Goal: Transaction & Acquisition: Purchase product/service

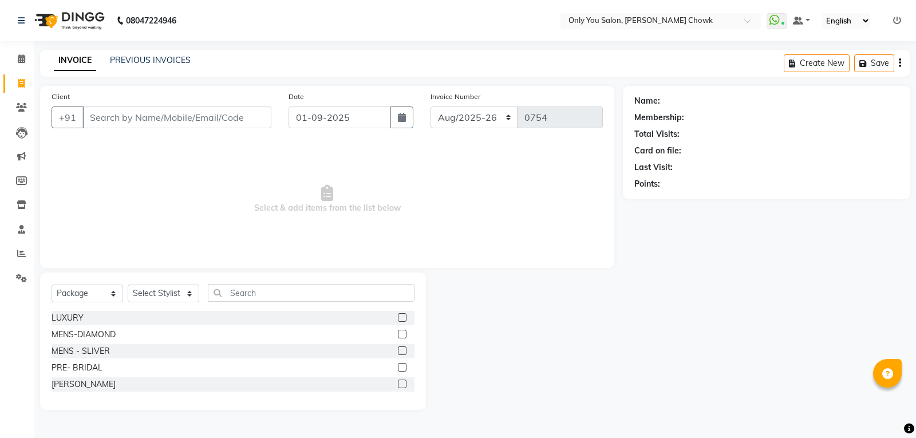
select select "8713"
select select "package"
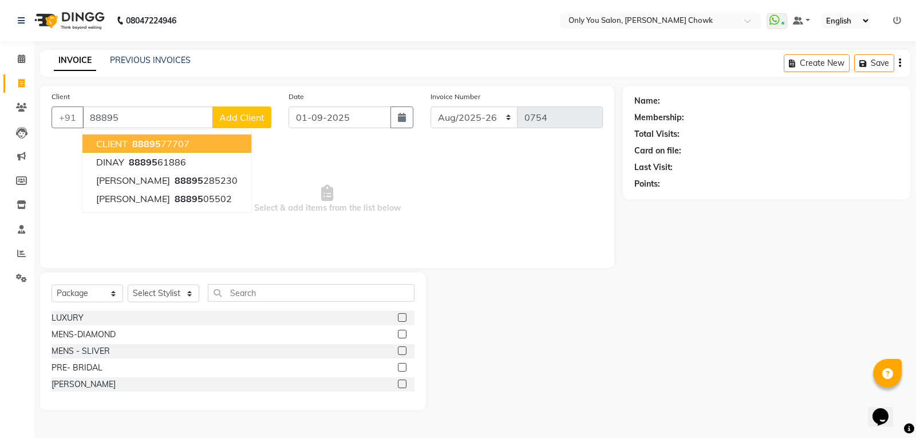
click at [158, 147] on span "88895" at bounding box center [146, 143] width 29 height 11
type input "8889577707"
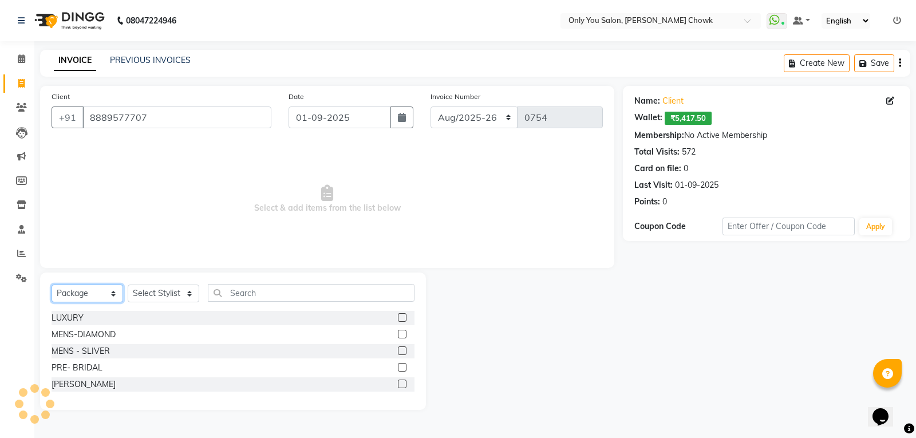
click at [75, 293] on select "Select Service Product Membership Package Voucher Prepaid Gift Card" at bounding box center [88, 294] width 72 height 18
select select "service"
click at [52, 285] on select "Select Service Product Membership Package Voucher Prepaid Gift Card" at bounding box center [88, 294] width 72 height 18
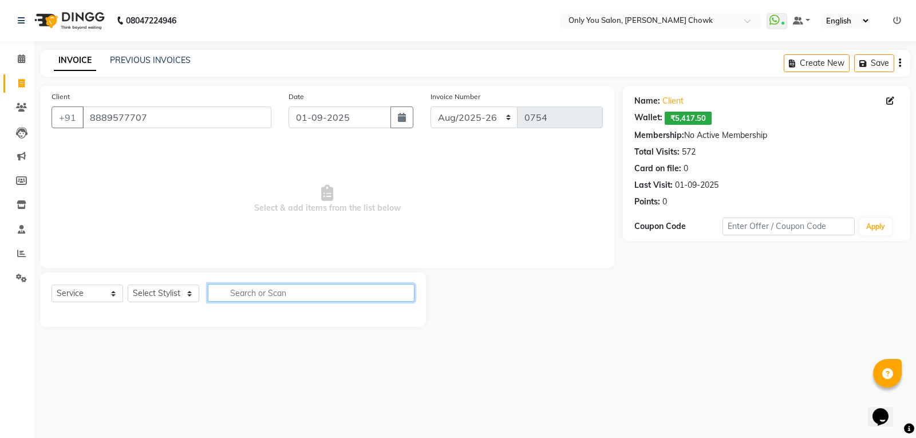
click at [240, 296] on input "text" at bounding box center [311, 293] width 207 height 18
type input "150"
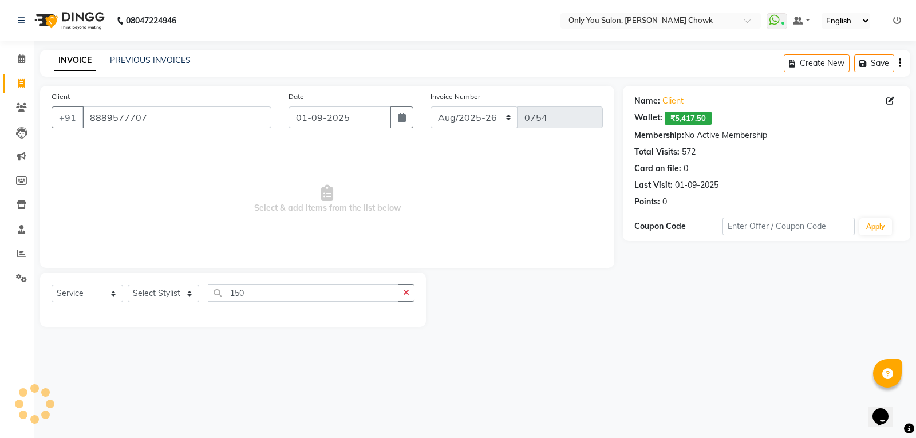
drag, startPoint x: 171, startPoint y: 266, endPoint x: 168, endPoint y: 278, distance: 13.1
click at [170, 266] on div "Client +91 8889577707 Date 01-09-2025 Invoice Number Aug/25-26 Aug/2025-26 TRD/…" at bounding box center [327, 177] width 574 height 182
click at [167, 291] on select "Select Stylist ASHWIN gautam KHUSHI SIDAR LAXMI TIWARI MAMTA SAHU NARESH Ragini…" at bounding box center [164, 294] width 72 height 18
select select "54278"
click at [128, 285] on select "Select Stylist ASHWIN gautam KHUSHI SIDAR LAXMI TIWARI MAMTA SAHU NARESH Ragini…" at bounding box center [164, 294] width 72 height 18
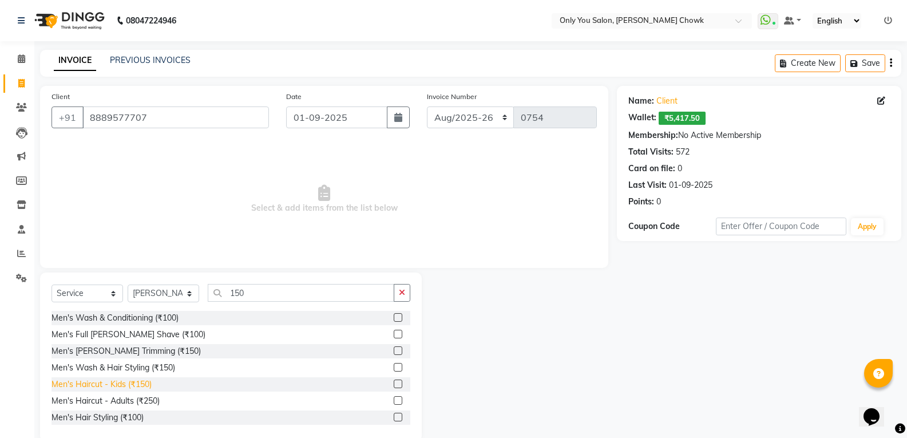
click at [143, 381] on div "Men's Haircut - Kids (₹150)" at bounding box center [102, 384] width 100 height 12
checkbox input "false"
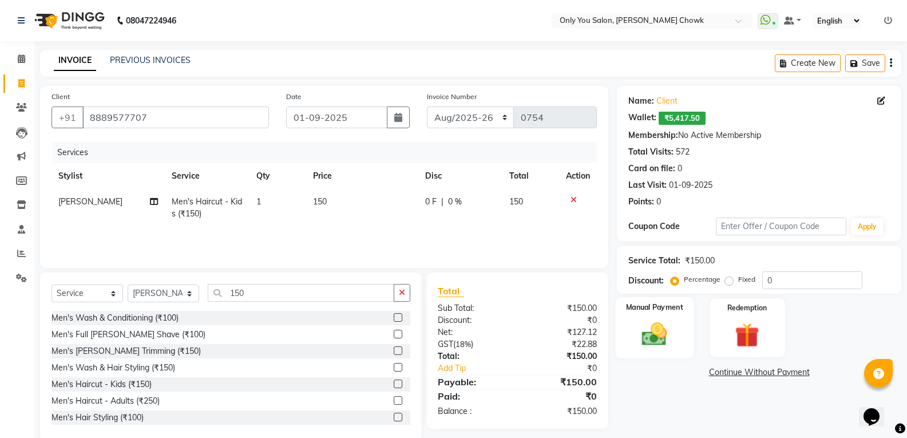
click at [645, 342] on img at bounding box center [654, 333] width 41 height 29
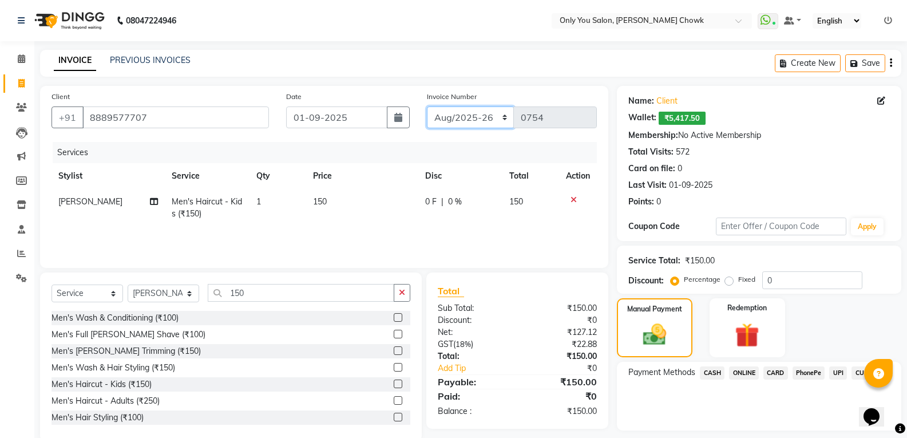
click at [444, 115] on select "Aug/25-26 Aug/2025-26 TRD/2025" at bounding box center [471, 117] width 88 height 22
select select "8714"
click at [427, 106] on select "Aug/25-26 Aug/2025-26 TRD/2025" at bounding box center [471, 117] width 88 height 22
type input "0659"
click at [717, 371] on span "CASH" at bounding box center [712, 372] width 25 height 13
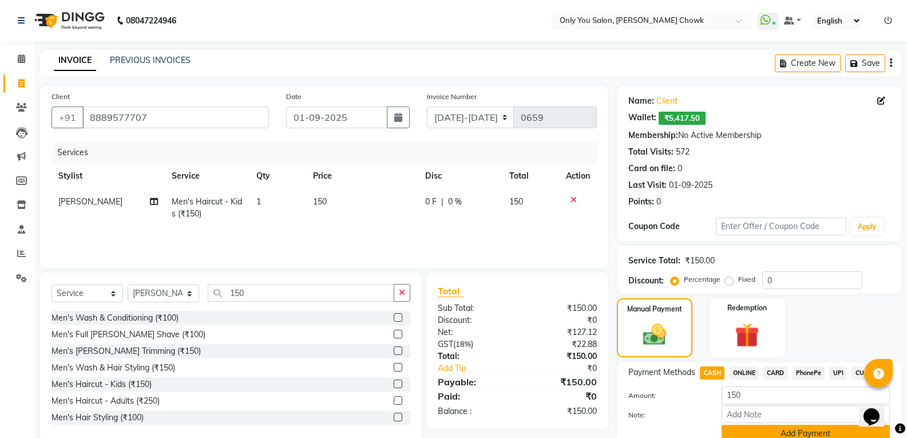
click at [759, 429] on button "Add Payment" at bounding box center [806, 434] width 168 height 18
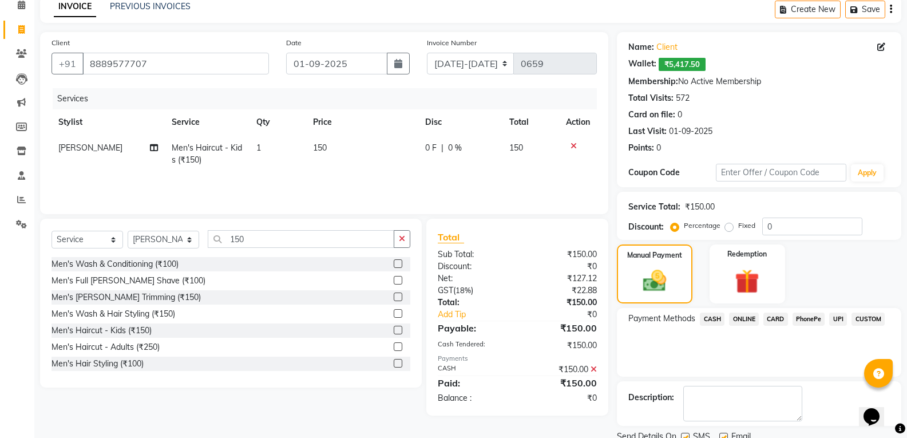
scroll to position [98, 0]
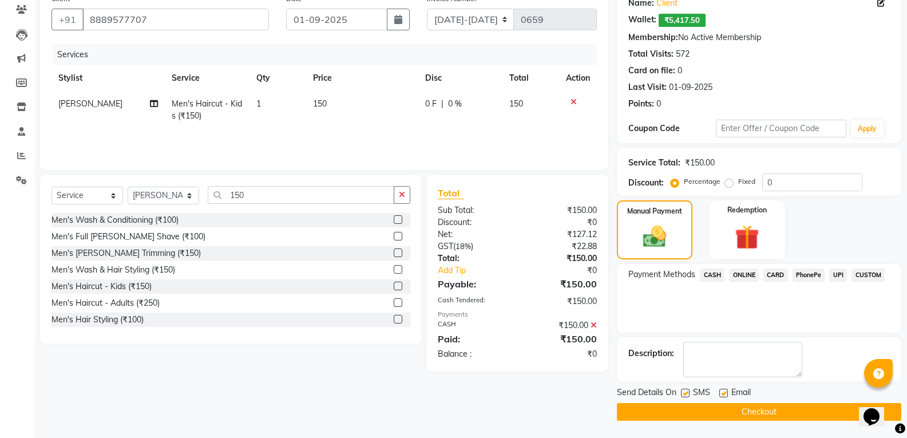
click at [759, 414] on button "Checkout" at bounding box center [759, 412] width 285 height 18
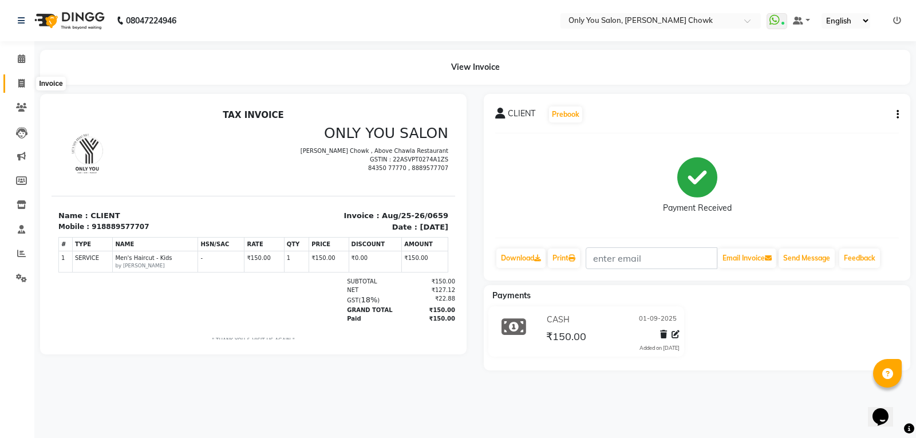
click at [24, 82] on icon at bounding box center [21, 83] width 6 height 9
select select "8713"
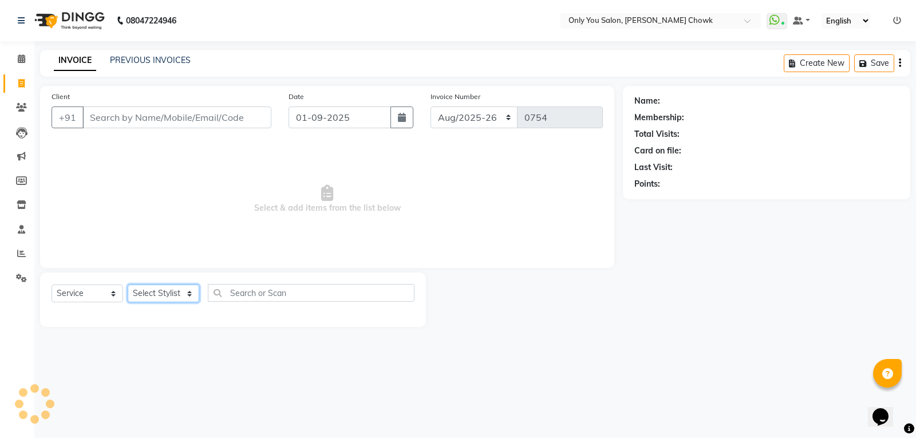
click at [147, 296] on select "Select Stylist" at bounding box center [164, 294] width 72 height 18
drag, startPoint x: 72, startPoint y: 282, endPoint x: 75, endPoint y: 289, distance: 8.2
click at [72, 282] on div "Select Service Product Membership Package Voucher Prepaid Gift Card Select Styl…" at bounding box center [233, 299] width 386 height 54
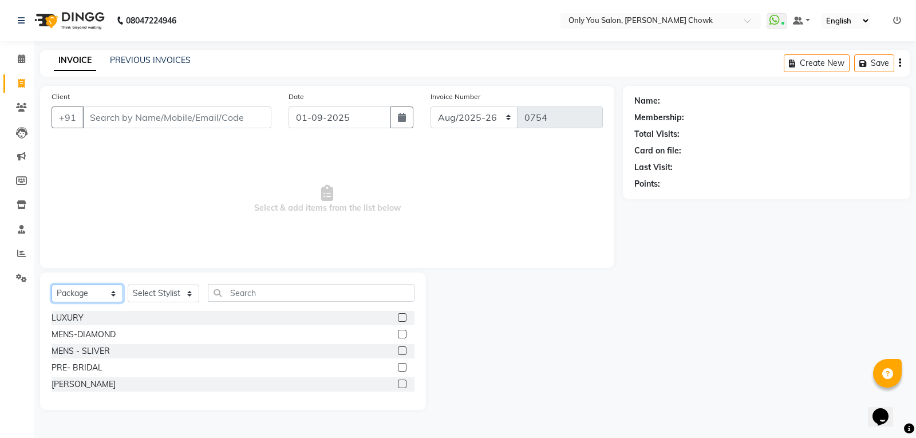
click at [76, 290] on select "Select Service Product Membership Package Voucher Prepaid Gift Card" at bounding box center [88, 294] width 72 height 18
select select "service"
click at [52, 285] on select "Select Service Product Membership Package Voucher Prepaid Gift Card" at bounding box center [88, 294] width 72 height 18
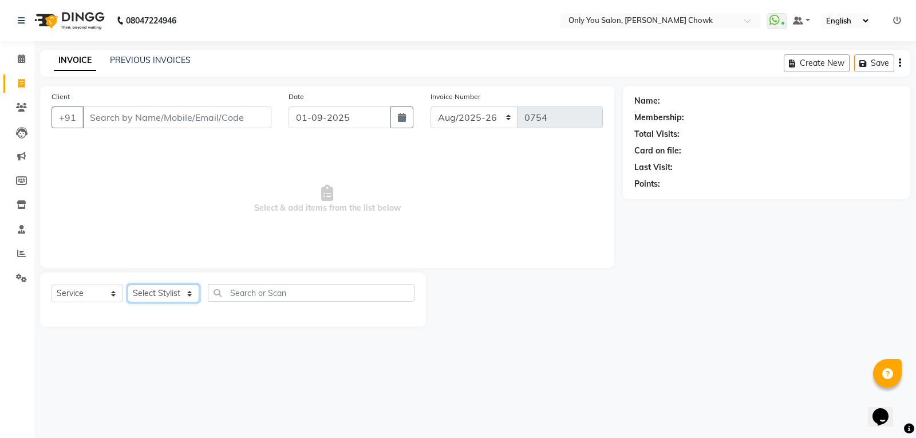
click at [163, 295] on select "Select Stylist ASHWIN gautam KHUSHI SIDAR LAXMI TIWARI MAMTA SAHU NARESH Ragini…" at bounding box center [164, 294] width 72 height 18
select select "21376"
click at [128, 285] on select "Select Stylist ASHWIN gautam KHUSHI SIDAR LAXMI TIWARI MAMTA SAHU NARESH Ragini…" at bounding box center [164, 294] width 72 height 18
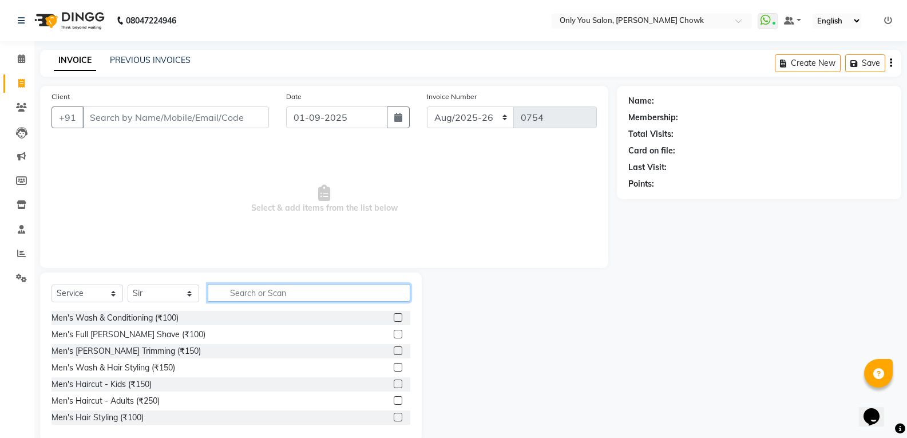
click at [254, 293] on input "text" at bounding box center [309, 293] width 203 height 18
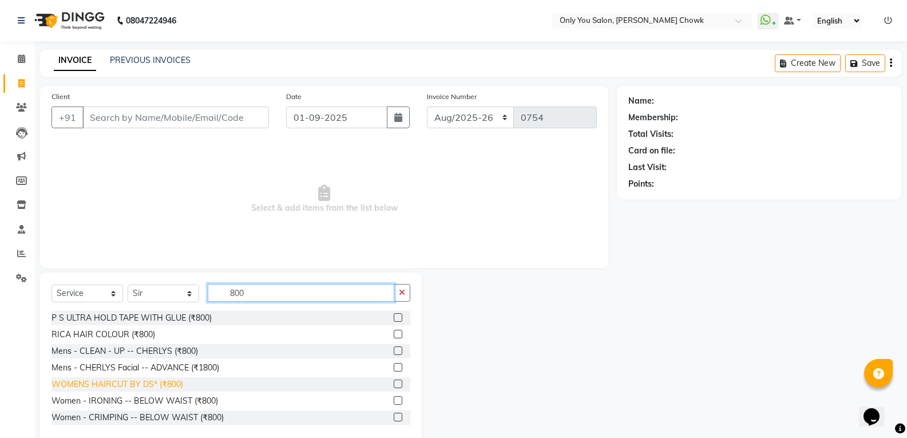
type input "800"
click at [168, 388] on div "WOMENS HAIRCUT BY DS* (₹800)" at bounding box center [118, 384] width 132 height 12
checkbox input "false"
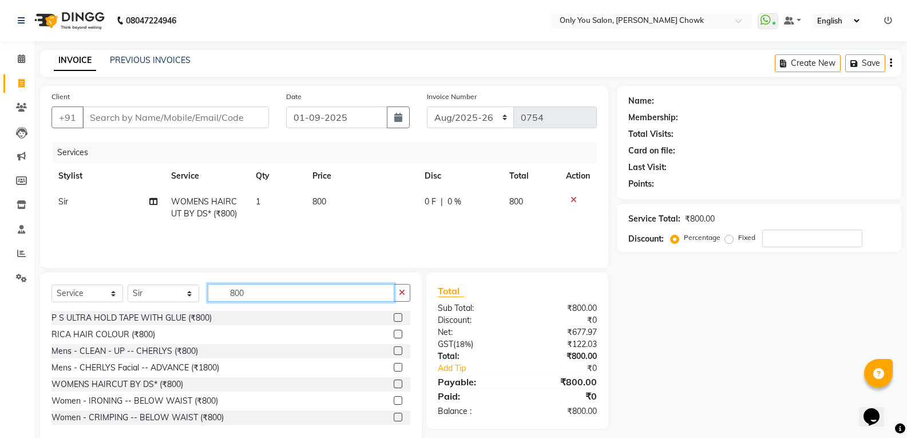
click at [278, 291] on input "800" at bounding box center [301, 293] width 187 height 18
type input "8"
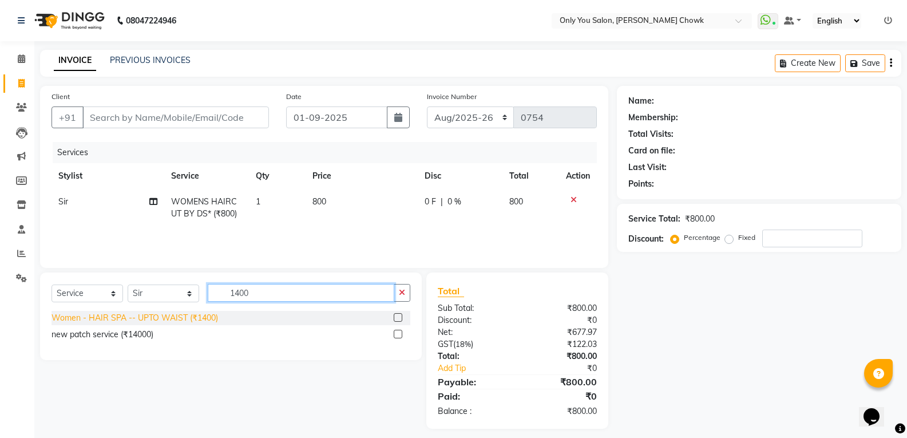
type input "1400"
click at [169, 315] on div "Women - HAIR SPA -- UPTO WAIST (₹1400)" at bounding box center [135, 318] width 167 height 12
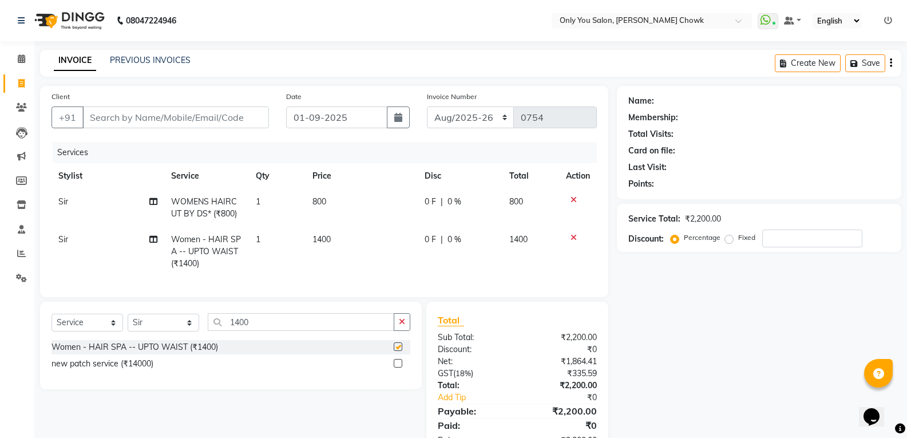
checkbox input "false"
click at [87, 240] on td "Sir" at bounding box center [108, 252] width 113 height 50
select select "21376"
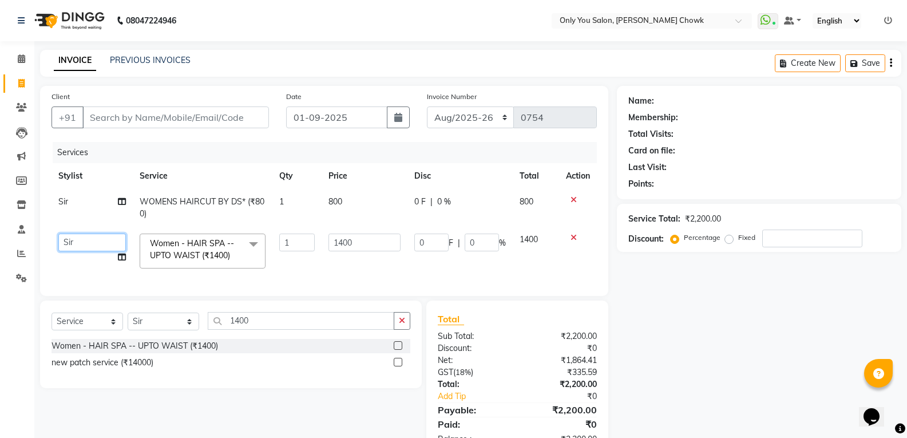
click at [87, 240] on select "ASHWIN gautam KHUSHI SIDAR LAXMI TIWARI MAMTA SAHU NARESH Ragini Sahu RAKESH RA…" at bounding box center [92, 243] width 68 height 18
select select "43930"
click at [757, 365] on div "Name: Membership: Total Visits: Card on file: Last Visit: Points: Service Total…" at bounding box center [763, 271] width 293 height 371
click at [738, 322] on div "Name: Membership: Total Visits: Card on file: Last Visit: Points: Service Total…" at bounding box center [763, 271] width 293 height 371
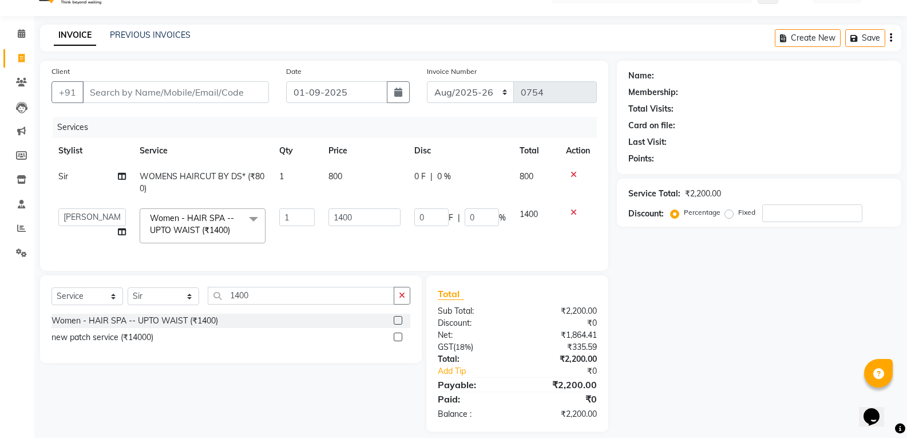
scroll to position [45, 0]
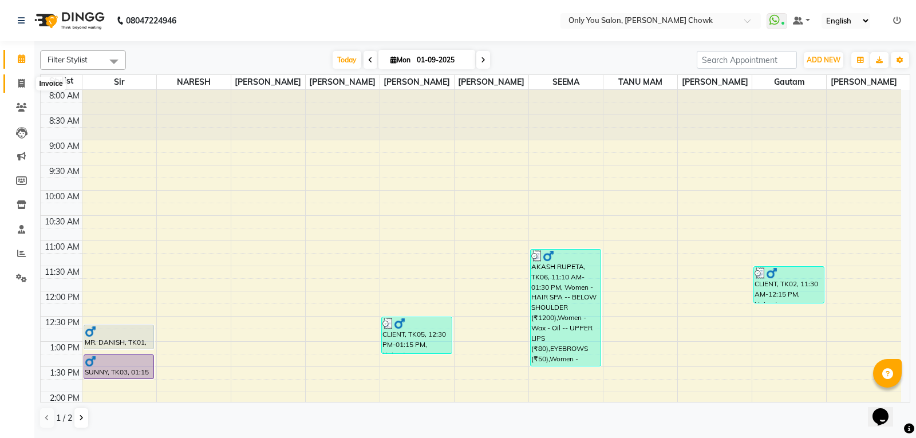
click at [25, 82] on span at bounding box center [21, 83] width 20 height 13
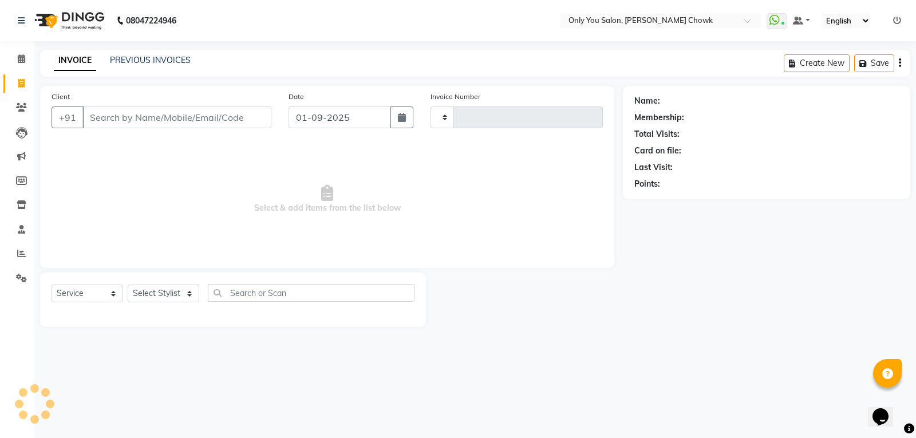
select select "package"
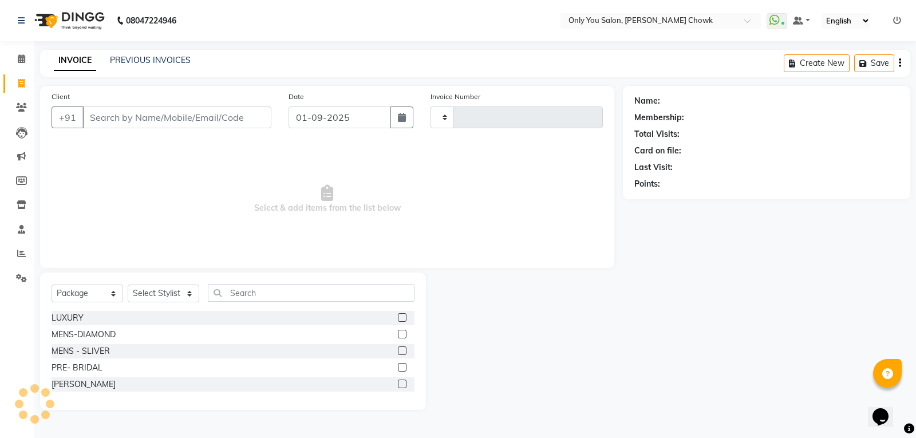
type input "0754"
click at [144, 123] on input "Client" at bounding box center [176, 117] width 189 height 22
select select "8713"
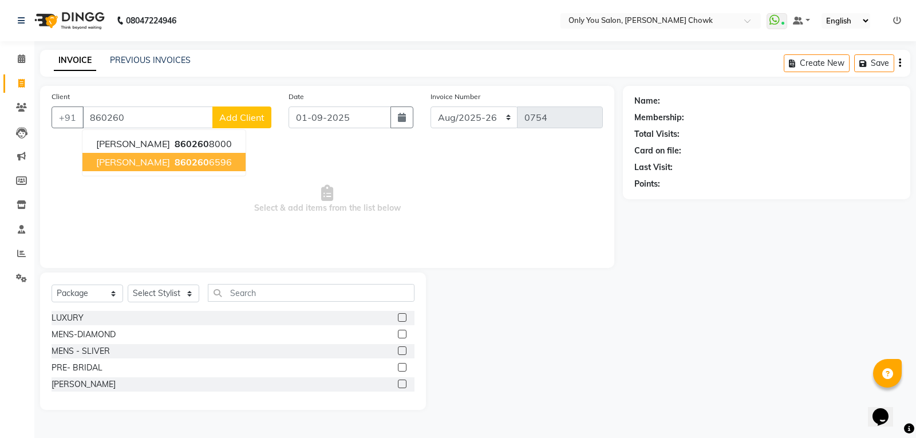
type input "860260"
click at [88, 295] on select "Select Service Product Membership Package Voucher Prepaid Gift Card" at bounding box center [88, 294] width 72 height 18
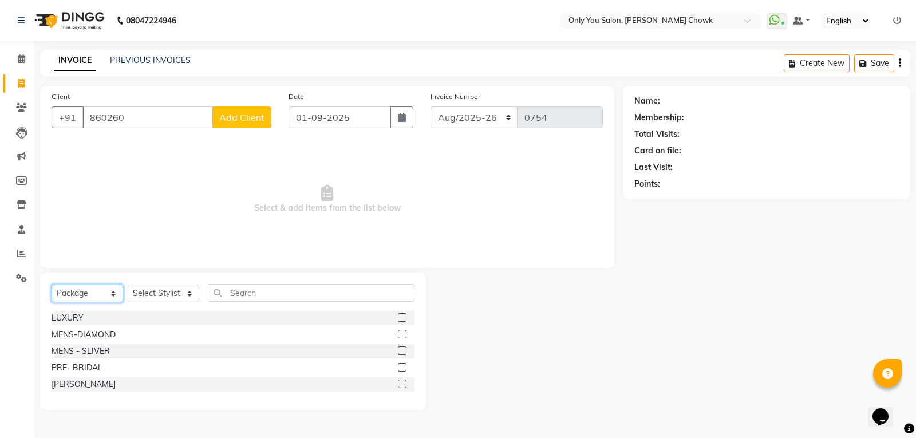
select select "service"
click at [52, 285] on select "Select Service Product Membership Package Voucher Prepaid Gift Card" at bounding box center [88, 294] width 72 height 18
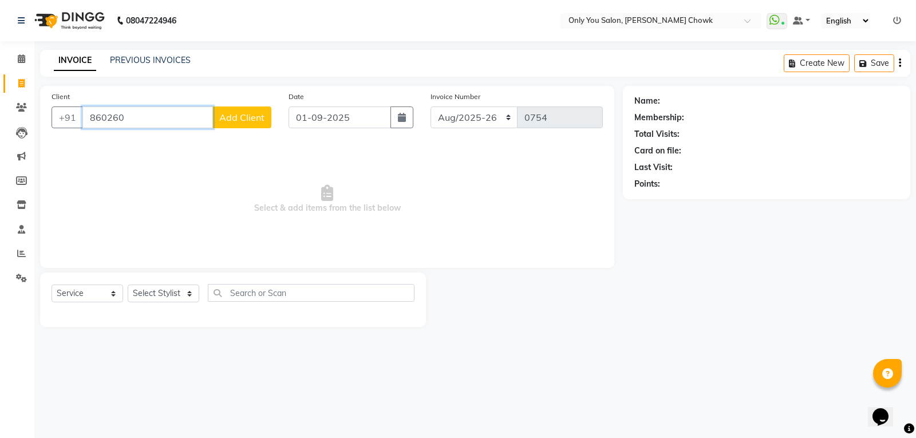
click at [153, 121] on input "860260" at bounding box center [147, 117] width 131 height 22
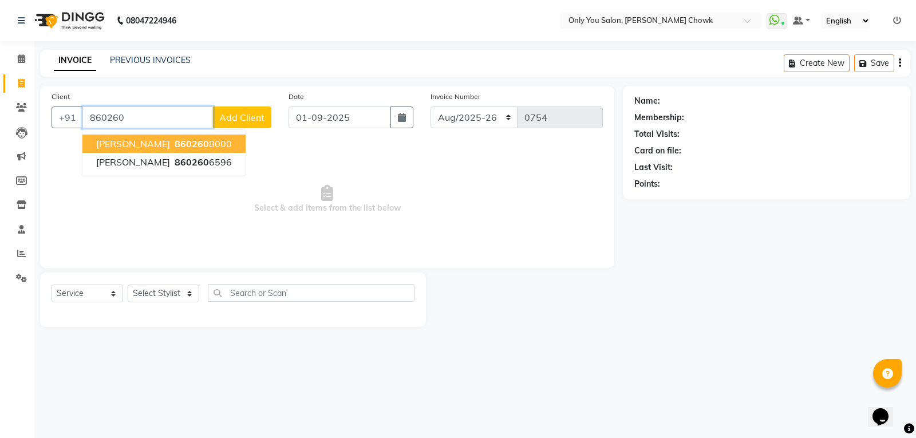
click at [198, 147] on ngb-highlight "860260 8000" at bounding box center [202, 143] width 60 height 11
type input "8602608000"
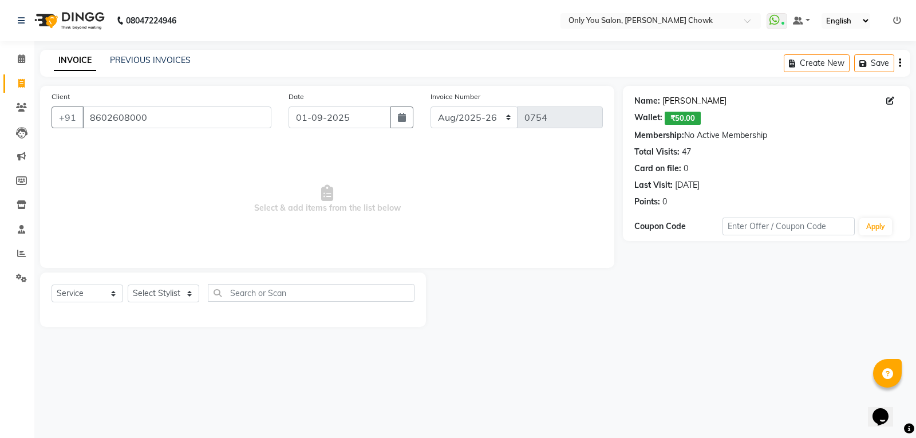
click at [673, 104] on link "[PERSON_NAME]" at bounding box center [694, 101] width 64 height 12
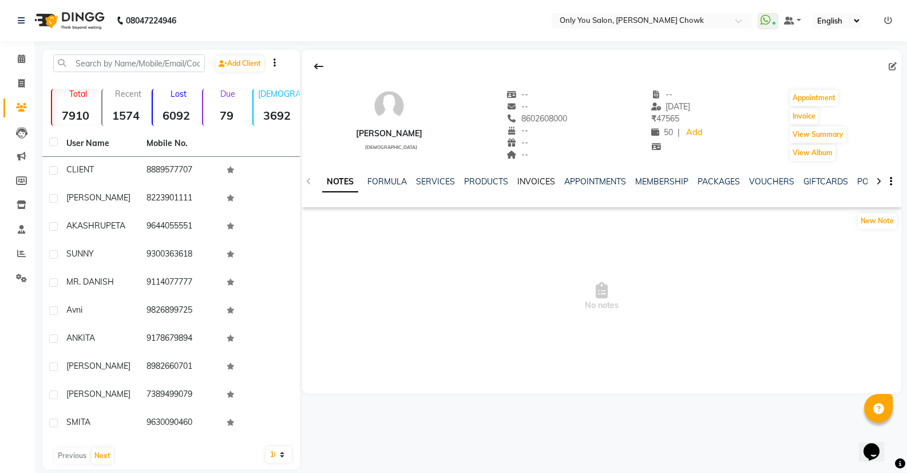
click at [538, 184] on link "INVOICES" at bounding box center [537, 181] width 38 height 10
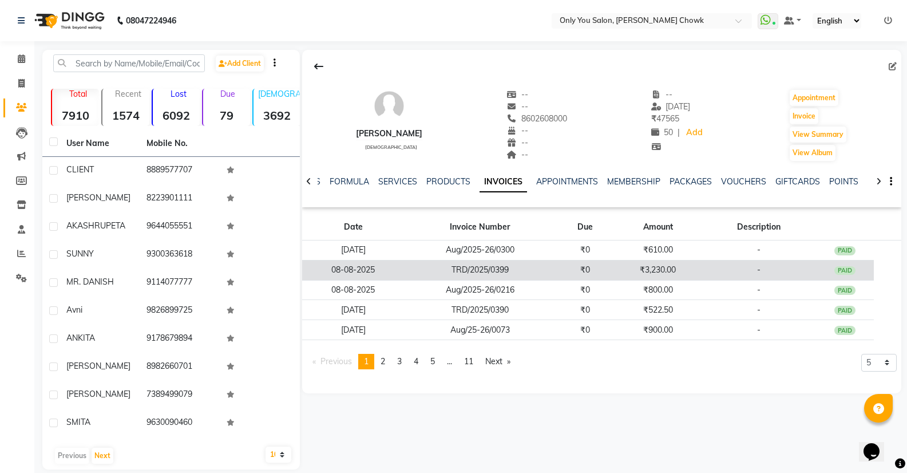
click at [538, 262] on td "TRD/2025/0399" at bounding box center [480, 270] width 152 height 20
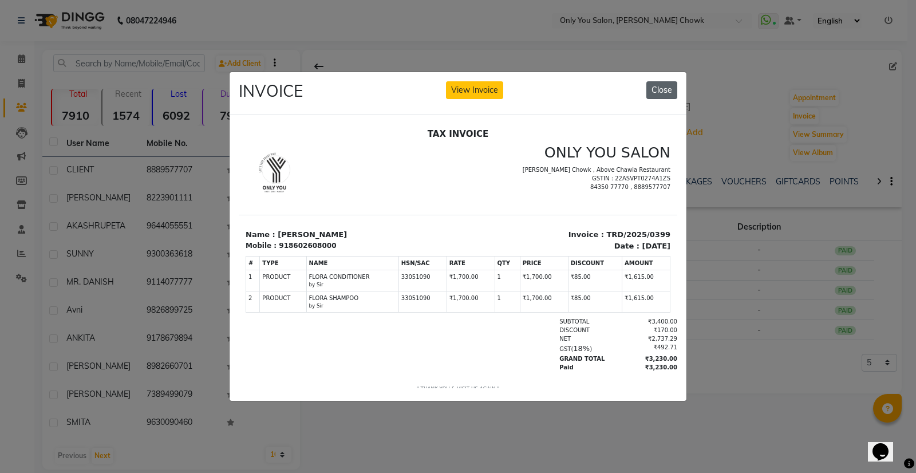
click at [664, 86] on button "Close" at bounding box center [661, 90] width 31 height 18
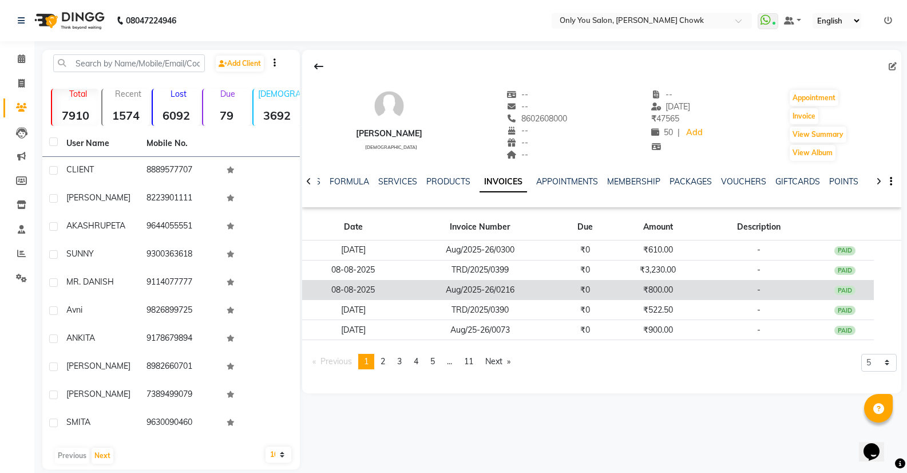
click at [647, 288] on td "₹800.00" at bounding box center [658, 290] width 87 height 20
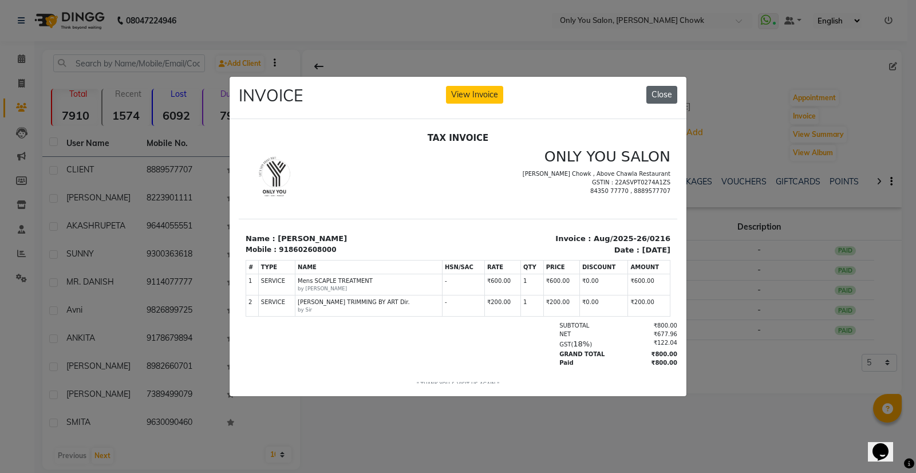
click at [652, 98] on button "Close" at bounding box center [661, 95] width 31 height 18
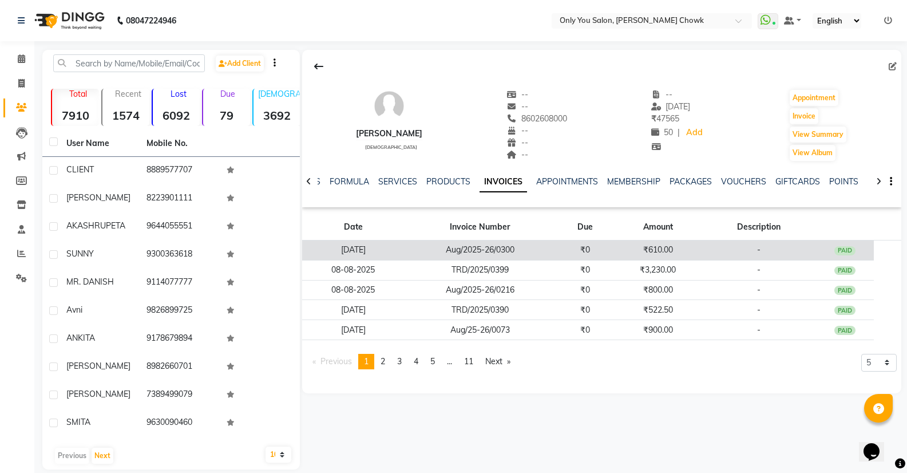
click at [572, 253] on td "₹0" at bounding box center [585, 250] width 58 height 20
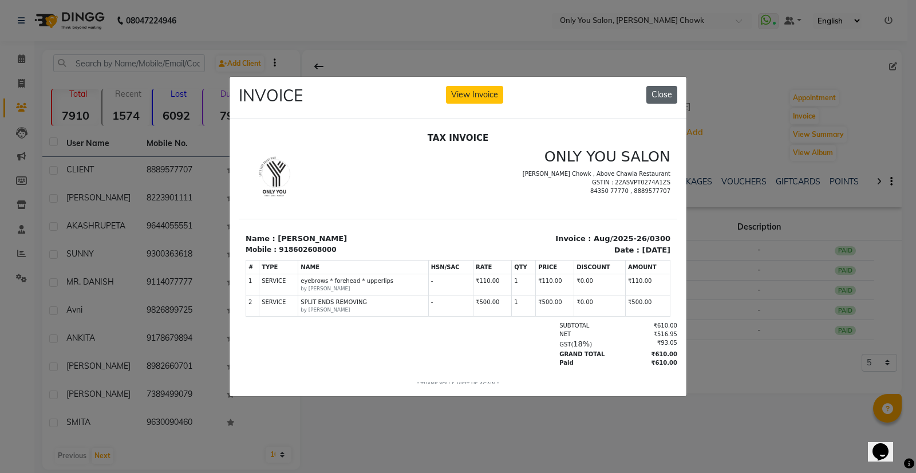
click at [662, 94] on button "Close" at bounding box center [661, 95] width 31 height 18
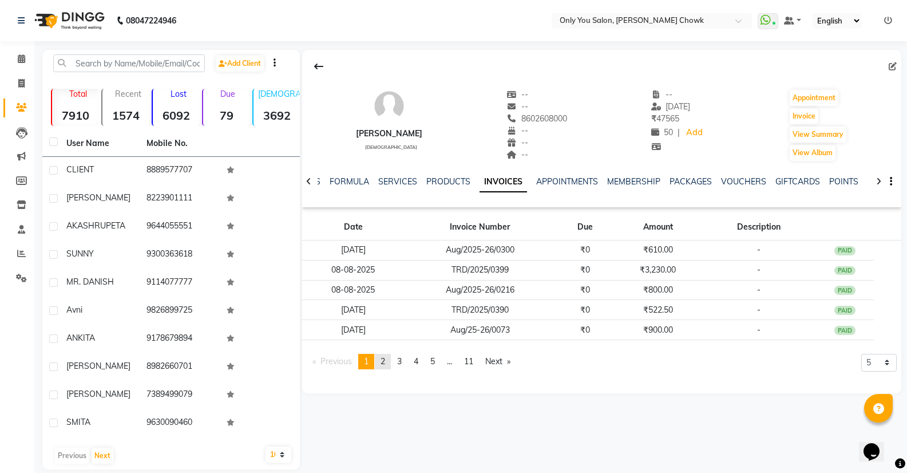
click at [390, 358] on link "page 2" at bounding box center [383, 361] width 16 height 15
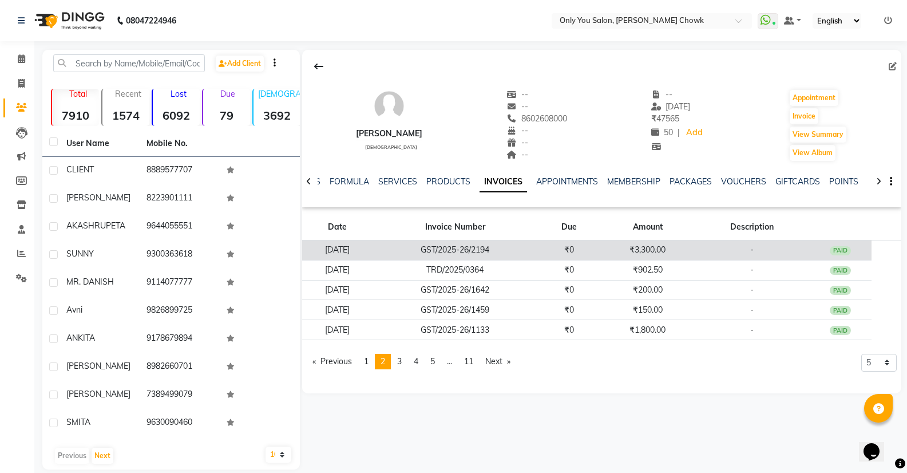
click at [538, 239] on th "Invoice Number" at bounding box center [455, 227] width 164 height 26
click at [560, 248] on td "₹0" at bounding box center [569, 250] width 63 height 20
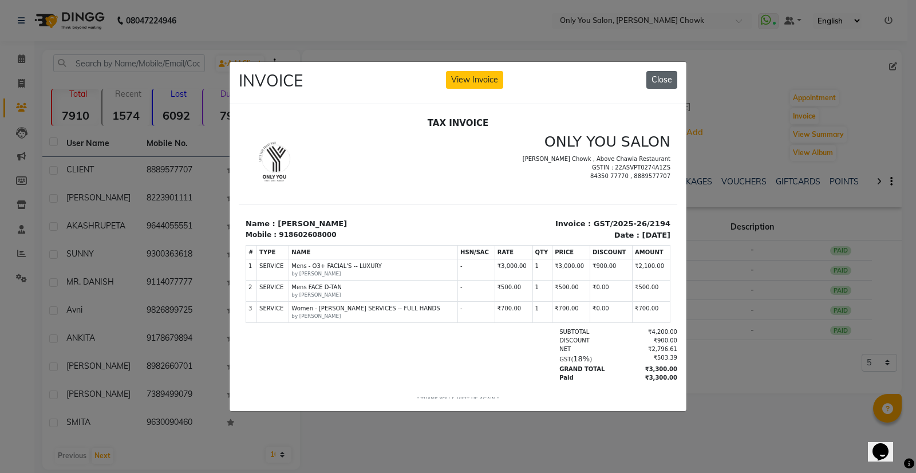
click at [659, 76] on button "Close" at bounding box center [661, 80] width 31 height 18
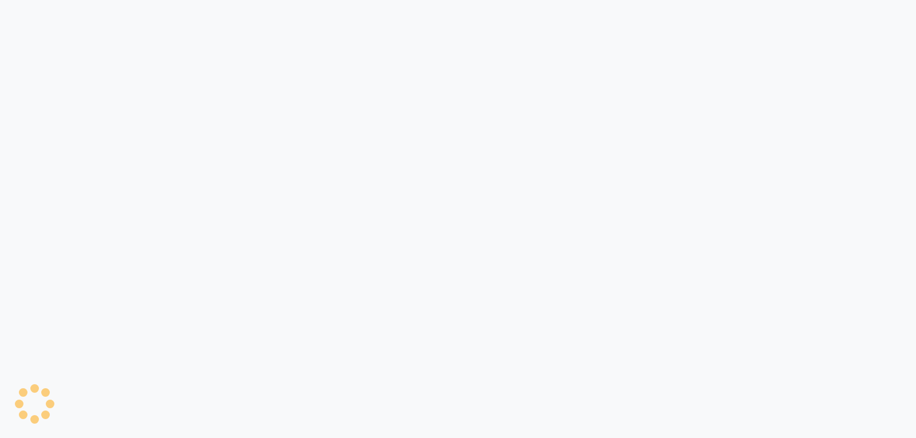
select select "8713"
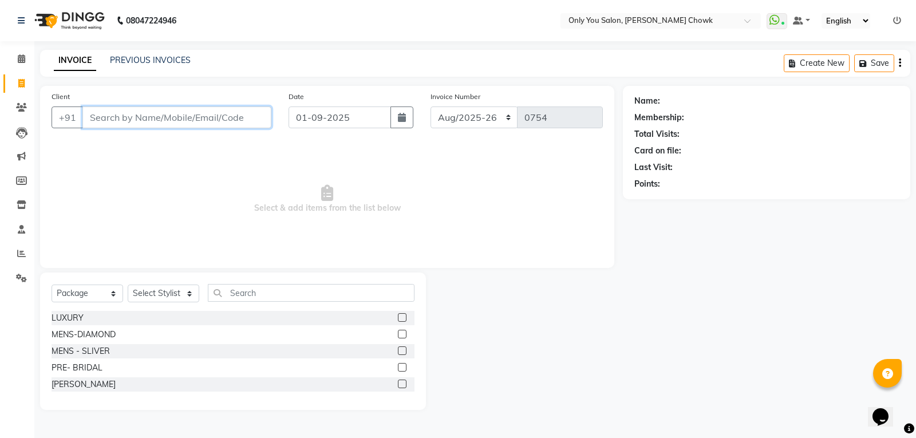
click at [216, 121] on input "Client" at bounding box center [176, 117] width 189 height 22
click at [95, 294] on select "Select Service Product Membership Package Voucher Prepaid Gift Card" at bounding box center [88, 294] width 72 height 18
select select "service"
click at [52, 285] on select "Select Service Product Membership Package Voucher Prepaid Gift Card" at bounding box center [88, 294] width 72 height 18
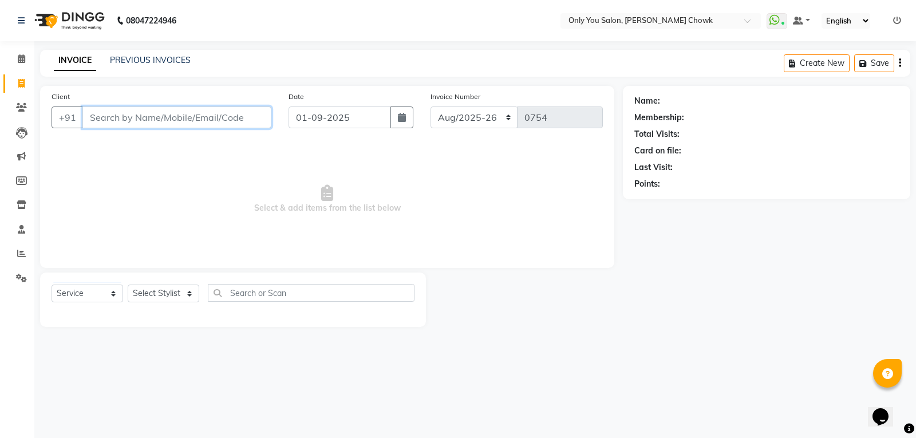
click at [175, 120] on input "Client" at bounding box center [176, 117] width 189 height 22
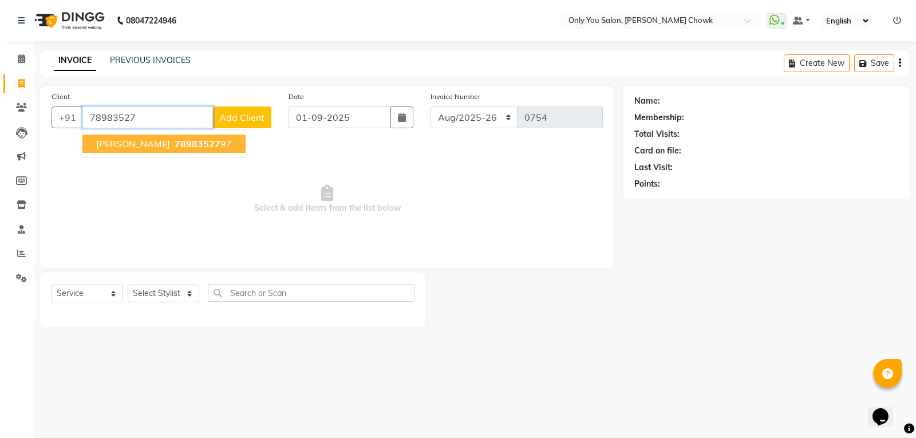
click at [124, 147] on span "[PERSON_NAME]" at bounding box center [133, 143] width 74 height 11
type input "7898352797"
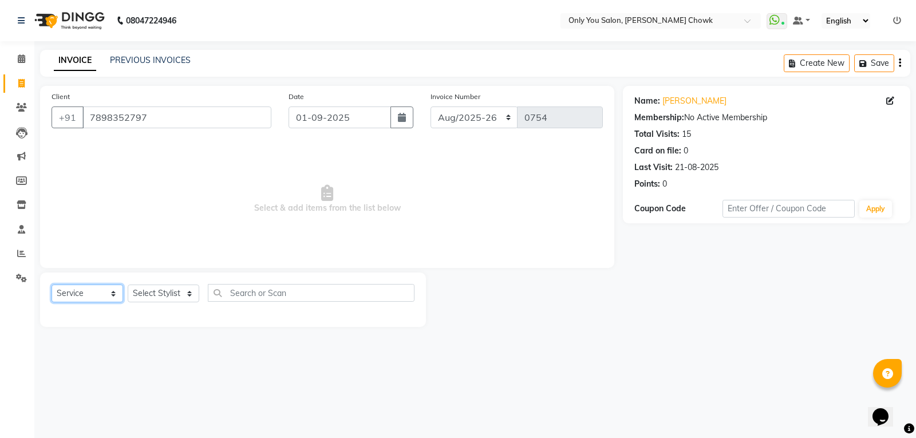
click at [110, 285] on select "Select Service Product Membership Package Voucher Prepaid Gift Card" at bounding box center [88, 294] width 72 height 18
click at [52, 285] on select "Select Service Product Membership Package Voucher Prepaid Gift Card" at bounding box center [88, 294] width 72 height 18
drag, startPoint x: 195, startPoint y: 284, endPoint x: 180, endPoint y: 295, distance: 18.4
click at [180, 295] on div "Select Service Product Membership Package Voucher Prepaid Gift Card Select Styl…" at bounding box center [233, 299] width 386 height 54
click at [180, 295] on select "Select Stylist ASHWIN gautam KHUSHI SIDAR LAXMI TIWARI MAMTA SAHU NARESH Ragini…" at bounding box center [164, 294] width 72 height 18
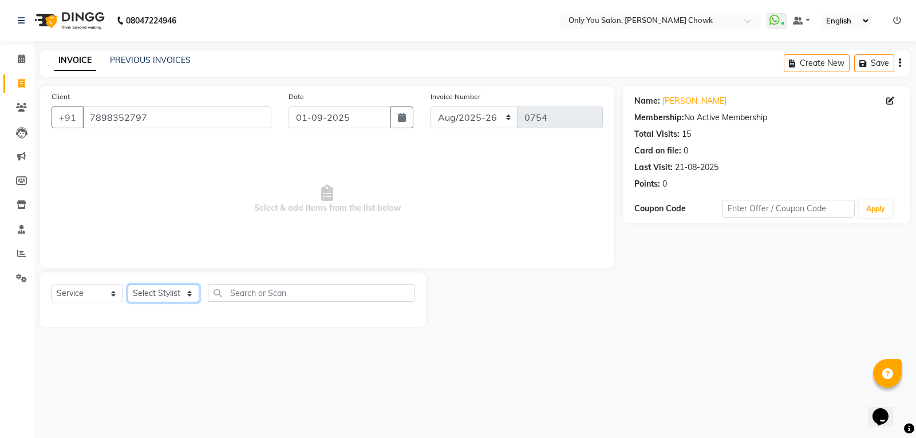
select select "54278"
click at [128, 285] on select "Select Stylist ASHWIN gautam KHUSHI SIDAR LAXMI TIWARI MAMTA SAHU NARESH Ragini…" at bounding box center [164, 294] width 72 height 18
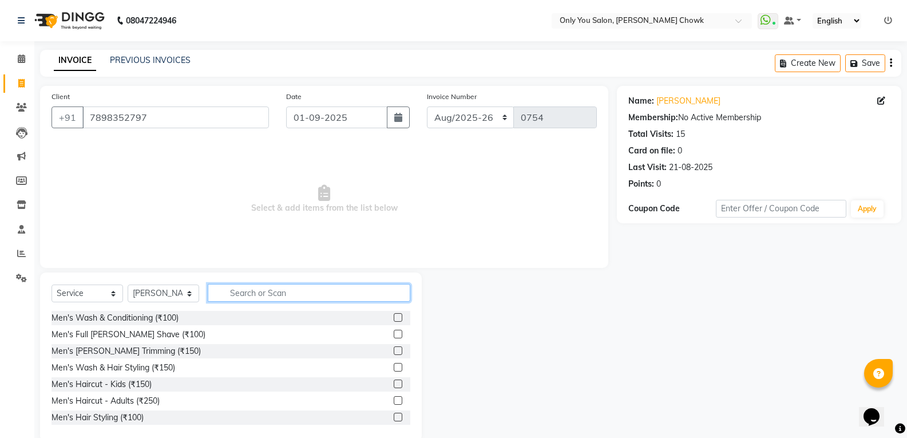
click at [317, 297] on input "text" at bounding box center [309, 293] width 203 height 18
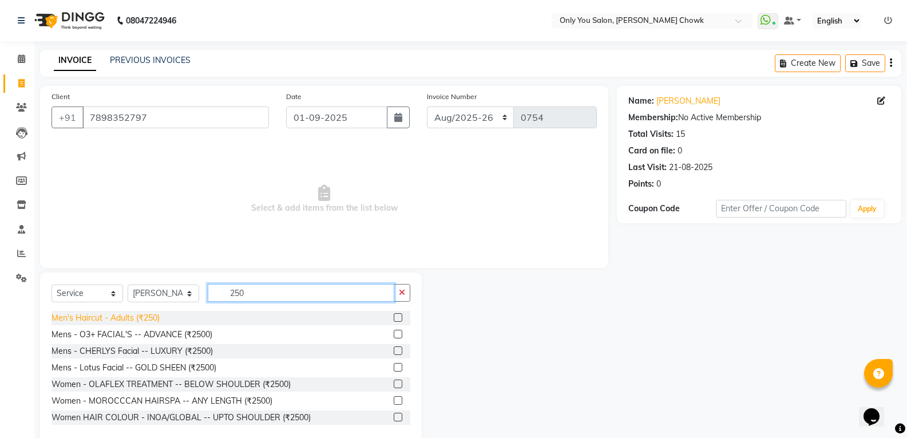
type input "250"
click at [156, 317] on div "Men's Haircut - Adults (₹250)" at bounding box center [106, 318] width 108 height 12
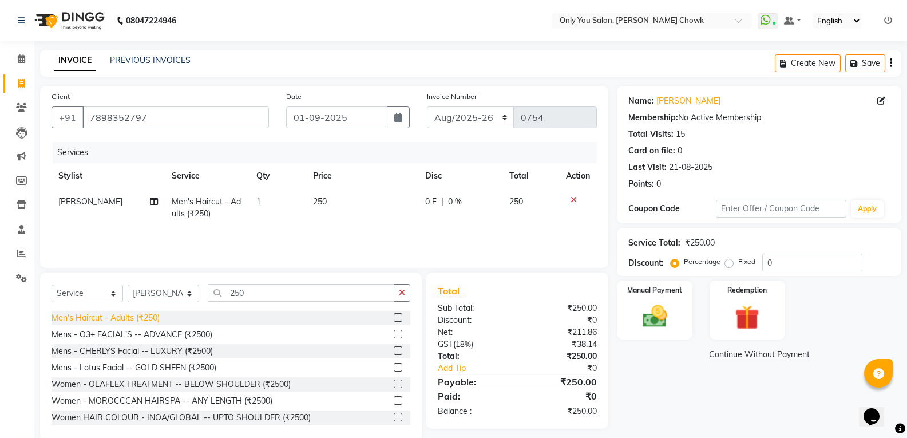
click at [156, 317] on div "Men's Haircut - Adults (₹250)" at bounding box center [106, 318] width 108 height 12
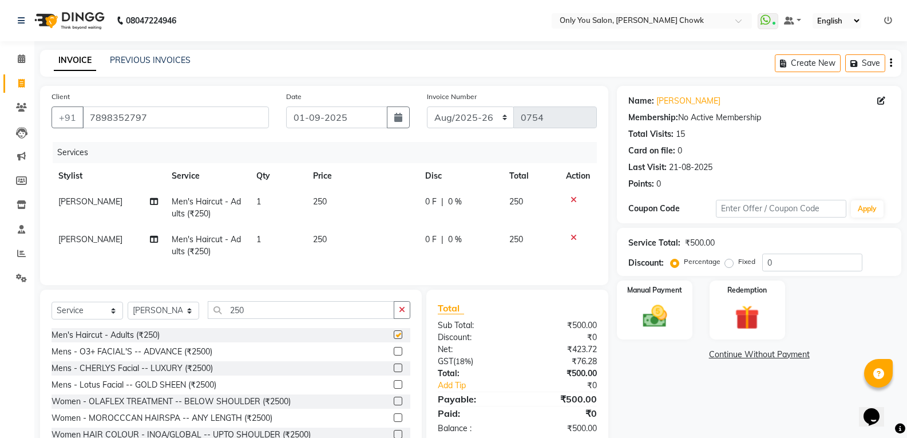
checkbox input "false"
click at [75, 236] on span "[PERSON_NAME]" at bounding box center [90, 239] width 64 height 10
select select "54278"
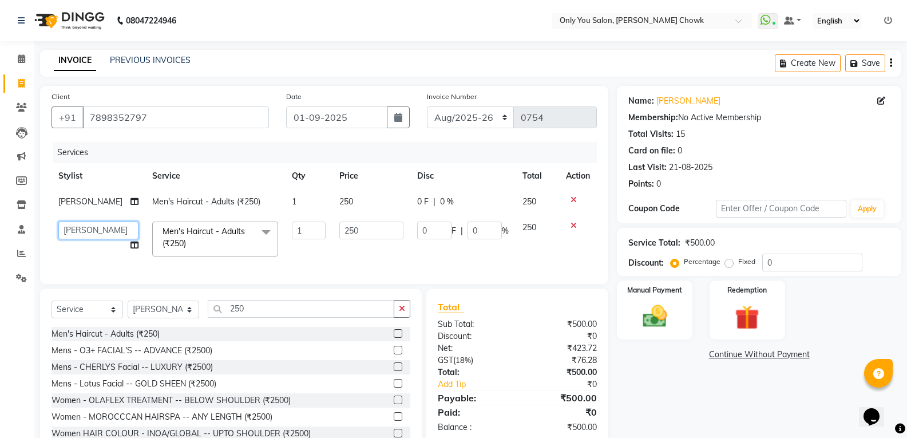
click at [81, 224] on select "ASHWIN gautam KHUSHI SIDAR LAXMI TIWARI MAMTA SAHU NARESH Ragini Sahu RAKESH RA…" at bounding box center [98, 231] width 80 height 18
select select "88527"
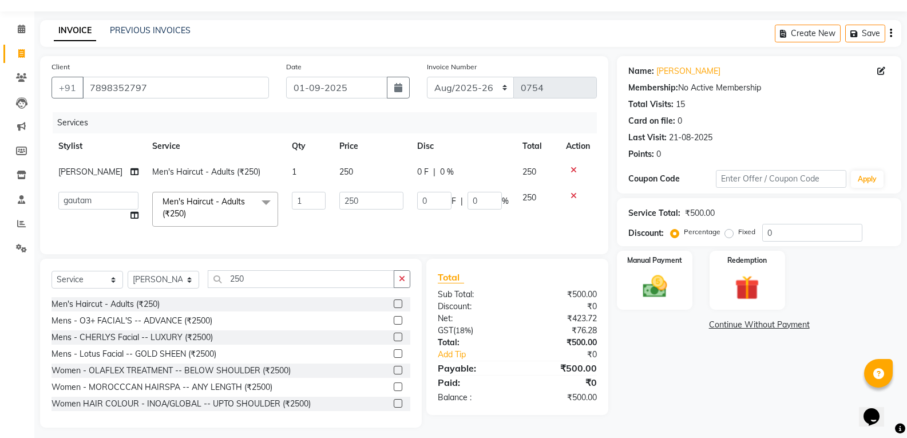
scroll to position [45, 0]
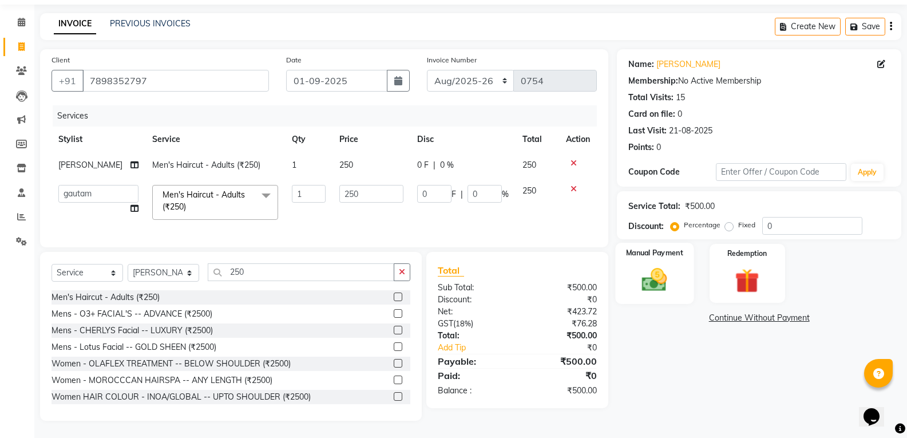
drag, startPoint x: 671, startPoint y: 281, endPoint x: 658, endPoint y: 267, distance: 19.1
click at [671, 281] on img at bounding box center [654, 279] width 41 height 29
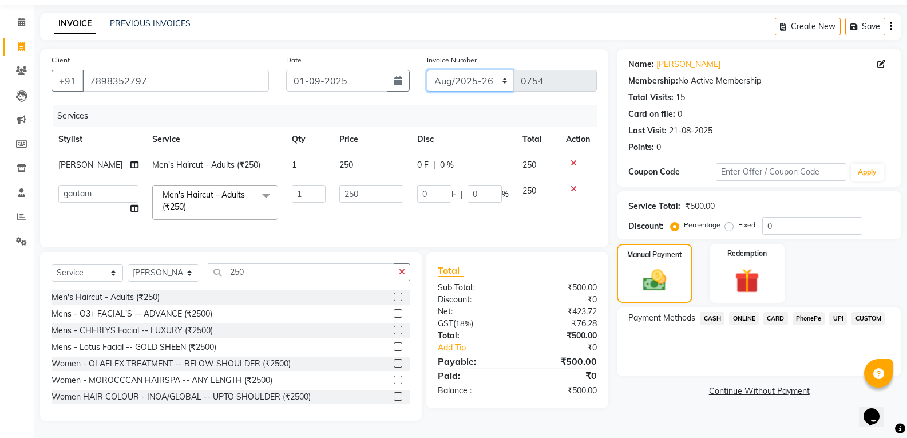
click at [479, 77] on select "Aug/25-26 Aug/2025-26 TRD/2025" at bounding box center [471, 81] width 88 height 22
select select "8714"
click at [427, 70] on select "Aug/25-26 Aug/2025-26 TRD/2025" at bounding box center [471, 81] width 88 height 22
type input "0660"
click at [713, 312] on span "CASH" at bounding box center [712, 318] width 25 height 13
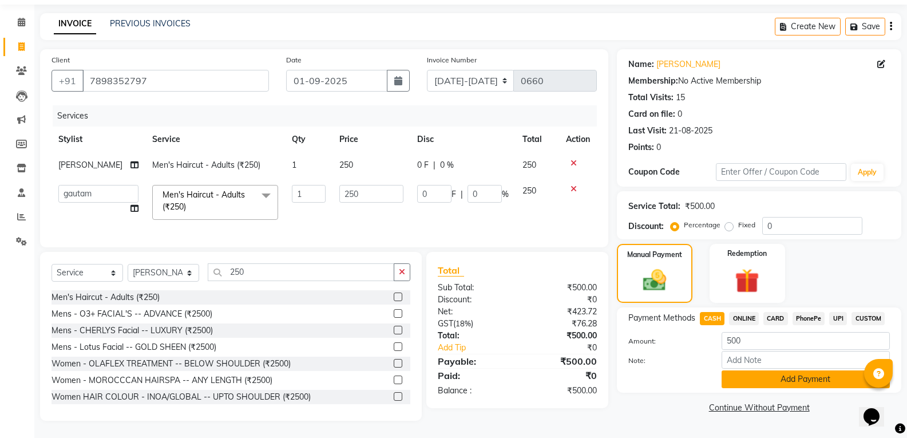
click at [745, 370] on button "Add Payment" at bounding box center [806, 379] width 168 height 18
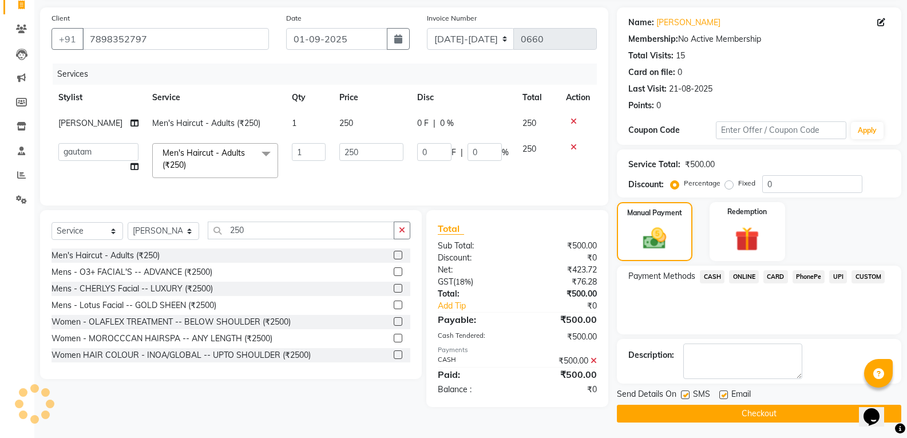
scroll to position [80, 0]
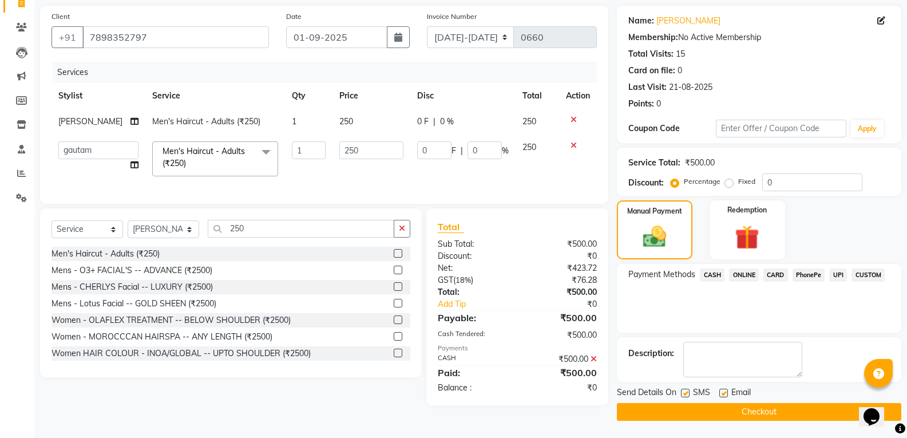
click at [744, 398] on span "Email" at bounding box center [741, 393] width 19 height 14
click at [743, 412] on button "Checkout" at bounding box center [759, 412] width 285 height 18
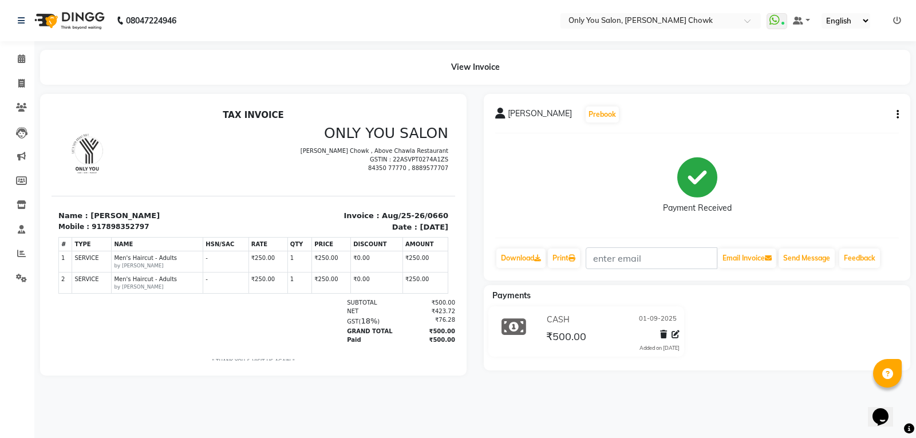
click at [24, 73] on li "Invoice" at bounding box center [17, 84] width 34 height 25
click at [25, 84] on span at bounding box center [21, 83] width 20 height 13
select select "service"
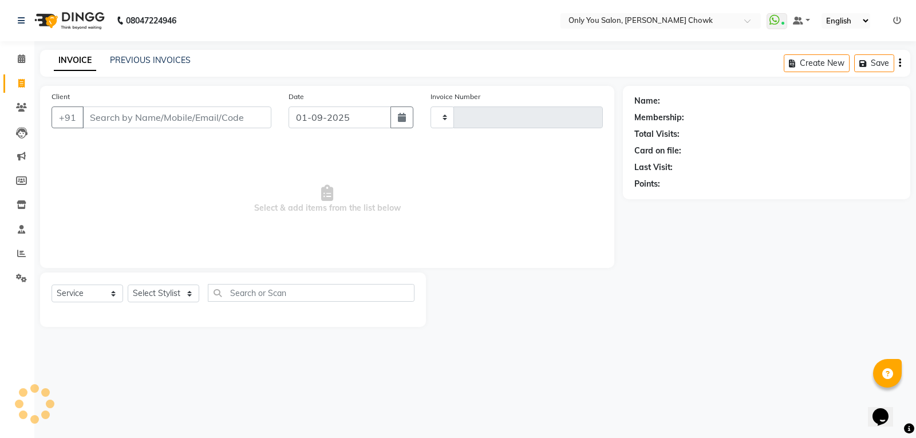
type input "0754"
select select "8713"
select select "package"
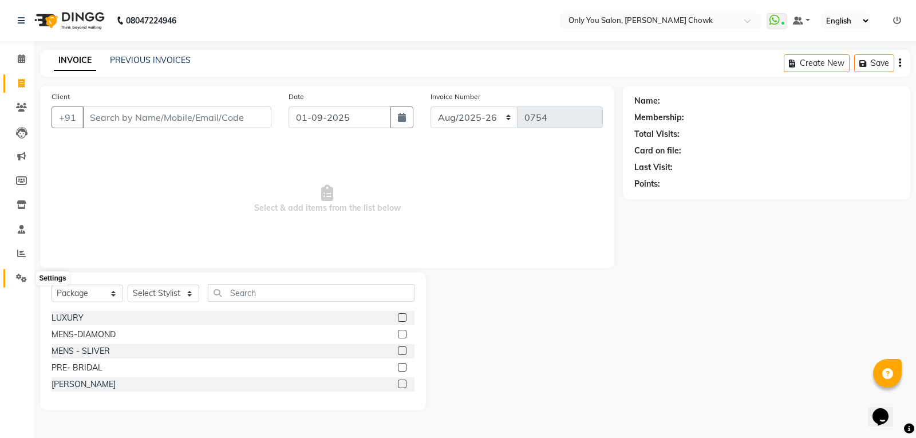
click at [25, 277] on icon at bounding box center [21, 278] width 11 height 9
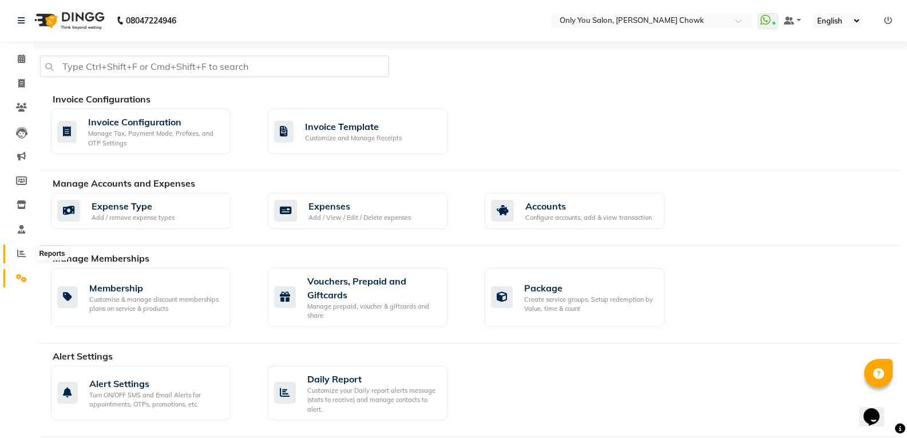
click at [20, 259] on span at bounding box center [21, 253] width 20 height 13
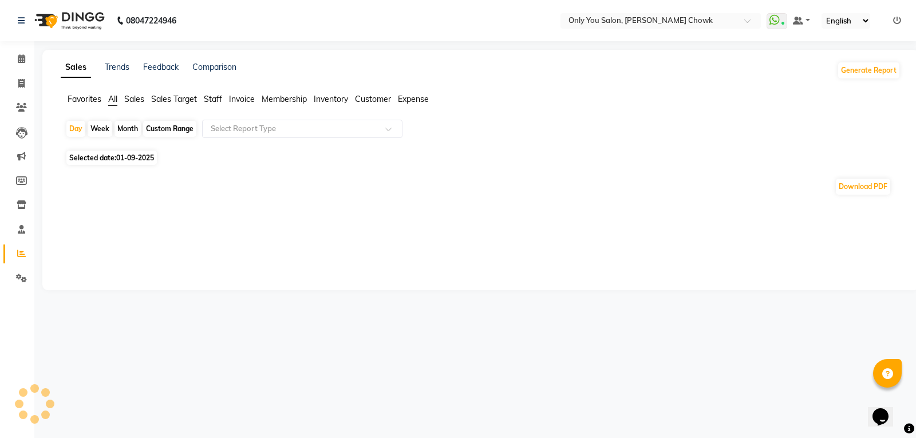
click at [120, 129] on div "Month" at bounding box center [127, 129] width 26 height 16
select select "9"
select select "2025"
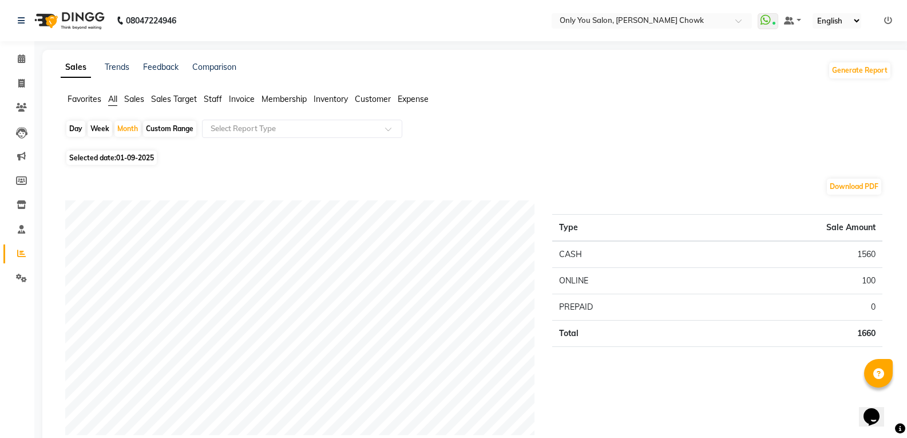
click at [117, 181] on div "Download PDF" at bounding box center [473, 186] width 817 height 18
click at [123, 135] on div "Month" at bounding box center [127, 129] width 26 height 16
select select "9"
select select "2025"
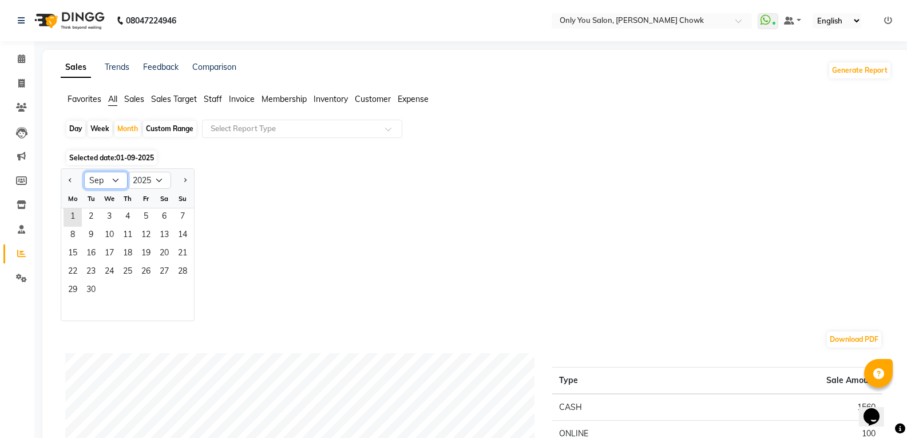
click at [118, 180] on select "Jan Feb Mar Apr May Jun Jul Aug Sep Oct Nov Dec" at bounding box center [106, 180] width 44 height 17
select select "8"
click at [84, 172] on select "Jan Feb Mar Apr May Jun Jul Aug Sep Oct Nov Dec" at bounding box center [106, 180] width 44 height 17
click at [142, 217] on span "1" at bounding box center [146, 217] width 18 height 18
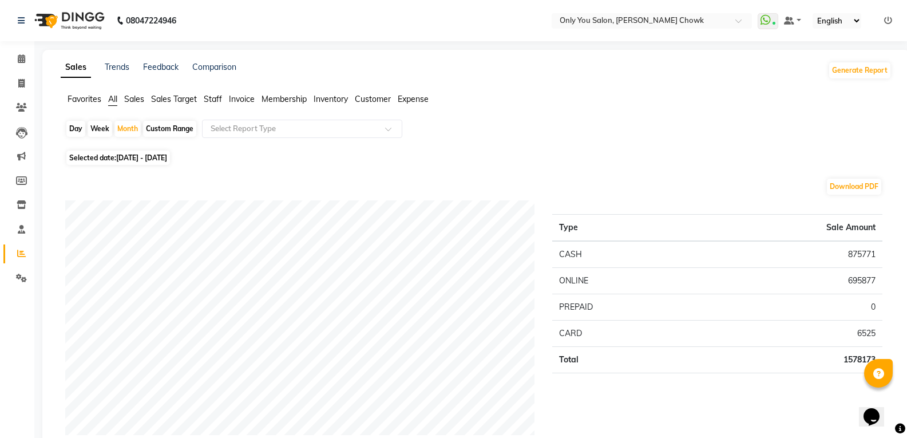
click at [210, 101] on span "Staff" at bounding box center [213, 99] width 18 height 10
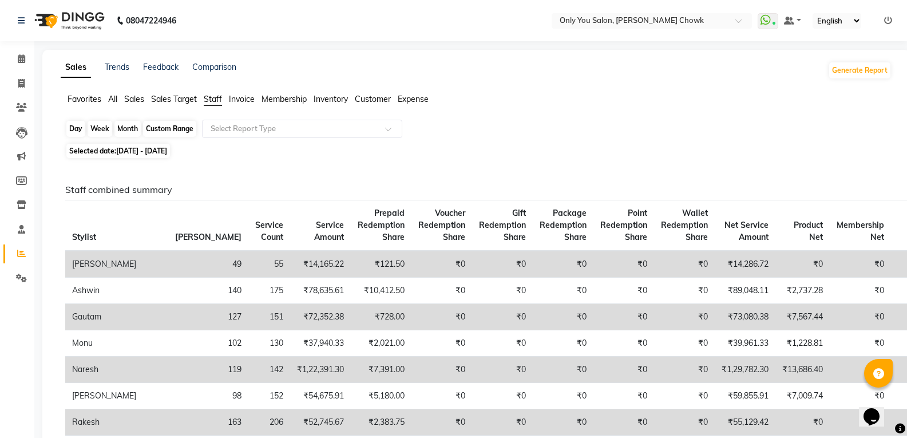
click at [138, 129] on div "Month" at bounding box center [127, 129] width 26 height 16
select select "8"
select select "2025"
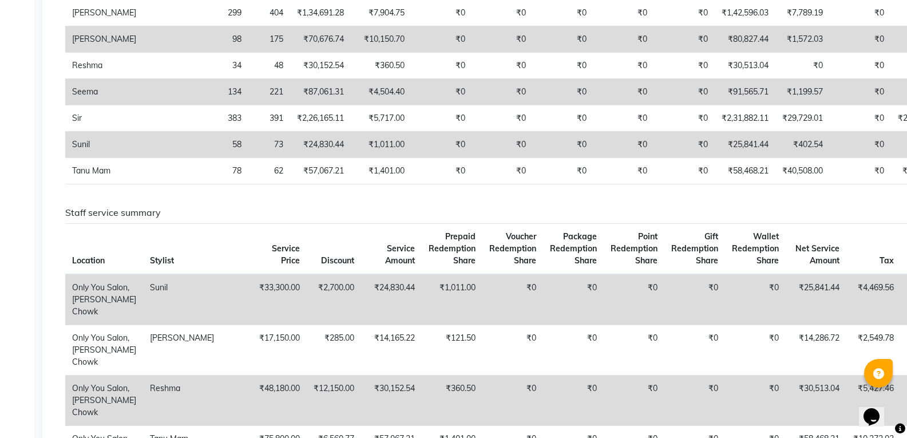
scroll to position [439, 0]
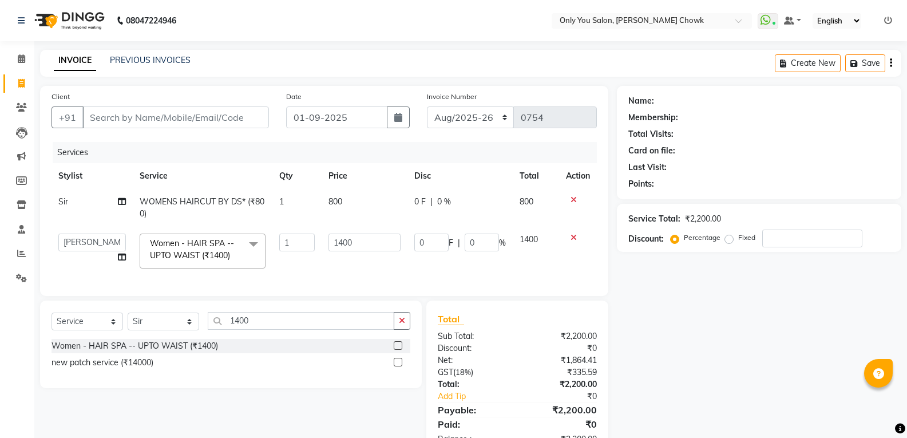
select select "8713"
select select "43930"
select select "service"
select select "21376"
click at [270, 312] on input "1400" at bounding box center [301, 321] width 187 height 18
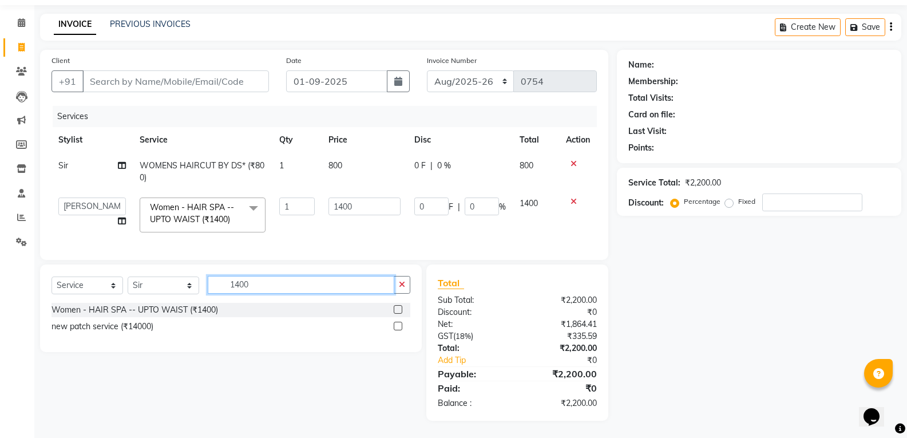
scroll to position [45, 0]
type input "1"
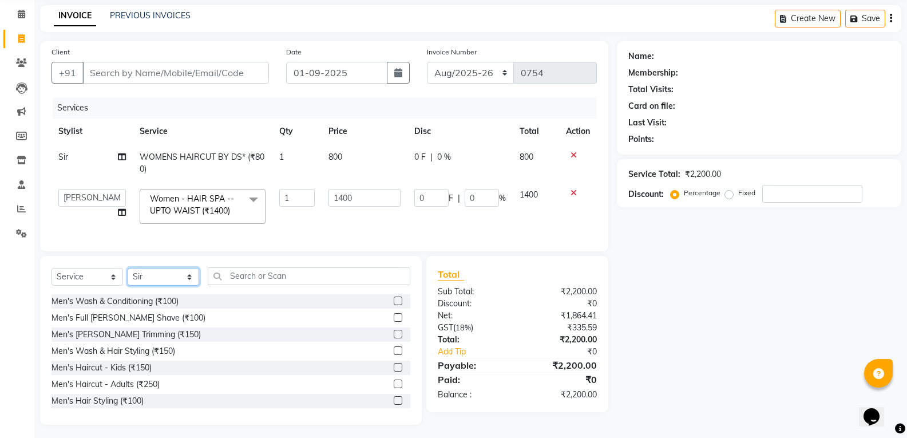
click at [155, 285] on select "Select Stylist [PERSON_NAME] [PERSON_NAME] [PERSON_NAME] MAMTA [PERSON_NAME] [P…" at bounding box center [164, 277] width 72 height 18
select select "43930"
click at [128, 277] on select "Select Stylist [PERSON_NAME] [PERSON_NAME] [PERSON_NAME] MAMTA [PERSON_NAME] [P…" at bounding box center [164, 277] width 72 height 18
click at [333, 285] on input "text" at bounding box center [309, 276] width 203 height 18
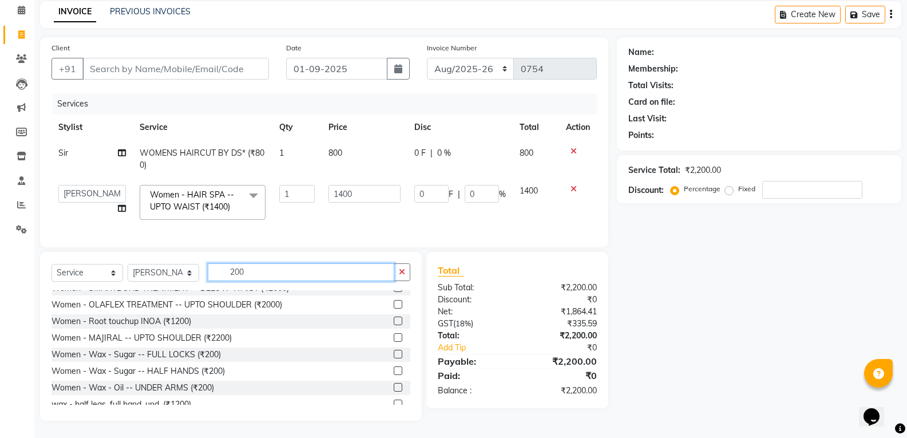
scroll to position [229, 0]
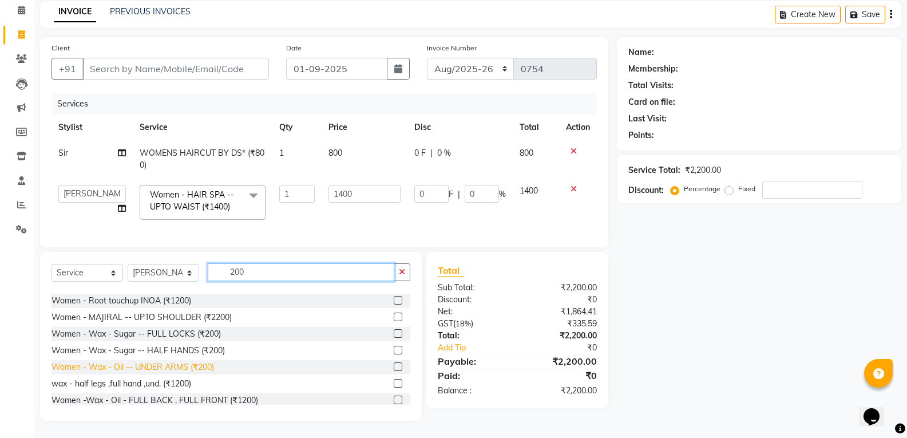
type input "200"
click at [182, 362] on div "Women - Wax - Oil -- UNDER ARMS (₹200)" at bounding box center [133, 367] width 163 height 12
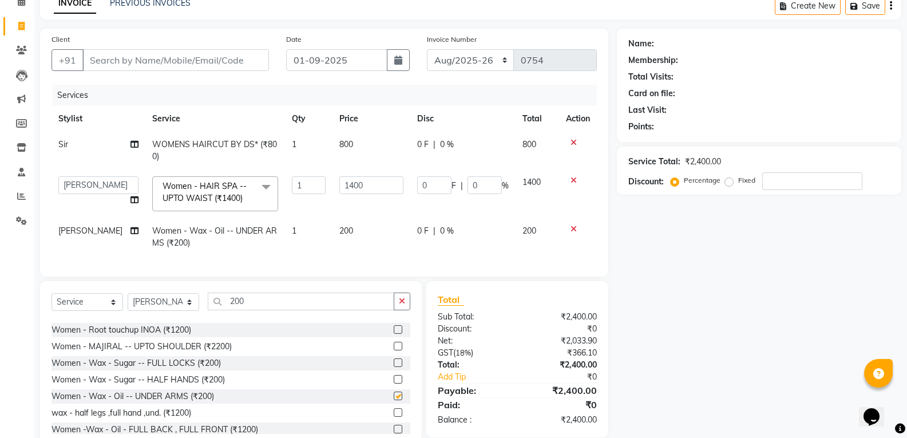
checkbox input "false"
click at [136, 66] on input "Client" at bounding box center [175, 60] width 187 height 22
click at [146, 60] on input "Client" at bounding box center [175, 60] width 187 height 22
type input "8"
type input "0"
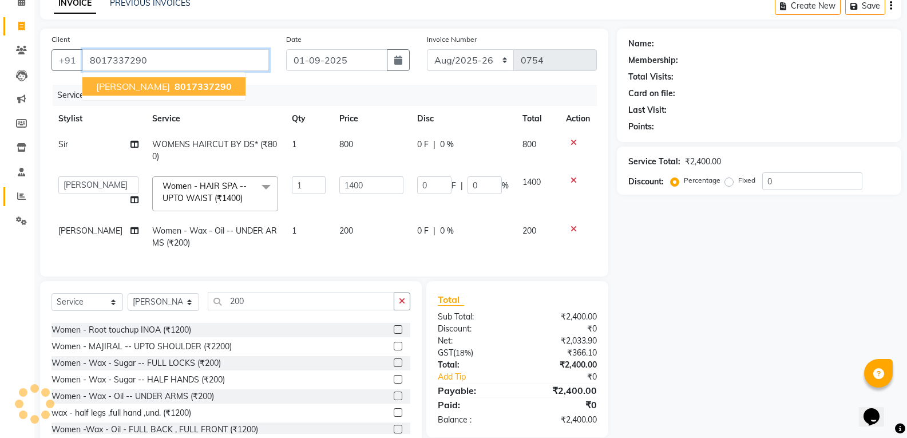
type input "8017337290"
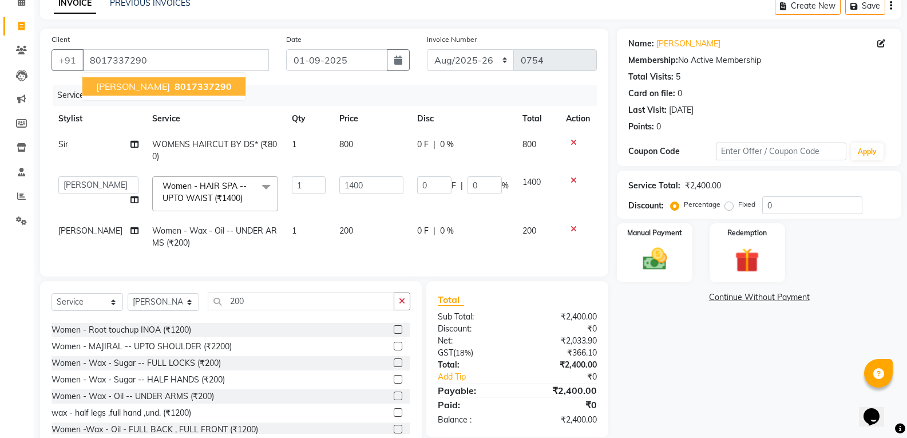
click at [159, 94] on button "Tanisha agrwal 8017337290" at bounding box center [163, 86] width 163 height 18
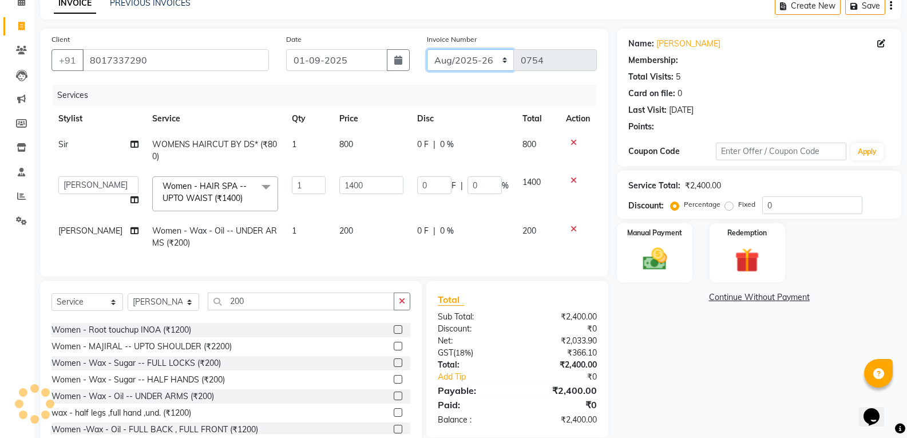
click at [491, 63] on select "Aug/25-26 Aug/2025-26 TRD/2025" at bounding box center [471, 60] width 88 height 22
select select "8714"
click at [427, 49] on select "Aug/25-26 Aug/2025-26 TRD/2025" at bounding box center [471, 60] width 88 height 22
type input "0660"
click at [671, 250] on img at bounding box center [654, 258] width 41 height 29
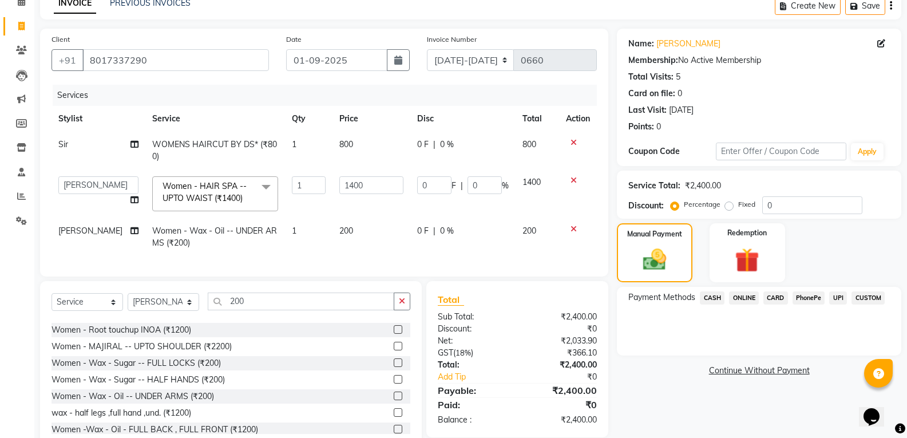
click at [713, 300] on span "CASH" at bounding box center [712, 297] width 25 height 13
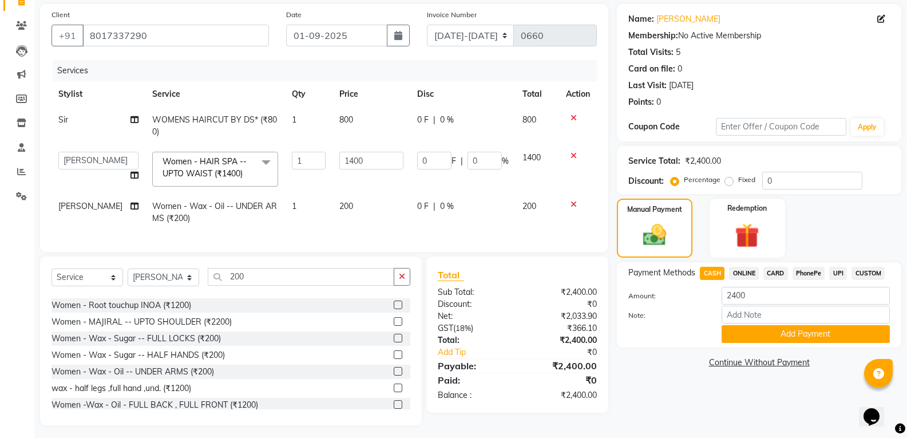
scroll to position [95, 0]
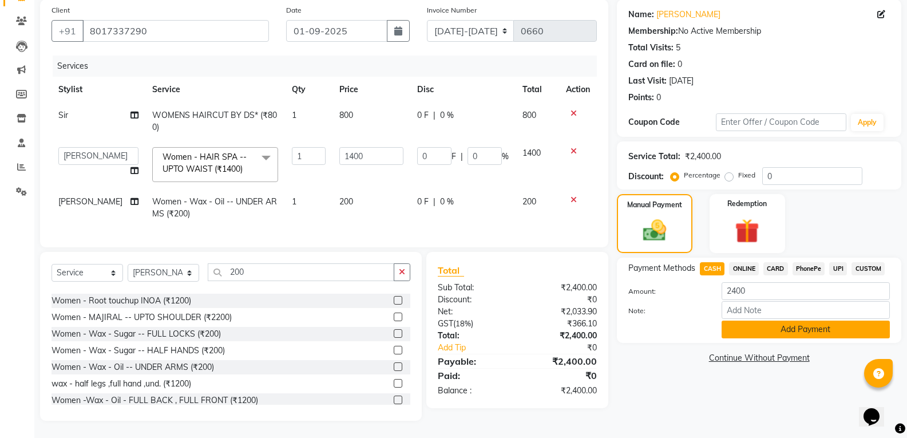
click at [737, 323] on button "Add Payment" at bounding box center [806, 330] width 168 height 18
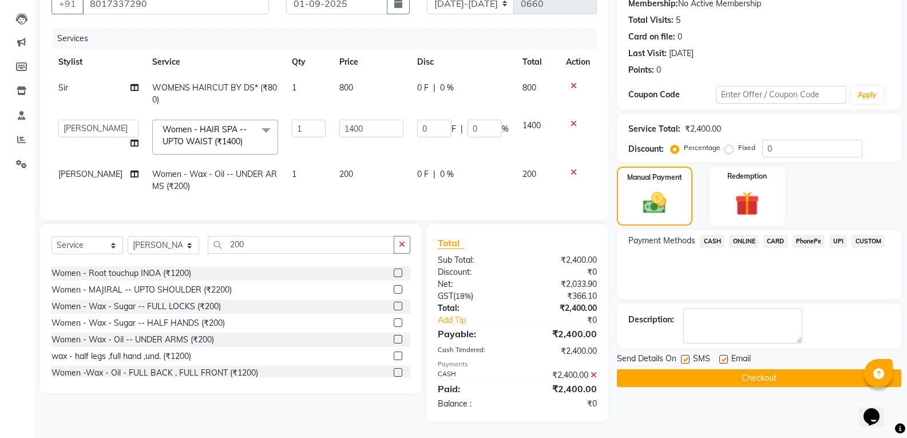
scroll to position [123, 0]
click at [740, 369] on button "Checkout" at bounding box center [759, 378] width 285 height 18
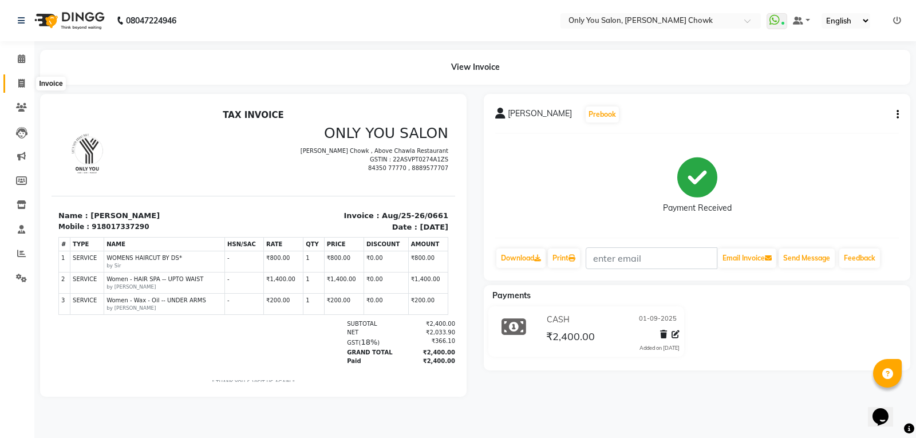
drag, startPoint x: 23, startPoint y: 86, endPoint x: 0, endPoint y: 87, distance: 22.9
click at [23, 86] on icon at bounding box center [21, 83] width 6 height 9
select select "service"
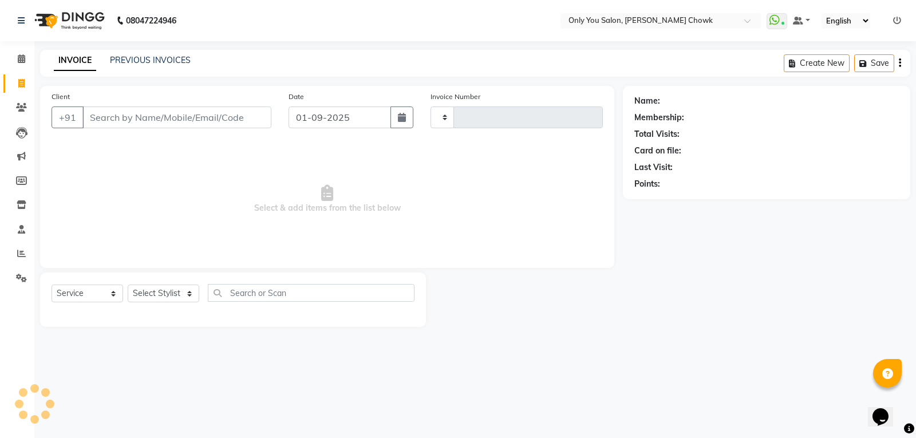
type input "0754"
select select "8713"
click at [144, 290] on select "Select Stylist" at bounding box center [164, 294] width 72 height 18
click at [96, 295] on select "Select Service Product Membership Package Voucher Prepaid Gift Card" at bounding box center [88, 294] width 72 height 18
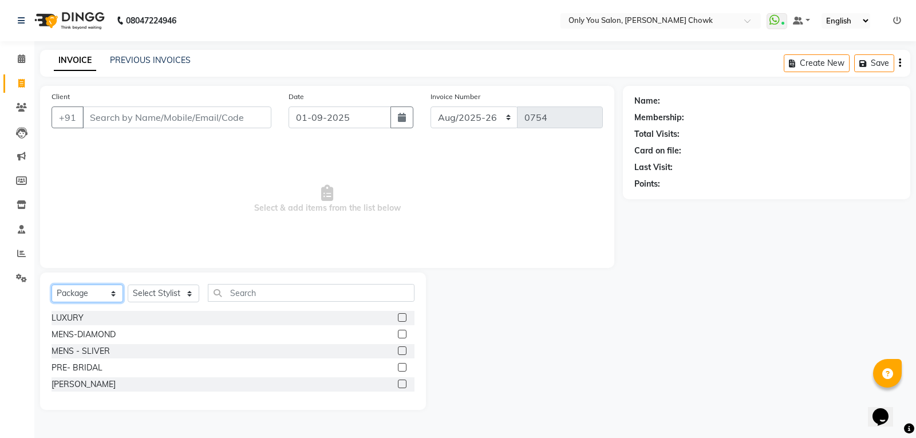
select select "service"
click at [52, 285] on select "Select Service Product Membership Package Voucher Prepaid Gift Card" at bounding box center [88, 294] width 72 height 18
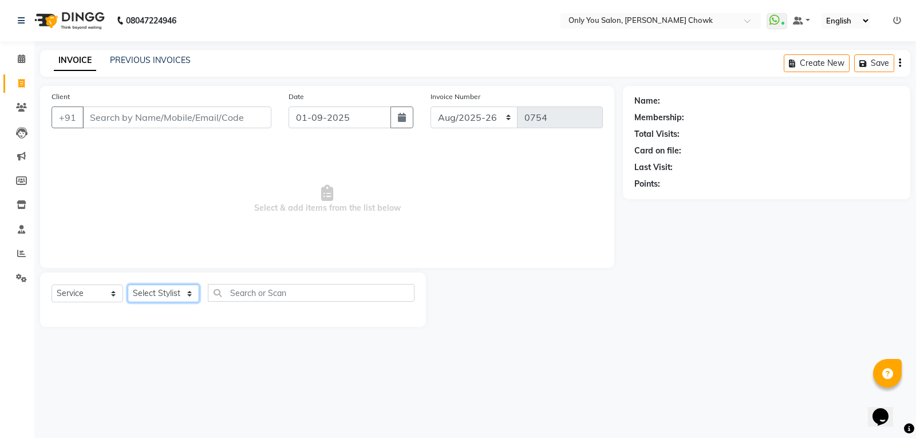
click at [172, 291] on select "Select Stylist [PERSON_NAME] [PERSON_NAME] [PERSON_NAME] MAMTA [PERSON_NAME] [P…" at bounding box center [164, 294] width 72 height 18
select select "86689"
click at [128, 285] on select "Select Stylist [PERSON_NAME] [PERSON_NAME] [PERSON_NAME] MAMTA [PERSON_NAME] [P…" at bounding box center [164, 294] width 72 height 18
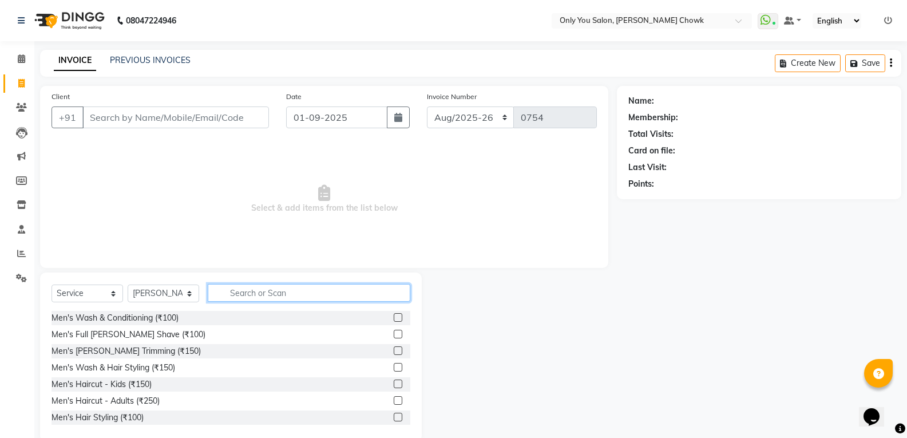
click at [246, 291] on input "text" at bounding box center [309, 293] width 203 height 18
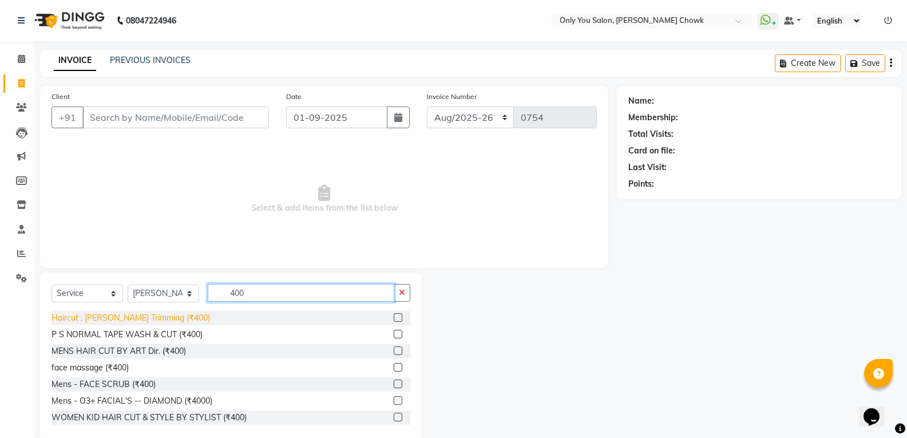
type input "400"
click at [136, 322] on div "Haircut , [PERSON_NAME] Trimming (₹400)" at bounding box center [131, 318] width 159 height 12
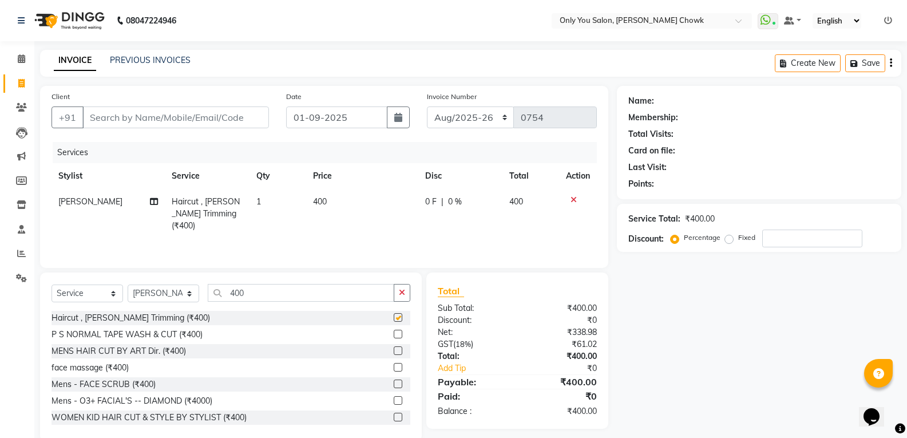
checkbox input "false"
click at [196, 120] on input "Client" at bounding box center [175, 117] width 187 height 22
type input "8"
type input "0"
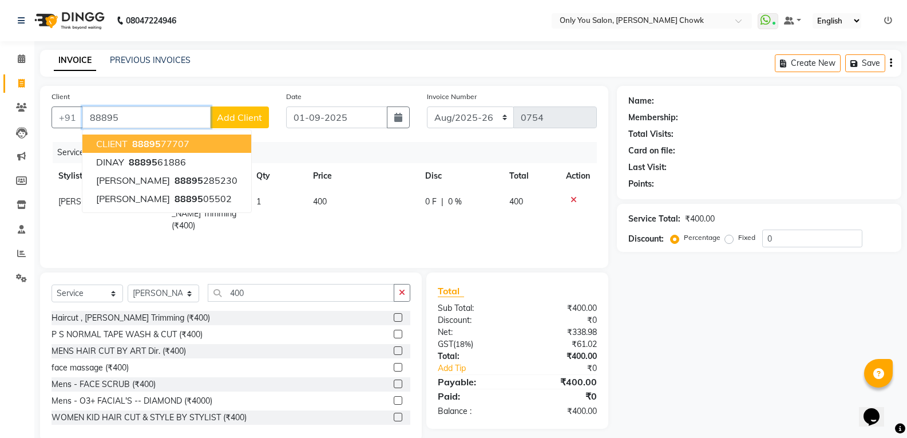
click at [161, 140] on ngb-highlight "88895 77707" at bounding box center [160, 143] width 60 height 11
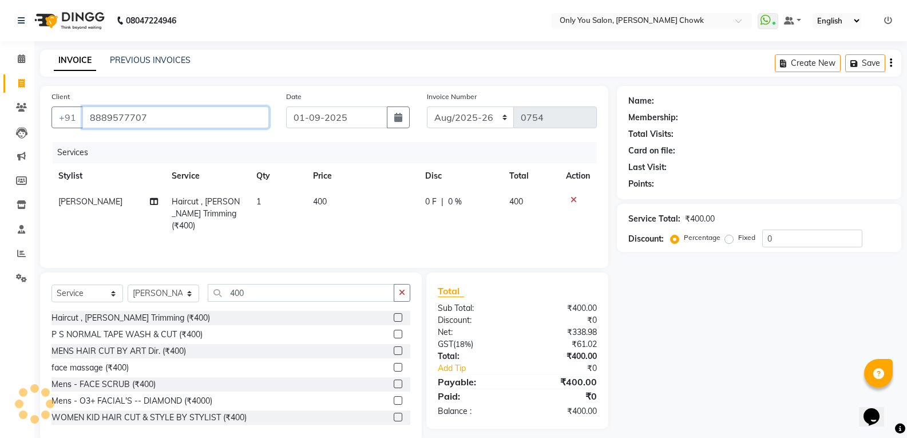
type input "8889577707"
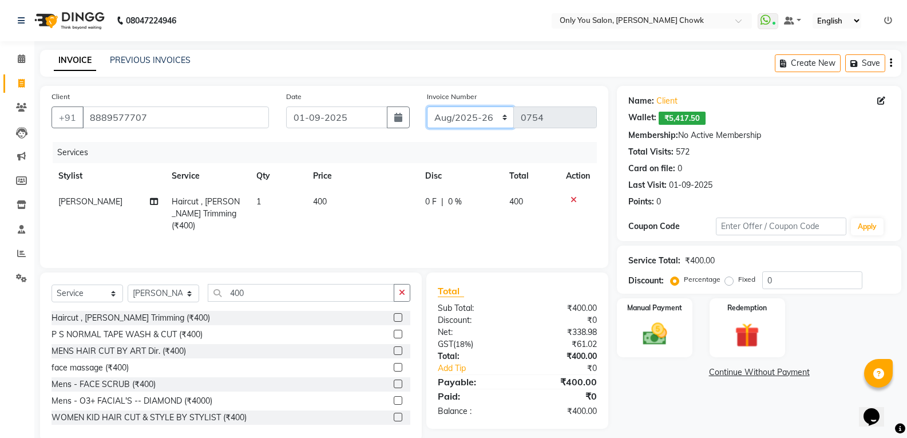
drag, startPoint x: 477, startPoint y: 119, endPoint x: 476, endPoint y: 126, distance: 7.1
click at [477, 119] on select "Aug/25-26 Aug/2025-26 TRD/2025" at bounding box center [471, 117] width 88 height 22
click at [427, 106] on select "Aug/25-26 Aug/2025-26 TRD/2025" at bounding box center [471, 117] width 88 height 22
click at [661, 321] on img at bounding box center [654, 333] width 41 height 29
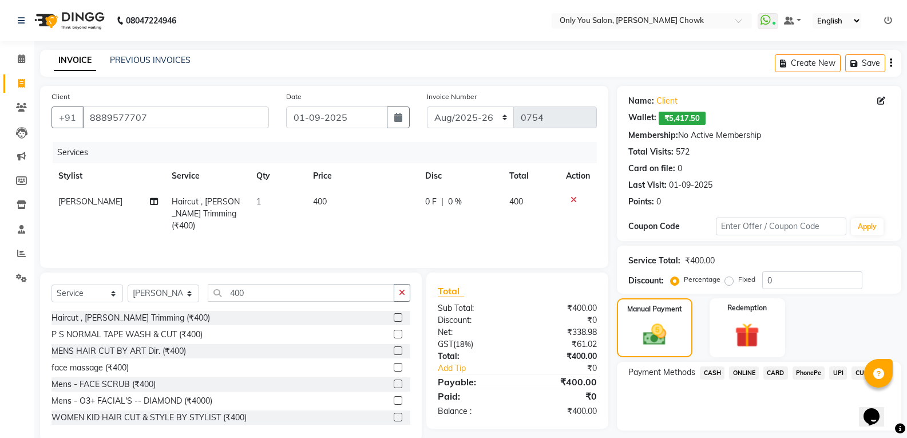
click at [713, 373] on span "CASH" at bounding box center [712, 372] width 25 height 13
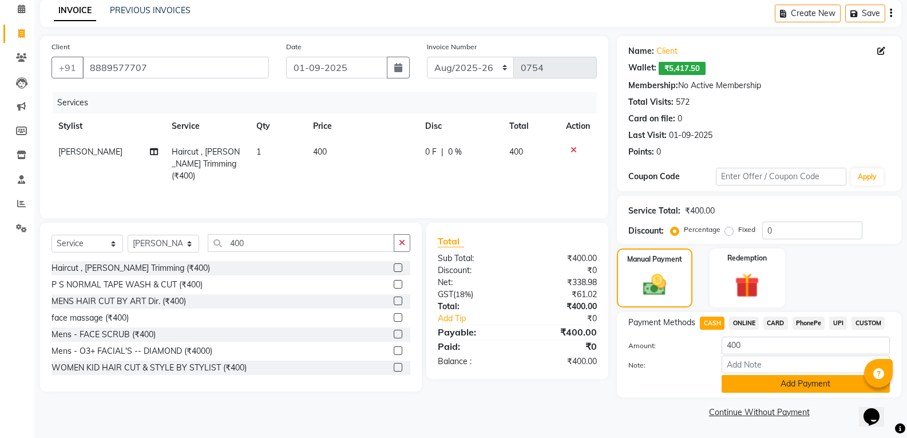
click at [768, 386] on button "Add Payment" at bounding box center [806, 384] width 168 height 18
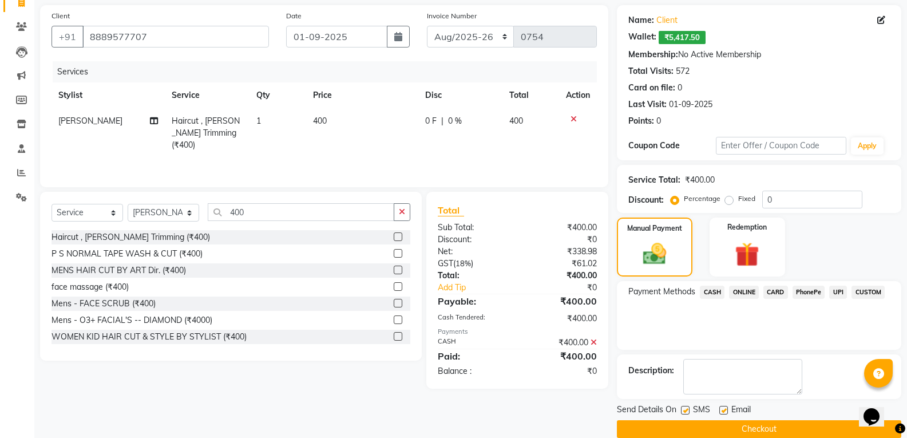
scroll to position [98, 0]
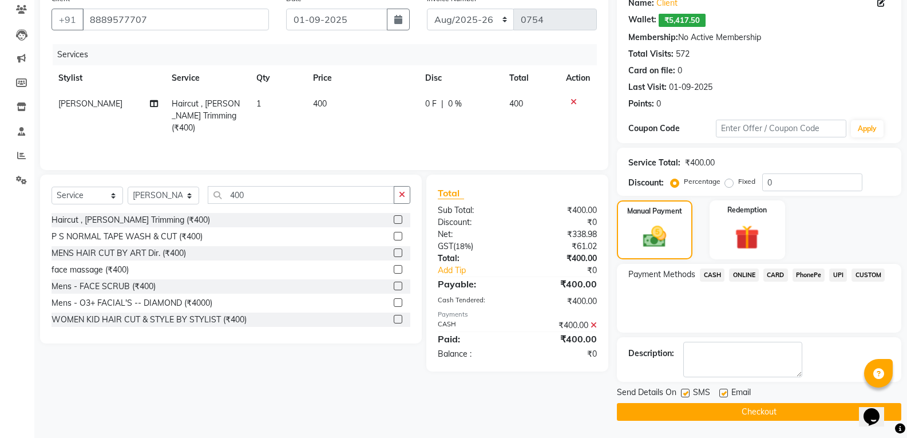
click at [756, 409] on button "Checkout" at bounding box center [759, 412] width 285 height 18
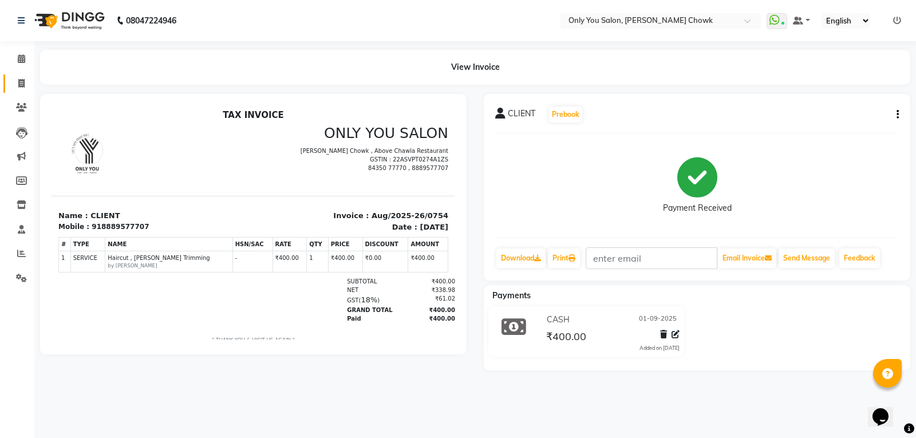
click at [17, 76] on link "Invoice" at bounding box center [16, 83] width 27 height 19
select select "service"
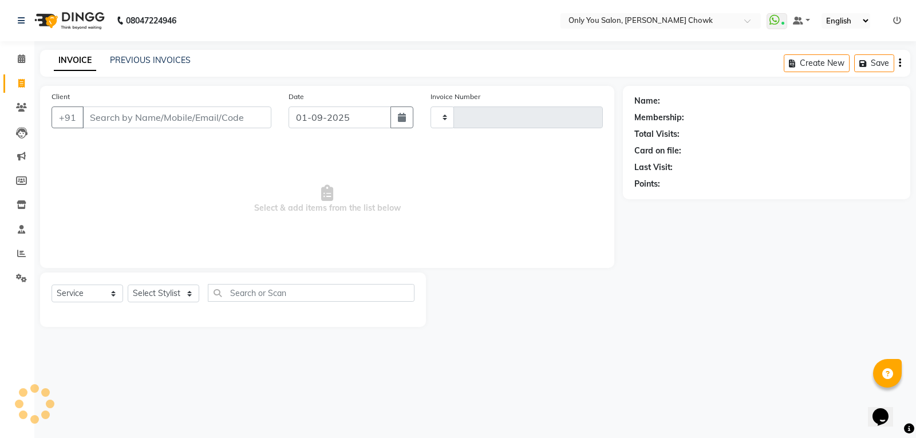
click at [162, 65] on div "PREVIOUS INVOICES" at bounding box center [150, 60] width 81 height 12
type input "0755"
select select "8713"
click at [162, 61] on link "PREVIOUS INVOICES" at bounding box center [150, 60] width 81 height 10
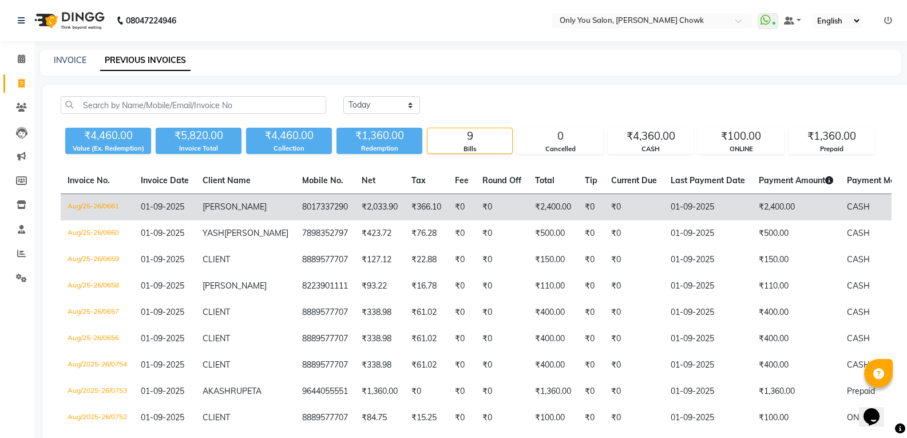
drag, startPoint x: 697, startPoint y: 223, endPoint x: 652, endPoint y: 224, distance: 45.2
click at [676, 221] on td "01-09-2025" at bounding box center [708, 207] width 88 height 27
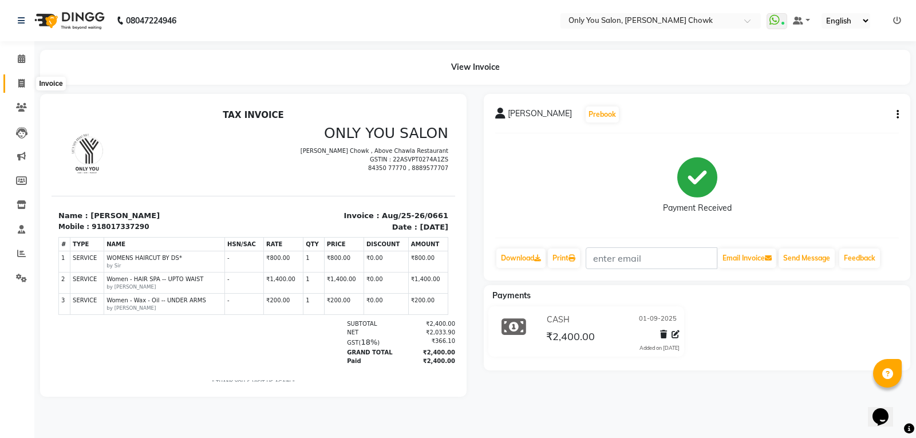
click at [17, 86] on span at bounding box center [21, 83] width 20 height 13
select select "8713"
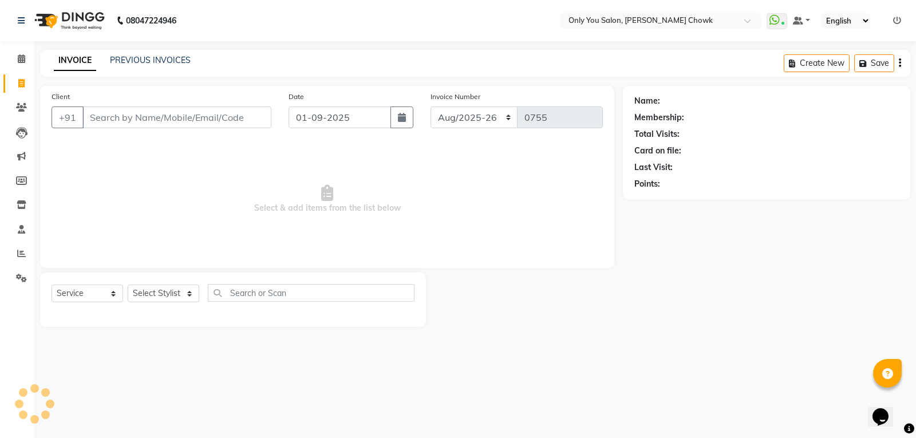
select select "package"
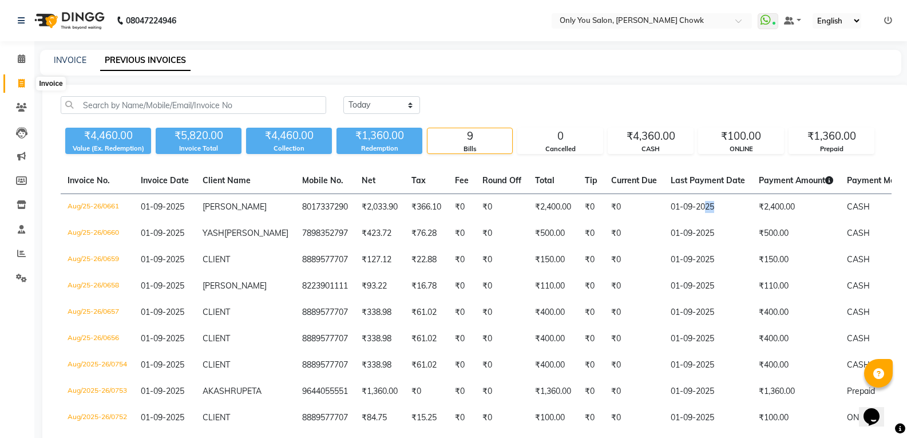
click at [23, 85] on icon at bounding box center [21, 83] width 6 height 9
select select "service"
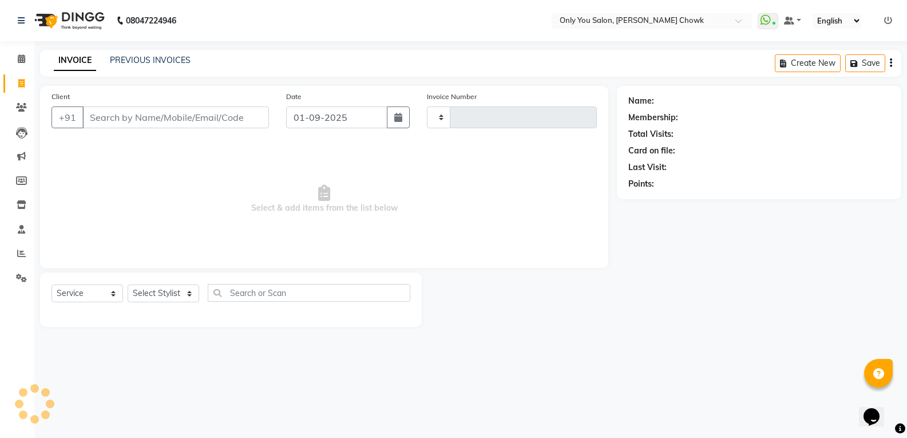
type input "0755"
select select "8713"
select select "package"
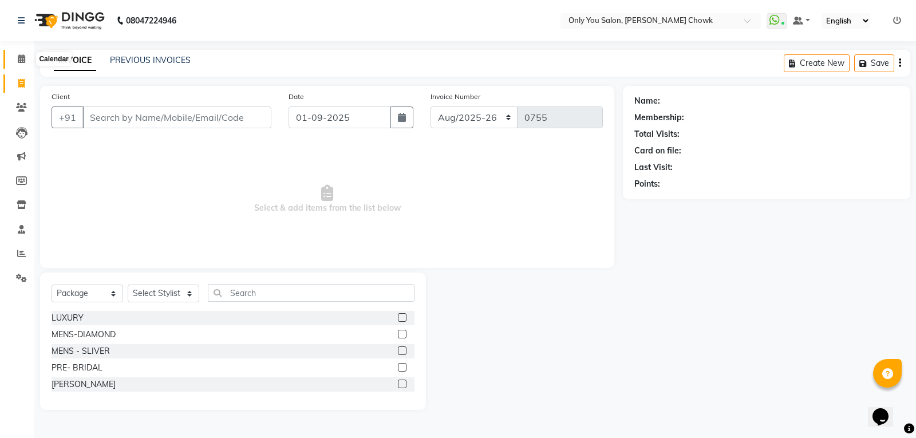
click at [25, 61] on icon at bounding box center [21, 58] width 7 height 9
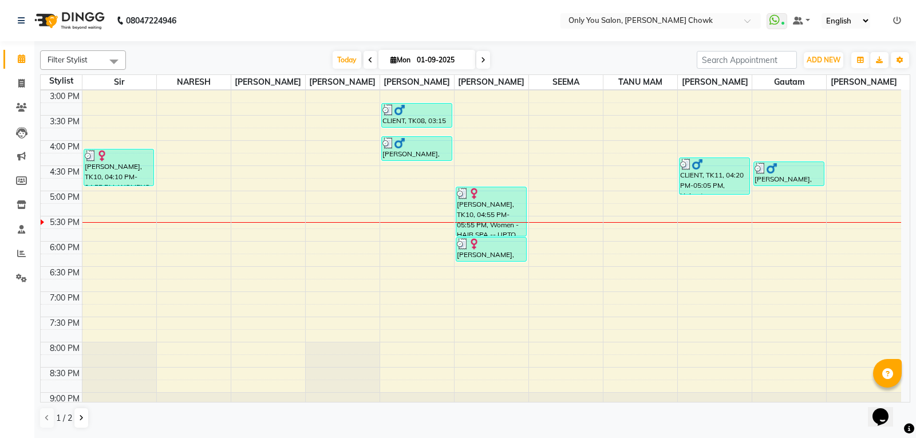
scroll to position [393, 0]
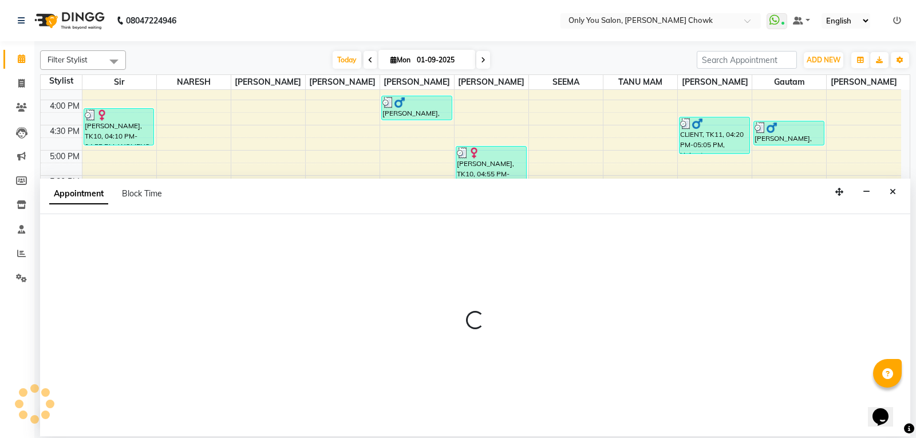
select select "21376"
select select "1230"
select select "tentative"
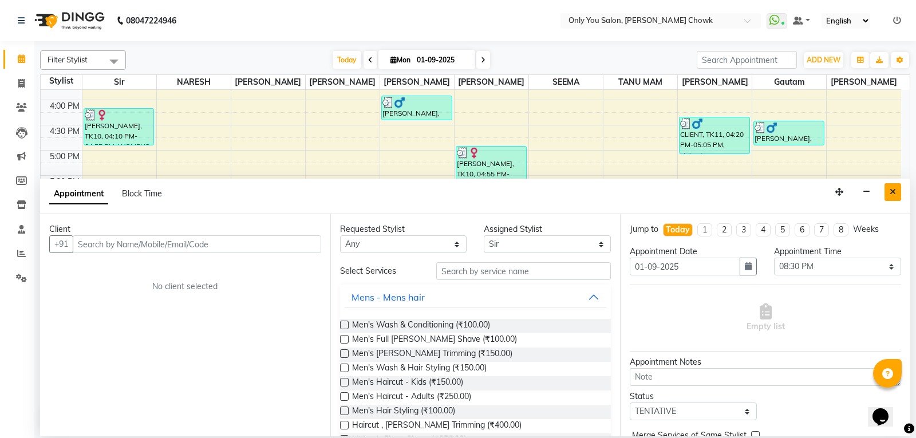
click at [896, 192] on button "Close" at bounding box center [892, 192] width 17 height 18
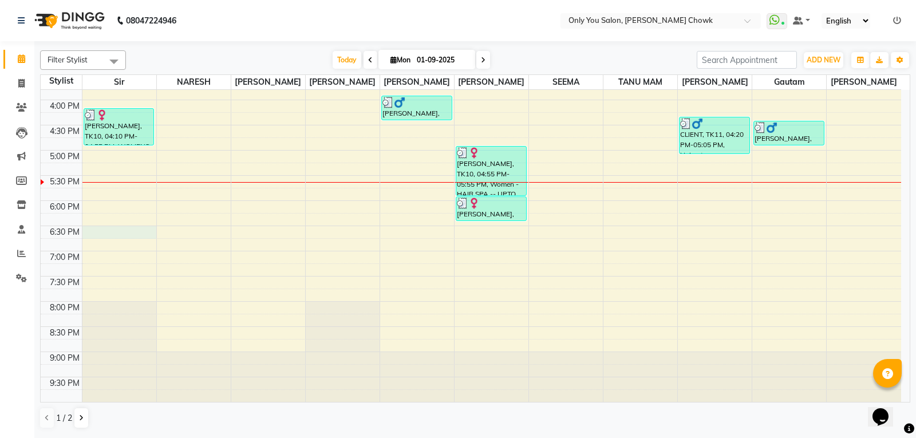
click at [83, 233] on div "8:00 AM 8:30 AM 9:00 AM 9:30 AM 10:00 AM 10:30 AM 11:00 AM 11:30 AM 12:00 PM 12…" at bounding box center [471, 49] width 860 height 705
select select "21376"
select select "tentative"
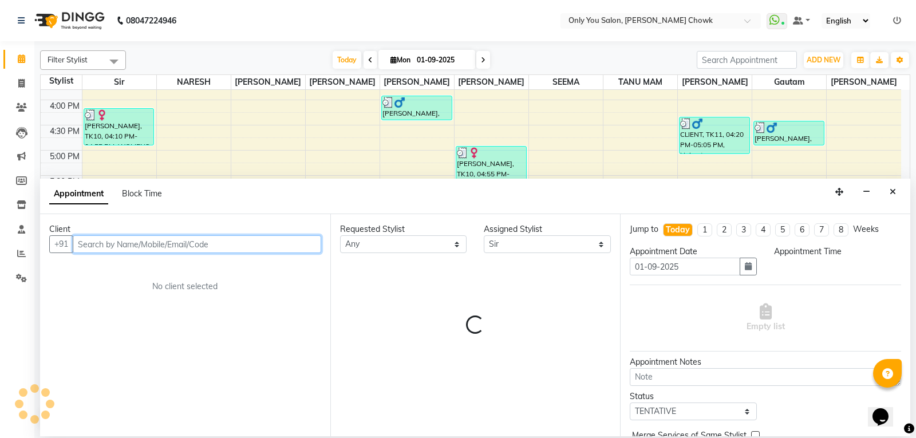
select select "1110"
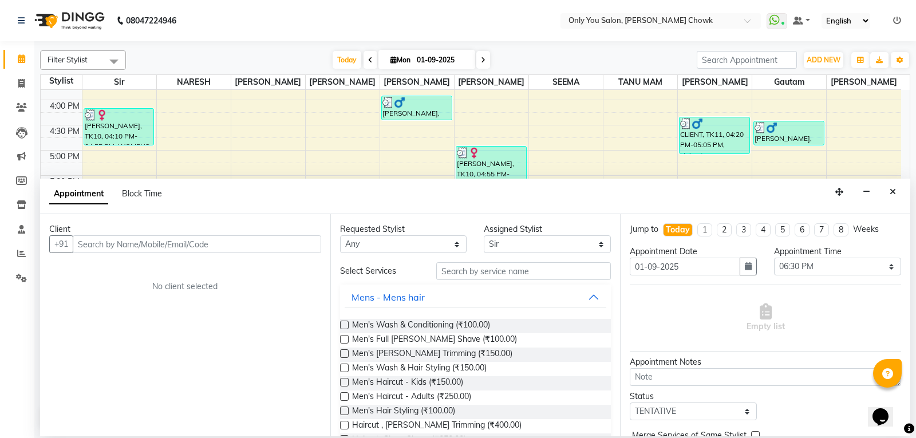
click at [230, 15] on nav "08047224946 Select Location × Only You Salon, Gandhi Chowk WhatsApp Status ✕ St…" at bounding box center [458, 20] width 916 height 41
click at [869, 196] on button "button" at bounding box center [867, 192] width 18 height 18
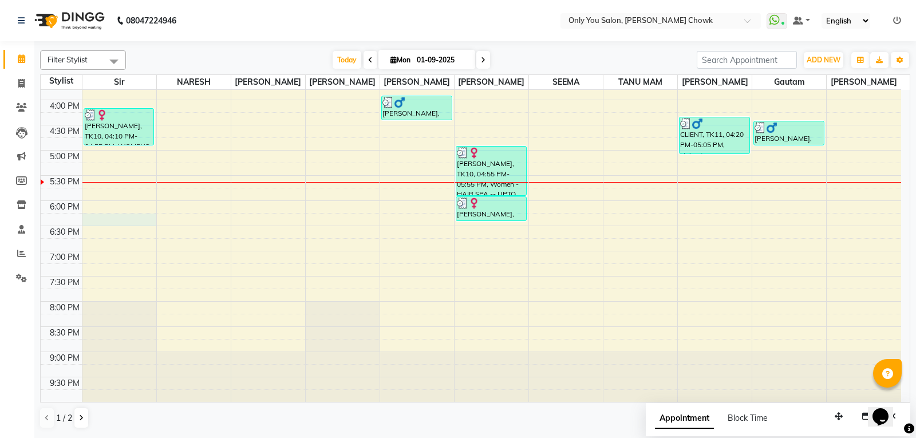
click at [103, 226] on div "8:00 AM 8:30 AM 9:00 AM 9:30 AM 10:00 AM 10:30 AM 11:00 AM 11:30 AM 12:00 PM 12…" at bounding box center [471, 49] width 860 height 705
select select "21376"
select select "1095"
select select "tentative"
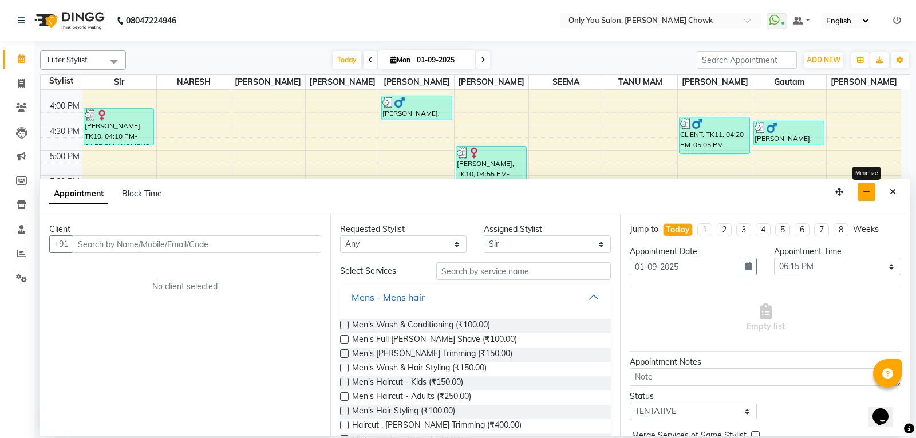
click at [864, 192] on icon "button" at bounding box center [866, 192] width 7 height 8
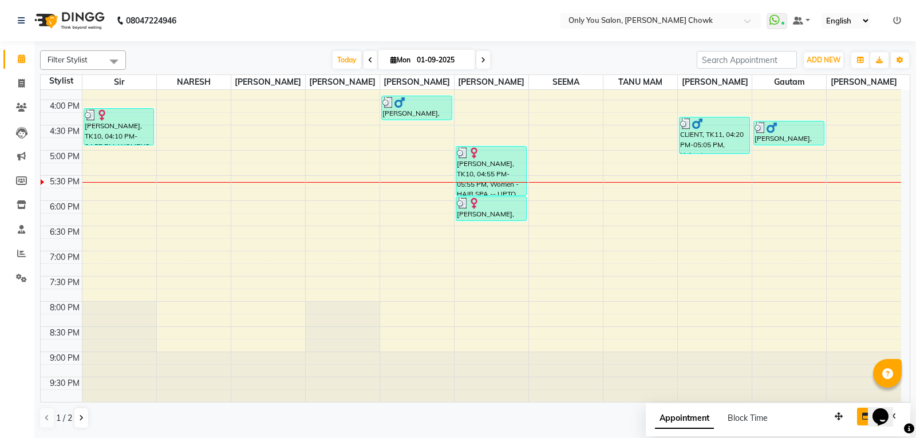
click at [94, 228] on div "8:00 AM 8:30 AM 9:00 AM 9:30 AM 10:00 AM 10:30 AM 11:00 AM 11:30 AM 12:00 PM 12…" at bounding box center [471, 49] width 860 height 705
select select "21376"
select select "tentative"
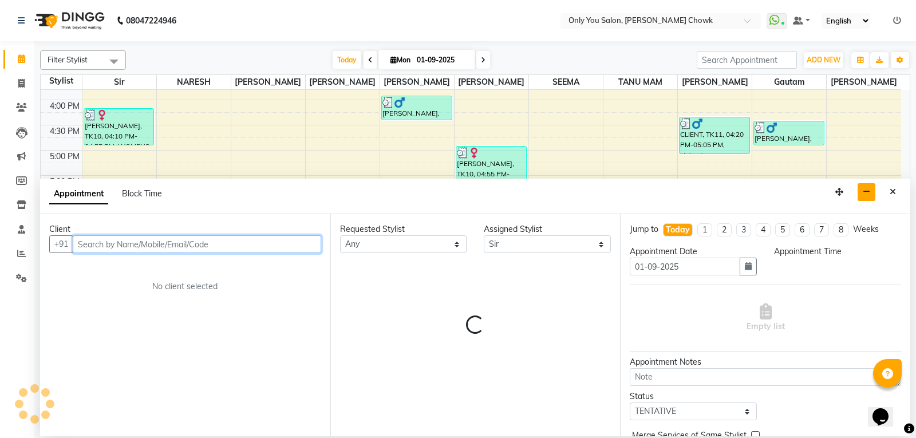
select select "1110"
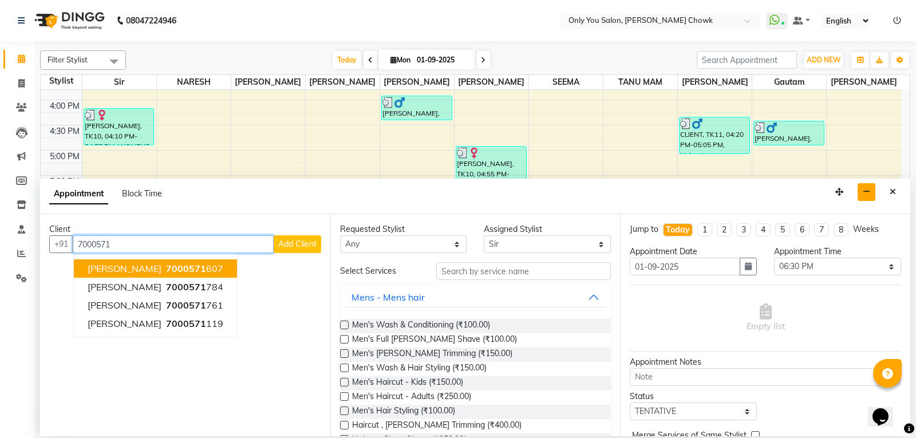
click at [171, 271] on span "7000571" at bounding box center [186, 268] width 40 height 11
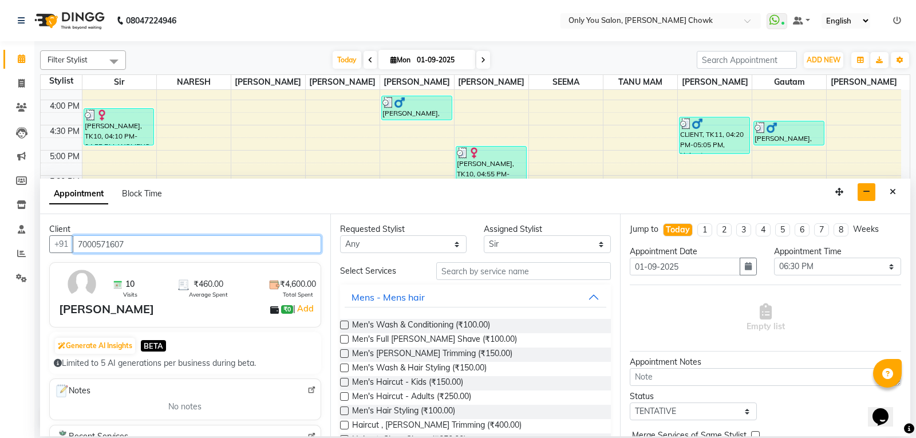
type input "7000571607"
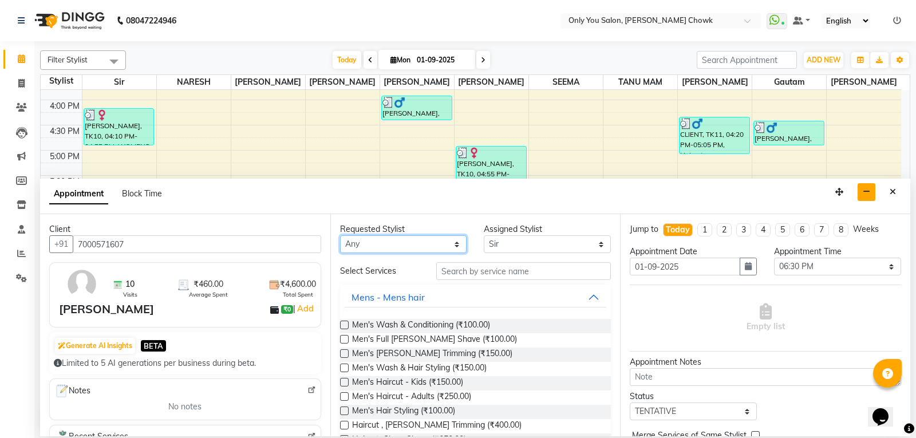
click at [374, 242] on select "Any [PERSON_NAME] [PERSON_NAME] [PERSON_NAME] [PERSON_NAME] [PERSON_NAME] RAMA …" at bounding box center [403, 244] width 127 height 18
select select "21376"
click at [340, 235] on select "Any [PERSON_NAME] [PERSON_NAME] [PERSON_NAME] [PERSON_NAME] [PERSON_NAME] RAMA …" at bounding box center [403, 244] width 127 height 18
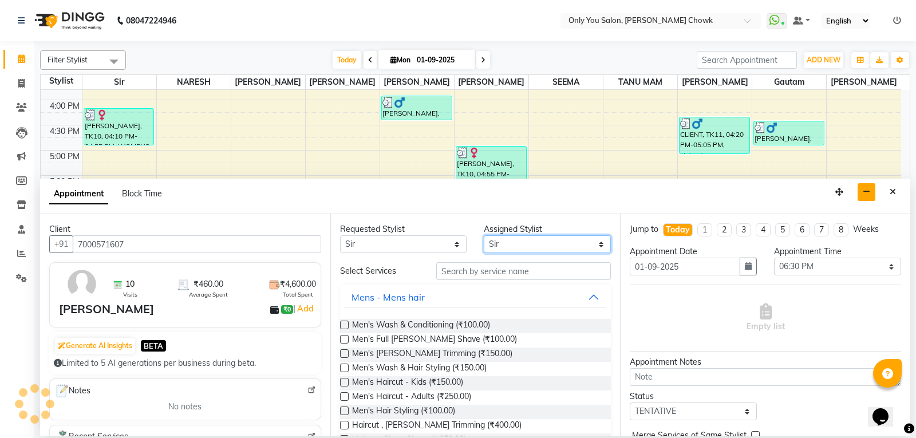
click at [553, 244] on select "Select ASHWIN gautam LAXMI TIWARI NARESH Ragini Sahu RAKESH RAMA RANI RANJEET R…" at bounding box center [547, 244] width 127 height 18
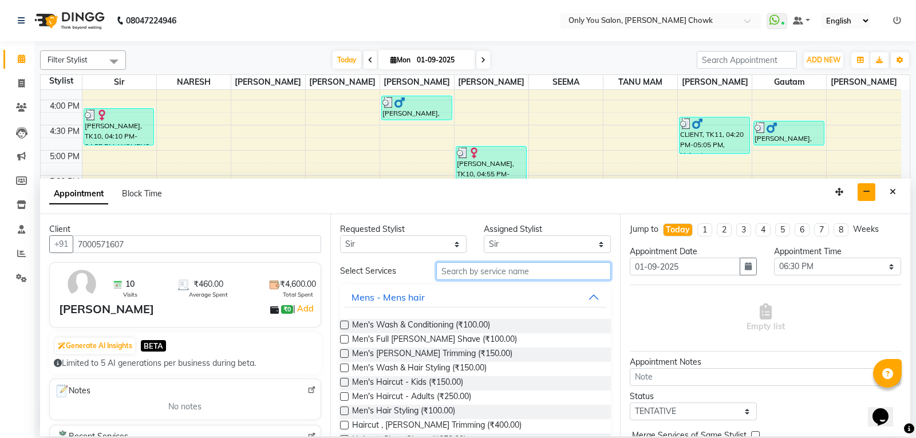
click at [506, 268] on input "text" at bounding box center [523, 271] width 175 height 18
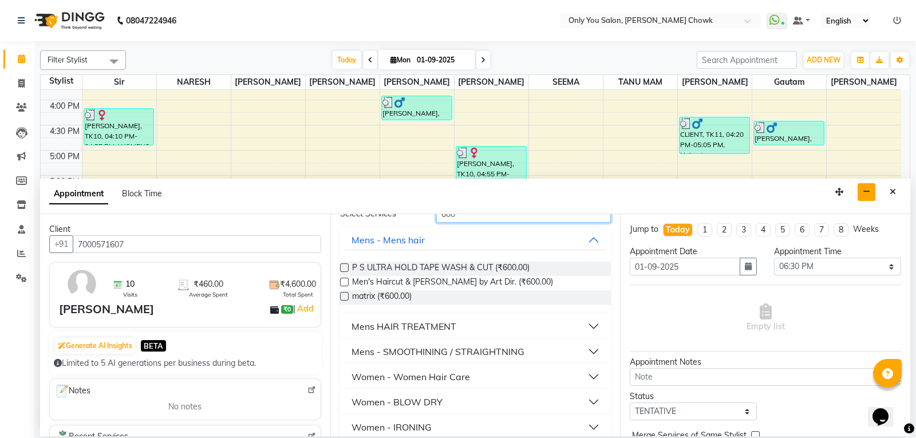
scroll to position [0, 0]
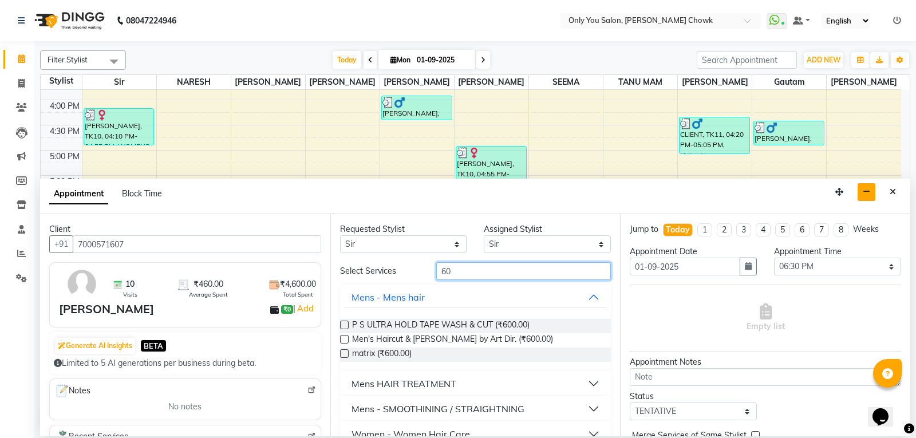
type input "6"
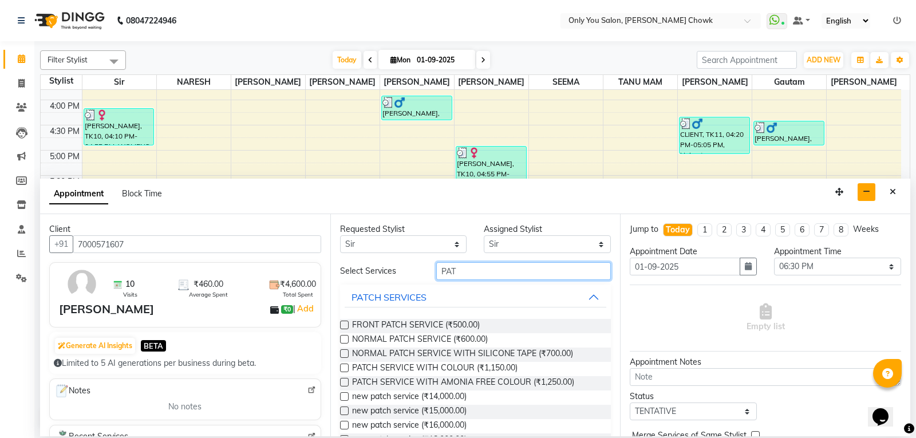
type input "PAT"
click at [343, 337] on label at bounding box center [344, 339] width 9 height 9
click at [343, 337] on input "checkbox" at bounding box center [343, 340] width 7 height 7
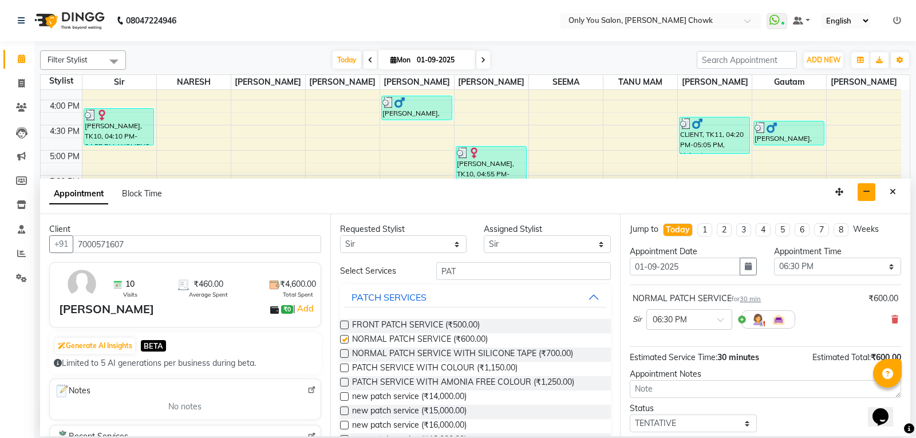
checkbox input "false"
click at [676, 419] on select "Select TENTATIVE CONFIRM CHECK-IN UPCOMING" at bounding box center [693, 423] width 127 height 18
select select "confirm booking"
click at [630, 414] on select "Select TENTATIVE CONFIRM CHECK-IN UPCOMING" at bounding box center [693, 423] width 127 height 18
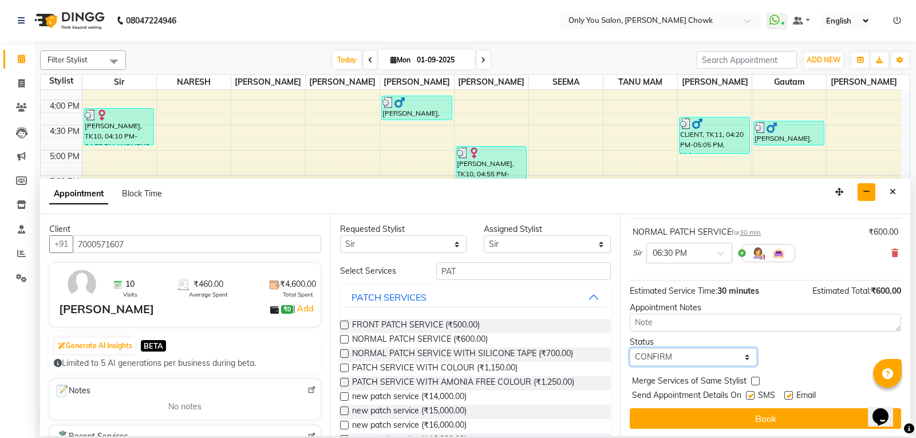
scroll to position [68, 0]
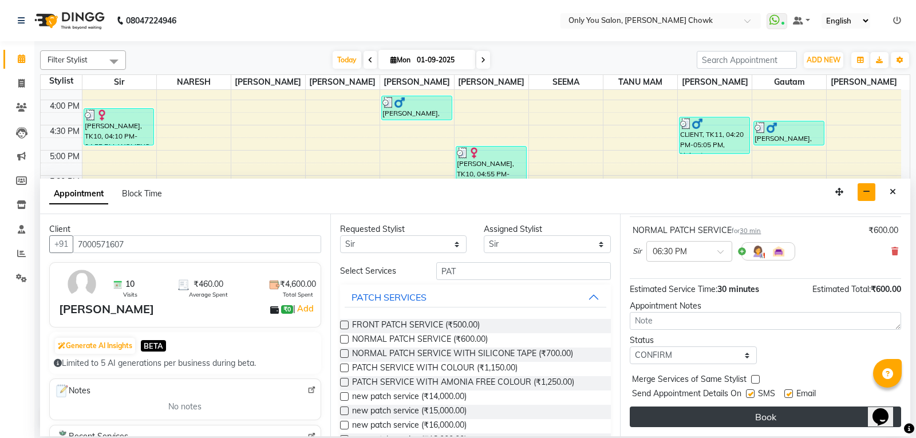
click at [713, 416] on button "Book" at bounding box center [765, 416] width 271 height 21
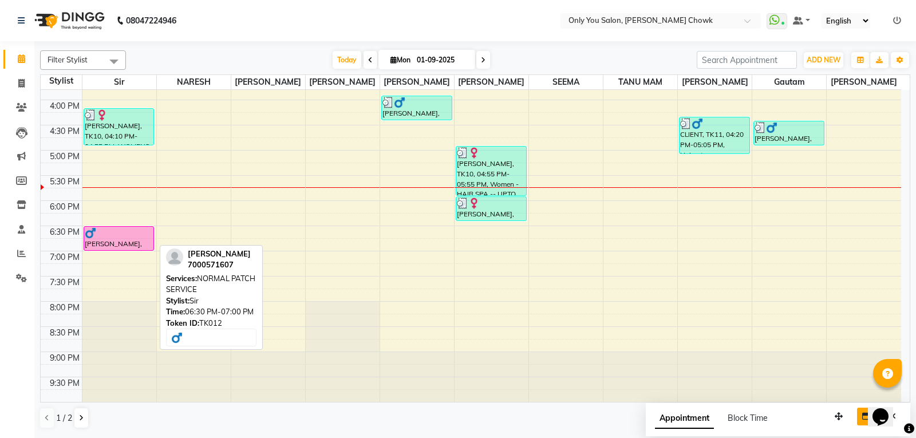
click at [88, 243] on div "[PERSON_NAME], TK12, 06:30 PM-07:00 PM, NORMAL PATCH SERVICE" at bounding box center [119, 238] width 70 height 23
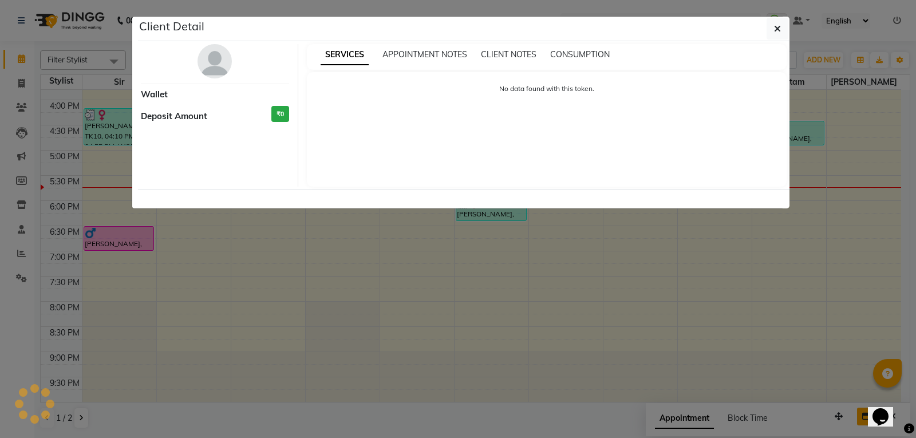
select select "6"
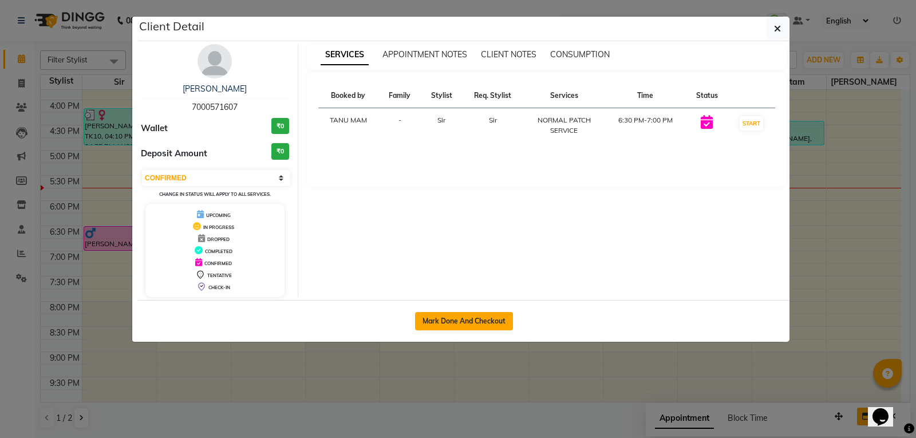
click at [459, 320] on button "Mark Done And Checkout" at bounding box center [464, 321] width 98 height 18
select select "service"
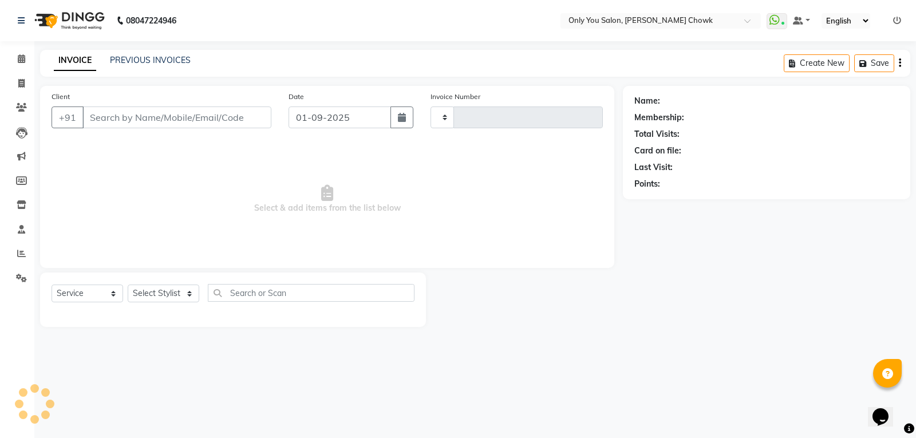
type input "0755"
select select "8713"
select select "package"
type input "7000571607"
select select "21376"
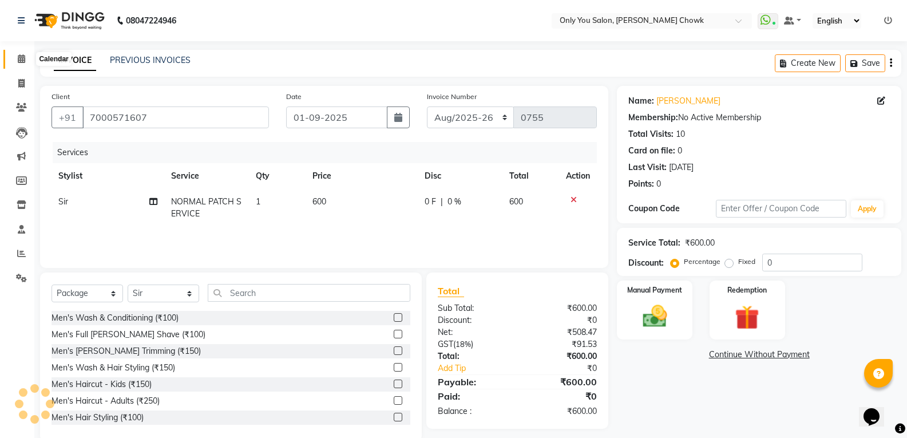
click at [16, 62] on span at bounding box center [21, 59] width 20 height 13
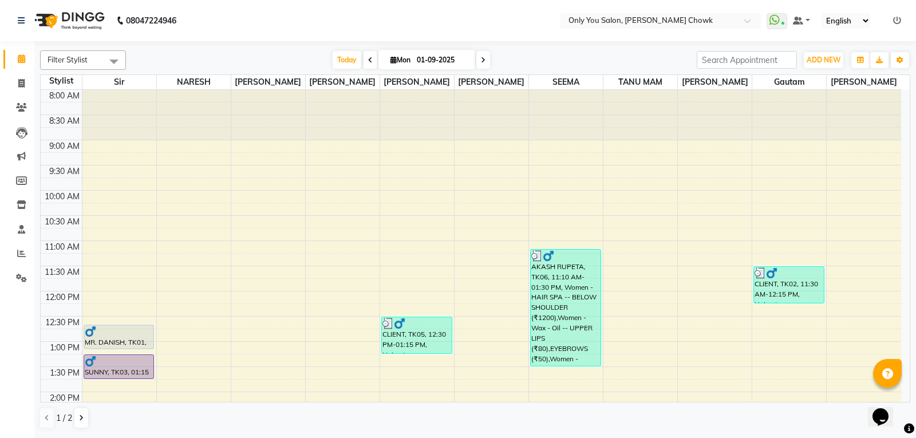
click at [112, 123] on div at bounding box center [119, 115] width 74 height 50
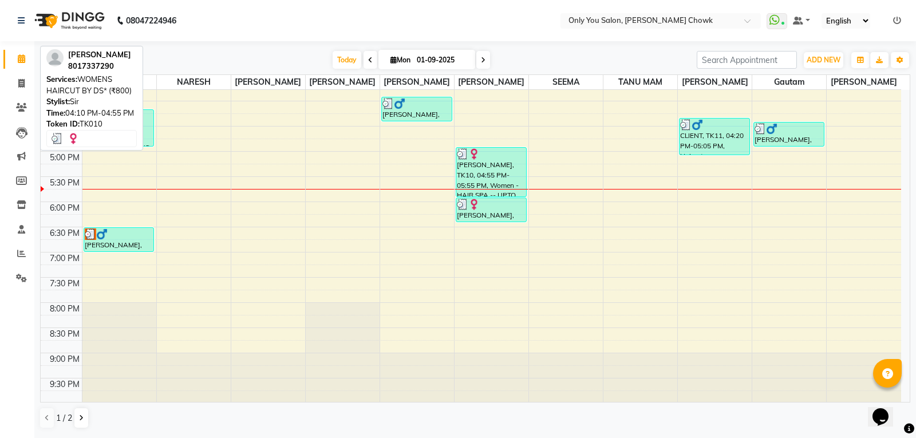
scroll to position [393, 0]
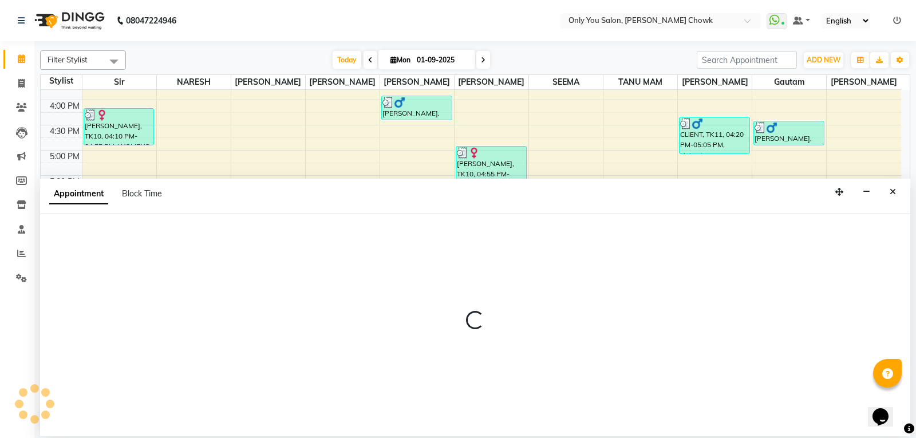
select select "21376"
select select "tentative"
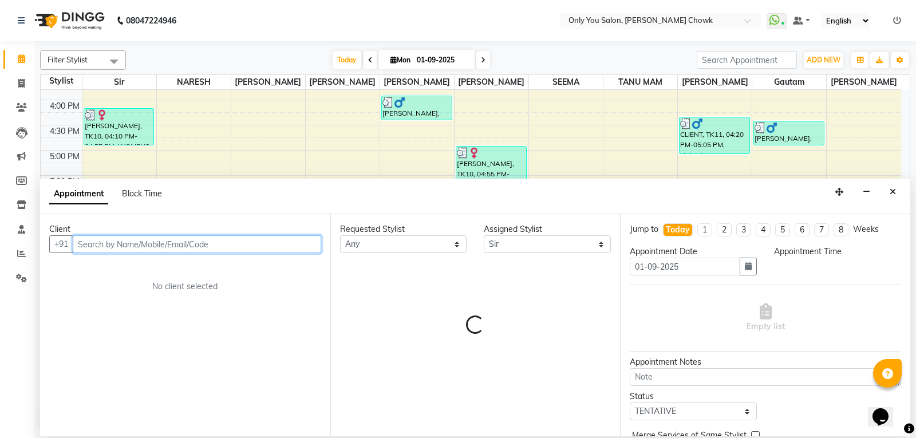
select select "1230"
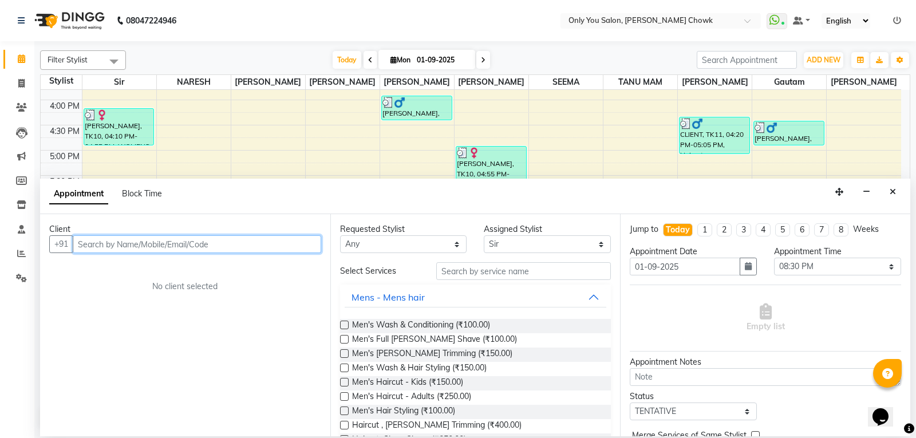
click at [104, 242] on input "text" at bounding box center [197, 244] width 248 height 18
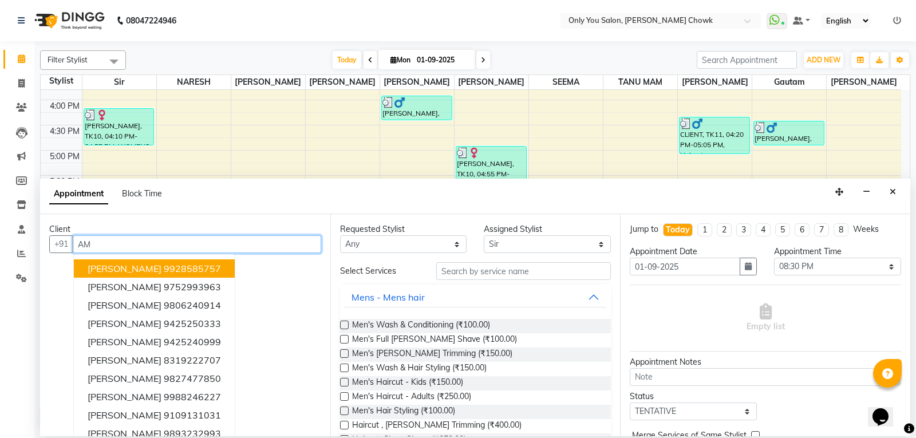
type input "A"
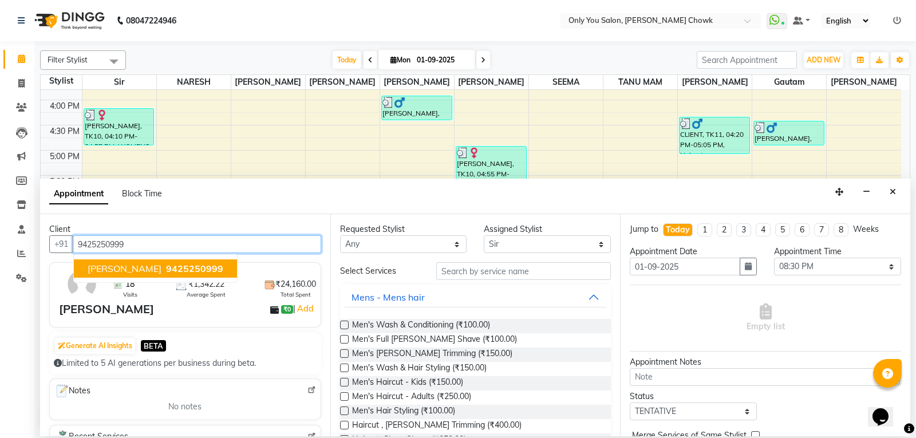
click at [153, 276] on button "Amit Agarwal Bhaiya 9425250999" at bounding box center [155, 268] width 163 height 18
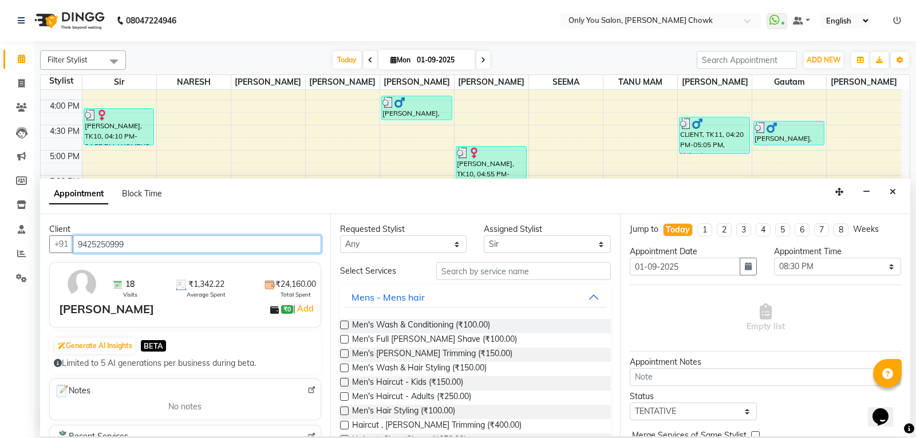
type input "9425250999"
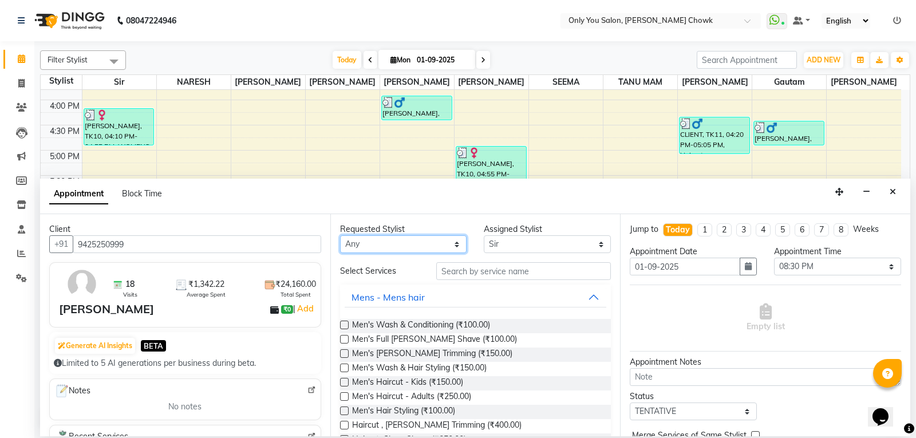
click at [373, 248] on select "Any ASHWIN gautam LAXMI TIWARI NARESH Ragini Sahu RAKESH RAMA RANI RANJEET Reen…" at bounding box center [403, 244] width 127 height 18
select select "21376"
click at [340, 235] on select "Any ASHWIN gautam LAXMI TIWARI NARESH Ragini Sahu RAKESH RAMA RANI RANJEET Reen…" at bounding box center [403, 244] width 127 height 18
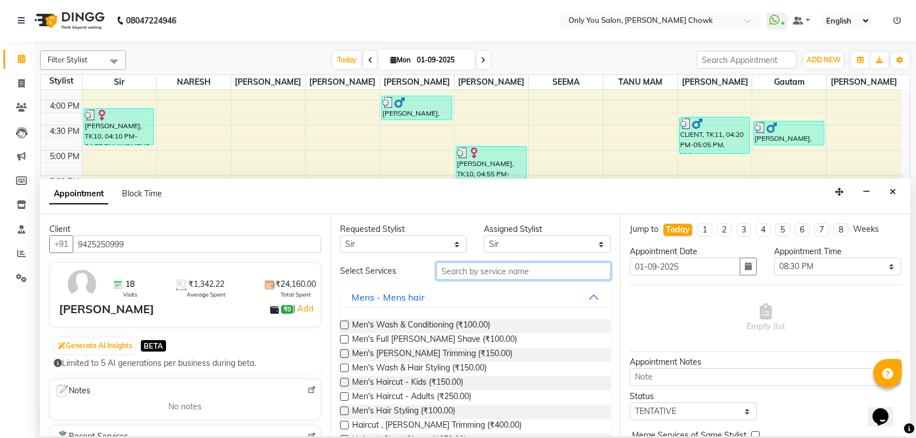
click at [529, 274] on input "text" at bounding box center [523, 271] width 175 height 18
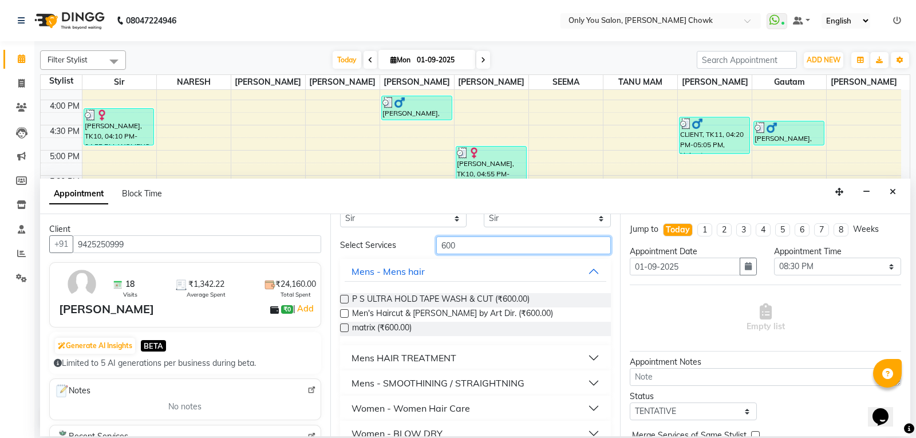
scroll to position [0, 0]
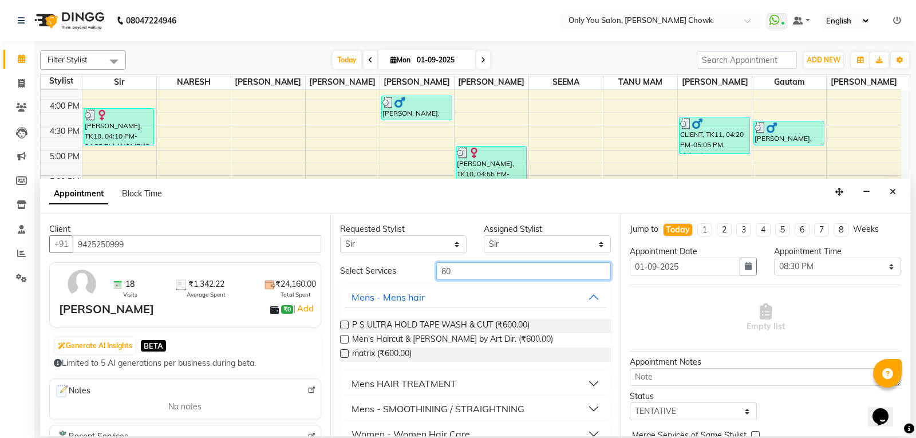
type input "6"
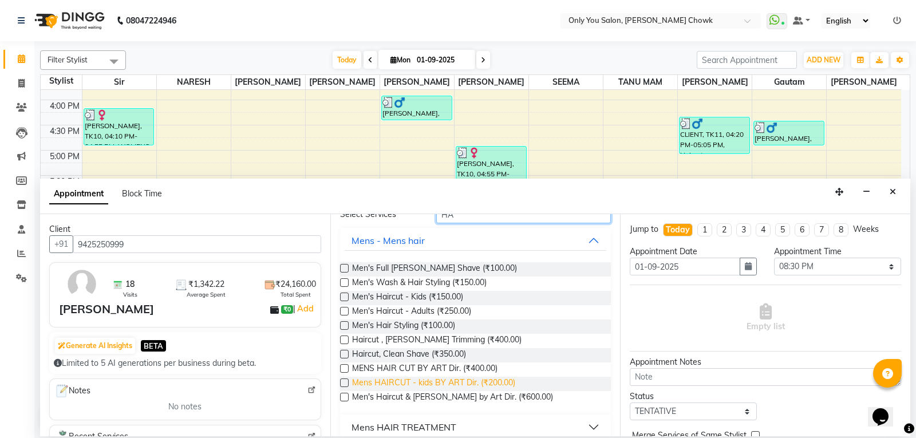
scroll to position [57, 0]
type input "HA"
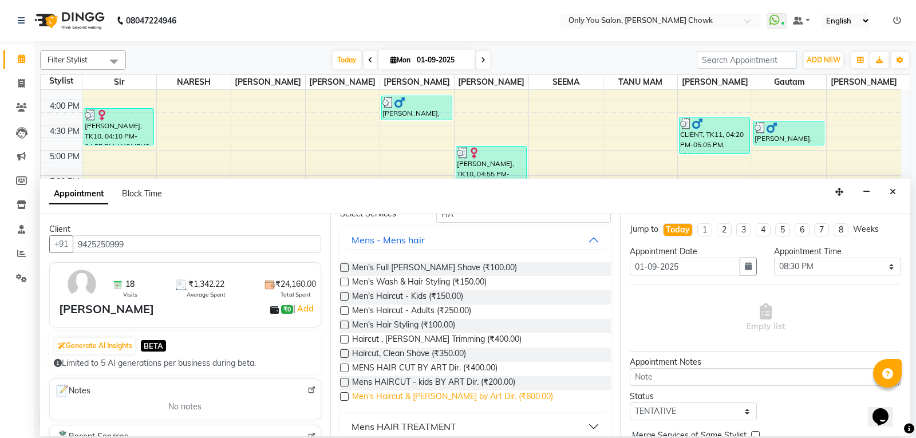
click at [403, 396] on span "Men's Haircut & Beard by Art Dir. (₹600.00)" at bounding box center [452, 397] width 201 height 14
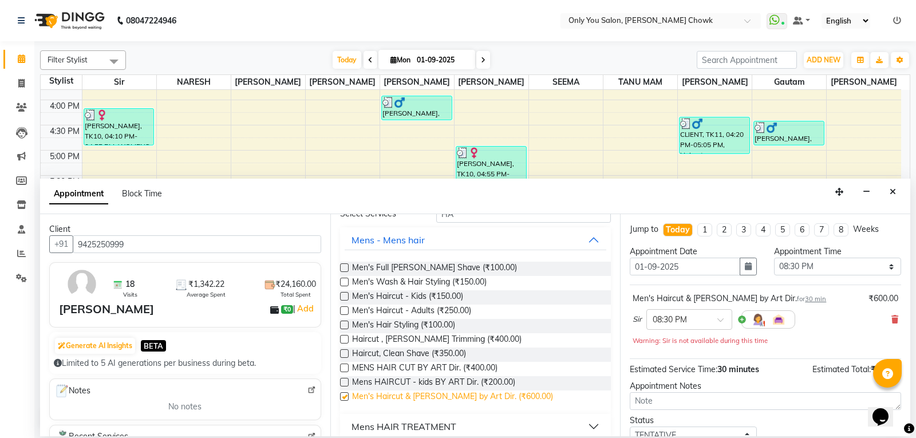
checkbox input "false"
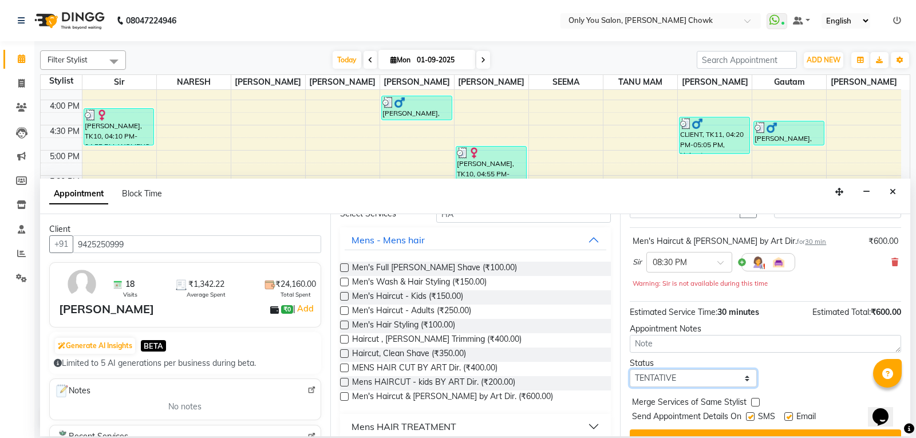
click at [720, 382] on select "Select TENTATIVE CONFIRM CHECK-IN UPCOMING" at bounding box center [693, 378] width 127 height 18
select select "confirm booking"
click at [630, 369] on select "Select TENTATIVE CONFIRM CHECK-IN UPCOMING" at bounding box center [693, 378] width 127 height 18
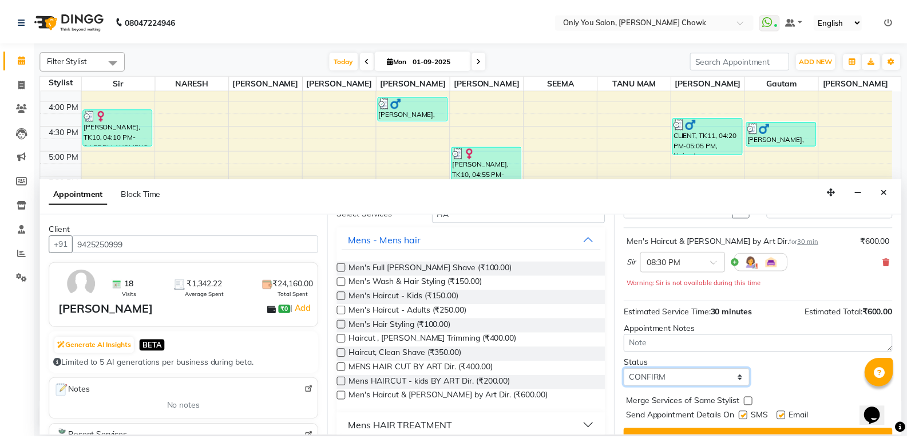
scroll to position [80, 0]
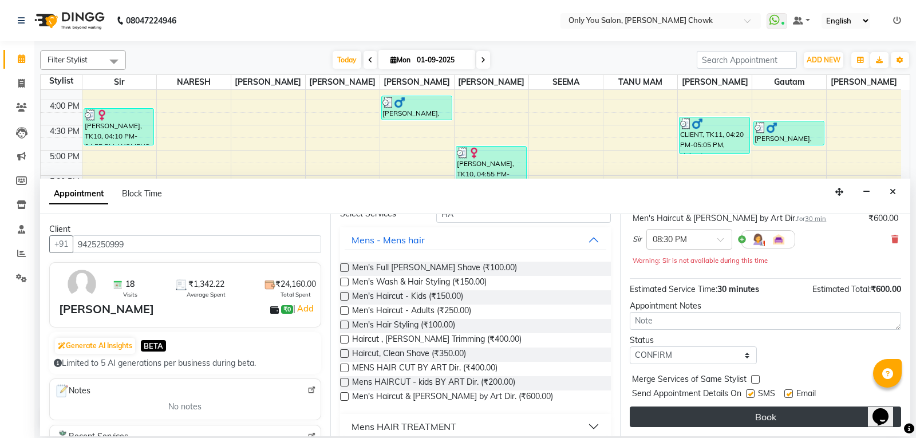
click at [718, 411] on button "Book" at bounding box center [765, 416] width 271 height 21
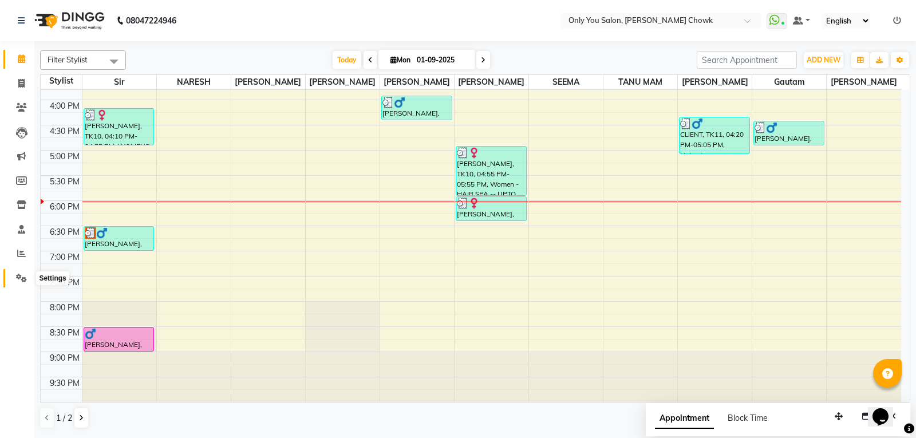
click at [25, 279] on icon at bounding box center [21, 278] width 11 height 9
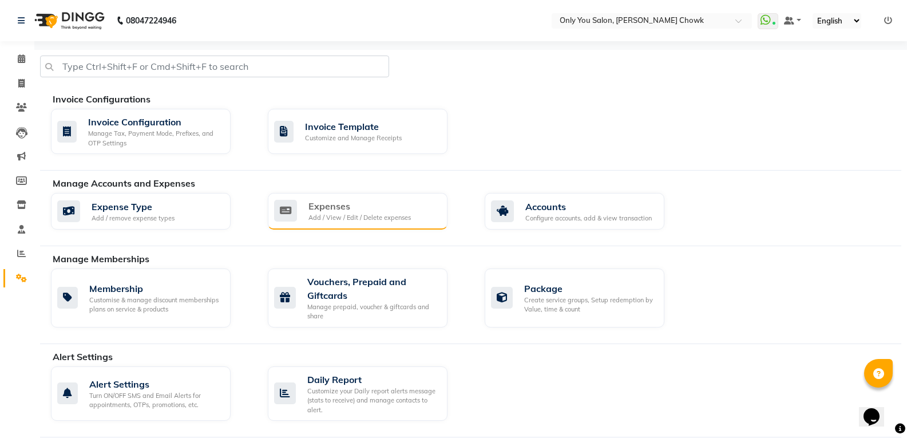
click at [385, 211] on div "Expenses" at bounding box center [360, 206] width 102 height 14
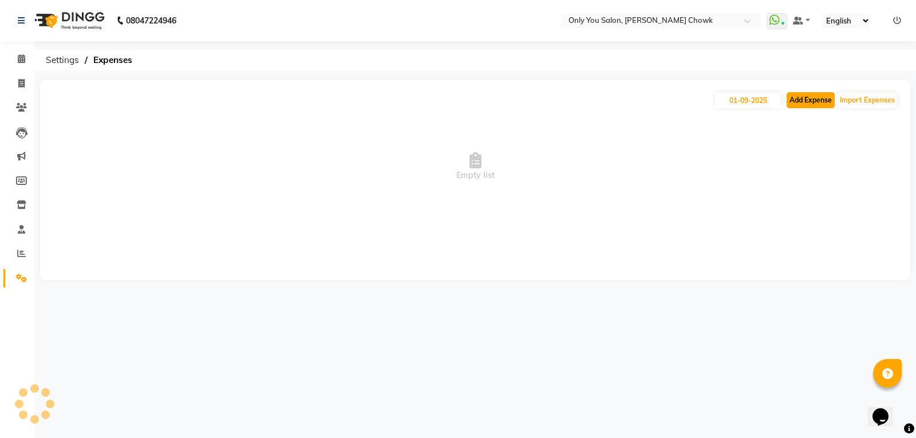
click at [814, 94] on button "Add Expense" at bounding box center [811, 100] width 48 height 16
select select "2923"
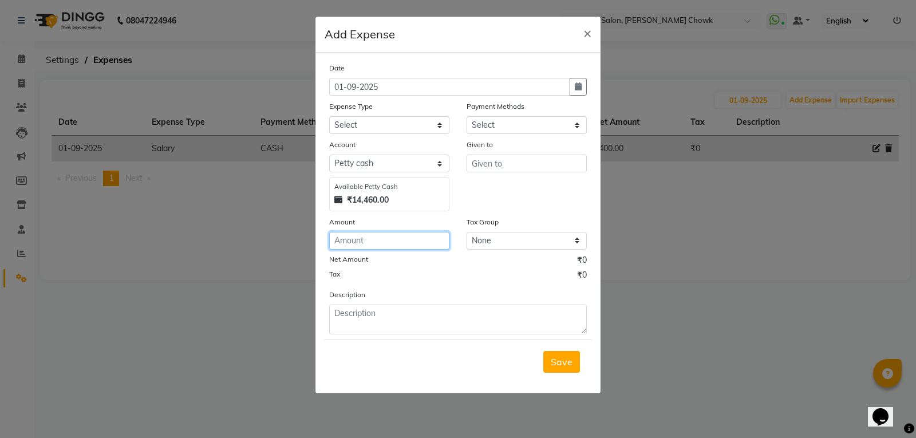
click at [344, 233] on input "number" at bounding box center [389, 241] width 120 height 18
type input "230"
click at [361, 117] on div "Expense Type Select 2010 petrol ARIT ARYU Boss Aunty Boss Uncle choti CLIENT Cl…" at bounding box center [389, 117] width 137 height 34
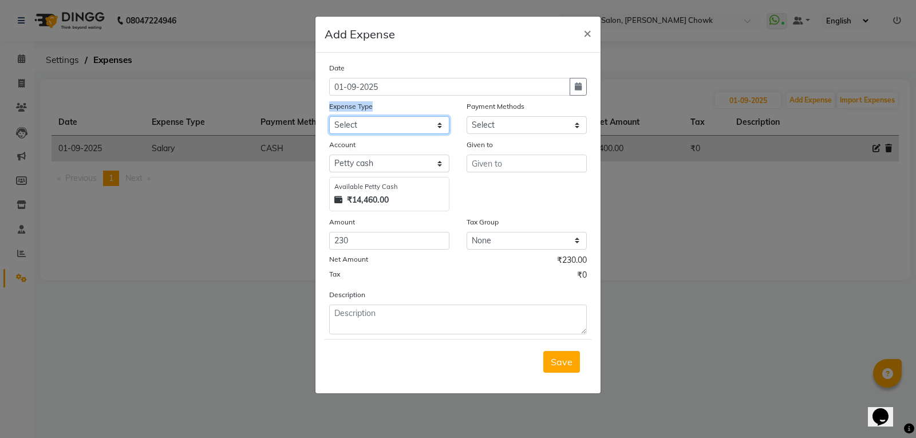
click at [416, 126] on select "Select 2010 petrol ARIT ARYU Boss Aunty Boss Uncle choti CLIENT Client Snacks C…" at bounding box center [389, 125] width 120 height 18
click at [432, 125] on select "Select 2010 petrol ARIT ARYU Boss Aunty Boss Uncle choti CLIENT Client Snacks C…" at bounding box center [389, 125] width 120 height 18
click at [329, 116] on select "Select 2010 petrol ARIT ARYU Boss Aunty Boss Uncle choti CLIENT Client Snacks C…" at bounding box center [389, 125] width 120 height 18
click at [379, 113] on div "Expense Type" at bounding box center [389, 108] width 120 height 16
click at [380, 131] on select "Select 2010 petrol ARIT ARYU Boss Aunty Boss Uncle choti CLIENT Client Snacks C…" at bounding box center [389, 125] width 120 height 18
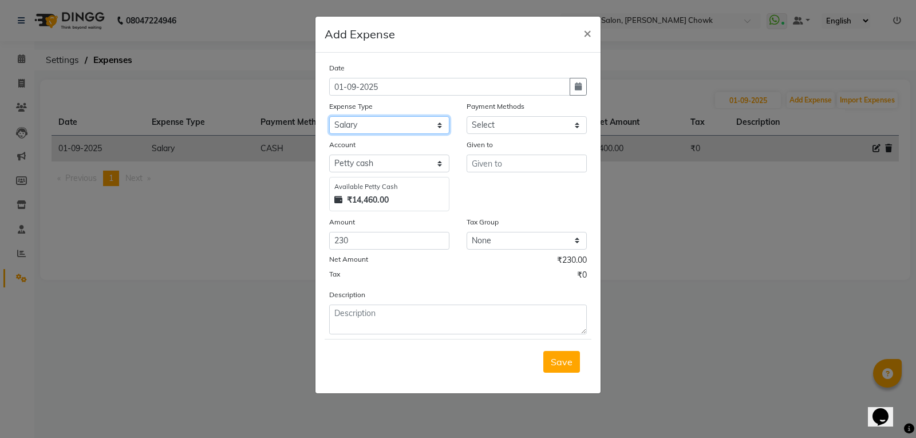
click at [329, 116] on select "Select 2010 petrol ARIT ARYU Boss Aunty Boss Uncle choti CLIENT Client Snacks C…" at bounding box center [389, 125] width 120 height 18
click at [388, 121] on select "Select 2010 petrol ARIT ARYU Boss Aunty Boss Uncle choti CLIENT Client Snacks C…" at bounding box center [389, 125] width 120 height 18
select select "4318"
click at [329, 116] on select "Select 2010 petrol ARIT ARYU Boss Aunty Boss Uncle choti CLIENT Client Snacks C…" at bounding box center [389, 125] width 120 height 18
click at [518, 123] on select "Select CASH ONLINE CARD Prepaid PhonePe UPI CUSTOM Package Wallet" at bounding box center [527, 125] width 120 height 18
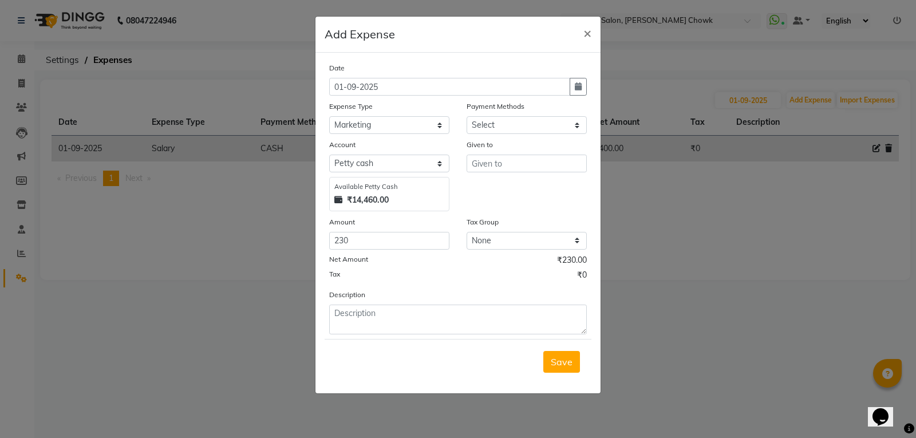
drag, startPoint x: 696, startPoint y: 198, endPoint x: 688, endPoint y: 198, distance: 8.0
click at [696, 198] on ngb-modal-window "Add Expense × Date 01-09-2025 Expense Type Select 2010 petrol ARIT ARYU Boss Au…" at bounding box center [458, 219] width 916 height 438
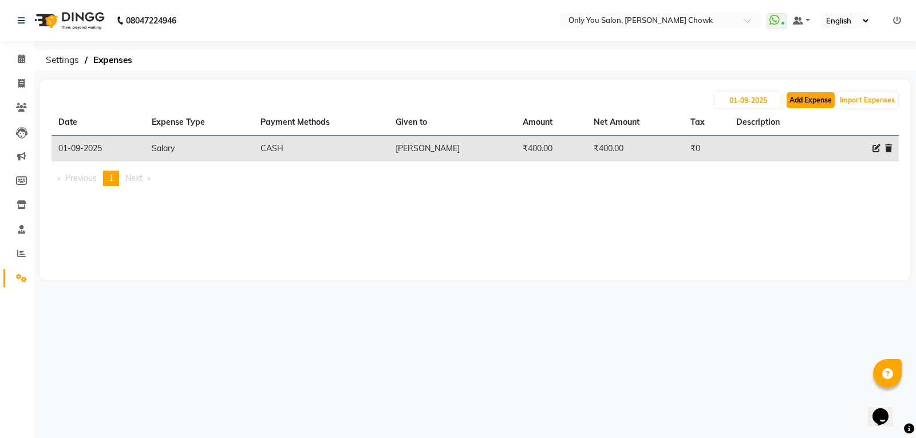
click at [808, 100] on button "Add Expense" at bounding box center [811, 100] width 48 height 16
select select "1"
select select "2923"
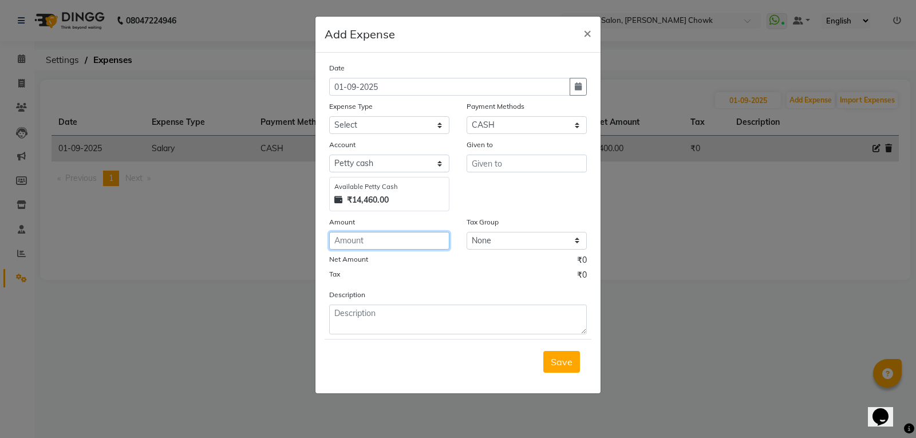
click at [347, 238] on input "number" at bounding box center [389, 241] width 120 height 18
type input "230"
click at [366, 119] on select "Select 2010 petrol ARIT ARYU Boss Aunty Boss Uncle choti CLIENT Client Snacks C…" at bounding box center [389, 125] width 120 height 18
select select "4318"
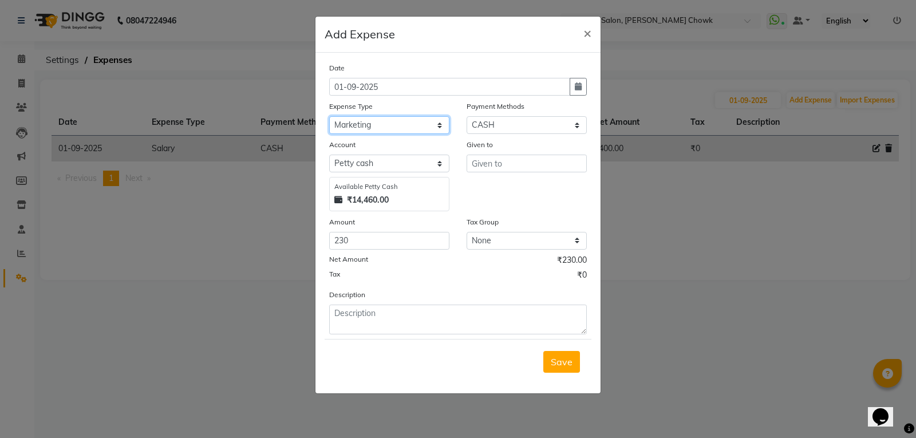
click at [329, 116] on select "Select 2010 petrol ARIT ARYU Boss Aunty Boss Uncle choti CLIENT Client Snacks C…" at bounding box center [389, 125] width 120 height 18
click at [528, 173] on div "Given to" at bounding box center [526, 175] width 137 height 73
click at [534, 163] on input "text" at bounding box center [527, 164] width 120 height 18
type input "K"
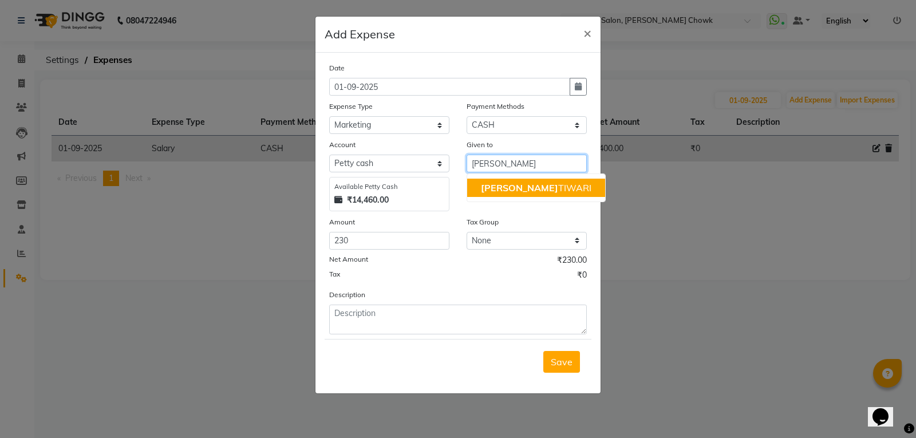
click at [532, 183] on ngb-highlight "LAXMI TIWARI" at bounding box center [536, 187] width 110 height 11
type input "[PERSON_NAME]"
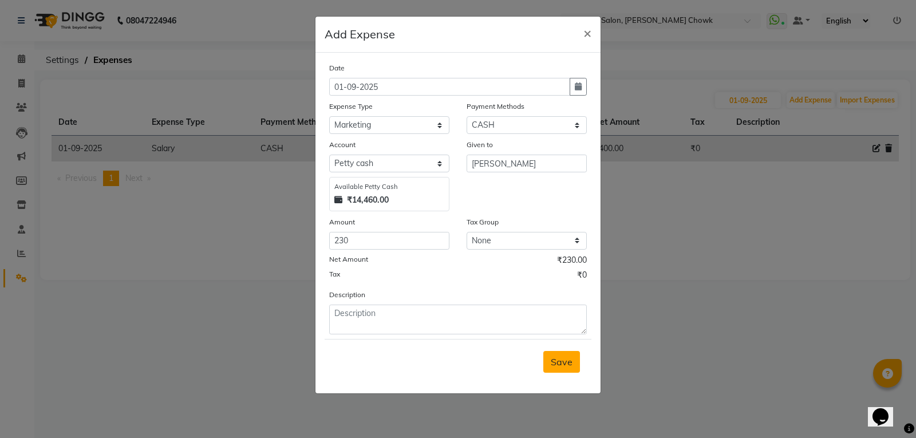
click at [569, 369] on button "Save" at bounding box center [561, 362] width 37 height 22
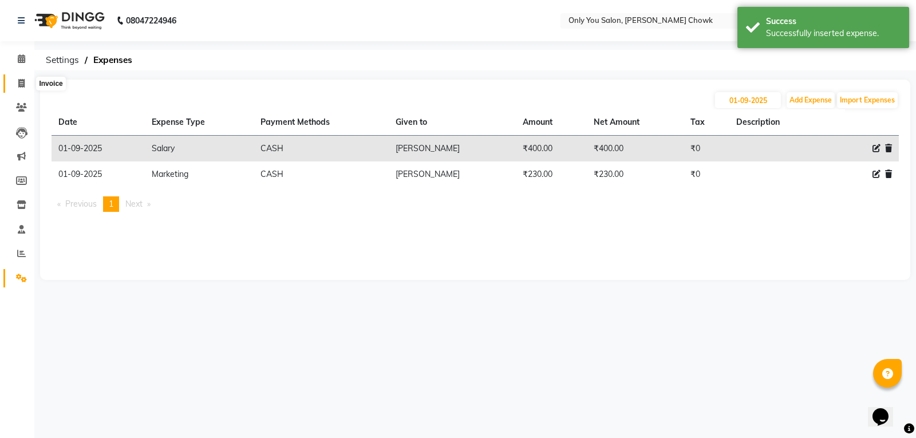
click at [14, 82] on span at bounding box center [21, 83] width 20 height 13
select select "8713"
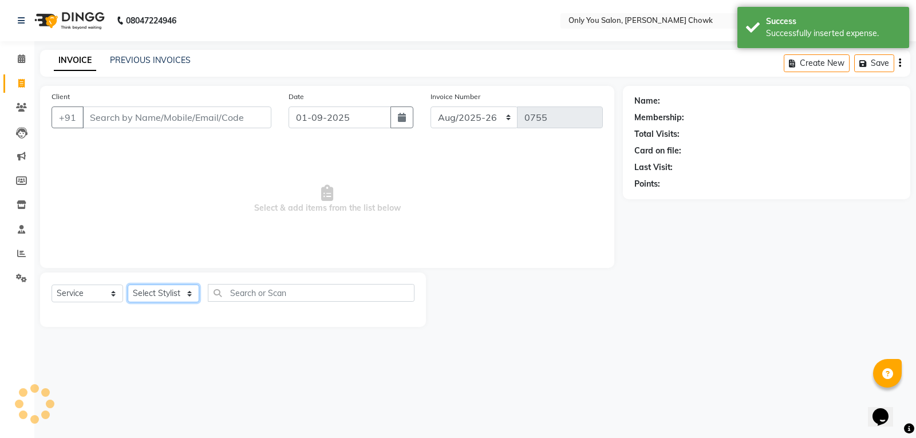
click at [147, 301] on select "Select Stylist" at bounding box center [164, 294] width 72 height 18
select select "package"
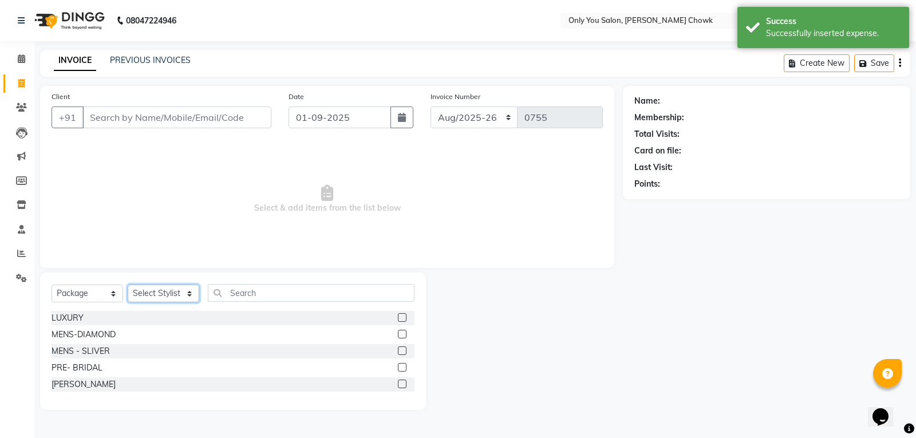
select select "21376"
click at [128, 285] on select "Select Stylist [PERSON_NAME] [PERSON_NAME] [PERSON_NAME] MAMTA [PERSON_NAME] [P…" at bounding box center [164, 294] width 72 height 18
click at [96, 295] on select "Select Service Product Membership Package Voucher Prepaid Gift Card" at bounding box center [88, 294] width 72 height 18
select select "service"
click at [52, 285] on select "Select Service Product Membership Package Voucher Prepaid Gift Card" at bounding box center [88, 294] width 72 height 18
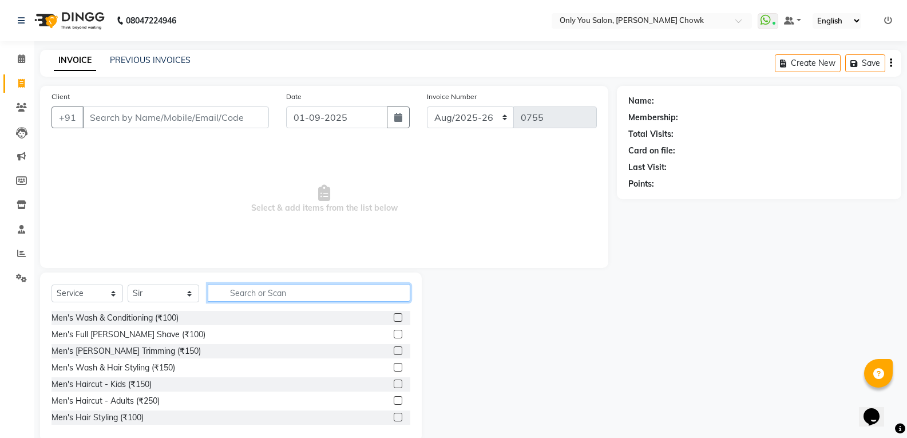
click at [251, 294] on input "text" at bounding box center [309, 293] width 203 height 18
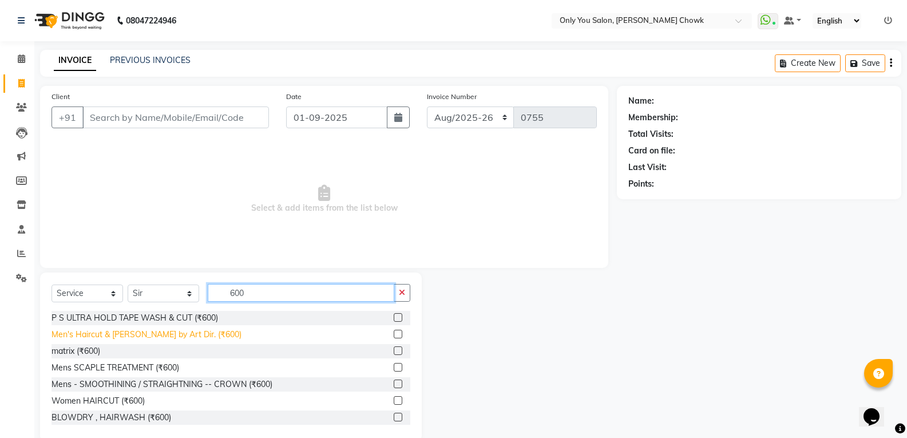
type input "600"
click at [150, 338] on div "Men's Haircut & [PERSON_NAME] by Art Dir. (₹600)" at bounding box center [147, 335] width 190 height 12
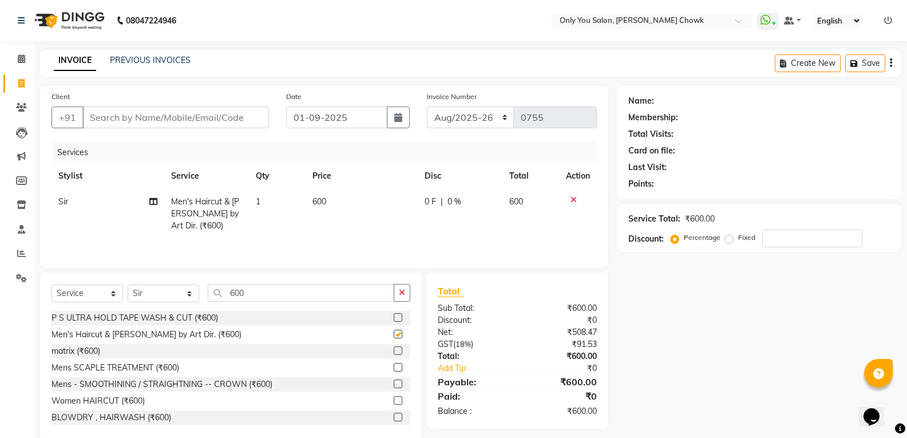
checkbox input "false"
click at [148, 106] on input "Client" at bounding box center [175, 117] width 187 height 22
type input "8"
type input "0"
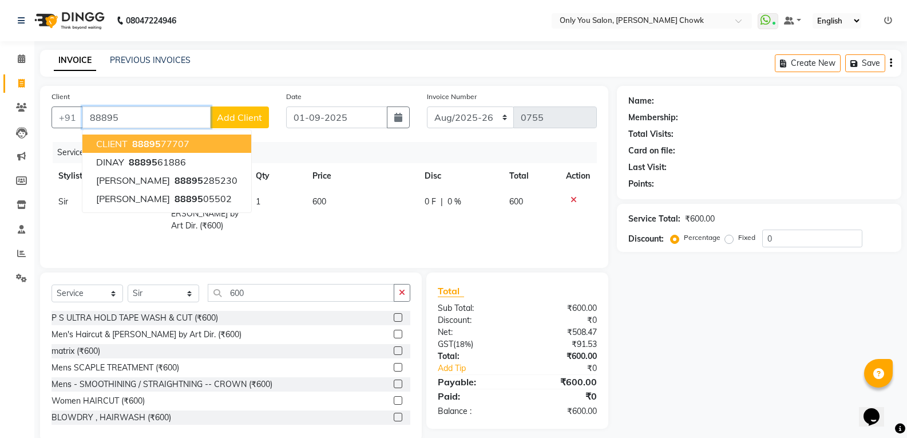
click at [152, 145] on span "88895" at bounding box center [146, 143] width 29 height 11
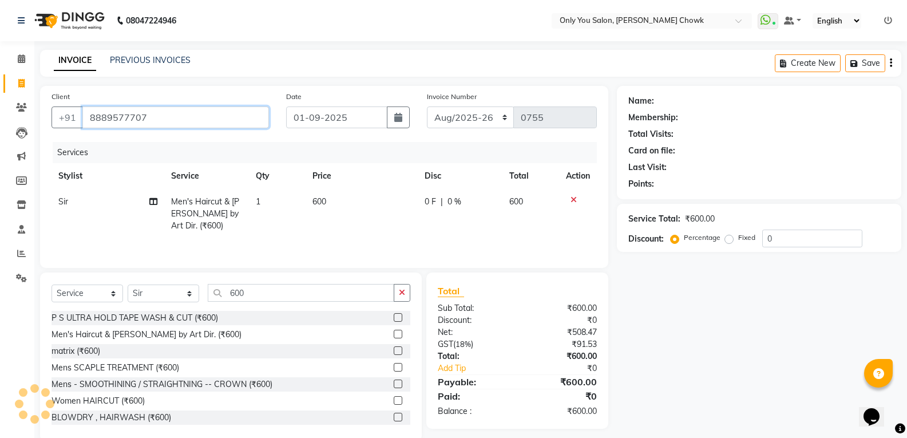
type input "8889577707"
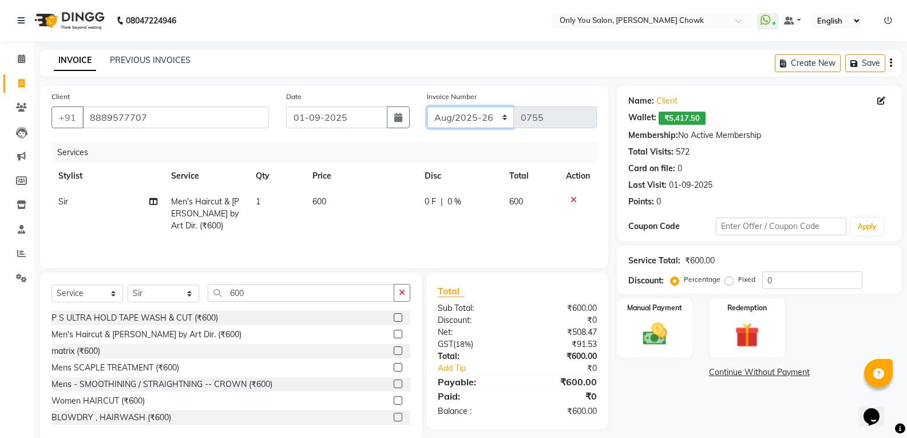
click at [485, 119] on select "Aug/25-26 Aug/2025-26 TRD/2025" at bounding box center [471, 117] width 88 height 22
select select "8714"
click at [427, 106] on select "Aug/25-26 Aug/2025-26 TRD/2025" at bounding box center [471, 117] width 88 height 22
type input "0662"
click at [677, 325] on div "Manual Payment" at bounding box center [655, 327] width 78 height 61
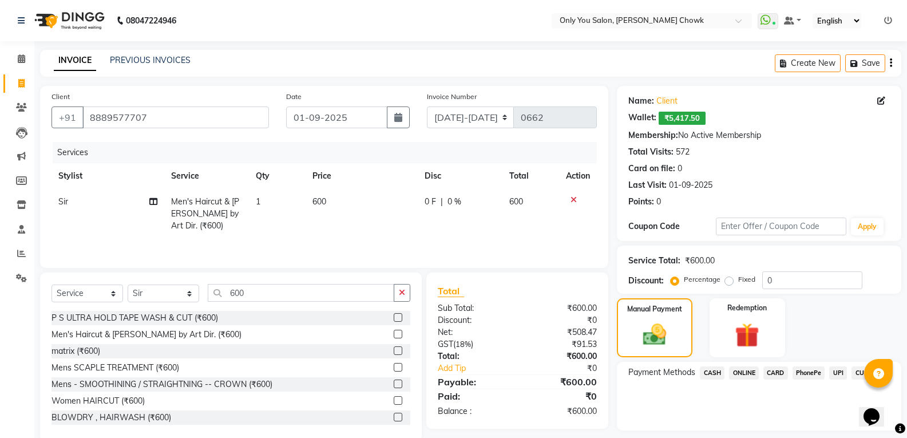
click at [705, 370] on span "CASH" at bounding box center [712, 372] width 25 height 13
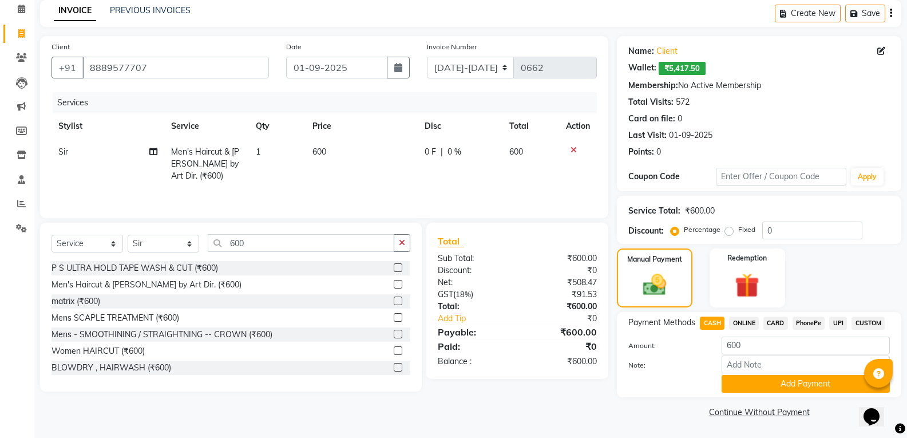
click at [753, 394] on div "Payment Methods CASH ONLINE CARD PhonePe UPI CUSTOM Amount: 600 Note: Add Payme…" at bounding box center [759, 354] width 285 height 85
click at [755, 385] on button "Add Payment" at bounding box center [806, 384] width 168 height 18
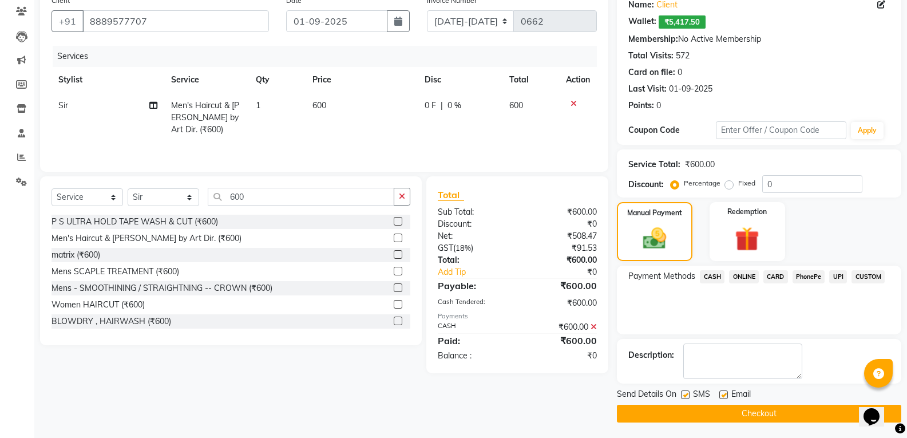
scroll to position [98, 0]
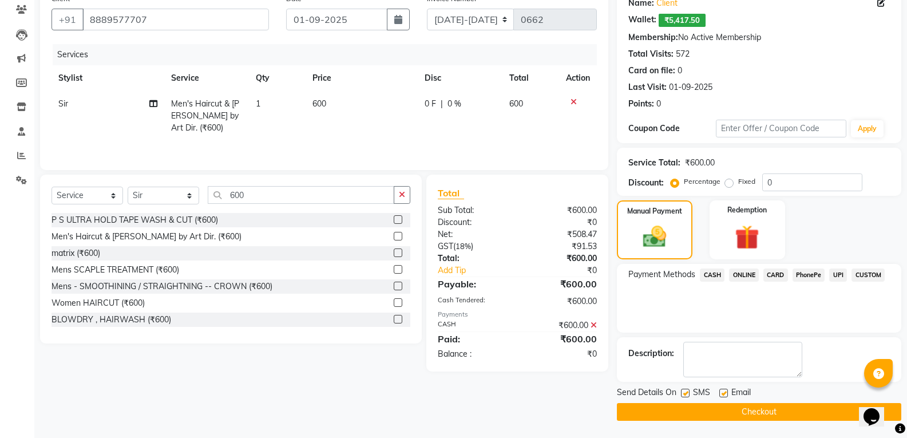
click at [741, 418] on button "Checkout" at bounding box center [759, 412] width 285 height 18
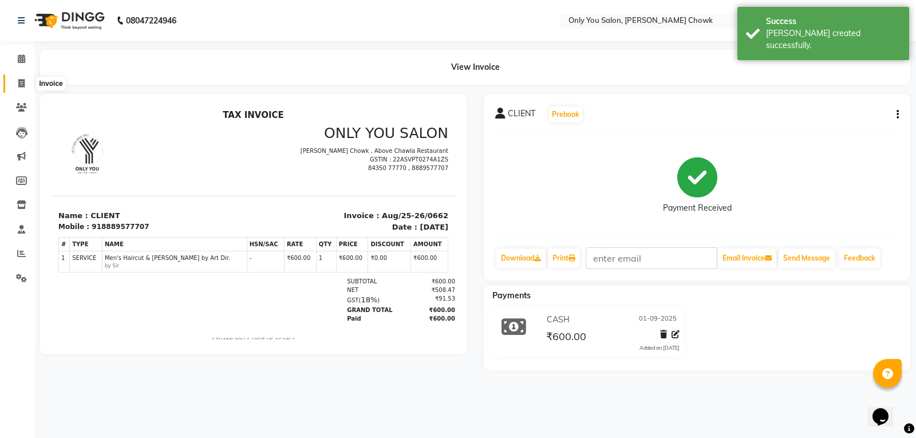
click at [25, 81] on span at bounding box center [21, 83] width 20 height 13
select select "service"
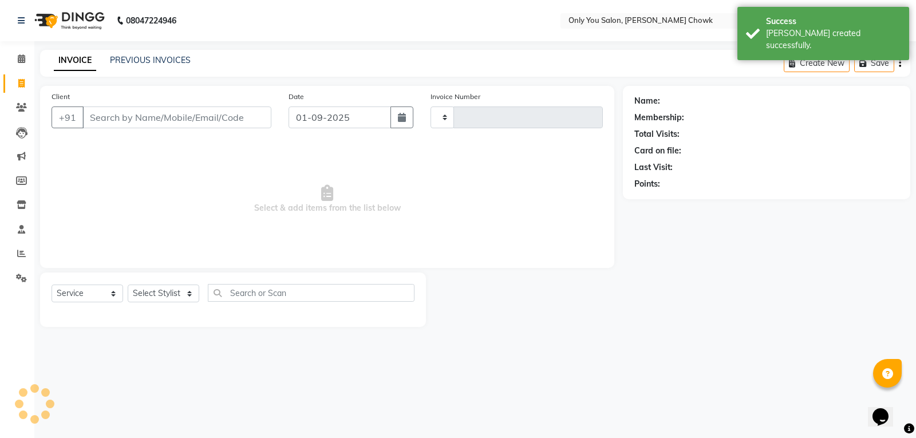
type input "0755"
select select "8713"
select select "package"
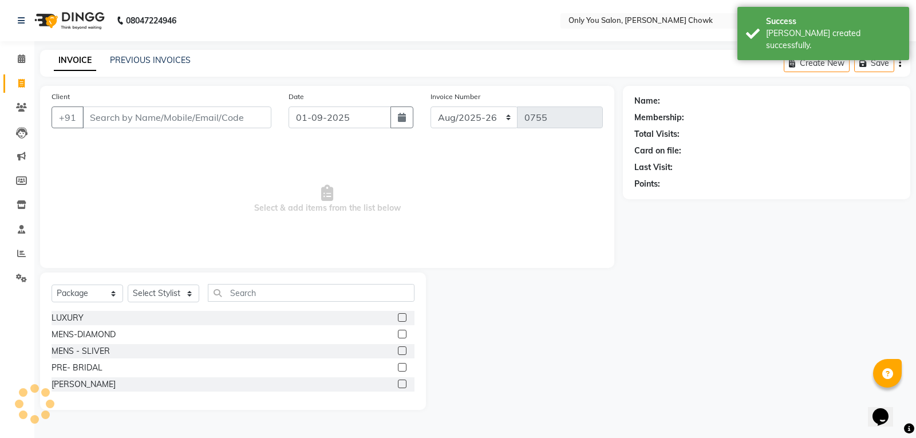
click at [143, 65] on div "PREVIOUS INVOICES" at bounding box center [150, 60] width 81 height 12
click at [150, 60] on link "PREVIOUS INVOICES" at bounding box center [150, 60] width 81 height 10
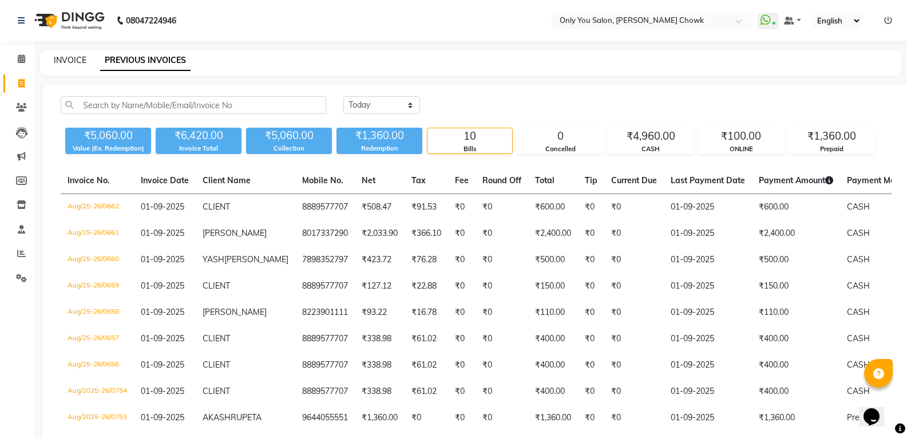
click at [65, 61] on link "INVOICE" at bounding box center [70, 60] width 33 height 10
select select "service"
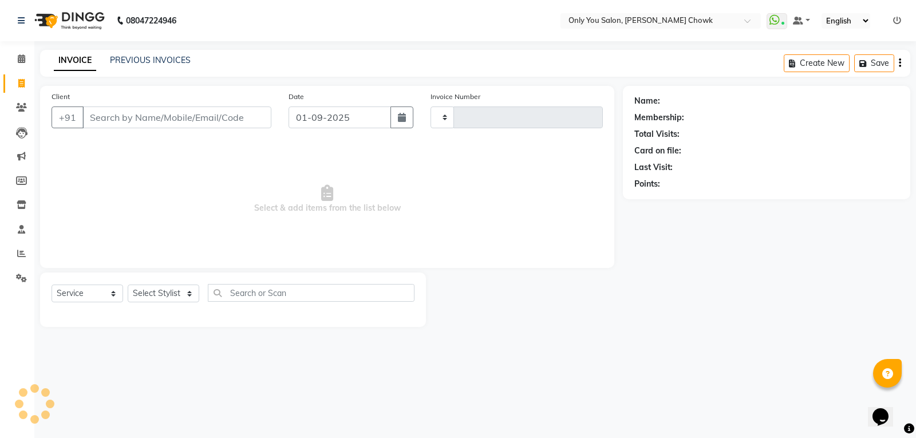
type input "0755"
select select "8713"
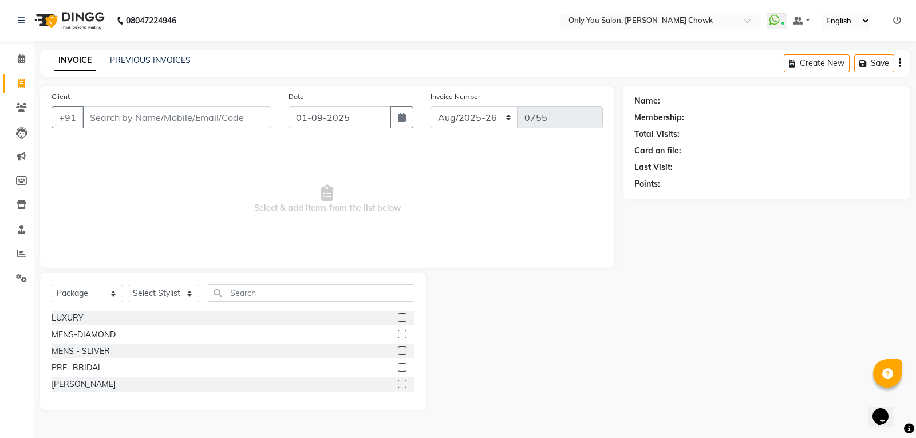
drag, startPoint x: 74, startPoint y: 282, endPoint x: 74, endPoint y: 293, distance: 10.9
click at [74, 291] on div "Select Service Product Membership Package Voucher Prepaid Gift Card Select Styl…" at bounding box center [233, 340] width 386 height 137
click at [75, 293] on select "Select Service Product Membership Package Voucher Prepaid Gift Card" at bounding box center [88, 294] width 72 height 18
select select "service"
click at [52, 285] on select "Select Service Product Membership Package Voucher Prepaid Gift Card" at bounding box center [88, 294] width 72 height 18
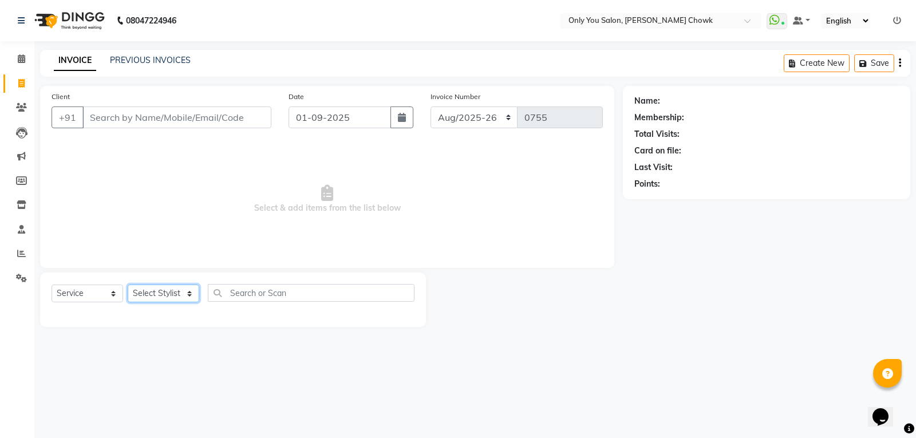
click at [176, 293] on select "Select Stylist [PERSON_NAME] [PERSON_NAME] [PERSON_NAME] MAMTA [PERSON_NAME] [P…" at bounding box center [164, 294] width 72 height 18
select select "21376"
click at [128, 285] on select "Select Stylist [PERSON_NAME] [PERSON_NAME] [PERSON_NAME] MAMTA [PERSON_NAME] [P…" at bounding box center [164, 294] width 72 height 18
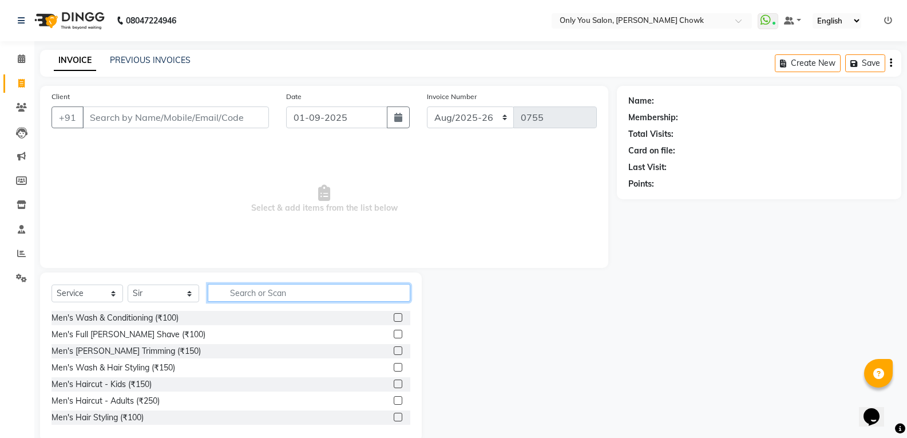
click at [263, 298] on input "text" at bounding box center [309, 293] width 203 height 18
type input "7"
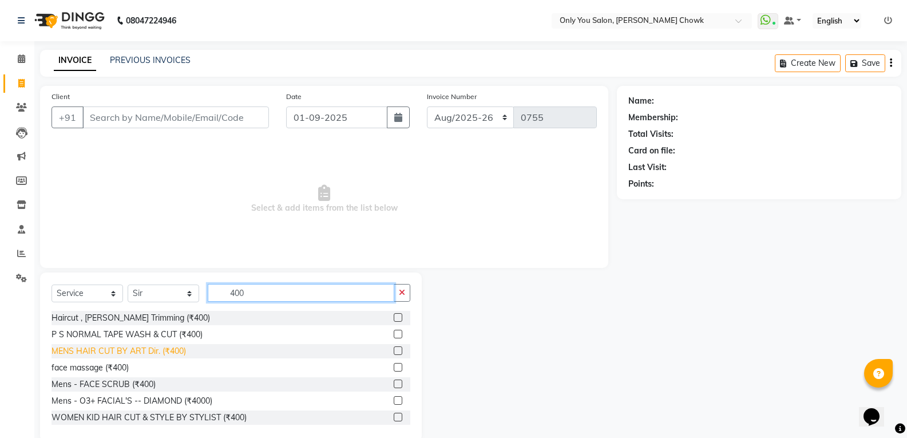
type input "400"
click at [164, 355] on div "MENS HAIR CUT BY ART Dir. (₹400)" at bounding box center [119, 351] width 135 height 12
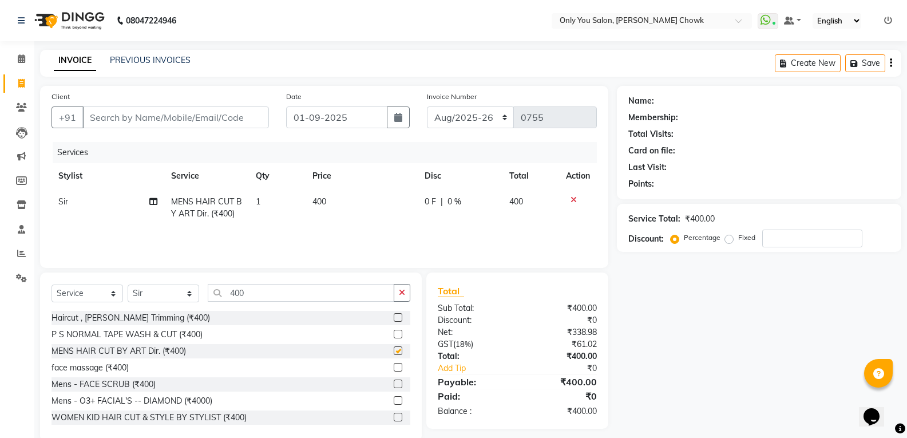
checkbox input "false"
click at [184, 117] on input "Client" at bounding box center [175, 117] width 187 height 22
type input "8"
type input "0"
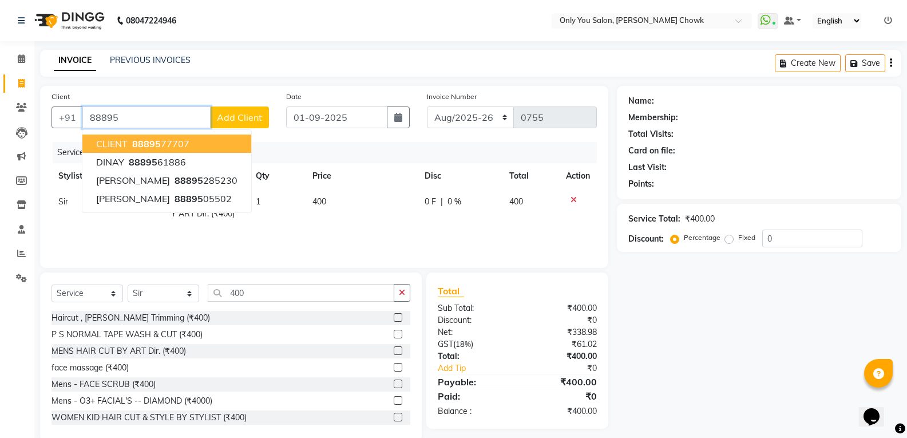
click at [162, 144] on ngb-highlight "88895 77707" at bounding box center [160, 143] width 60 height 11
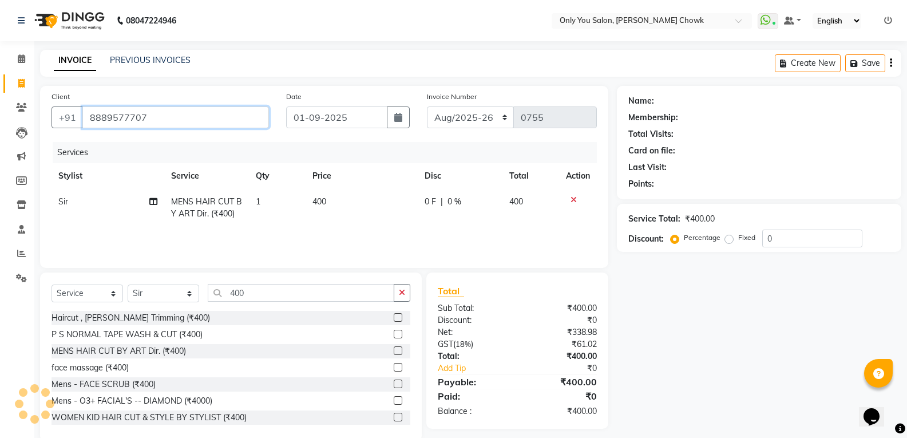
type input "8889577707"
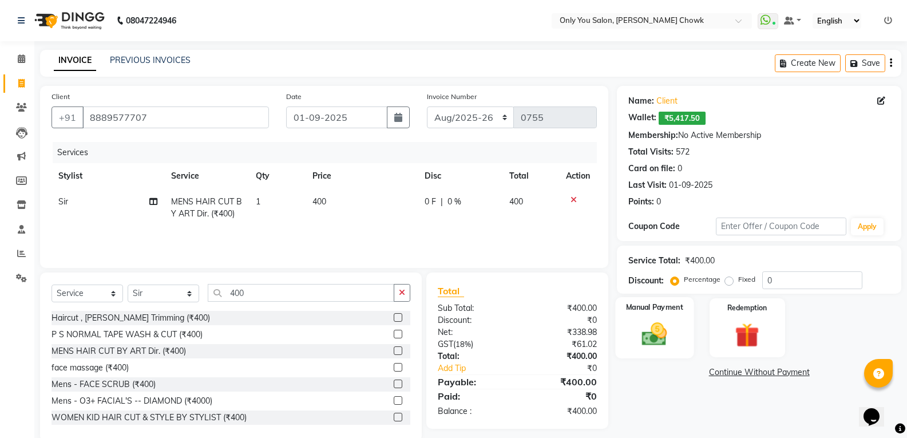
drag, startPoint x: 650, startPoint y: 336, endPoint x: 664, endPoint y: 344, distance: 16.4
click at [651, 337] on img at bounding box center [654, 333] width 41 height 29
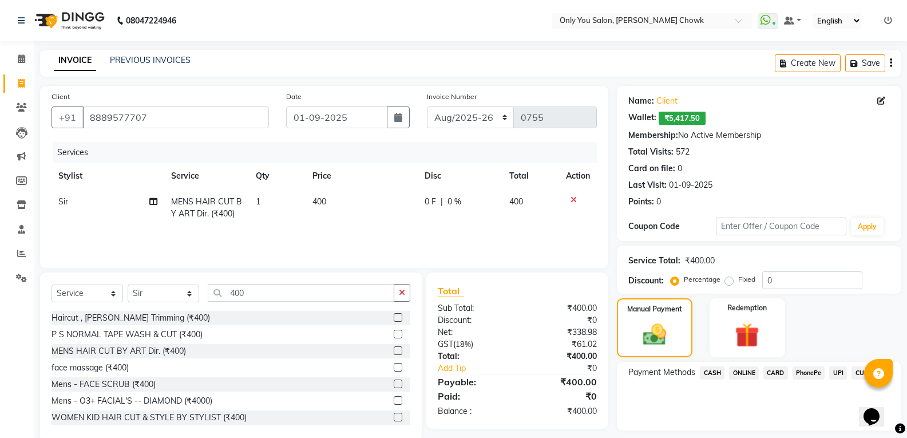
click at [752, 370] on span "ONLINE" at bounding box center [744, 372] width 30 height 13
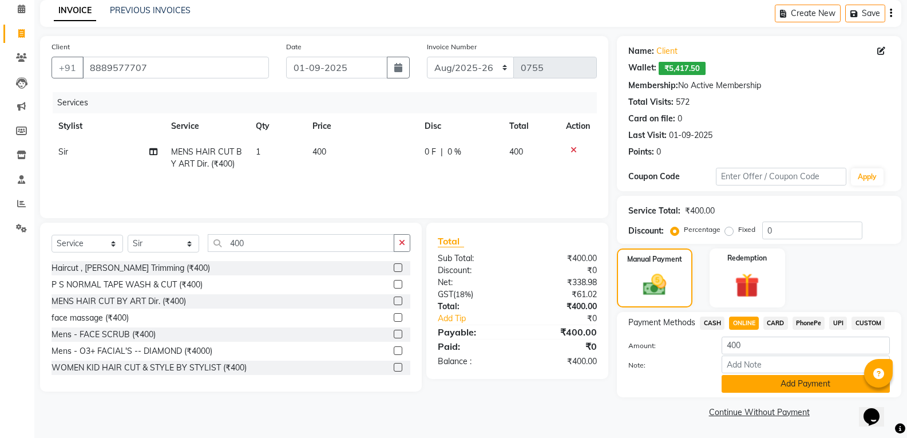
click at [754, 386] on button "Add Payment" at bounding box center [806, 384] width 168 height 18
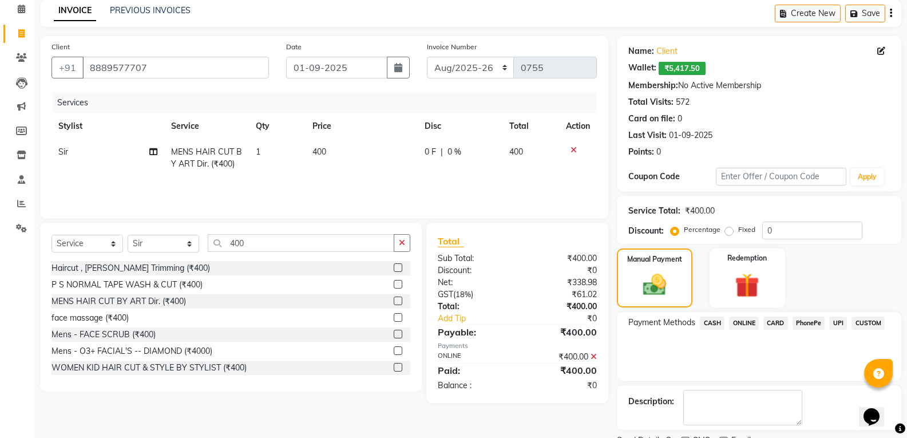
scroll to position [98, 0]
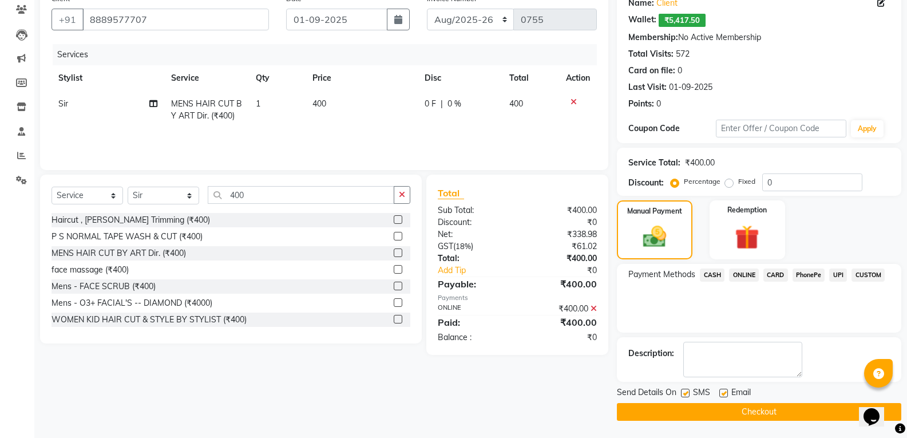
click at [747, 410] on button "Checkout" at bounding box center [759, 412] width 285 height 18
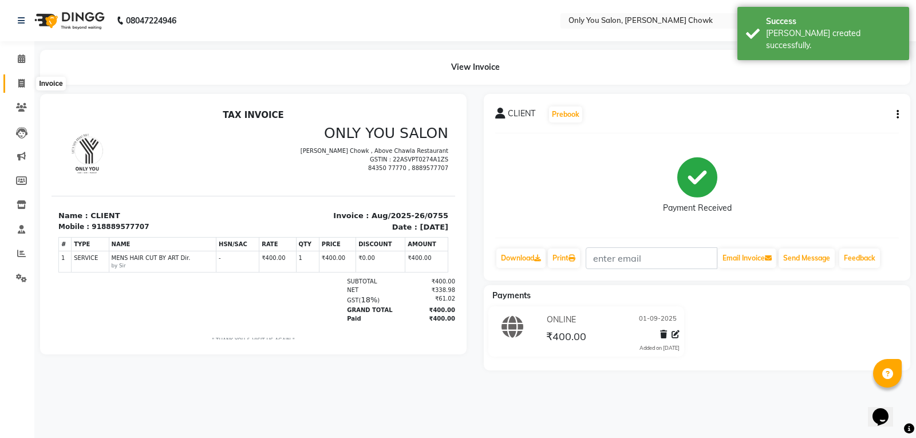
click at [22, 85] on icon at bounding box center [21, 83] width 6 height 9
select select "service"
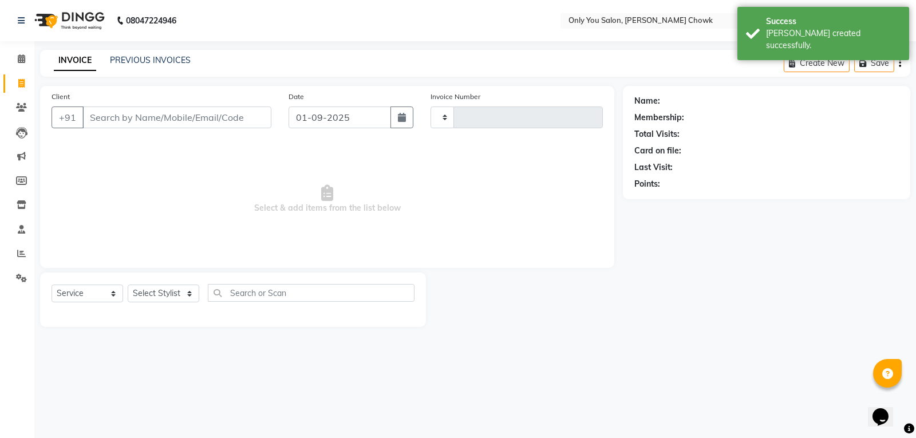
type input "0756"
select select "8713"
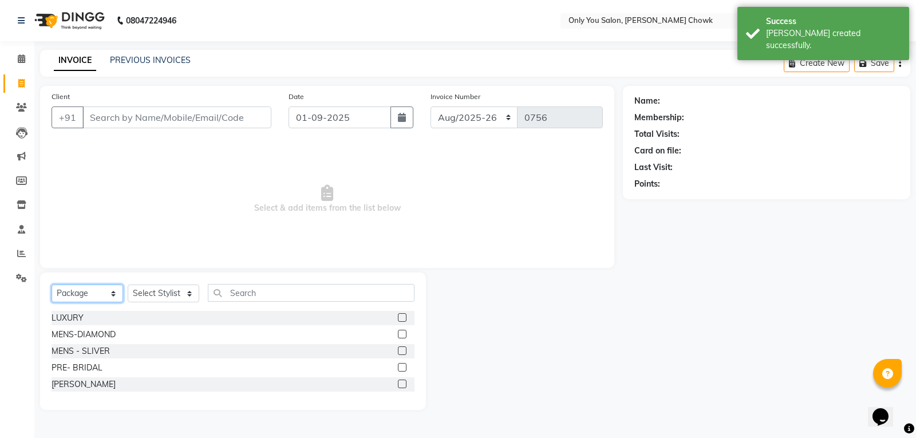
click at [94, 295] on select "Select Service Product Membership Package Voucher Prepaid Gift Card" at bounding box center [88, 294] width 72 height 18
select select "service"
click at [52, 285] on select "Select Service Product Membership Package Voucher Prepaid Gift Card" at bounding box center [88, 294] width 72 height 18
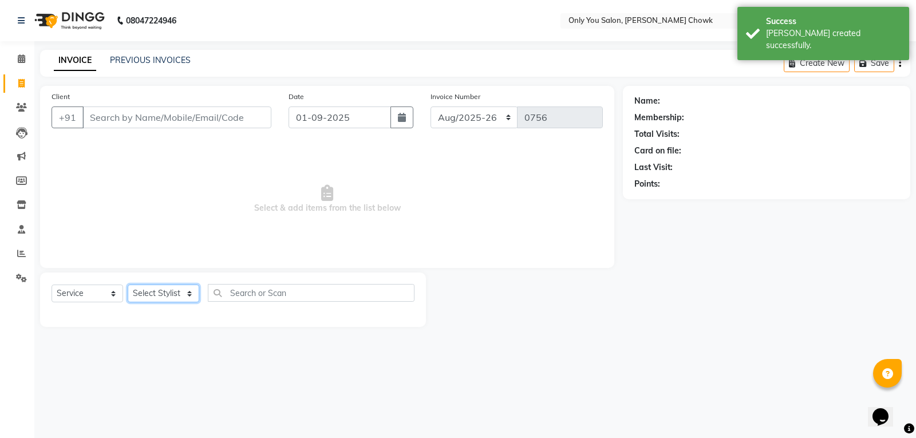
click at [165, 285] on select "Select Stylist [PERSON_NAME] [PERSON_NAME] [PERSON_NAME] MAMTA [PERSON_NAME] [P…" at bounding box center [164, 294] width 72 height 18
select select "90002"
click at [128, 285] on select "Select Stylist [PERSON_NAME] [PERSON_NAME] [PERSON_NAME] MAMTA [PERSON_NAME] [P…" at bounding box center [164, 294] width 72 height 18
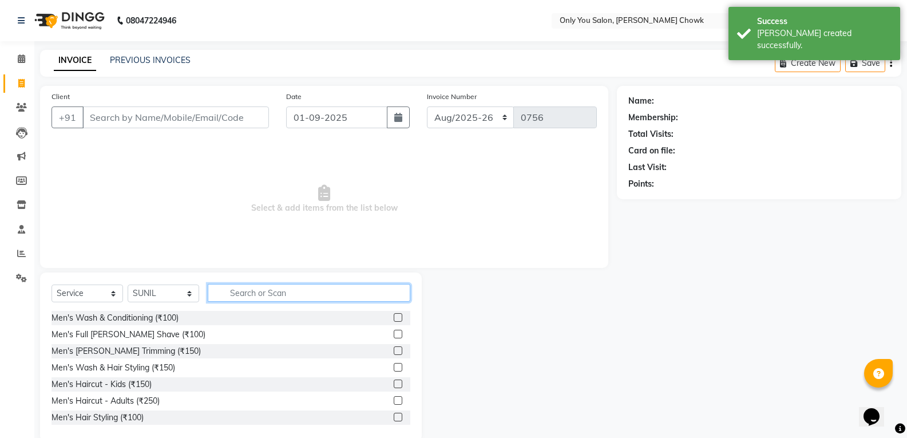
click at [275, 287] on input "text" at bounding box center [309, 293] width 203 height 18
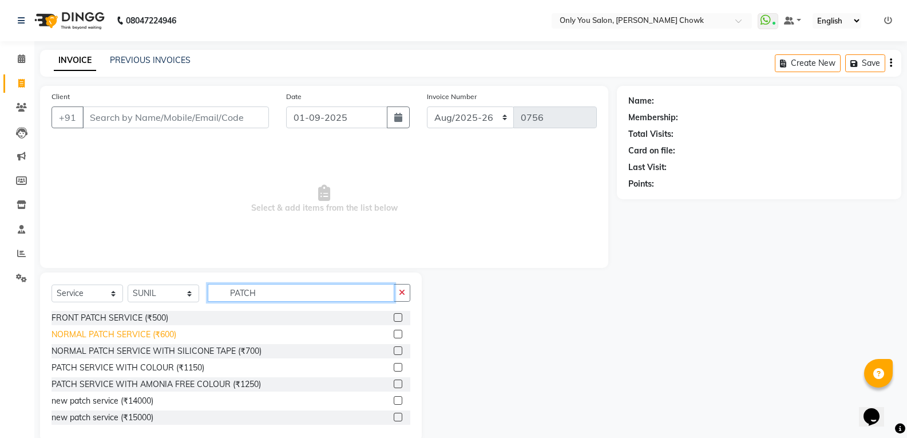
type input "PATCH"
click at [159, 335] on div "NORMAL PATCH SERVICE (₹600)" at bounding box center [114, 335] width 125 height 12
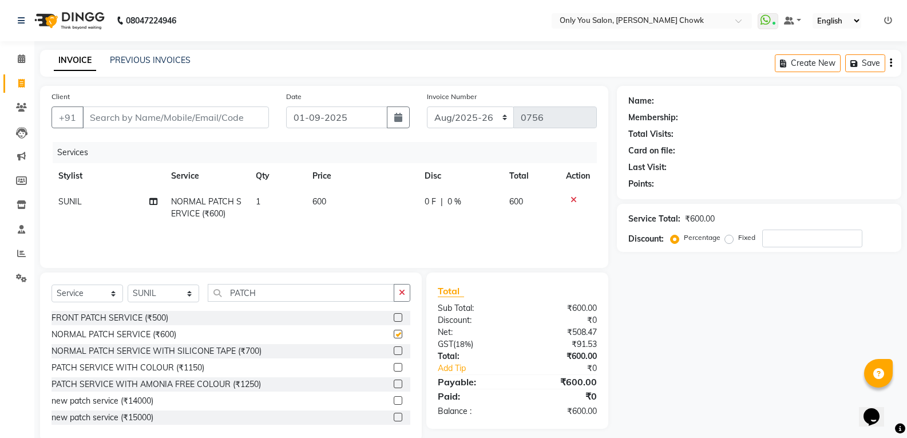
checkbox input "false"
click at [356, 208] on td "600" at bounding box center [362, 208] width 113 height 38
select select "90002"
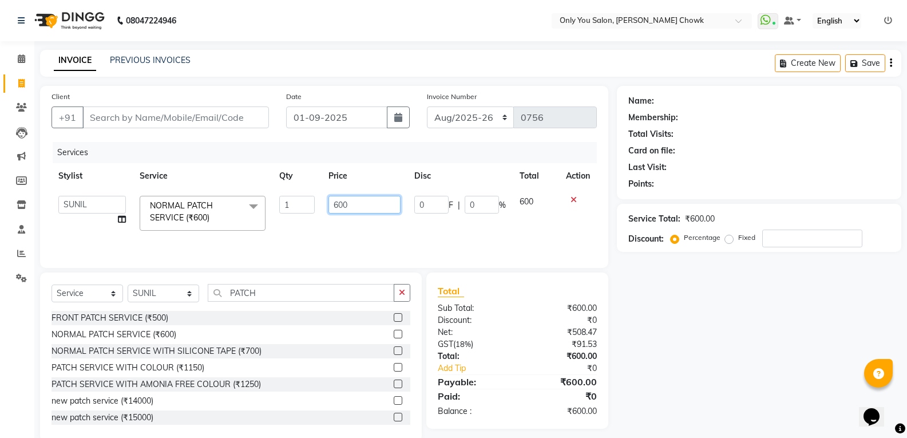
click at [359, 204] on input "600" at bounding box center [365, 205] width 72 height 18
type input "6"
type input "400"
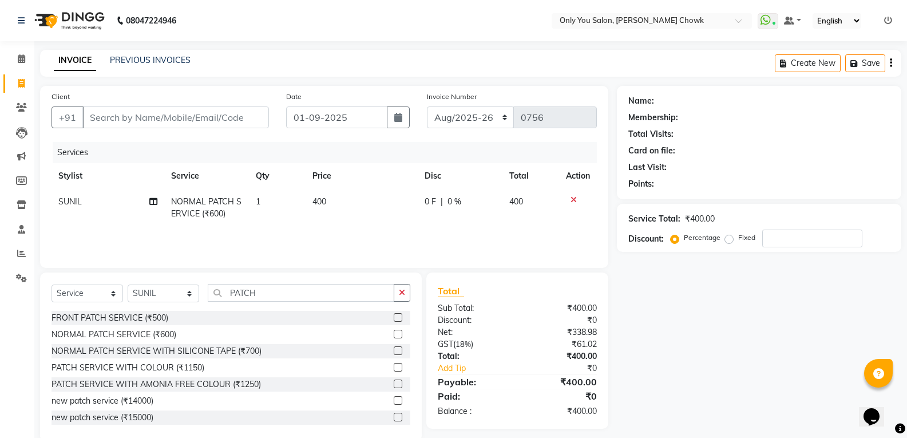
drag, startPoint x: 775, startPoint y: 324, endPoint x: 543, endPoint y: 325, distance: 232.4
click at [775, 325] on div "Name: Membership: Total Visits: Card on file: Last Visit: Points: Service Total…" at bounding box center [763, 264] width 293 height 356
click at [314, 285] on input "PATCH" at bounding box center [301, 293] width 187 height 18
type input "P"
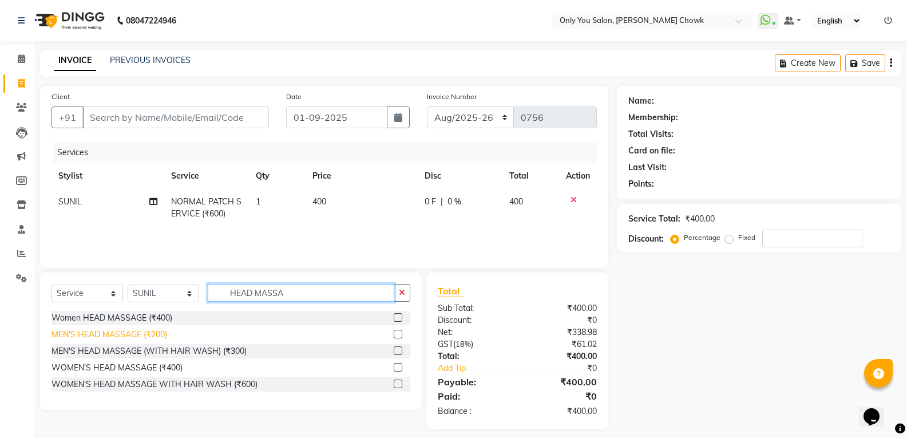
type input "HEAD MASSA"
click at [166, 337] on div "MEN'S HEAD MASSAGE (₹200)" at bounding box center [110, 335] width 116 height 12
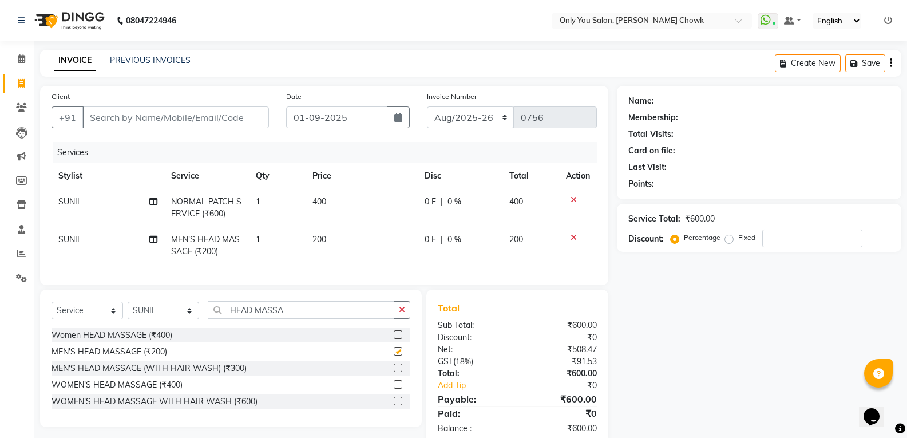
checkbox input "false"
click at [96, 239] on td "SUNIL" at bounding box center [108, 246] width 113 height 38
select select "90002"
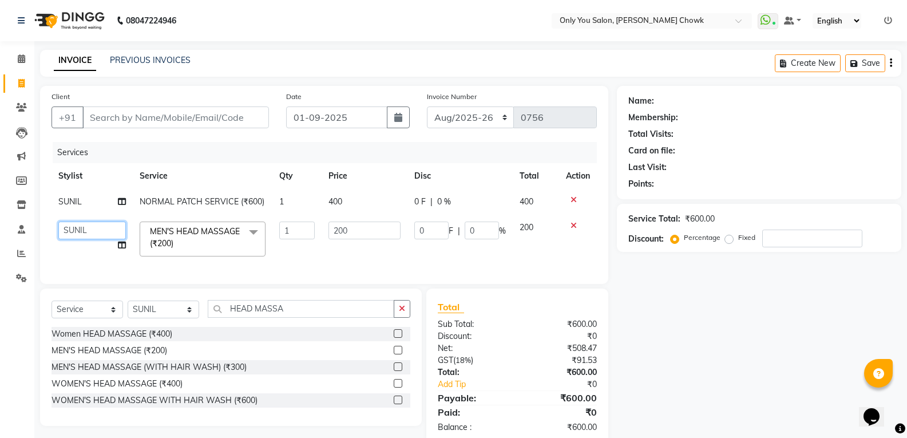
click at [85, 230] on select "[PERSON_NAME] [PERSON_NAME] [PERSON_NAME] MAMTA [PERSON_NAME] [PERSON_NAME] [PE…" at bounding box center [92, 231] width 68 height 18
select select "54278"
click at [321, 318] on input "HEAD MASSA" at bounding box center [301, 309] width 187 height 18
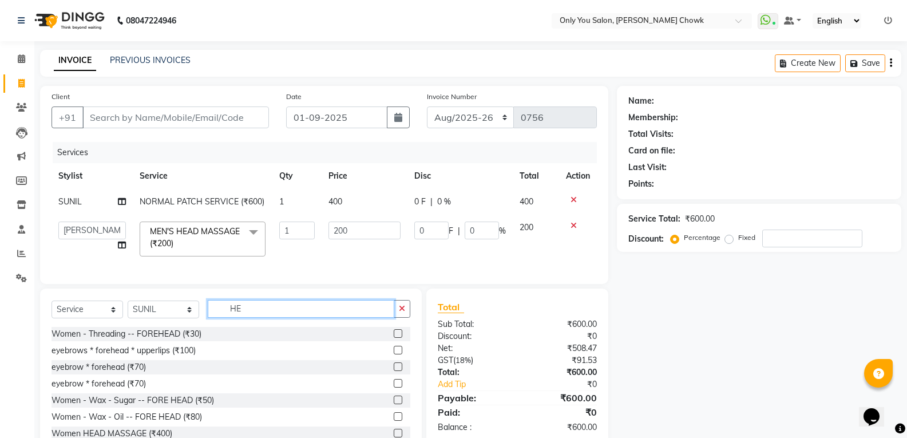
type input "H"
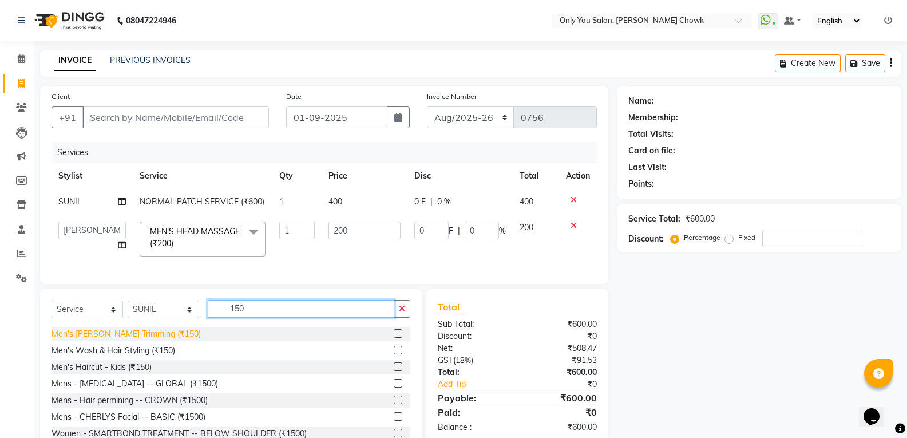
type input "150"
drag, startPoint x: 133, startPoint y: 342, endPoint x: 101, endPoint y: 334, distance: 33.6
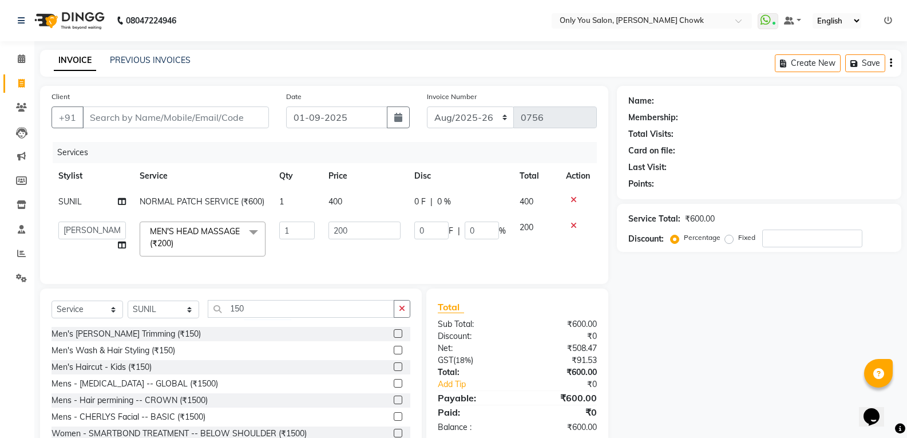
click at [133, 340] on div "Men's [PERSON_NAME] Trimming (₹150)" at bounding box center [126, 334] width 149 height 12
checkbox input "false"
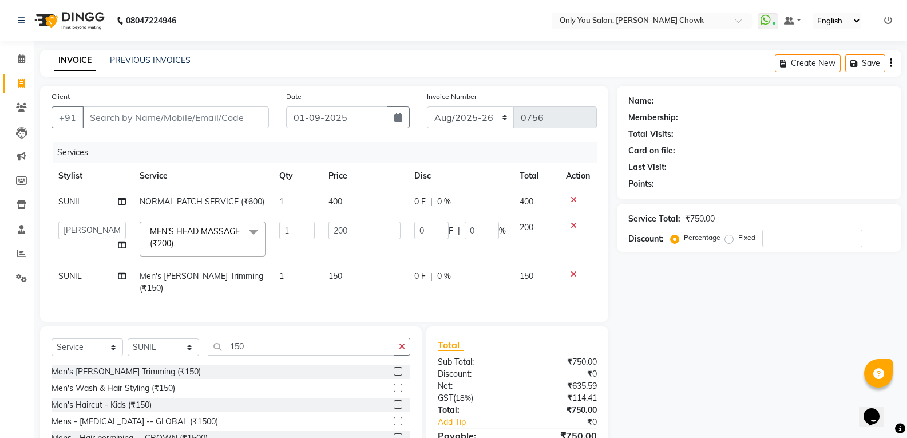
click at [76, 258] on td "[PERSON_NAME] [PERSON_NAME] [PERSON_NAME] MAMTA [PERSON_NAME] [PERSON_NAME] [PE…" at bounding box center [92, 239] width 81 height 49
click at [155, 108] on input "Client" at bounding box center [175, 117] width 187 height 22
click at [196, 125] on input "Client" at bounding box center [175, 117] width 187 height 22
type input "9"
type input "0"
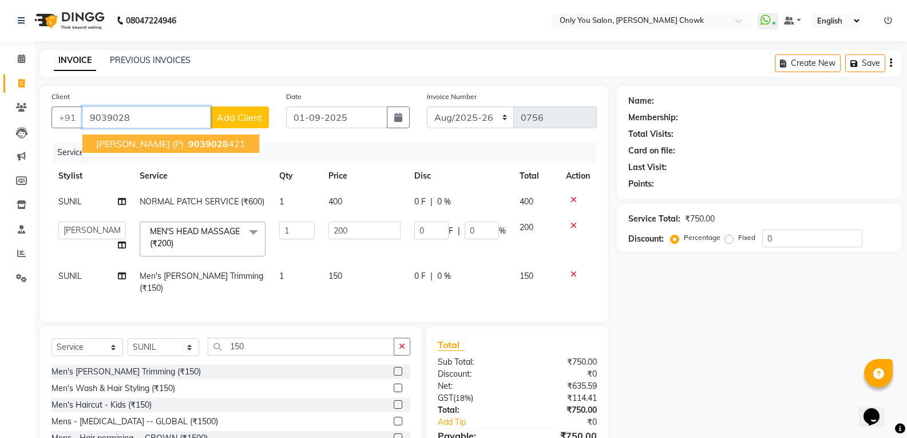
click at [188, 146] on ngb-highlight "9039028 421" at bounding box center [216, 143] width 60 height 11
type input "9039028421"
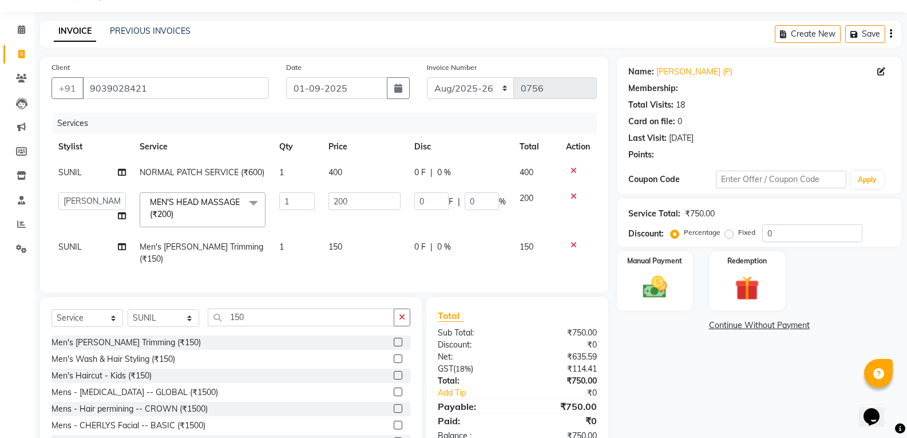
scroll to position [71, 0]
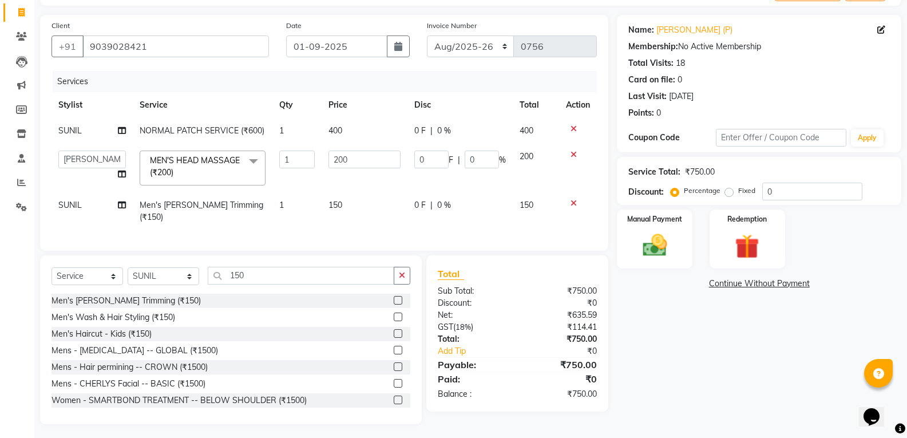
click at [534, 133] on td "400" at bounding box center [536, 131] width 47 height 26
select select "90002"
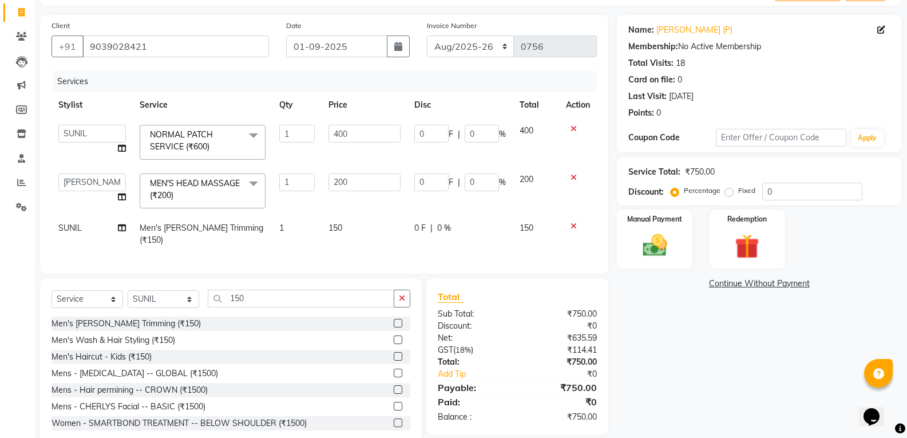
click at [546, 128] on td "400" at bounding box center [536, 142] width 47 height 49
click at [539, 128] on td "400" at bounding box center [536, 142] width 47 height 49
click at [531, 130] on span "400" at bounding box center [527, 130] width 14 height 10
click at [534, 135] on td "400" at bounding box center [536, 142] width 47 height 49
click at [524, 134] on span "400" at bounding box center [527, 130] width 14 height 10
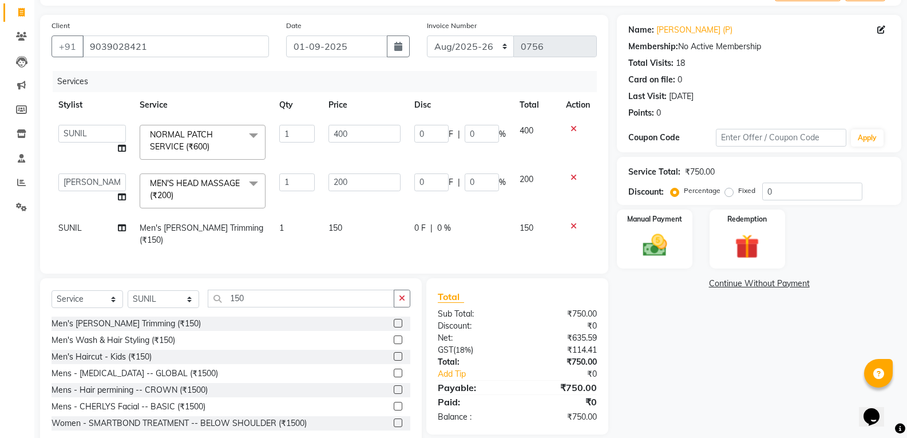
click at [535, 131] on td "400" at bounding box center [536, 142] width 47 height 49
click at [535, 126] on td "400" at bounding box center [536, 142] width 47 height 49
click at [357, 133] on input "400" at bounding box center [365, 134] width 72 height 18
type input "4"
type input "550"
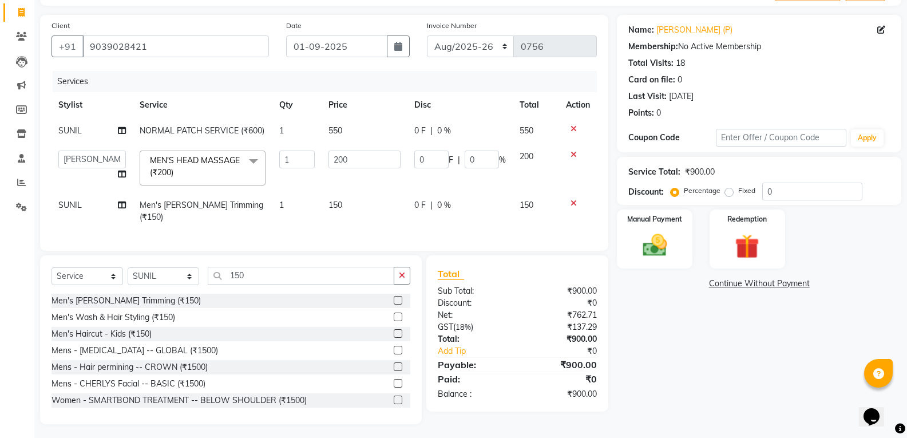
click at [678, 317] on div "Name: Sahil (P) Membership: No Active Membership Total Visits: 18 Card on file:…" at bounding box center [763, 219] width 293 height 409
click at [572, 202] on icon at bounding box center [574, 203] width 6 height 8
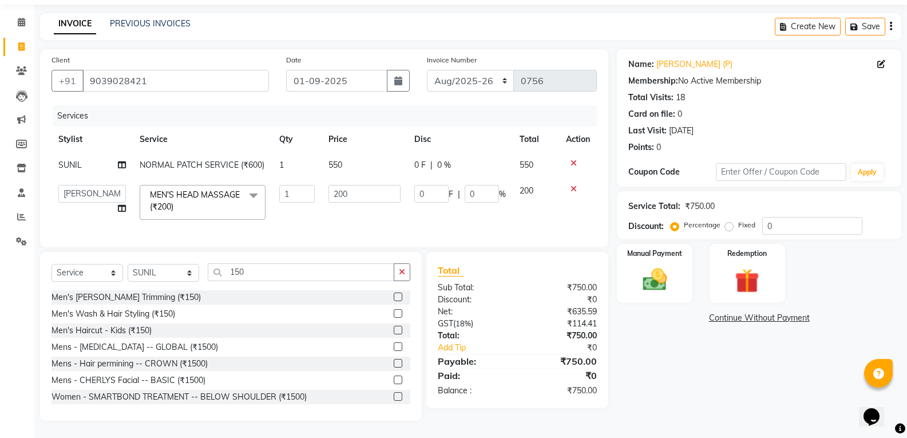
click at [575, 185] on icon at bounding box center [574, 189] width 6 height 8
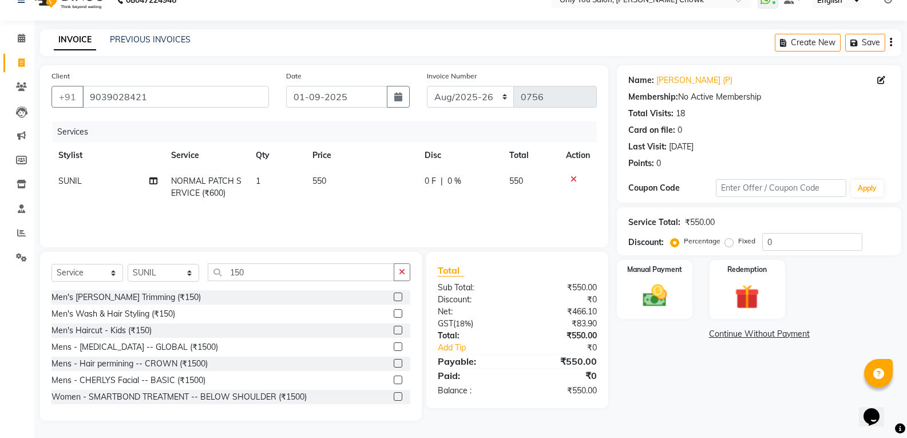
scroll to position [21, 0]
click at [679, 401] on div "Name: Sahil (P) Membership: No Active Membership Total Visits: 18 Card on file:…" at bounding box center [763, 243] width 293 height 356
click at [665, 289] on img at bounding box center [654, 295] width 41 height 29
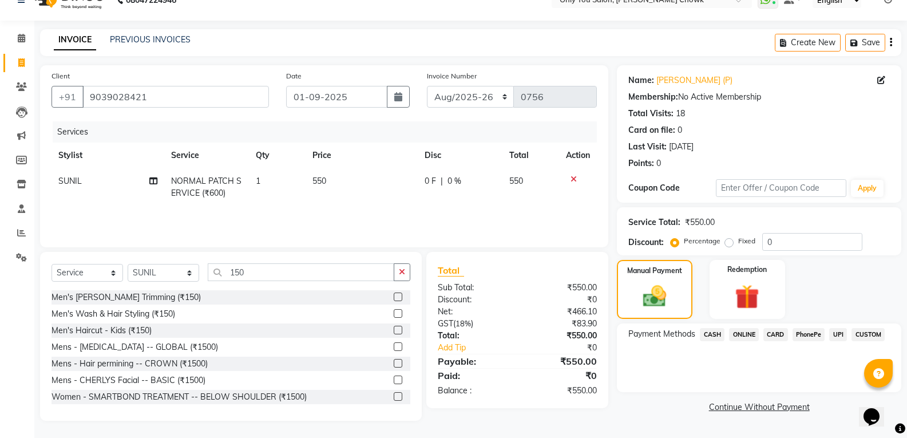
click at [744, 331] on span "ONLINE" at bounding box center [744, 334] width 30 height 13
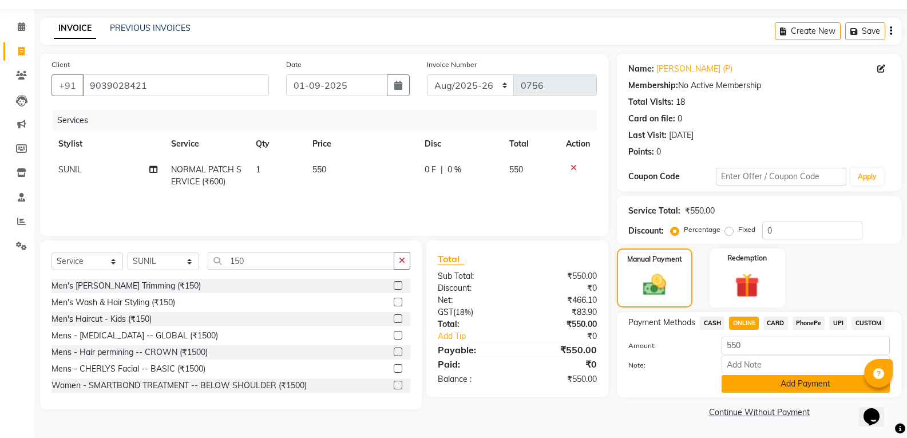
click at [759, 388] on button "Add Payment" at bounding box center [806, 384] width 168 height 18
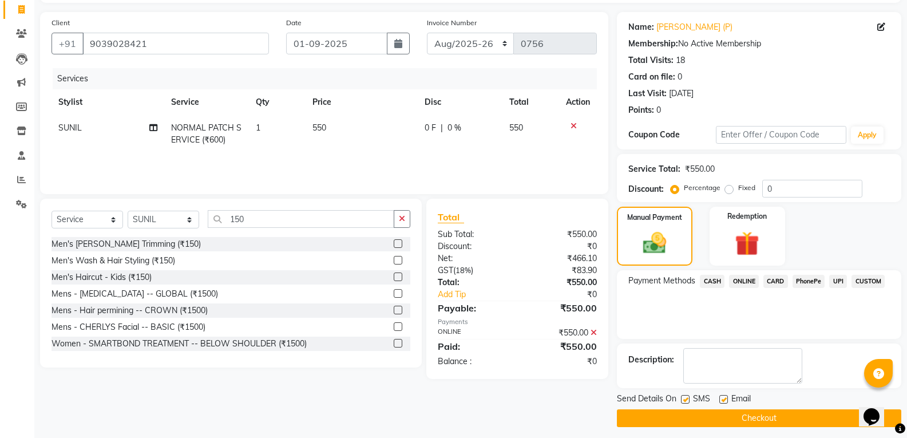
scroll to position [80, 0]
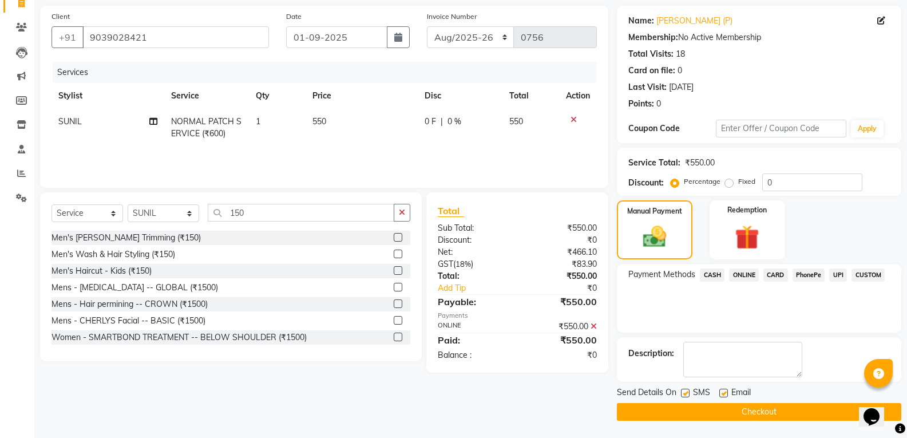
click at [746, 409] on button "Checkout" at bounding box center [759, 412] width 285 height 18
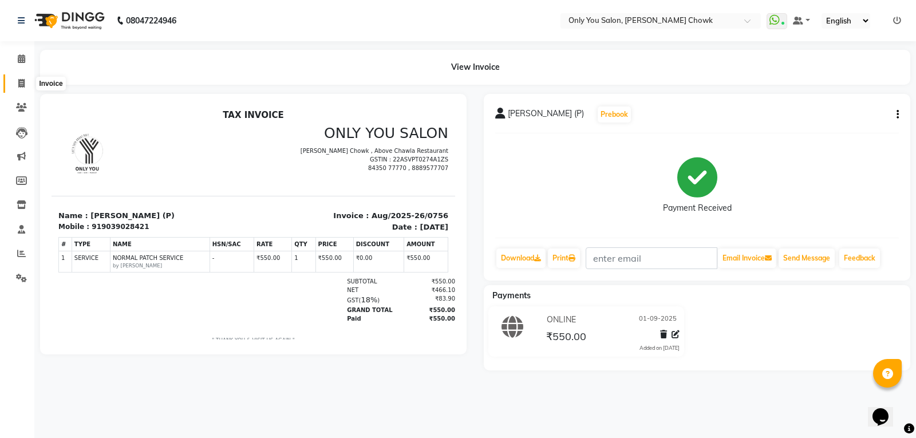
drag, startPoint x: 23, startPoint y: 80, endPoint x: 34, endPoint y: 77, distance: 11.4
click at [23, 80] on icon at bounding box center [21, 83] width 6 height 9
select select "service"
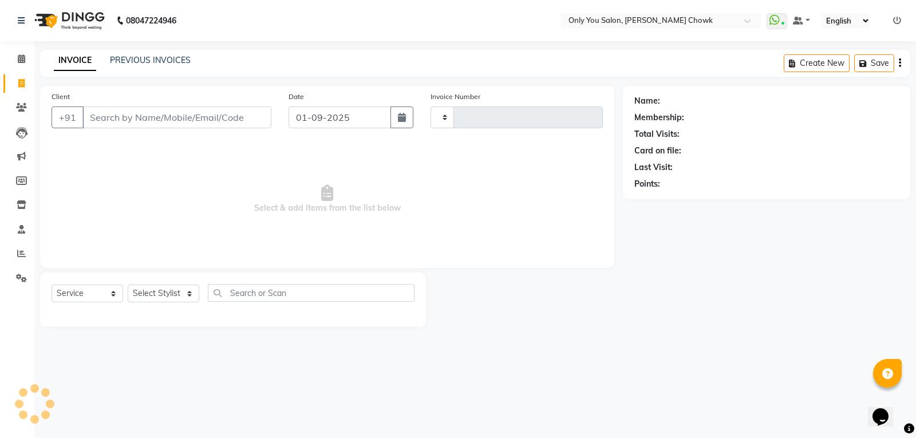
type input "0757"
select select "8713"
select select "package"
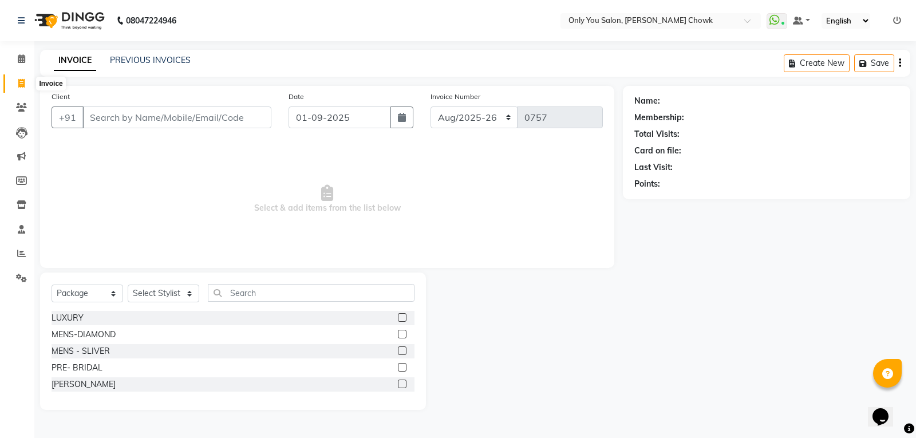
drag, startPoint x: 17, startPoint y: 85, endPoint x: 29, endPoint y: 80, distance: 12.9
click at [18, 85] on span at bounding box center [21, 83] width 20 height 13
select select "service"
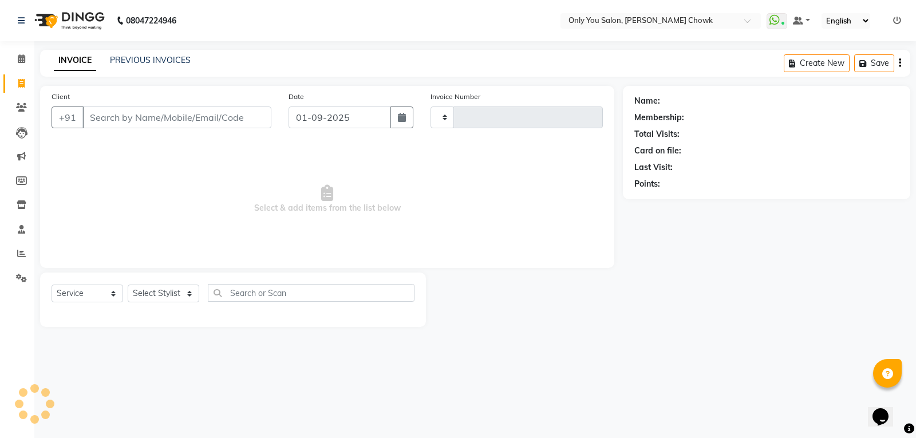
type input "0757"
select select "8713"
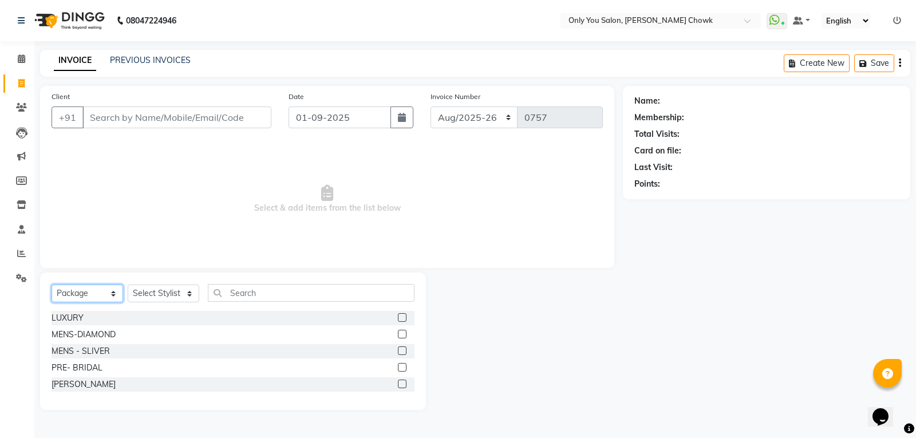
click at [85, 292] on select "Select Service Product Membership Package Voucher Prepaid Gift Card" at bounding box center [88, 294] width 72 height 18
select select "service"
click at [52, 285] on select "Select Service Product Membership Package Voucher Prepaid Gift Card" at bounding box center [88, 294] width 72 height 18
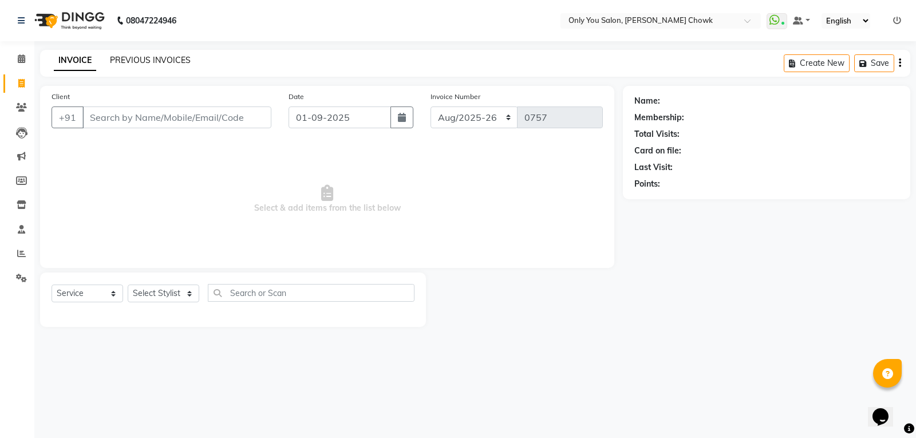
click at [143, 62] on link "PREVIOUS INVOICES" at bounding box center [150, 60] width 81 height 10
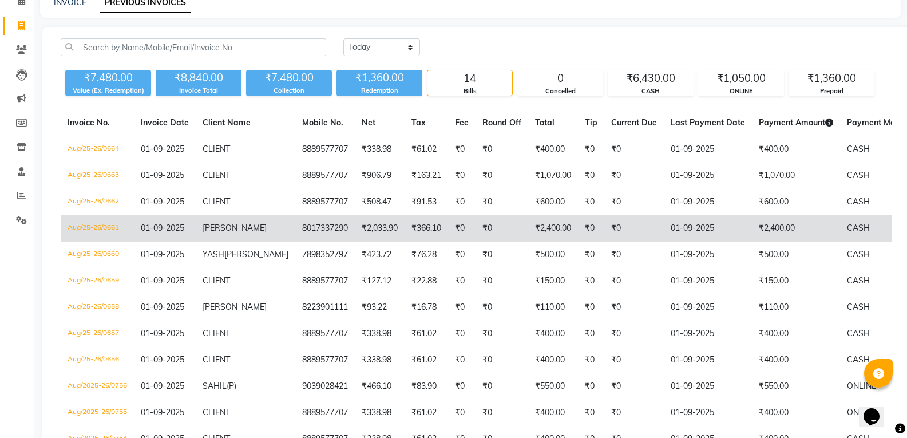
scroll to position [57, 0]
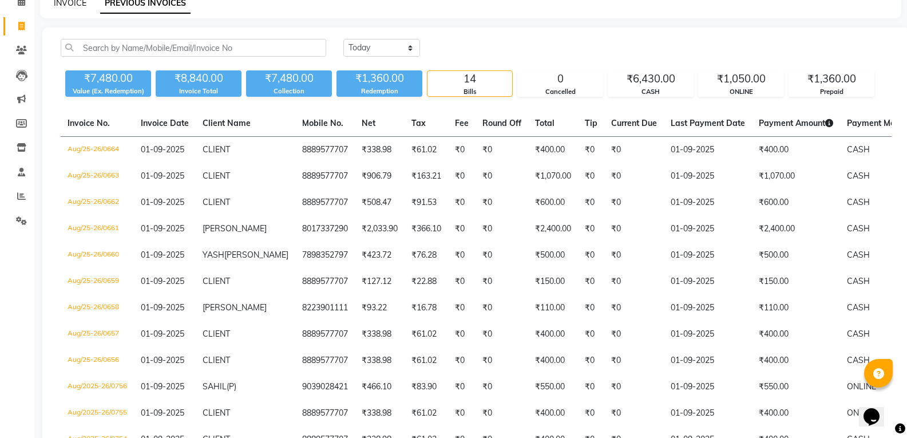
click at [67, 2] on link "INVOICE" at bounding box center [70, 3] width 33 height 10
select select "service"
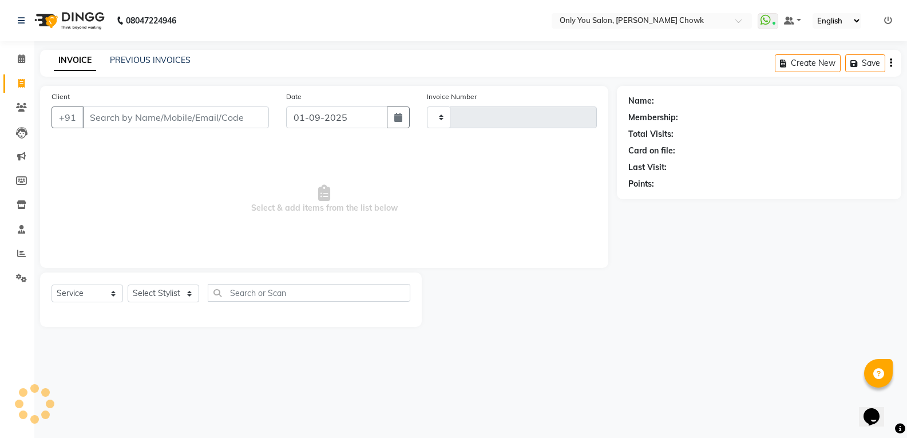
type input "0758"
select select "8713"
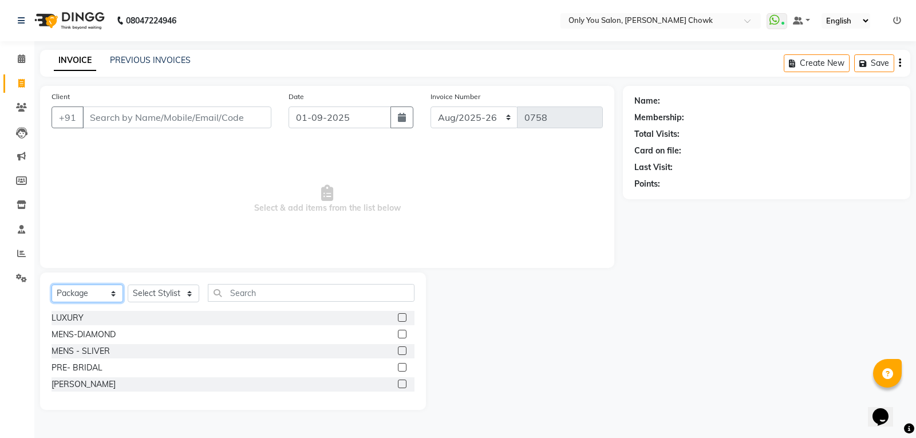
click at [77, 289] on select "Select Service Product Membership Package Voucher Prepaid Gift Card" at bounding box center [88, 294] width 72 height 18
select select "service"
click at [52, 285] on select "Select Service Product Membership Package Voucher Prepaid Gift Card" at bounding box center [88, 294] width 72 height 18
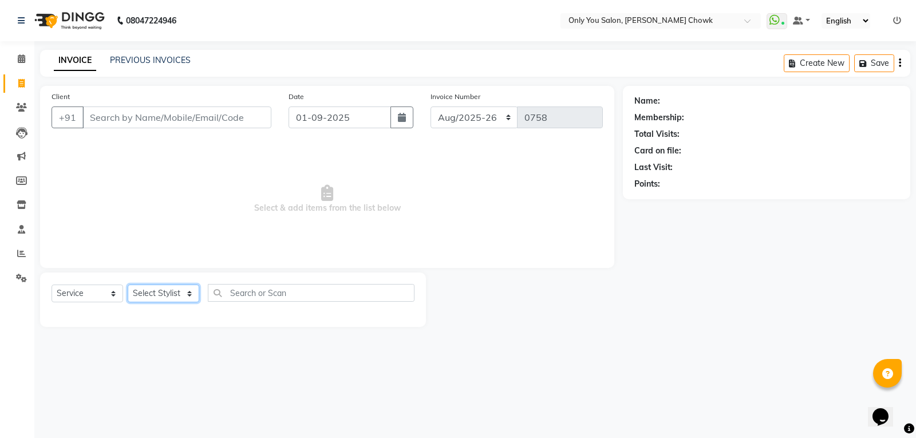
click at [175, 291] on select "Select Stylist [PERSON_NAME] [PERSON_NAME] [PERSON_NAME] MAMTA [PERSON_NAME] [P…" at bounding box center [164, 294] width 72 height 18
select select "89088"
click at [128, 285] on select "Select Stylist [PERSON_NAME] [PERSON_NAME] [PERSON_NAME] MAMTA [PERSON_NAME] [P…" at bounding box center [164, 294] width 72 height 18
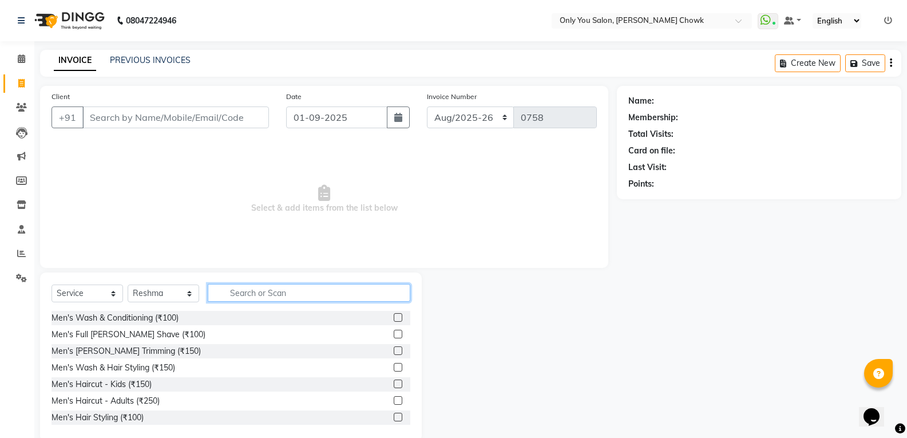
click at [246, 295] on input "text" at bounding box center [309, 293] width 203 height 18
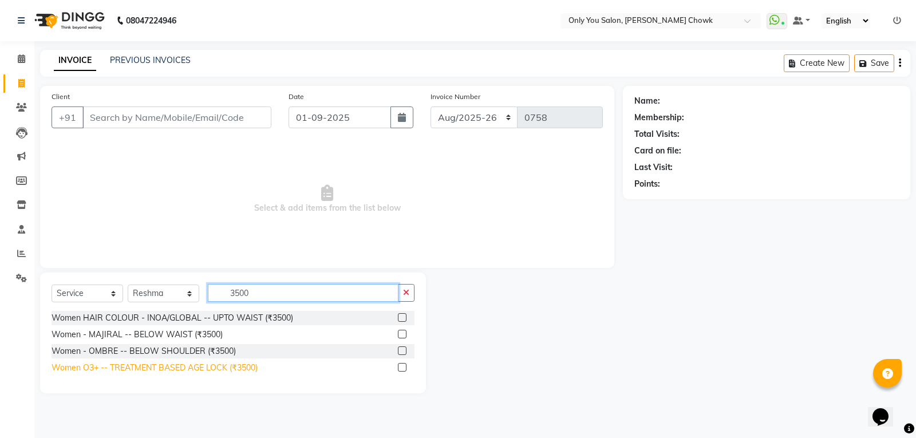
type input "3500"
click at [146, 371] on div "Women O3+ -- TREATMENT BASED AGE LOCK (₹3500)" at bounding box center [155, 368] width 206 height 12
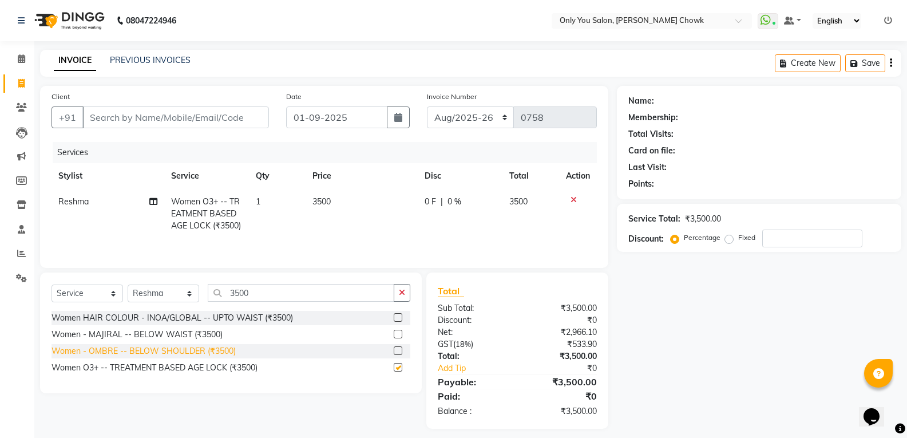
checkbox input "false"
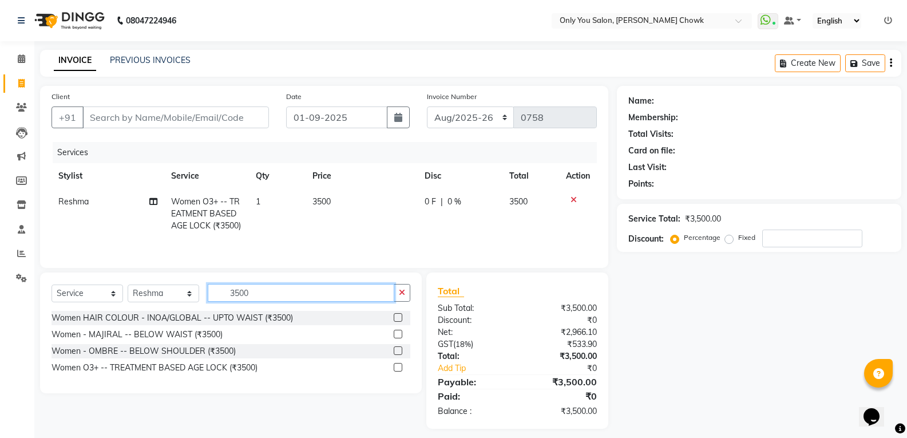
click at [284, 286] on input "3500" at bounding box center [301, 293] width 187 height 18
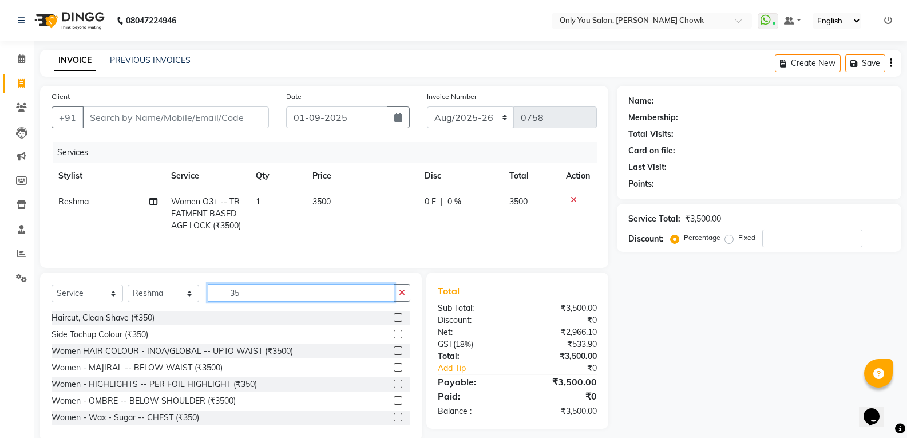
type input "3"
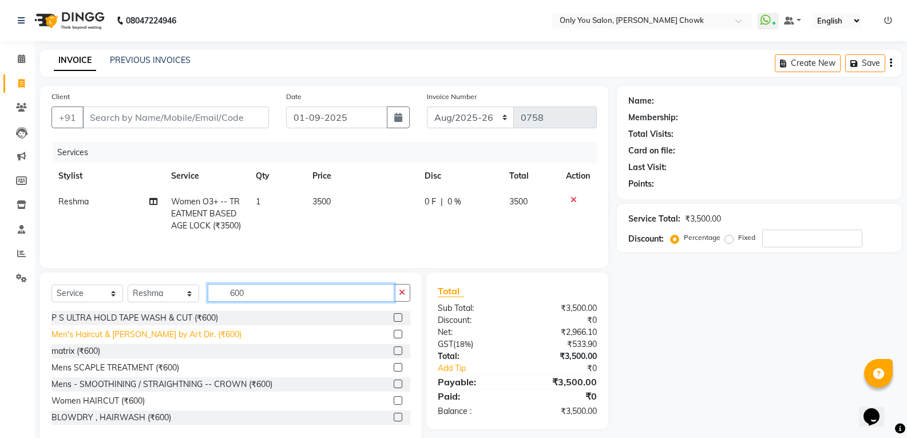
type input "600"
click at [117, 339] on div "Men's Haircut & [PERSON_NAME] by Art Dir. (₹600)" at bounding box center [147, 335] width 190 height 12
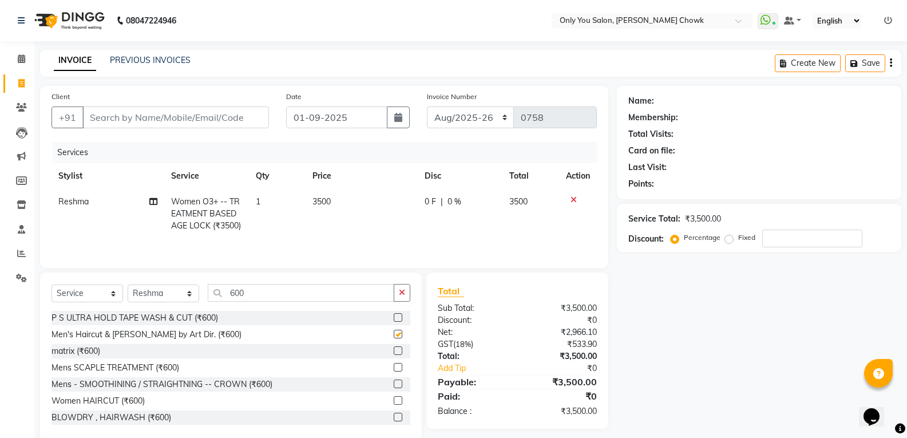
checkbox input "false"
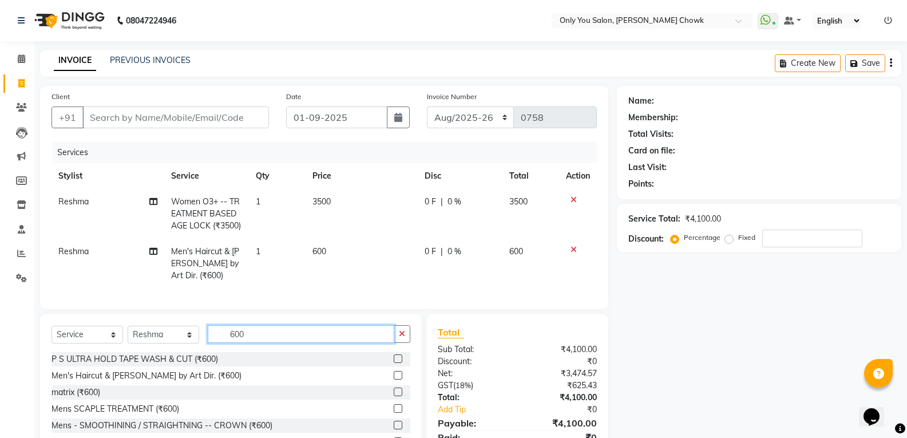
click at [274, 335] on input "600" at bounding box center [301, 334] width 187 height 18
click at [819, 337] on div "Name: Membership: Total Visits: Card on file: Last Visit: Points: Service Total…" at bounding box center [763, 284] width 293 height 397
click at [140, 106] on input "Client" at bounding box center [175, 117] width 187 height 22
click at [261, 339] on input "600" at bounding box center [301, 334] width 187 height 18
type input "6"
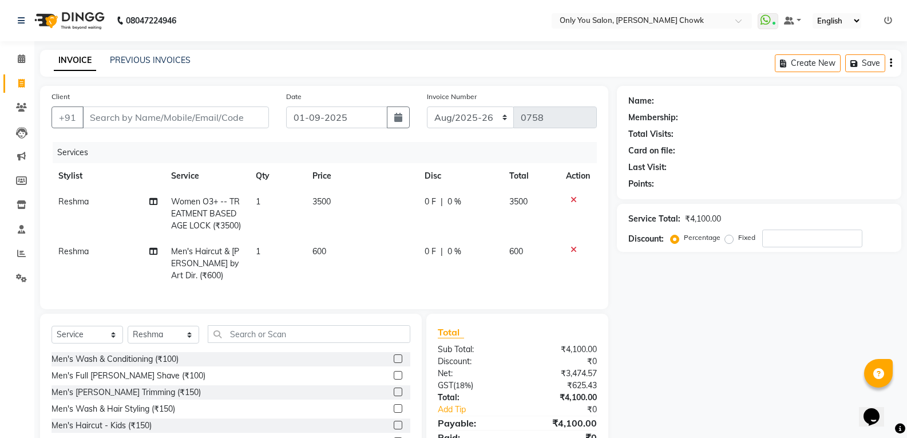
click at [163, 105] on div "Client +91" at bounding box center [160, 113] width 235 height 47
click at [159, 116] on input "Client" at bounding box center [175, 117] width 187 height 22
type input "A"
type input "0"
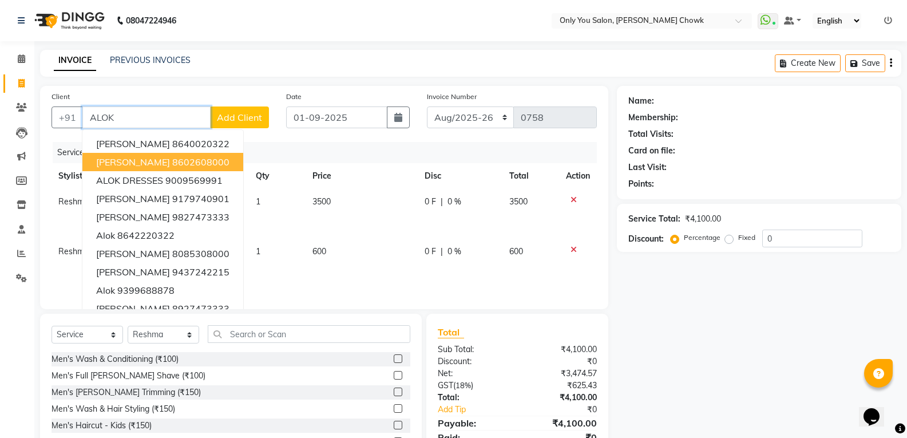
click at [172, 164] on ngb-highlight "8602608000" at bounding box center [200, 161] width 57 height 11
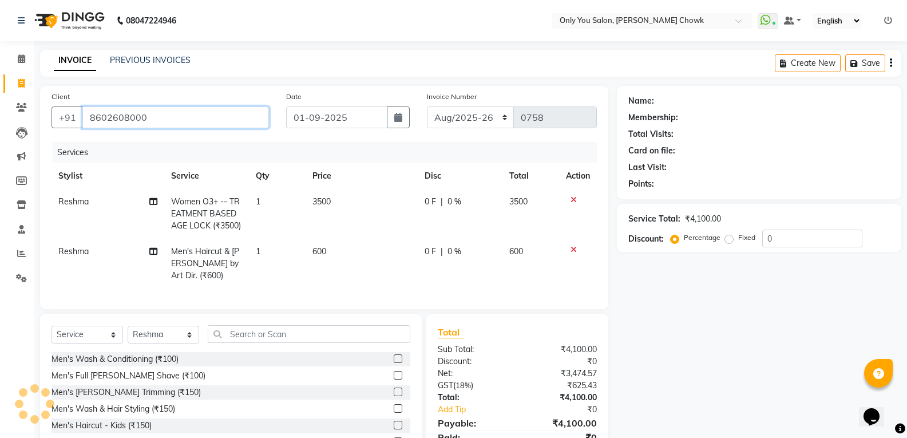
type input "8602608000"
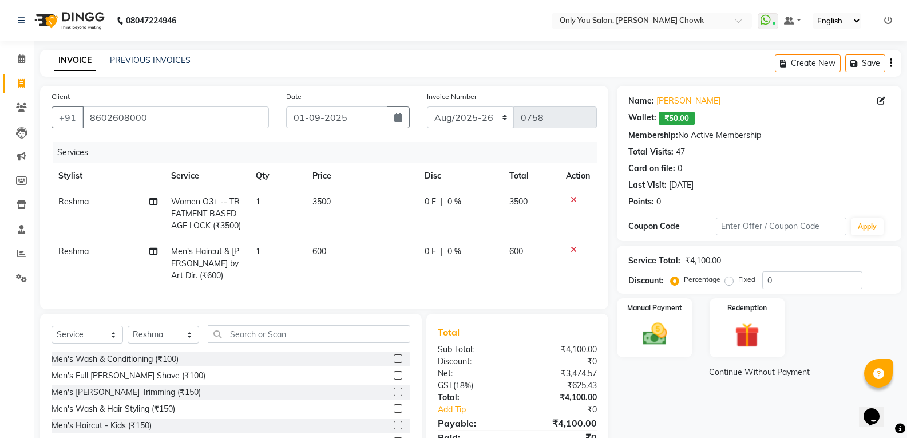
scroll to position [70, 0]
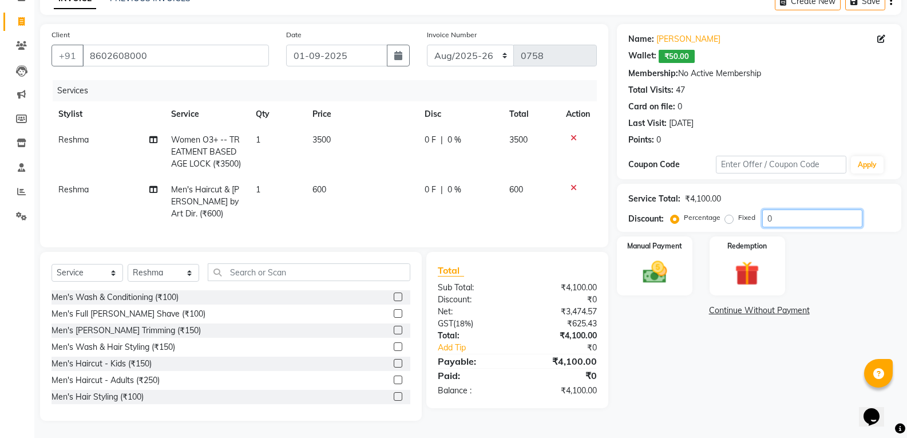
click at [803, 210] on input "0" at bounding box center [813, 219] width 100 height 18
type input "10"
click at [683, 367] on div "Name: Alok Doda Wallet: ₹50.00 Membership: No Active Membership Total Visits: 4…" at bounding box center [763, 222] width 293 height 397
click at [662, 275] on img at bounding box center [654, 272] width 41 height 29
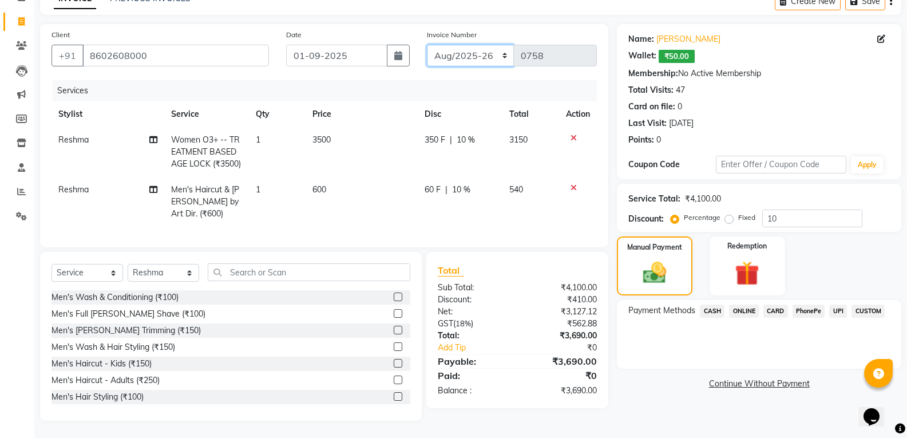
click at [483, 53] on select "Aug/25-26 Aug/2025-26 TRD/2025" at bounding box center [471, 56] width 88 height 22
select select "8714"
click at [427, 45] on select "Aug/25-26 Aug/2025-26 TRD/2025" at bounding box center [471, 56] width 88 height 22
type input "0667"
click at [717, 305] on span "CASH" at bounding box center [712, 311] width 25 height 13
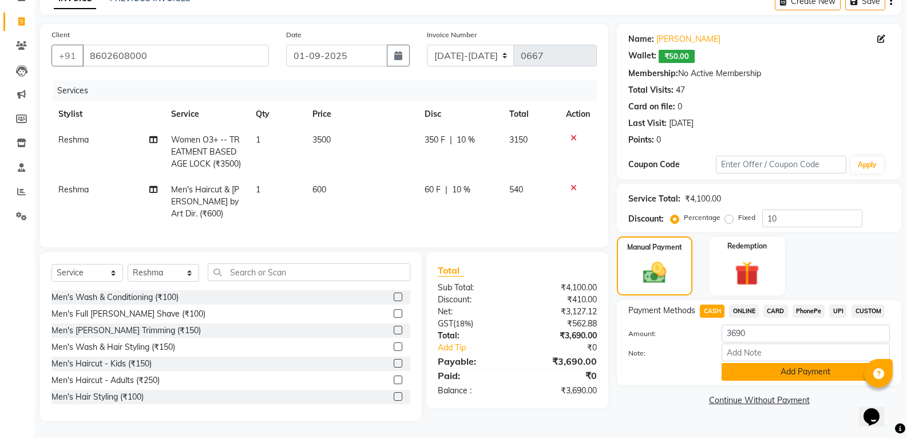
click at [821, 369] on button "Add Payment" at bounding box center [806, 372] width 168 height 18
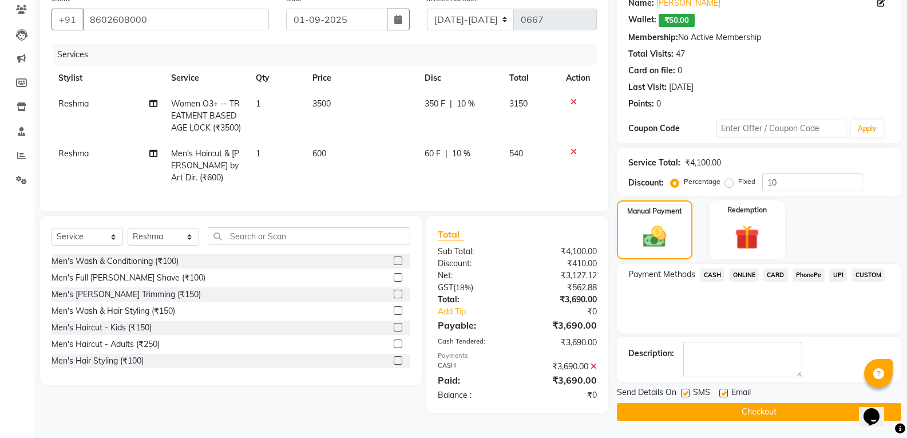
scroll to position [98, 0]
click at [690, 414] on button "Checkout" at bounding box center [759, 412] width 285 height 18
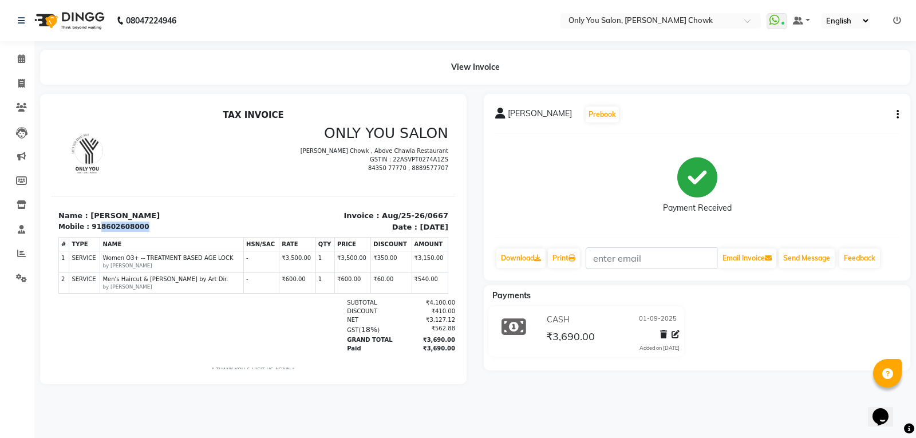
drag, startPoint x: 132, startPoint y: 223, endPoint x: 96, endPoint y: 226, distance: 36.7
click at [96, 226] on div "918602608000" at bounding box center [120, 227] width 57 height 10
copy div "8602608000"
click at [21, 80] on icon at bounding box center [21, 83] width 6 height 9
select select "service"
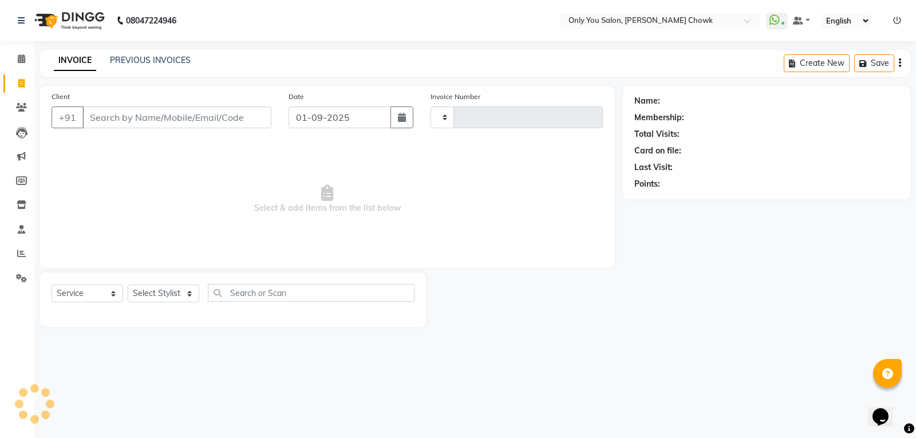
type input "0758"
select select "8713"
click at [121, 119] on input "Client" at bounding box center [176, 117] width 189 height 22
select select "package"
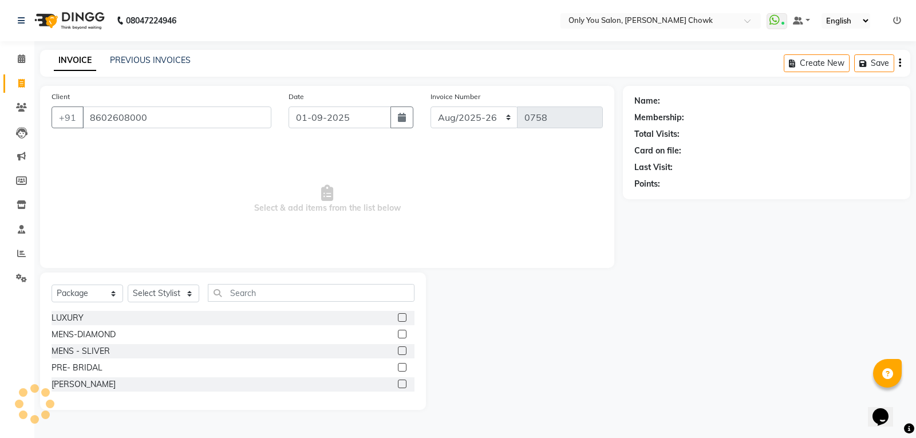
type input "8602608000"
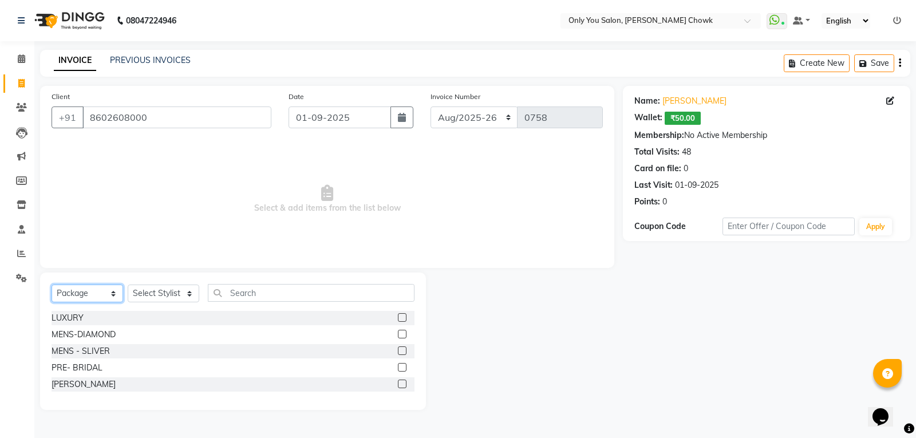
click at [97, 290] on select "Select Service Product Membership Package Voucher Prepaid Gift Card" at bounding box center [88, 294] width 72 height 18
select select "service"
click at [52, 285] on select "Select Service Product Membership Package Voucher Prepaid Gift Card" at bounding box center [88, 294] width 72 height 18
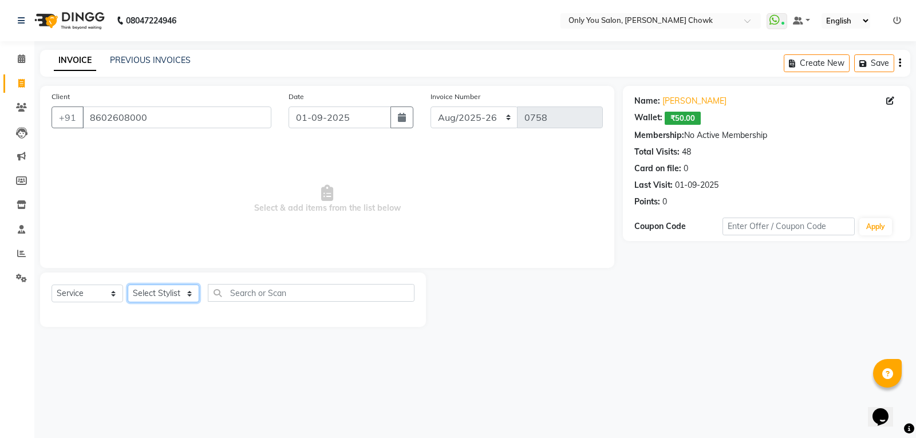
click at [173, 295] on select "Select Stylist [PERSON_NAME] [PERSON_NAME] [PERSON_NAME] MAMTA [PERSON_NAME] [P…" at bounding box center [164, 294] width 72 height 18
select select "21376"
click at [128, 285] on select "Select Stylist [PERSON_NAME] [PERSON_NAME] [PERSON_NAME] MAMTA [PERSON_NAME] [P…" at bounding box center [164, 294] width 72 height 18
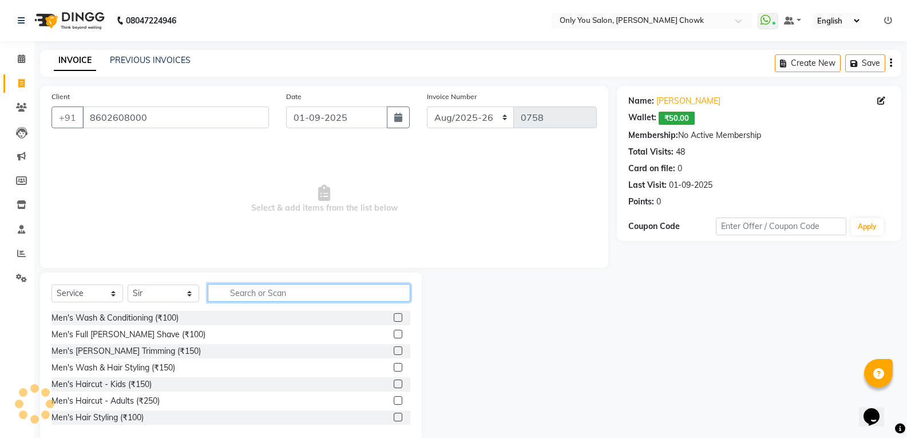
click at [255, 290] on input "text" at bounding box center [309, 293] width 203 height 18
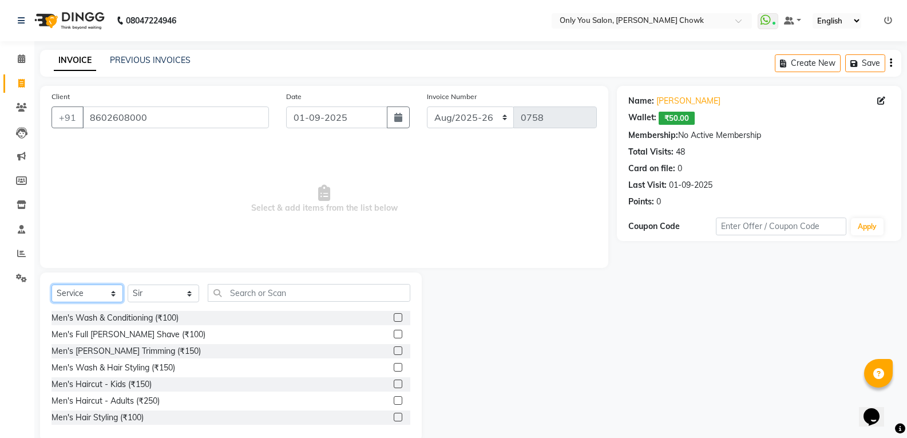
click at [100, 290] on select "Select Service Product Membership Package Voucher Prepaid Gift Card" at bounding box center [88, 294] width 72 height 18
select select "product"
click at [52, 285] on select "Select Service Product Membership Package Voucher Prepaid Gift Card" at bounding box center [88, 294] width 72 height 18
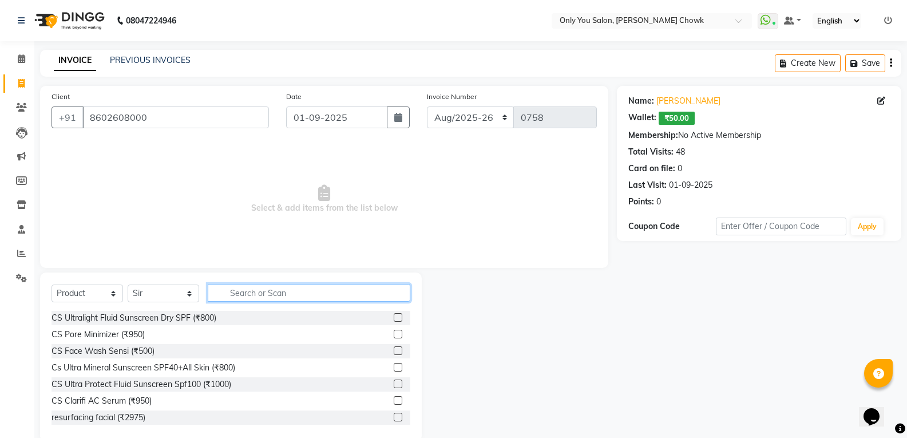
click at [307, 285] on input "text" at bounding box center [309, 293] width 203 height 18
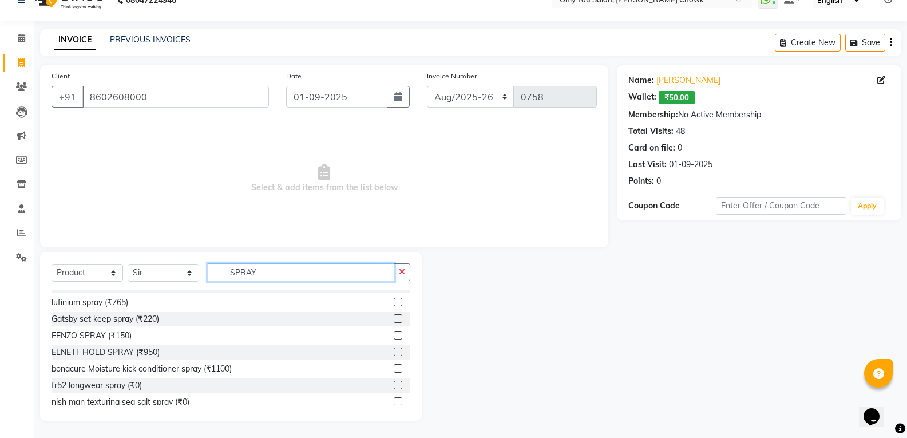
scroll to position [350, 0]
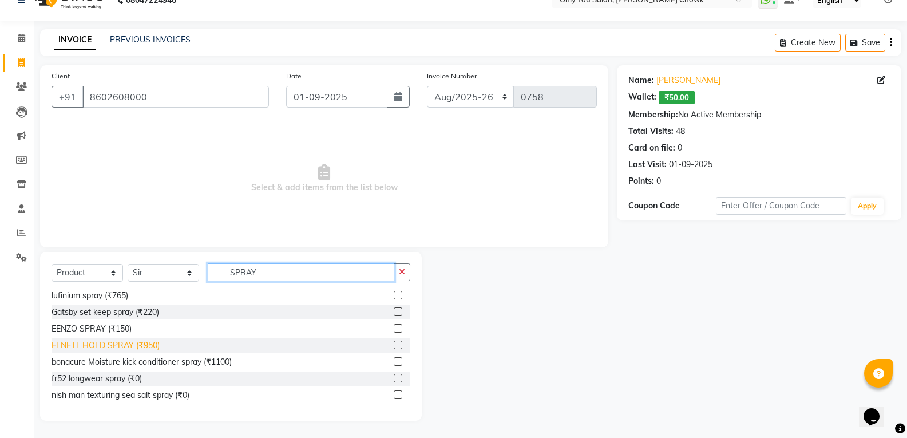
type input "SPRAY"
click at [154, 349] on div "ELNETT HOLD SPRAY (₹950)" at bounding box center [106, 345] width 108 height 12
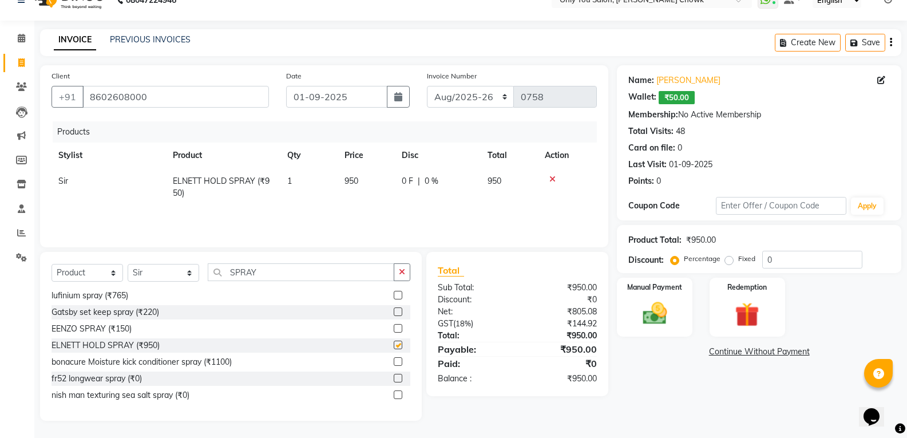
checkbox input "false"
click at [398, 187] on td "0 F | 0 %" at bounding box center [438, 187] width 86 height 38
select select "21376"
click at [370, 179] on input "950" at bounding box center [367, 184] width 44 height 18
type input "950"
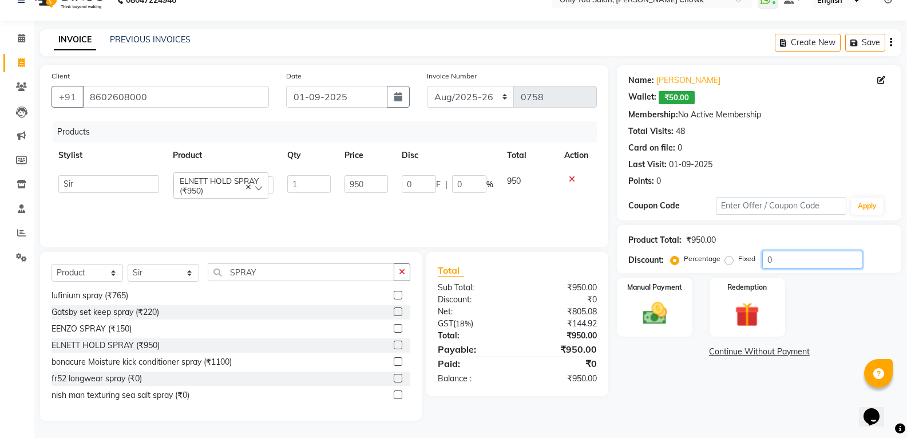
click at [774, 264] on input "0" at bounding box center [813, 260] width 100 height 18
click at [794, 263] on input "0" at bounding box center [813, 260] width 100 height 18
click at [791, 262] on input "0" at bounding box center [813, 260] width 100 height 18
type input "5"
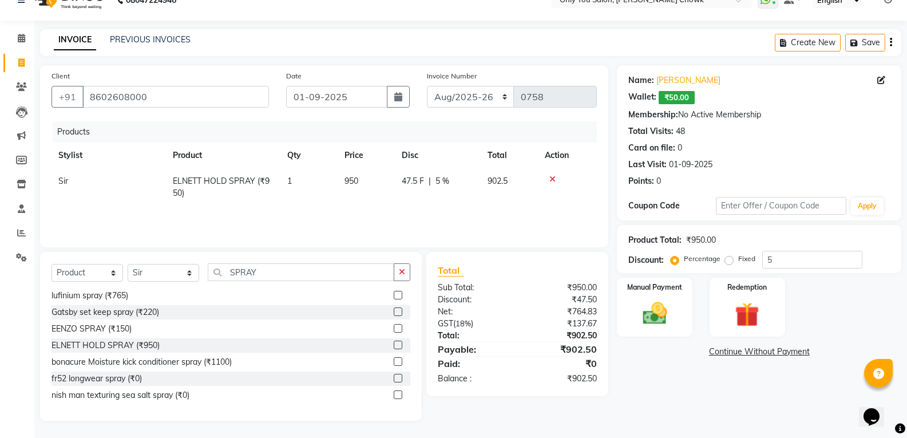
click at [665, 389] on div "Name: Alok Doda Wallet: ₹50.00 Membership: No Active Membership Total Visits: 4…" at bounding box center [763, 243] width 293 height 356
click at [474, 97] on select "Aug/25-26 Aug/2025-26 TRD/2025" at bounding box center [471, 97] width 88 height 22
select select "8714"
click at [427, 86] on select "Aug/25-26 Aug/2025-26 TRD/2025" at bounding box center [471, 97] width 88 height 22
type input "0668"
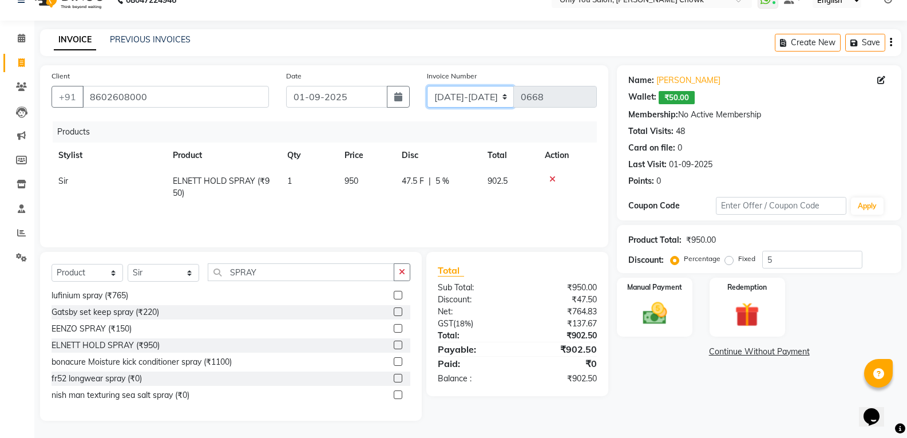
click at [442, 88] on select "Aug/25-26 Aug/2025-26 TRD/2025" at bounding box center [471, 97] width 88 height 22
select select "4512"
click at [427, 86] on select "Aug/25-26 Aug/2025-26 TRD/2025" at bounding box center [471, 97] width 88 height 22
type input "0441"
click at [663, 293] on div "Manual Payment" at bounding box center [655, 307] width 78 height 61
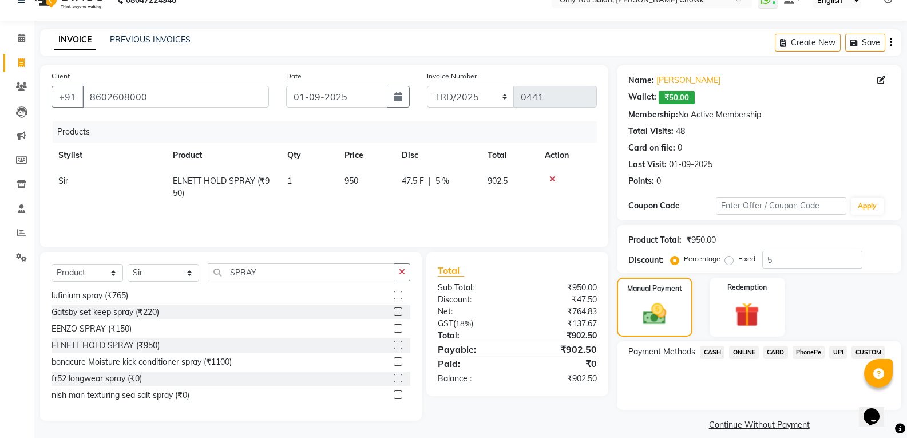
click at [718, 354] on span "CASH" at bounding box center [712, 352] width 25 height 13
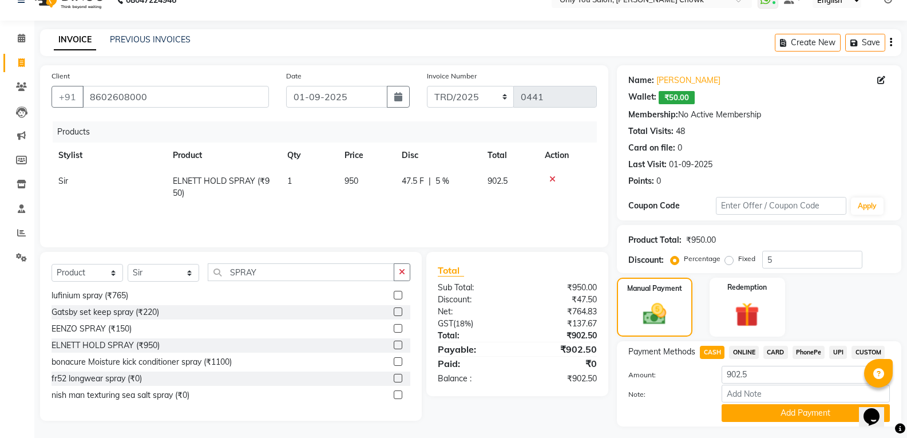
scroll to position [50, 0]
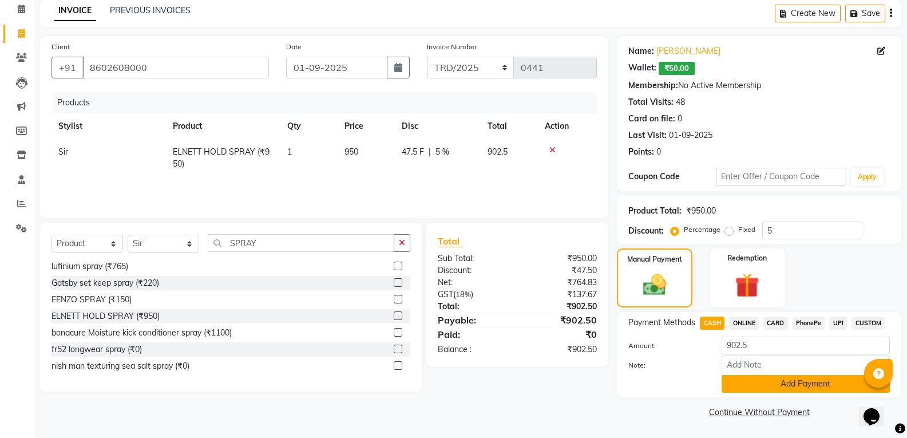
click at [744, 384] on button "Add Payment" at bounding box center [806, 384] width 168 height 18
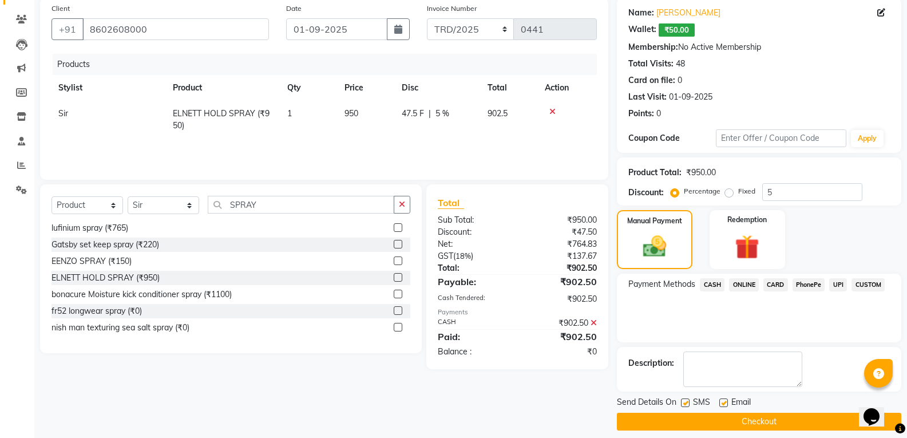
scroll to position [98, 0]
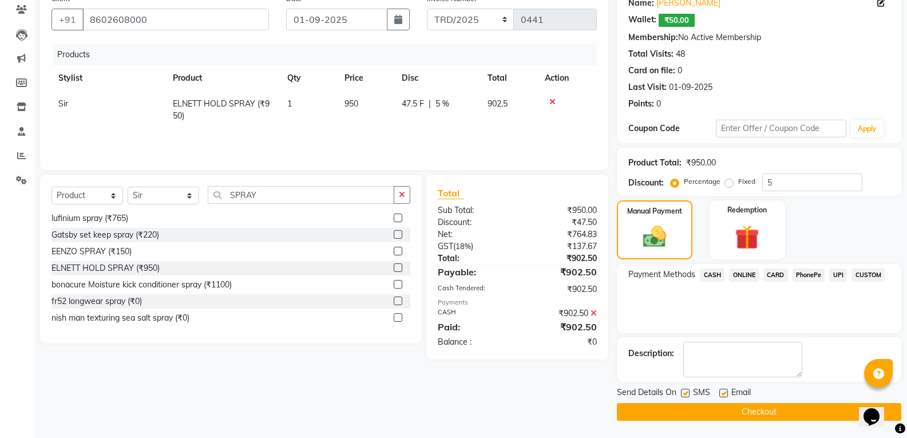
click at [748, 409] on button "Checkout" at bounding box center [759, 412] width 285 height 18
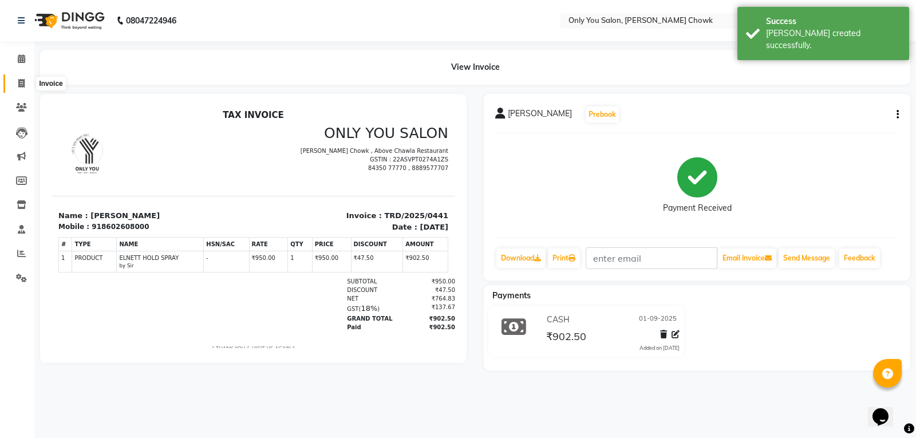
click at [23, 81] on icon at bounding box center [21, 83] width 6 height 9
select select "service"
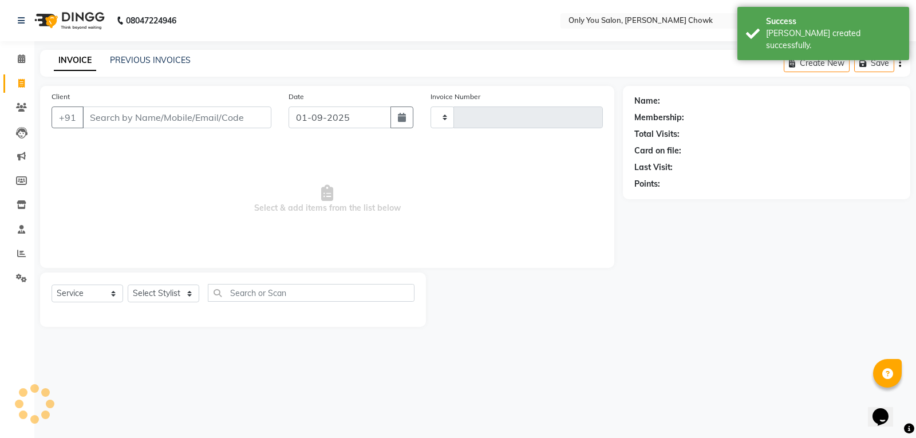
type input "0758"
select select "8713"
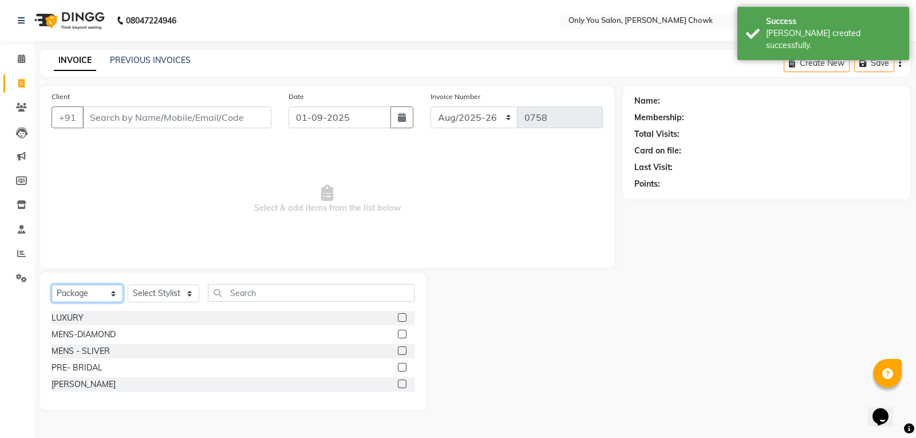
click at [102, 294] on select "Select Service Product Membership Package Voucher Prepaid Gift Card" at bounding box center [88, 294] width 72 height 18
select select "service"
click at [52, 285] on select "Select Service Product Membership Package Voucher Prepaid Gift Card" at bounding box center [88, 294] width 72 height 18
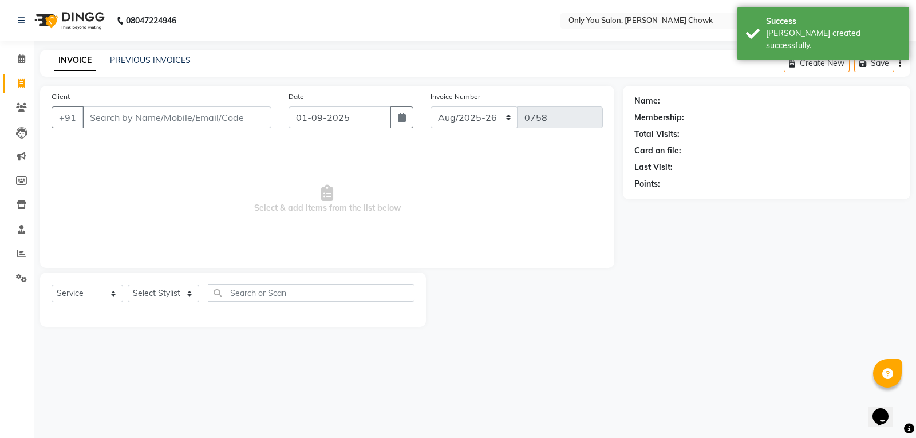
click at [168, 278] on div "Select Service Product Membership Package Voucher Prepaid Gift Card Select Styl…" at bounding box center [233, 299] width 386 height 54
click at [163, 295] on select "Select Stylist [PERSON_NAME] [PERSON_NAME] [PERSON_NAME] MAMTA [PERSON_NAME] [P…" at bounding box center [164, 294] width 72 height 18
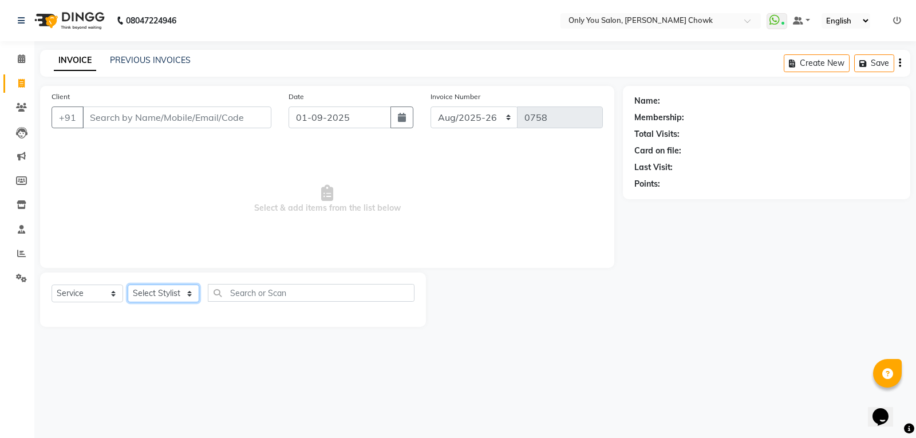
select select "21376"
click at [128, 285] on select "Select Stylist [PERSON_NAME] [PERSON_NAME] [PERSON_NAME] MAMTA [PERSON_NAME] [P…" at bounding box center [164, 294] width 72 height 18
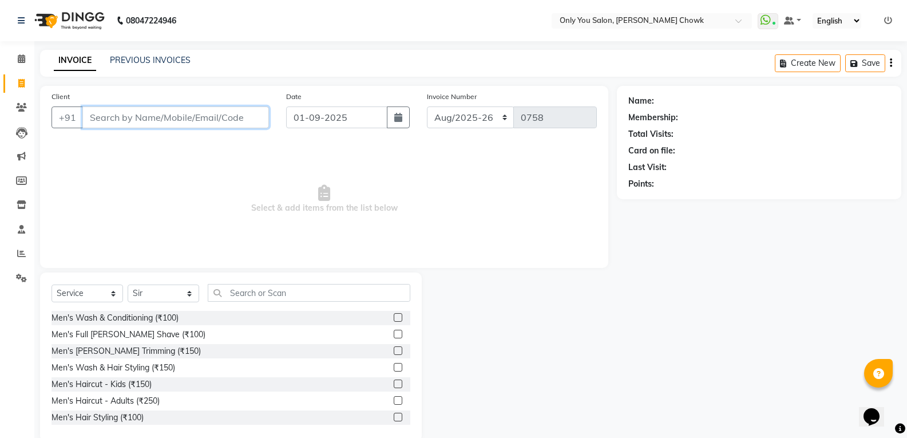
click at [124, 127] on input "Client" at bounding box center [175, 117] width 187 height 22
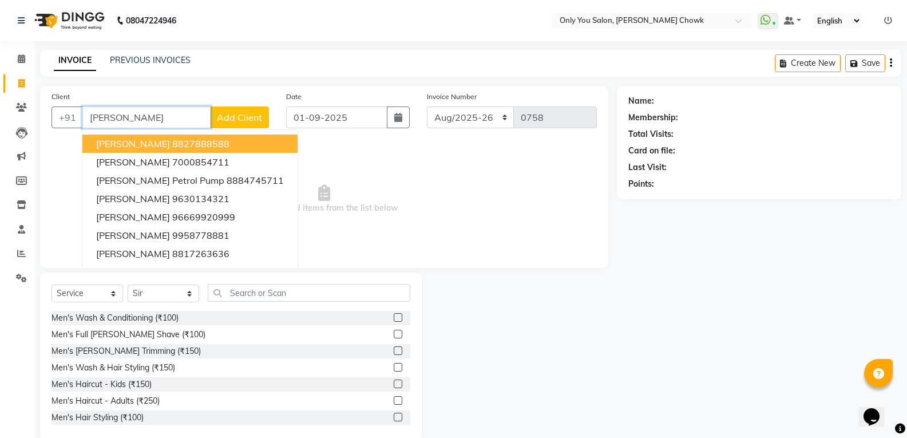
click at [135, 146] on span "[PERSON_NAME]" at bounding box center [133, 143] width 74 height 11
type input "8827888588"
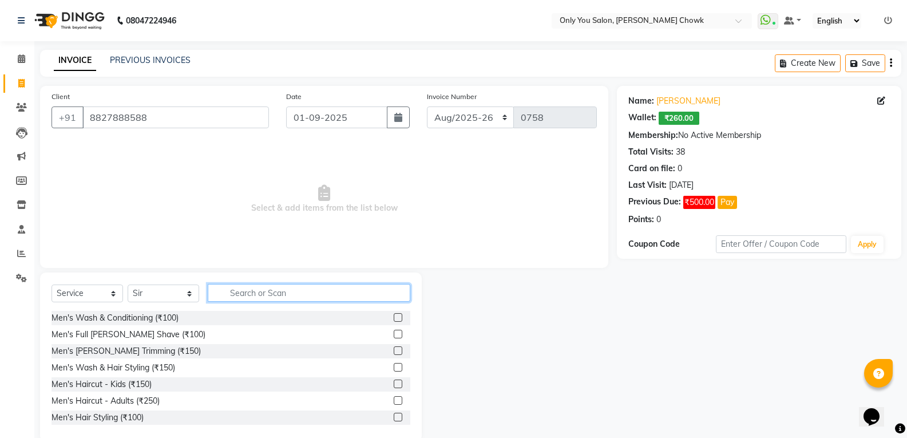
click at [258, 286] on input "text" at bounding box center [309, 293] width 203 height 18
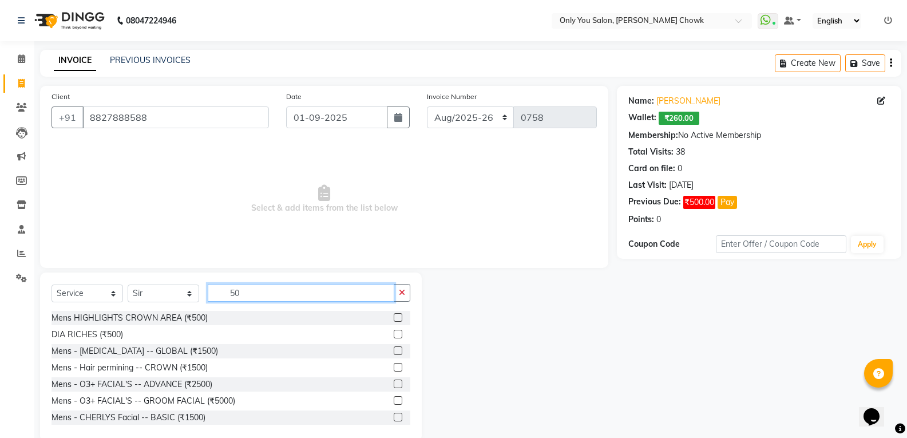
type input "5"
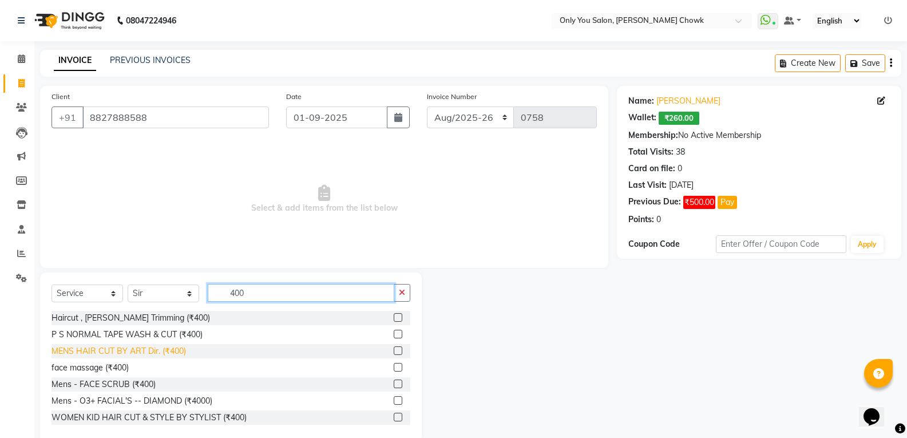
type input "400"
click at [148, 353] on div "MENS HAIR CUT BY ART Dir. (₹400)" at bounding box center [119, 351] width 135 height 12
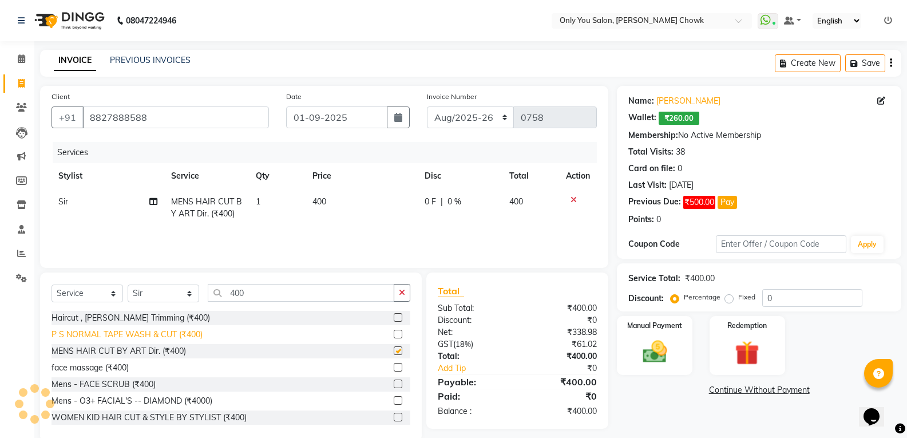
checkbox input "false"
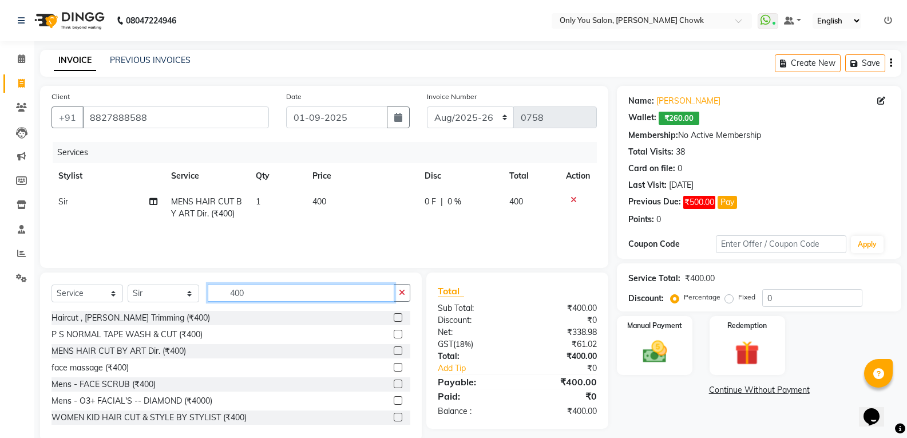
click at [265, 300] on input "400" at bounding box center [301, 293] width 187 height 18
type input "4"
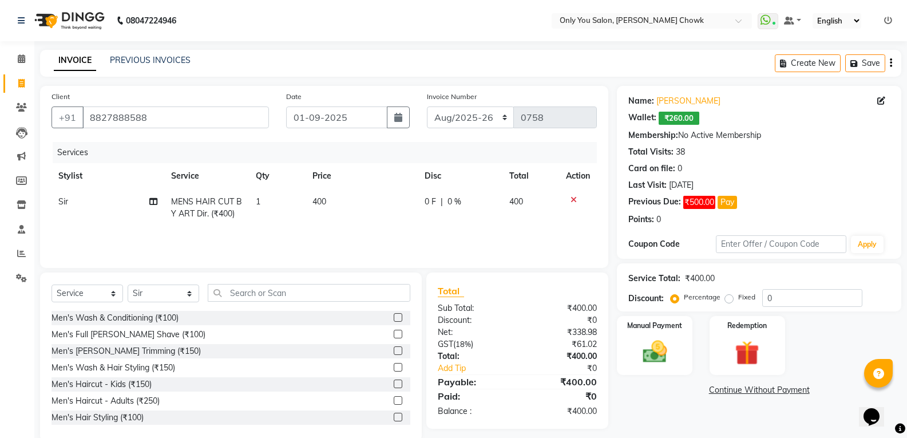
click at [360, 191] on td "400" at bounding box center [362, 208] width 113 height 38
select select "21376"
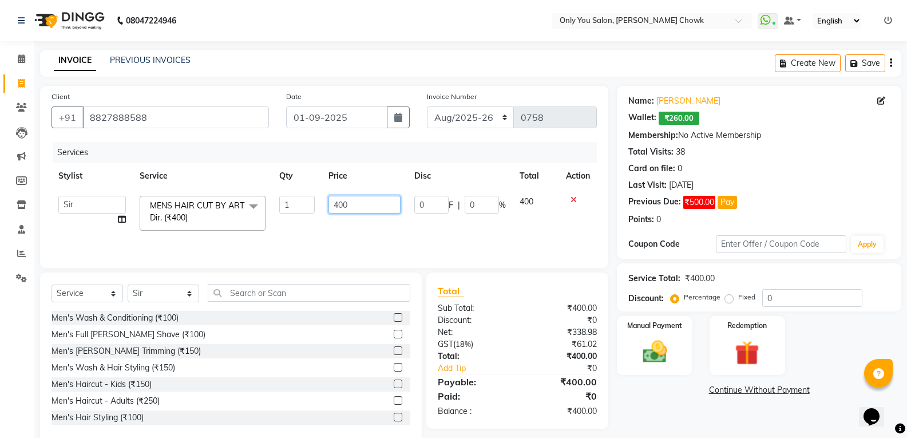
click at [368, 198] on input "400" at bounding box center [365, 205] width 72 height 18
type input "4"
type input "500"
click at [684, 405] on div "Name: Anmol Agarwal Wallet: ₹260.00 Membership: No Active Membership Total Visi…" at bounding box center [763, 264] width 293 height 356
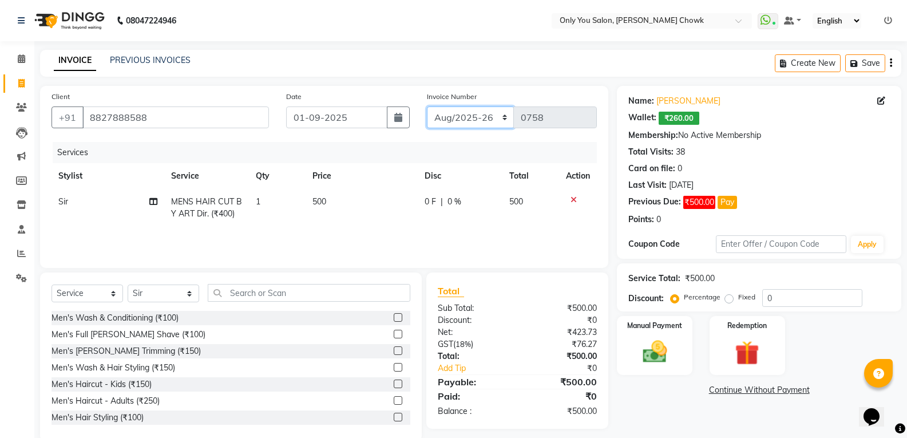
drag, startPoint x: 450, startPoint y: 111, endPoint x: 456, endPoint y: 114, distance: 6.7
click at [450, 111] on select "Aug/25-26 Aug/2025-26 TRD/2025" at bounding box center [471, 117] width 88 height 22
select select "8714"
click at [427, 106] on select "Aug/25-26 Aug/2025-26 TRD/2025" at bounding box center [471, 117] width 88 height 22
type input "0668"
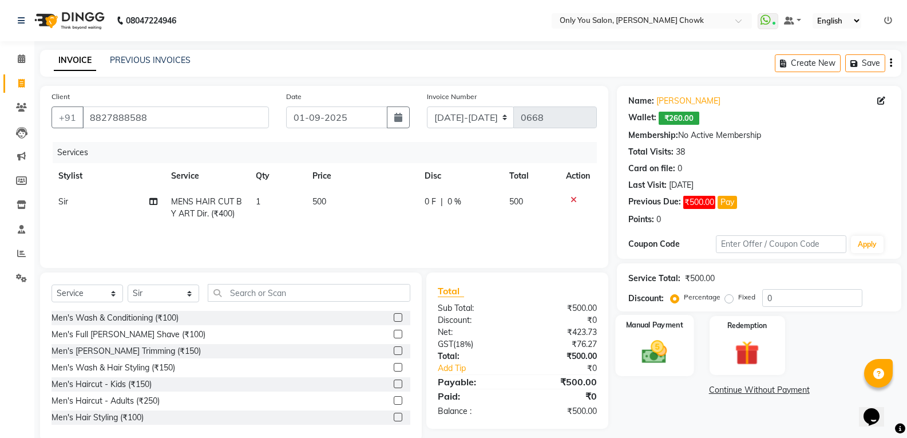
click at [685, 355] on div "Manual Payment" at bounding box center [655, 345] width 78 height 61
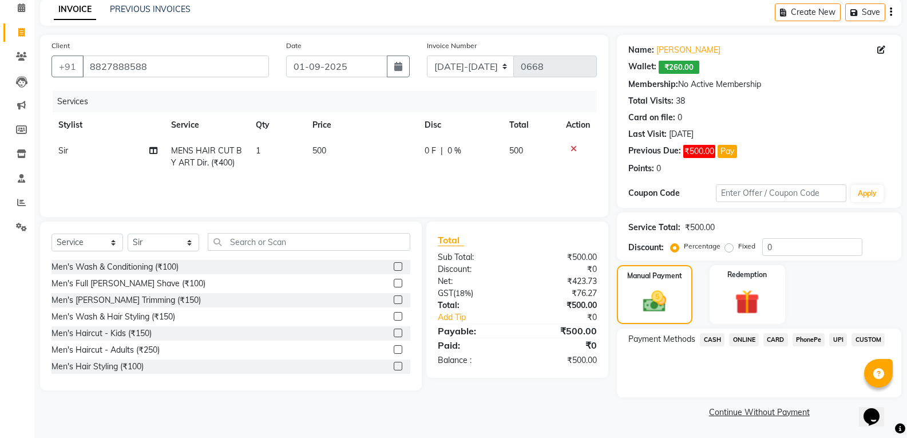
click at [709, 337] on span "CASH" at bounding box center [712, 339] width 25 height 13
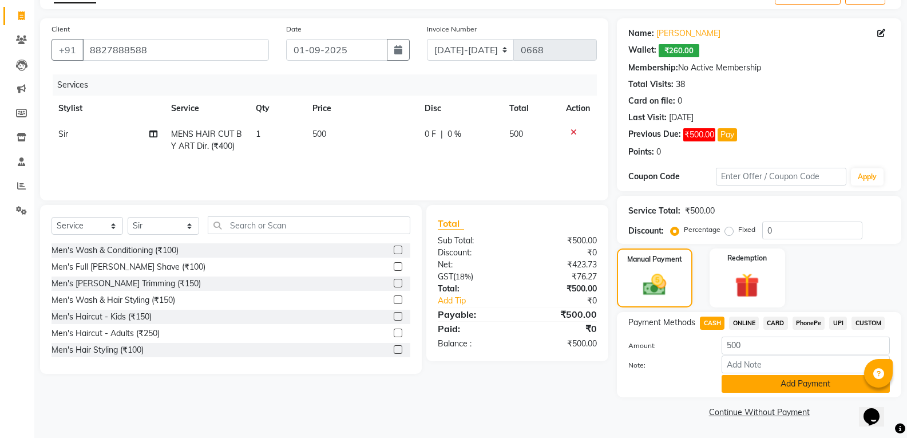
click at [749, 381] on button "Add Payment" at bounding box center [806, 384] width 168 height 18
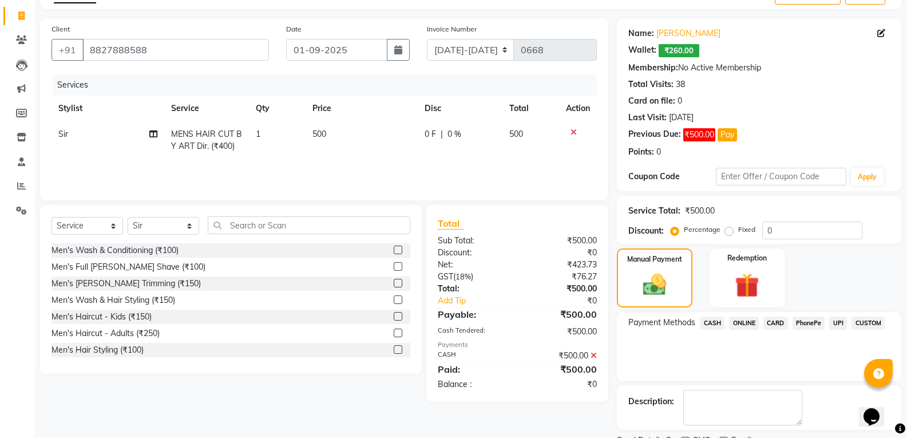
scroll to position [116, 0]
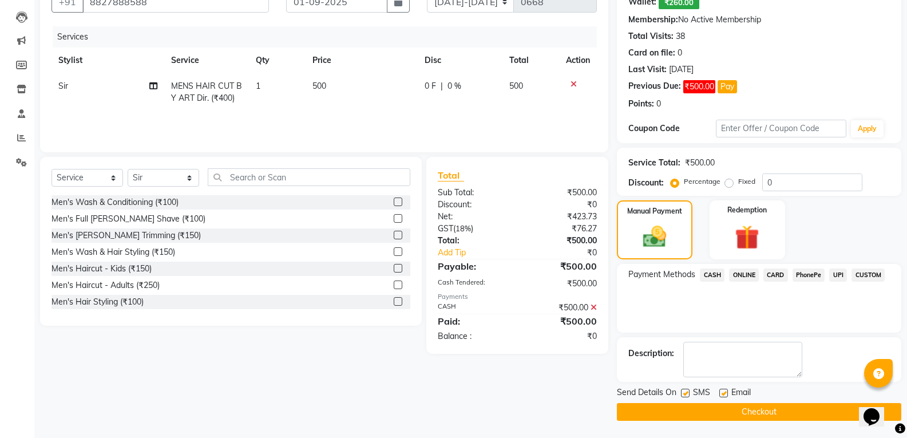
click at [750, 410] on button "Checkout" at bounding box center [759, 412] width 285 height 18
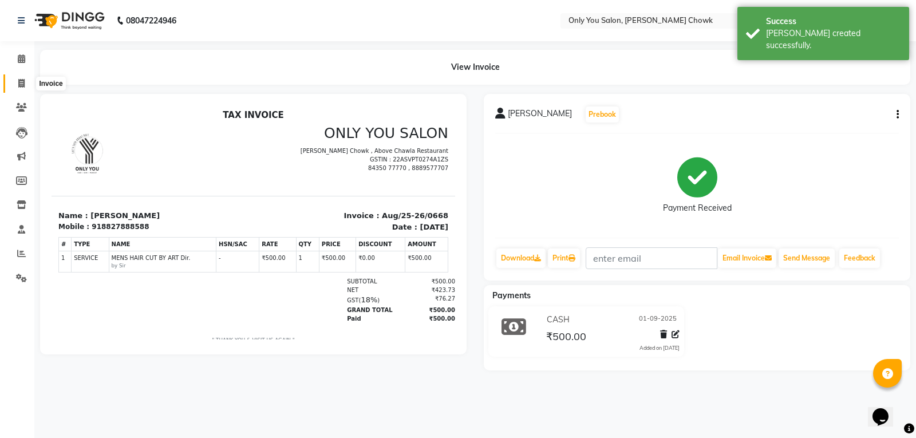
click at [29, 85] on span at bounding box center [21, 83] width 20 height 13
select select "service"
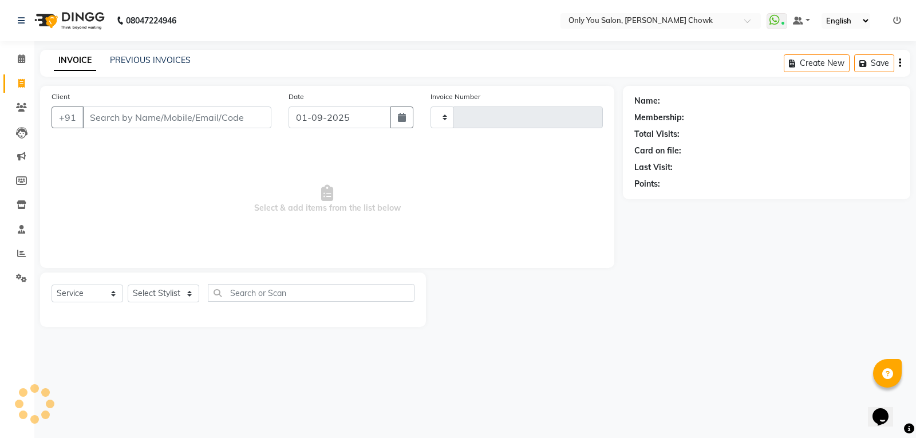
type input "0758"
select select "8713"
select select "package"
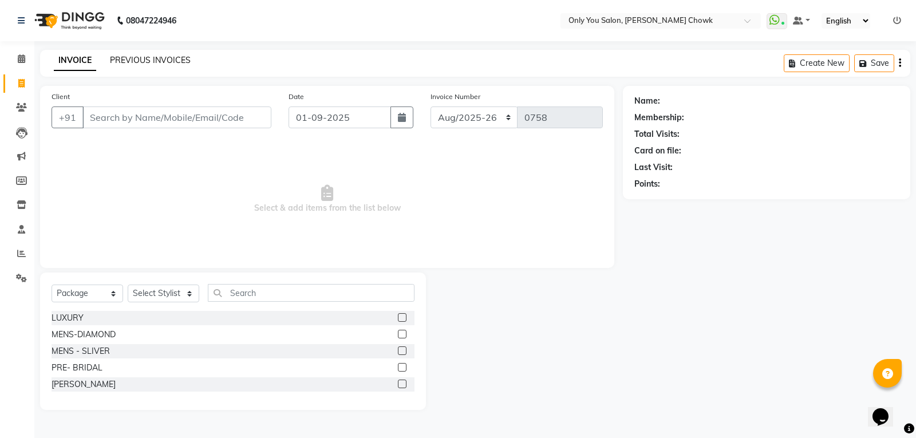
click at [158, 62] on link "PREVIOUS INVOICES" at bounding box center [150, 60] width 81 height 10
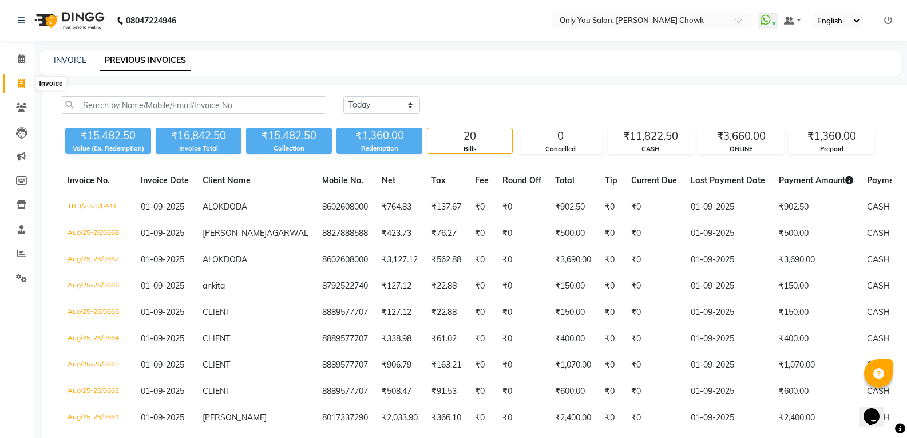
click at [21, 82] on icon at bounding box center [21, 83] width 6 height 9
select select "service"
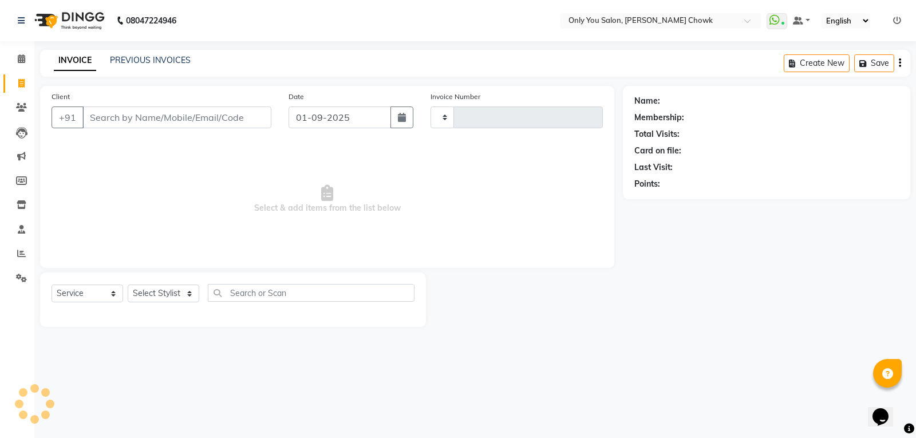
type input "0758"
select select "8713"
click at [149, 295] on select "Select Stylist" at bounding box center [164, 294] width 72 height 18
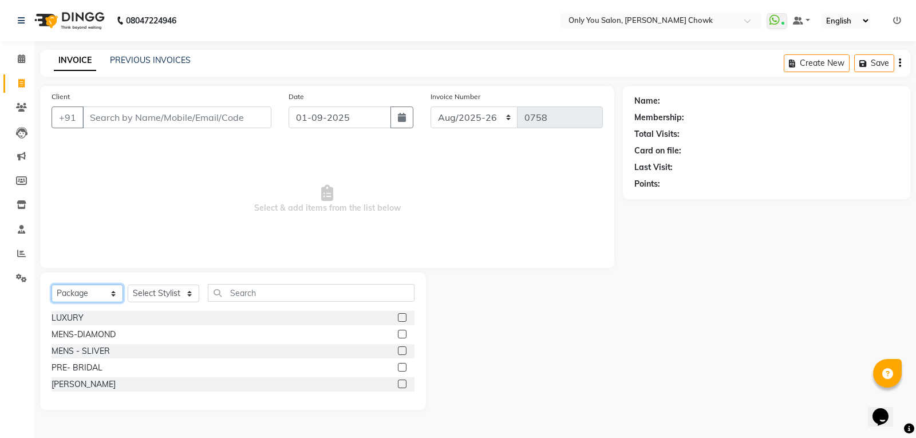
click at [105, 297] on select "Select Service Product Membership Package Voucher Prepaid Gift Card" at bounding box center [88, 294] width 72 height 18
select select "service"
click at [52, 285] on select "Select Service Product Membership Package Voucher Prepaid Gift Card" at bounding box center [88, 294] width 72 height 18
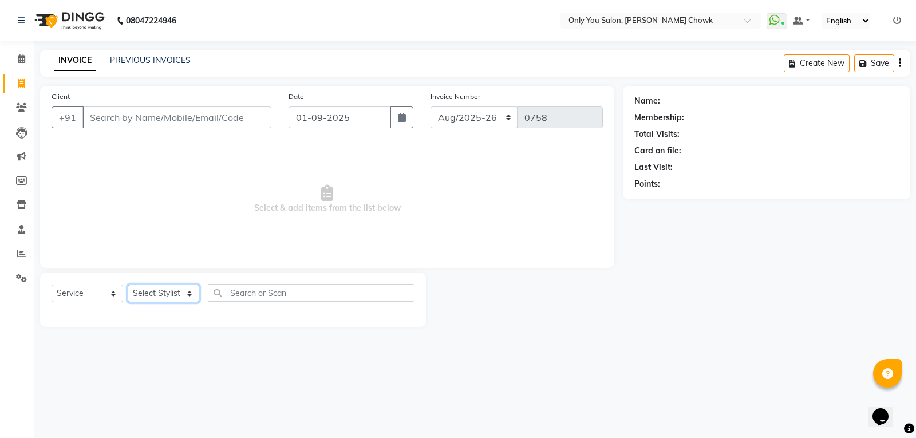
click at [151, 287] on select "Select Stylist [PERSON_NAME] [PERSON_NAME] [PERSON_NAME] MAMTA [PERSON_NAME] [P…" at bounding box center [164, 294] width 72 height 18
select select "54293"
click at [128, 285] on select "Select Stylist [PERSON_NAME] [PERSON_NAME] [PERSON_NAME] MAMTA [PERSON_NAME] [P…" at bounding box center [164, 294] width 72 height 18
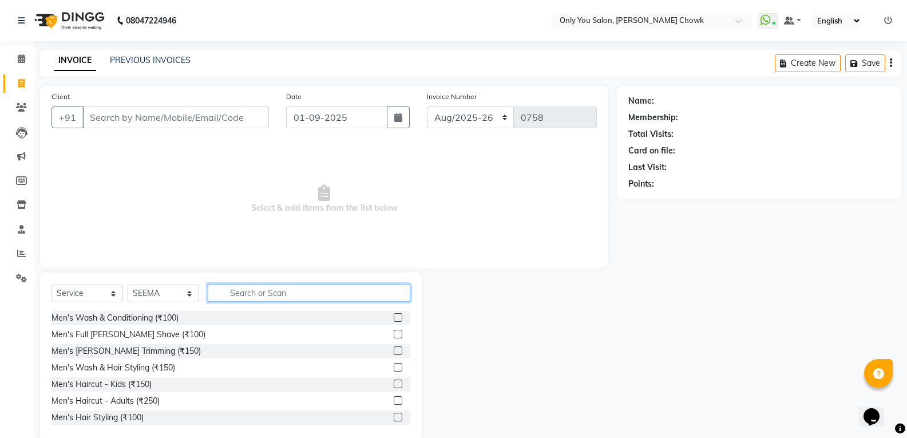
click at [290, 295] on input "text" at bounding box center [309, 293] width 203 height 18
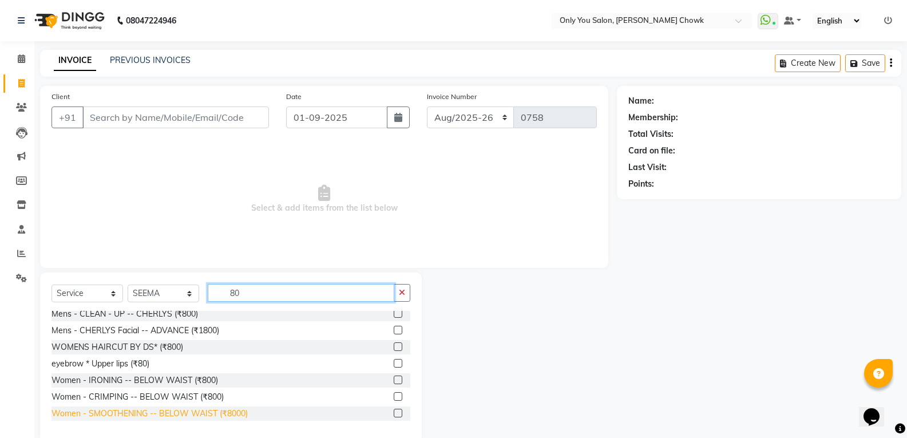
scroll to position [57, 0]
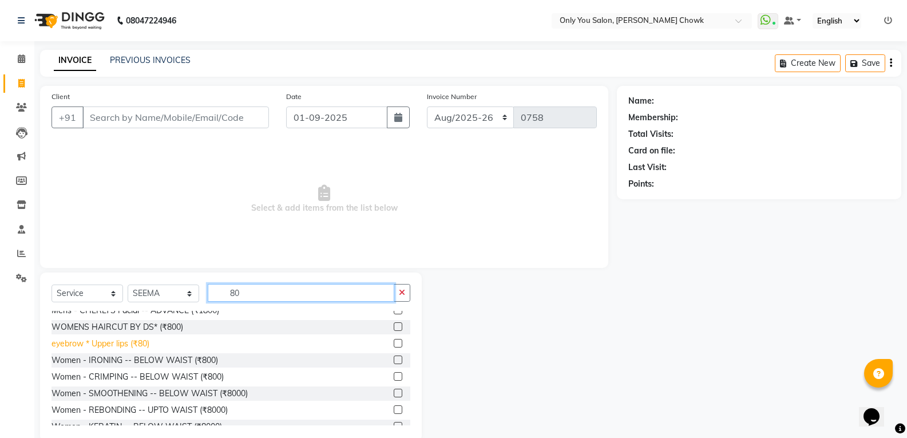
type input "80"
click at [138, 342] on div "eyebrow * Upper lips (₹80)" at bounding box center [101, 344] width 98 height 12
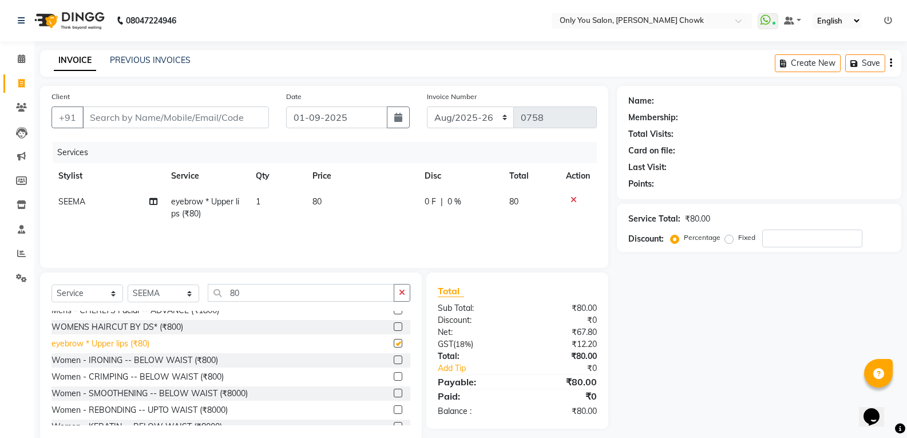
checkbox input "false"
click at [270, 300] on input "80" at bounding box center [301, 293] width 187 height 18
type input "8"
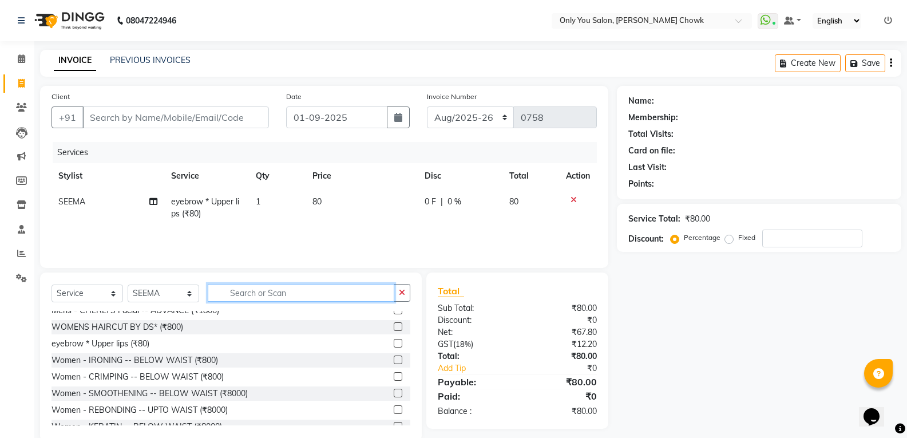
scroll to position [716, 0]
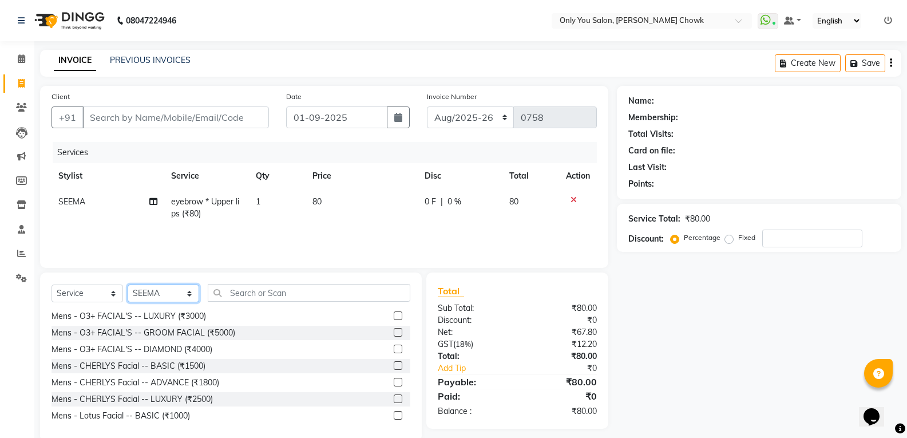
click at [171, 291] on select "Select Stylist [PERSON_NAME] [PERSON_NAME] [PERSON_NAME] MAMTA [PERSON_NAME] [P…" at bounding box center [164, 294] width 72 height 18
select select "89088"
click at [128, 285] on select "Select Stylist [PERSON_NAME] [PERSON_NAME] [PERSON_NAME] MAMTA [PERSON_NAME] [P…" at bounding box center [164, 294] width 72 height 18
click at [273, 291] on input "text" at bounding box center [309, 293] width 203 height 18
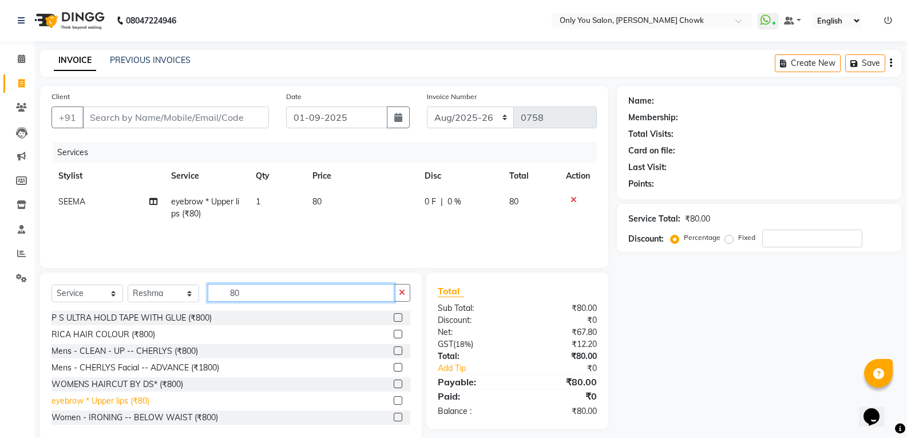
type input "80"
click at [136, 401] on div "eyebrow * Upper lips (₹80)" at bounding box center [101, 401] width 98 height 12
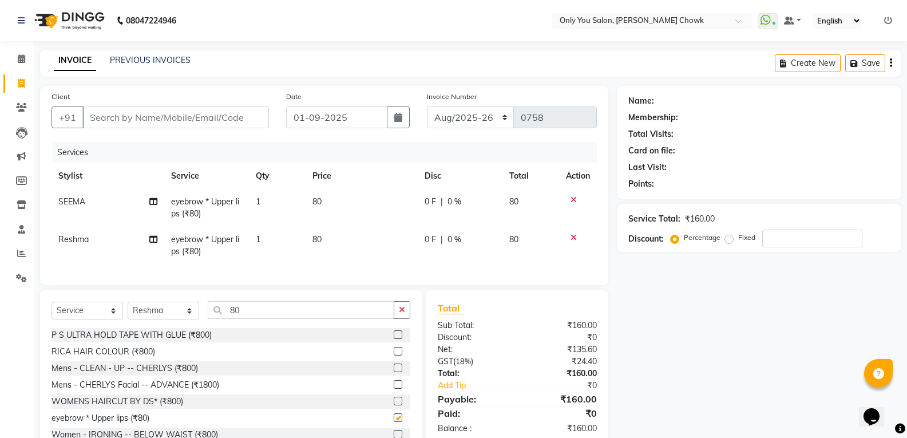
checkbox input "false"
click at [185, 118] on input "Client" at bounding box center [175, 117] width 187 height 22
drag, startPoint x: 0, startPoint y: 158, endPoint x: 261, endPoint y: 112, distance: 265.1
click at [261, 112] on input "Client" at bounding box center [175, 117] width 187 height 22
click at [245, 114] on input "Client" at bounding box center [175, 117] width 187 height 22
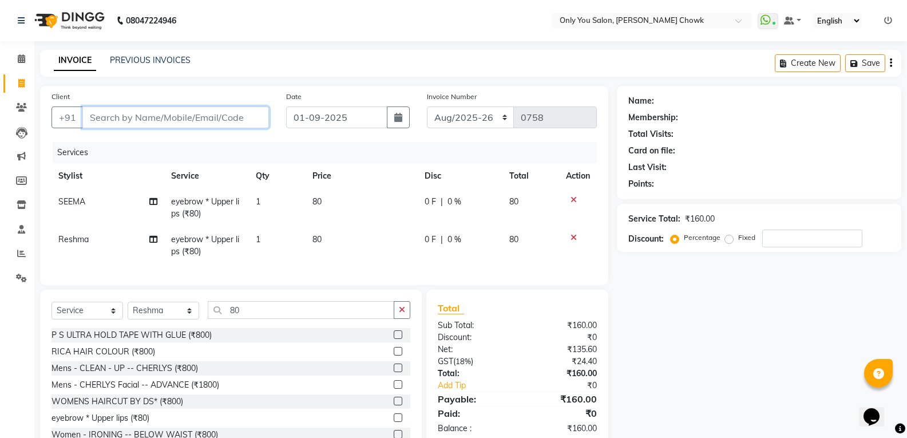
type input "7"
type input "0"
click at [120, 117] on input "798749" at bounding box center [146, 117] width 128 height 22
click at [118, 117] on input "798749" at bounding box center [146, 117] width 128 height 22
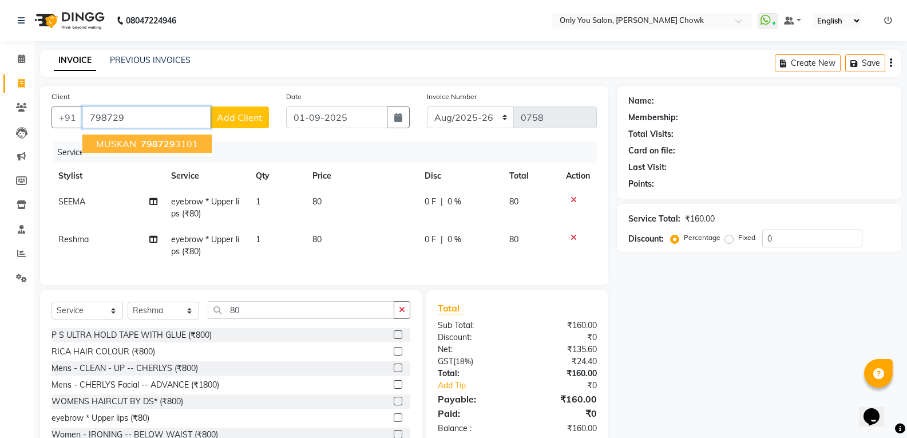
click at [161, 145] on span "798729" at bounding box center [158, 143] width 34 height 11
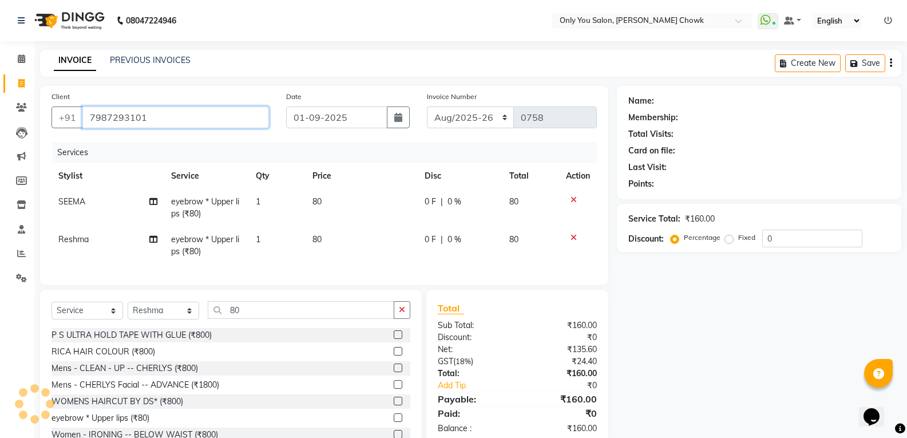
type input "7987293101"
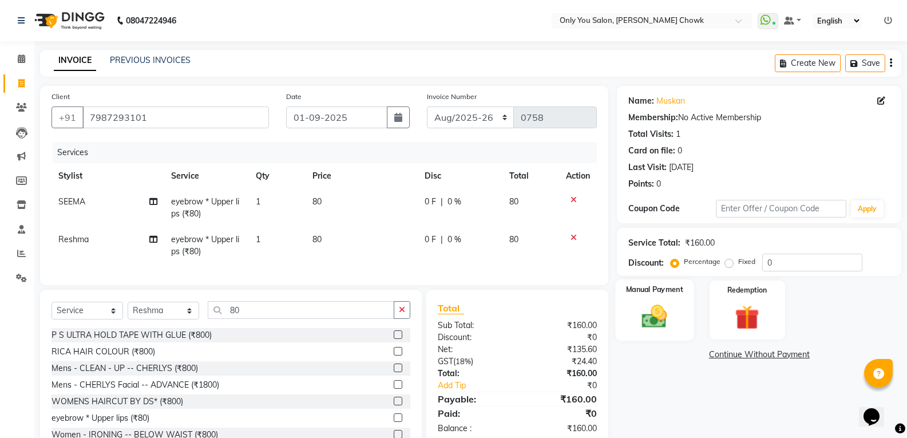
click at [655, 319] on img at bounding box center [654, 316] width 41 height 29
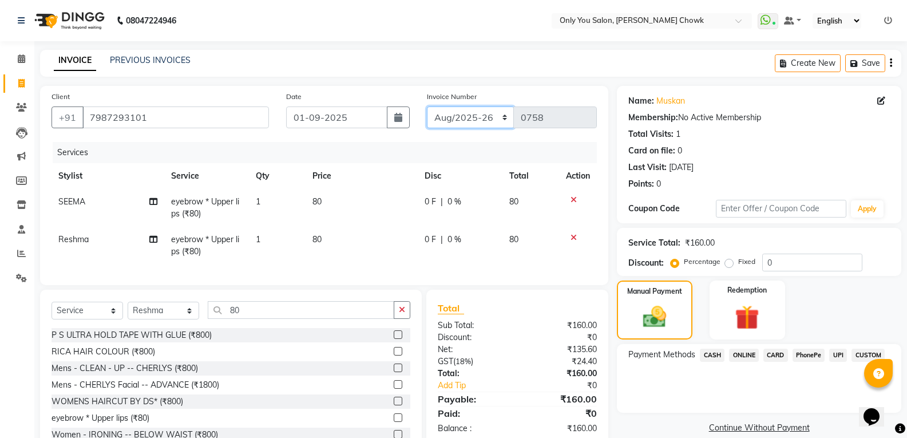
click at [480, 117] on select "Aug/25-26 Aug/2025-26 TRD/2025" at bounding box center [471, 117] width 88 height 22
click at [716, 351] on span "CASH" at bounding box center [712, 355] width 25 height 13
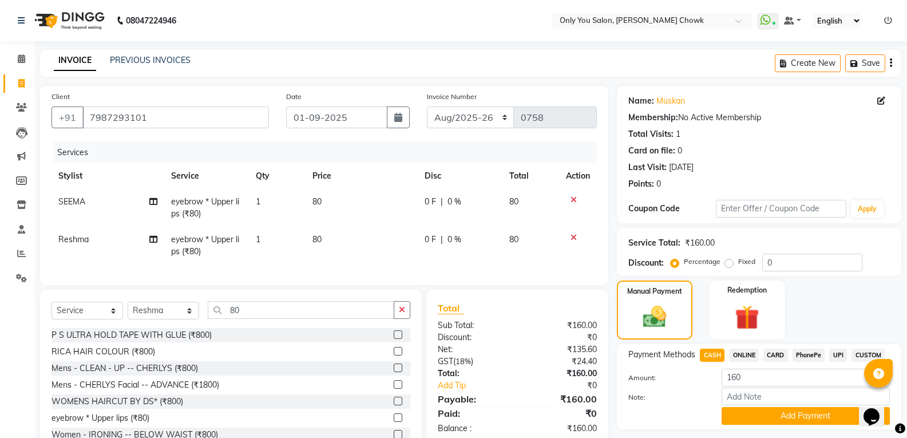
scroll to position [46, 0]
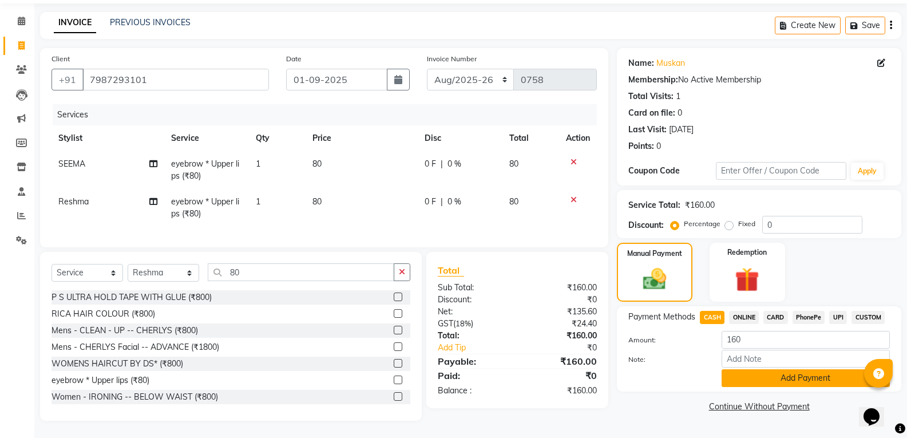
click at [779, 373] on button "Add Payment" at bounding box center [806, 378] width 168 height 18
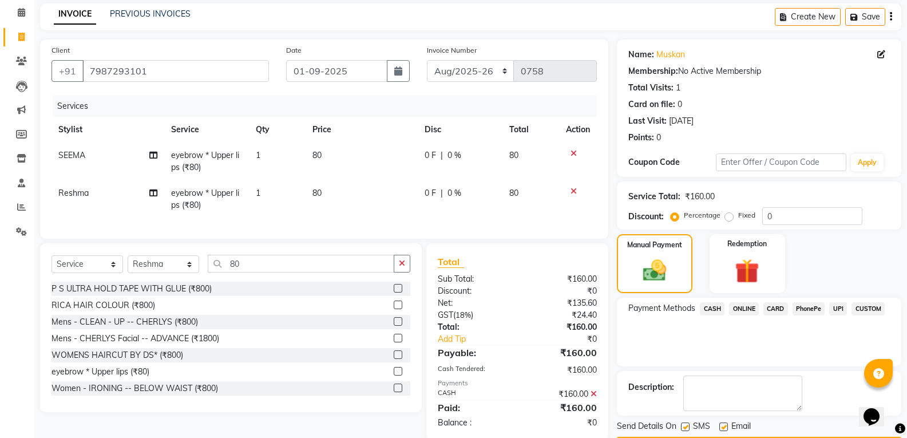
scroll to position [80, 0]
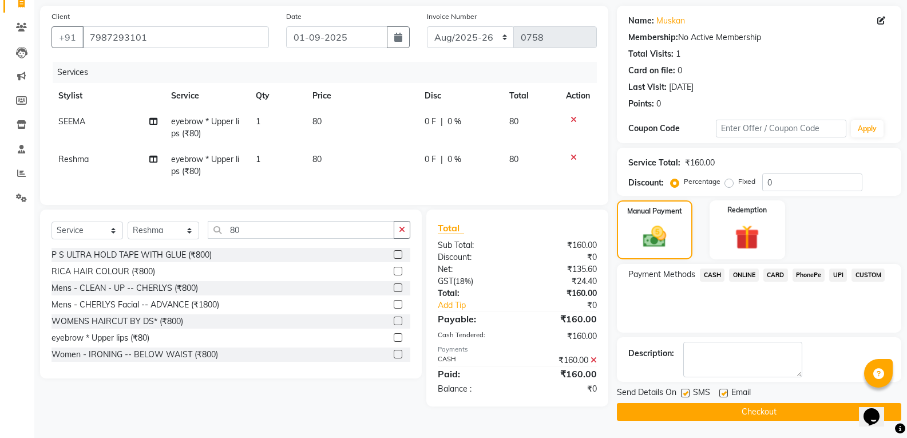
click at [765, 414] on button "Checkout" at bounding box center [759, 412] width 285 height 18
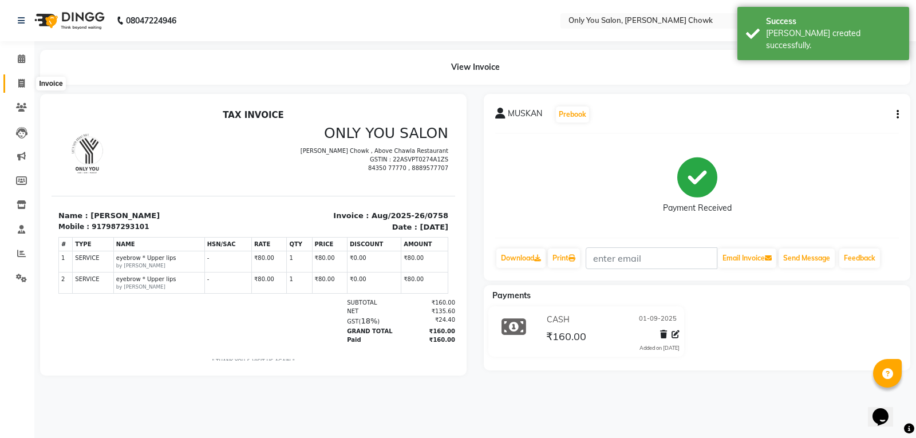
click at [25, 80] on icon at bounding box center [21, 83] width 6 height 9
select select "service"
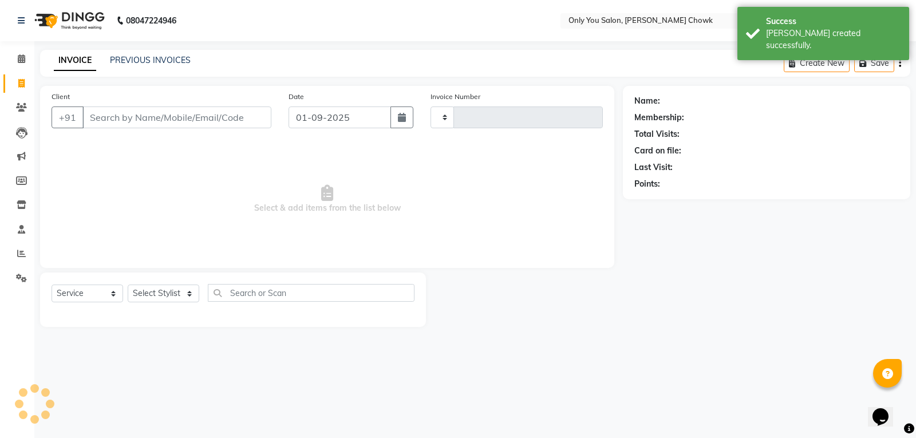
type input "0759"
select select "8713"
click at [160, 53] on div "INVOICE PREVIOUS INVOICES Create New Save" at bounding box center [475, 63] width 870 height 27
click at [160, 65] on link "PREVIOUS INVOICES" at bounding box center [150, 60] width 81 height 10
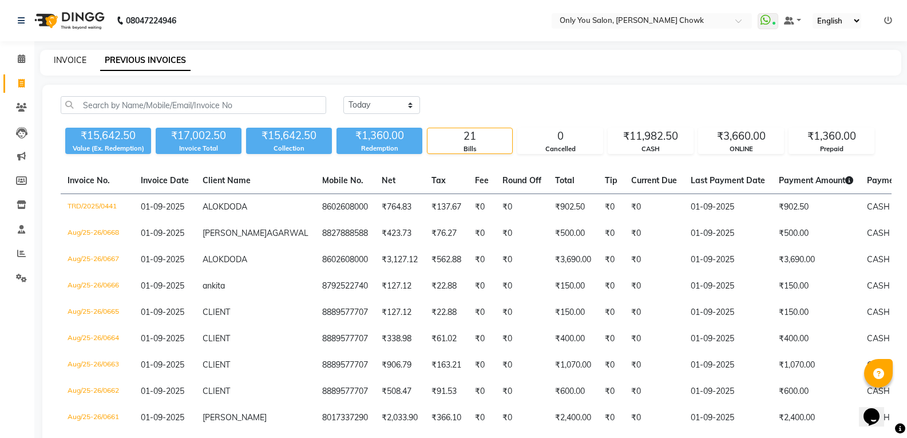
click at [81, 58] on link "INVOICE" at bounding box center [70, 60] width 33 height 10
select select "service"
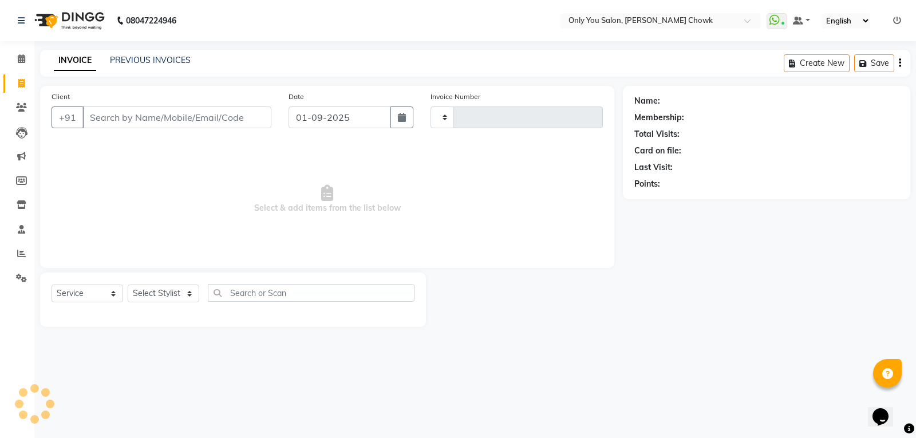
type input "0759"
select select "8713"
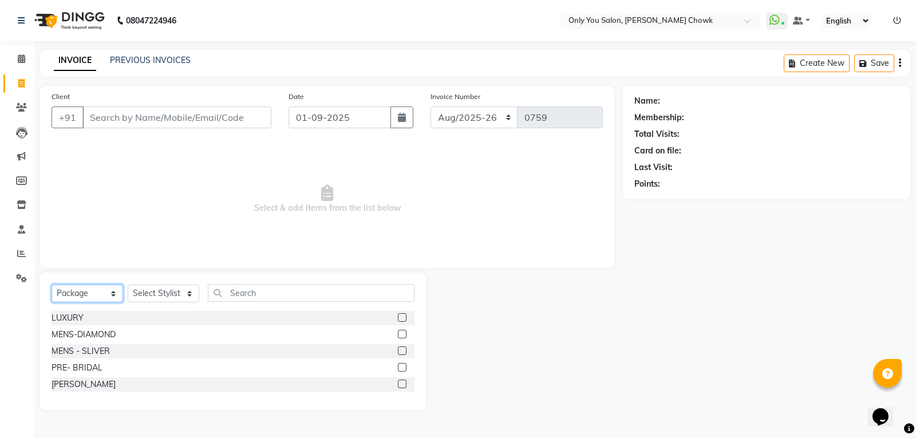
click at [80, 299] on select "Select Service Product Membership Package Voucher Prepaid Gift Card" at bounding box center [88, 294] width 72 height 18
select select "service"
click at [52, 285] on select "Select Service Product Membership Package Voucher Prepaid Gift Card" at bounding box center [88, 294] width 72 height 18
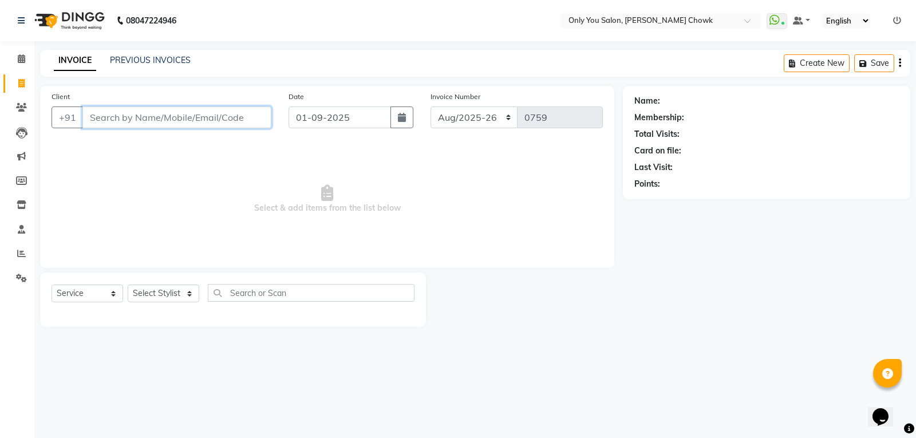
click at [102, 124] on input "Client" at bounding box center [176, 117] width 189 height 22
click at [147, 289] on select "Select Stylist [PERSON_NAME] [PERSON_NAME] [PERSON_NAME] MAMTA [PERSON_NAME] [P…" at bounding box center [164, 294] width 72 height 18
select select "90002"
click at [128, 285] on select "Select Stylist [PERSON_NAME] [PERSON_NAME] [PERSON_NAME] MAMTA [PERSON_NAME] [P…" at bounding box center [164, 294] width 72 height 18
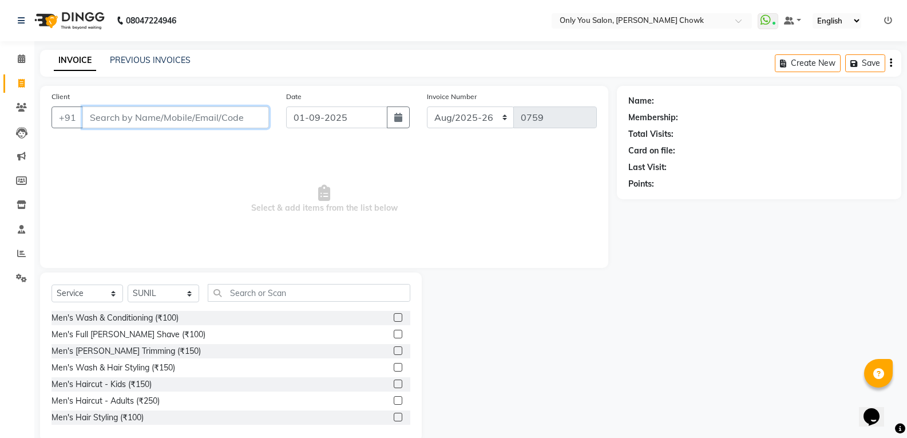
click at [134, 118] on input "Client" at bounding box center [175, 117] width 187 height 22
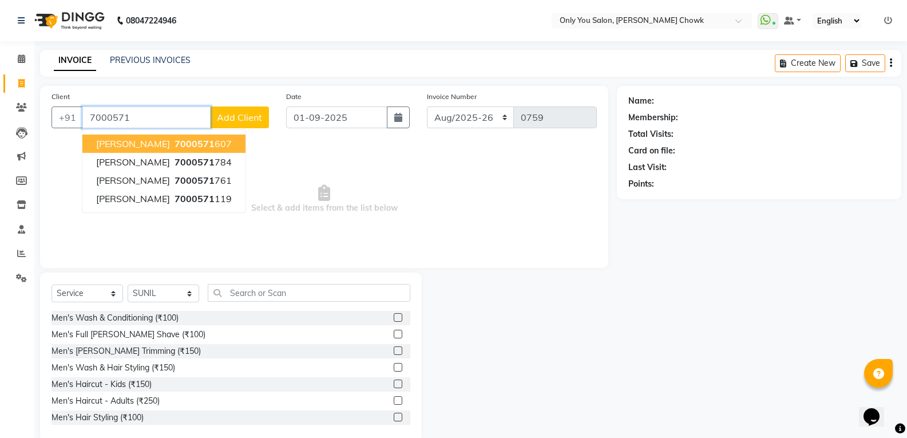
click at [112, 144] on span "gautam goel" at bounding box center [133, 143] width 74 height 11
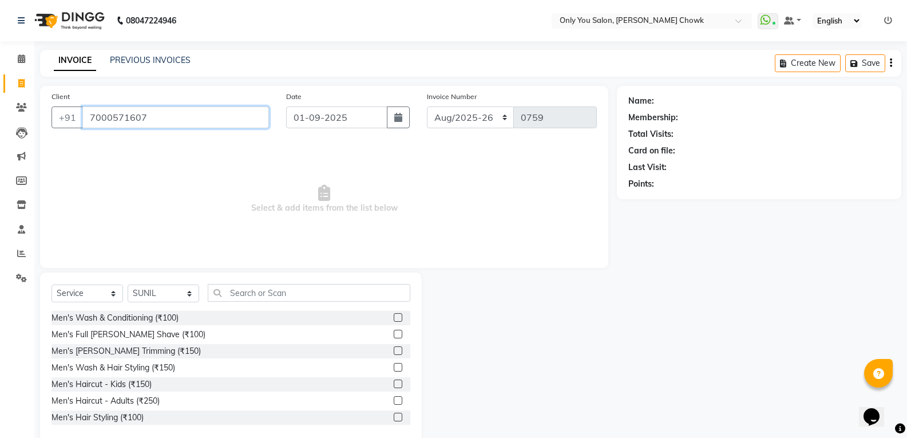
type input "7000571607"
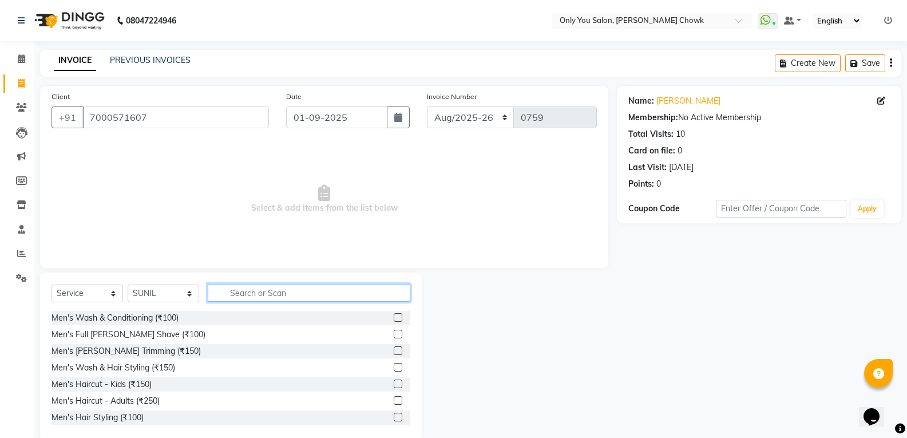
click at [298, 299] on input "text" at bounding box center [309, 293] width 203 height 18
type input "400"
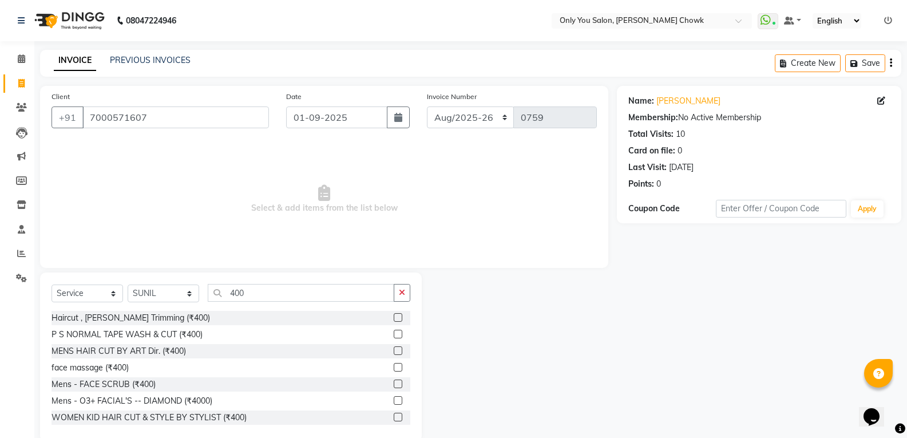
click at [394, 316] on label at bounding box center [398, 317] width 9 height 9
click at [394, 316] on input "checkbox" at bounding box center [397, 317] width 7 height 7
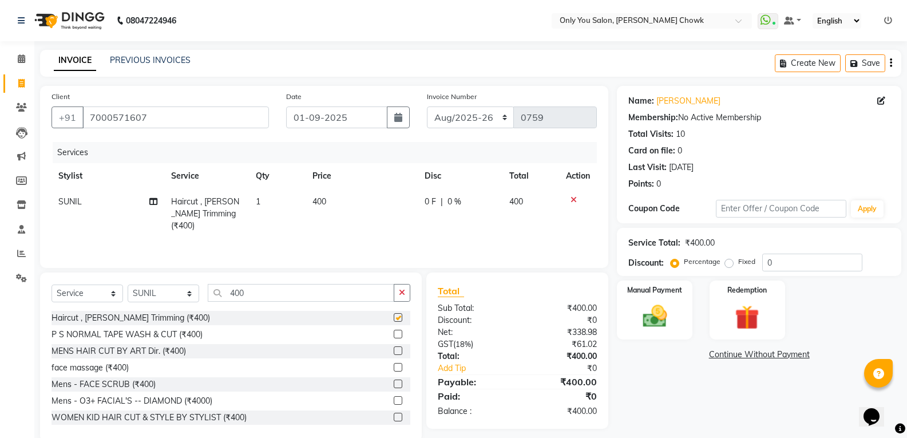
checkbox input "false"
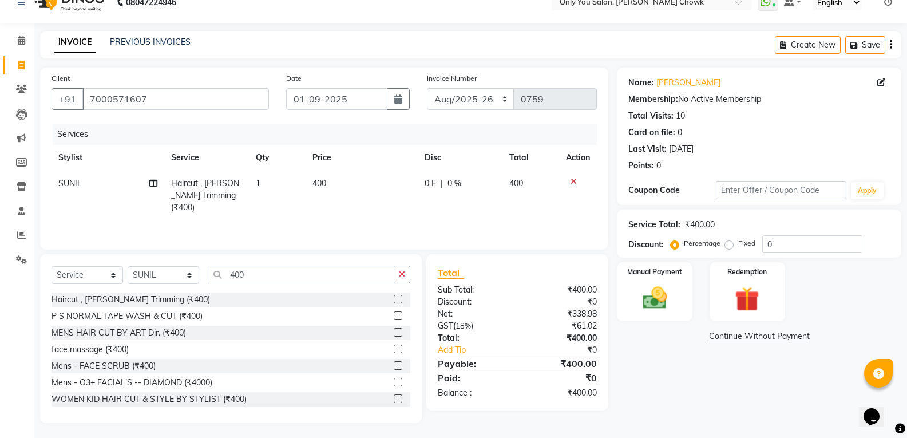
scroll to position [21, 0]
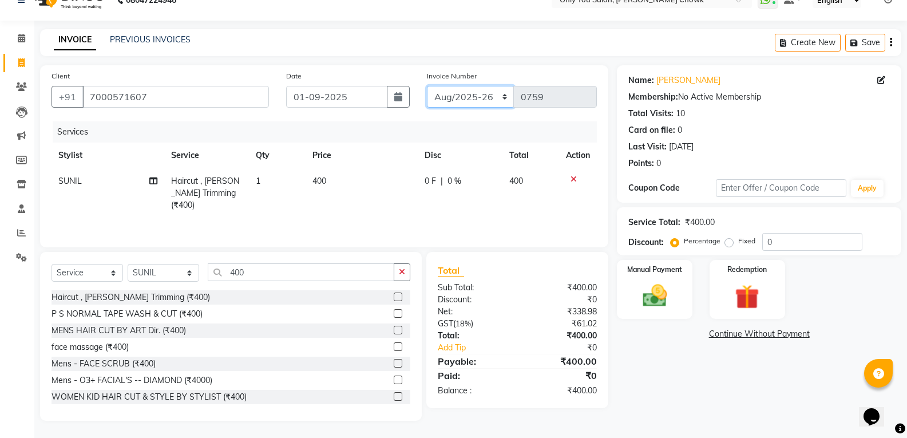
click at [482, 93] on select "Aug/25-26 Aug/2025-26 TRD/2025" at bounding box center [471, 97] width 88 height 22
click at [427, 86] on select "Aug/25-26 Aug/2025-26 TRD/2025" at bounding box center [471, 97] width 88 height 22
click at [650, 291] on img at bounding box center [654, 295] width 41 height 29
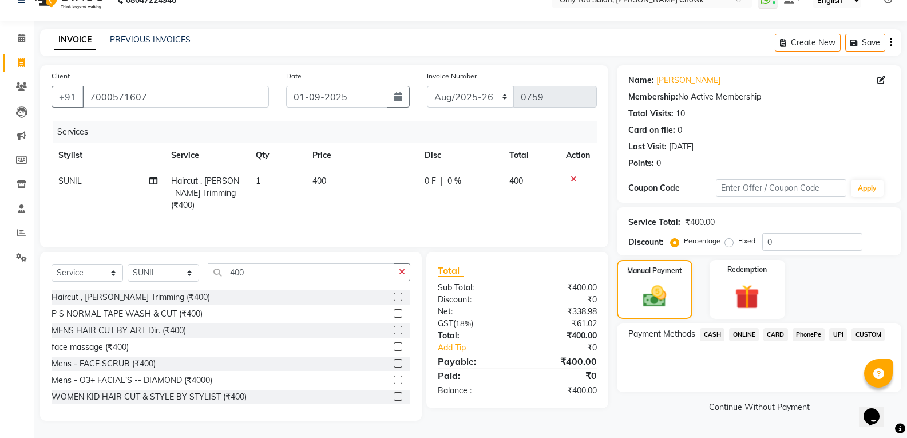
click at [745, 335] on span "ONLINE" at bounding box center [744, 334] width 30 height 13
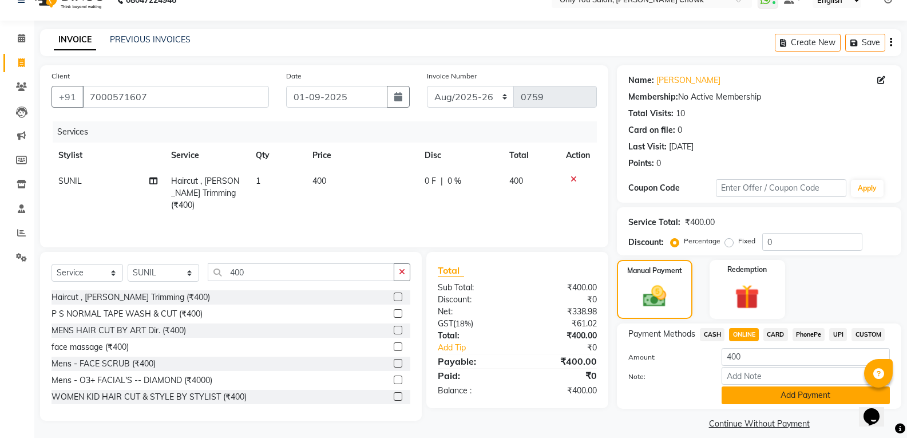
click at [774, 393] on button "Add Payment" at bounding box center [806, 395] width 168 height 18
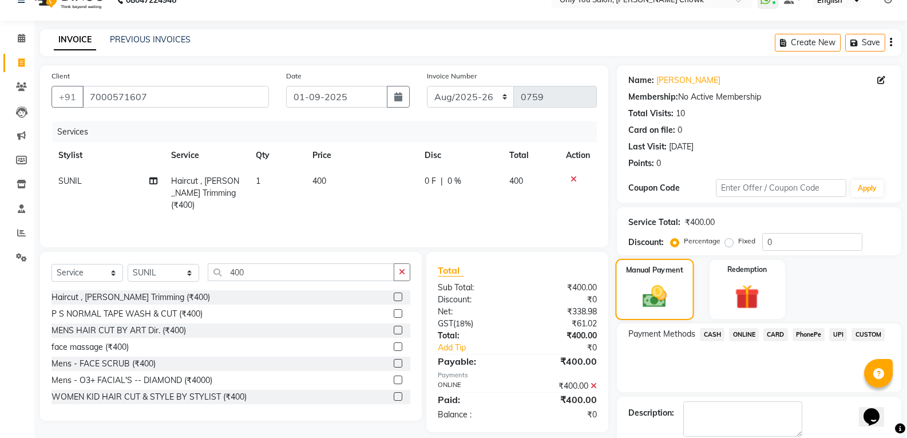
click at [666, 287] on img at bounding box center [654, 296] width 39 height 27
click at [744, 334] on span "ONLINE" at bounding box center [744, 334] width 30 height 13
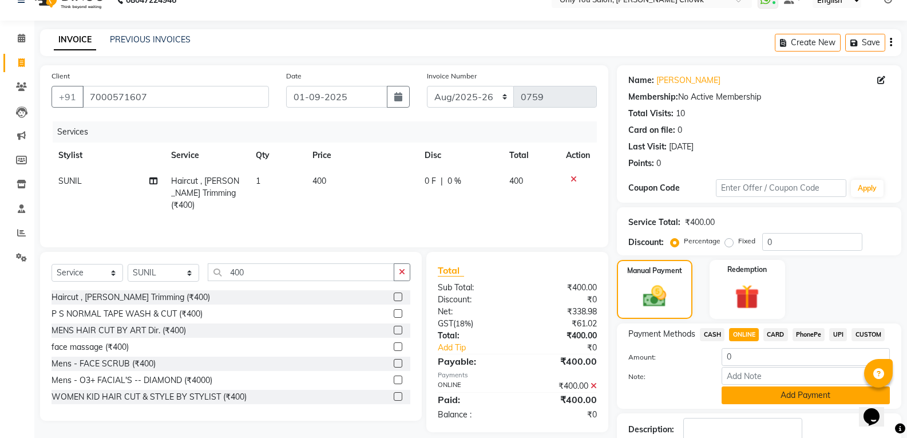
click at [777, 397] on button "Add Payment" at bounding box center [806, 395] width 168 height 18
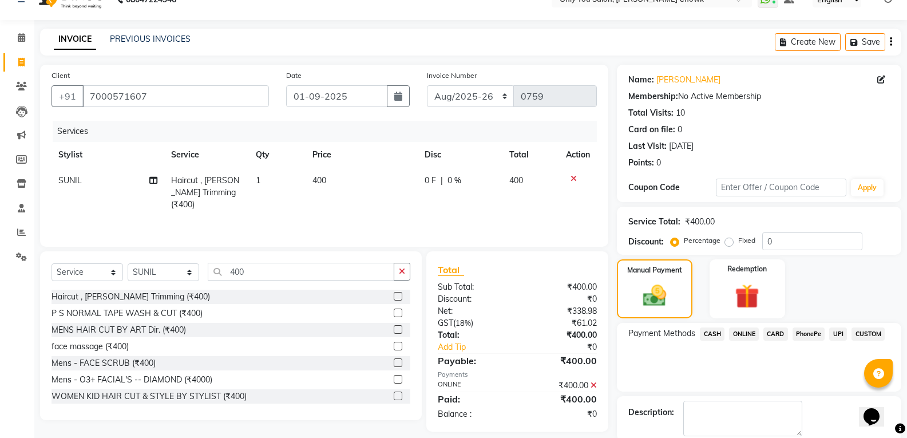
scroll to position [80, 0]
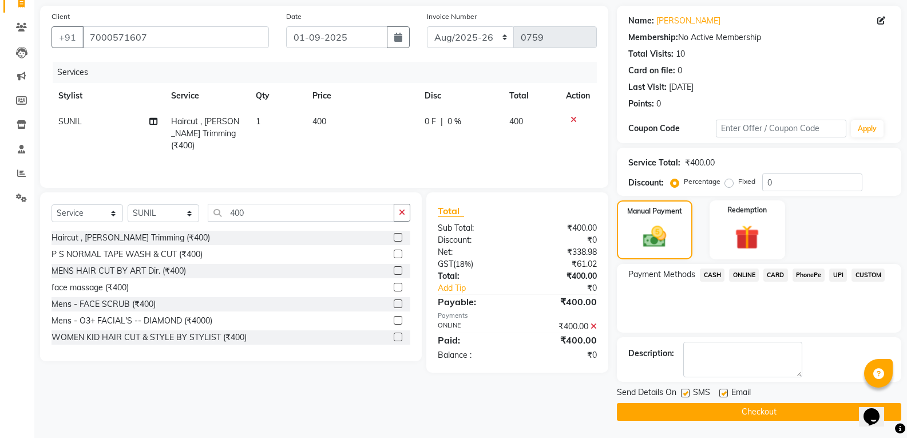
click at [773, 407] on button "Checkout" at bounding box center [759, 412] width 285 height 18
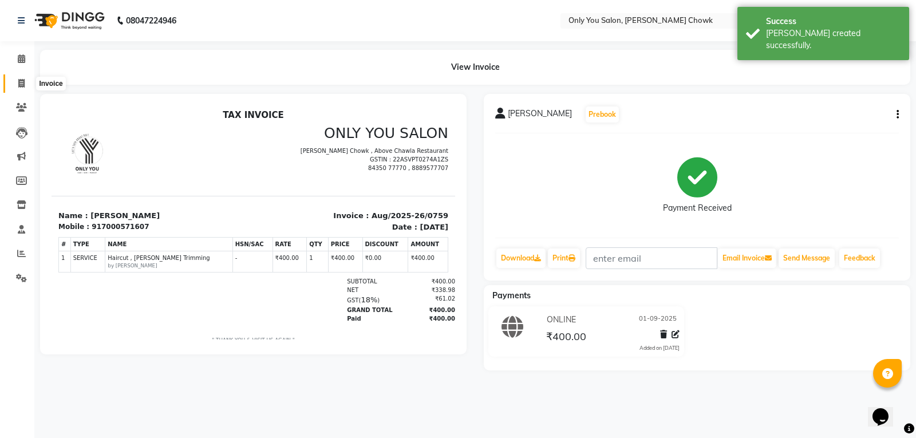
click at [20, 82] on icon at bounding box center [21, 83] width 6 height 9
select select "service"
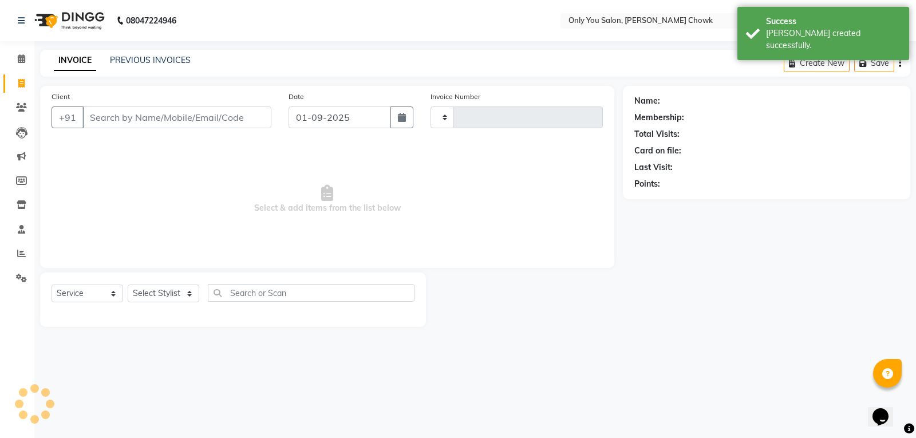
type input "0760"
select select "8713"
click at [102, 124] on input "Client" at bounding box center [176, 117] width 189 height 22
select select "package"
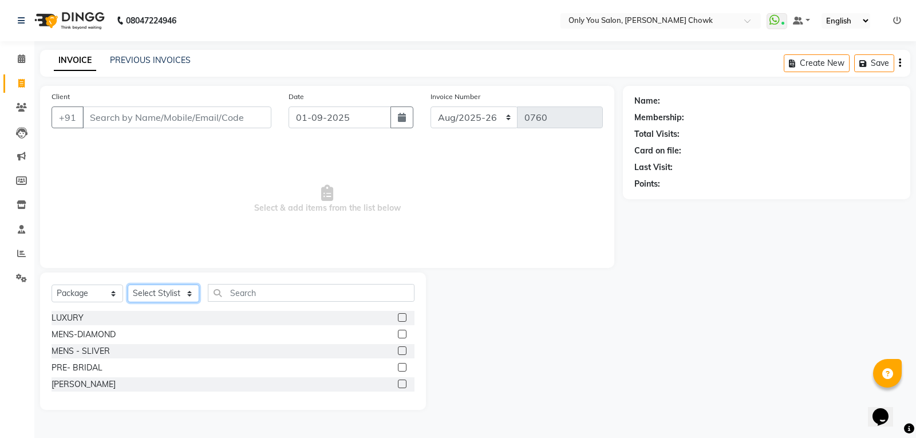
click at [171, 289] on select "Select Stylist [PERSON_NAME] [PERSON_NAME] [PERSON_NAME] MAMTA [PERSON_NAME] [P…" at bounding box center [164, 294] width 72 height 18
select select "54278"
click at [128, 285] on select "Select Stylist [PERSON_NAME] [PERSON_NAME] [PERSON_NAME] MAMTA [PERSON_NAME] [P…" at bounding box center [164, 294] width 72 height 18
click at [84, 294] on select "Select Service Product Membership Package Voucher Prepaid Gift Card" at bounding box center [88, 294] width 72 height 18
select select "service"
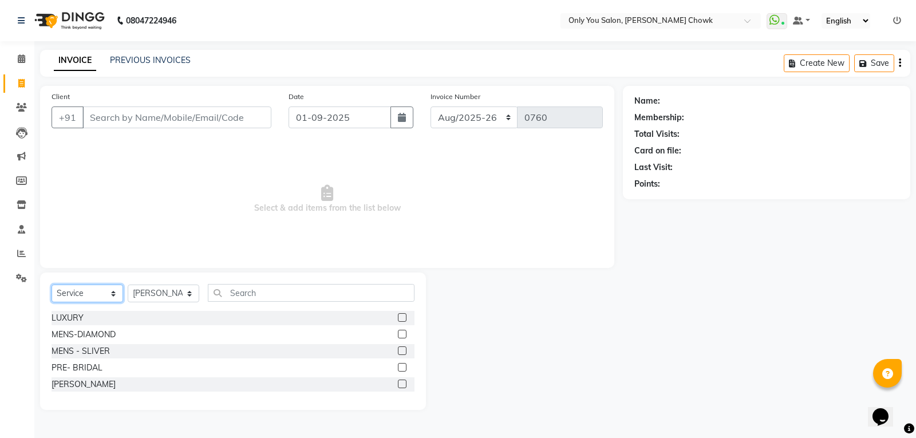
click at [52, 285] on select "Select Service Product Membership Package Voucher Prepaid Gift Card" at bounding box center [88, 294] width 72 height 18
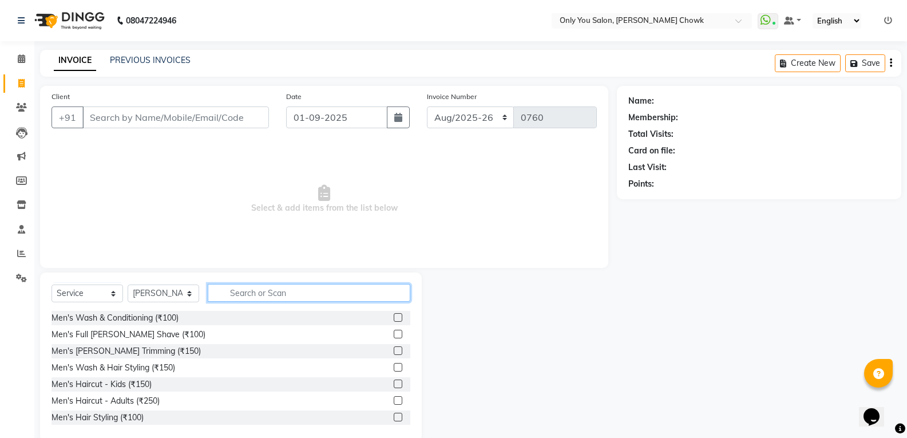
click at [280, 298] on input "text" at bounding box center [309, 293] width 203 height 18
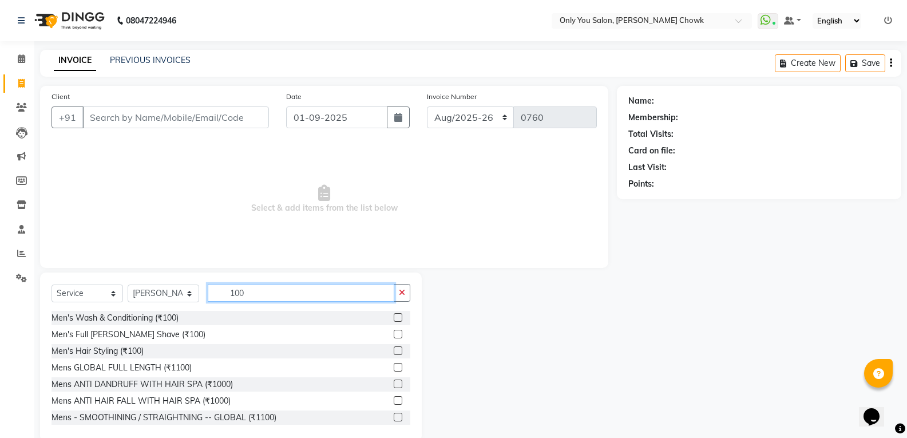
type input "100"
click at [141, 129] on div "Client +91" at bounding box center [160, 113] width 235 height 47
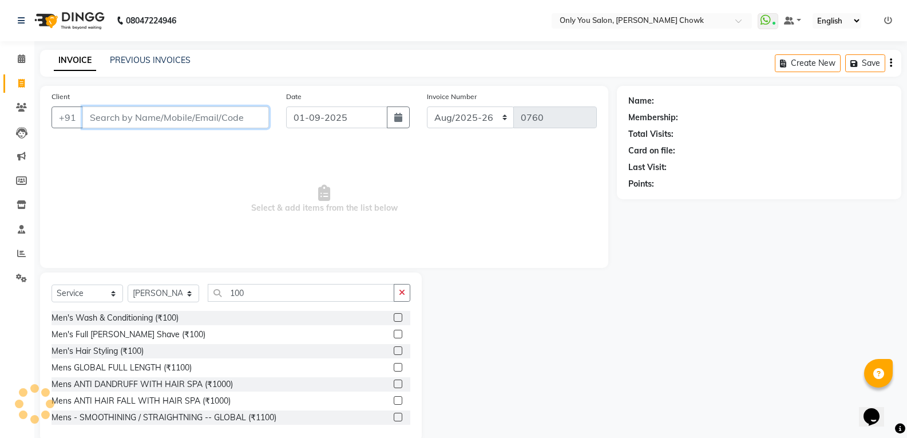
click at [151, 125] on input "Client" at bounding box center [175, 117] width 187 height 22
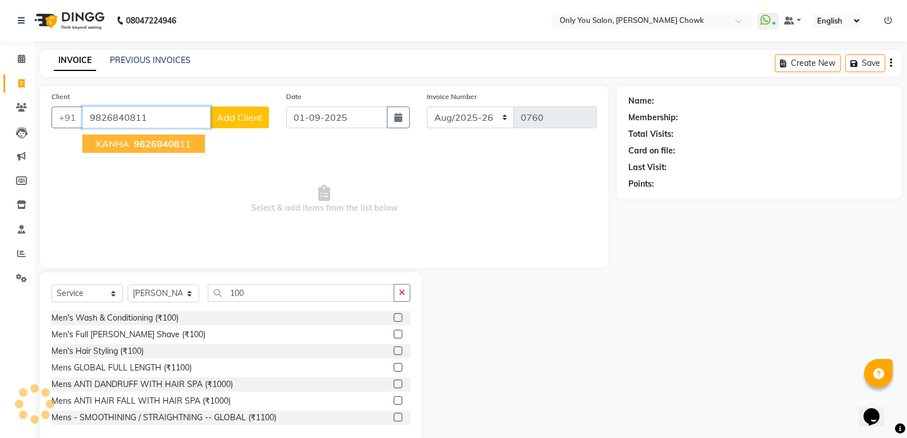
type input "9826840811"
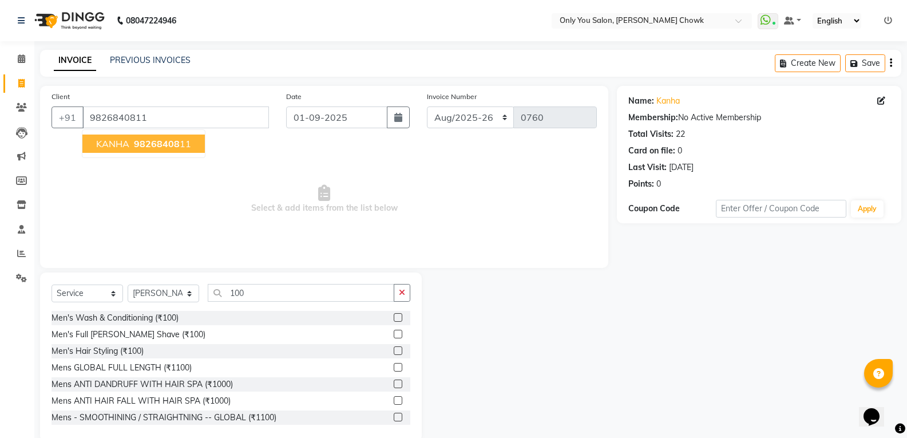
click at [155, 145] on span "98268408" at bounding box center [157, 143] width 46 height 11
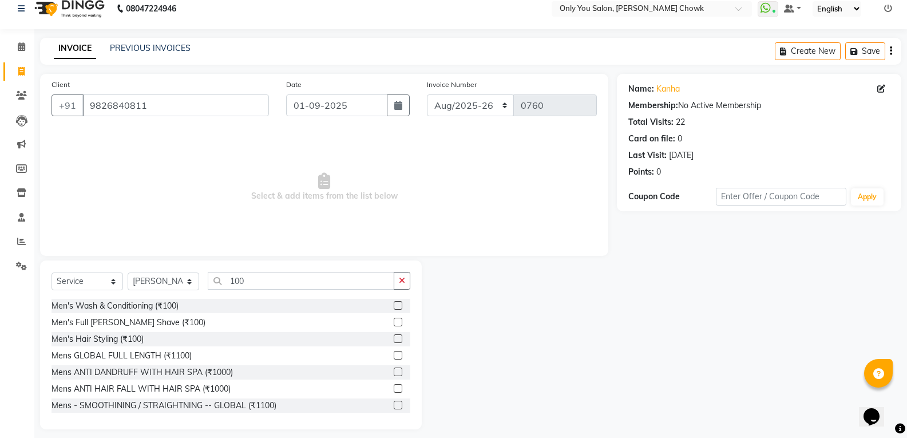
scroll to position [21, 0]
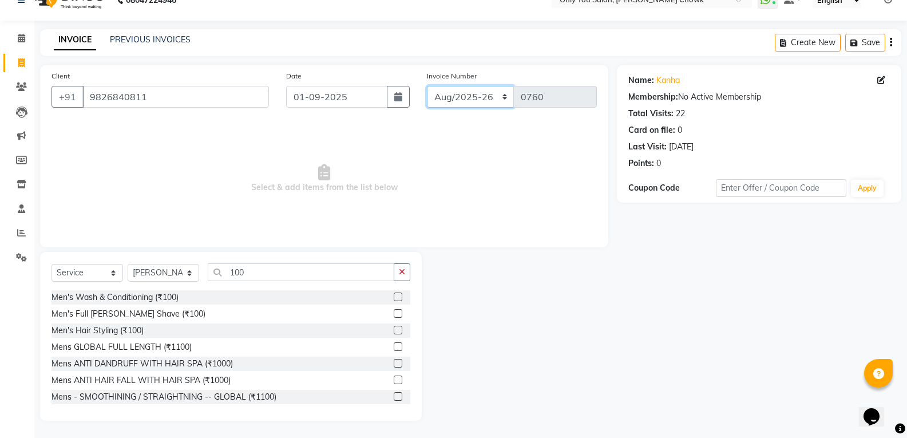
click at [481, 103] on select "Aug/25-26 Aug/2025-26 TRD/2025" at bounding box center [471, 97] width 88 height 22
click at [427, 86] on select "Aug/25-26 Aug/2025-26 TRD/2025" at bounding box center [471, 97] width 88 height 22
click at [480, 108] on div "Invoice Number Aug/25-26 Aug/2025-26 TRD/2025 0760" at bounding box center [512, 93] width 188 height 47
click at [480, 105] on select "Aug/25-26 Aug/2025-26 TRD/2025" at bounding box center [471, 97] width 88 height 22
click at [285, 277] on input "100" at bounding box center [301, 272] width 187 height 18
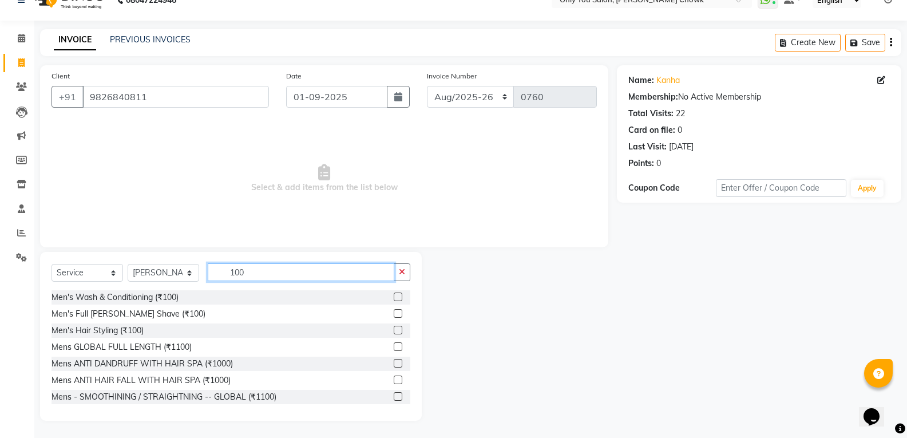
click at [285, 277] on input "100" at bounding box center [301, 272] width 187 height 18
click at [394, 292] on div at bounding box center [402, 297] width 17 height 14
click at [394, 298] on label at bounding box center [398, 297] width 9 height 9
click at [394, 298] on input "checkbox" at bounding box center [397, 297] width 7 height 7
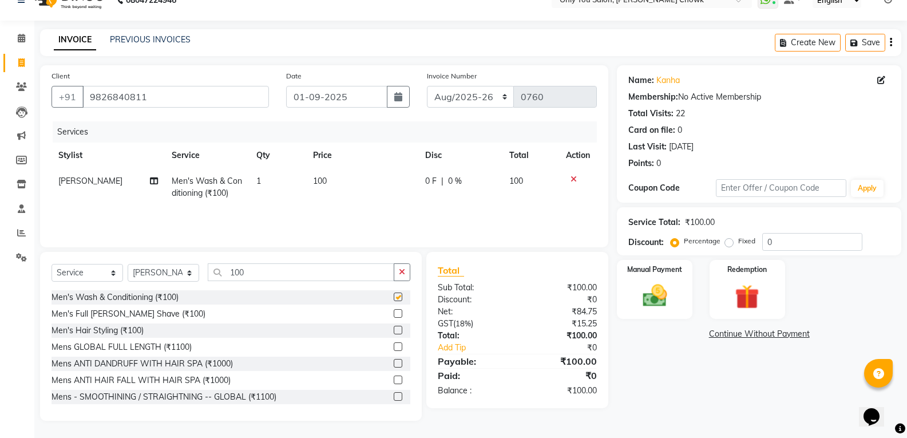
checkbox input "false"
click at [663, 313] on div "Manual Payment" at bounding box center [655, 289] width 78 height 61
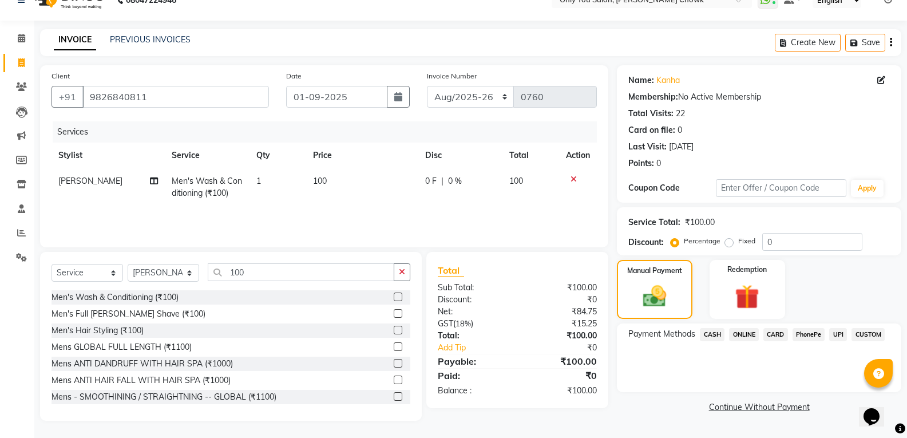
click at [720, 330] on span "CASH" at bounding box center [712, 334] width 25 height 13
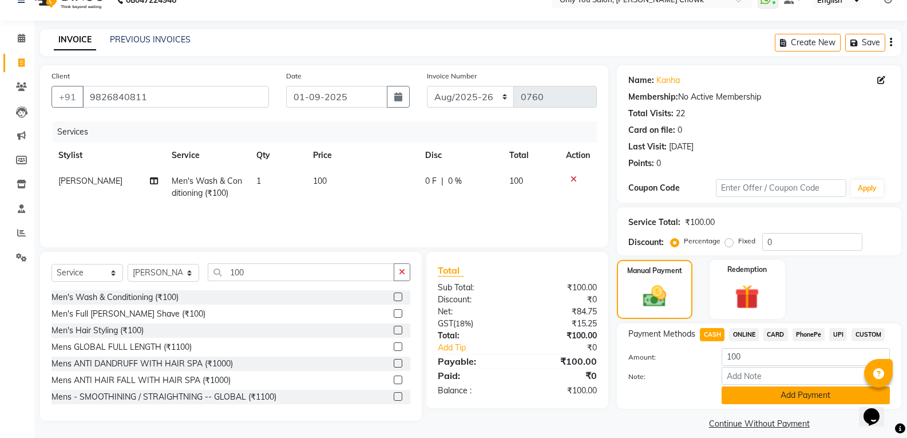
click at [762, 397] on button "Add Payment" at bounding box center [806, 395] width 168 height 18
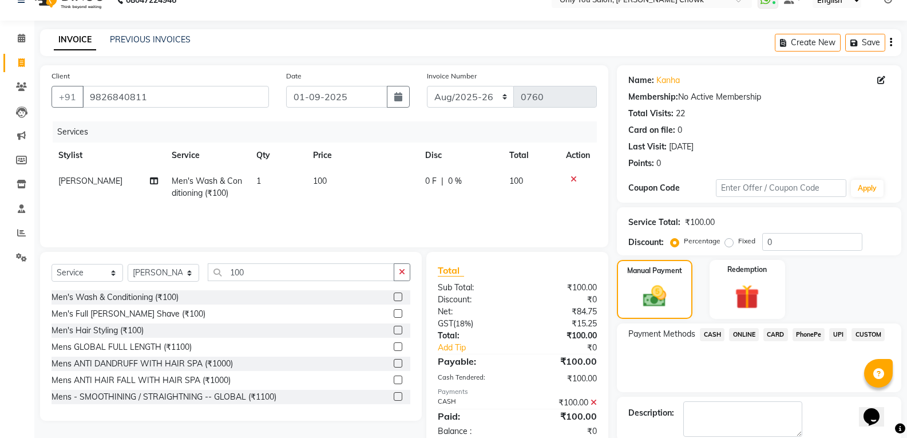
scroll to position [80, 0]
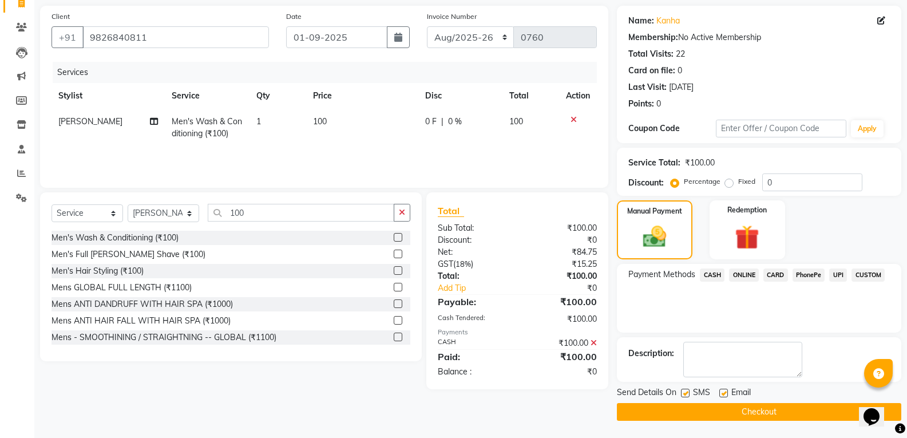
click at [755, 409] on button "Checkout" at bounding box center [759, 412] width 285 height 18
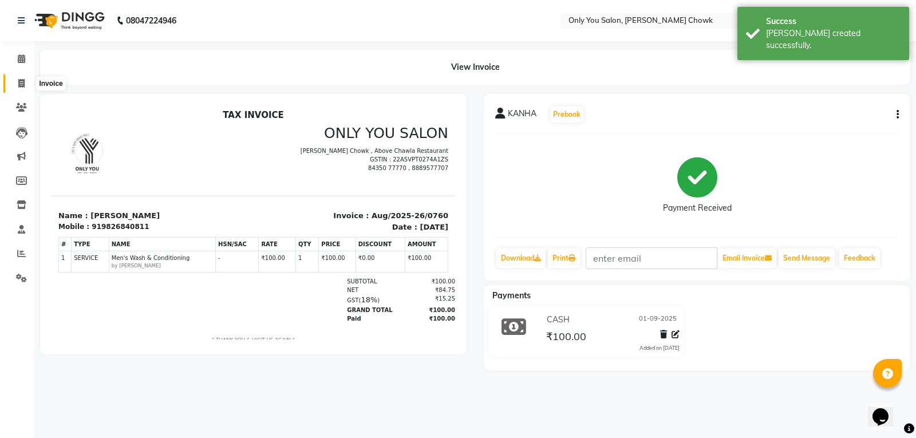
click at [23, 83] on icon at bounding box center [21, 83] width 6 height 9
select select "service"
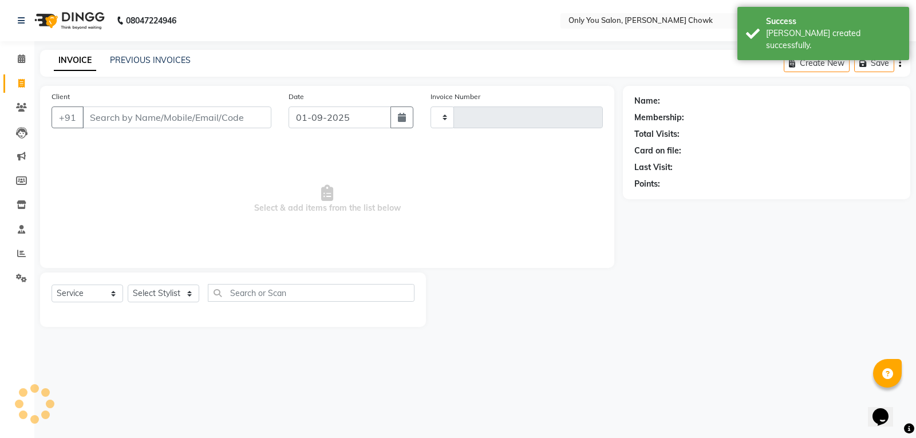
type input "0761"
select select "8713"
select select "package"
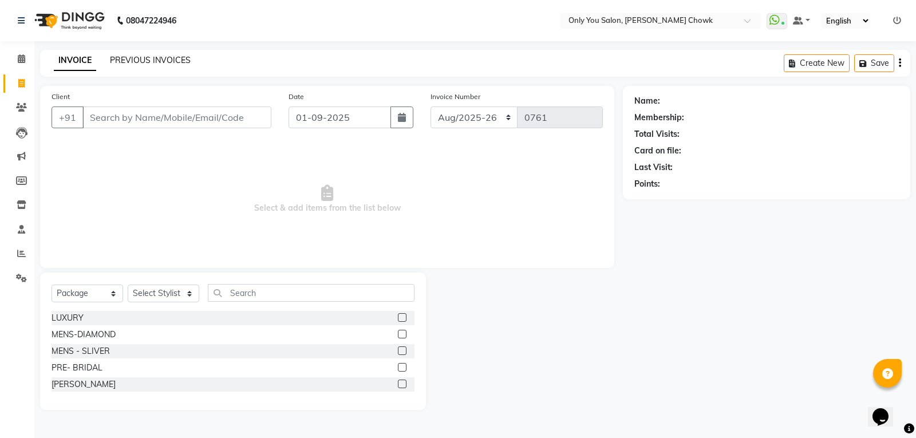
click at [147, 55] on link "PREVIOUS INVOICES" at bounding box center [150, 60] width 81 height 10
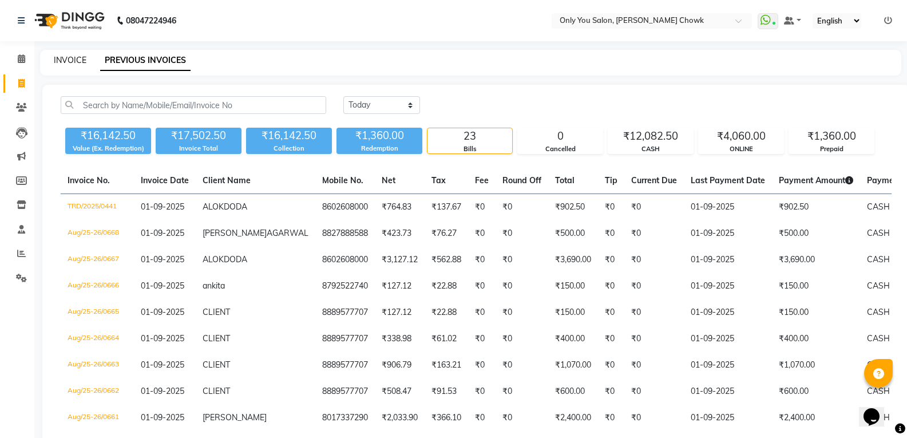
click at [68, 58] on link "INVOICE" at bounding box center [70, 60] width 33 height 10
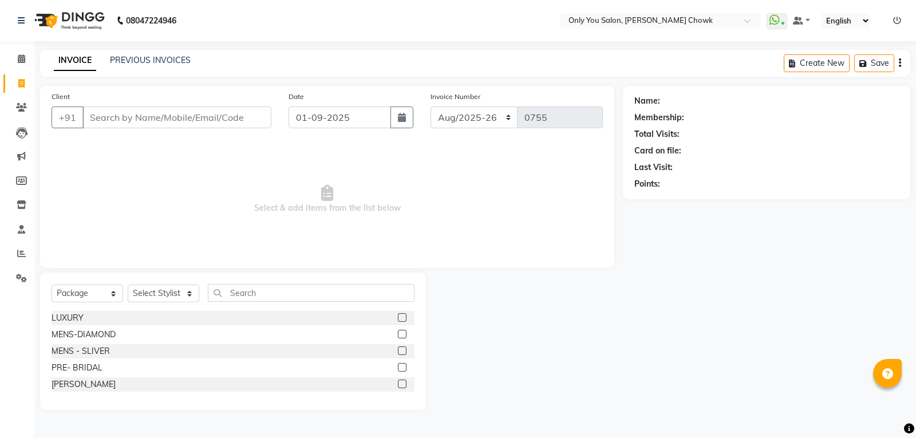
select select "8713"
select select "package"
click at [21, 60] on icon at bounding box center [21, 58] width 7 height 9
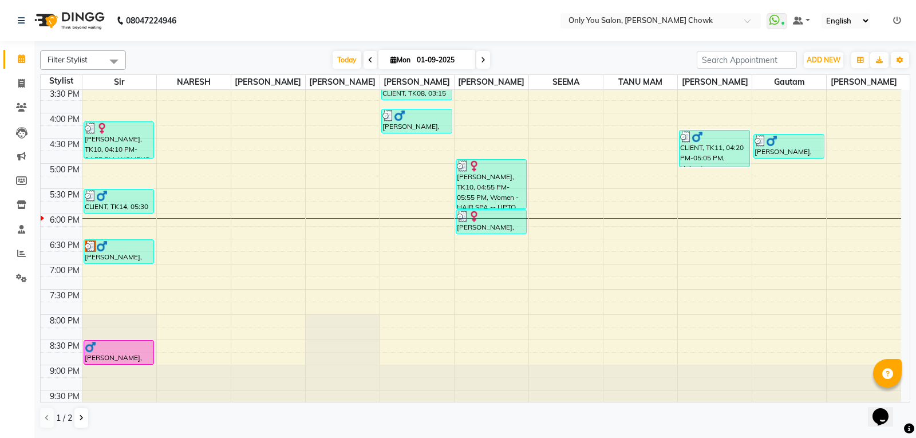
scroll to position [393, 0]
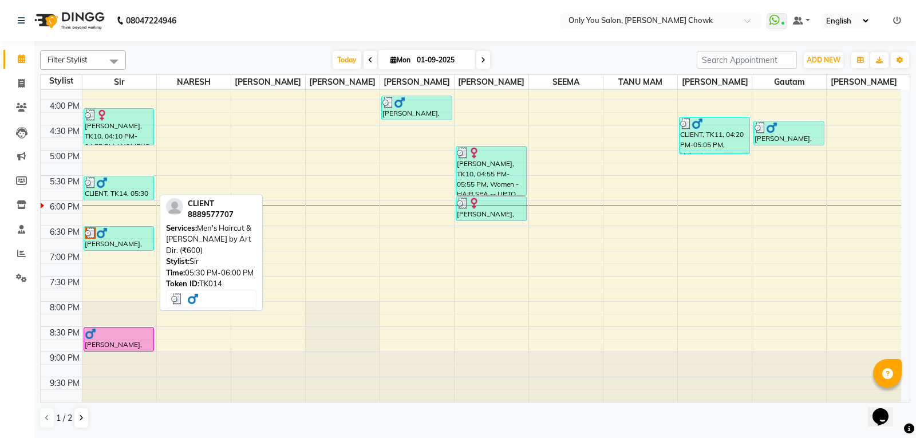
click at [109, 224] on div "8:00 AM 8:30 AM 9:00 AM 9:30 AM 10:00 AM 10:30 AM 11:00 AM 11:30 AM 12:00 PM 12…" at bounding box center [471, 49] width 860 height 705
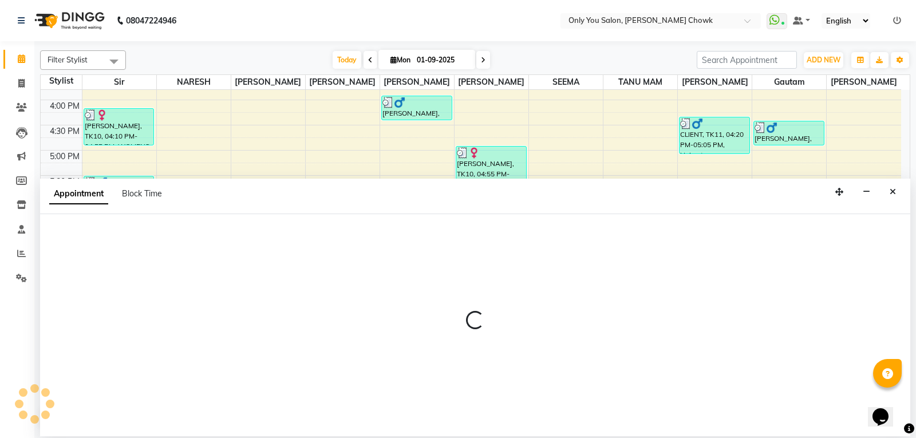
select select "21376"
select select "tentative"
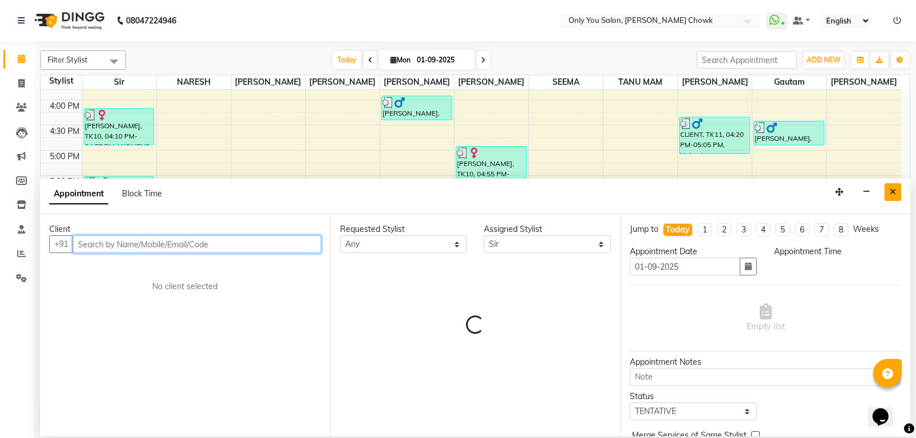
select select "1095"
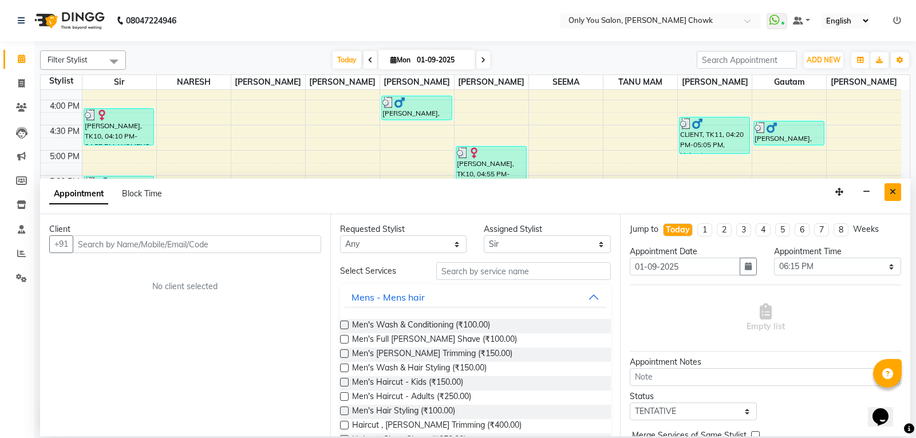
click at [895, 196] on button "Close" at bounding box center [892, 192] width 17 height 18
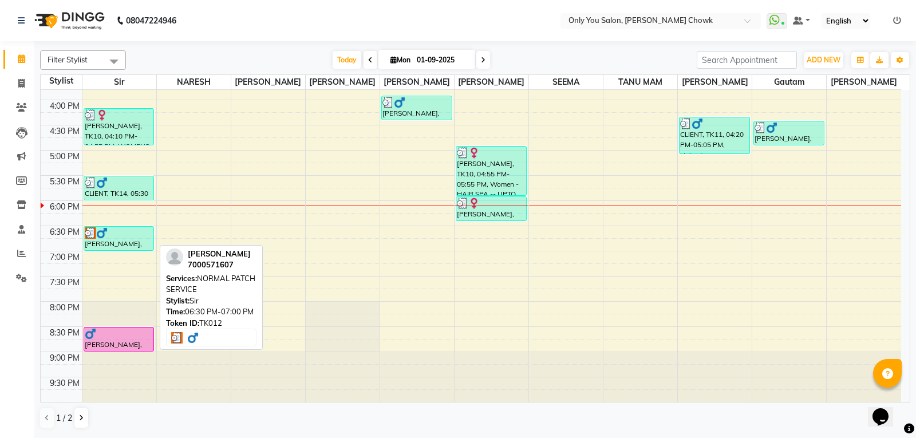
click at [92, 235] on img at bounding box center [90, 232] width 11 height 11
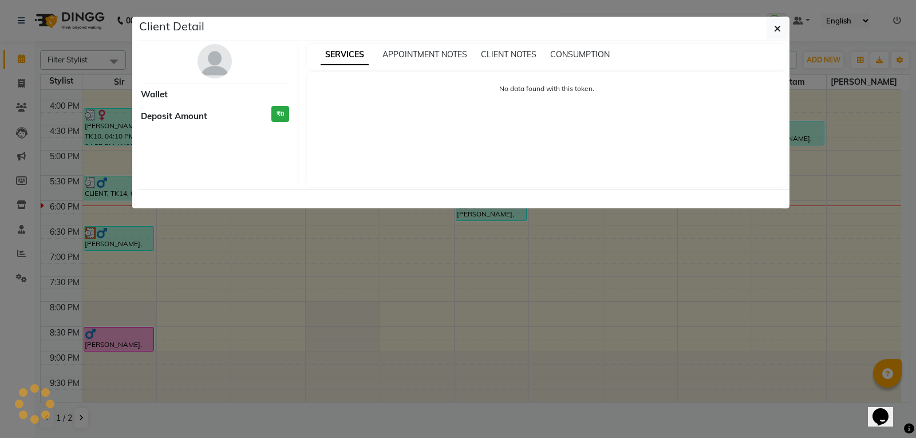
select select "3"
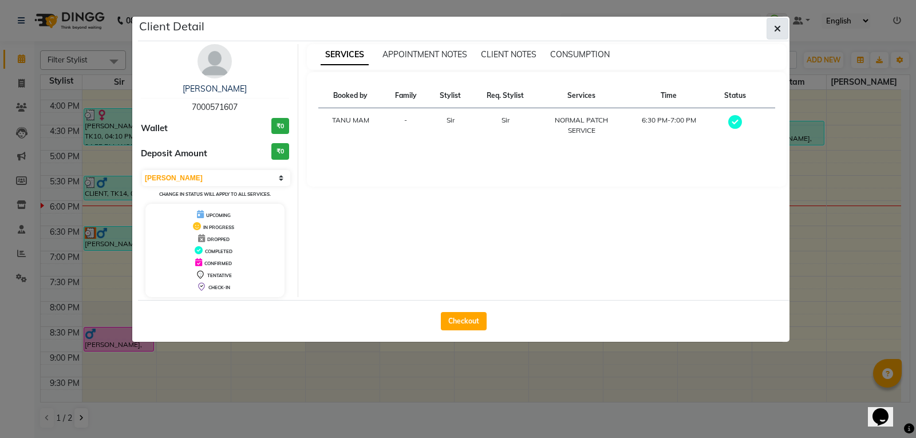
click at [771, 30] on button "button" at bounding box center [778, 29] width 22 height 22
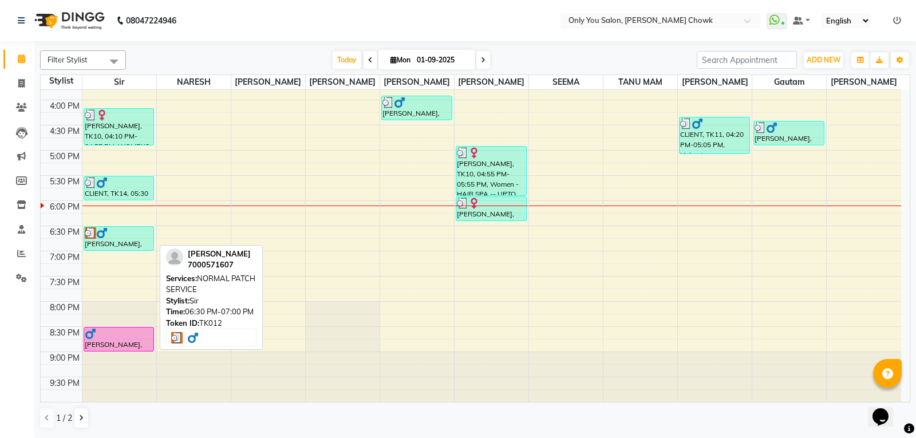
click at [112, 240] on div "[PERSON_NAME], TK12, 06:30 PM-07:00 PM, NORMAL PATCH SERVICE" at bounding box center [119, 238] width 70 height 23
select select "3"
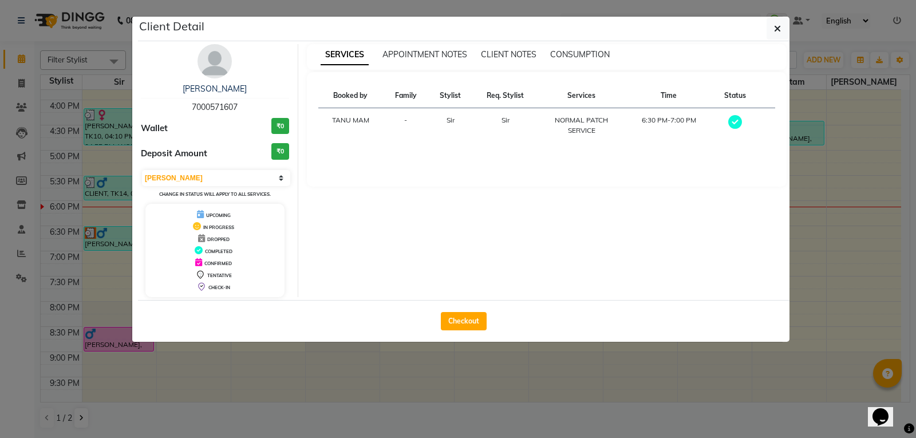
click at [106, 293] on ngb-modal-window "Client Detail [PERSON_NAME] 7000571607 Wallet ₹0 Deposit Amount ₹0 Select MARK …" at bounding box center [458, 219] width 916 height 438
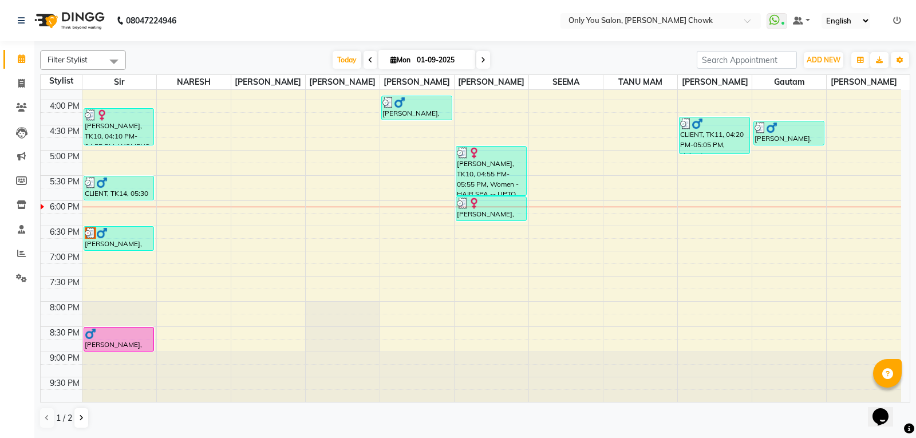
click at [145, 262] on div "8:00 AM 8:30 AM 9:00 AM 9:30 AM 10:00 AM 10:30 AM 11:00 AM 11:30 AM 12:00 PM 12…" at bounding box center [471, 49] width 860 height 705
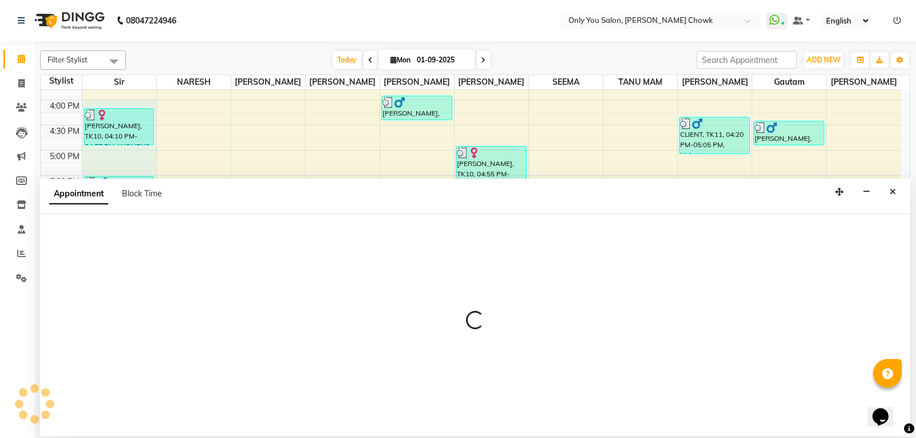
select select "21376"
select select "960"
select select "tentative"
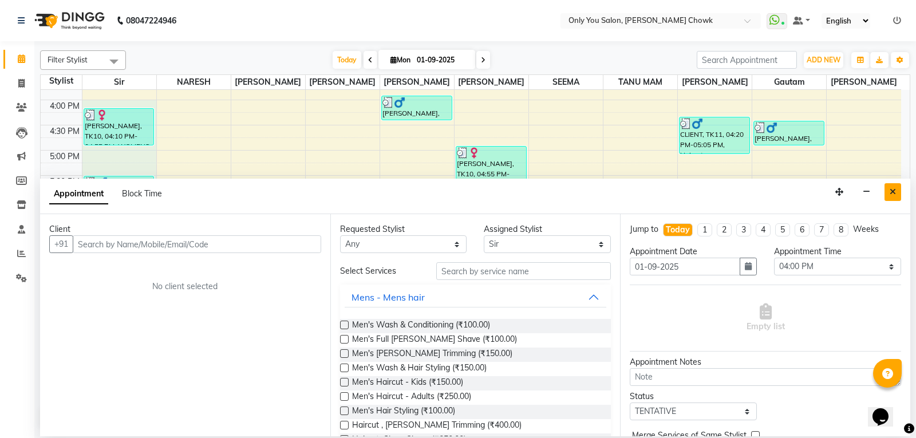
drag, startPoint x: 901, startPoint y: 190, endPoint x: 892, endPoint y: 191, distance: 9.2
click at [899, 190] on div "Appointment Block Time" at bounding box center [475, 196] width 870 height 35
click at [900, 192] on button "Close" at bounding box center [892, 192] width 17 height 18
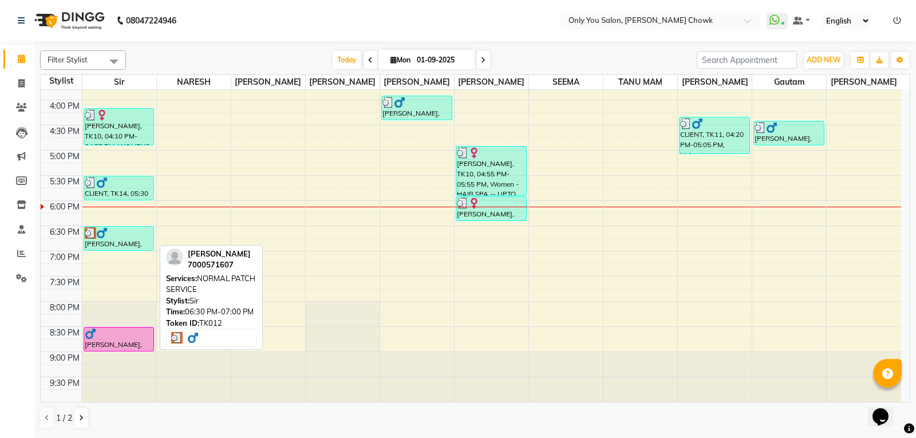
click at [143, 237] on div at bounding box center [119, 232] width 69 height 11
select select "3"
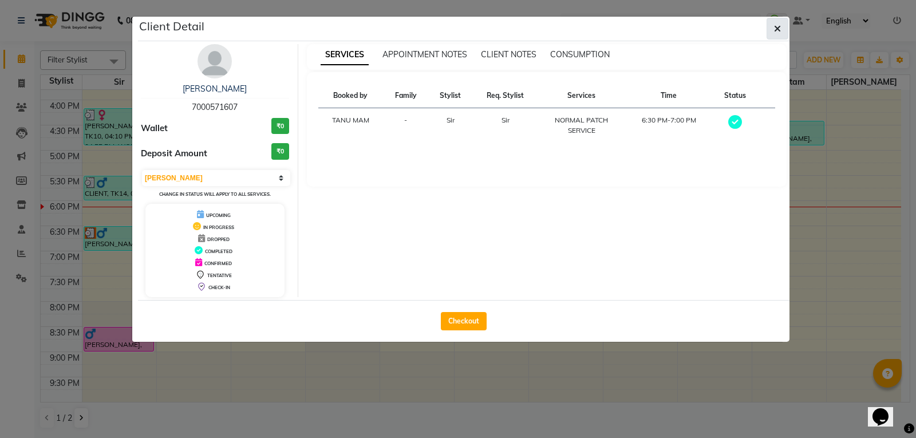
click at [779, 22] on button "button" at bounding box center [778, 29] width 22 height 22
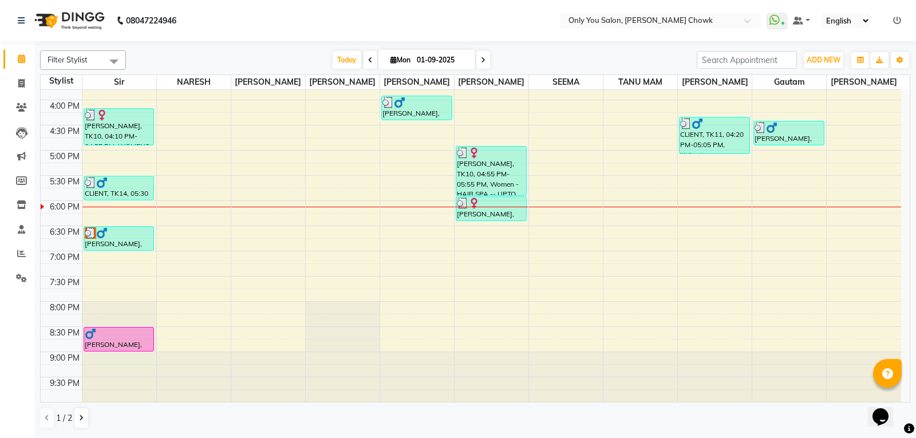
click at [133, 256] on div "8:00 AM 8:30 AM 9:00 AM 9:30 AM 10:00 AM 10:30 AM 11:00 AM 11:30 AM 12:00 PM 12…" at bounding box center [471, 49] width 860 height 705
select select "21376"
select select "tentative"
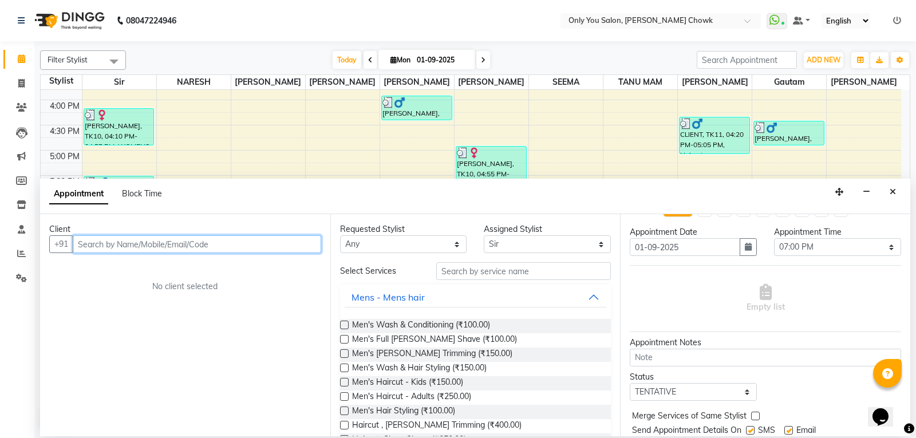
scroll to position [0, 0]
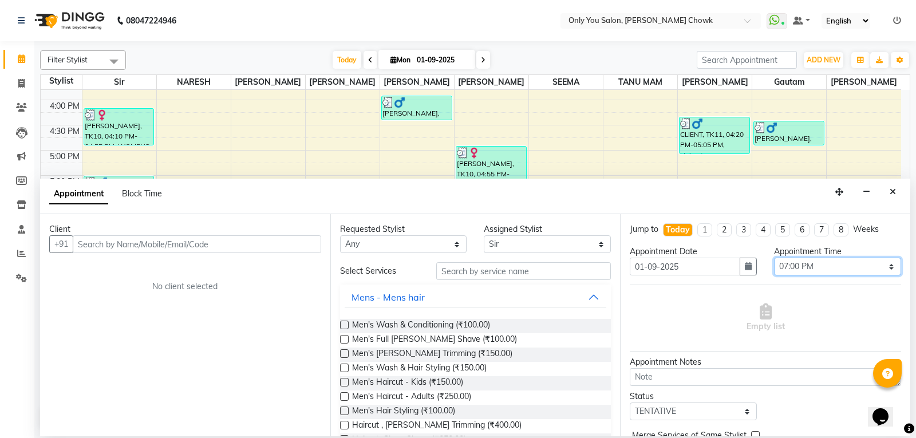
click at [809, 267] on select "Select 09:00 AM 09:05 AM 09:10 AM 09:15 AM 09:20 AM 09:25 AM 09:30 AM 09:35 AM …" at bounding box center [837, 267] width 127 height 18
select select "1110"
click at [774, 258] on select "Select 09:00 AM 09:05 AM 09:10 AM 09:15 AM 09:20 AM 09:25 AM 09:30 AM 09:35 AM …" at bounding box center [837, 267] width 127 height 18
click at [656, 408] on select "Select TENTATIVE CONFIRM CHECK-IN UPCOMING" at bounding box center [693, 411] width 127 height 18
select select "confirm booking"
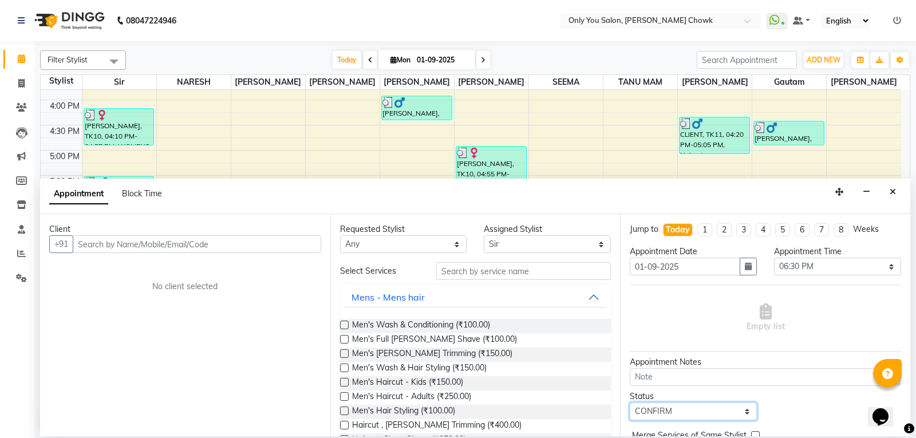
click at [630, 402] on select "Select TENTATIVE CONFIRM CHECK-IN UPCOMING" at bounding box center [693, 411] width 127 height 18
click at [369, 239] on select "Any ASHWIN gautam LAXMI TIWARI NARESH Ragini Sahu RAKESH RAMA RANI RANJEET Reen…" at bounding box center [403, 244] width 127 height 18
select select "54293"
click at [340, 235] on select "Any ASHWIN gautam LAXMI TIWARI NARESH Ragini Sahu RAKESH RAMA RANI RANJEET Reen…" at bounding box center [403, 244] width 127 height 18
select select "54293"
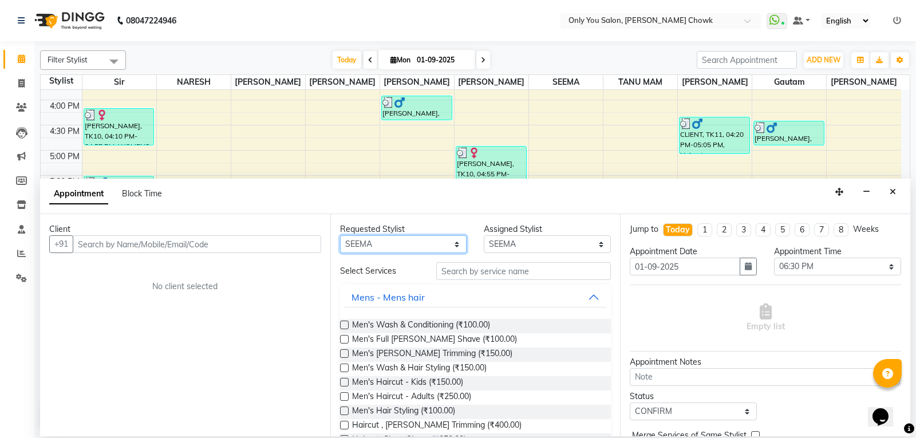
click at [411, 244] on select "Any ASHWIN gautam LAXMI TIWARI NARESH Ragini Sahu RAKESH RAMA RANI RANJEET Reen…" at bounding box center [403, 244] width 127 height 18
select select "21376"
click at [340, 235] on select "Any ASHWIN gautam LAXMI TIWARI NARESH Ragini Sahu RAKESH RAMA RANI RANJEET Reen…" at bounding box center [403, 244] width 127 height 18
select select "21376"
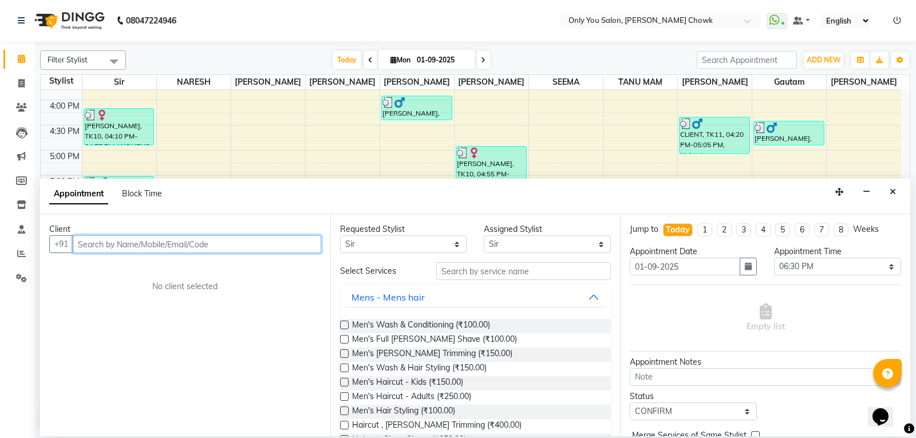
click at [203, 244] on input "text" at bounding box center [197, 244] width 248 height 18
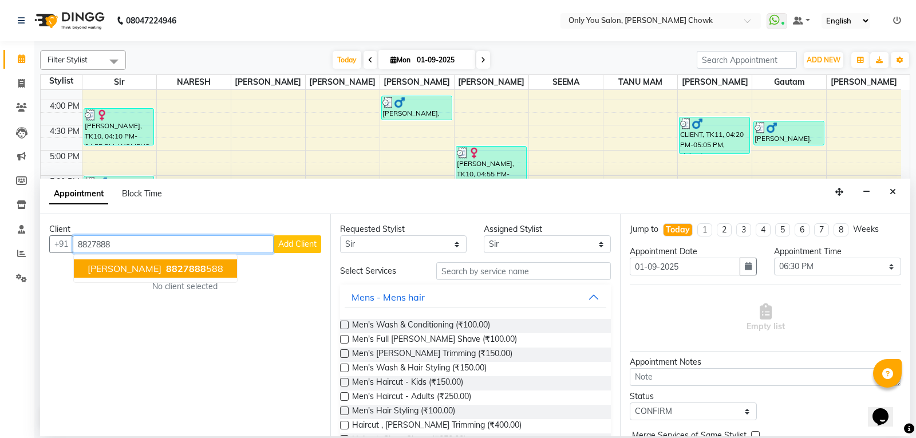
click at [161, 273] on span "[PERSON_NAME]" at bounding box center [125, 268] width 74 height 11
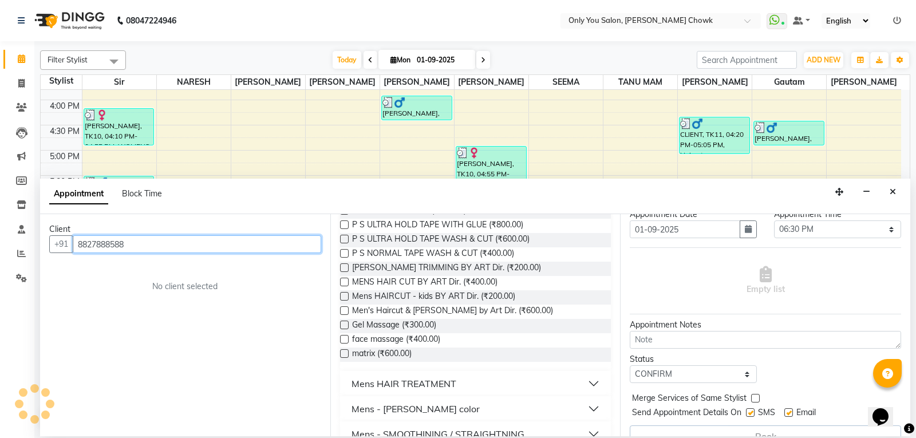
scroll to position [57, 0]
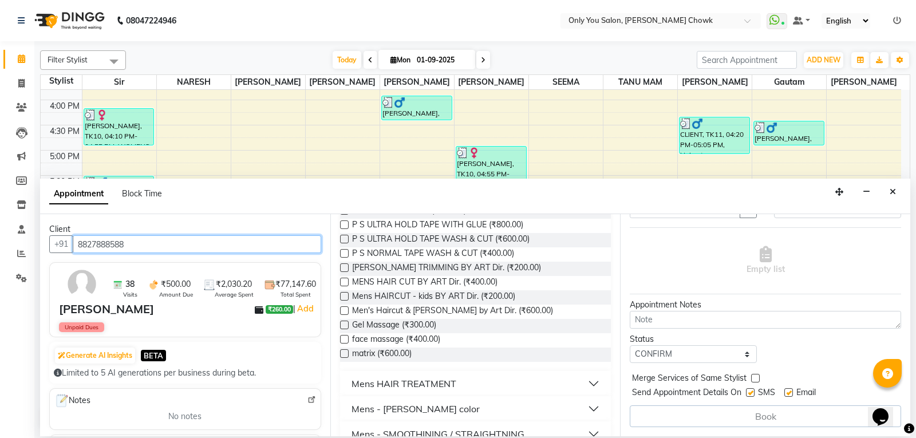
type input "8827888588"
click at [734, 420] on div "Book" at bounding box center [765, 416] width 271 height 22
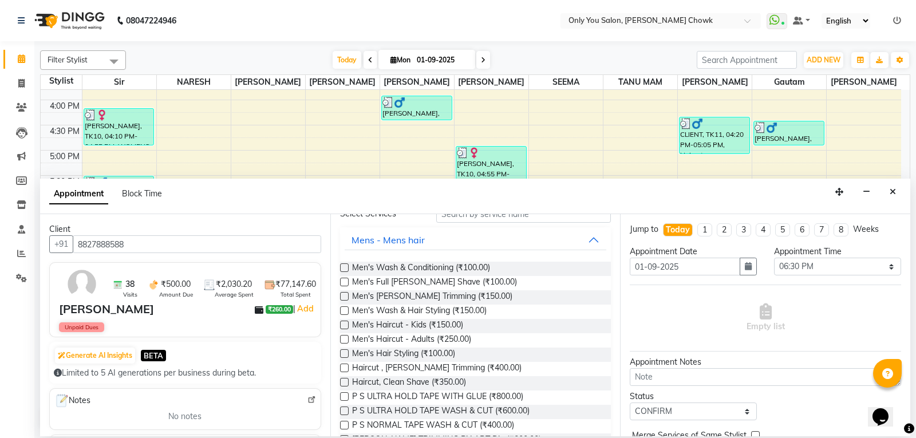
scroll to position [172, 0]
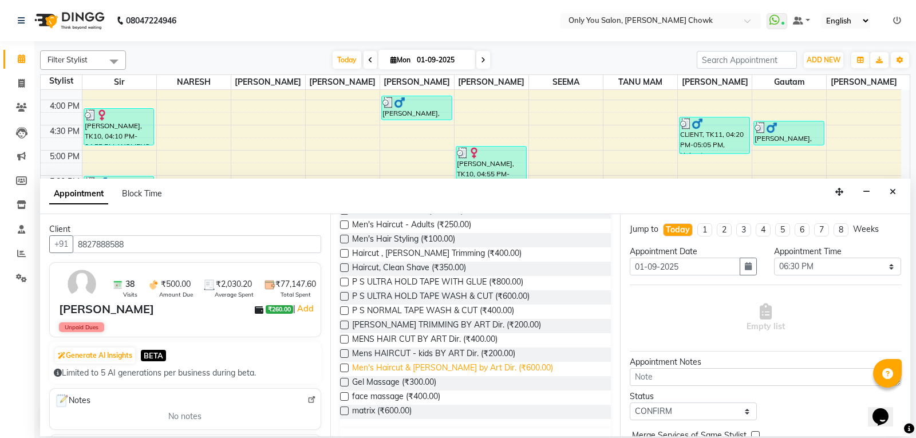
click at [492, 365] on span "Men's Haircut & Beard by Art Dir. (₹600.00)" at bounding box center [452, 369] width 201 height 14
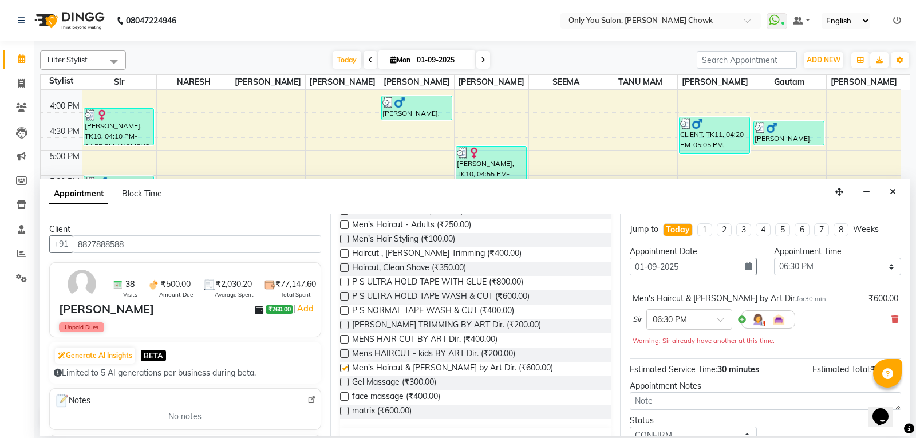
checkbox input "false"
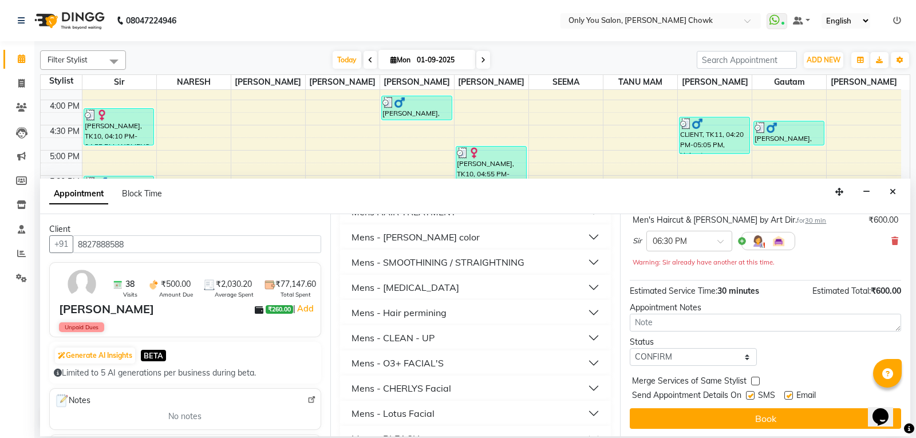
scroll to position [80, 0]
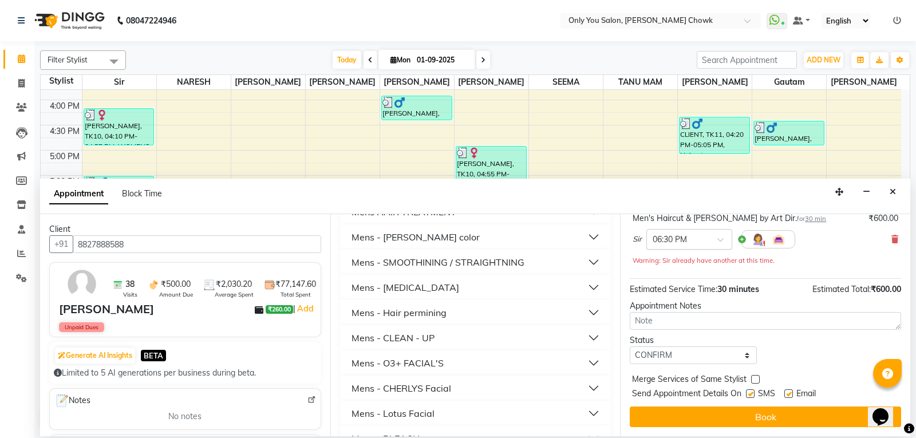
click at [693, 236] on input "text" at bounding box center [678, 238] width 50 height 12
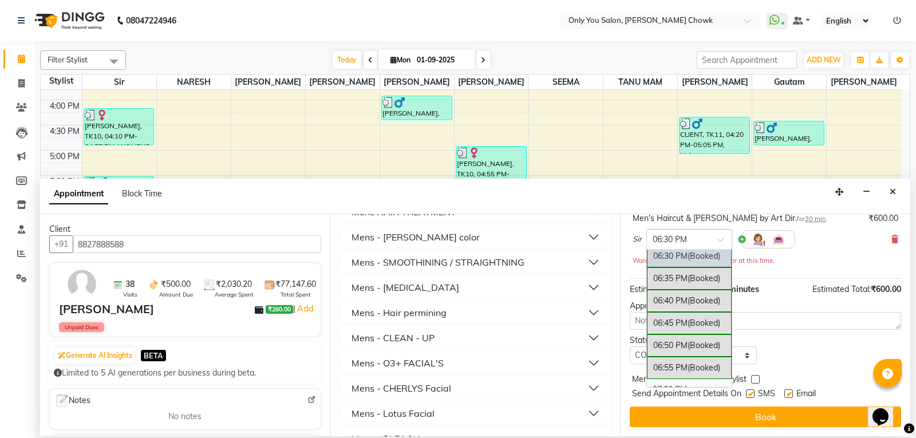
scroll to position [2446, 0]
click at [685, 282] on div "06:35 PM (Booked)" at bounding box center [689, 283] width 85 height 22
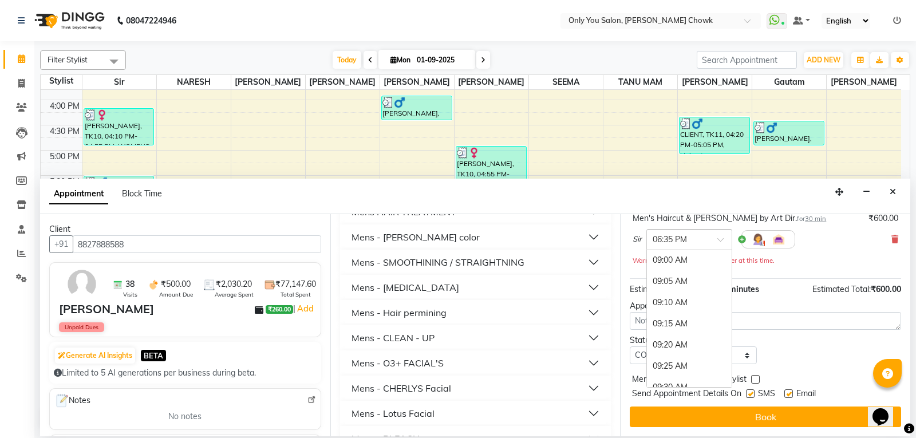
click at [697, 242] on input "text" at bounding box center [678, 238] width 50 height 12
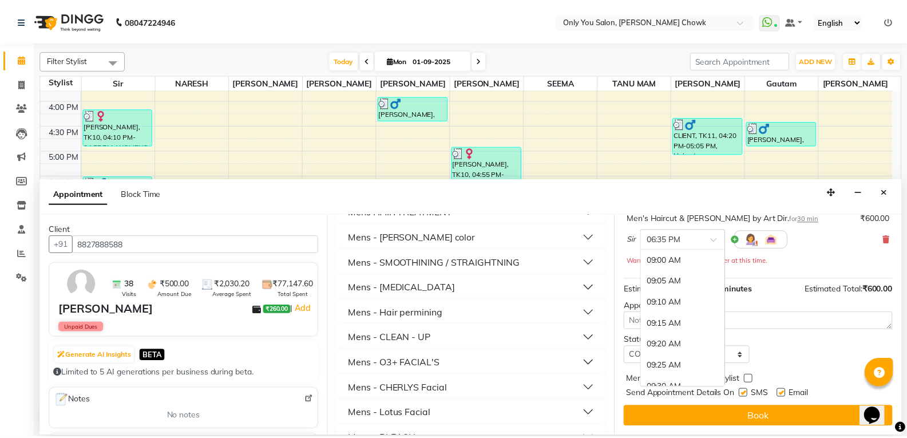
scroll to position [2468, 0]
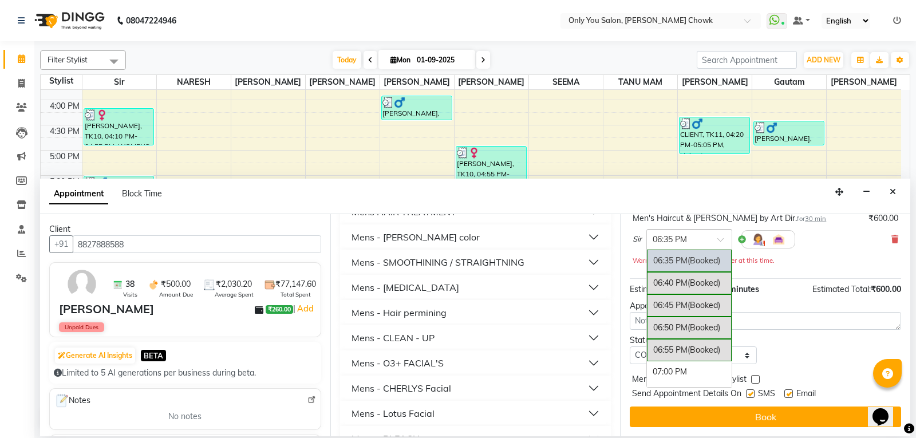
click at [695, 260] on span "(Booked)" at bounding box center [704, 260] width 33 height 10
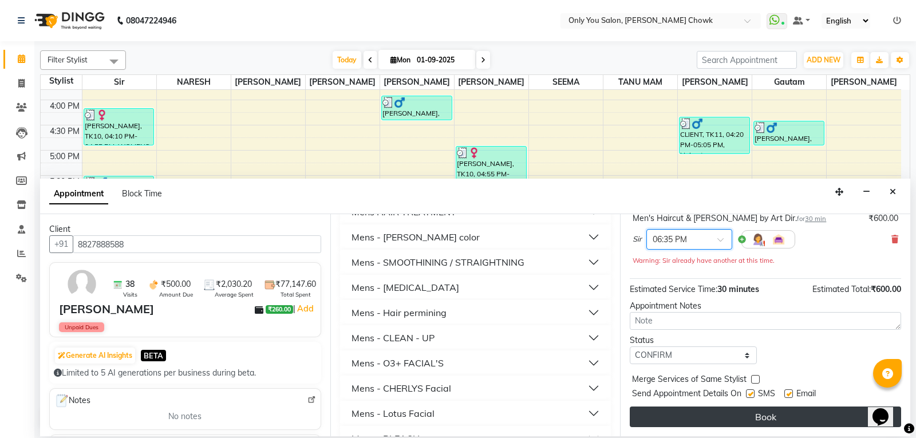
click at [818, 408] on button "Book" at bounding box center [765, 416] width 271 height 21
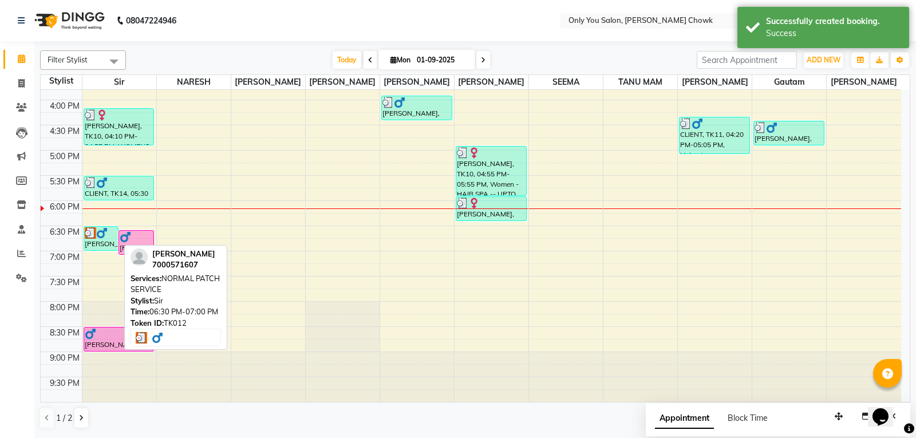
click at [88, 236] on img at bounding box center [90, 232] width 11 height 11
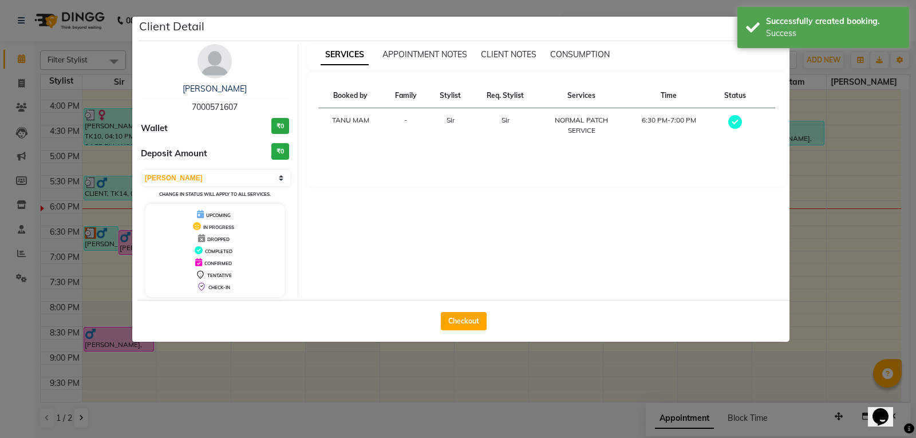
click at [736, 119] on icon at bounding box center [735, 122] width 14 height 14
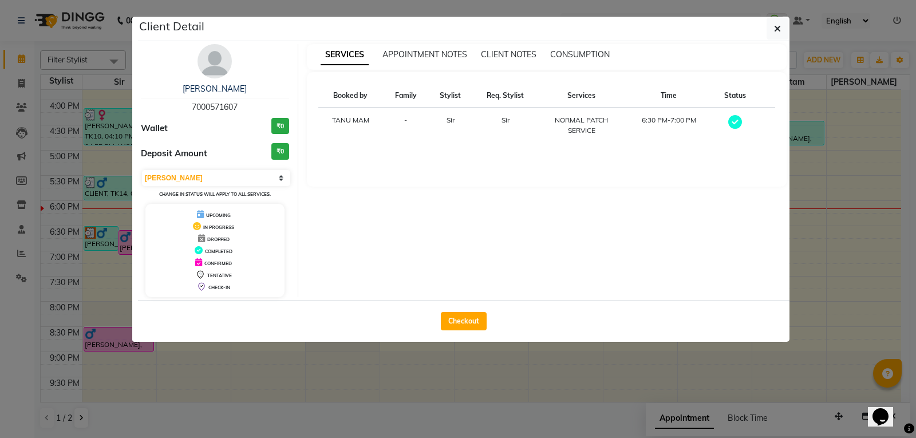
click at [734, 120] on icon at bounding box center [735, 122] width 14 height 14
click at [728, 121] on icon at bounding box center [735, 122] width 14 height 14
click at [452, 52] on span "APPOINTMENT NOTES" at bounding box center [424, 54] width 85 height 10
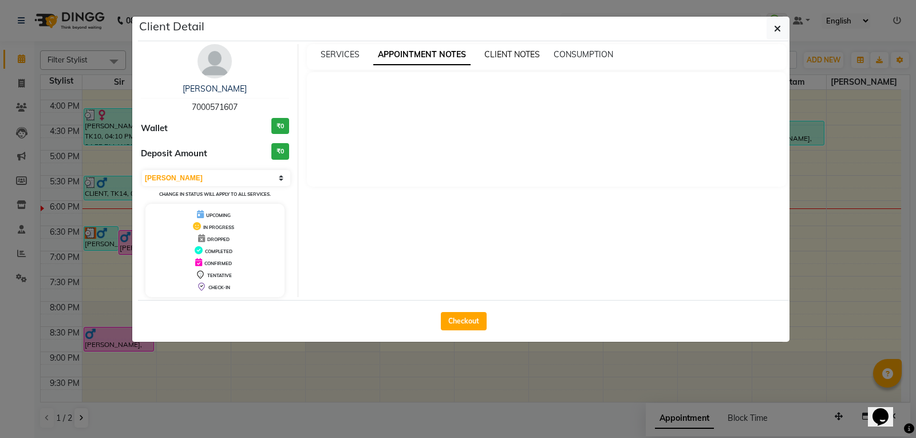
click at [497, 52] on span "CLIENT NOTES" at bounding box center [512, 54] width 56 height 10
click at [581, 57] on span "CONSUMPTION" at bounding box center [582, 54] width 60 height 10
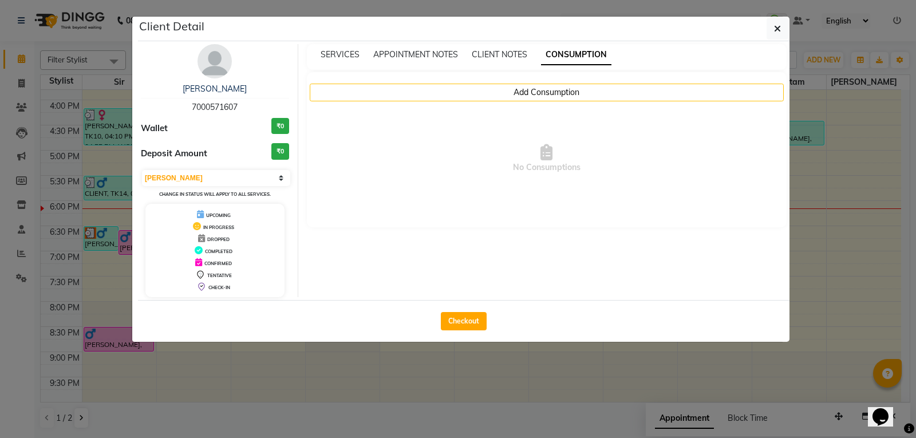
click at [452, 66] on div "SERVICES APPOINTMENT NOTES CLIENT NOTES CONSUMPTION" at bounding box center [547, 57] width 480 height 26
click at [449, 61] on div "SERVICES APPOINTMENT NOTES CLIENT NOTES CONSUMPTION" at bounding box center [547, 57] width 480 height 26
click at [416, 53] on span "APPOINTMENT NOTES" at bounding box center [415, 54] width 85 height 10
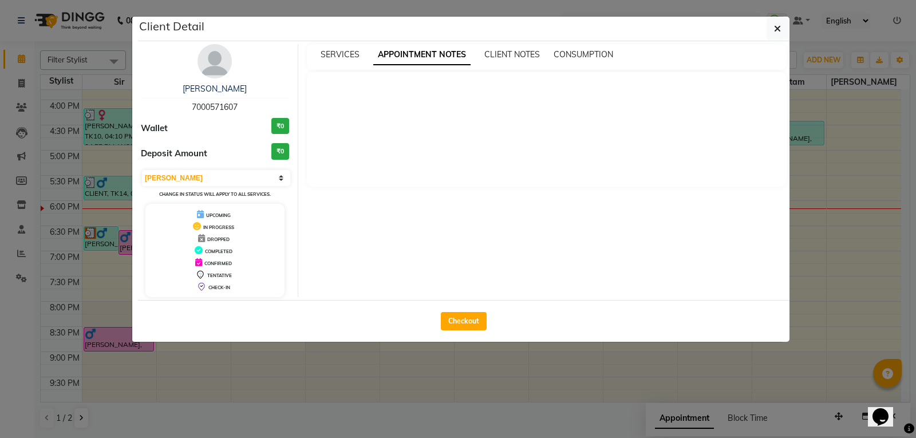
click at [339, 44] on div "SERVICES APPOINTMENT NOTES CLIENT NOTES CONSUMPTION" at bounding box center [547, 57] width 480 height 26
click at [340, 50] on span "SERVICES" at bounding box center [340, 54] width 39 height 10
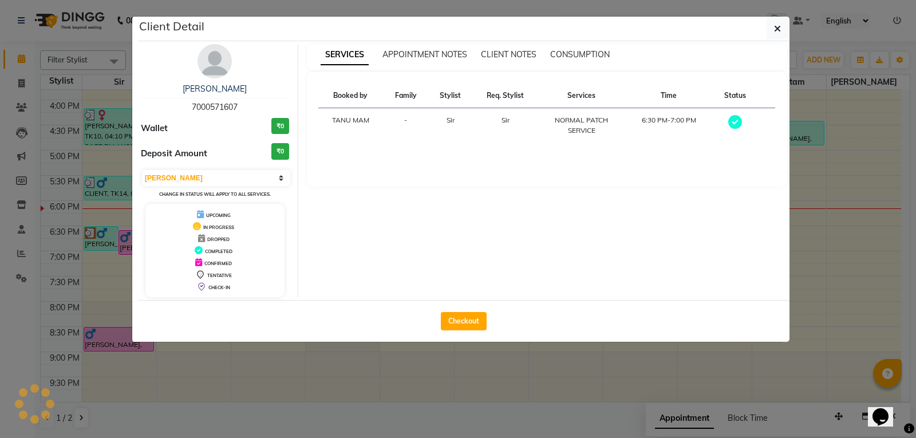
click at [284, 130] on h3 "₹0" at bounding box center [280, 126] width 18 height 17
click at [283, 147] on h3 "₹0" at bounding box center [280, 151] width 18 height 17
click at [281, 158] on h3 "₹0" at bounding box center [280, 151] width 18 height 17
click at [283, 151] on h3 "₹0" at bounding box center [280, 151] width 18 height 17
drag, startPoint x: 281, startPoint y: 163, endPoint x: 278, endPoint y: 171, distance: 8.7
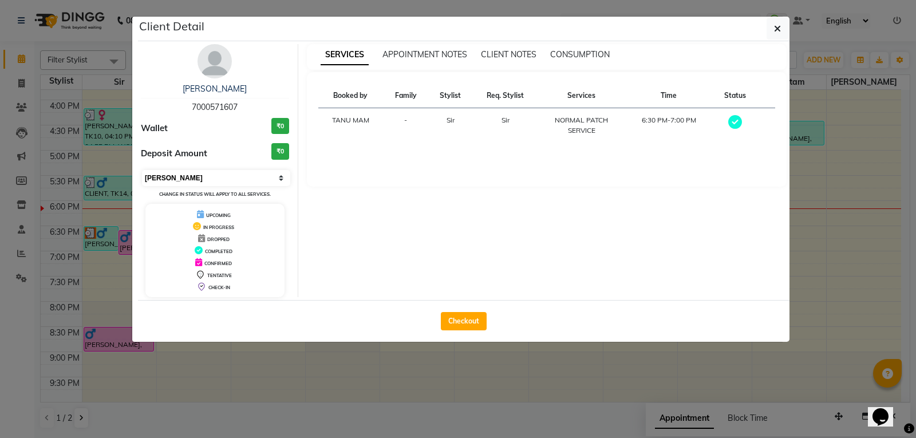
click at [278, 169] on div "gautam goel 7000571607 Wallet ₹0 Deposit Amount ₹0 Select MARK DONE UPCOMING Ch…" at bounding box center [215, 170] width 166 height 253
click at [278, 173] on select "Select MARK DONE UPCOMING" at bounding box center [216, 178] width 148 height 16
click at [400, 199] on div "SERVICES APPOINTMENT NOTES CLIENT NOTES CONSUMPTION Booked by Family Stylist Re…" at bounding box center [546, 170] width 497 height 253
click at [275, 178] on select "Select MARK DONE UPCOMING" at bounding box center [216, 178] width 148 height 16
select select "5"
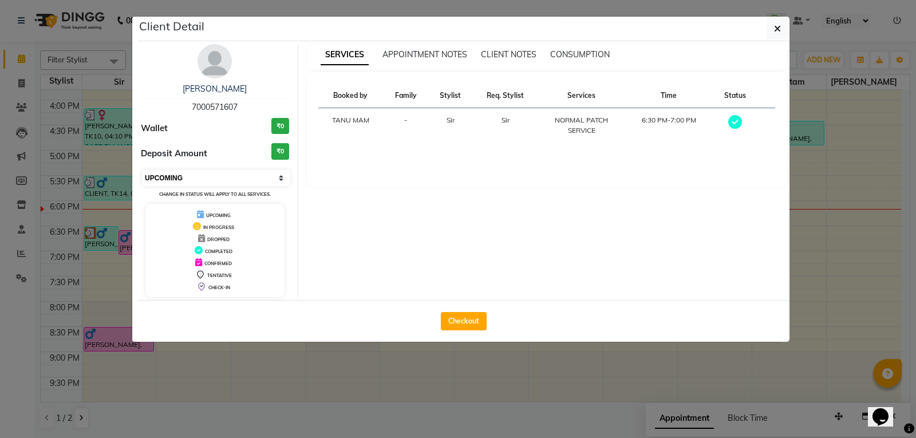
click at [142, 170] on select "Select MARK DONE UPCOMING" at bounding box center [216, 178] width 148 height 16
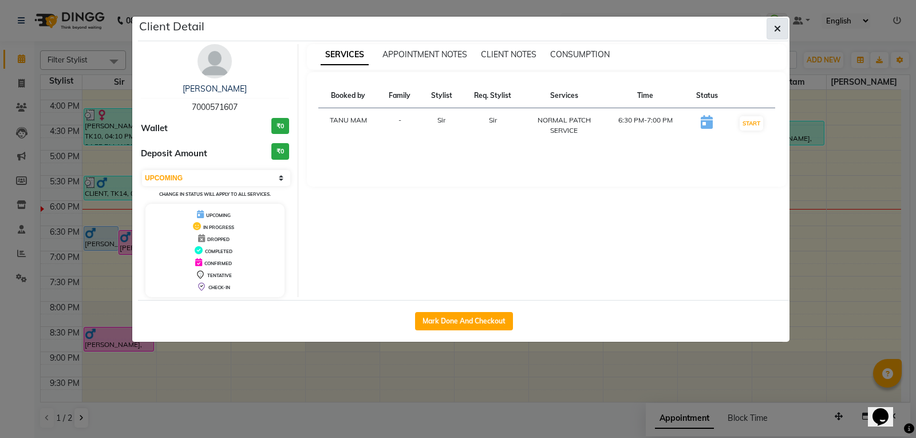
click at [774, 31] on icon "button" at bounding box center [777, 28] width 7 height 9
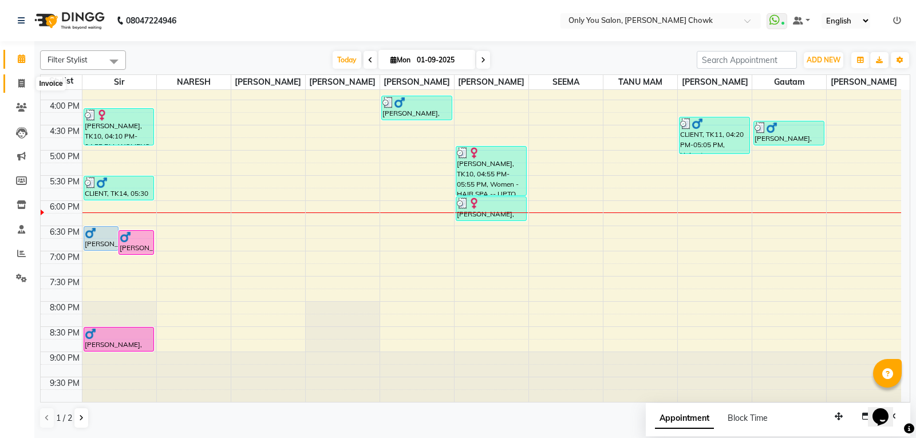
click at [22, 84] on icon at bounding box center [21, 83] width 6 height 9
select select "service"
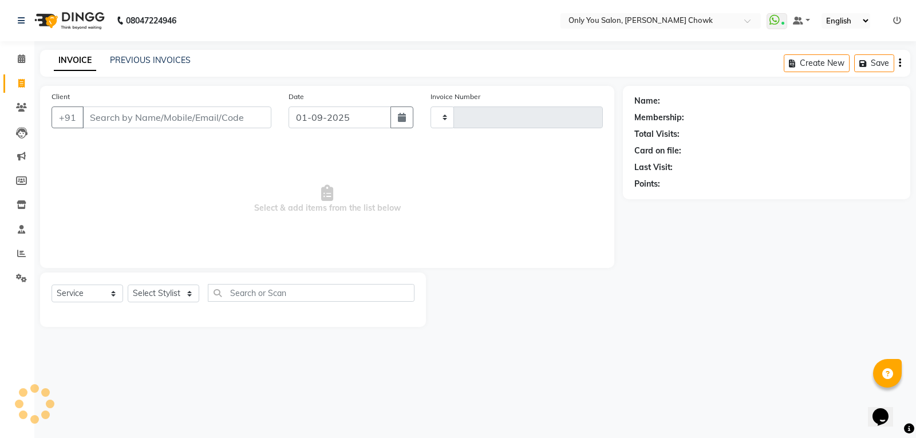
type input "0755"
select select "8713"
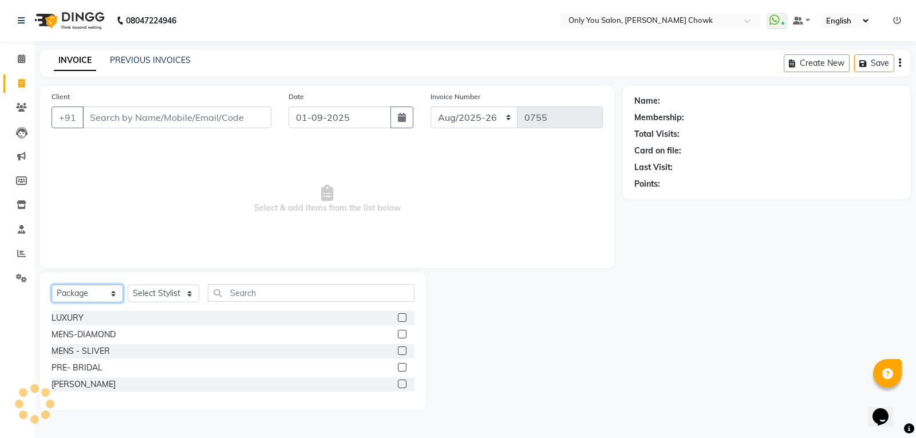
click at [110, 292] on select "Select Service Product Membership Package Voucher Prepaid Gift Card" at bounding box center [88, 294] width 72 height 18
select select "service"
click at [52, 285] on select "Select Service Product Membership Package Voucher Prepaid Gift Card" at bounding box center [88, 294] width 72 height 18
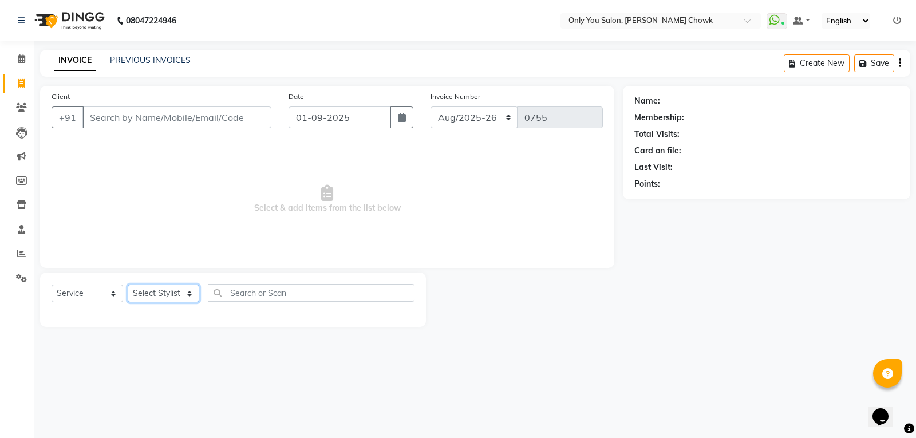
click at [150, 297] on select "Select Stylist [PERSON_NAME] [PERSON_NAME] [PERSON_NAME] MAMTA [PERSON_NAME] [P…" at bounding box center [164, 294] width 72 height 18
select select "43930"
click at [128, 285] on select "Select Stylist [PERSON_NAME] [PERSON_NAME] [PERSON_NAME] MAMTA [PERSON_NAME] [P…" at bounding box center [164, 294] width 72 height 18
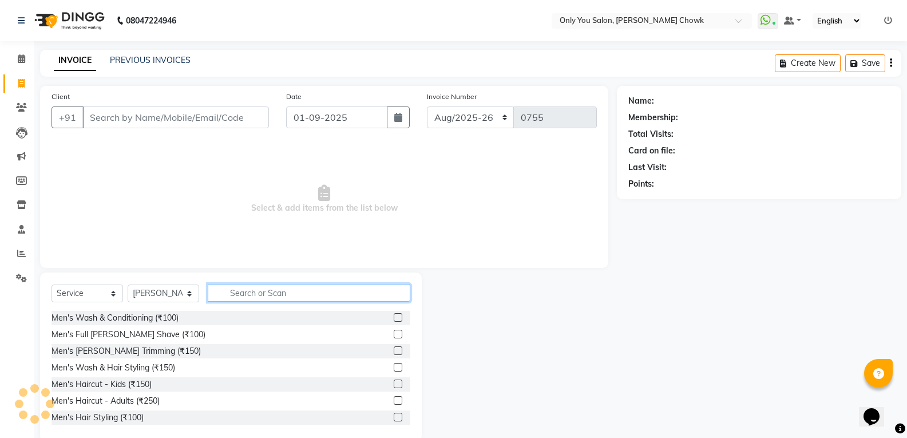
click at [263, 297] on input "text" at bounding box center [309, 293] width 203 height 18
click at [255, 285] on input "text" at bounding box center [309, 293] width 203 height 18
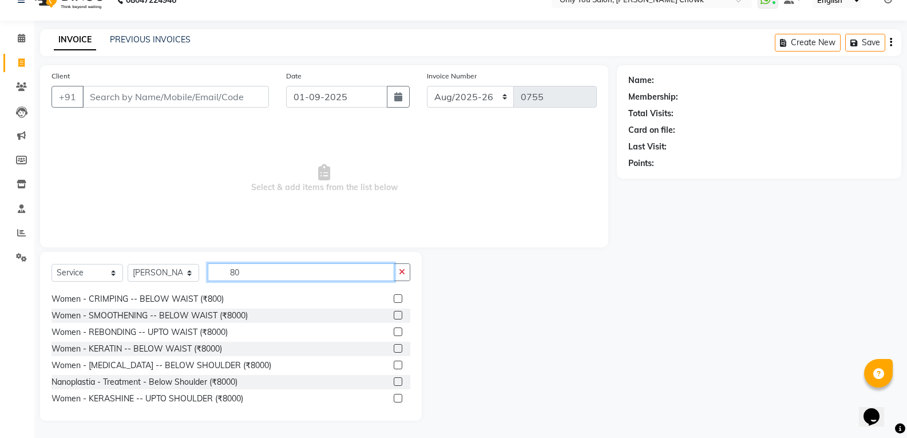
scroll to position [286, 0]
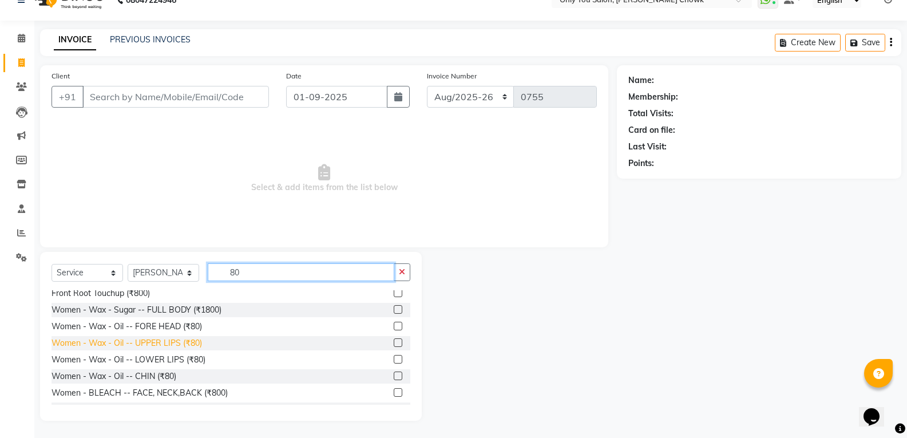
type input "80"
click at [195, 344] on div "Women - Wax - Oil -- UPPER LIPS (₹80)" at bounding box center [127, 343] width 151 height 12
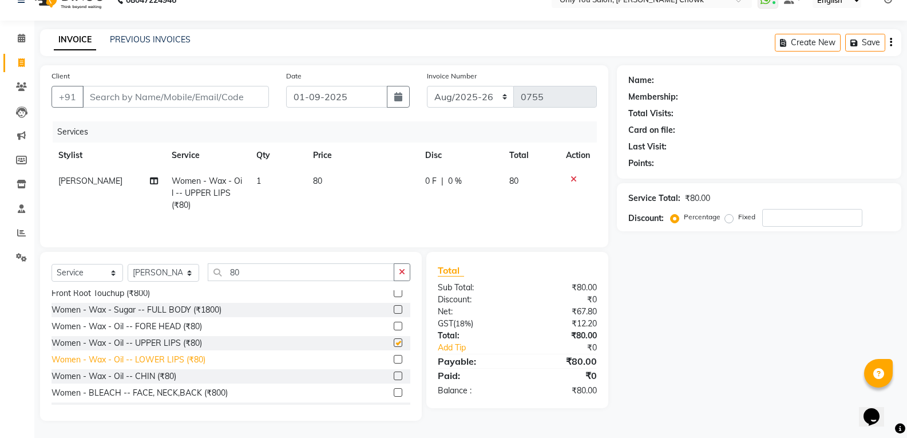
checkbox input "false"
click at [196, 361] on div "Women - Wax - Oil -- LOWER LIPS (₹80)" at bounding box center [129, 360] width 154 height 12
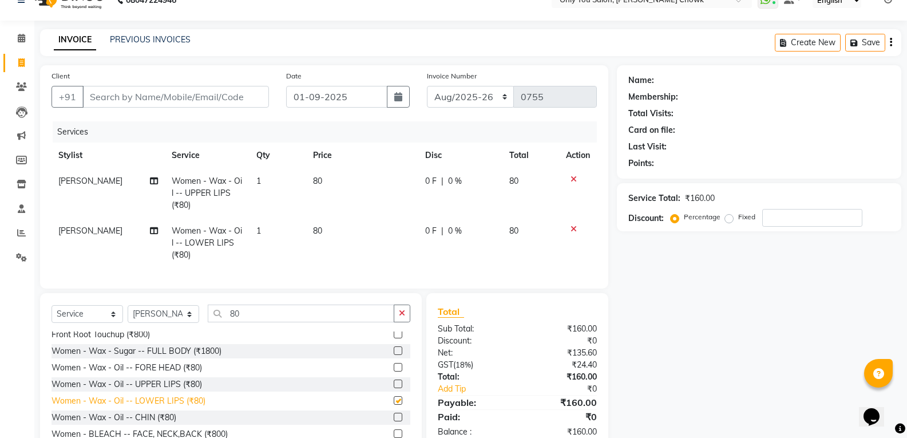
checkbox input "false"
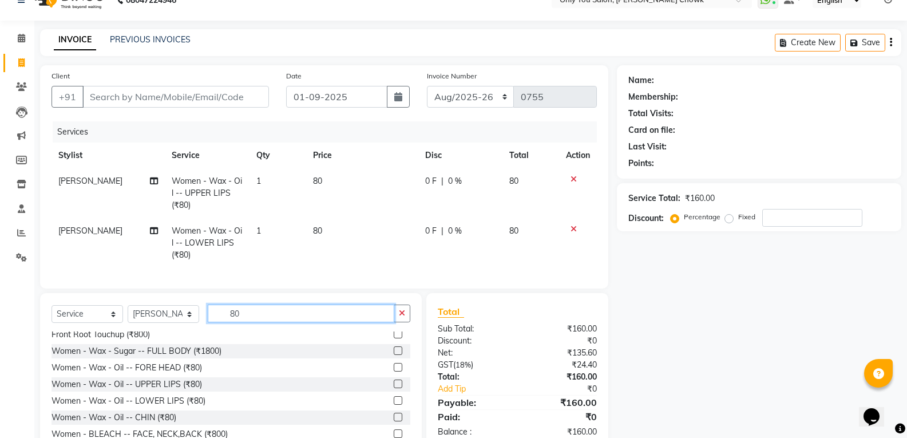
click at [278, 322] on input "80" at bounding box center [301, 314] width 187 height 18
type input "8"
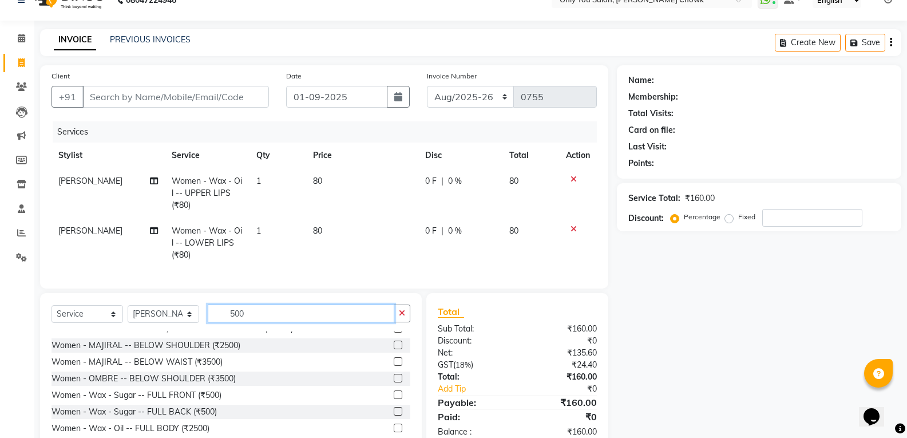
scroll to position [515, 0]
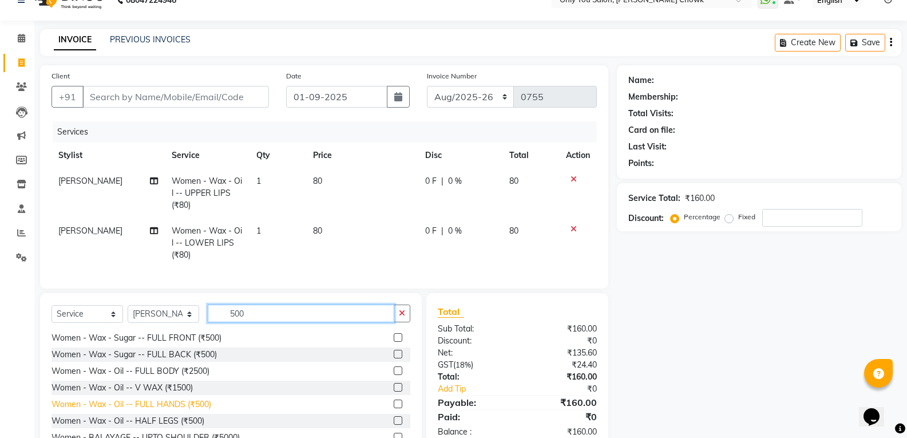
type input "500"
click at [186, 410] on div "Women - Wax - Oil -- FULL HANDS (₹500)" at bounding box center [132, 404] width 160 height 12
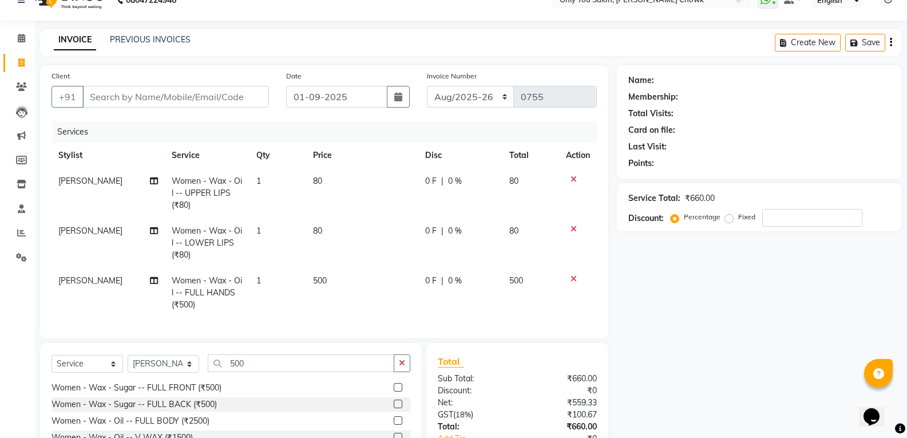
checkbox input "false"
click at [331, 369] on input "500" at bounding box center [301, 363] width 187 height 18
type input "5"
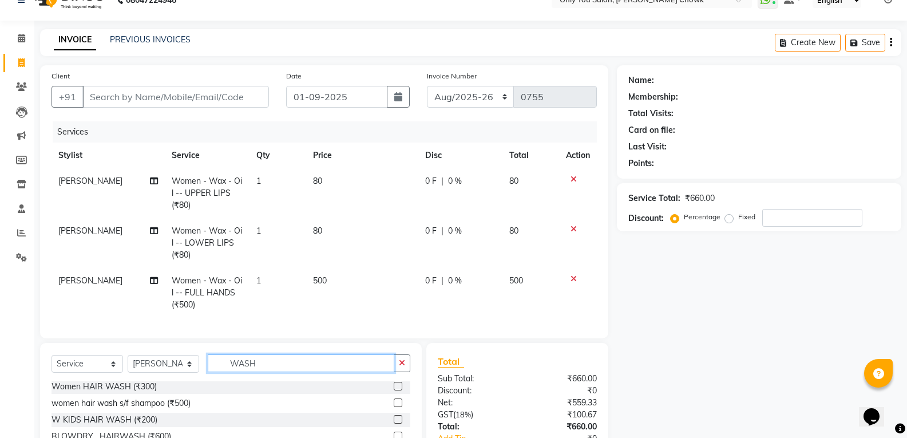
scroll to position [78, 0]
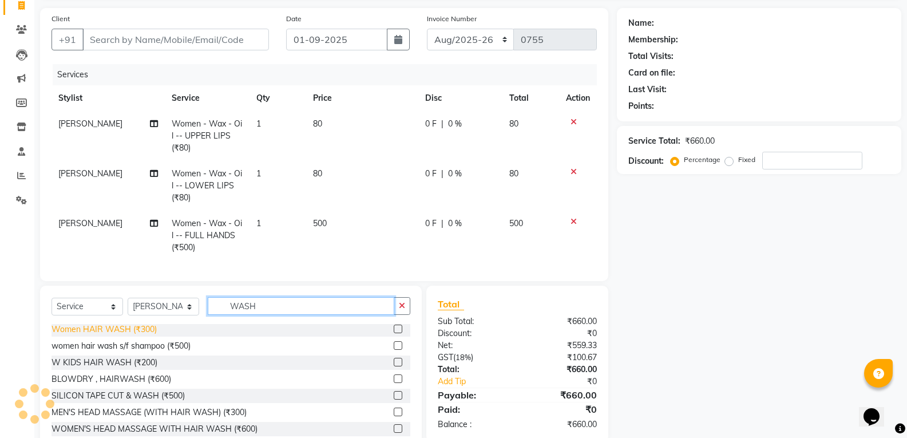
type input "WASH"
click at [135, 335] on div "Women HAIR WASH (₹300)" at bounding box center [104, 329] width 105 height 12
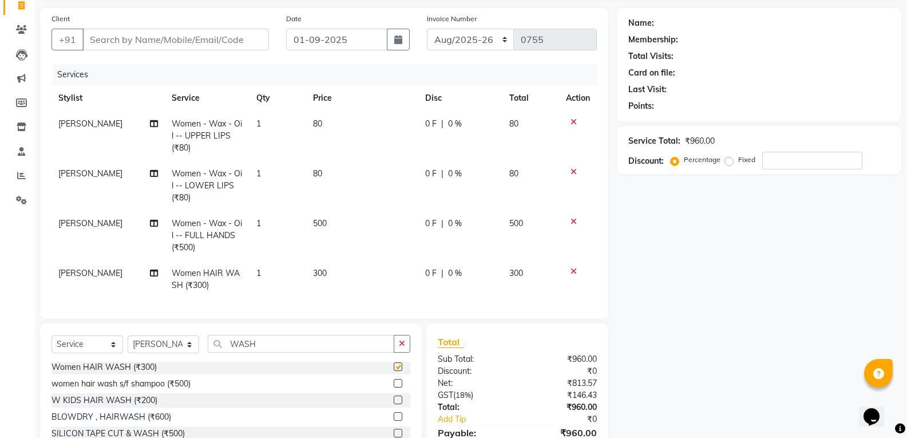
checkbox input "false"
click at [269, 353] on input "WASH" at bounding box center [301, 344] width 187 height 18
type input "W"
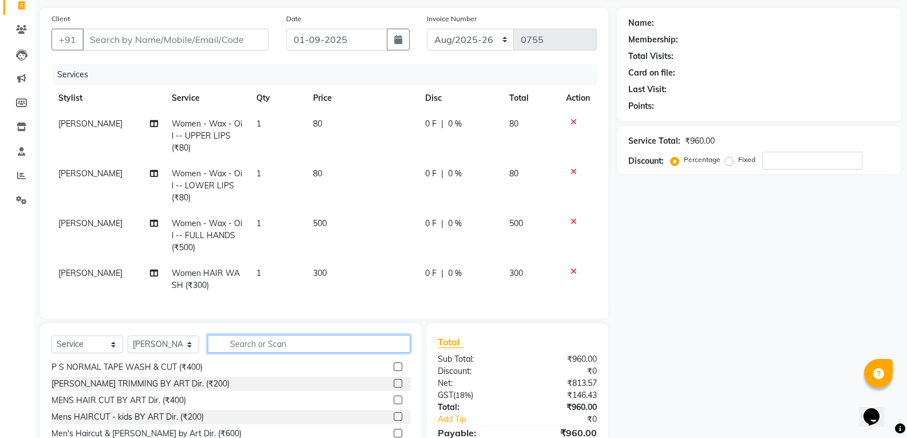
click at [270, 353] on input "text" at bounding box center [309, 344] width 203 height 18
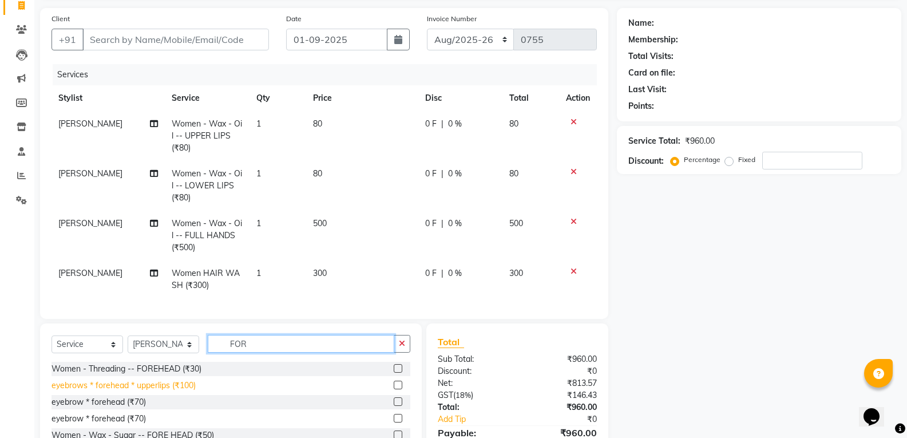
type input "FOR"
click at [183, 392] on div "eyebrows * forehead * upperlips (₹100)" at bounding box center [124, 386] width 144 height 12
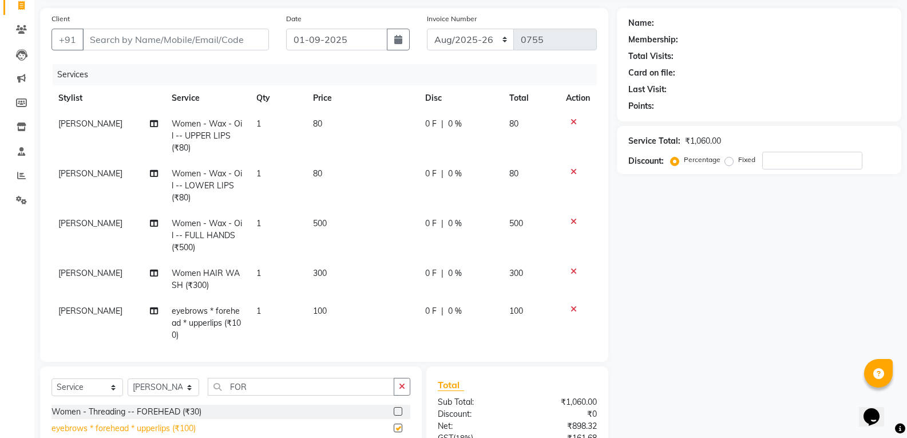
checkbox input "false"
click at [351, 311] on td "100" at bounding box center [362, 323] width 112 height 50
select select "43930"
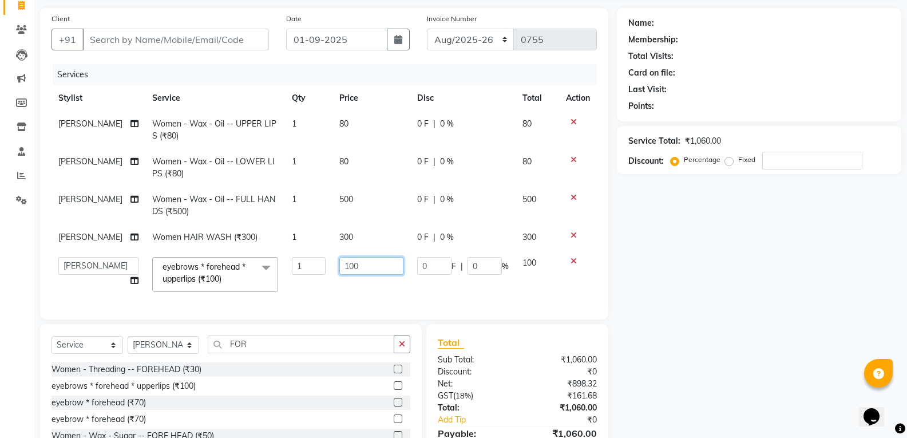
click at [369, 266] on input "100" at bounding box center [371, 266] width 64 height 18
type input "110"
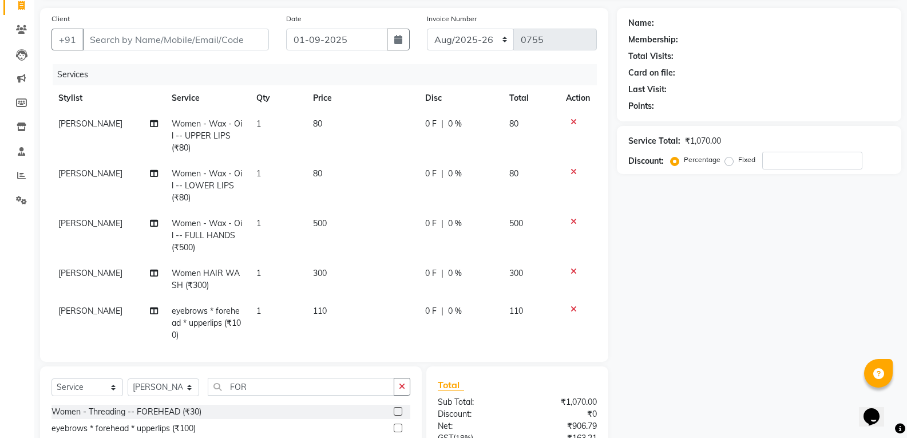
click at [738, 312] on div "Name: Membership: Total Visits: Card on file: Last Visit: Points: Service Total…" at bounding box center [763, 265] width 293 height 515
click at [85, 312] on span "[PERSON_NAME]" at bounding box center [90, 311] width 64 height 10
select select "43930"
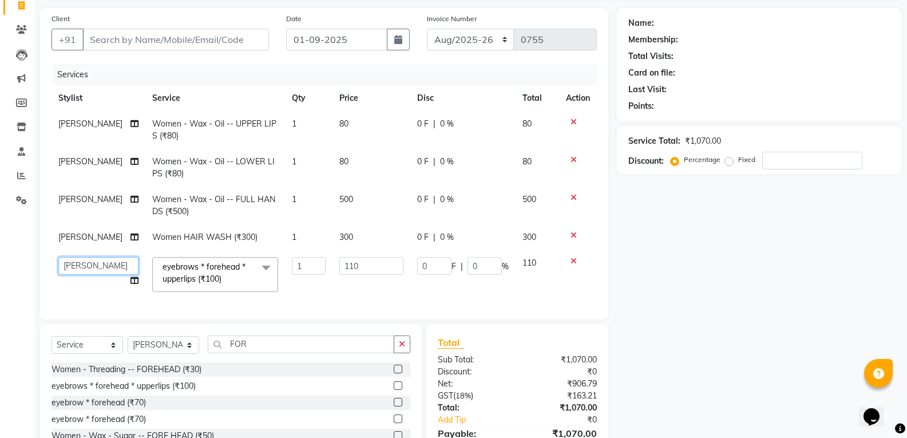
click at [105, 261] on select "[PERSON_NAME] [PERSON_NAME] [PERSON_NAME] MAMTA [PERSON_NAME] [PERSON_NAME] [PE…" at bounding box center [98, 266] width 80 height 18
select select "87151"
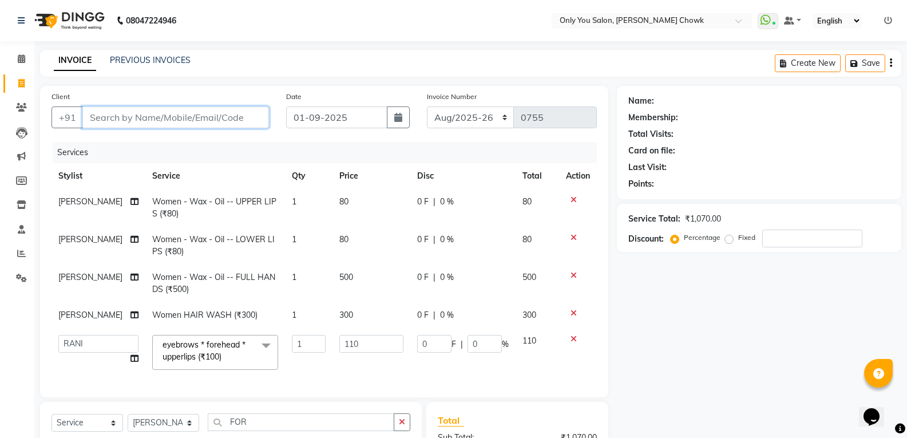
click at [165, 120] on input "Client" at bounding box center [175, 117] width 187 height 22
type input "8"
type input "0"
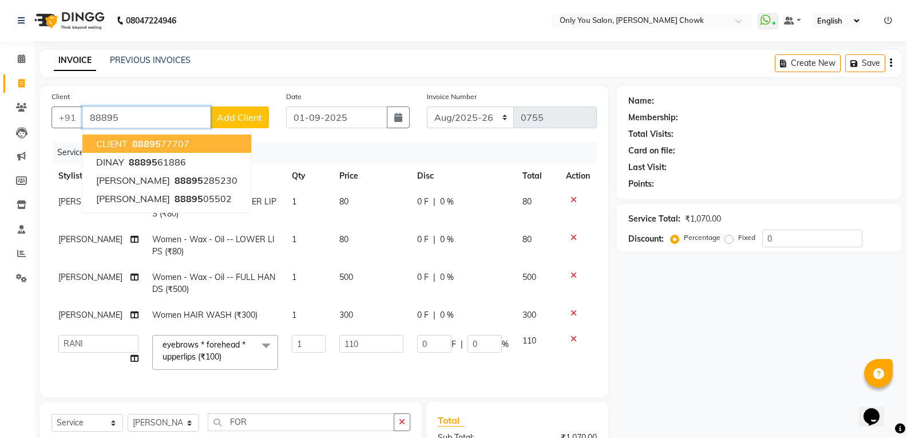
click at [176, 147] on ngb-highlight "88895 77707" at bounding box center [160, 143] width 60 height 11
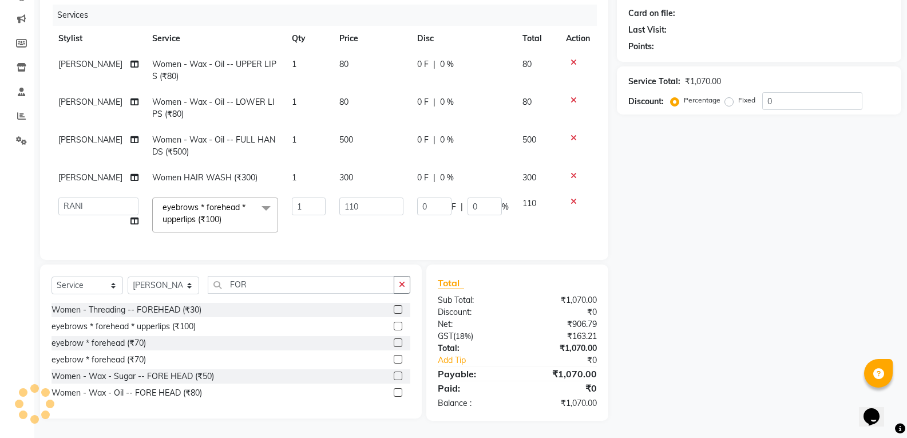
scroll to position [31, 0]
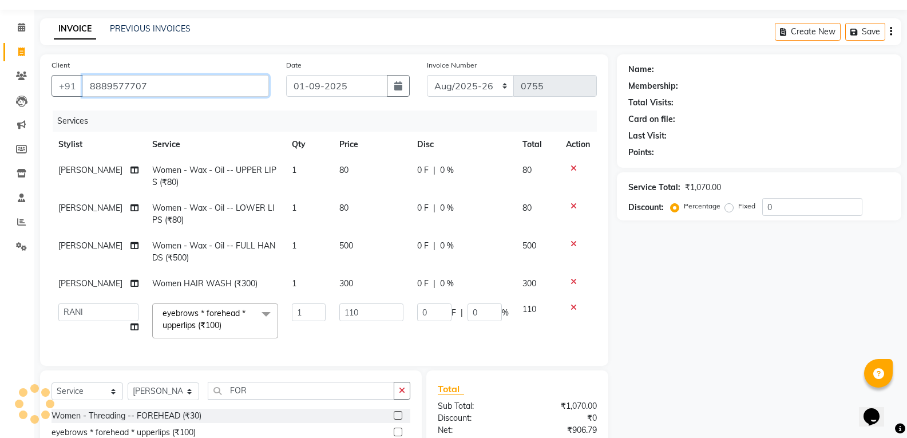
type input "8889577707"
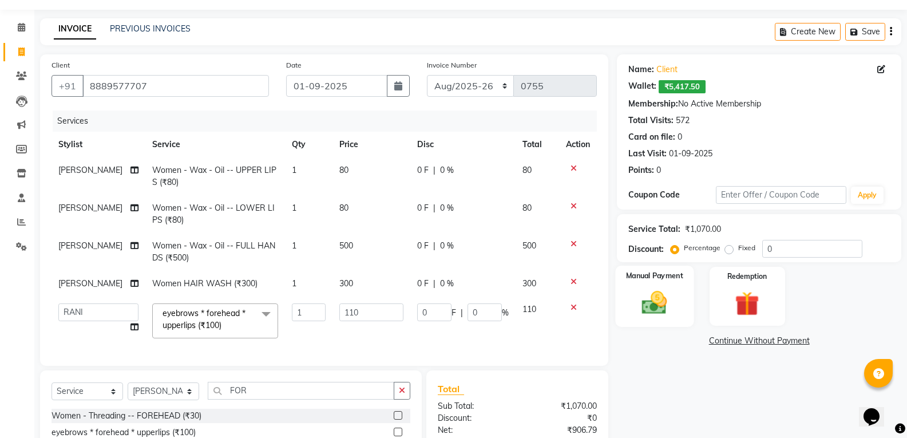
click at [635, 301] on img at bounding box center [654, 302] width 41 height 29
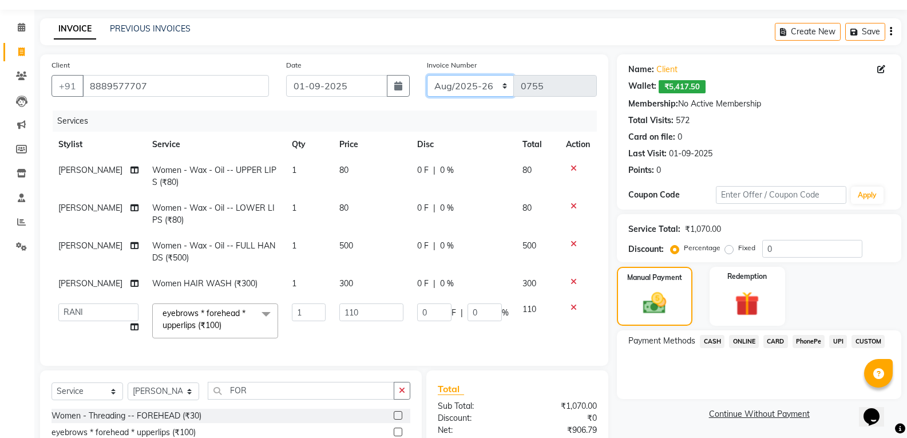
click at [485, 86] on select "Aug/25-26 Aug/2025-26 TRD/2025" at bounding box center [471, 86] width 88 height 22
select select "8714"
click at [427, 75] on select "Aug/25-26 Aug/2025-26 TRD/2025" at bounding box center [471, 86] width 88 height 22
type input "0663"
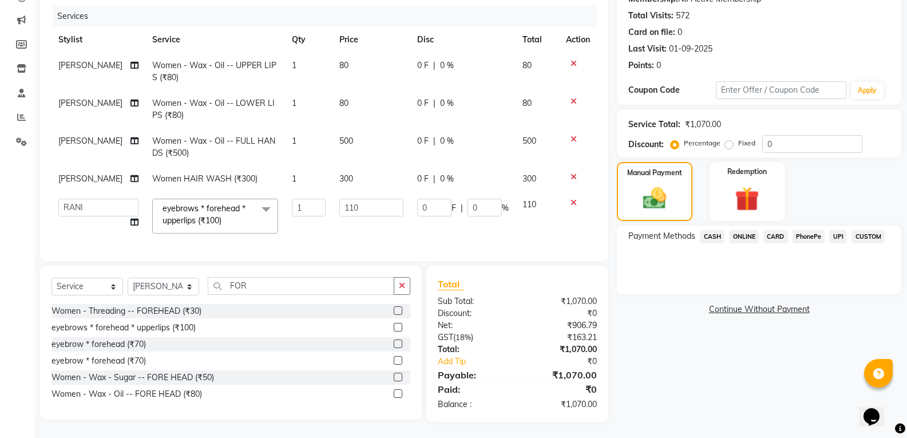
scroll to position [146, 0]
click at [722, 229] on span "CASH" at bounding box center [712, 235] width 25 height 13
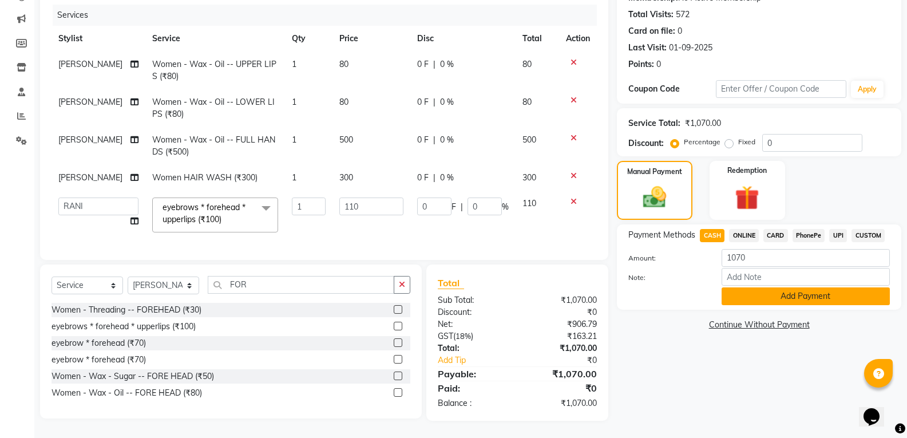
click at [757, 288] on button "Add Payment" at bounding box center [806, 296] width 168 height 18
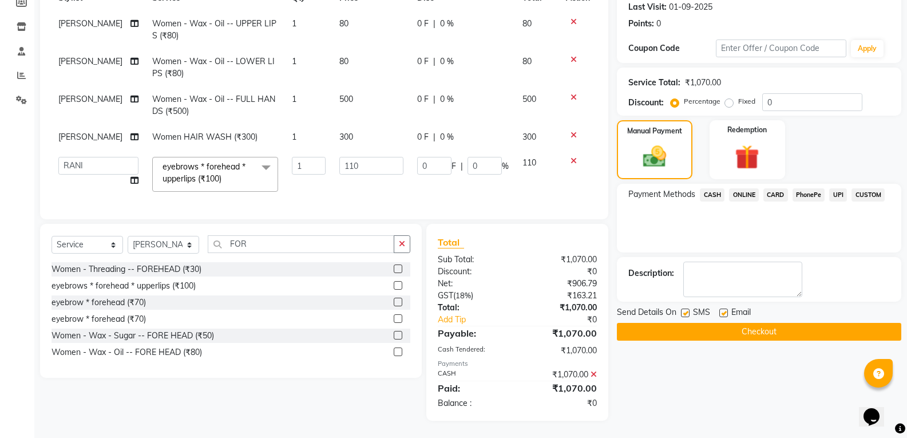
scroll to position [187, 0]
click at [763, 326] on button "Checkout" at bounding box center [759, 332] width 285 height 18
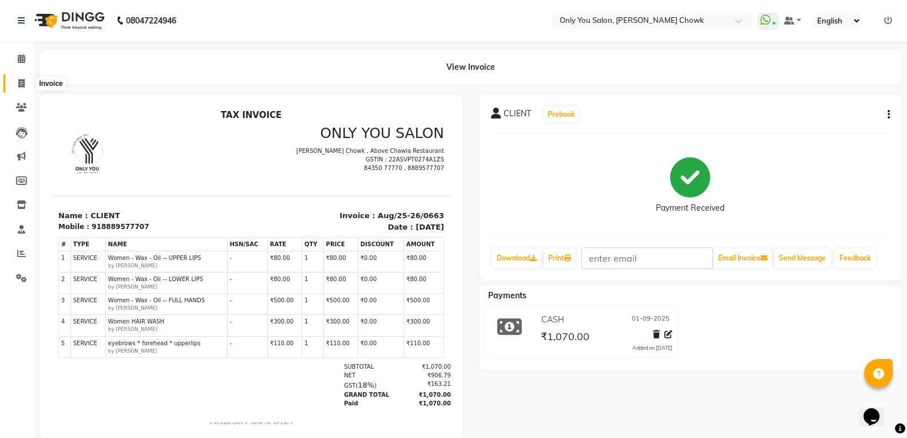
click at [21, 85] on icon at bounding box center [21, 83] width 6 height 9
select select "service"
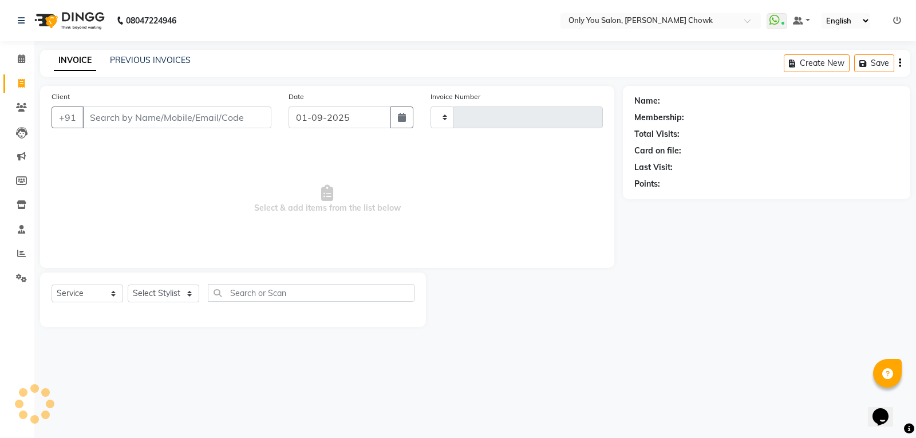
type input "0755"
select select "8713"
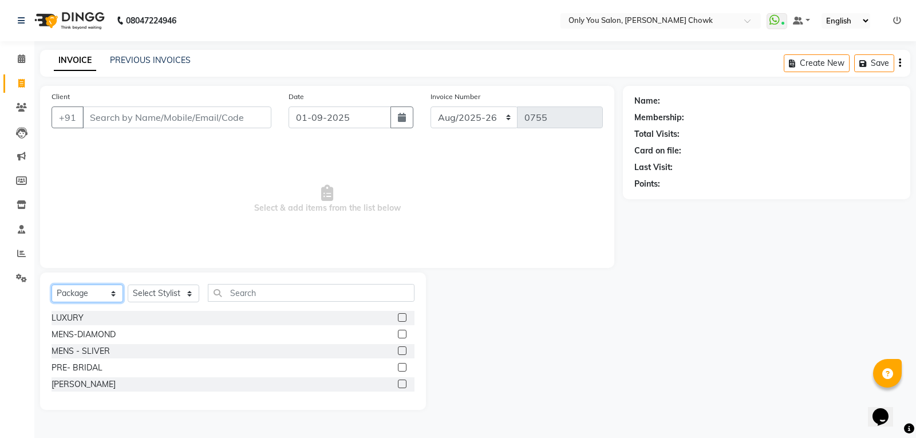
click at [81, 297] on select "Select Service Product Membership Package Voucher Prepaid Gift Card" at bounding box center [88, 294] width 72 height 18
select select "service"
click at [52, 285] on select "Select Service Product Membership Package Voucher Prepaid Gift Card" at bounding box center [88, 294] width 72 height 18
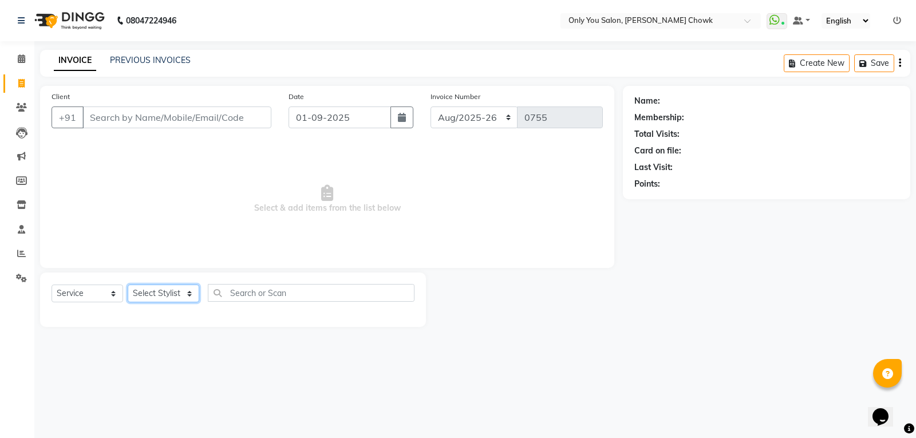
click at [155, 294] on select "Select Stylist [PERSON_NAME] [PERSON_NAME] [PERSON_NAME] MAMTA [PERSON_NAME] [P…" at bounding box center [164, 294] width 72 height 18
select select "88527"
click at [128, 285] on select "Select Stylist [PERSON_NAME] [PERSON_NAME] [PERSON_NAME] MAMTA [PERSON_NAME] [P…" at bounding box center [164, 294] width 72 height 18
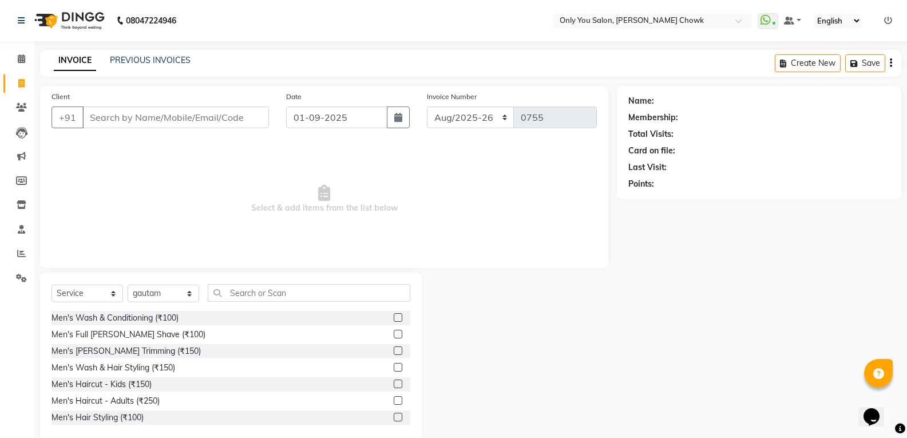
click at [305, 283] on div "Select Service Product Membership Package Voucher Prepaid Gift Card Select Styl…" at bounding box center [231, 356] width 382 height 169
click at [299, 289] on input "text" at bounding box center [309, 293] width 203 height 18
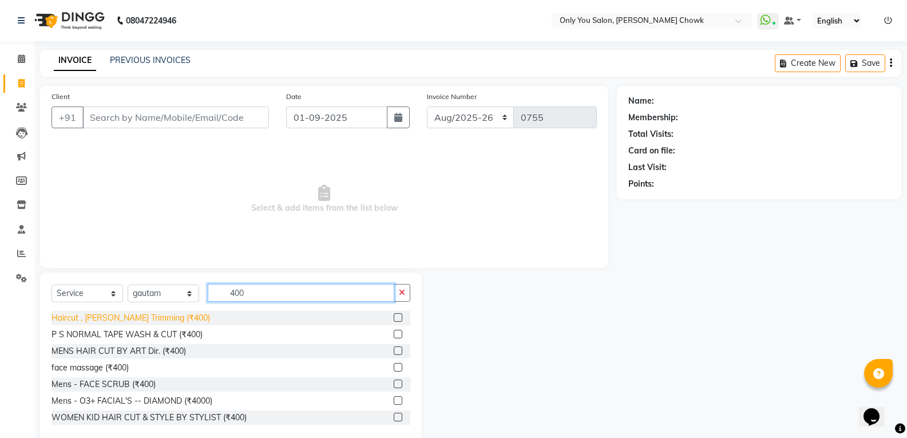
type input "400"
click at [134, 314] on div "Haircut , [PERSON_NAME] Trimming (₹400)" at bounding box center [131, 318] width 159 height 12
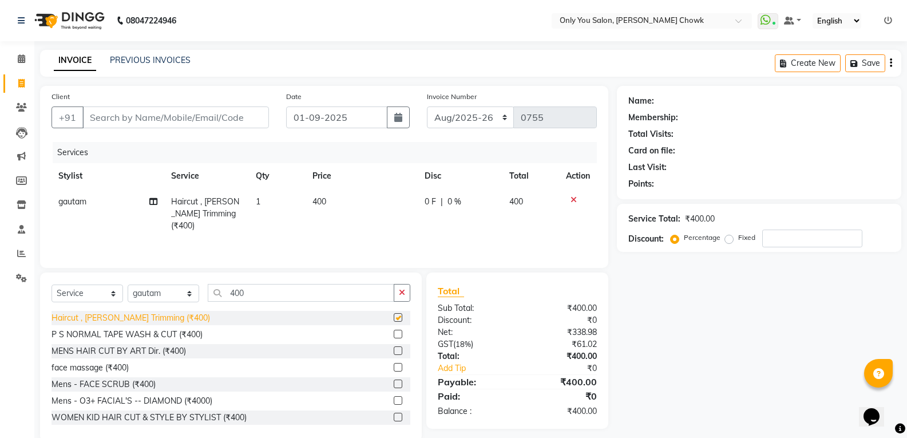
checkbox input "false"
click at [234, 114] on input "Client" at bounding box center [175, 117] width 187 height 22
type input "8"
type input "0"
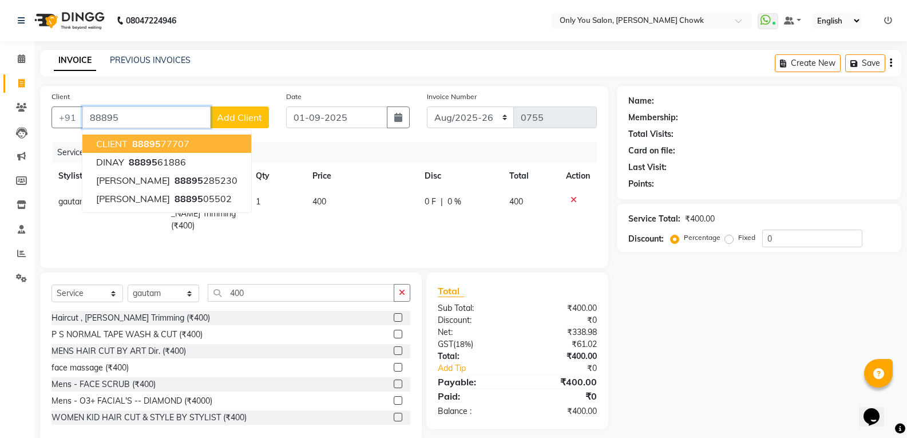
click at [193, 148] on button "CLIENT 88895 77707" at bounding box center [166, 144] width 169 height 18
type input "8889577707"
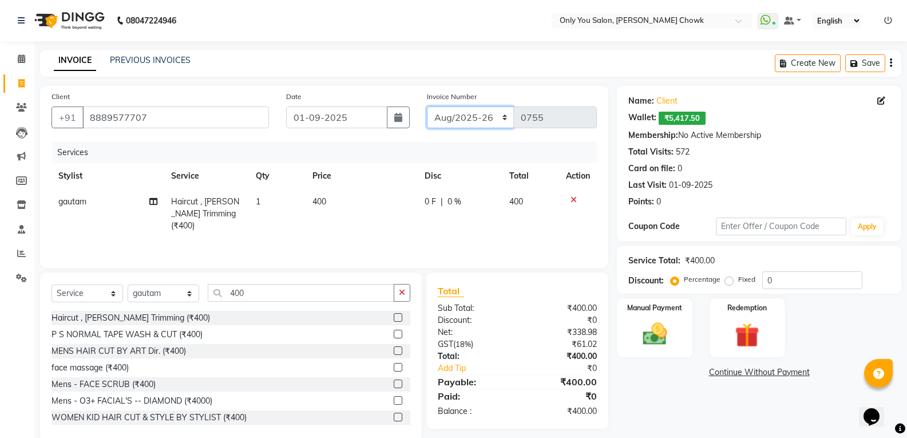
click at [488, 110] on select "Aug/25-26 Aug/2025-26 TRD/2025" at bounding box center [471, 117] width 88 height 22
select select "8714"
click at [427, 106] on select "Aug/25-26 Aug/2025-26 TRD/2025" at bounding box center [471, 117] width 88 height 22
type input "0664"
click at [671, 342] on img at bounding box center [654, 333] width 41 height 29
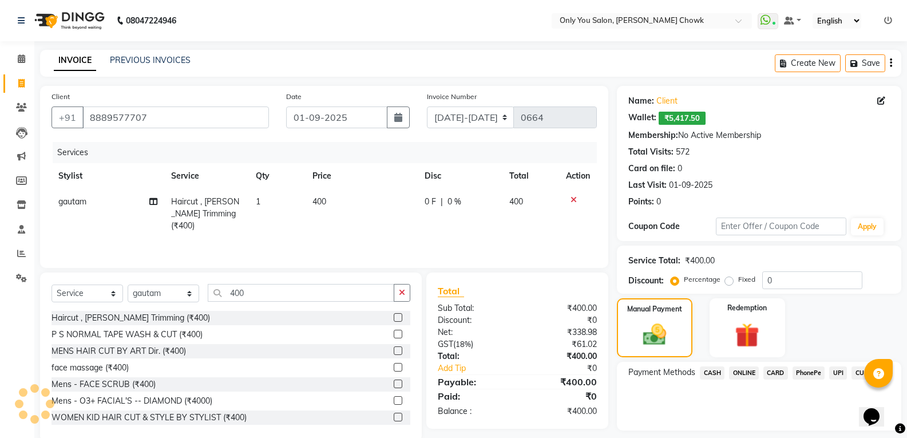
click at [710, 376] on span "CASH" at bounding box center [712, 372] width 25 height 13
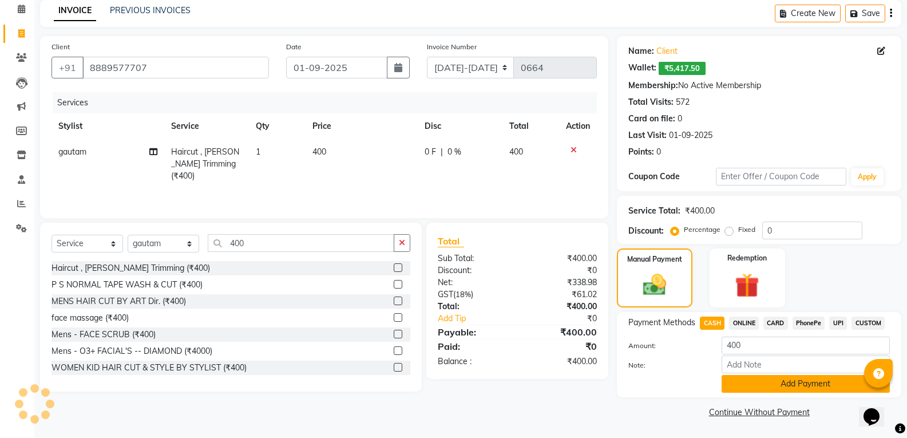
click at [768, 378] on button "Add Payment" at bounding box center [806, 384] width 168 height 18
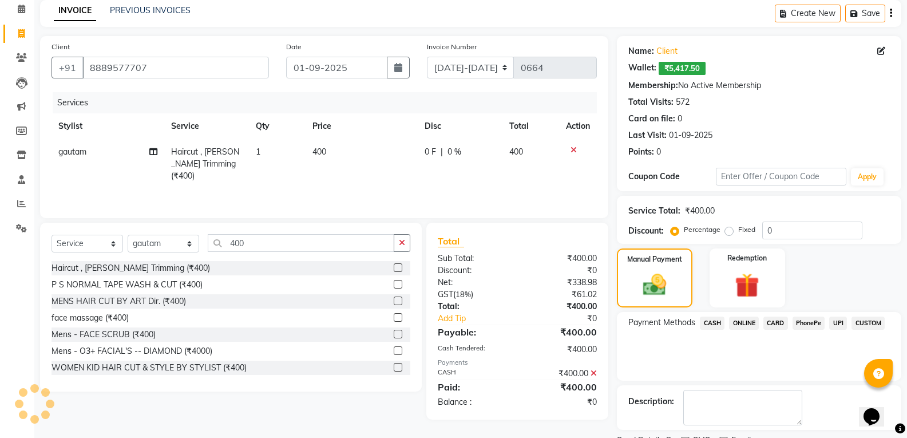
scroll to position [98, 0]
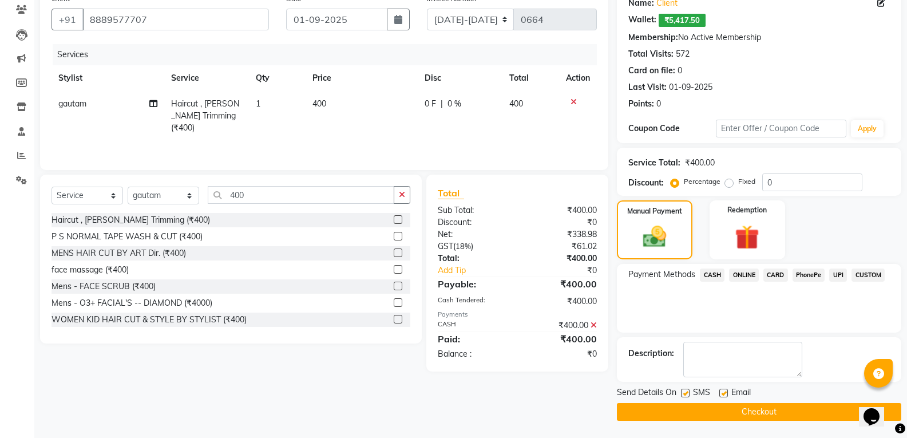
click at [755, 414] on button "Checkout" at bounding box center [759, 412] width 285 height 18
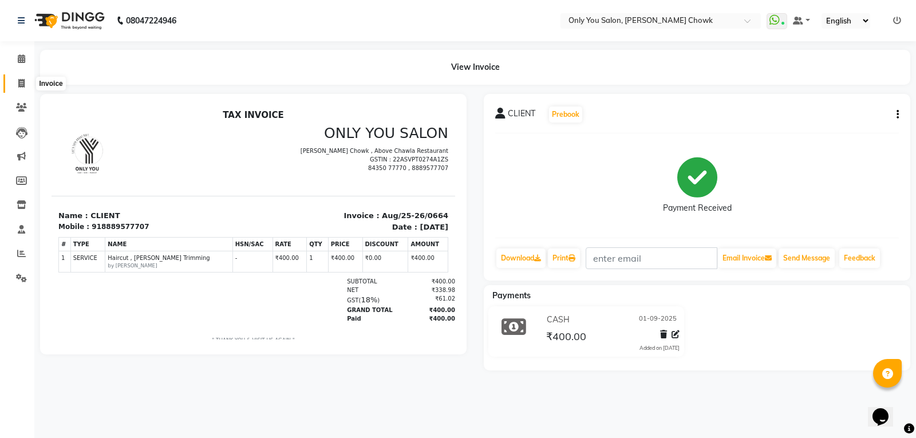
click at [22, 85] on icon at bounding box center [21, 83] width 6 height 9
select select "service"
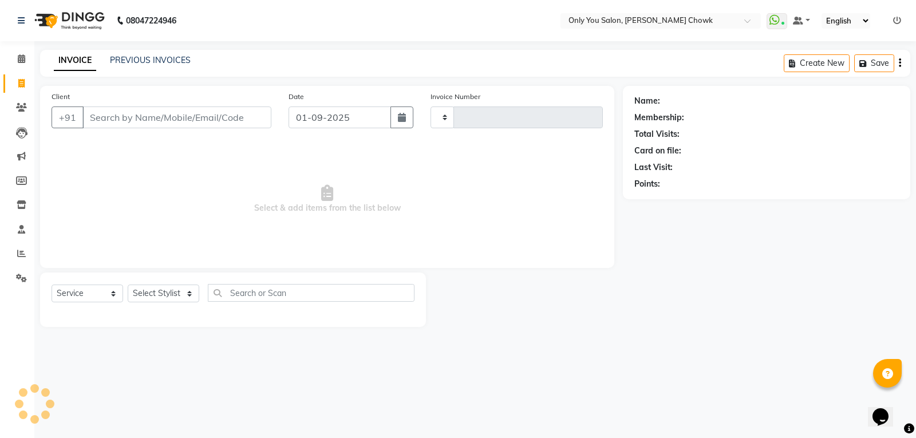
type input "0756"
select select "8713"
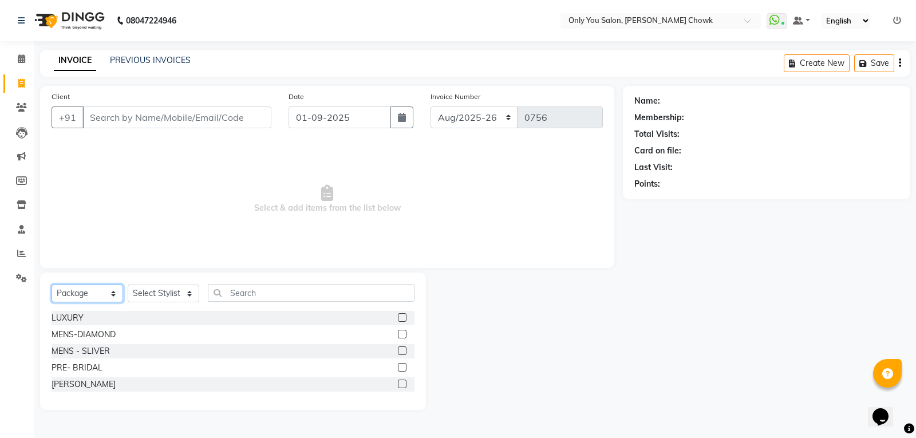
click at [82, 291] on select "Select Service Product Membership Package Voucher Prepaid Gift Card" at bounding box center [88, 294] width 72 height 18
select select "service"
click at [52, 285] on select "Select Service Product Membership Package Voucher Prepaid Gift Card" at bounding box center [88, 294] width 72 height 18
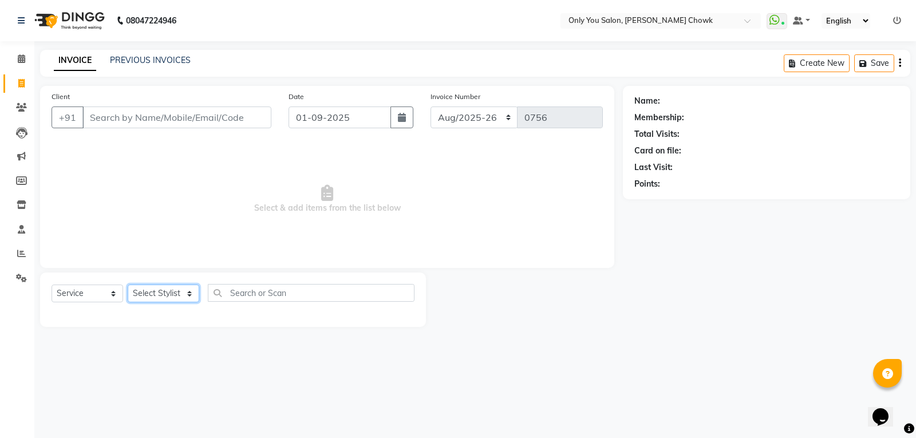
click at [150, 295] on select "Select Stylist [PERSON_NAME] [PERSON_NAME] [PERSON_NAME] MAMTA [PERSON_NAME] [P…" at bounding box center [164, 294] width 72 height 18
select select "21352"
click at [128, 285] on select "Select Stylist [PERSON_NAME] [PERSON_NAME] [PERSON_NAME] MAMTA [PERSON_NAME] [P…" at bounding box center [164, 294] width 72 height 18
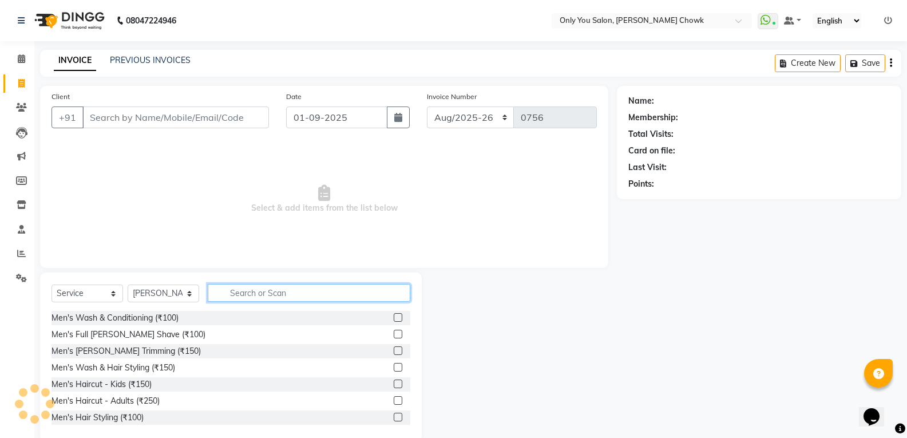
click at [287, 295] on input "text" at bounding box center [309, 293] width 203 height 18
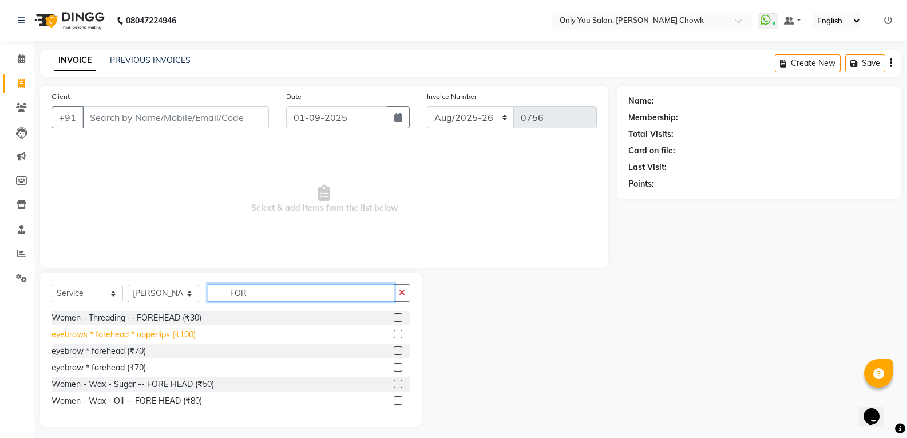
type input "FOR"
click at [156, 338] on div "eyebrows * forehead * upperlips (₹100)" at bounding box center [124, 335] width 144 height 12
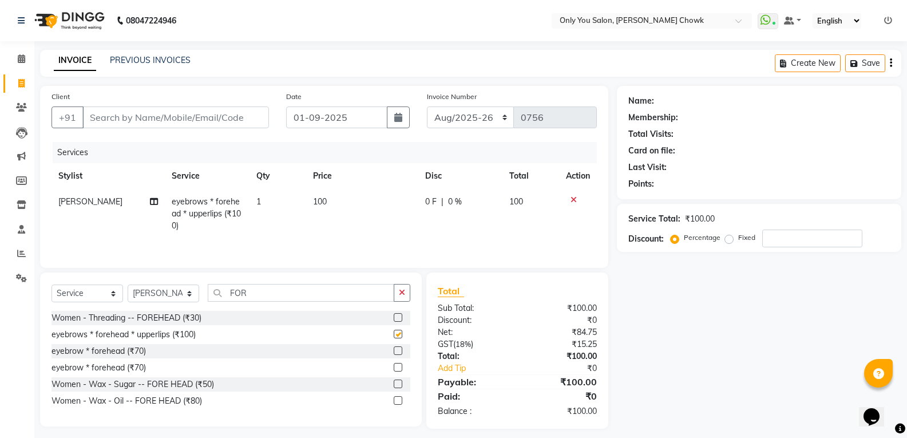
checkbox input "false"
click at [267, 297] on input "FOR" at bounding box center [301, 293] width 187 height 18
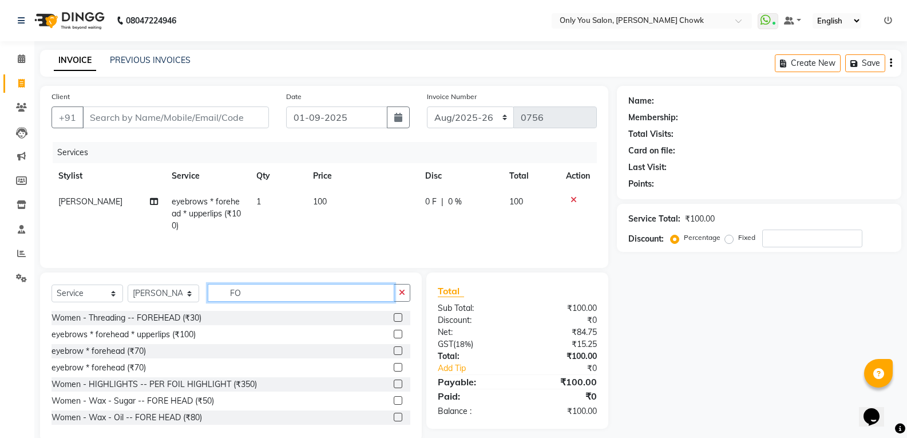
type input "F"
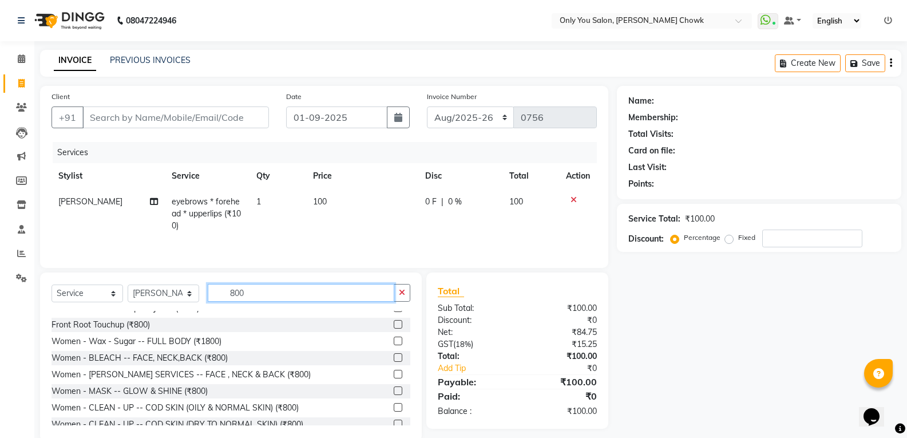
scroll to position [286, 0]
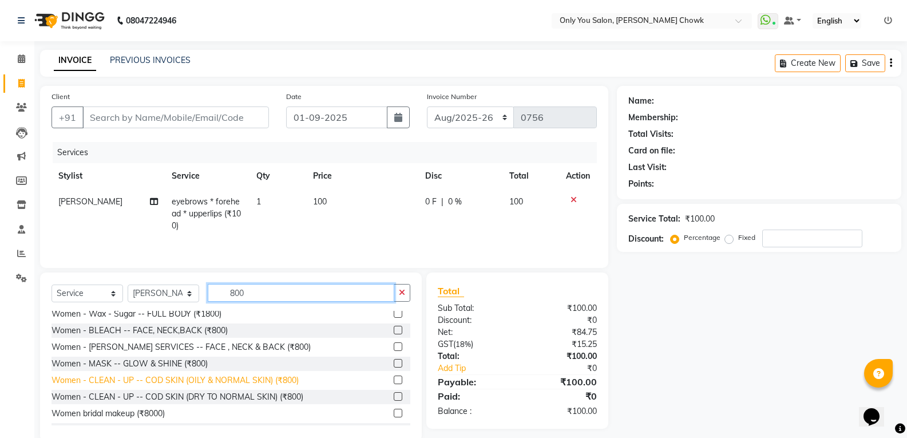
type input "800"
click at [248, 382] on div "Women - CLEAN - UP -- COD SKIN (OILY & NORMAL SKIN) (₹800)" at bounding box center [175, 380] width 247 height 12
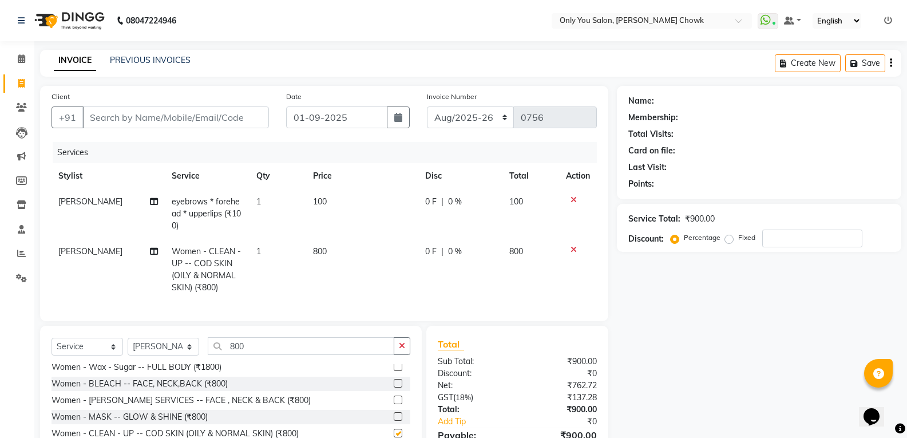
checkbox input "false"
click at [267, 355] on input "800" at bounding box center [301, 346] width 187 height 18
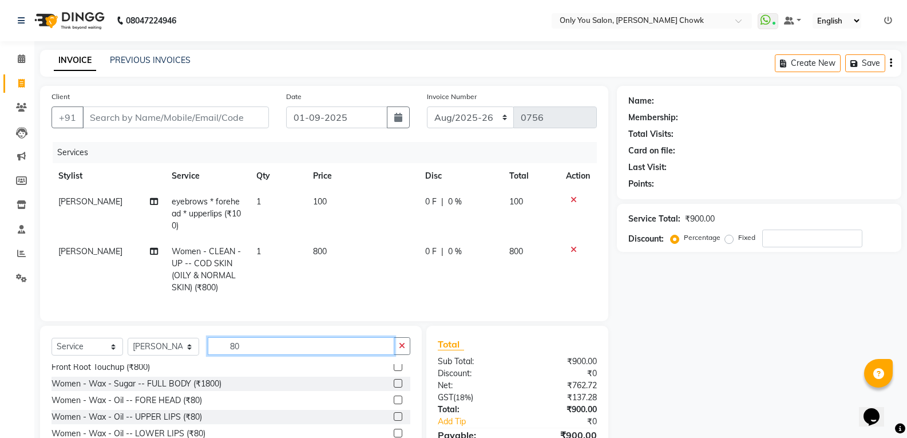
type input "8"
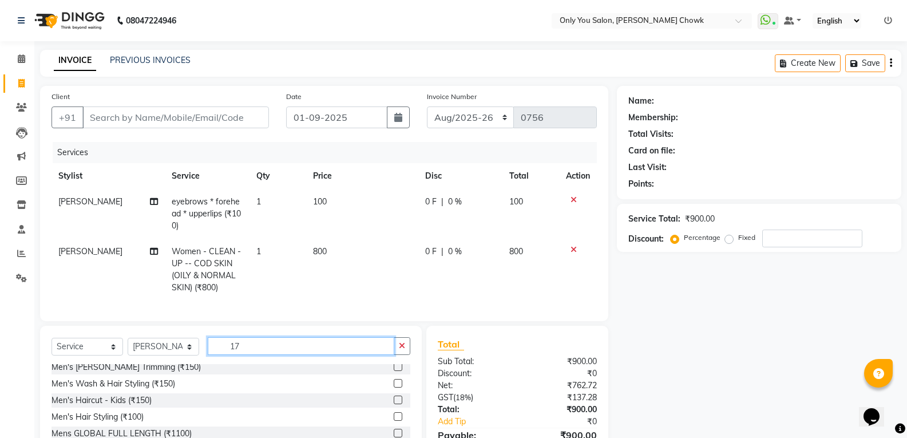
scroll to position [0, 0]
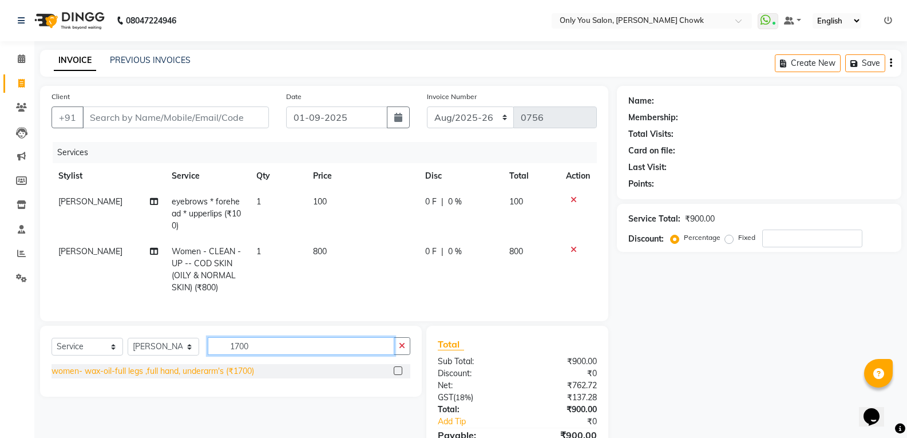
type input "1700"
click at [251, 377] on div "women- wax-oil-full legs ,full hand, underarm's (₹1700)" at bounding box center [153, 371] width 203 height 12
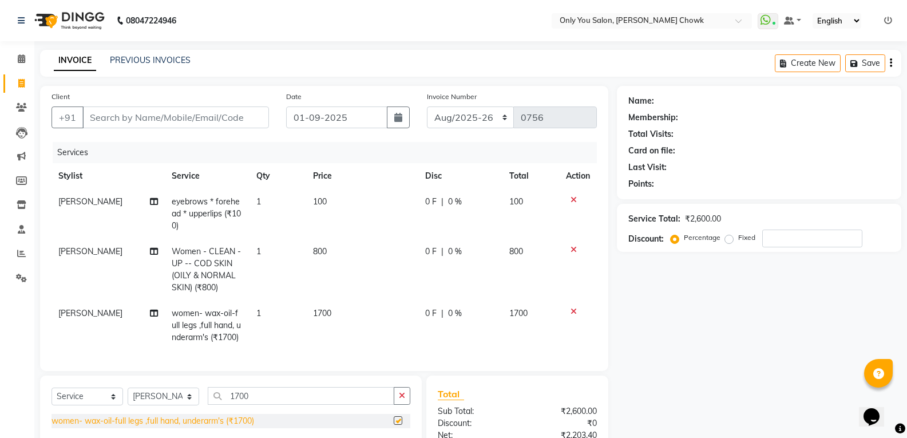
checkbox input "false"
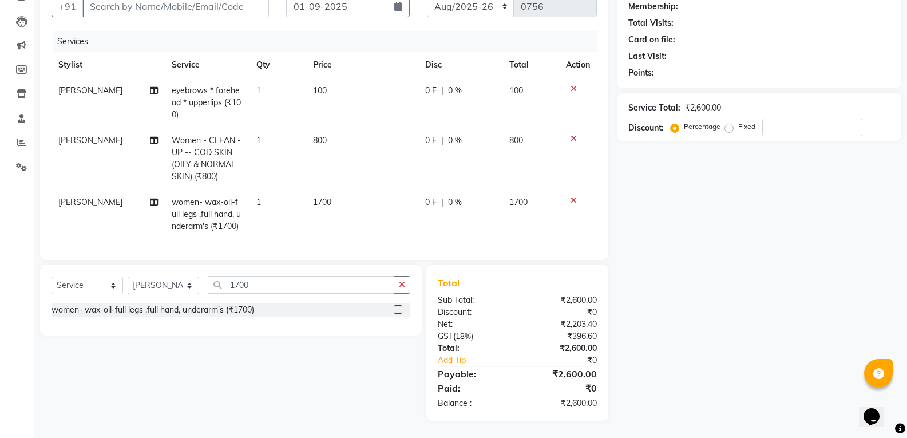
click at [319, 85] on span "100" at bounding box center [320, 90] width 14 height 10
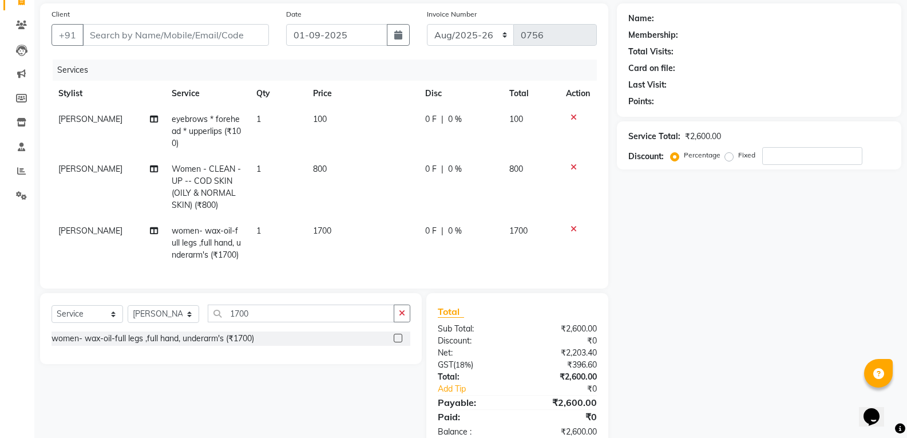
select select "21352"
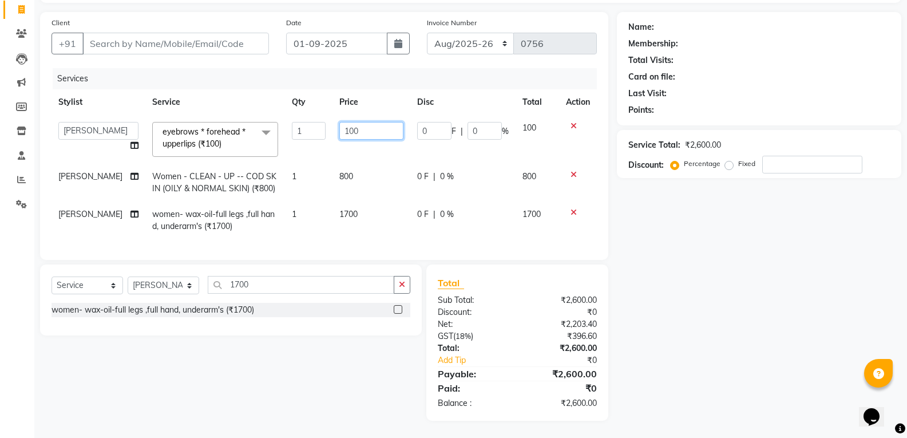
click at [354, 122] on input "100" at bounding box center [371, 131] width 64 height 18
type input "110"
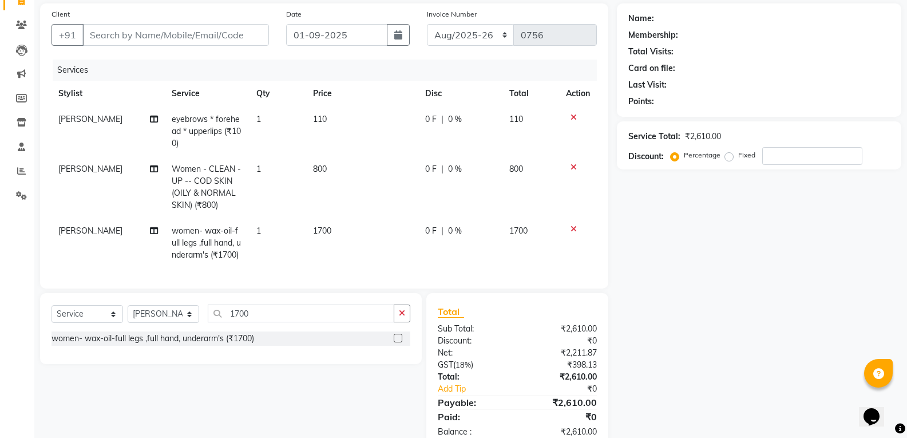
click at [661, 291] on div "Name: Membership: Total Visits: Card on file: Last Visit: Points: Service Total…" at bounding box center [763, 226] width 293 height 446
click at [123, 36] on input "Client" at bounding box center [175, 35] width 187 height 22
type input "8"
type input "0"
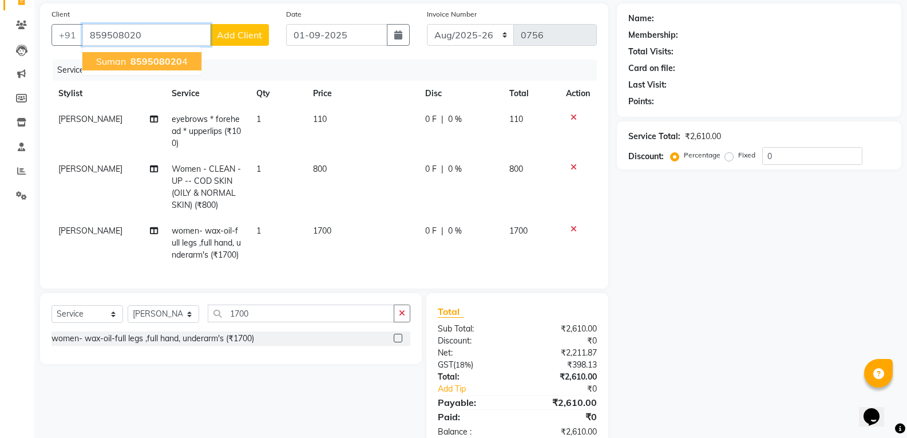
click at [108, 61] on span "suman" at bounding box center [111, 61] width 30 height 11
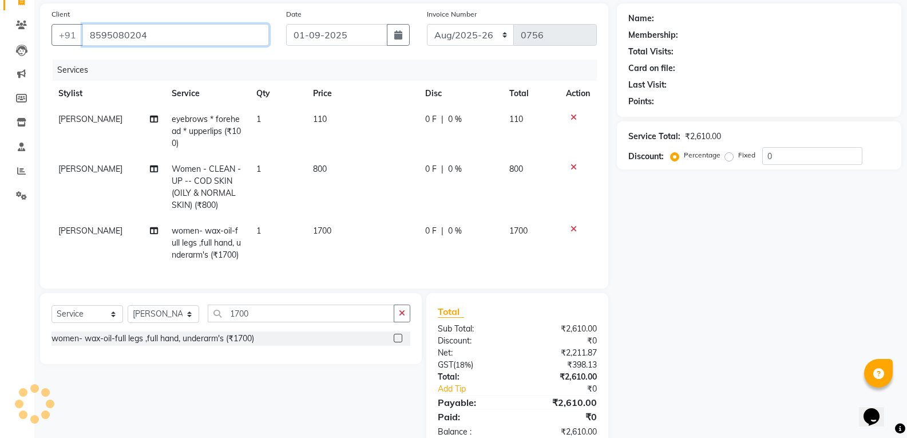
type input "8595080204"
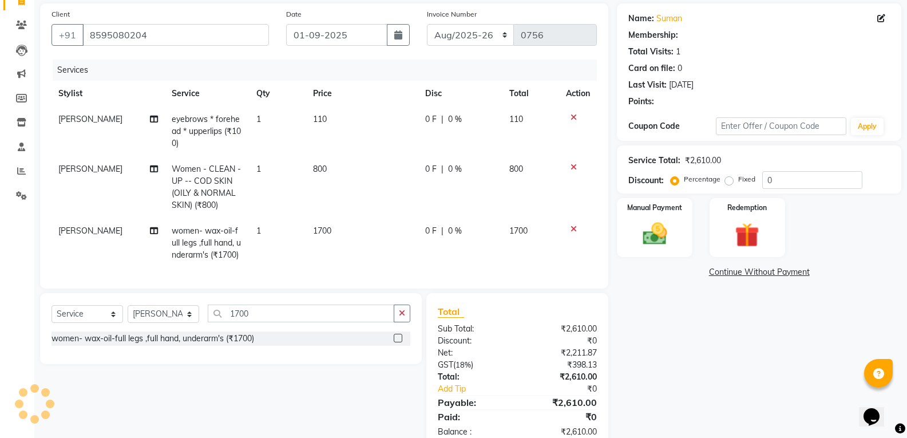
scroll to position [120, 0]
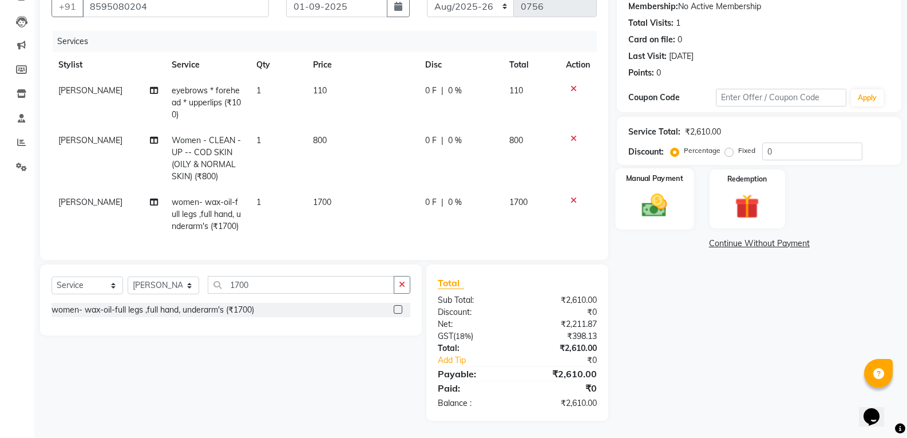
click at [666, 210] on img at bounding box center [654, 205] width 41 height 29
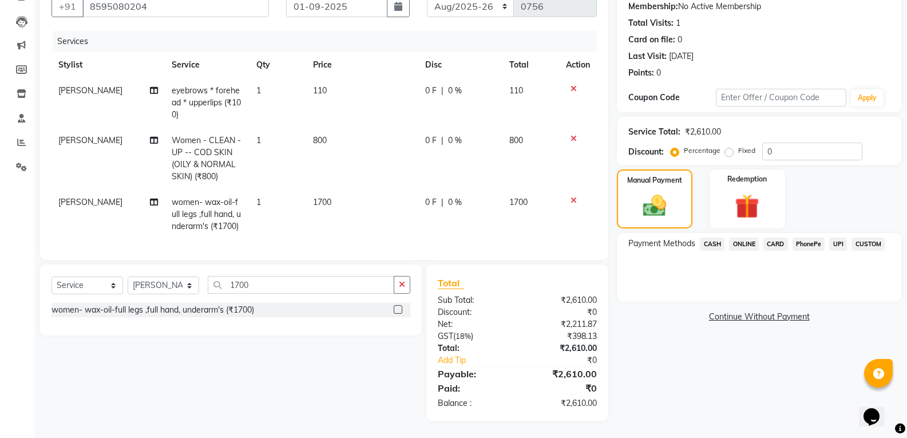
click at [716, 238] on span "CASH" at bounding box center [712, 244] width 25 height 13
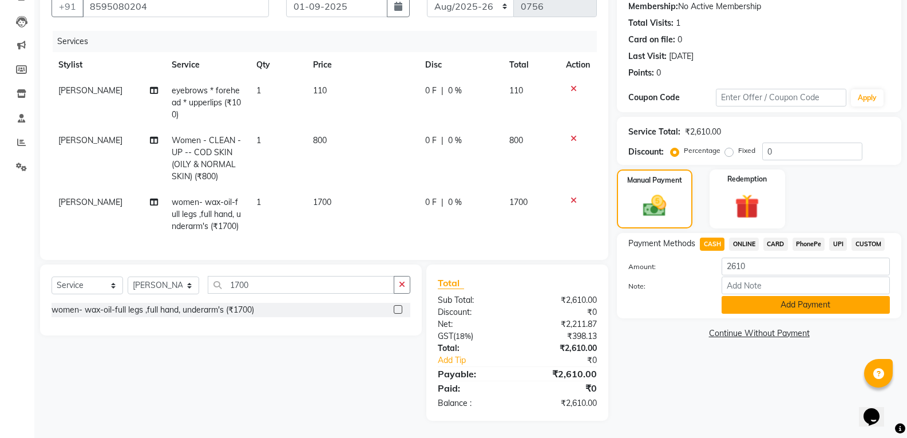
click at [740, 299] on button "Add Payment" at bounding box center [806, 305] width 168 height 18
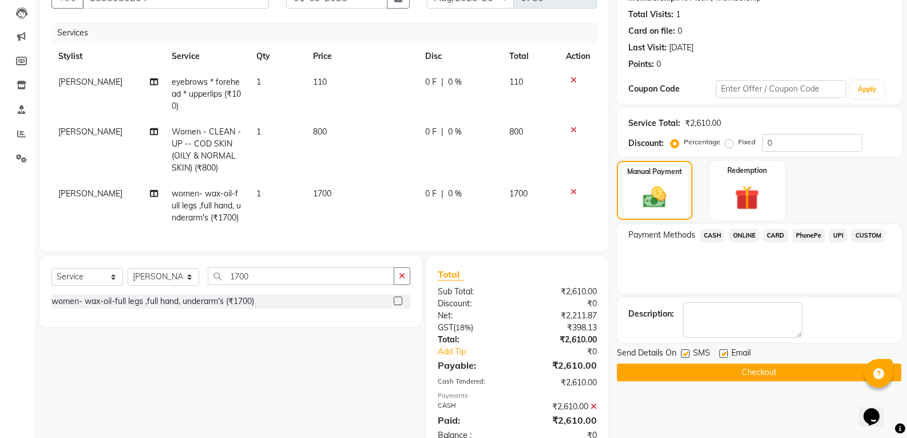
scroll to position [160, 0]
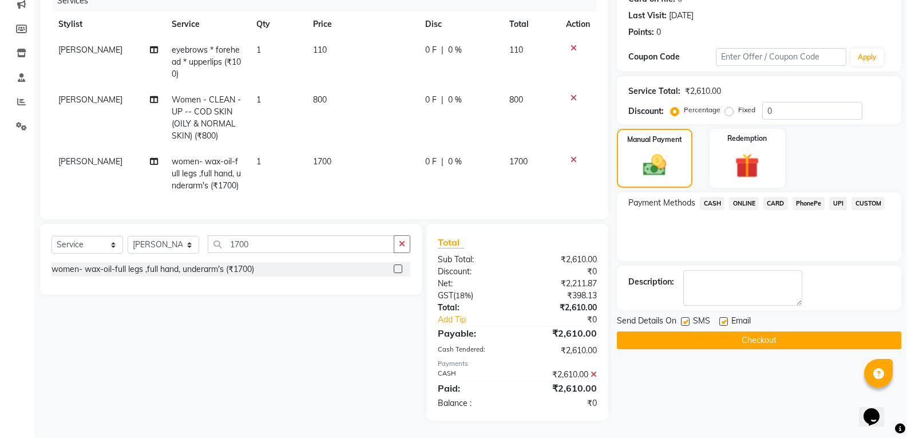
click at [594, 375] on icon at bounding box center [594, 374] width 6 height 8
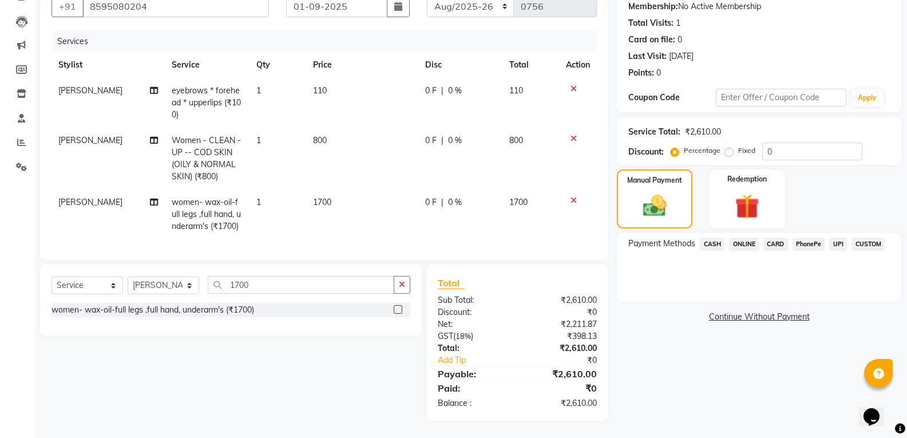
scroll to position [120, 0]
click at [745, 238] on span "ONLINE" at bounding box center [744, 244] width 30 height 13
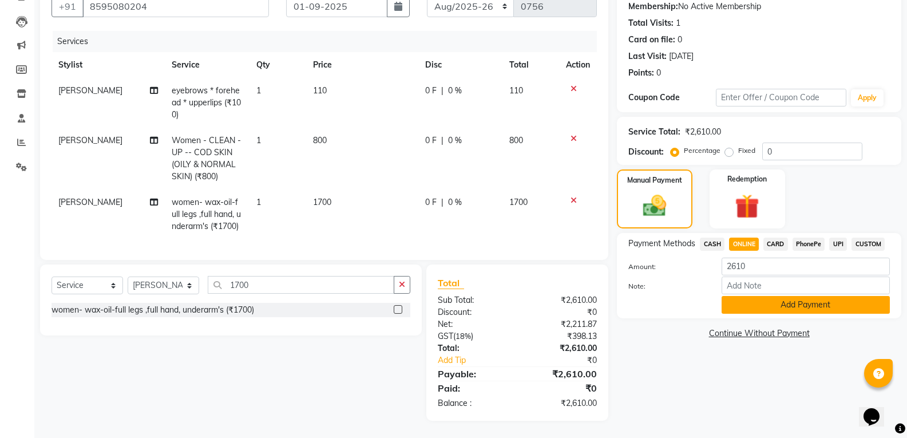
click at [767, 304] on button "Add Payment" at bounding box center [806, 305] width 168 height 18
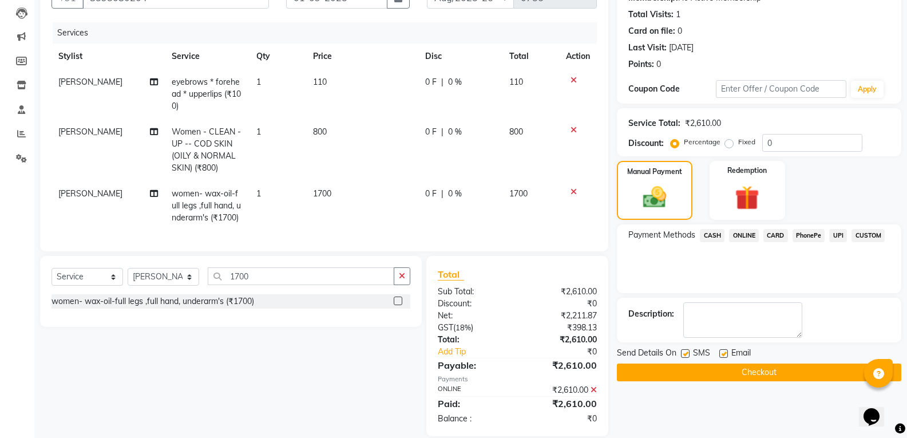
scroll to position [144, 0]
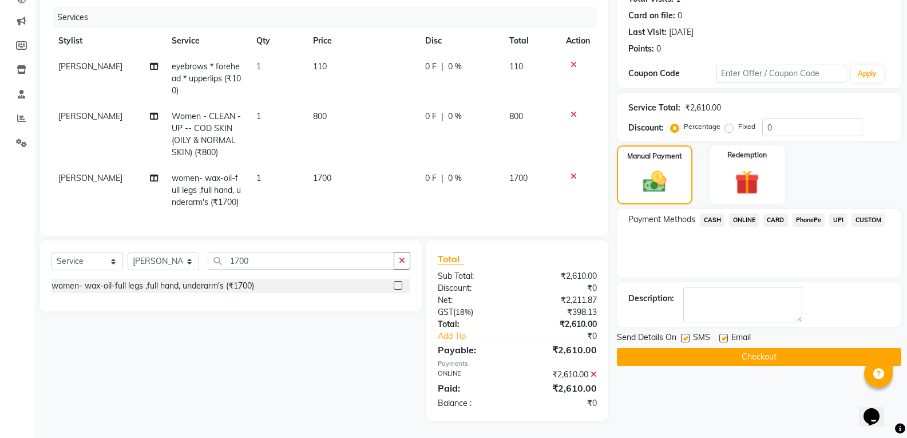
click at [740, 350] on button "Checkout" at bounding box center [759, 357] width 285 height 18
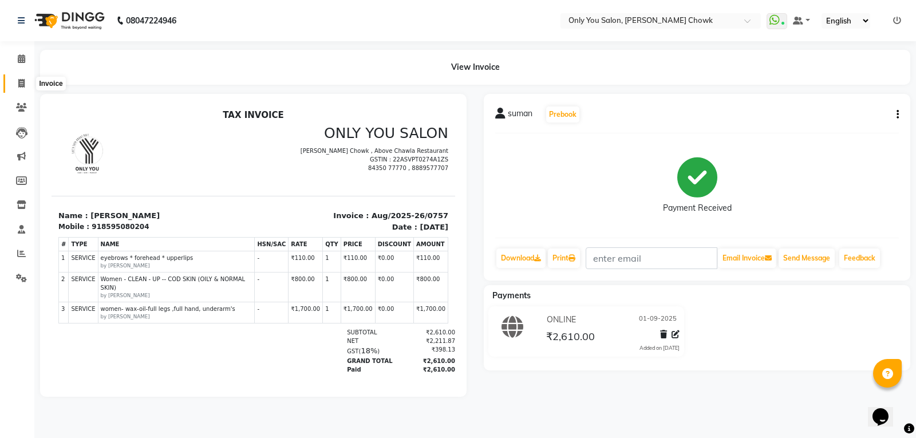
click at [22, 79] on icon at bounding box center [21, 83] width 6 height 9
select select "service"
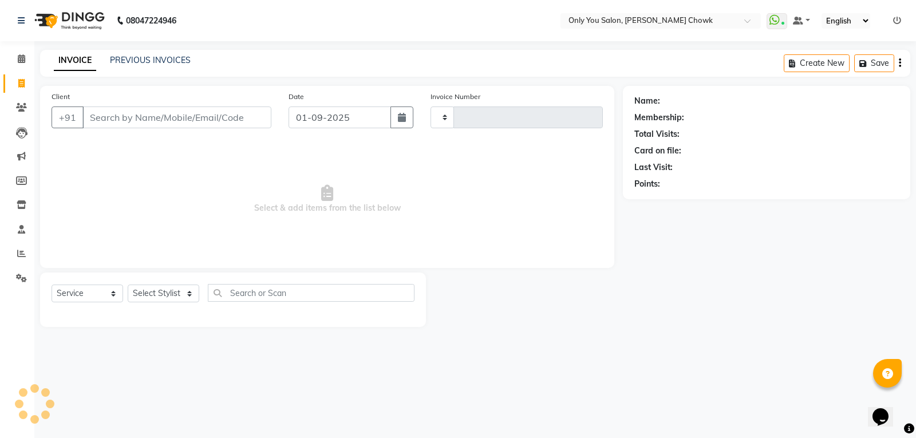
type input "0758"
select select "8713"
click at [80, 297] on select "Select Service Product Membership Package Voucher Prepaid Gift Card" at bounding box center [88, 294] width 72 height 18
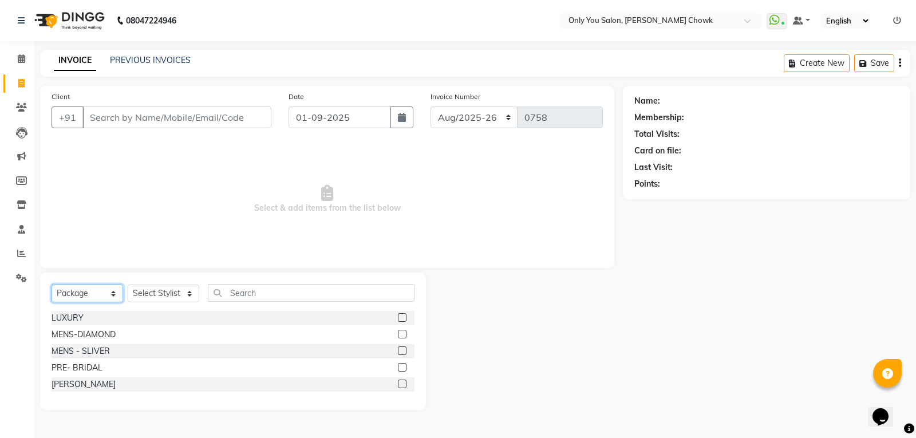
select select "service"
click at [52, 285] on select "Select Service Product Membership Package Voucher Prepaid Gift Card" at bounding box center [88, 294] width 72 height 18
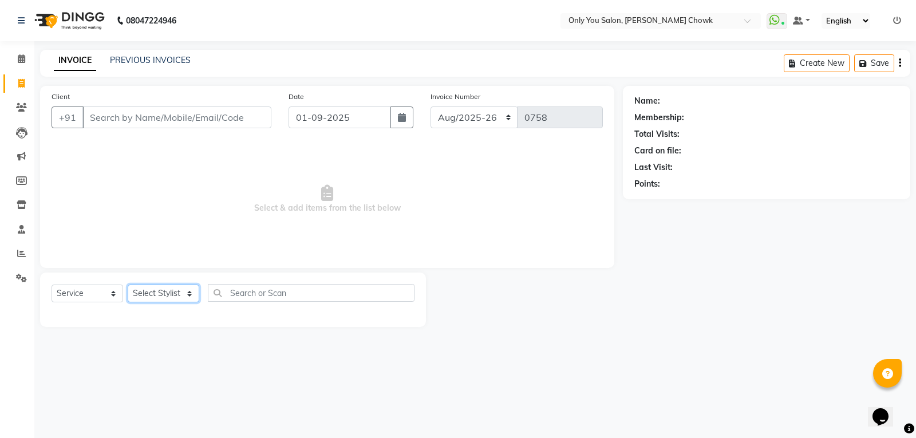
click at [152, 294] on select "Select Stylist [PERSON_NAME] [PERSON_NAME] [PERSON_NAME] MAMTA [PERSON_NAME] [P…" at bounding box center [164, 294] width 72 height 18
select select "89088"
click at [128, 285] on select "Select Stylist [PERSON_NAME] [PERSON_NAME] [PERSON_NAME] MAMTA [PERSON_NAME] [P…" at bounding box center [164, 294] width 72 height 18
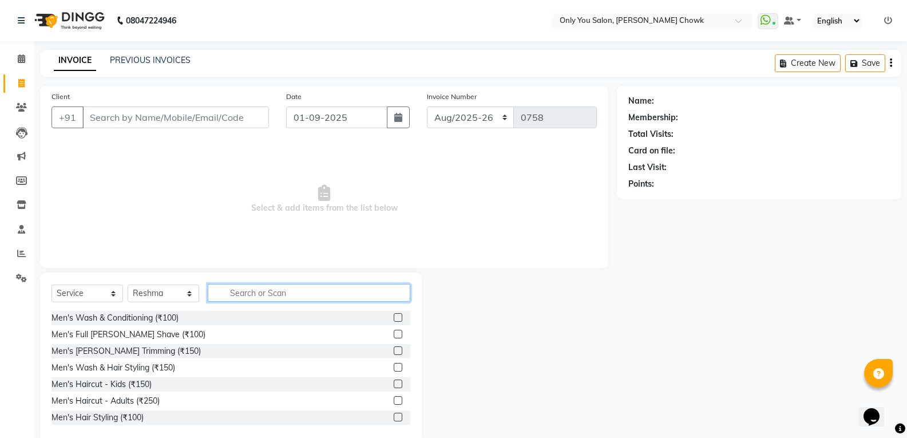
click at [244, 291] on input "text" at bounding box center [309, 293] width 203 height 18
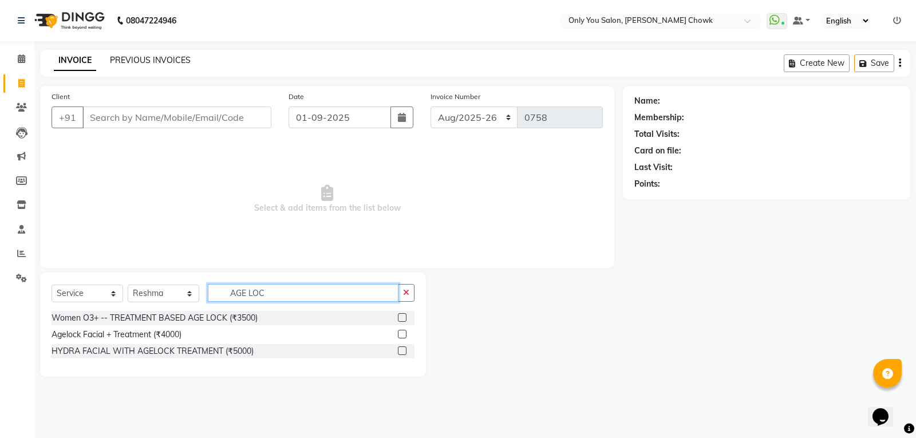
type input "AGE LOC"
click at [147, 58] on link "PREVIOUS INVOICES" at bounding box center [150, 60] width 81 height 10
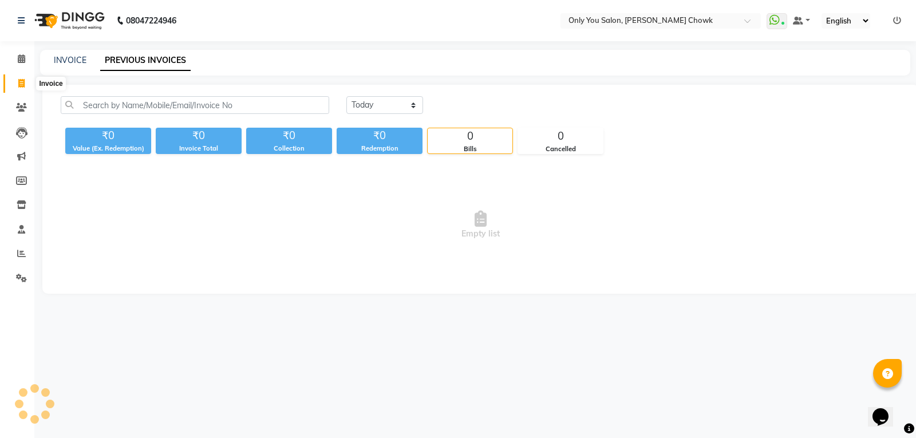
click at [12, 80] on span at bounding box center [21, 83] width 20 height 13
select select "service"
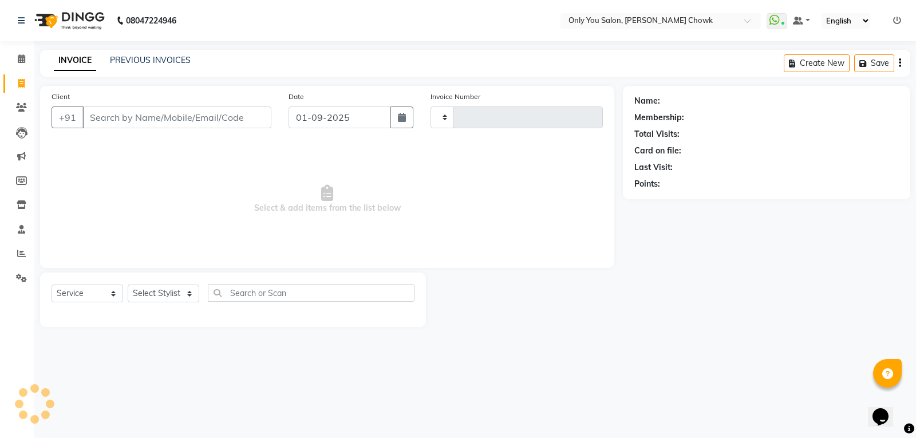
type input "0758"
select select "8713"
click at [167, 291] on select "Select Stylist" at bounding box center [164, 294] width 72 height 18
click at [164, 291] on select "Select Stylist" at bounding box center [164, 294] width 72 height 18
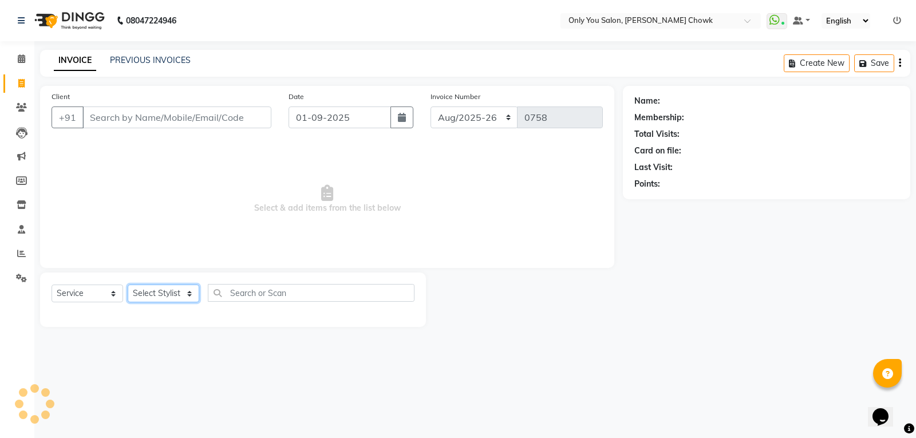
click at [164, 291] on select "Select Stylist" at bounding box center [164, 294] width 72 height 18
select select "package"
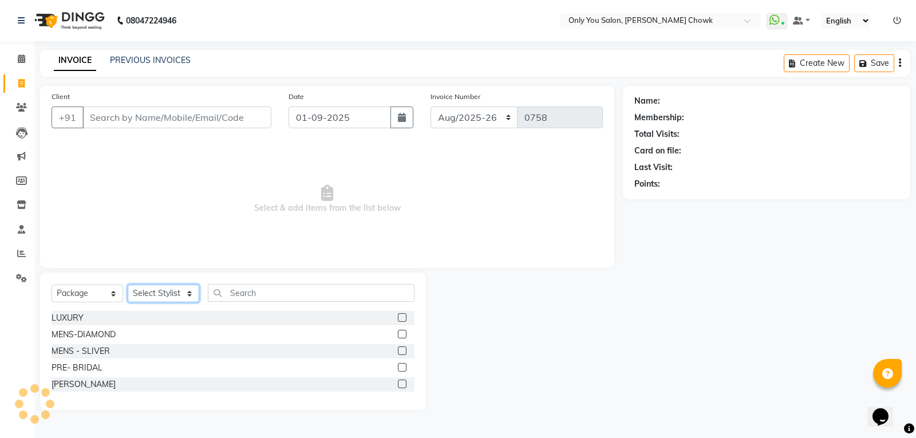
click at [164, 293] on select "Select Stylist [PERSON_NAME] [PERSON_NAME] [PERSON_NAME] MAMTA [PERSON_NAME] [P…" at bounding box center [164, 294] width 72 height 18
select select "86689"
click at [128, 285] on select "Select Stylist [PERSON_NAME] [PERSON_NAME] [PERSON_NAME] MAMTA [PERSON_NAME] [P…" at bounding box center [164, 294] width 72 height 18
click at [115, 292] on select "Select Service Product Membership Package Voucher Prepaid Gift Card" at bounding box center [88, 294] width 72 height 18
select select "service"
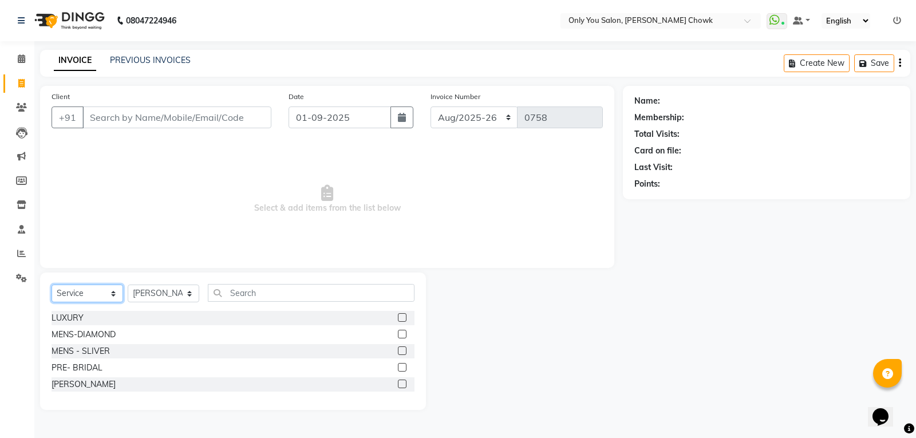
click at [52, 285] on select "Select Service Product Membership Package Voucher Prepaid Gift Card" at bounding box center [88, 294] width 72 height 18
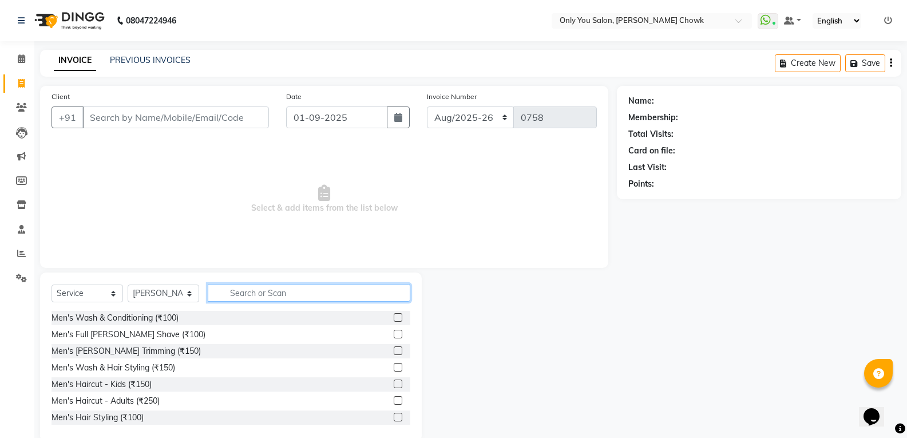
click at [255, 290] on input "text" at bounding box center [309, 293] width 203 height 18
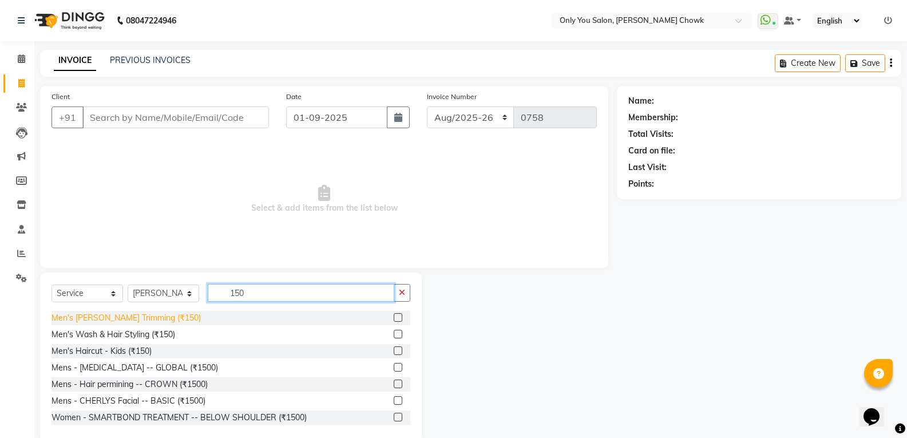
type input "150"
click at [157, 317] on div "Men's [PERSON_NAME] Trimming (₹150)" at bounding box center [126, 318] width 149 height 12
checkbox input "false"
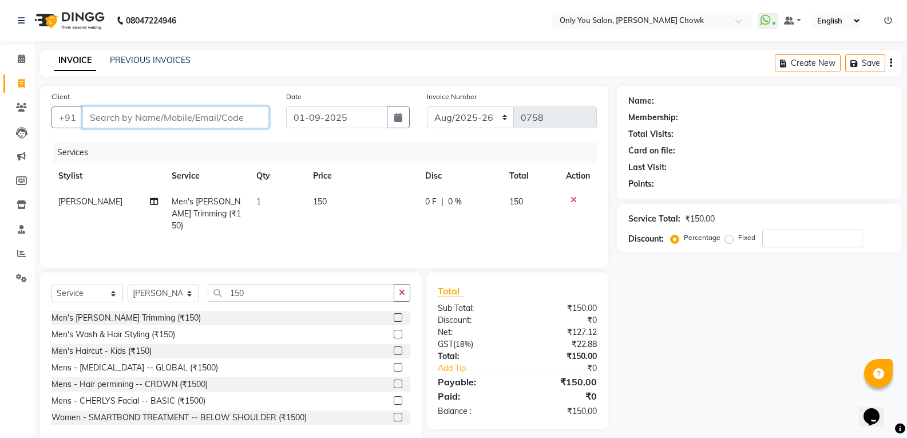
click at [157, 127] on input "Client" at bounding box center [175, 117] width 187 height 22
type input "8"
type input "0"
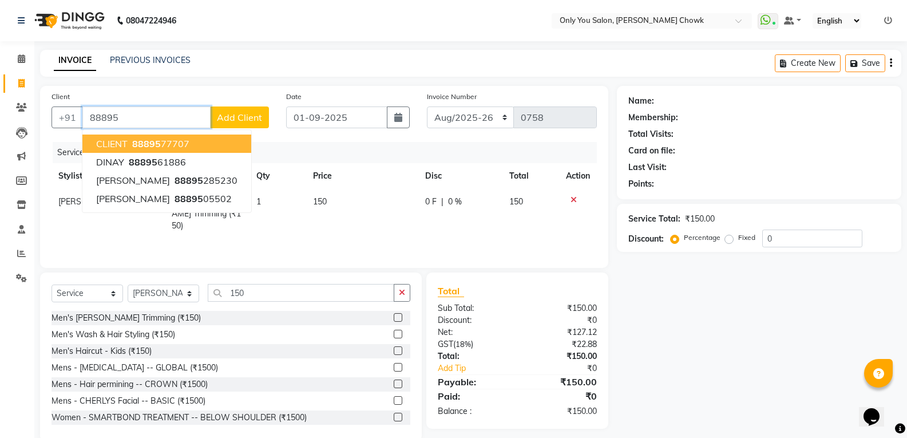
click at [168, 144] on ngb-highlight "88895 77707" at bounding box center [160, 143] width 60 height 11
type input "8889577707"
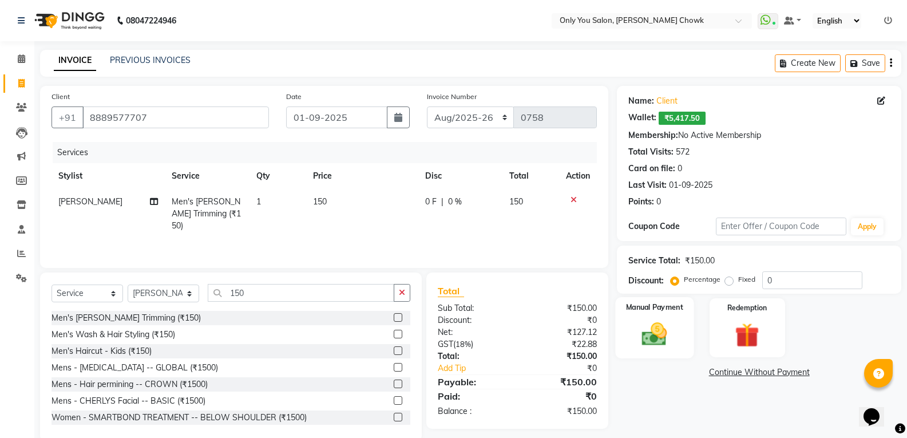
drag, startPoint x: 663, startPoint y: 328, endPoint x: 656, endPoint y: 325, distance: 7.4
click at [661, 328] on img at bounding box center [654, 333] width 41 height 29
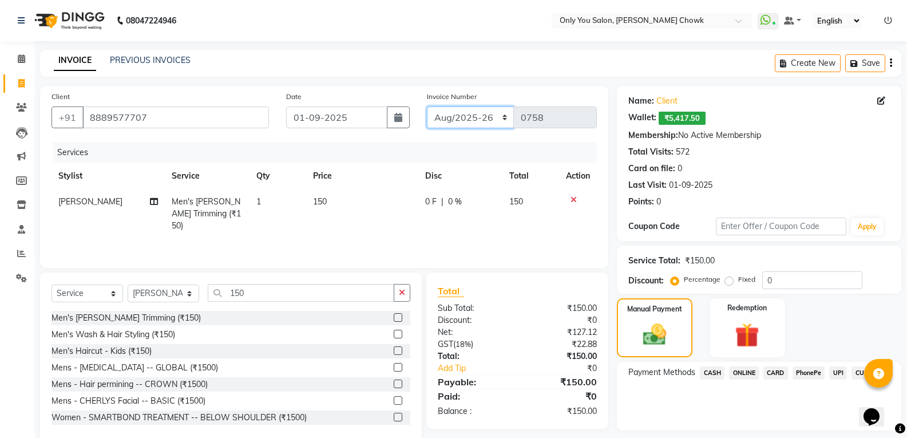
click at [469, 114] on select "Aug/25-26 Aug/2025-26 TRD/2025" at bounding box center [471, 117] width 88 height 22
select select "8714"
click at [427, 106] on select "Aug/25-26 Aug/2025-26 TRD/2025" at bounding box center [471, 117] width 88 height 22
type input "0665"
click at [713, 372] on span "CASH" at bounding box center [712, 372] width 25 height 13
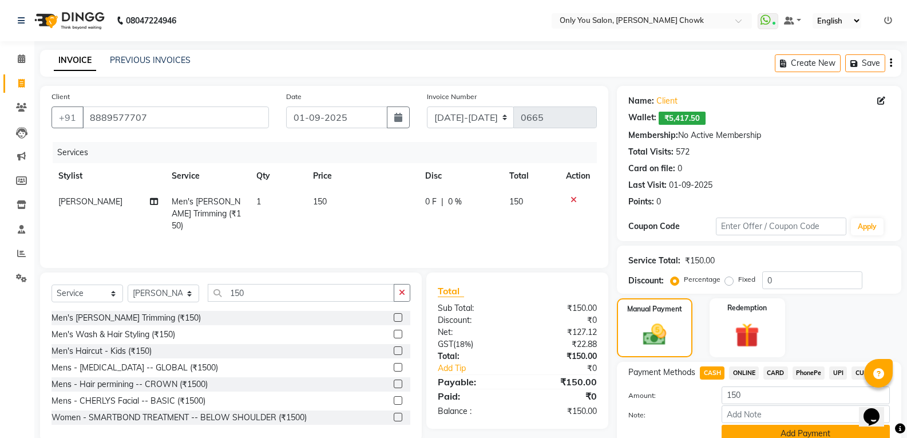
click at [766, 430] on button "Add Payment" at bounding box center [806, 434] width 168 height 18
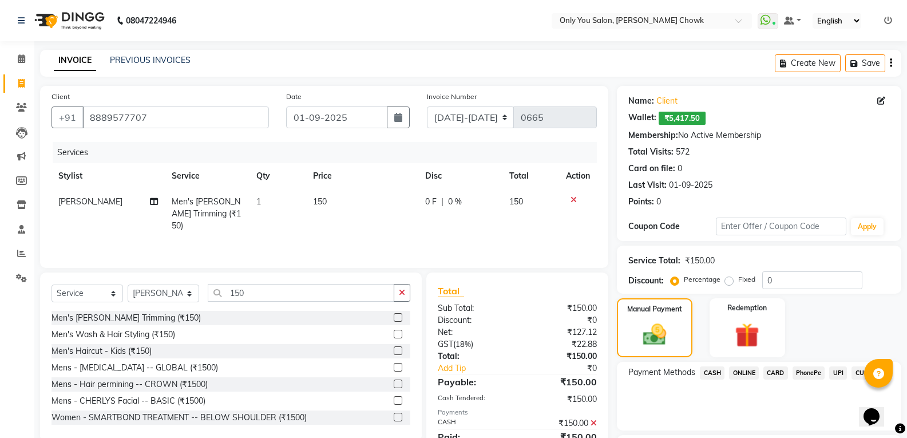
scroll to position [98, 0]
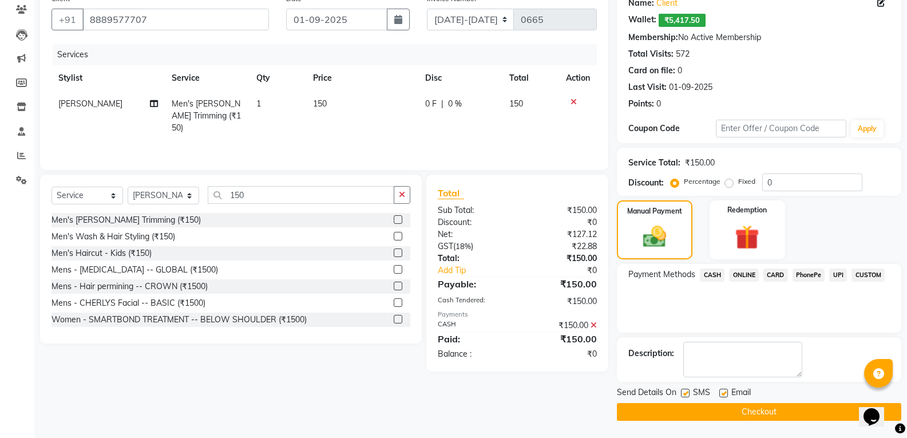
click at [762, 408] on button "Checkout" at bounding box center [759, 412] width 285 height 18
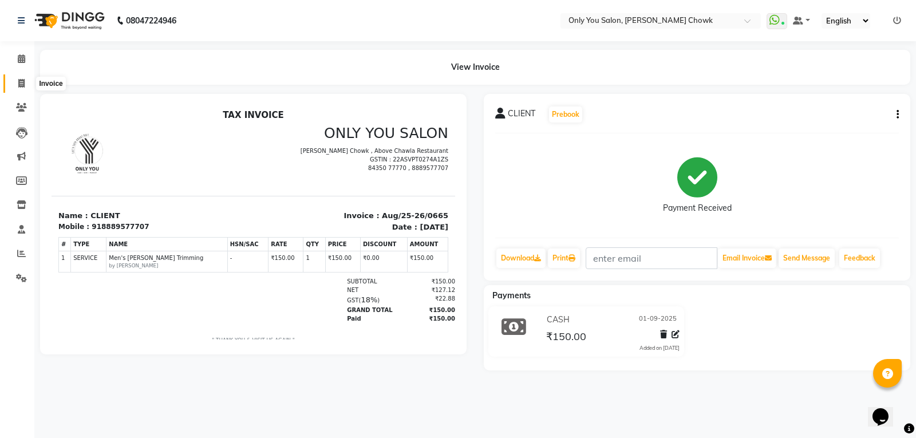
click at [24, 84] on icon at bounding box center [21, 83] width 6 height 9
select select "service"
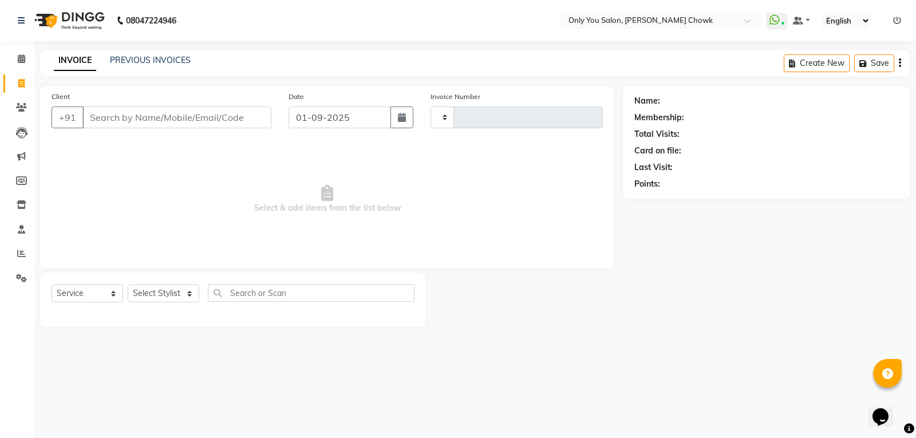
type input "0758"
select select "8713"
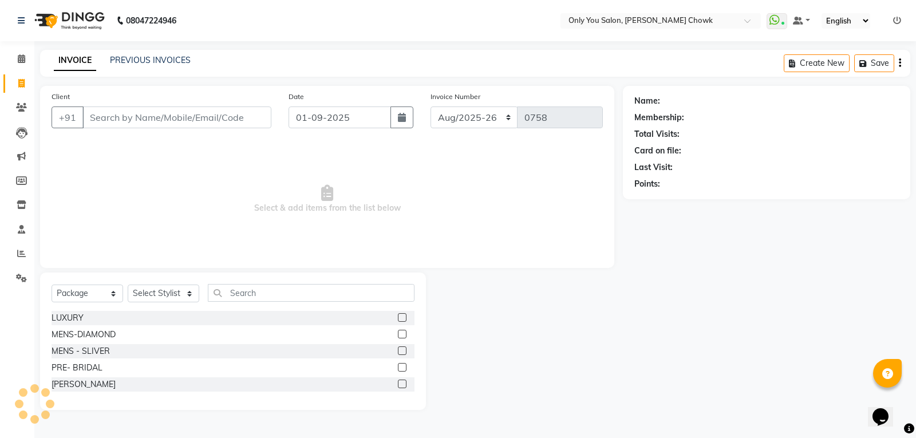
click at [113, 303] on div "Select Service Product Membership Package Voucher Prepaid Gift Card Select Styl…" at bounding box center [233, 297] width 363 height 27
click at [109, 300] on select "Select Service Product Membership Package Voucher Prepaid Gift Card" at bounding box center [88, 294] width 72 height 18
select select "service"
click at [52, 285] on select "Select Service Product Membership Package Voucher Prepaid Gift Card" at bounding box center [88, 294] width 72 height 18
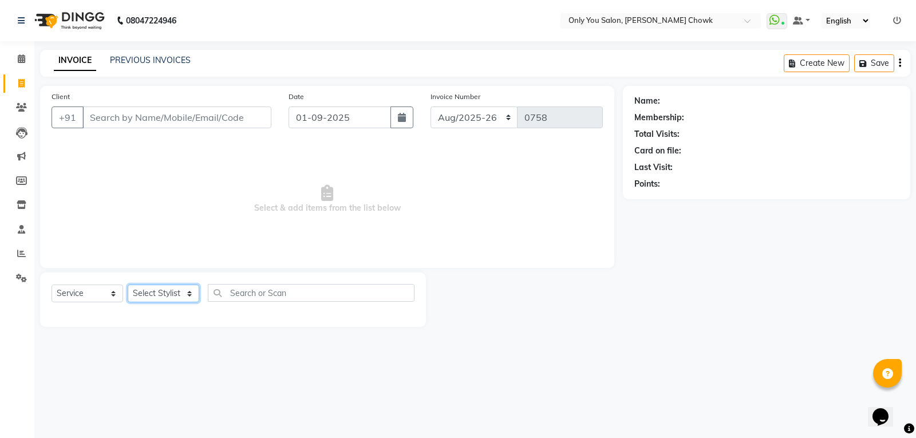
click at [151, 291] on select "Select Stylist [PERSON_NAME] [PERSON_NAME] [PERSON_NAME] MAMTA [PERSON_NAME] [P…" at bounding box center [164, 294] width 72 height 18
select select "89088"
click at [128, 285] on select "Select Stylist [PERSON_NAME] [PERSON_NAME] [PERSON_NAME] MAMTA [PERSON_NAME] [P…" at bounding box center [164, 294] width 72 height 18
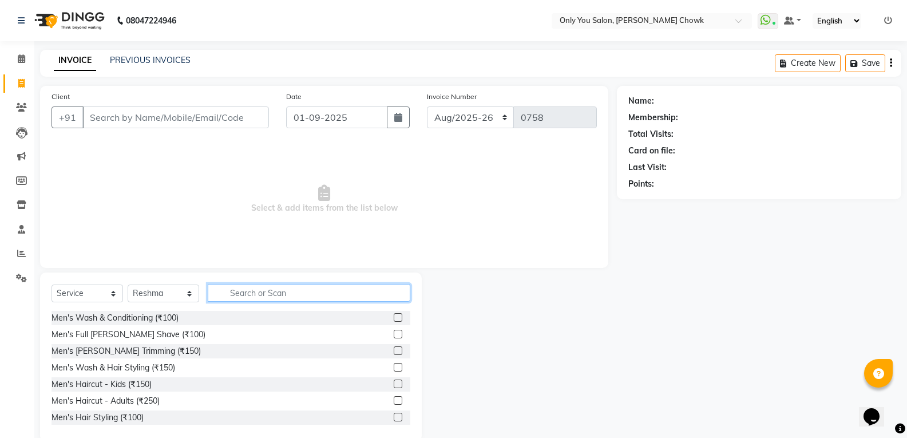
click at [270, 297] on input "text" at bounding box center [309, 293] width 203 height 18
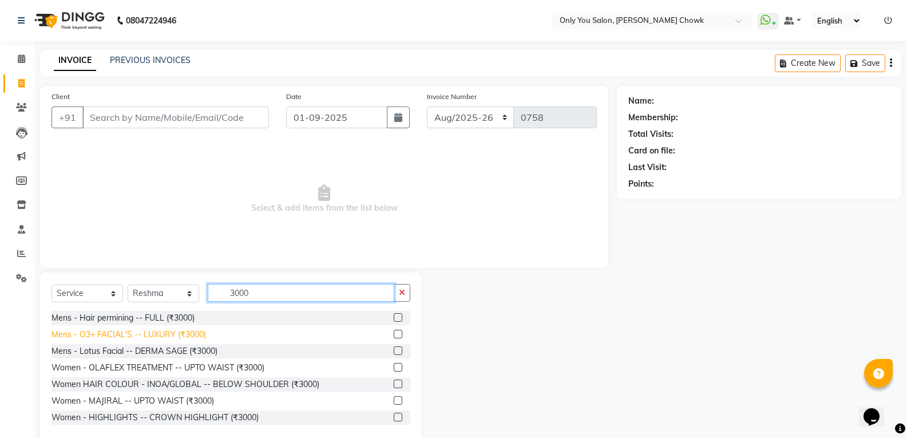
type input "3000"
click at [170, 331] on div "Mens - O3+ FACIAL'S -- LUXURY (₹3000)" at bounding box center [129, 335] width 155 height 12
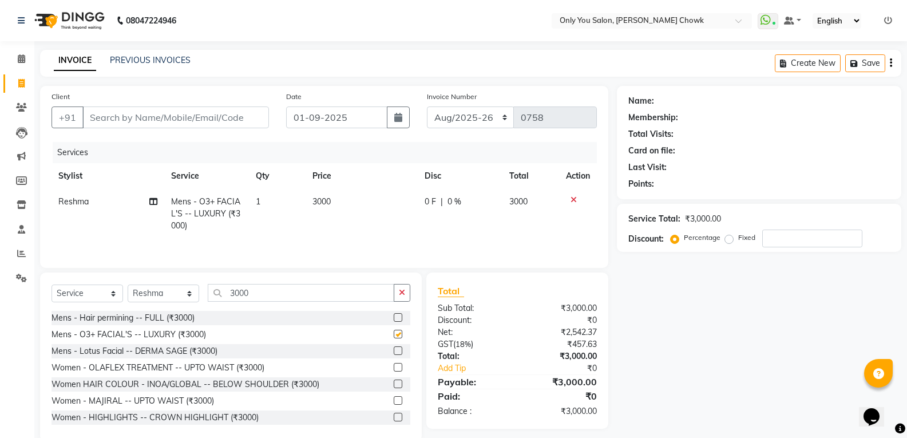
checkbox input "false"
click at [254, 297] on input "3000" at bounding box center [301, 293] width 187 height 18
type input "3"
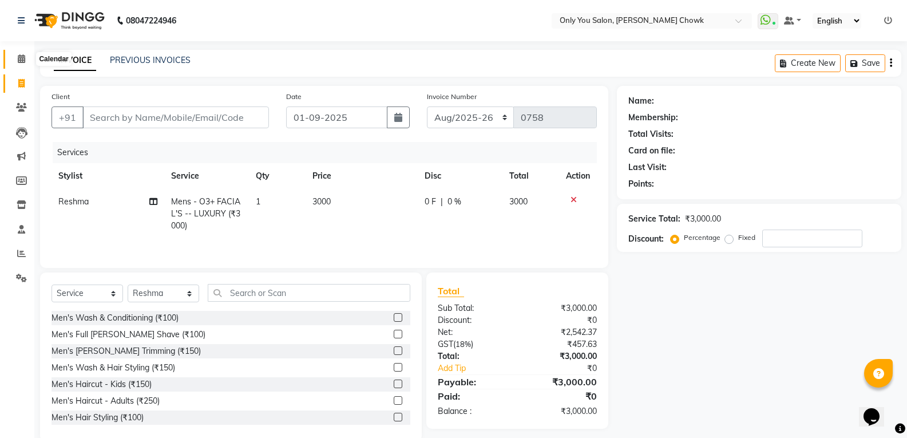
click at [18, 58] on icon at bounding box center [21, 58] width 7 height 9
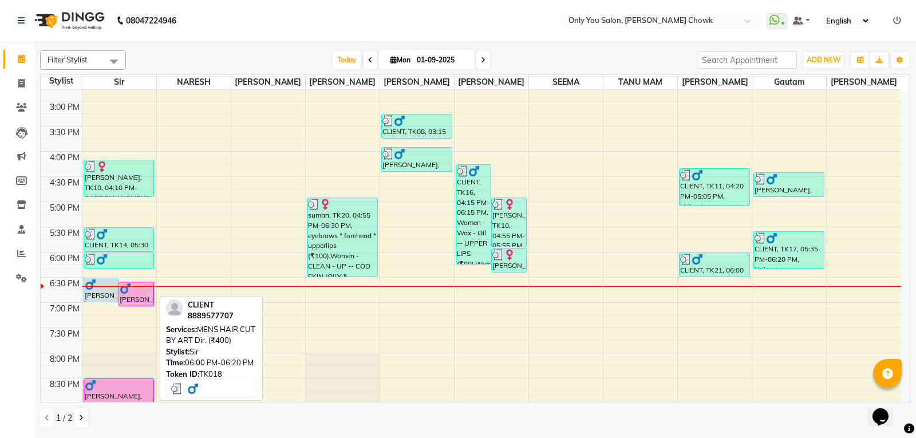
scroll to position [343, 0]
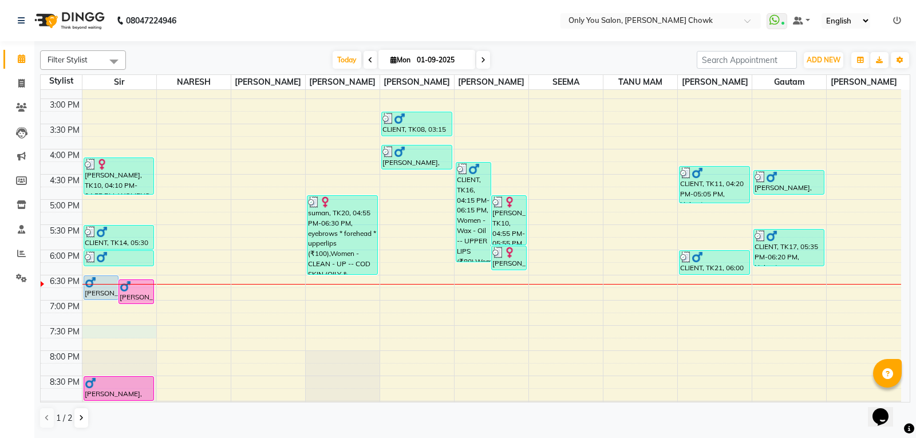
click at [84, 335] on div "8:00 AM 8:30 AM 9:00 AM 9:30 AM 10:00 AM 10:30 AM 11:00 AM 11:30 AM 12:00 PM 12…" at bounding box center [471, 98] width 860 height 705
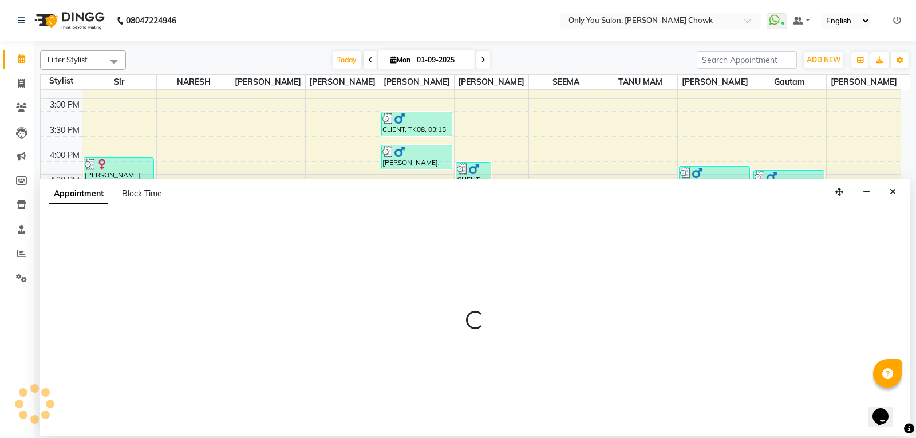
select select "21376"
select select "tentative"
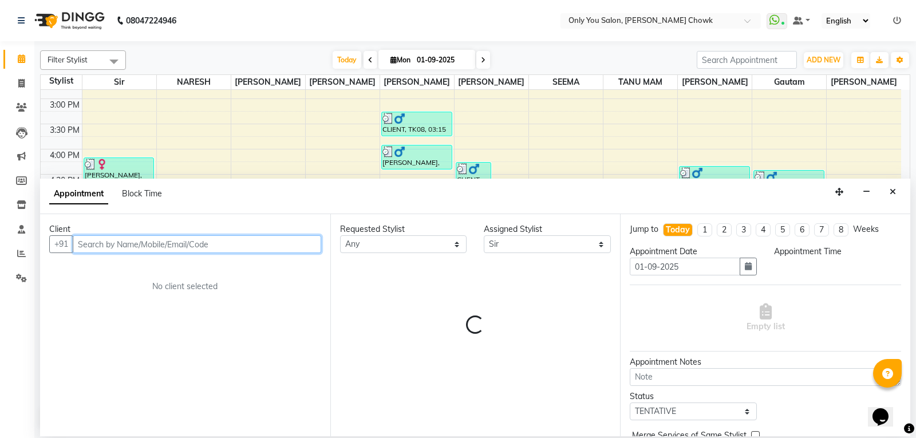
select select "1170"
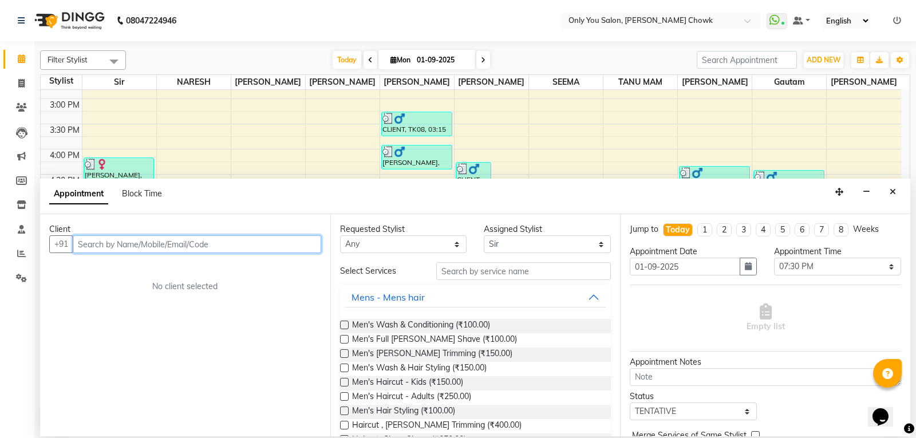
click at [124, 242] on input "text" at bounding box center [197, 244] width 248 height 18
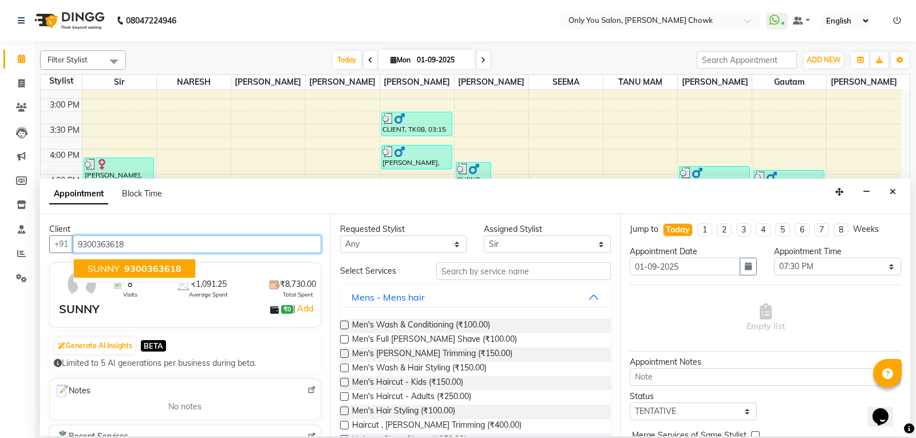
click at [172, 270] on span "9300363618" at bounding box center [152, 268] width 57 height 11
type input "9300363618"
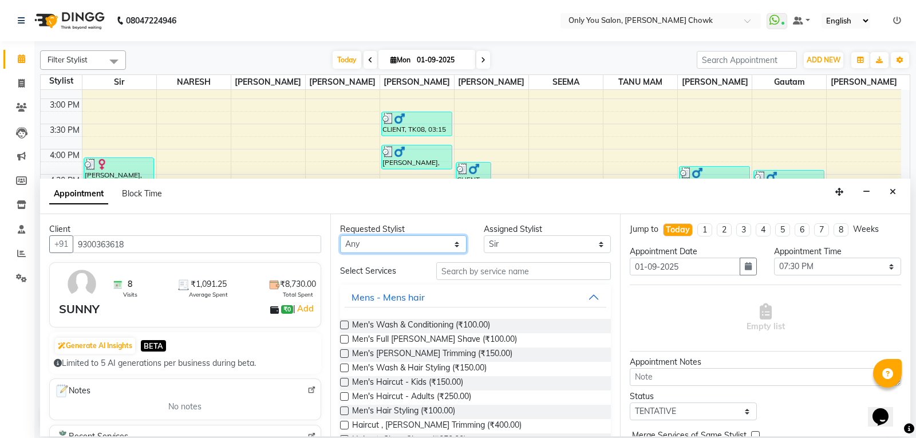
click at [372, 240] on select "Any ASHWIN gautam LAXMI TIWARI NARESH Ragini Sahu RAKESH RAMA RANI RANJEET Reen…" at bounding box center [403, 244] width 127 height 18
select select "21376"
click at [340, 235] on select "Any ASHWIN gautam LAXMI TIWARI NARESH Ragini Sahu RAKESH RAMA RANI RANJEET Reen…" at bounding box center [403, 244] width 127 height 18
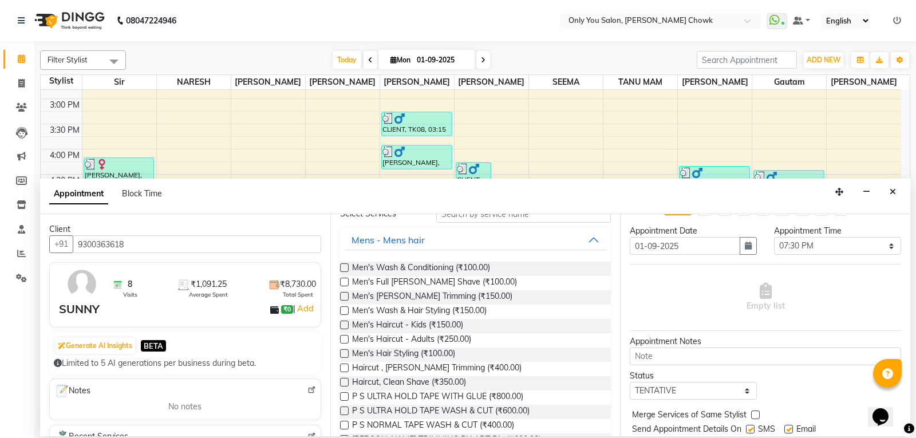
scroll to position [57, 0]
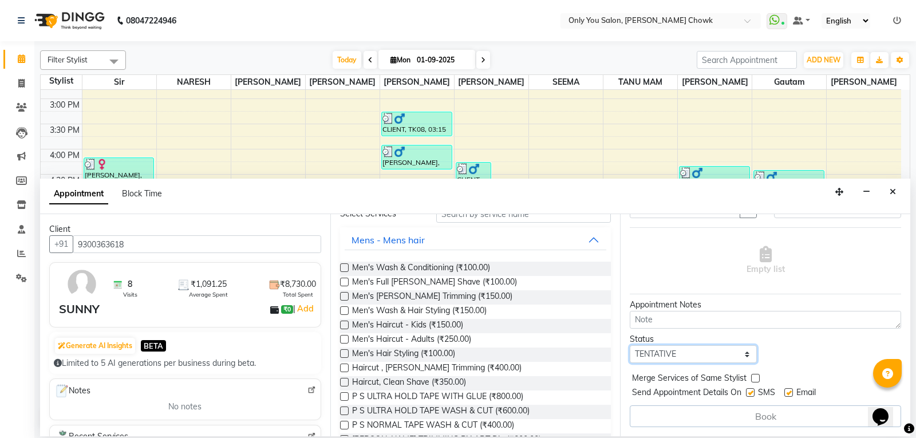
click at [697, 353] on select "Select TENTATIVE CONFIRM CHECK-IN UPCOMING" at bounding box center [693, 354] width 127 height 18
select select "confirm booking"
click at [630, 345] on select "Select TENTATIVE CONFIRM CHECK-IN UPCOMING" at bounding box center [693, 354] width 127 height 18
click at [673, 353] on select "Select TENTATIVE CONFIRM CHECK-IN UPCOMING" at bounding box center [693, 354] width 127 height 18
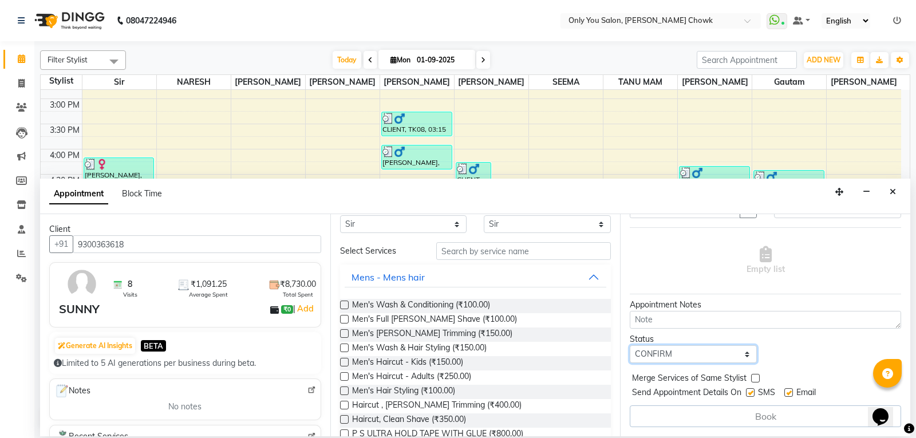
scroll to position [0, 0]
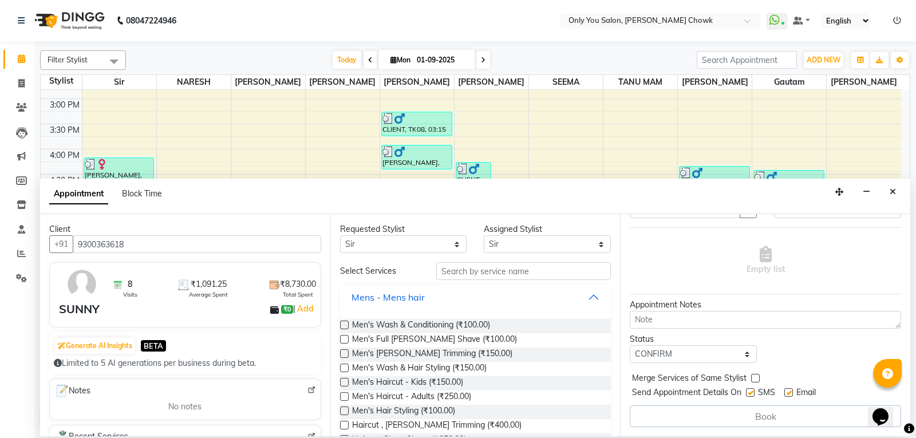
click at [427, 297] on button "Mens - Mens hair" at bounding box center [476, 297] width 262 height 21
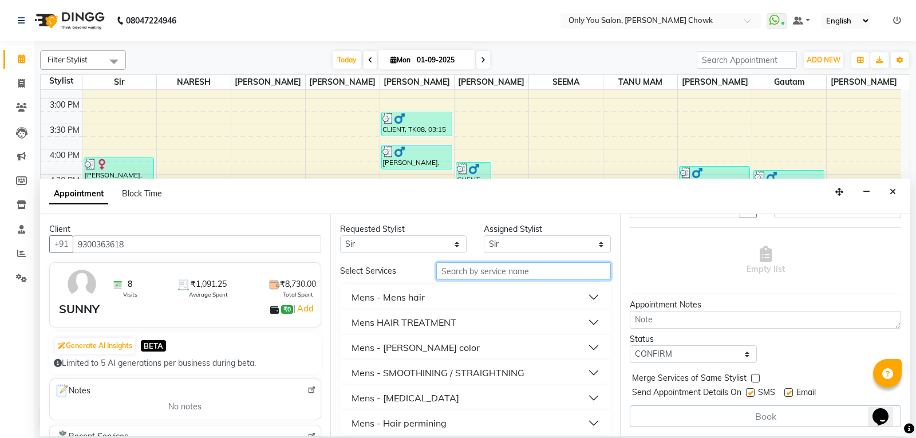
click at [468, 271] on input "text" at bounding box center [523, 271] width 175 height 18
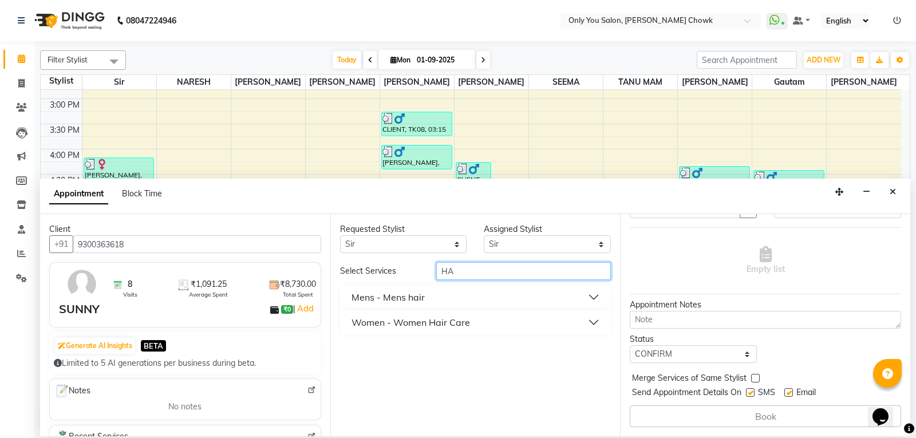
type input "H"
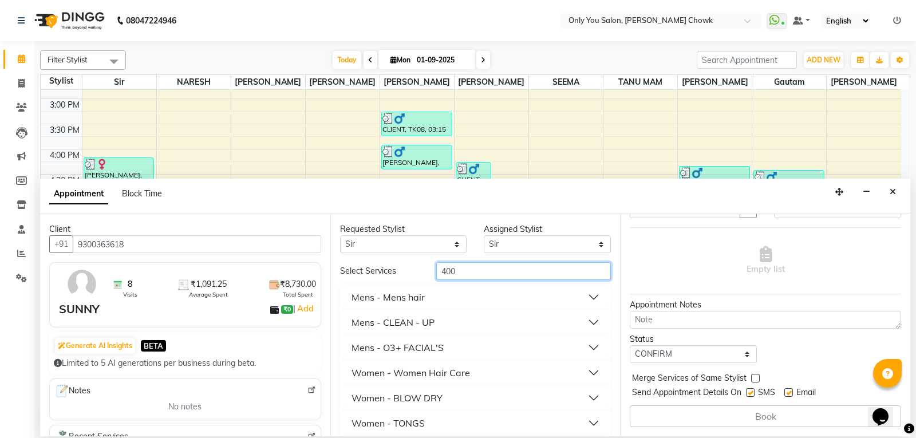
type input "400"
click at [446, 298] on button "Mens - Mens hair" at bounding box center [476, 297] width 262 height 21
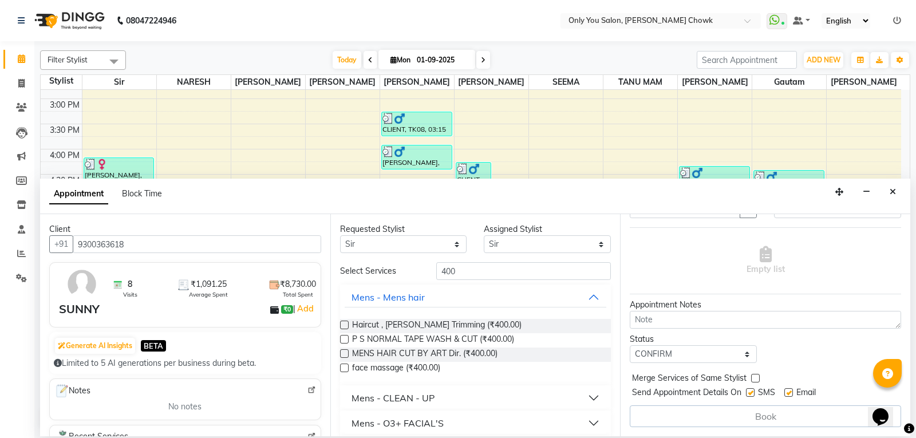
click at [342, 356] on label at bounding box center [344, 353] width 9 height 9
click at [342, 356] on input "checkbox" at bounding box center [343, 354] width 7 height 7
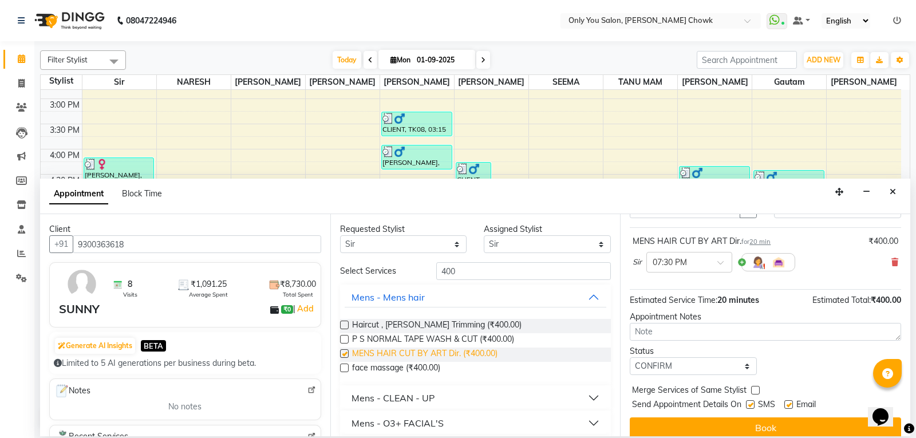
checkbox input "false"
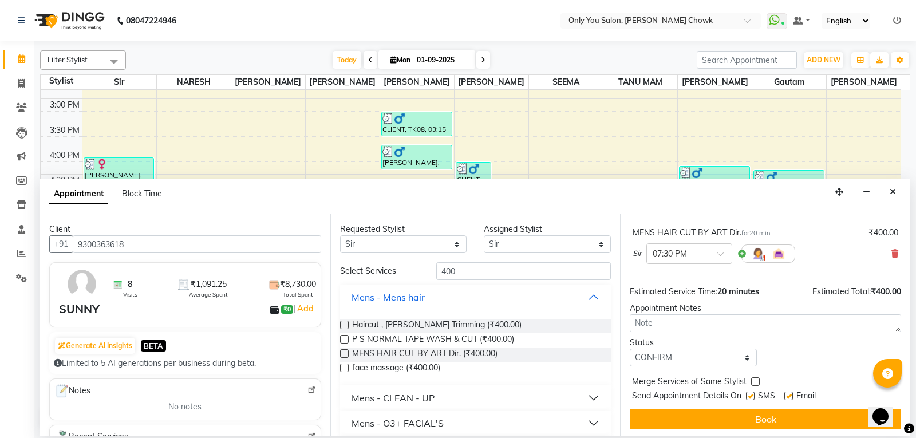
scroll to position [68, 0]
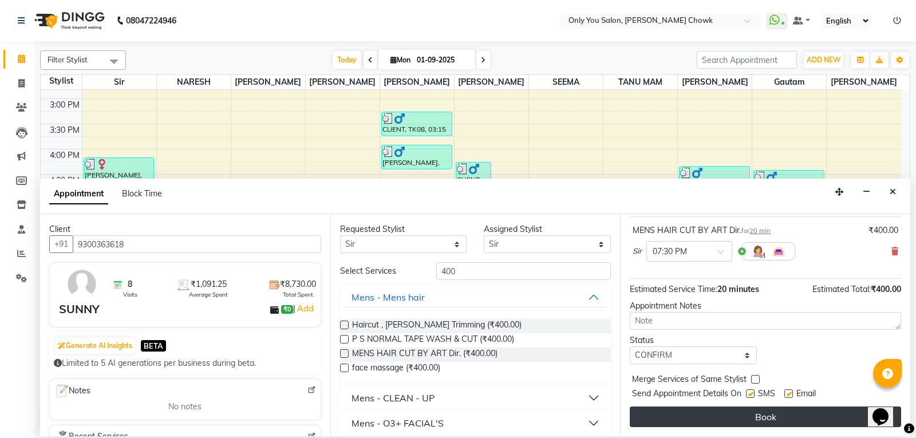
click at [821, 412] on button "Book" at bounding box center [765, 416] width 271 height 21
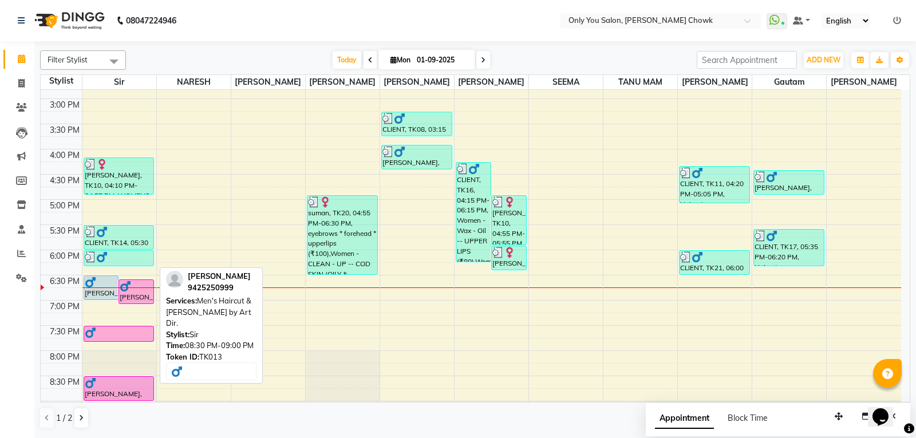
click at [109, 398] on div at bounding box center [119, 400] width 70 height 5
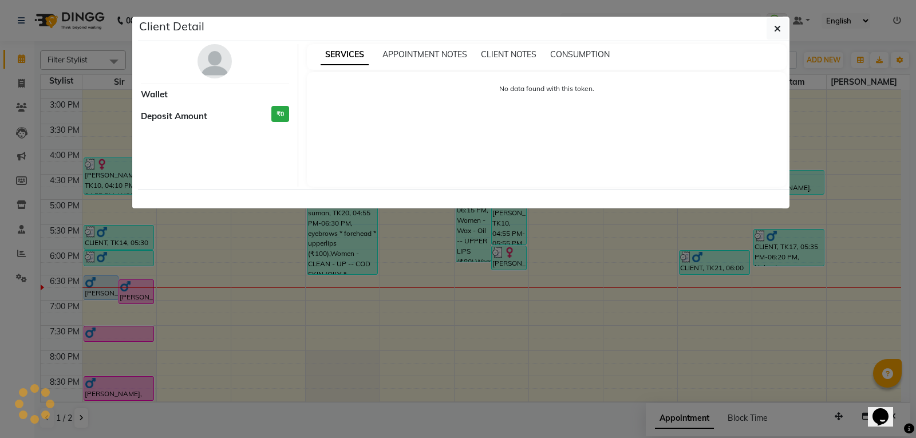
select select "6"
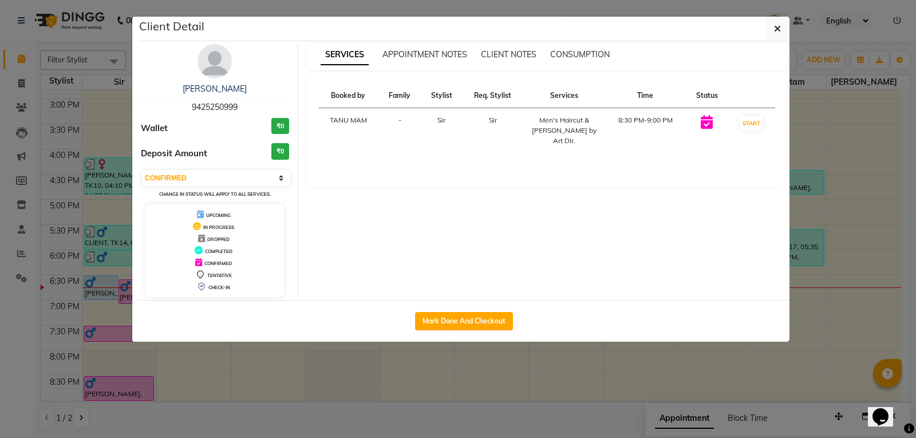
click at [580, 123] on div "Men's Haircut & Beard by Art Dir." at bounding box center [564, 130] width 68 height 31
click at [873, 200] on ngb-modal-window "Client Detail Amit Agarwal Bhaiya 9425250999 Wallet ₹0 Deposit Amount ₹0 Select…" at bounding box center [458, 219] width 916 height 438
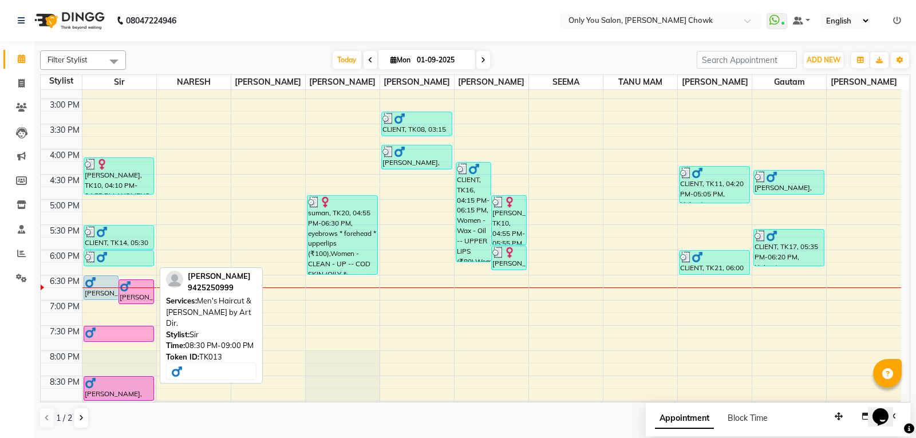
click at [118, 396] on div "[PERSON_NAME], TK13, 08:30 PM-09:00 PM, Men's Haircut & [PERSON_NAME] by Art Di…" at bounding box center [119, 388] width 70 height 23
select select "6"
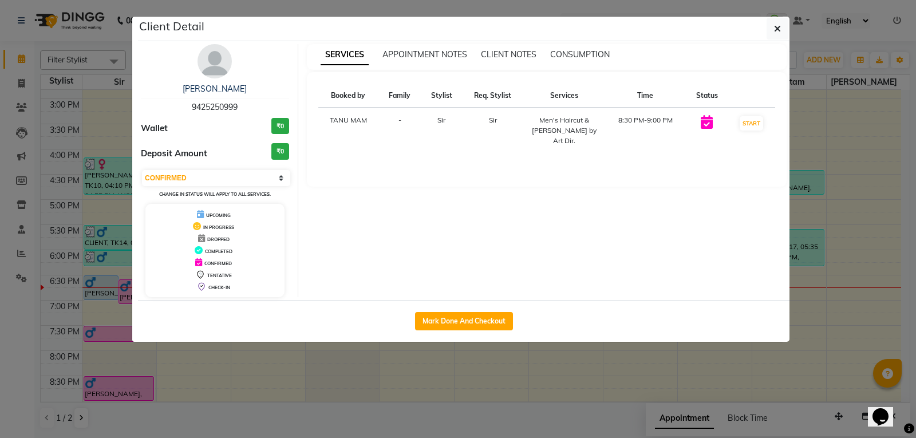
click at [227, 369] on ngb-modal-window "Client Detail Amit Agarwal Bhaiya 9425250999 Wallet ₹0 Deposit Amount ₹0 Select…" at bounding box center [458, 219] width 916 height 438
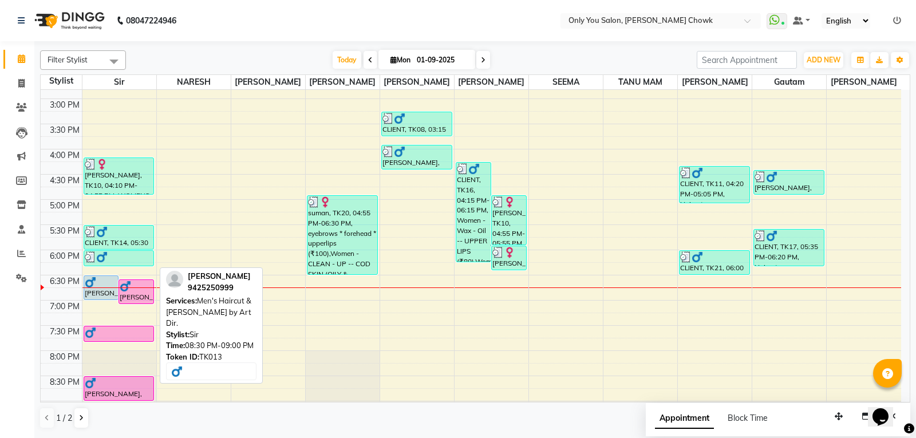
click at [131, 388] on div at bounding box center [119, 382] width 69 height 11
select select "6"
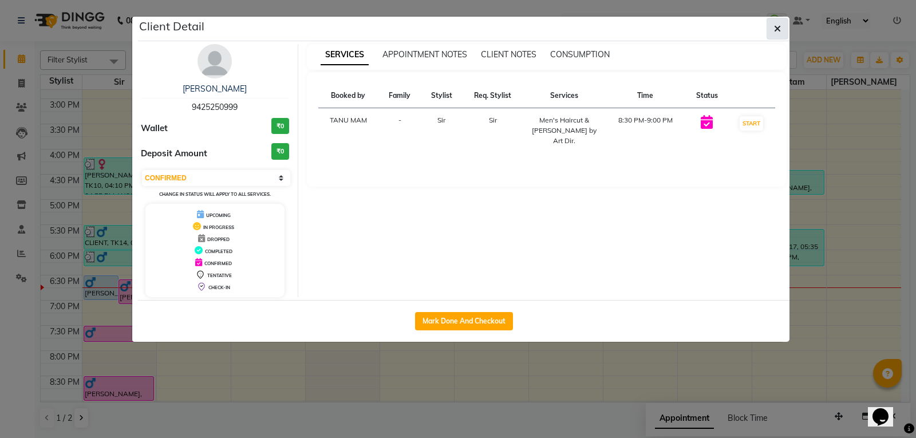
click at [776, 30] on icon "button" at bounding box center [777, 28] width 7 height 9
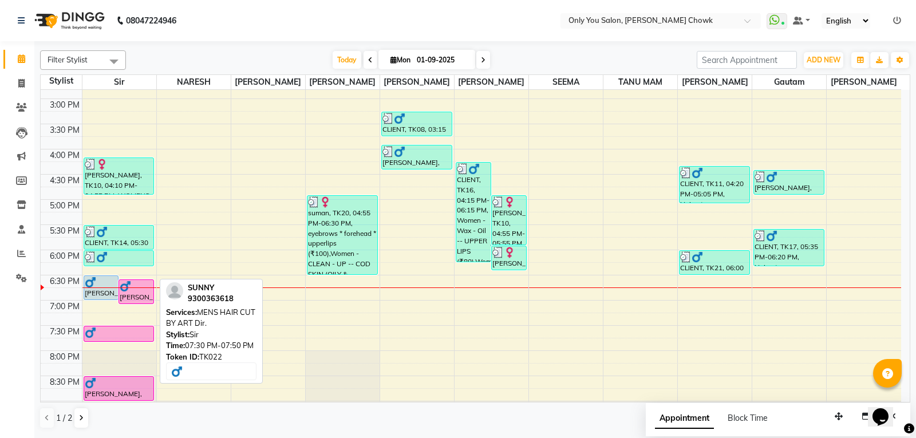
click at [136, 334] on div at bounding box center [119, 332] width 69 height 11
select select "6"
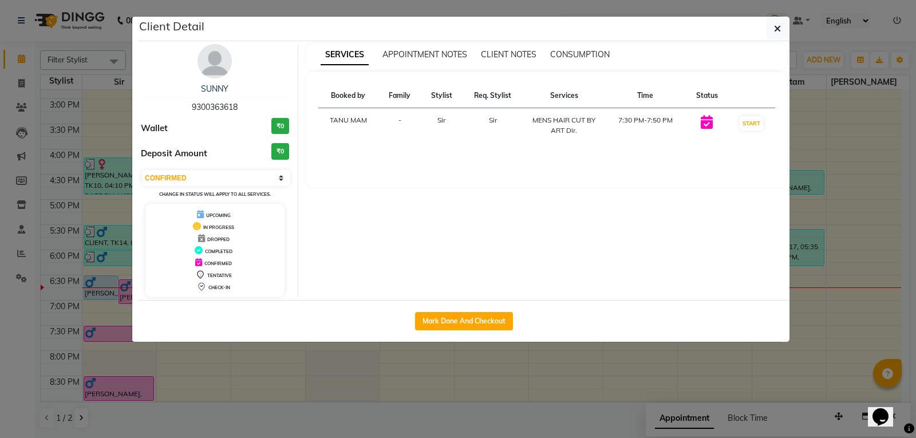
click at [848, 254] on ngb-modal-window "Client Detail SUNNY 9300363618 Wallet ₹0 Deposit Amount ₹0 Select IN SERVICE CO…" at bounding box center [458, 219] width 916 height 438
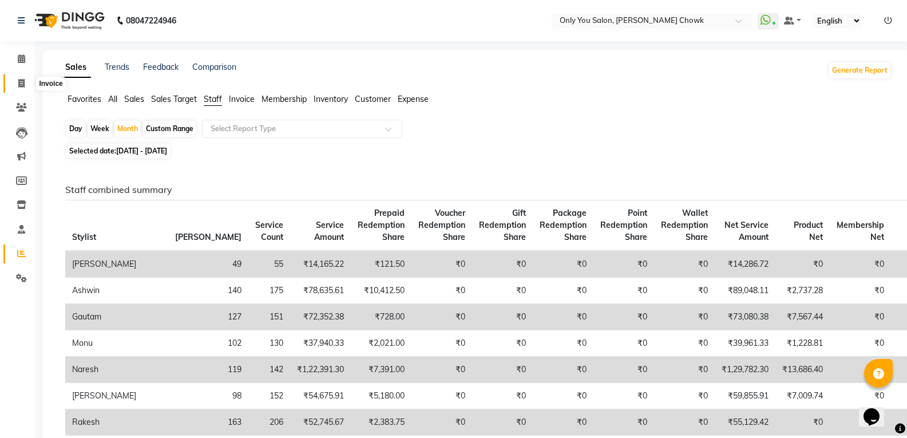
click at [22, 86] on icon at bounding box center [21, 83] width 6 height 9
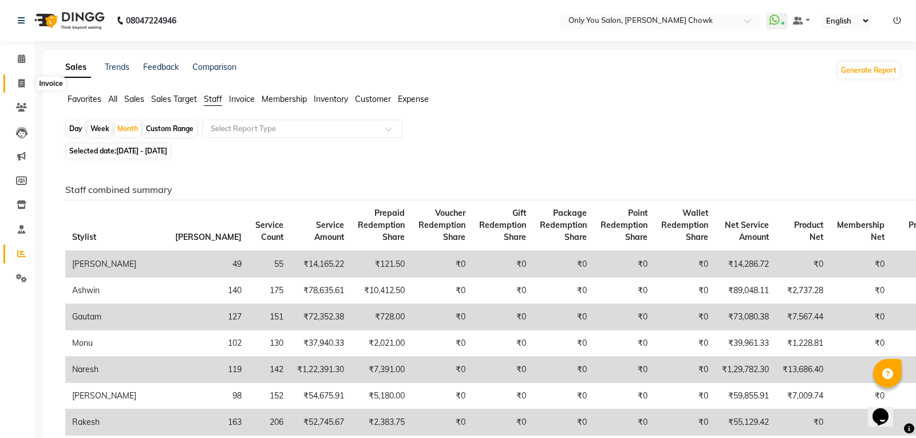
select select "service"
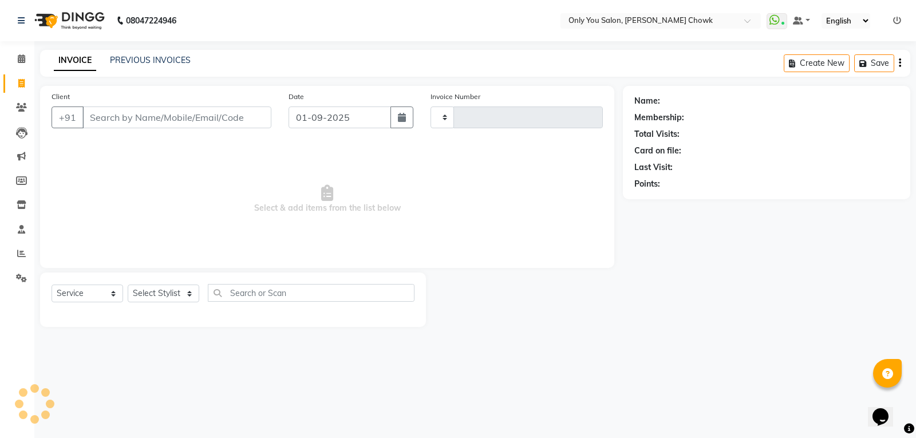
type input "0757"
select select "8713"
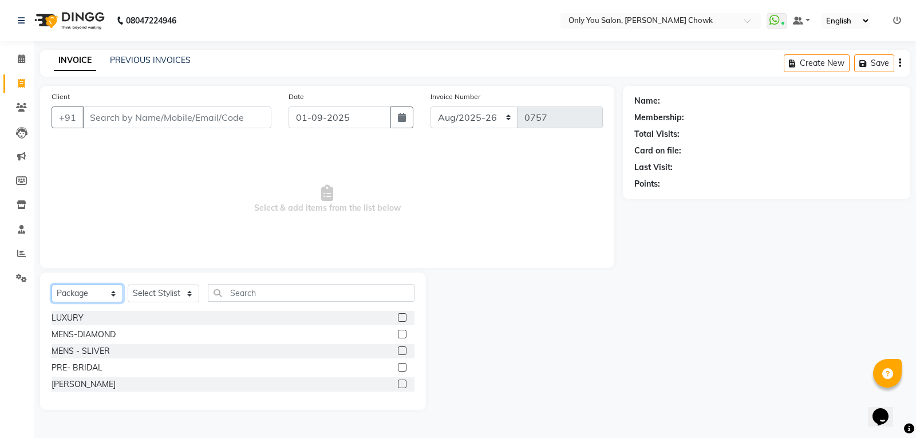
click at [110, 295] on select "Select Service Product Membership Package Voucher Prepaid Gift Card" at bounding box center [88, 294] width 72 height 18
select select "service"
click at [52, 285] on select "Select Service Product Membership Package Voucher Prepaid Gift Card" at bounding box center [88, 294] width 72 height 18
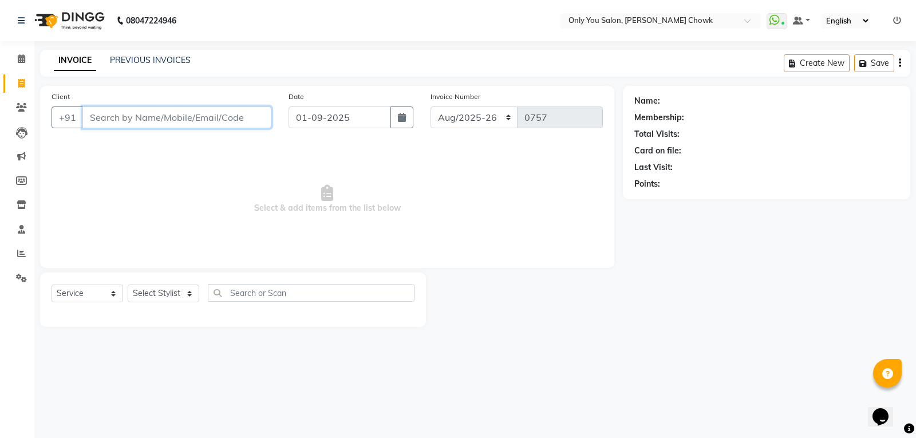
click at [183, 110] on input "Client" at bounding box center [176, 117] width 189 height 22
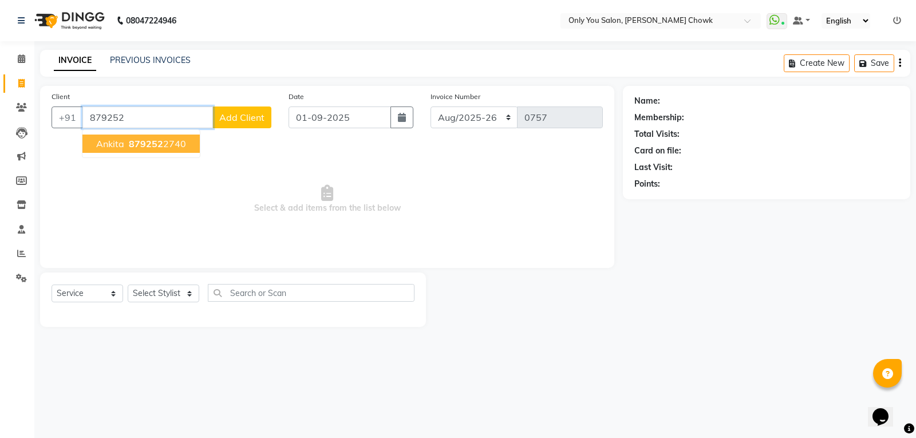
click at [156, 145] on span "879252" at bounding box center [146, 143] width 34 height 11
type input "8792522740"
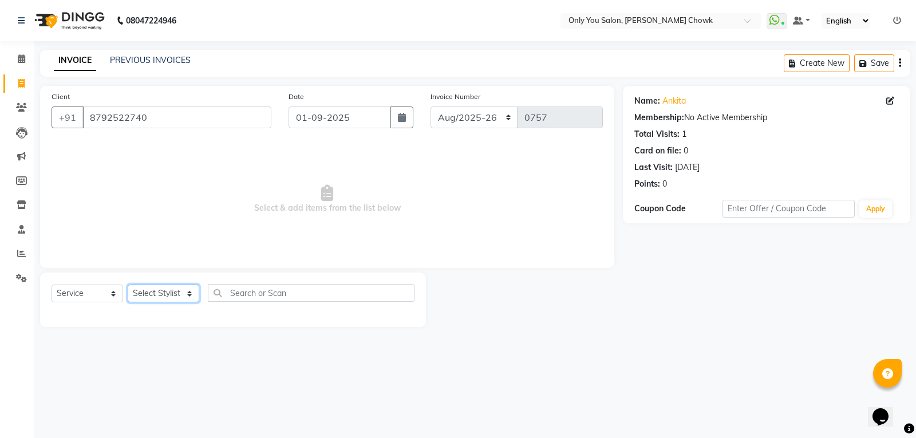
click at [168, 290] on select "Select Stylist [PERSON_NAME] [PERSON_NAME] [PERSON_NAME] MAMTA [PERSON_NAME] [P…" at bounding box center [164, 294] width 72 height 18
select select "54278"
click at [128, 285] on select "Select Stylist [PERSON_NAME] [PERSON_NAME] [PERSON_NAME] MAMTA [PERSON_NAME] [P…" at bounding box center [164, 294] width 72 height 18
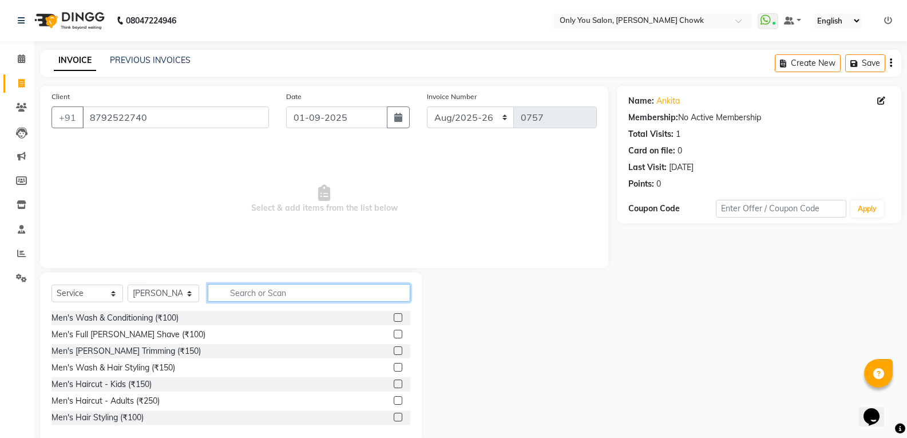
click at [231, 291] on input "text" at bounding box center [309, 293] width 203 height 18
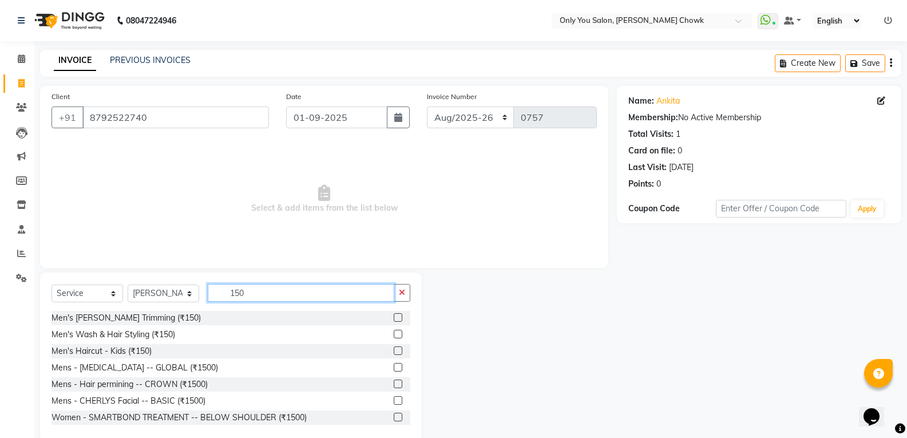
type input "150"
click at [394, 346] on div at bounding box center [402, 351] width 17 height 14
click at [394, 353] on label at bounding box center [398, 350] width 9 height 9
click at [394, 353] on input "checkbox" at bounding box center [397, 350] width 7 height 7
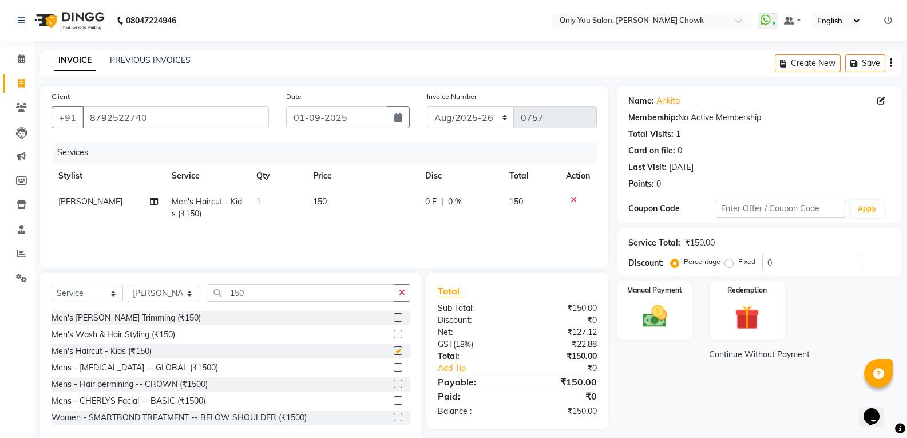
checkbox input "false"
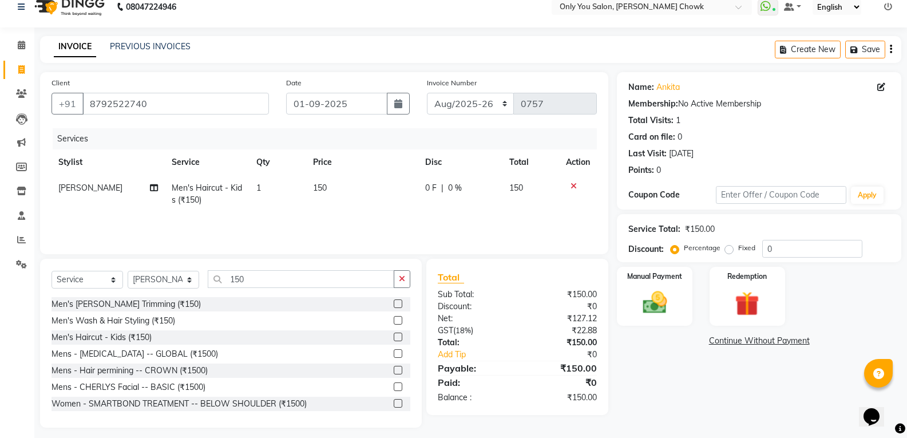
scroll to position [21, 0]
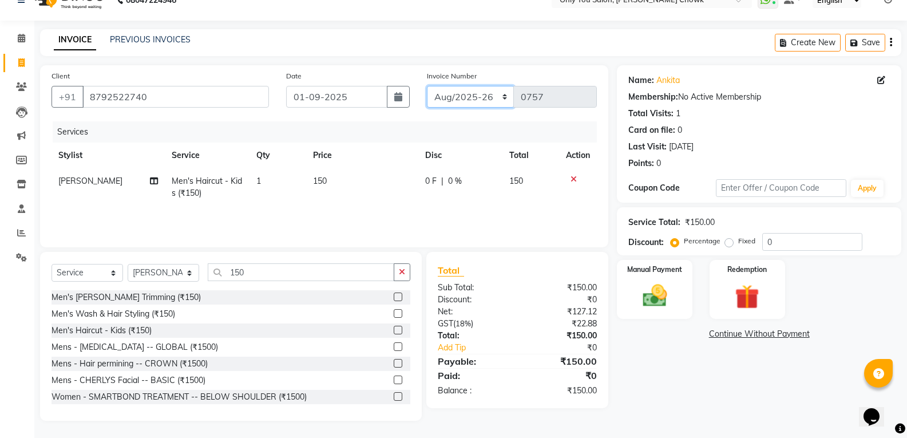
click at [477, 97] on select "[DATE]-[DATE]-26 TRD/2025" at bounding box center [471, 97] width 88 height 22
select select "8714"
click at [427, 86] on select "[DATE]-[DATE]-26 TRD/2025" at bounding box center [471, 97] width 88 height 22
type input "0665"
click at [652, 280] on div "Manual Payment" at bounding box center [655, 289] width 78 height 61
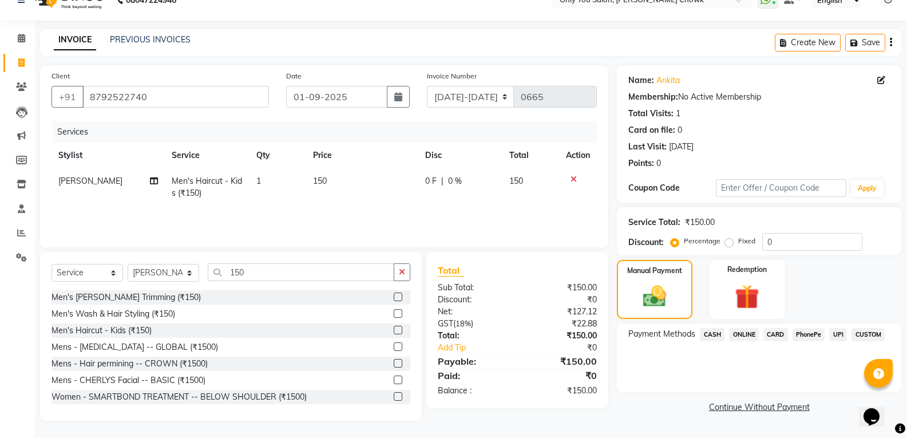
click at [714, 366] on div "Payment Methods CASH ONLINE CARD PhonePe UPI CUSTOM" at bounding box center [759, 357] width 285 height 69
click at [712, 335] on span "CASH" at bounding box center [712, 334] width 25 height 13
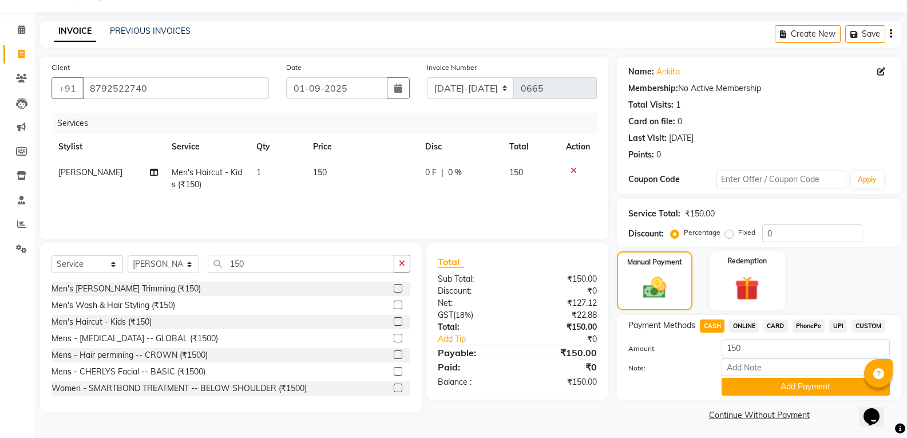
scroll to position [32, 0]
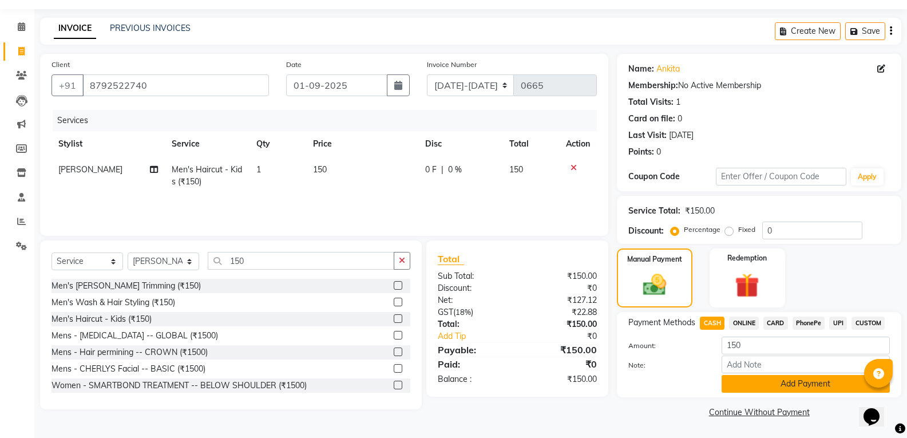
click at [775, 385] on button "Add Payment" at bounding box center [806, 384] width 168 height 18
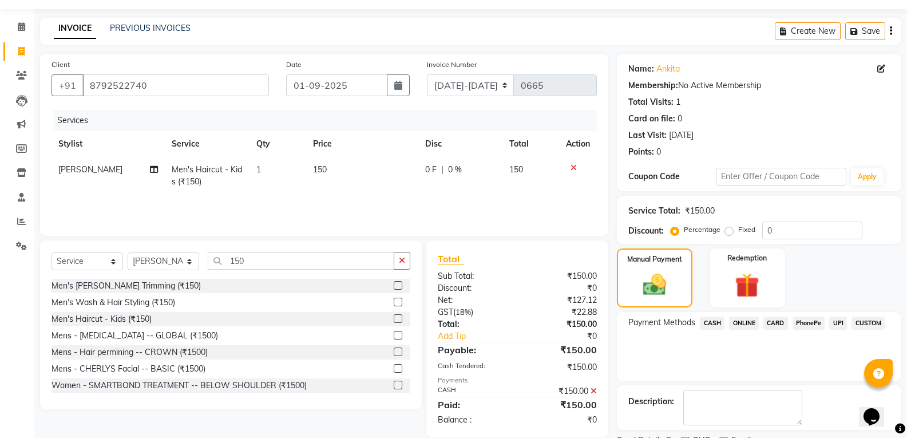
scroll to position [80, 0]
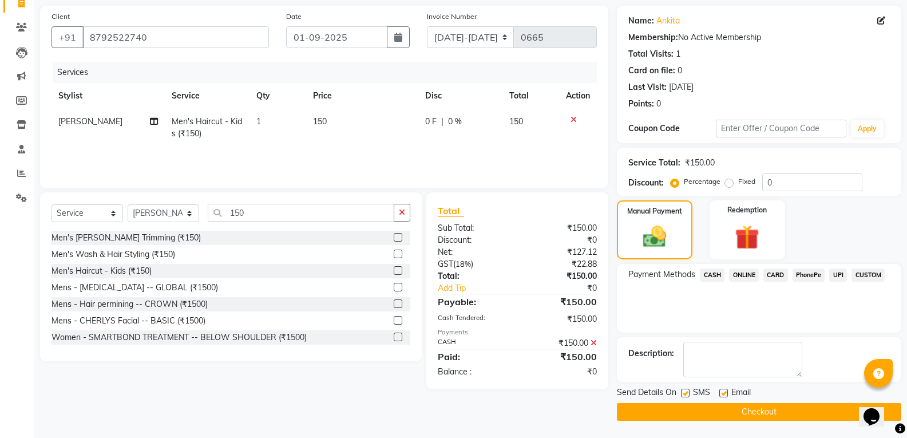
click at [728, 406] on button "Checkout" at bounding box center [759, 412] width 285 height 18
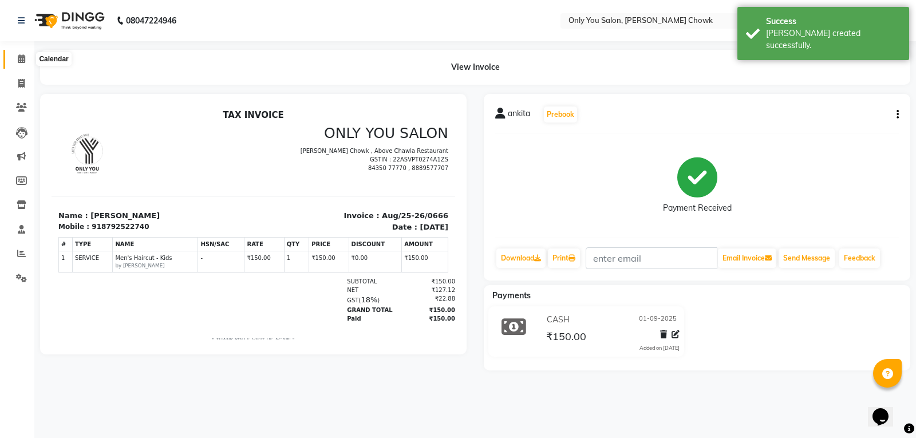
click at [22, 61] on icon at bounding box center [21, 58] width 7 height 9
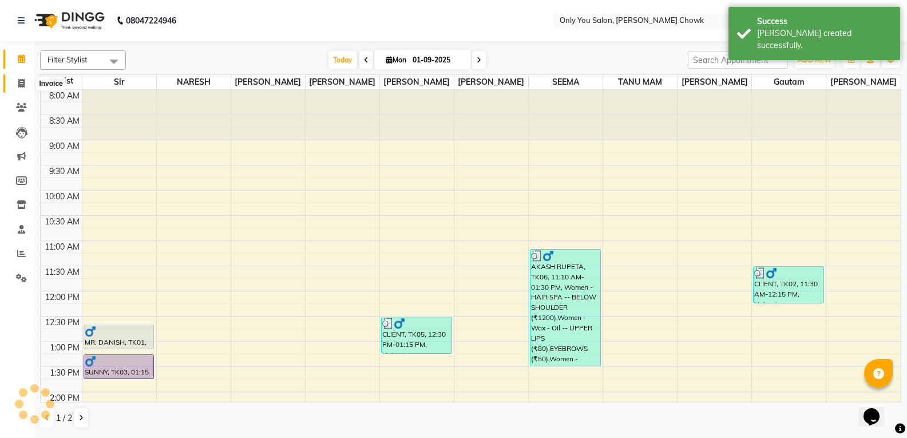
click at [23, 82] on icon at bounding box center [21, 83] width 6 height 9
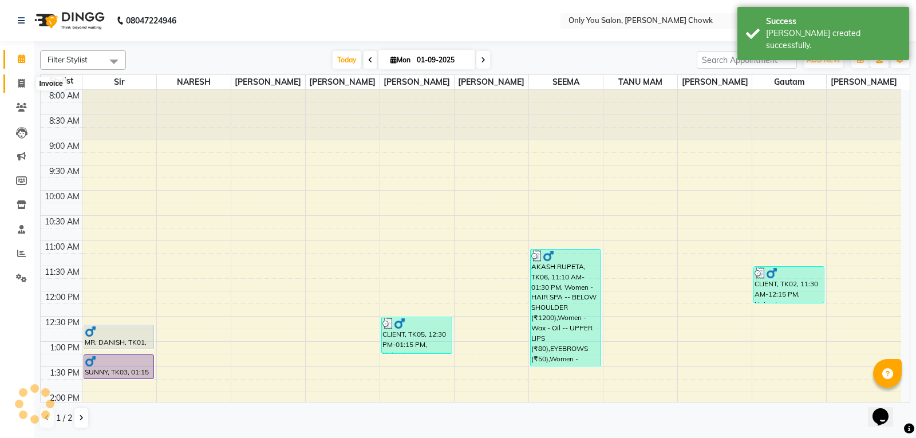
select select "service"
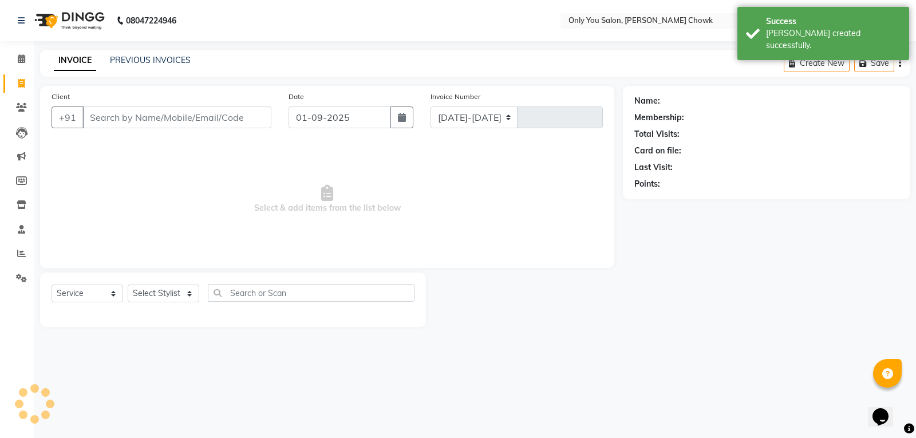
select select "8713"
type input "0758"
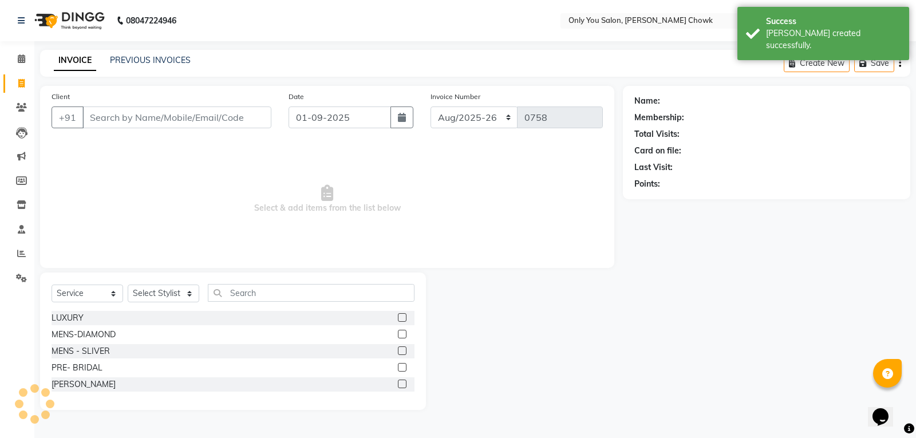
select select "package"
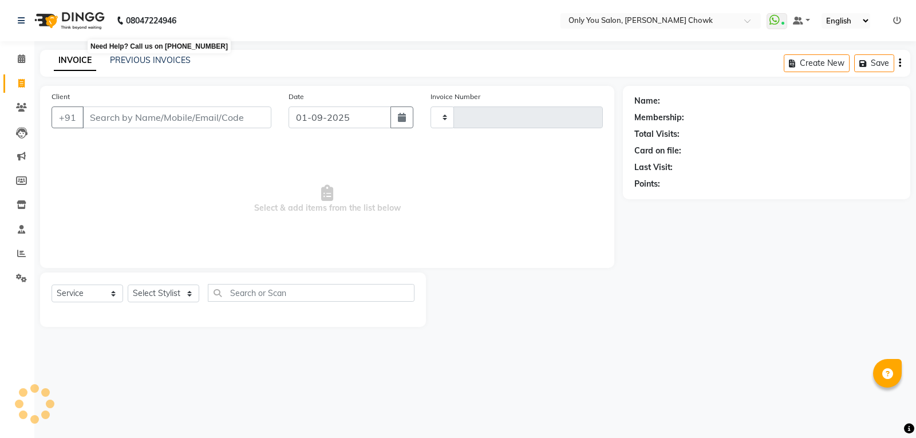
select select "service"
type input "0761"
click at [136, 60] on link "PREVIOUS INVOICES" at bounding box center [150, 60] width 81 height 10
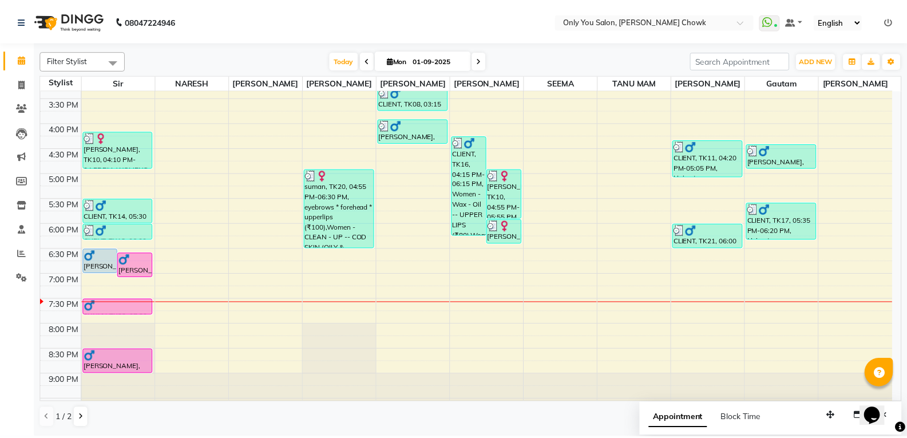
scroll to position [393, 0]
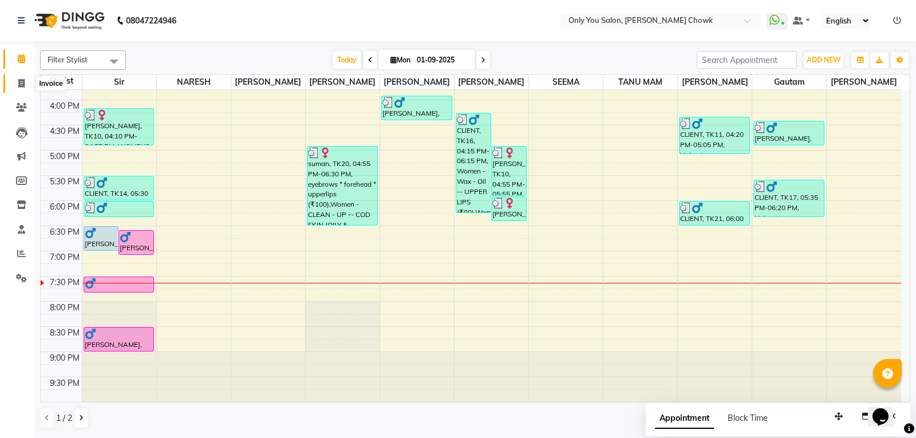
click at [17, 84] on span at bounding box center [21, 83] width 20 height 13
select select "service"
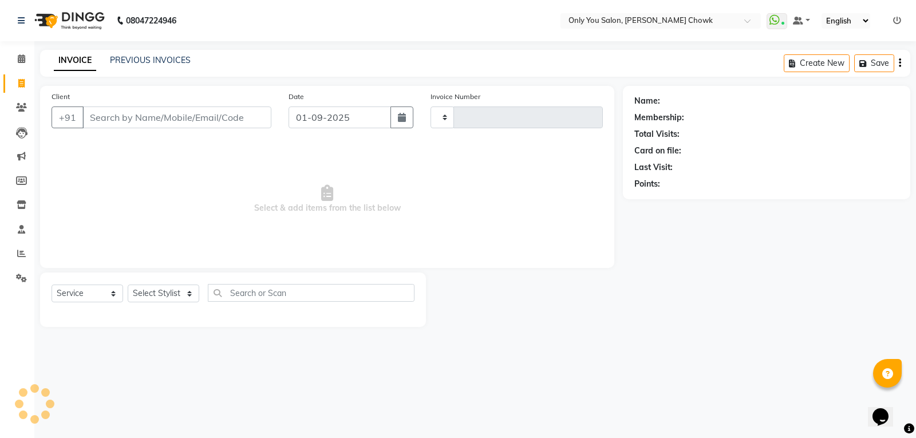
type input "0761"
select select "8713"
select select "package"
click at [108, 115] on input "Client" at bounding box center [176, 117] width 189 height 22
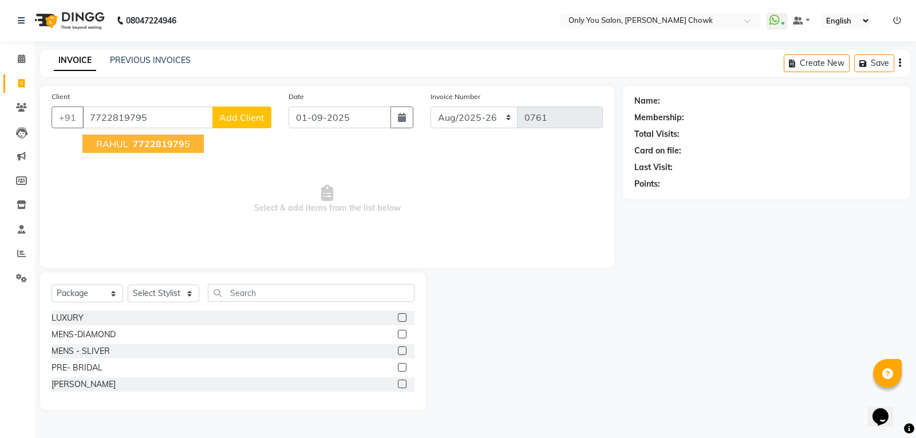
type input "7722819795"
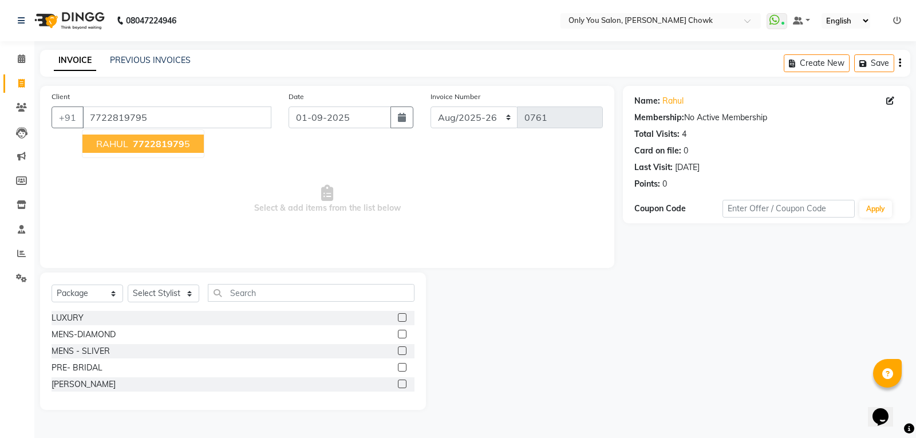
click at [114, 148] on span "RAHUL" at bounding box center [112, 143] width 32 height 11
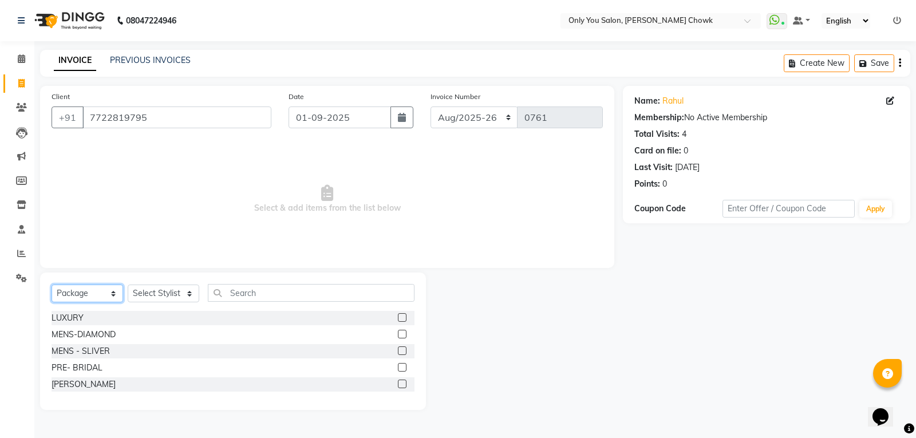
click at [80, 293] on select "Select Service Product Membership Package Voucher Prepaid Gift Card" at bounding box center [88, 294] width 72 height 18
select select "service"
click at [52, 285] on select "Select Service Product Membership Package Voucher Prepaid Gift Card" at bounding box center [88, 294] width 72 height 18
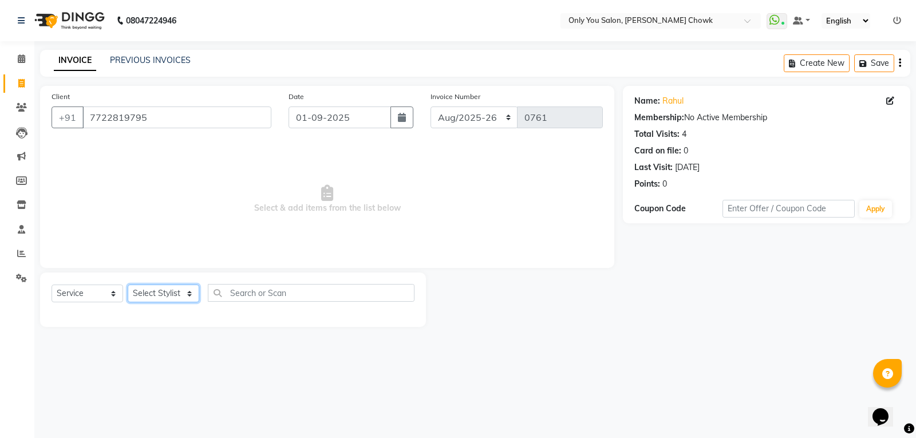
click at [156, 294] on select "Select Stylist [PERSON_NAME] [PERSON_NAME] [PERSON_NAME] MAMTA [PERSON_NAME] [P…" at bounding box center [164, 294] width 72 height 18
select select "90002"
click at [128, 285] on select "Select Stylist [PERSON_NAME] [PERSON_NAME] [PERSON_NAME] MAMTA [PERSON_NAME] [P…" at bounding box center [164, 294] width 72 height 18
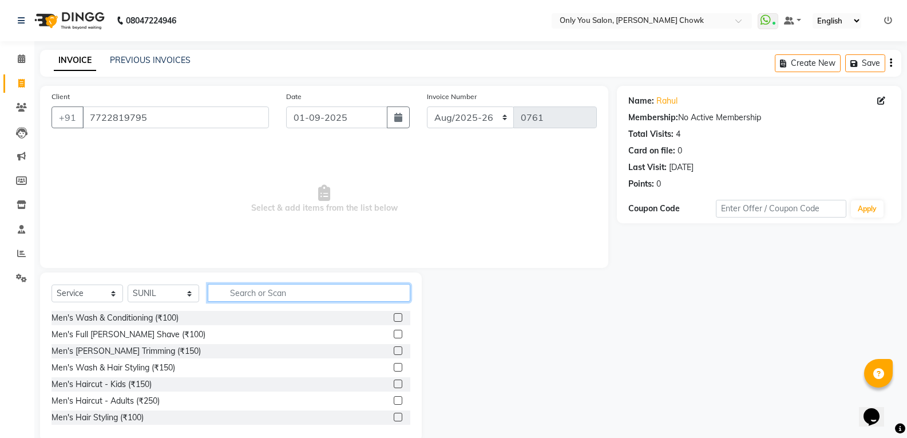
click at [239, 293] on input "text" at bounding box center [309, 293] width 203 height 18
type input "400"
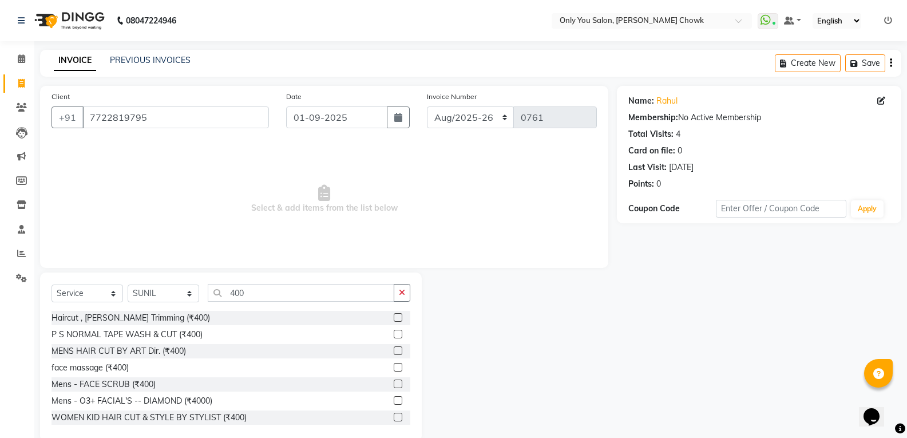
click at [394, 321] on label at bounding box center [398, 317] width 9 height 9
click at [394, 321] on input "checkbox" at bounding box center [397, 317] width 7 height 7
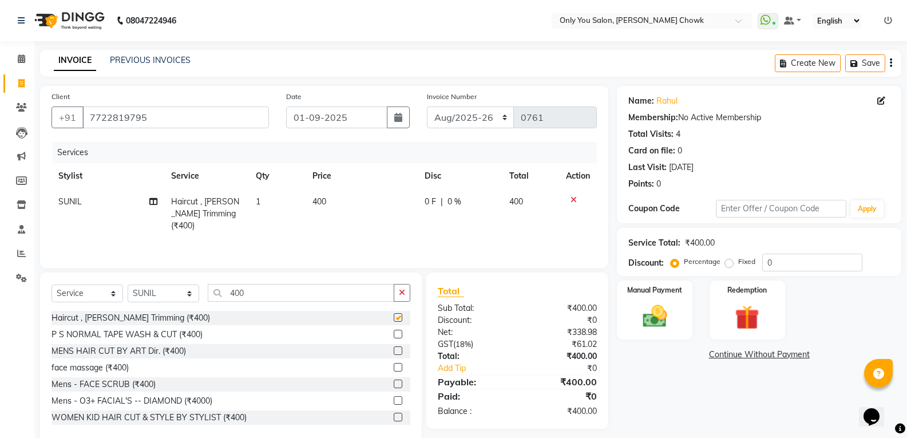
checkbox input "false"
click at [298, 288] on input "400" at bounding box center [301, 293] width 187 height 18
click at [157, 294] on select "Select Stylist [PERSON_NAME] [PERSON_NAME] [PERSON_NAME] MAMTA [PERSON_NAME] [P…" at bounding box center [164, 294] width 72 height 18
select select "21376"
click at [128, 285] on select "Select Stylist [PERSON_NAME] [PERSON_NAME] [PERSON_NAME] MAMTA [PERSON_NAME] [P…" at bounding box center [164, 294] width 72 height 18
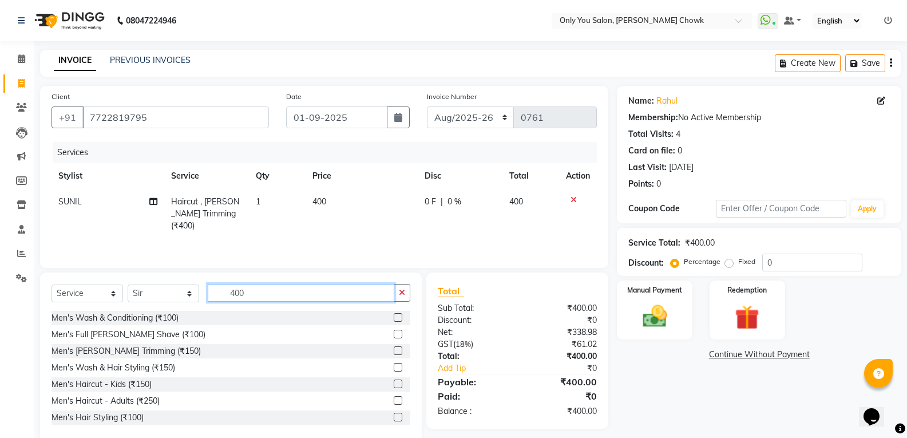
click at [314, 295] on input "400" at bounding box center [301, 293] width 187 height 18
type input "4"
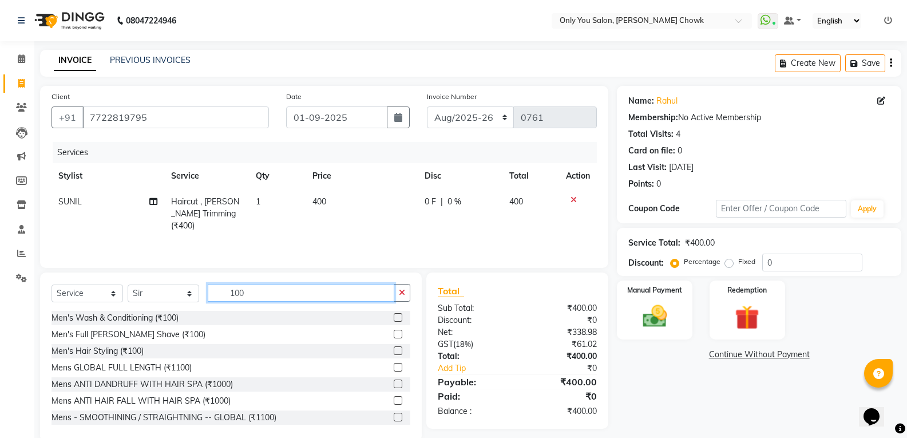
type input "100"
click at [394, 330] on label at bounding box center [398, 334] width 9 height 9
click at [394, 331] on input "checkbox" at bounding box center [397, 334] width 7 height 7
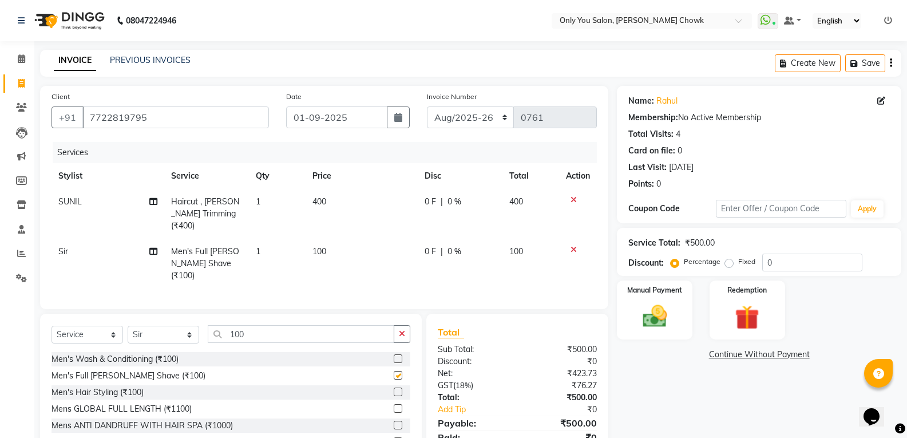
checkbox input "false"
click at [106, 202] on td "SUNIL" at bounding box center [108, 214] width 113 height 50
select select "90002"
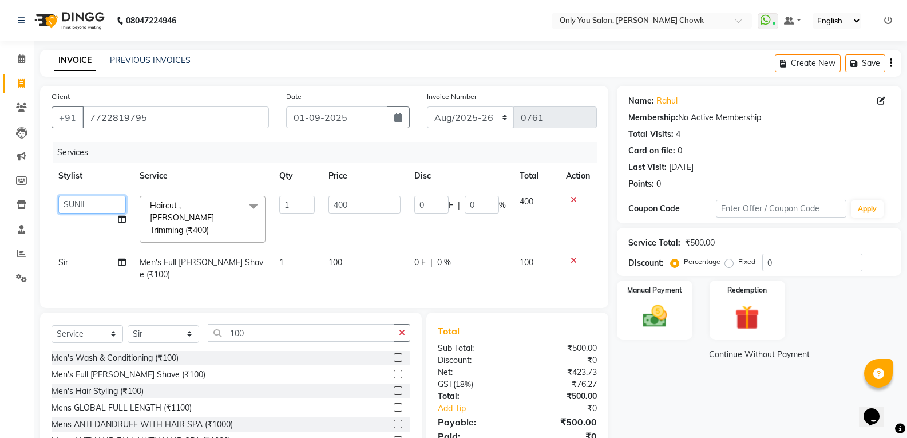
click at [106, 202] on select "[PERSON_NAME] [PERSON_NAME] [PERSON_NAME] MAMTA [PERSON_NAME] [PERSON_NAME] [PE…" at bounding box center [92, 205] width 68 height 18
select select "21376"
click at [97, 250] on td "Sir" at bounding box center [92, 269] width 81 height 38
select select "21376"
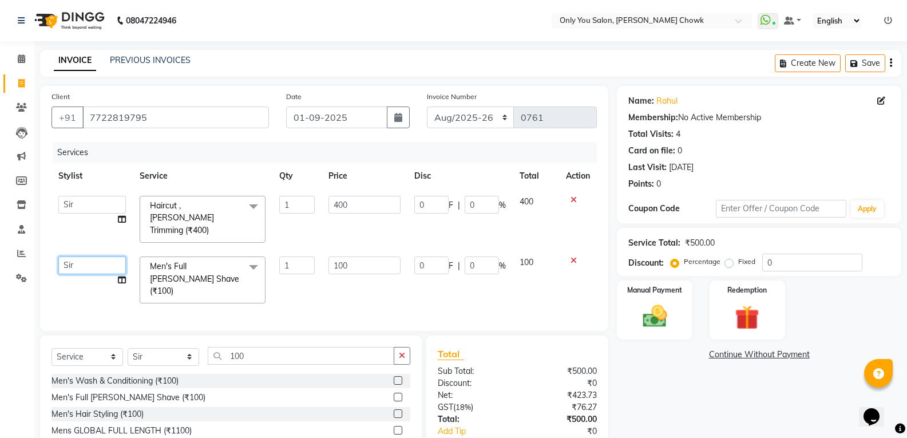
click at [98, 256] on select "[PERSON_NAME] [PERSON_NAME] [PERSON_NAME] MAMTA [PERSON_NAME] [PERSON_NAME] [PE…" at bounding box center [92, 265] width 68 height 18
select select "90002"
click at [364, 258] on input "100" at bounding box center [365, 265] width 72 height 18
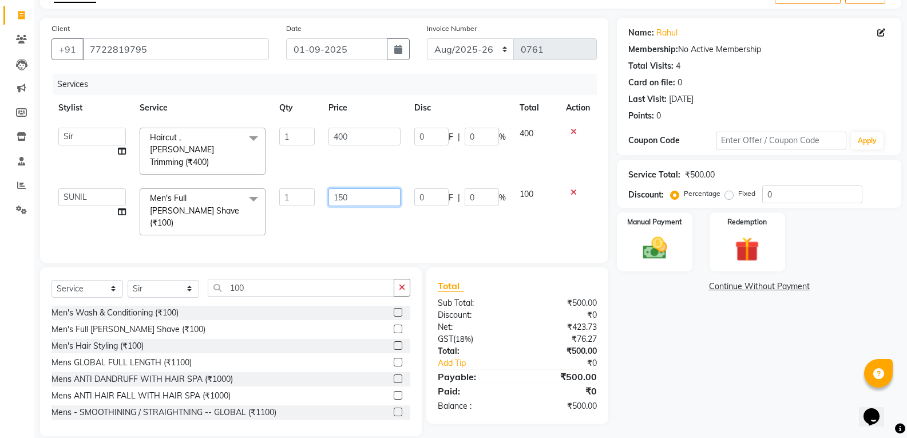
click at [372, 191] on input "150" at bounding box center [365, 197] width 72 height 18
click at [361, 188] on input "150" at bounding box center [365, 197] width 72 height 18
type input "1"
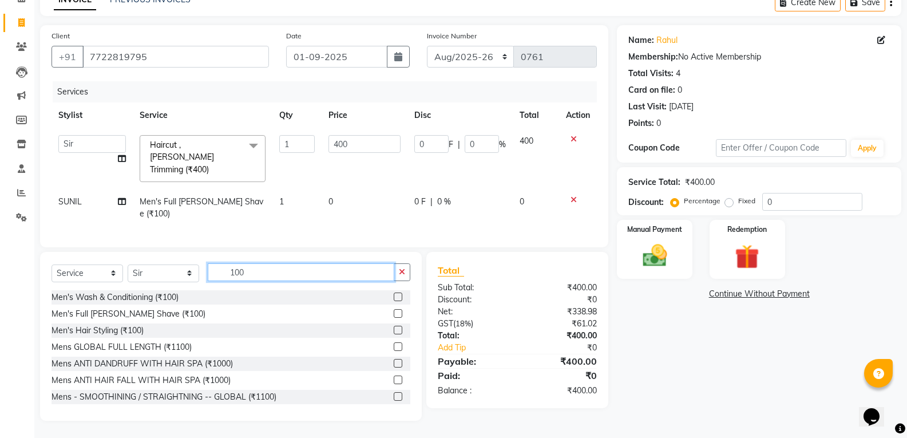
scroll to position [45, 0]
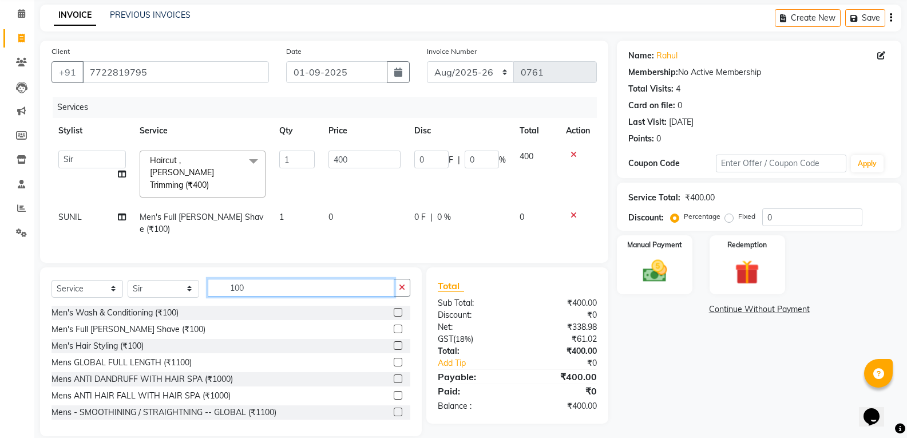
click at [262, 279] on input "100" at bounding box center [301, 288] width 187 height 18
type input "150"
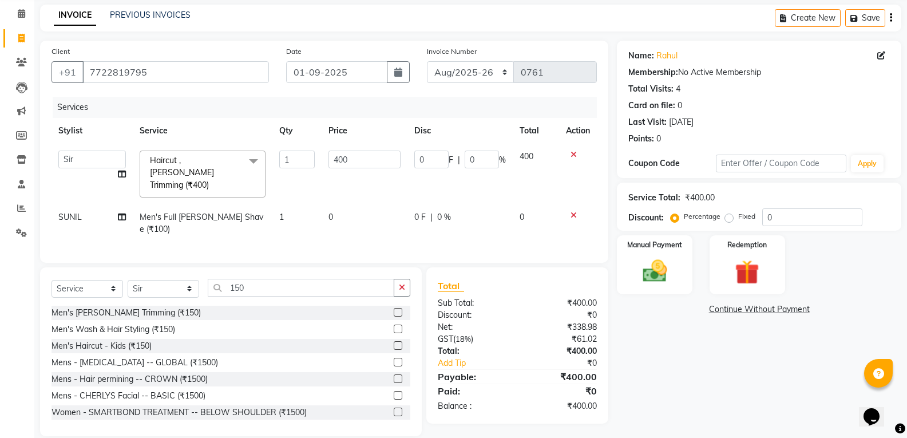
click at [394, 308] on label at bounding box center [398, 312] width 9 height 9
click at [394, 309] on input "checkbox" at bounding box center [397, 312] width 7 height 7
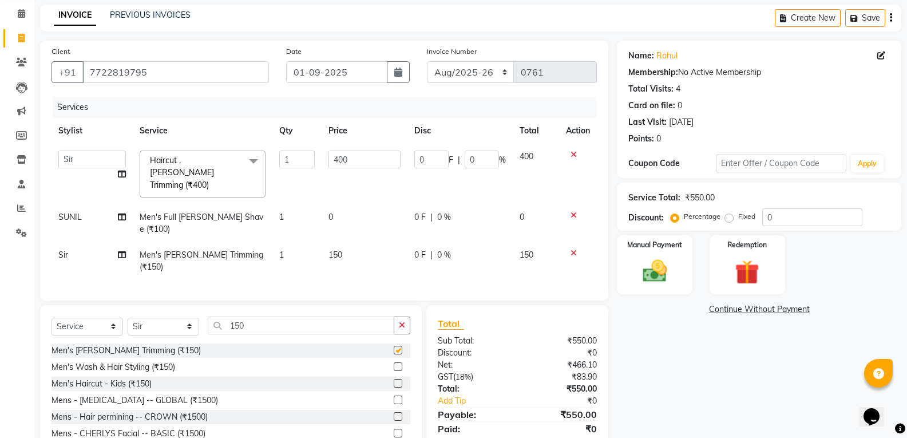
checkbox input "false"
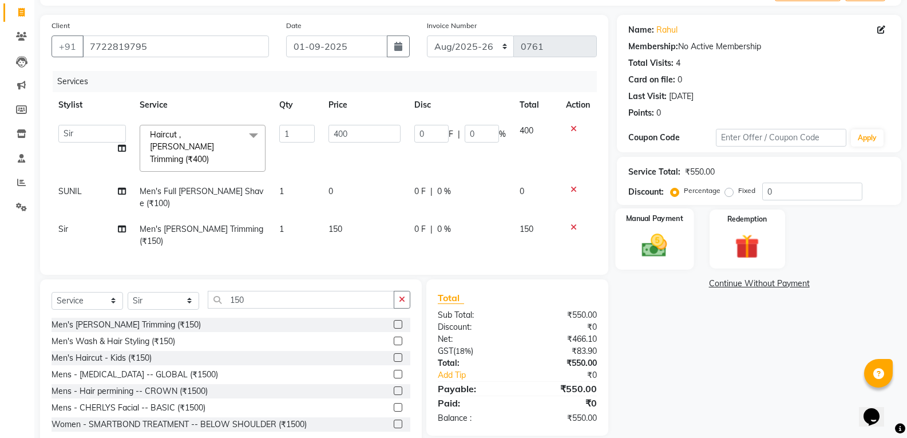
click at [650, 248] on img at bounding box center [654, 245] width 41 height 29
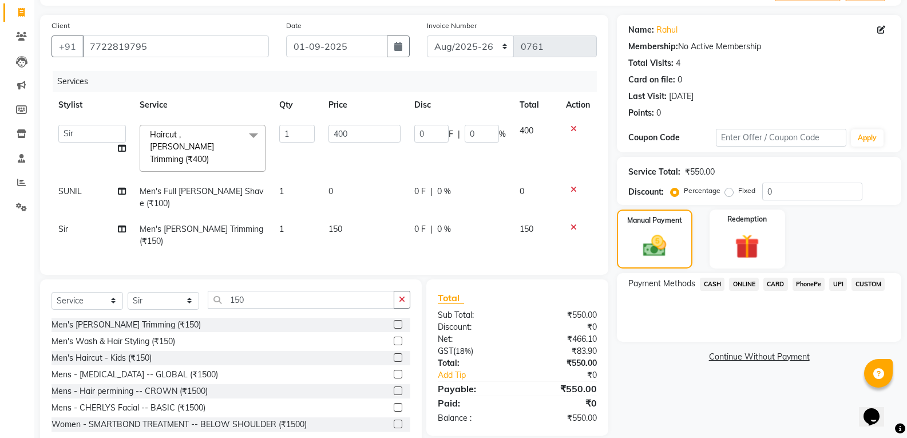
click at [710, 285] on span "CASH" at bounding box center [712, 284] width 25 height 13
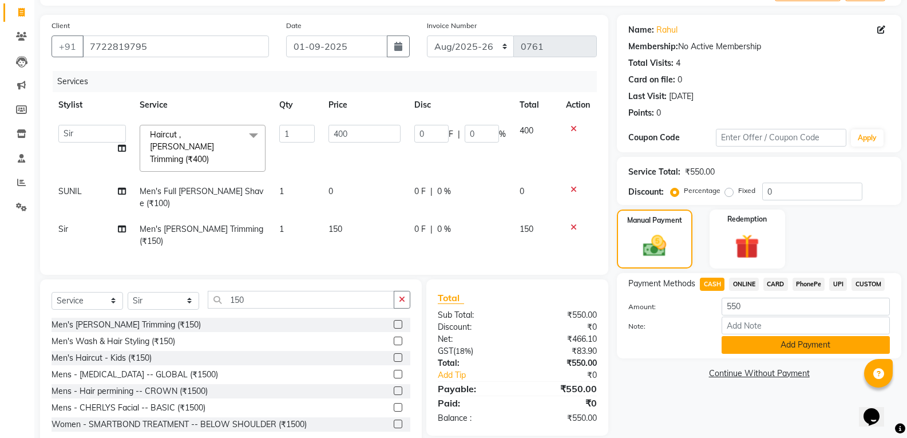
click at [800, 343] on button "Add Payment" at bounding box center [806, 345] width 168 height 18
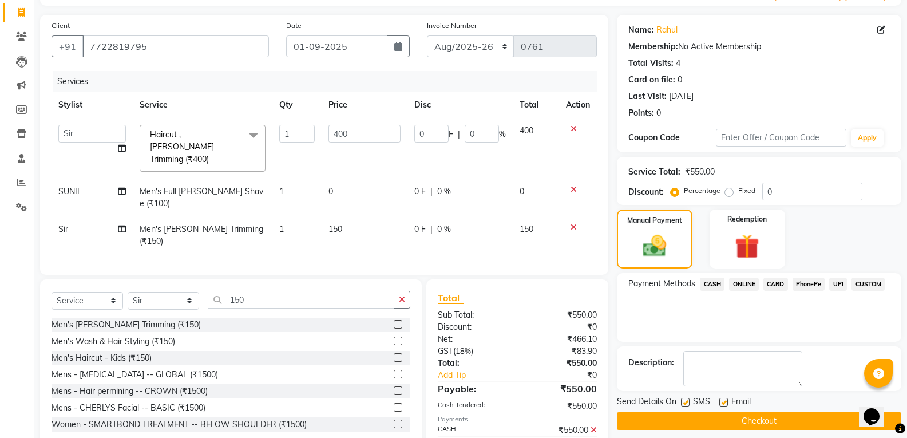
scroll to position [99, 0]
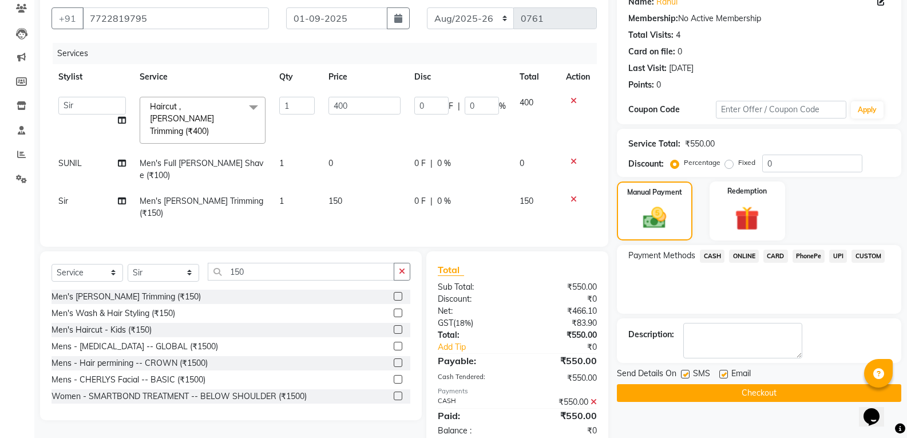
click at [789, 393] on button "Checkout" at bounding box center [759, 393] width 285 height 18
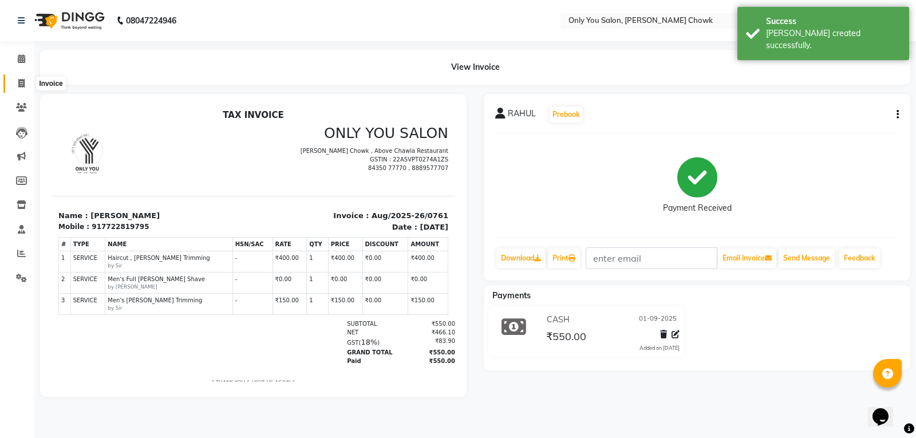
click at [22, 86] on icon at bounding box center [21, 83] width 6 height 9
select select "service"
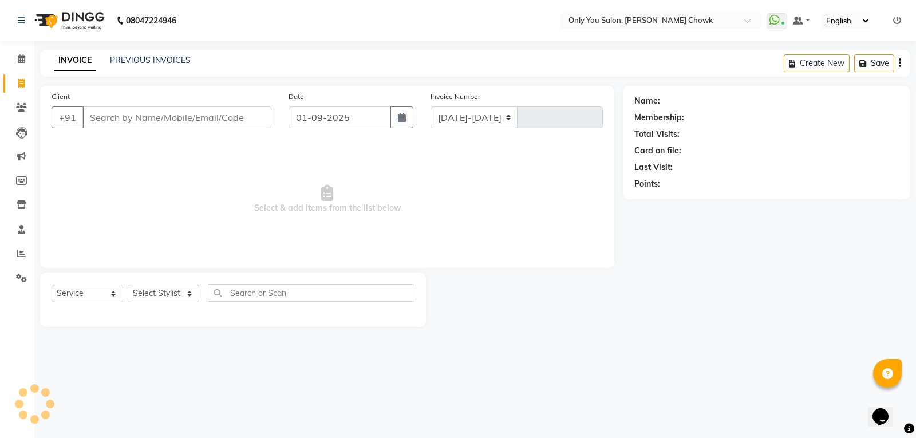
select select "8713"
type input "0762"
click at [99, 119] on input "Client" at bounding box center [176, 117] width 189 height 22
select select "package"
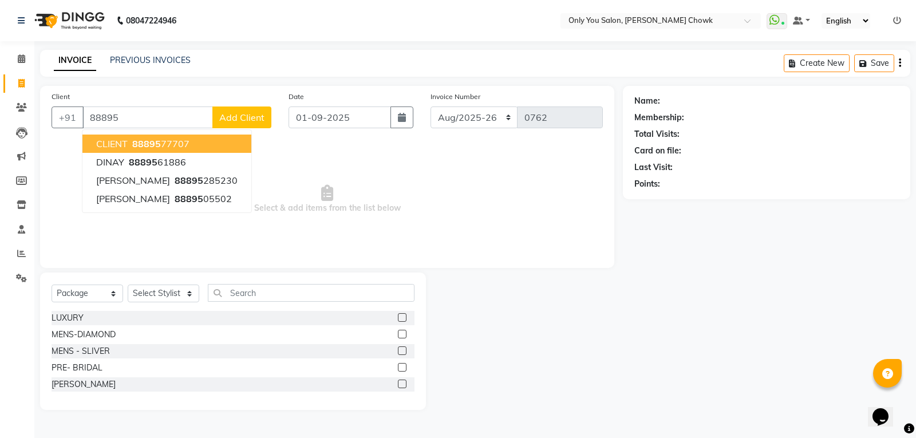
click at [159, 142] on span "88895" at bounding box center [146, 143] width 29 height 11
type input "8889577707"
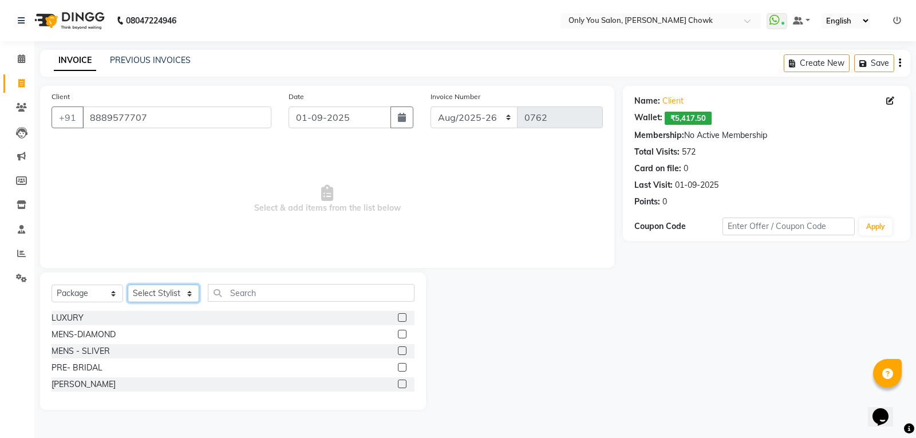
click at [141, 293] on select "Select Stylist [PERSON_NAME] [PERSON_NAME] [PERSON_NAME] MAMTA [PERSON_NAME] [P…" at bounding box center [164, 294] width 72 height 18
select select "88527"
click at [128, 285] on select "Select Stylist [PERSON_NAME] [PERSON_NAME] [PERSON_NAME] MAMTA [PERSON_NAME] [P…" at bounding box center [164, 294] width 72 height 18
click at [257, 295] on input "text" at bounding box center [311, 293] width 207 height 18
click at [90, 297] on select "Select Service Product Membership Package Voucher Prepaid Gift Card" at bounding box center [88, 294] width 72 height 18
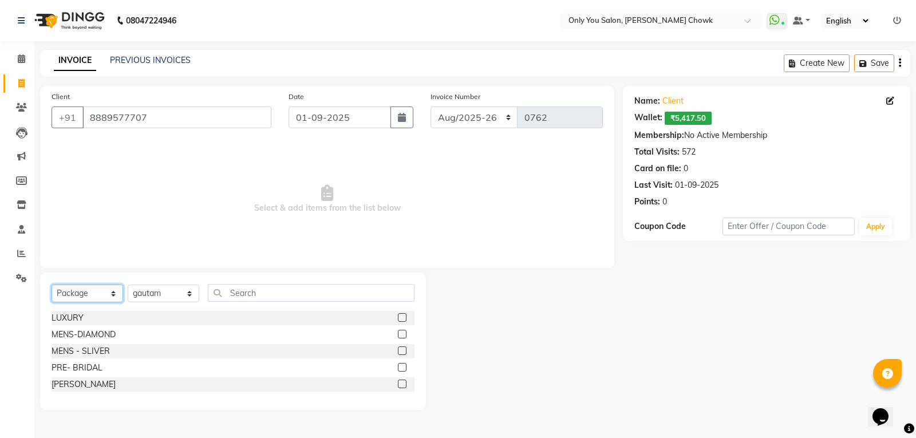
select select "service"
click at [52, 285] on select "Select Service Product Membership Package Voucher Prepaid Gift Card" at bounding box center [88, 294] width 72 height 18
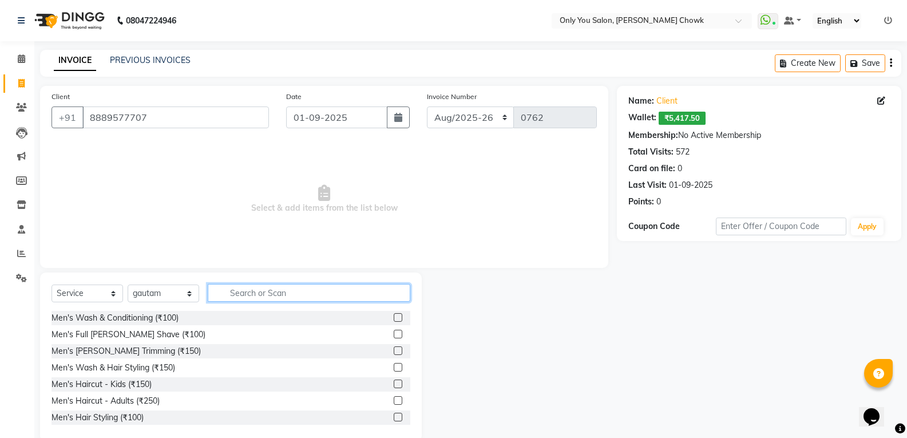
click at [268, 295] on input "text" at bounding box center [309, 293] width 203 height 18
type input "50"
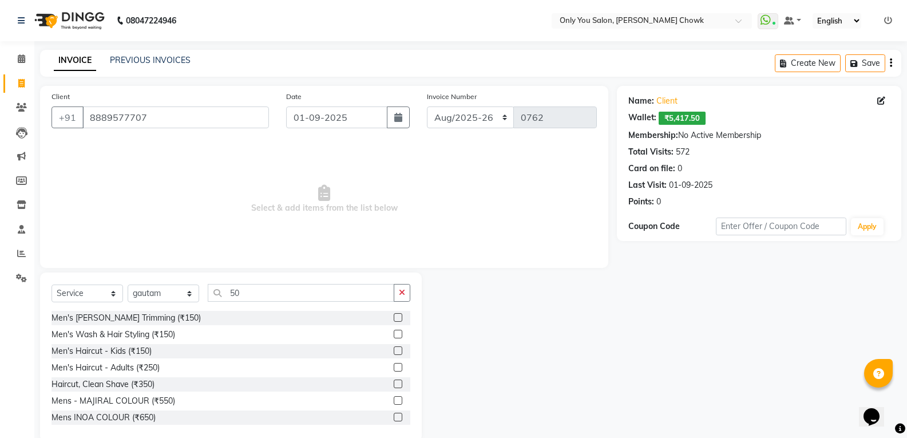
click at [394, 315] on label at bounding box center [398, 317] width 9 height 9
click at [394, 315] on input "checkbox" at bounding box center [397, 317] width 7 height 7
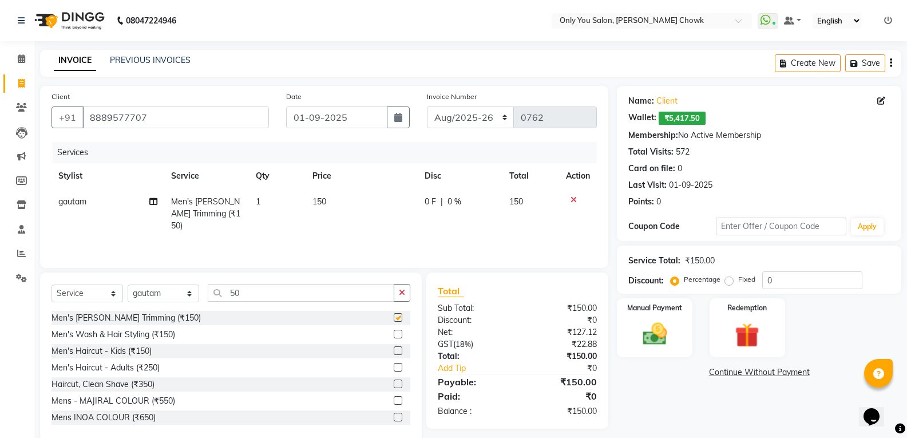
checkbox input "false"
click at [652, 335] on img at bounding box center [654, 333] width 41 height 29
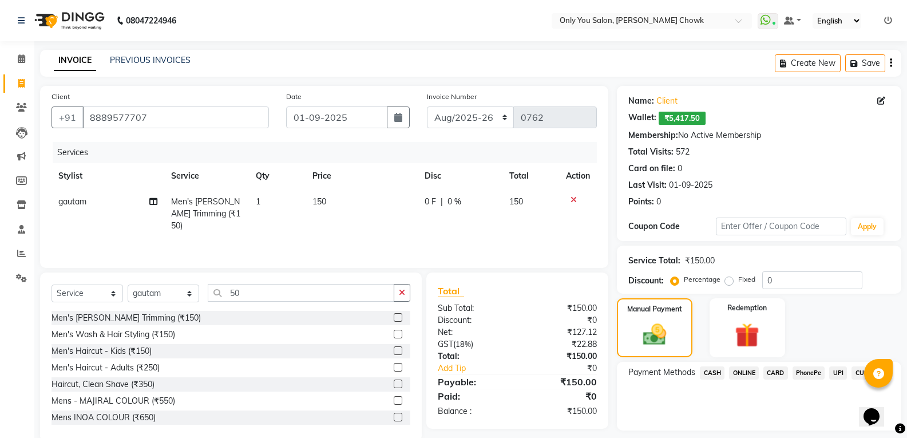
click at [713, 376] on span "CASH" at bounding box center [712, 372] width 25 height 13
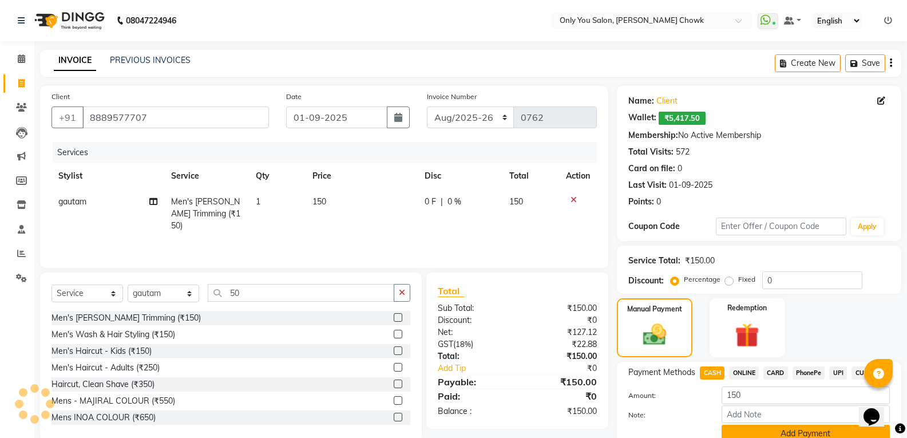
click at [744, 432] on button "Add Payment" at bounding box center [806, 434] width 168 height 18
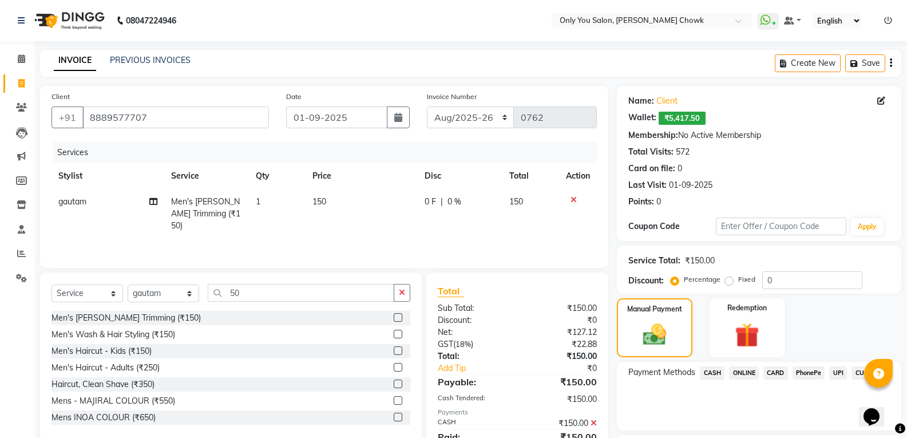
scroll to position [98, 0]
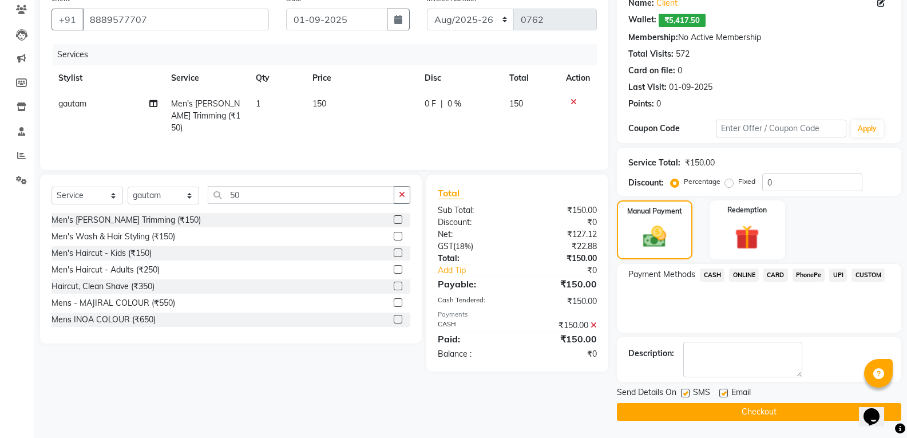
click at [701, 417] on button "Checkout" at bounding box center [759, 412] width 285 height 18
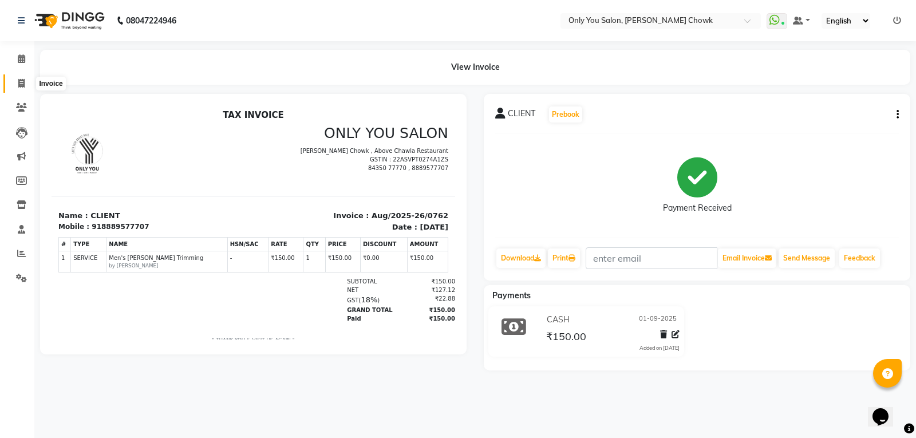
click at [23, 88] on span at bounding box center [21, 83] width 20 height 13
select select "service"
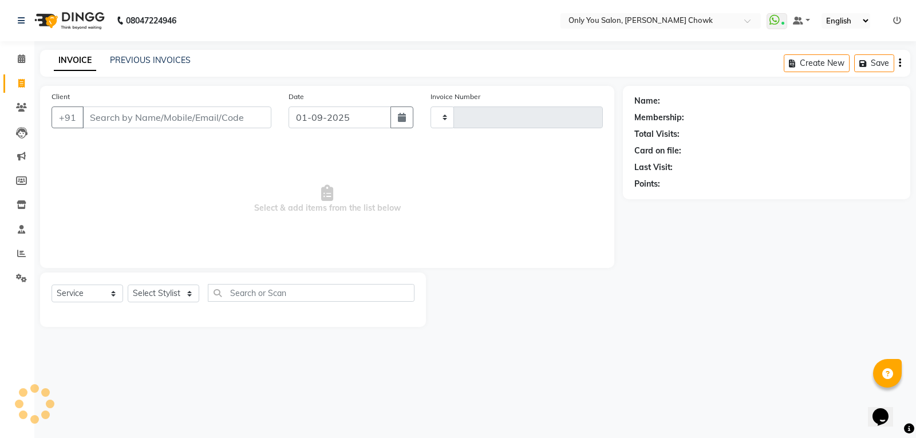
type input "0763"
select select "8713"
select select "package"
click at [82, 109] on input "Client" at bounding box center [176, 117] width 189 height 22
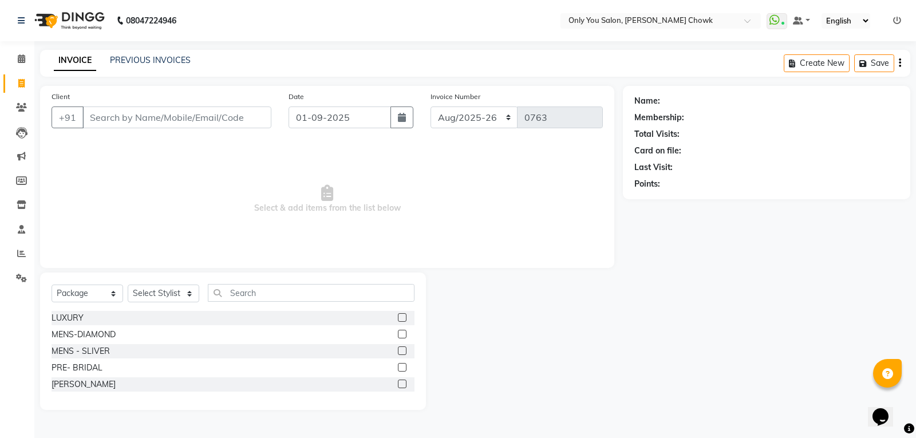
click at [117, 125] on input "Client" at bounding box center [176, 117] width 189 height 22
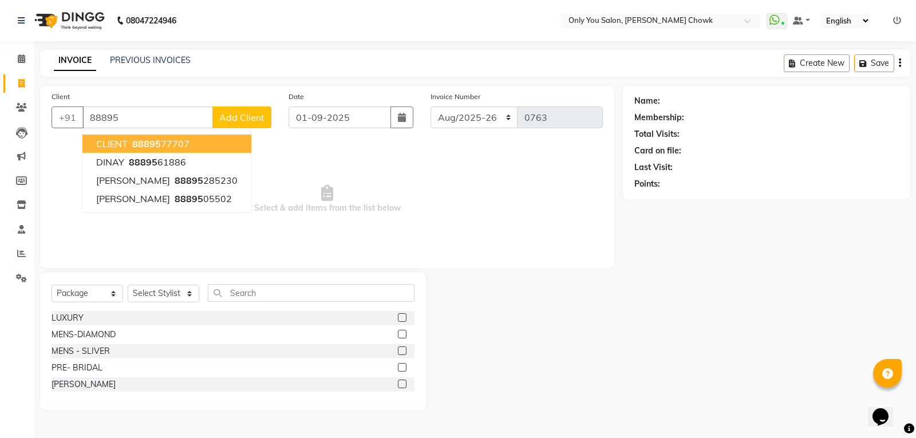
click at [144, 141] on span "88895" at bounding box center [146, 143] width 29 height 11
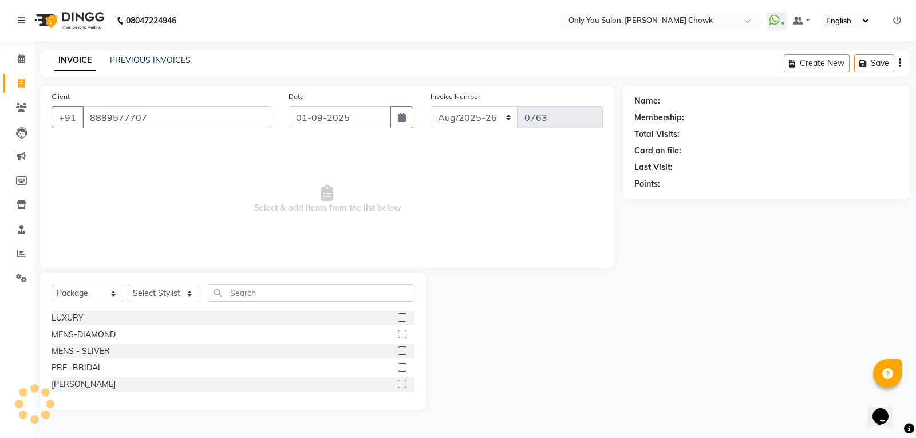
type input "8889577707"
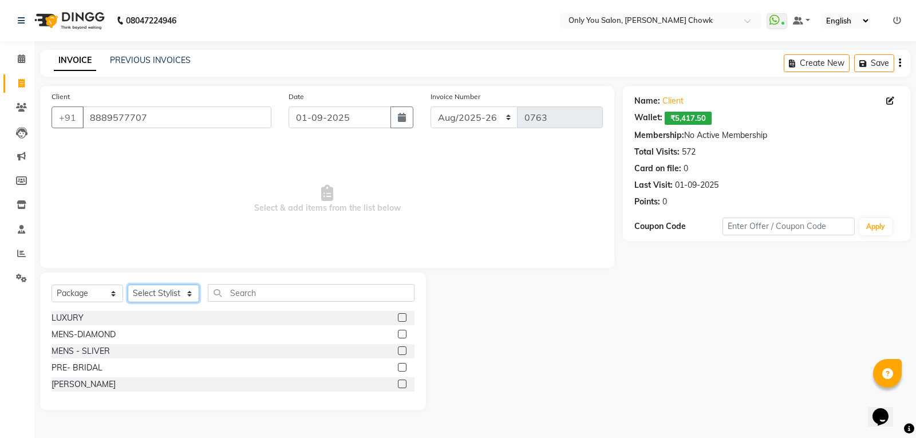
click at [156, 289] on select "Select Stylist [PERSON_NAME] [PERSON_NAME] [PERSON_NAME] MAMTA [PERSON_NAME] [P…" at bounding box center [164, 294] width 72 height 18
select select "86684"
click at [128, 285] on select "Select Stylist [PERSON_NAME] [PERSON_NAME] [PERSON_NAME] MAMTA [PERSON_NAME] [P…" at bounding box center [164, 294] width 72 height 18
click at [63, 288] on select "Select Service Product Membership Package Voucher Prepaid Gift Card" at bounding box center [88, 294] width 72 height 18
select select "service"
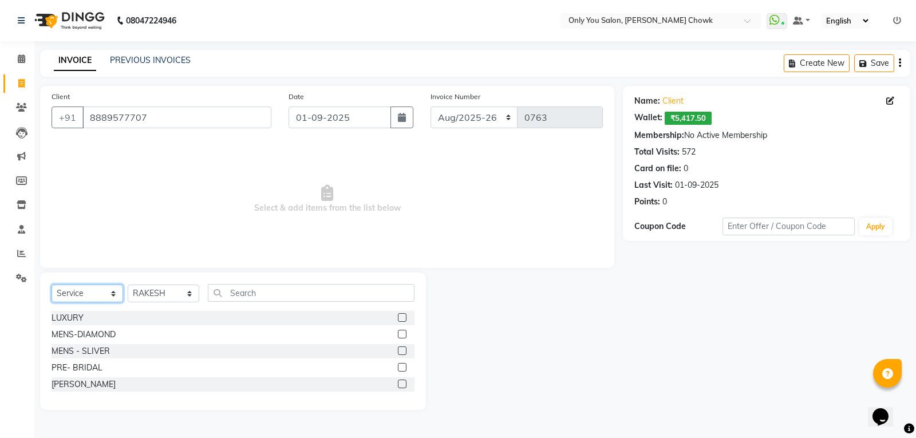
click at [52, 285] on select "Select Service Product Membership Package Voucher Prepaid Gift Card" at bounding box center [88, 294] width 72 height 18
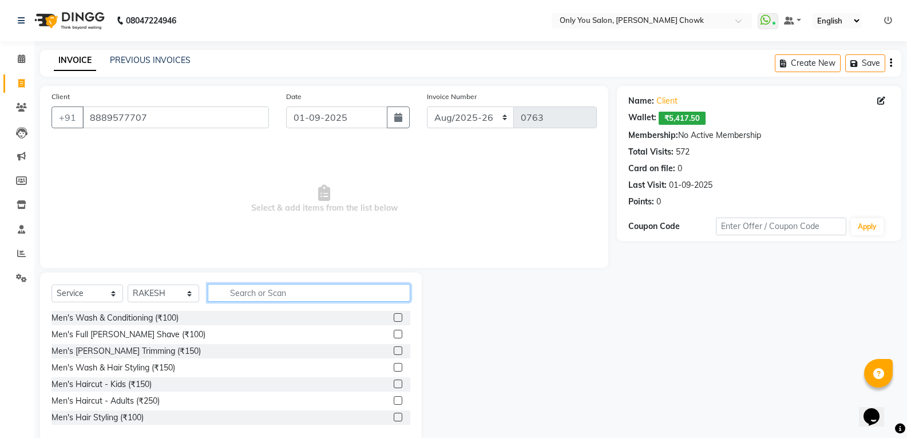
click at [258, 293] on input "text" at bounding box center [309, 293] width 203 height 18
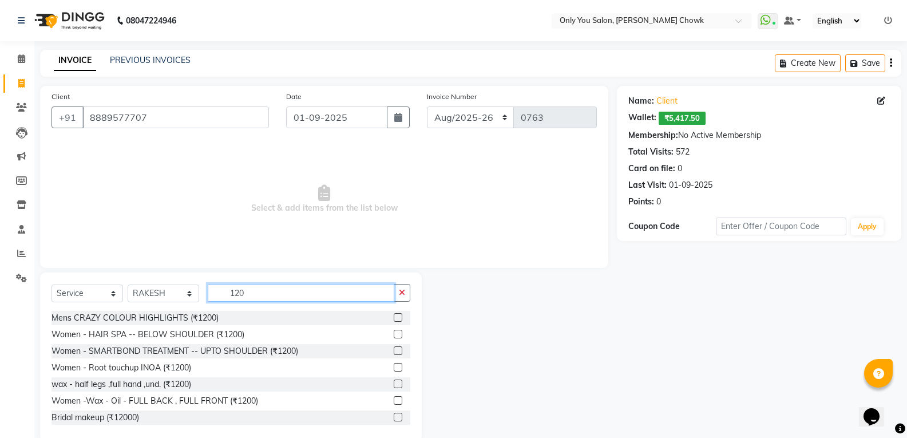
click at [262, 299] on input "120" at bounding box center [301, 293] width 187 height 18
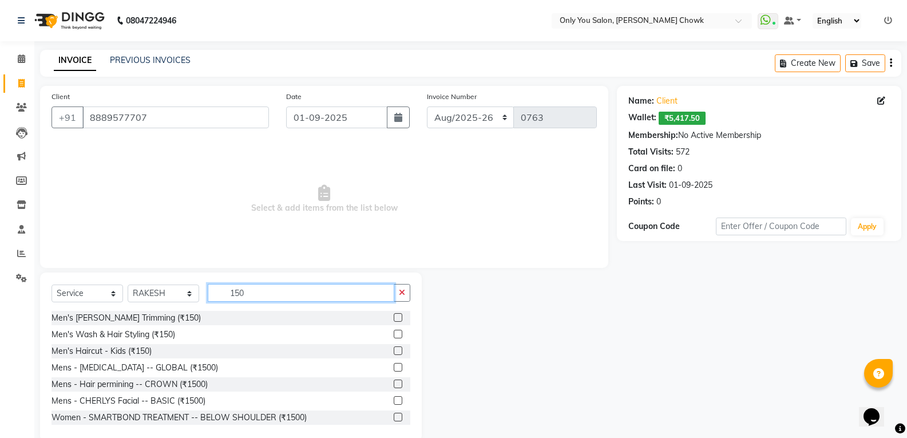
type input "150"
click at [394, 315] on label at bounding box center [398, 317] width 9 height 9
click at [394, 315] on input "checkbox" at bounding box center [397, 317] width 7 height 7
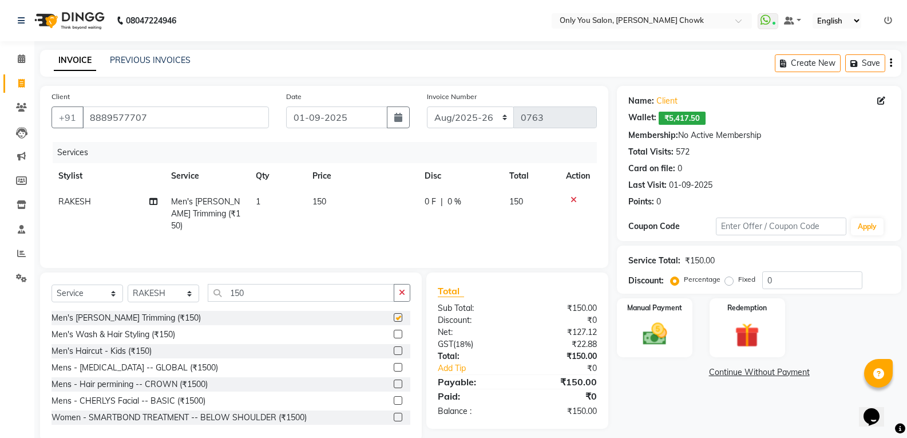
checkbox input "false"
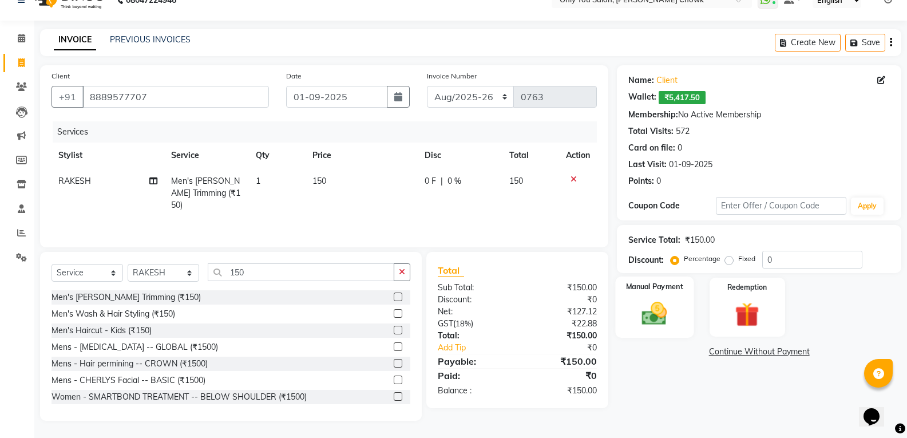
click at [660, 307] on img at bounding box center [654, 313] width 41 height 29
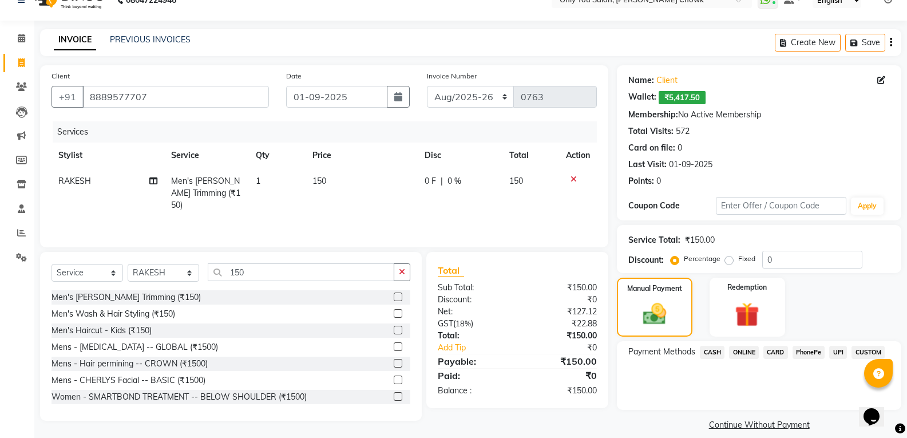
scroll to position [33, 0]
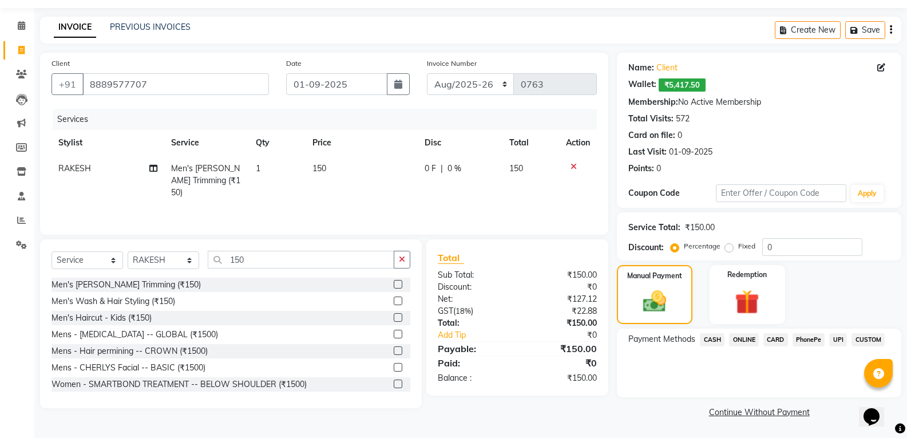
click at [705, 338] on span "CASH" at bounding box center [712, 339] width 25 height 13
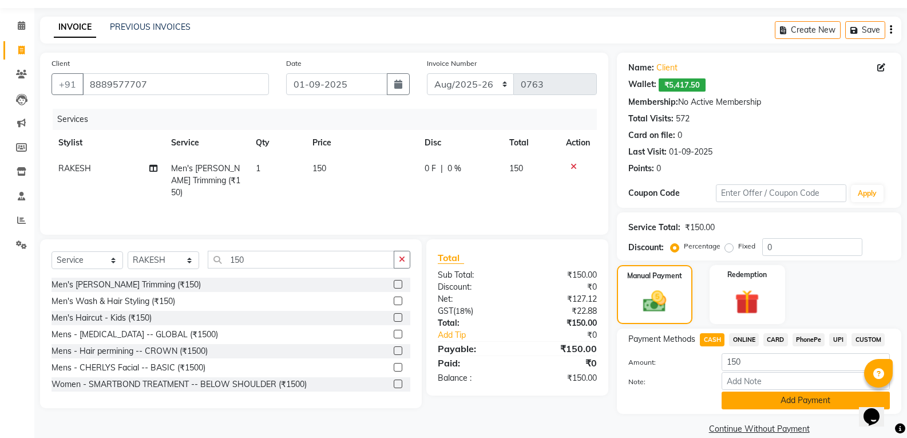
click at [745, 396] on button "Add Payment" at bounding box center [806, 401] width 168 height 18
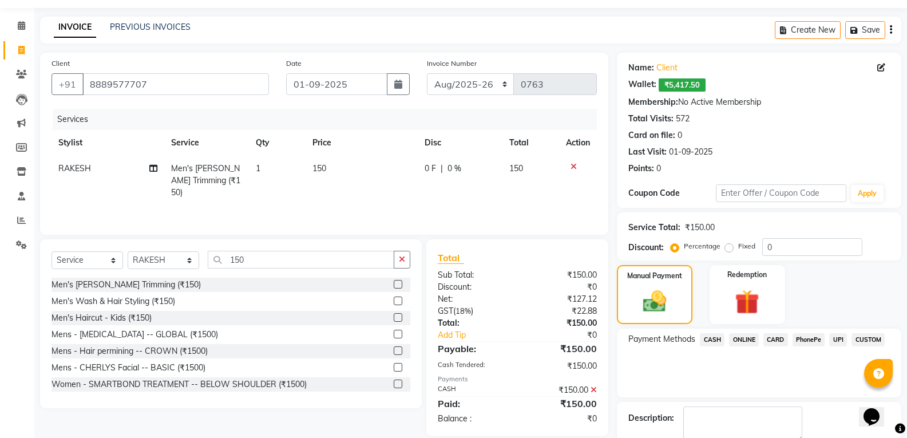
scroll to position [98, 0]
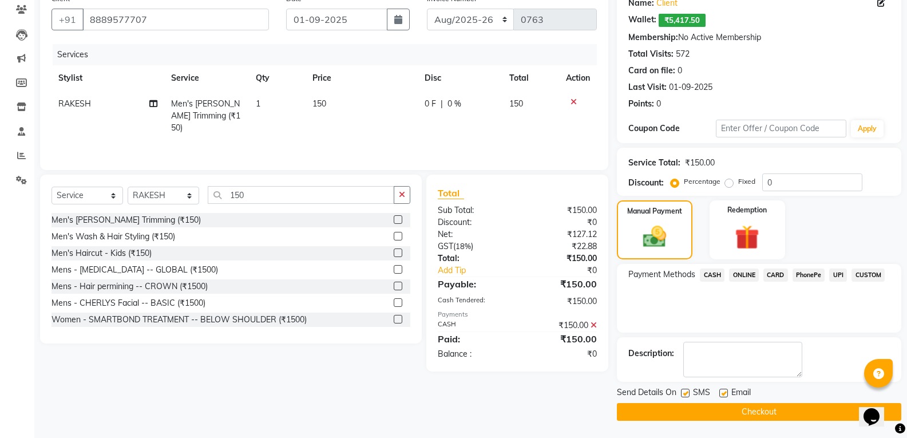
click at [775, 413] on button "Checkout" at bounding box center [759, 412] width 285 height 18
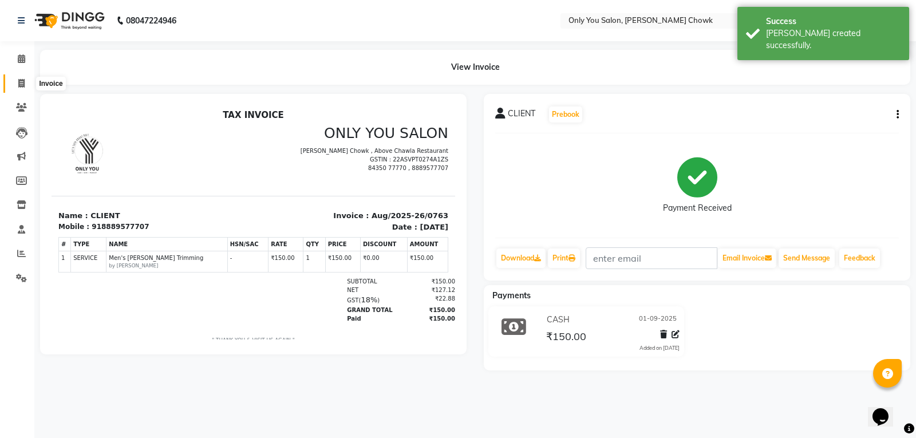
click at [23, 81] on icon at bounding box center [21, 83] width 6 height 9
select select "8713"
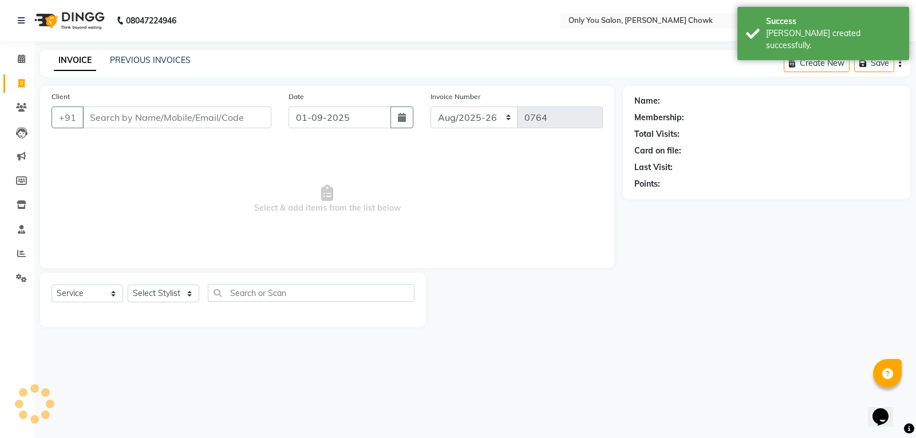
select select "package"
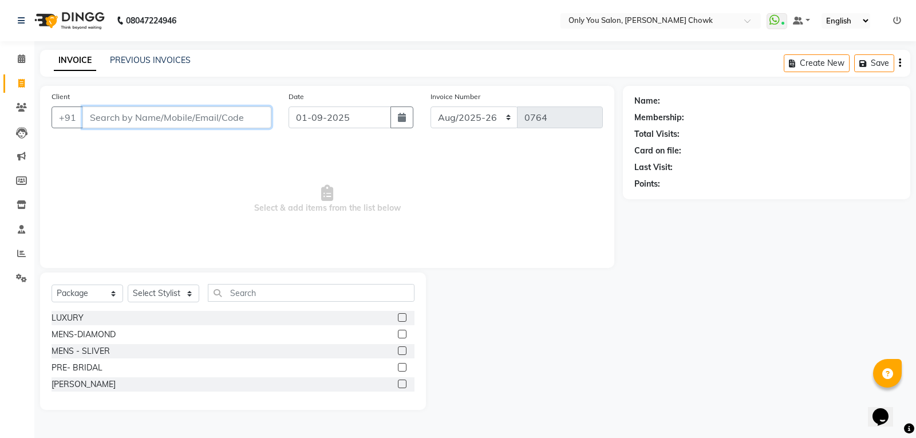
click at [173, 123] on input "Client" at bounding box center [176, 117] width 189 height 22
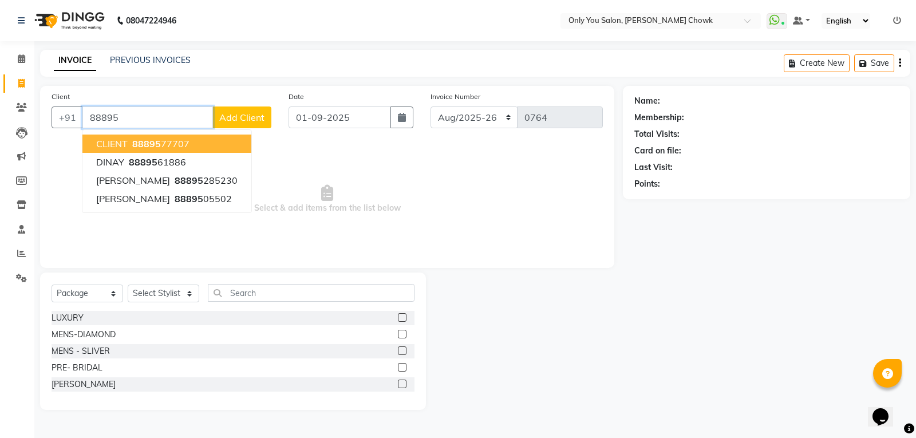
click at [127, 150] on button "CLIENT 88895 77707" at bounding box center [166, 144] width 169 height 18
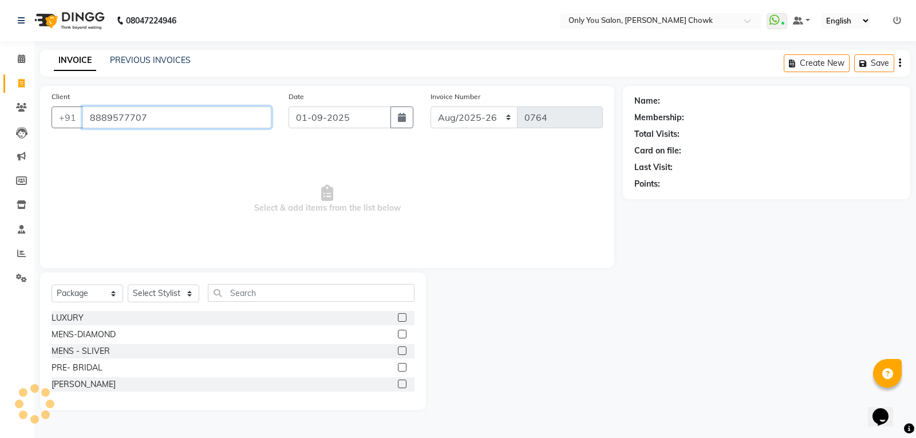
type input "8889577707"
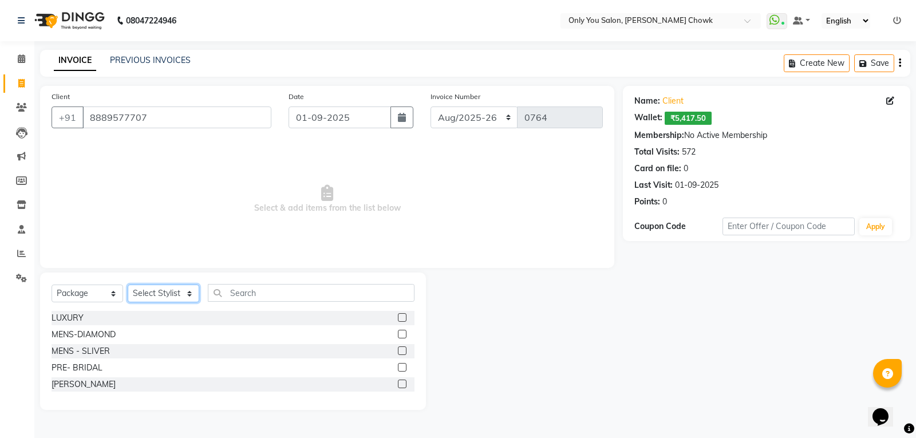
click at [180, 291] on select "Select Stylist [PERSON_NAME] [PERSON_NAME] [PERSON_NAME] MAMTA [PERSON_NAME] [P…" at bounding box center [164, 294] width 72 height 18
select select "54278"
click at [128, 285] on select "Select Stylist [PERSON_NAME] [PERSON_NAME] [PERSON_NAME] MAMTA [PERSON_NAME] [P…" at bounding box center [164, 294] width 72 height 18
click at [245, 288] on input "text" at bounding box center [311, 293] width 207 height 18
click at [247, 297] on input "text" at bounding box center [311, 293] width 207 height 18
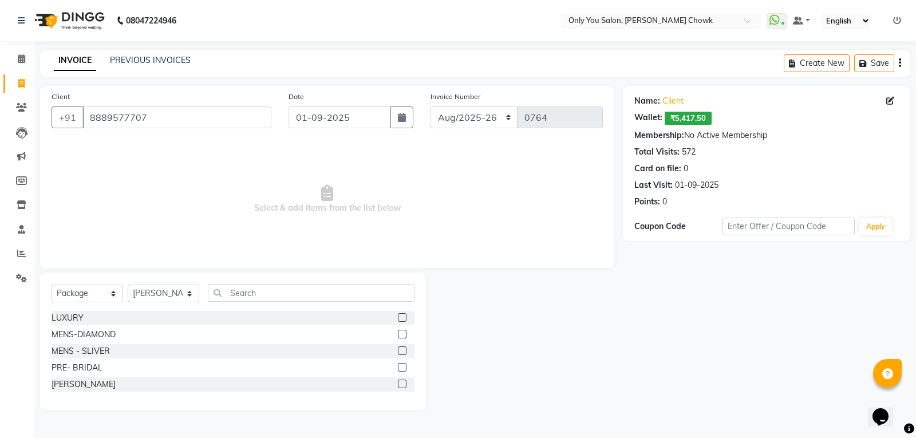
click at [256, 299] on div "Select Service Product Membership Package Voucher Prepaid Gift Card Select Styl…" at bounding box center [233, 297] width 363 height 27
click at [80, 298] on select "Select Service Product Membership Package Voucher Prepaid Gift Card" at bounding box center [88, 294] width 72 height 18
select select "service"
click at [52, 285] on select "Select Service Product Membership Package Voucher Prepaid Gift Card" at bounding box center [88, 294] width 72 height 18
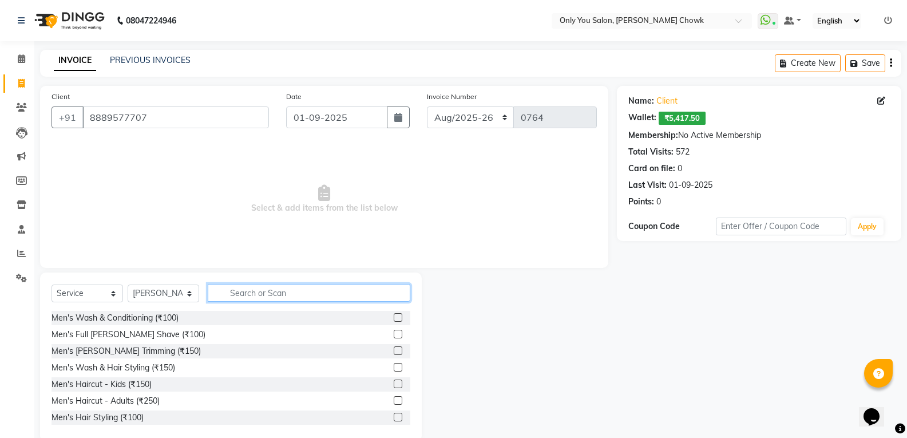
click at [268, 297] on input "text" at bounding box center [309, 293] width 203 height 18
click at [394, 351] on label at bounding box center [398, 350] width 9 height 9
click at [394, 351] on input "checkbox" at bounding box center [397, 350] width 7 height 7
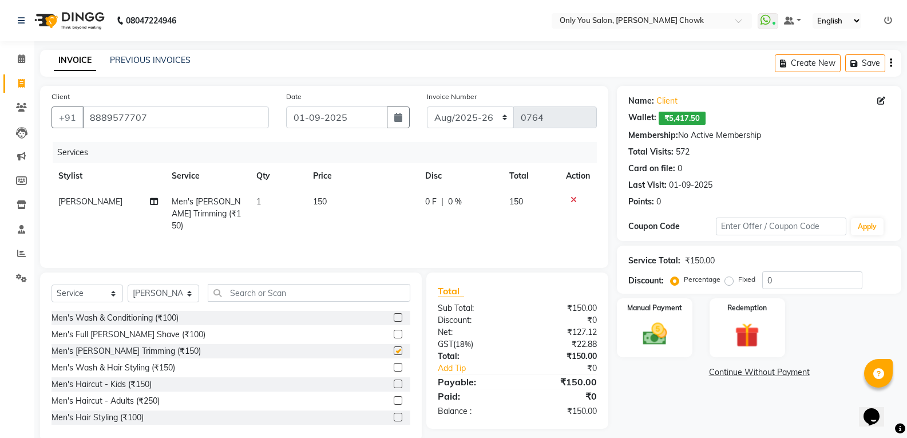
checkbox input "false"
click at [658, 342] on img at bounding box center [654, 333] width 41 height 29
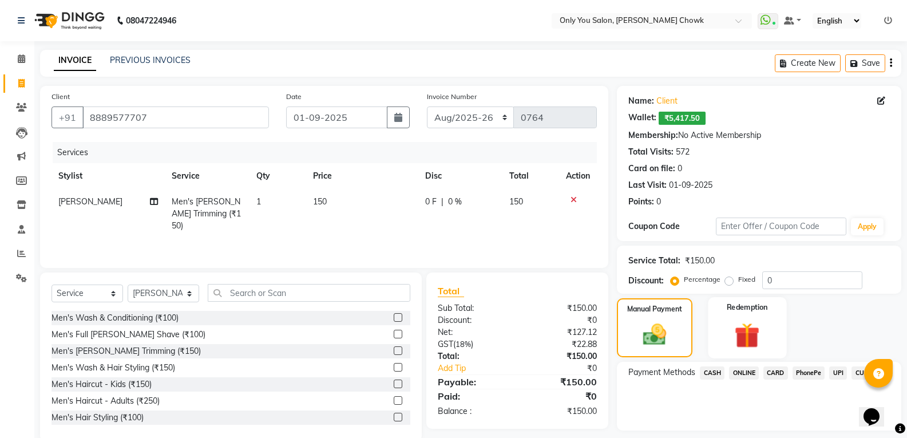
scroll to position [33, 0]
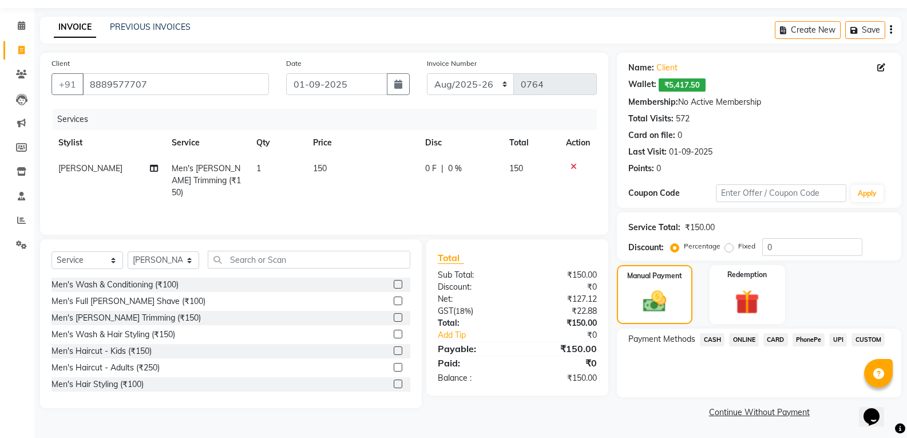
click at [712, 340] on span "CASH" at bounding box center [712, 339] width 25 height 13
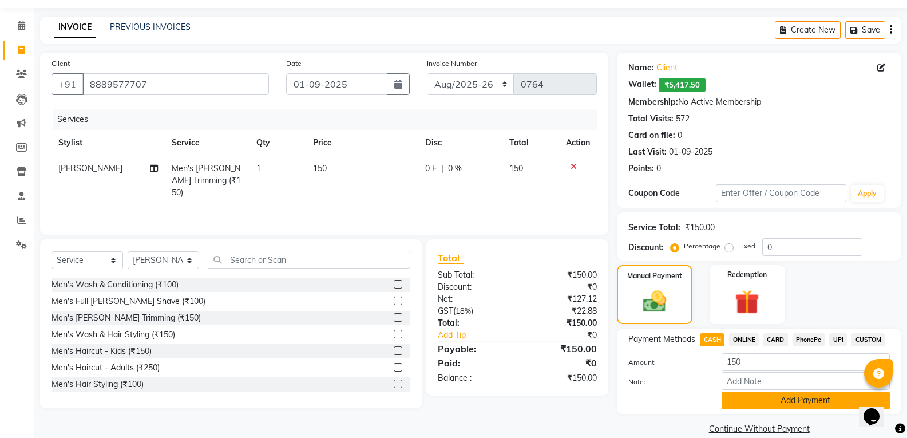
click at [768, 398] on button "Add Payment" at bounding box center [806, 401] width 168 height 18
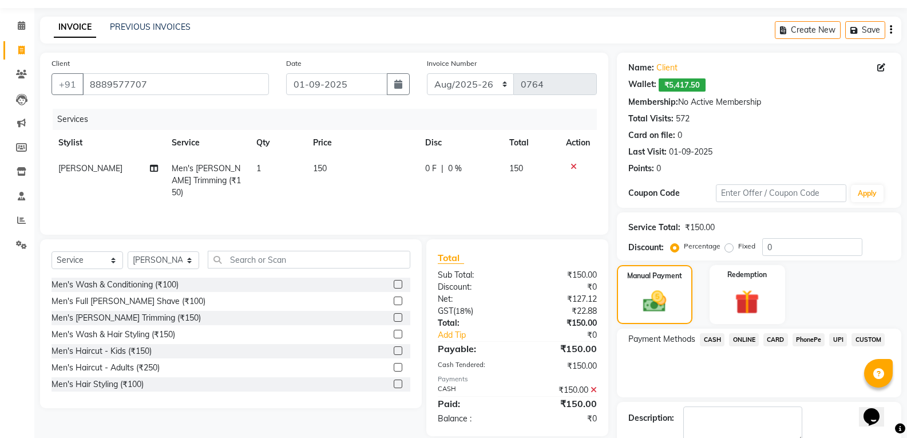
scroll to position [98, 0]
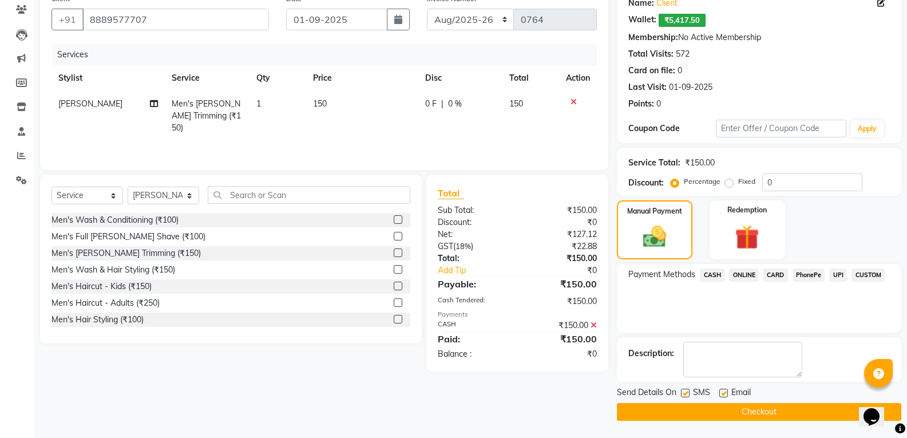
click at [733, 409] on button "Checkout" at bounding box center [759, 412] width 285 height 18
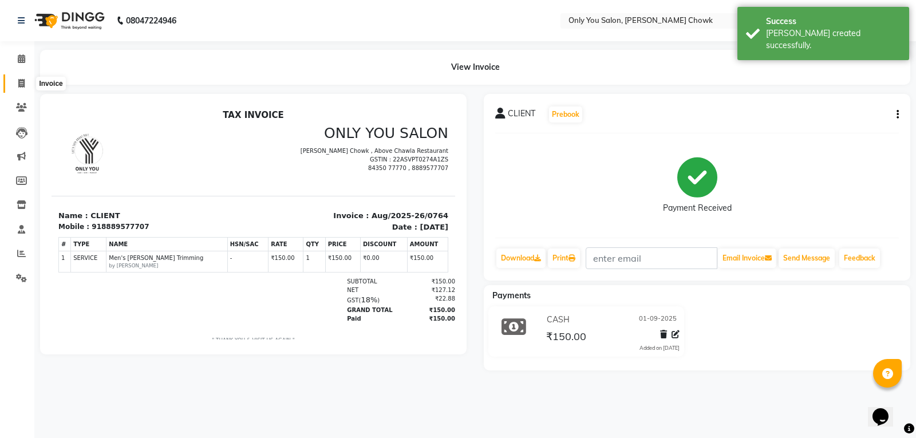
click at [24, 82] on icon at bounding box center [21, 83] width 6 height 9
select select "service"
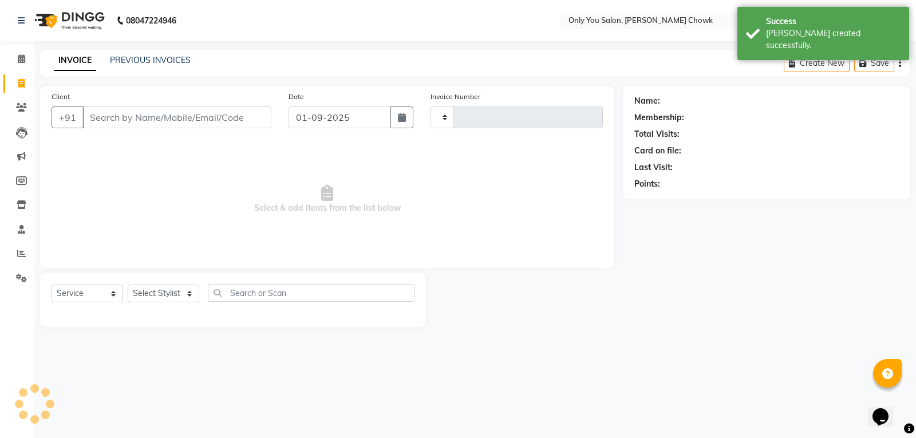
type input "0765"
select select "8713"
select select "package"
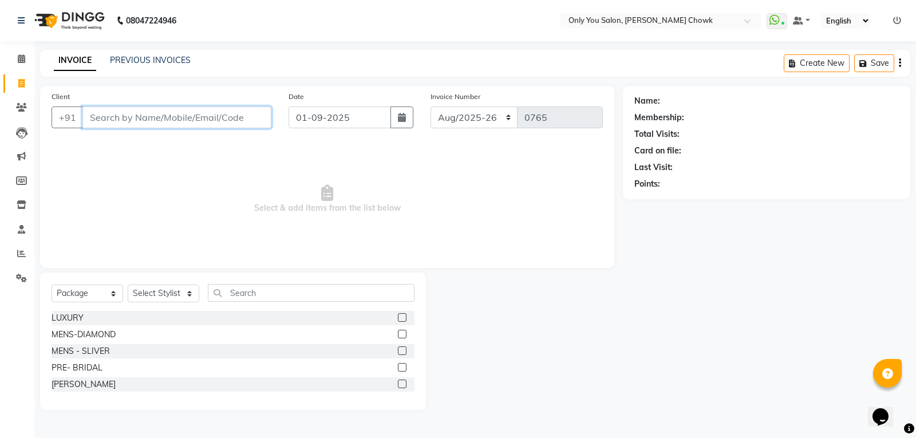
click at [196, 116] on input "Client" at bounding box center [176, 117] width 189 height 22
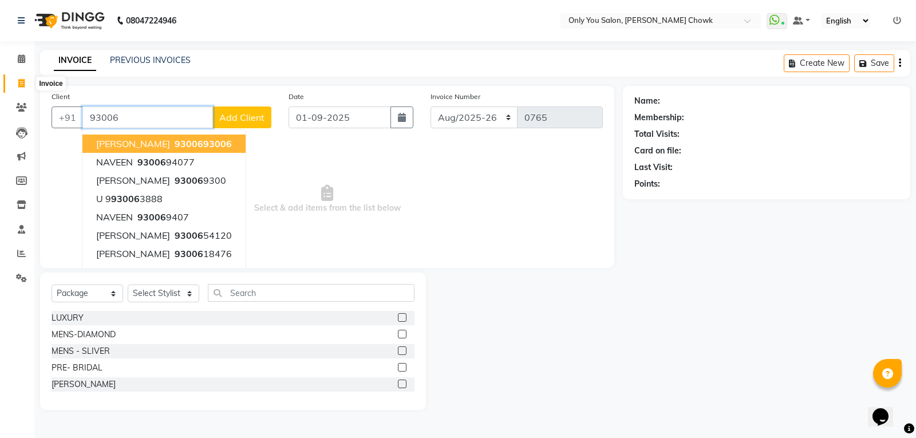
type input "93006"
click at [22, 83] on icon at bounding box center [21, 83] width 6 height 9
select select "service"
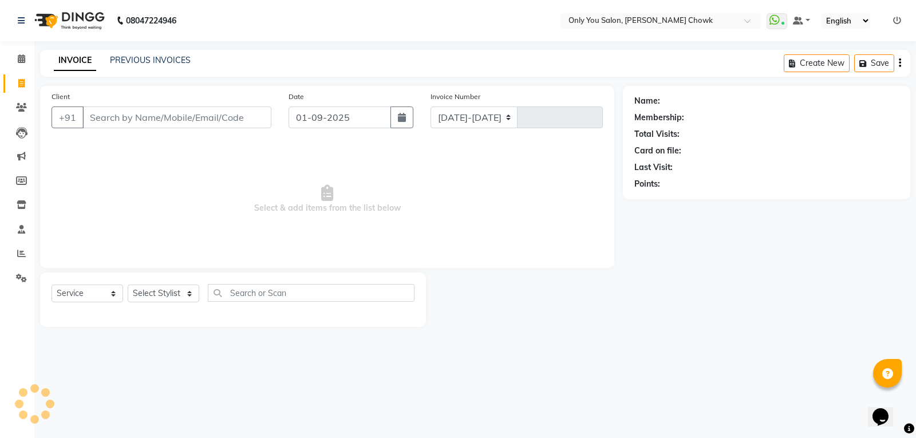
select select "8713"
type input "0765"
select select "package"
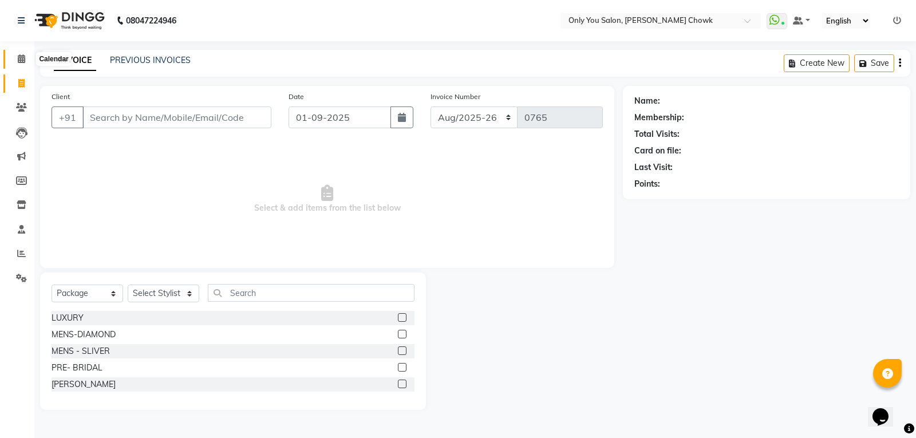
click at [21, 54] on icon at bounding box center [21, 58] width 7 height 9
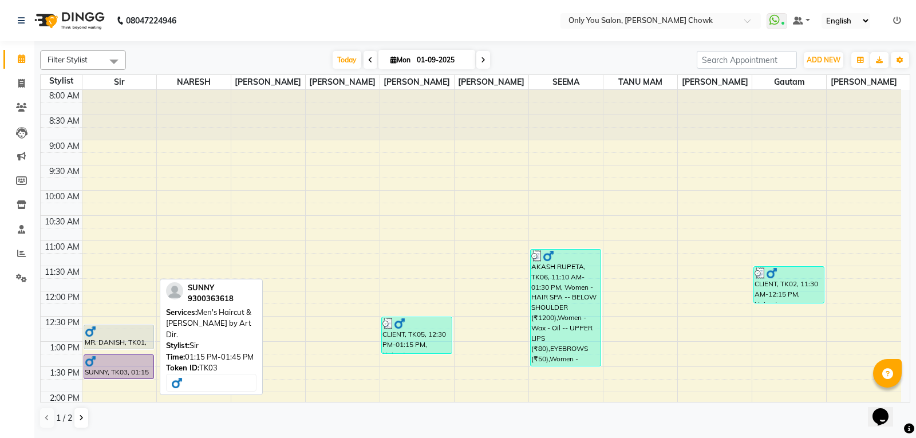
click at [104, 374] on div "SUNNY, TK03, 01:15 PM-01:45 PM, Men's Haircut & [PERSON_NAME] by Art Dir." at bounding box center [119, 366] width 70 height 23
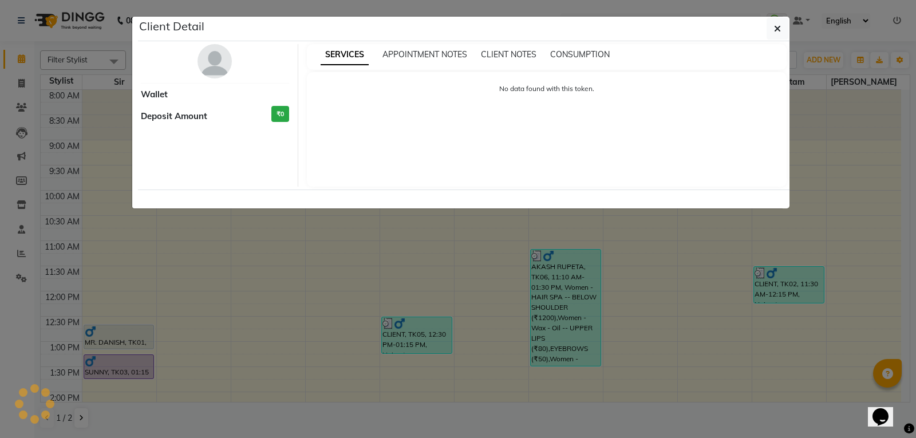
select select "8"
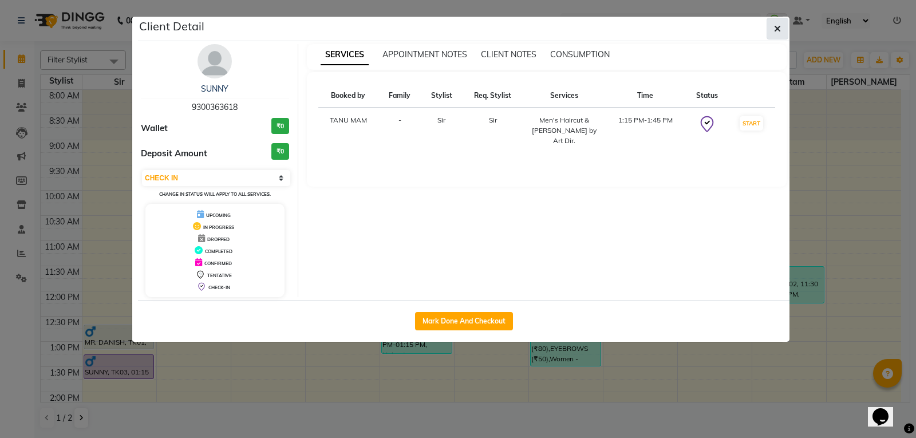
click at [781, 30] on button "button" at bounding box center [778, 29] width 22 height 22
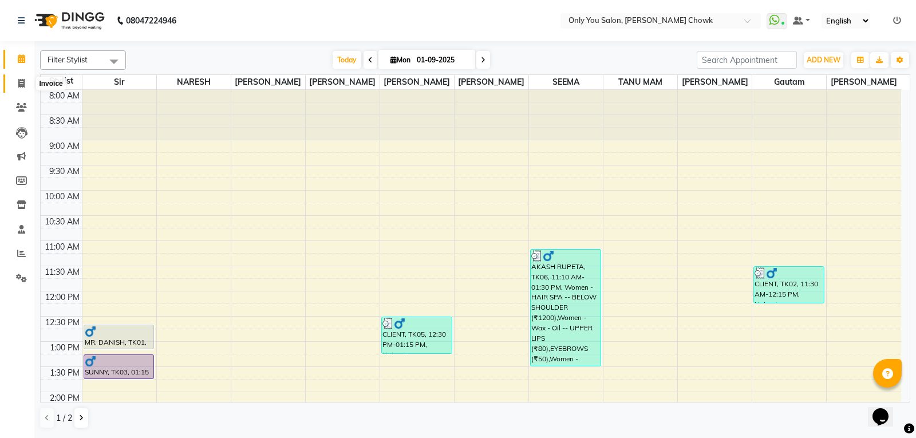
click at [18, 82] on icon at bounding box center [21, 83] width 6 height 9
select select "8713"
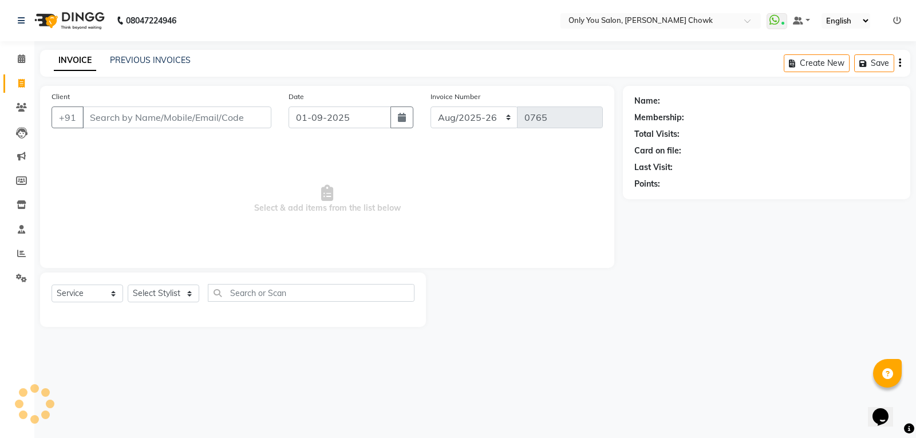
select select "package"
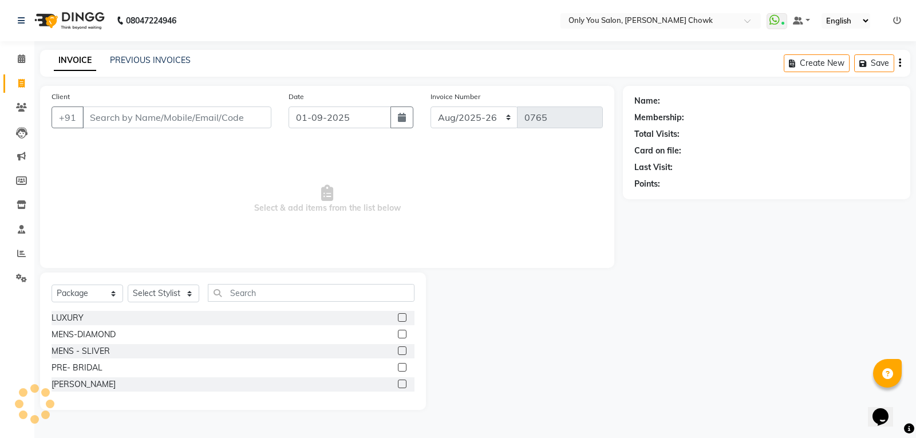
click at [156, 126] on input "Client" at bounding box center [176, 117] width 189 height 22
type input "3"
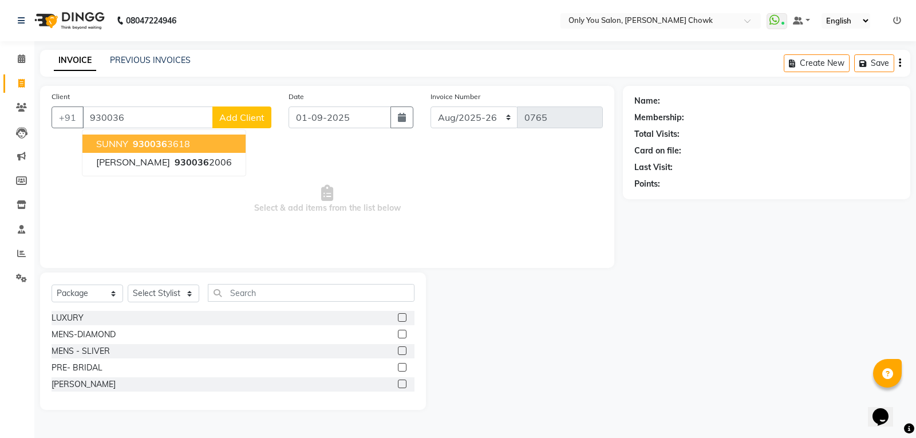
click at [161, 147] on span "930036" at bounding box center [150, 143] width 34 height 11
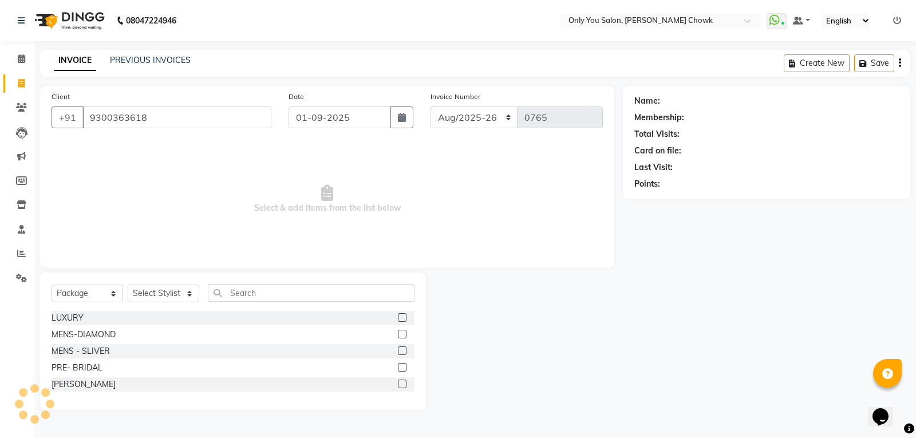
type input "9300363618"
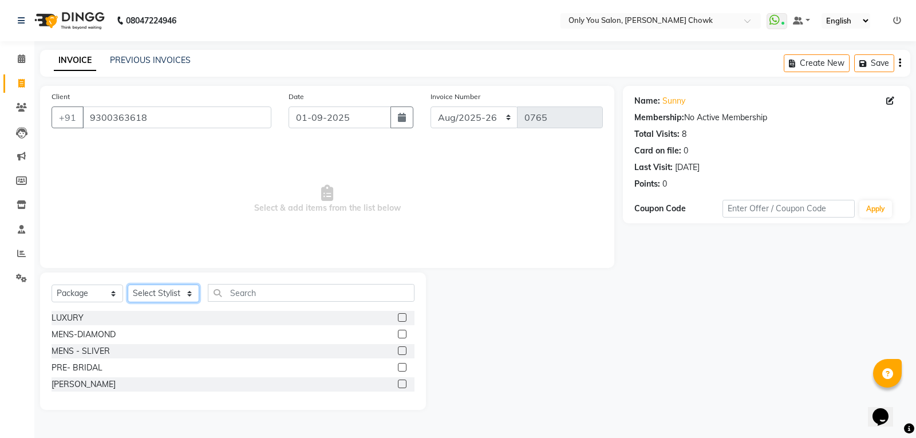
click at [153, 291] on select "Select Stylist [PERSON_NAME] [PERSON_NAME] [PERSON_NAME] MAMTA [PERSON_NAME] [P…" at bounding box center [164, 294] width 72 height 18
select select "21376"
click at [128, 285] on select "Select Stylist [PERSON_NAME] [PERSON_NAME] [PERSON_NAME] MAMTA [PERSON_NAME] [P…" at bounding box center [164, 294] width 72 height 18
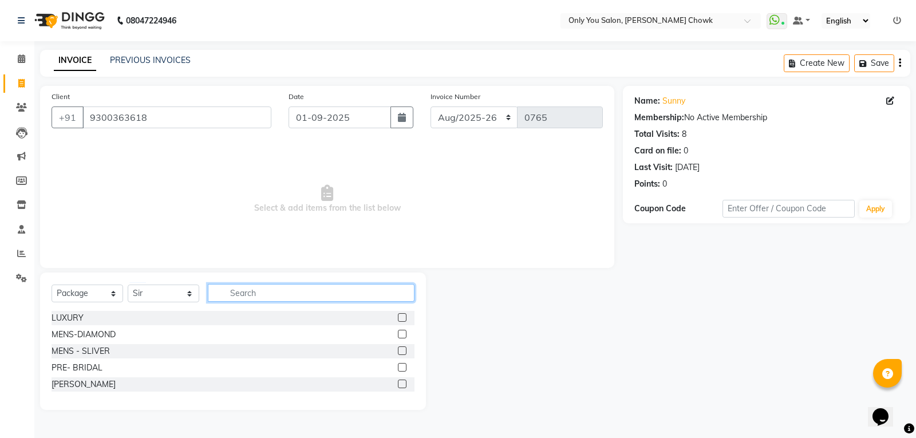
click at [250, 288] on input "text" at bounding box center [311, 293] width 207 height 18
click at [66, 294] on select "Select Service Product Membership Package Voucher Prepaid Gift Card" at bounding box center [88, 294] width 72 height 18
select select "service"
click at [52, 285] on select "Select Service Product Membership Package Voucher Prepaid Gift Card" at bounding box center [88, 294] width 72 height 18
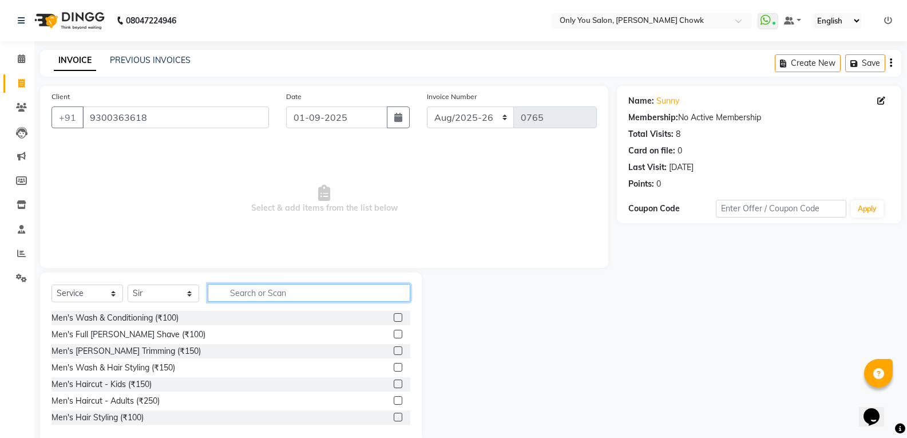
click at [269, 295] on input "text" at bounding box center [309, 293] width 203 height 18
type input "400"
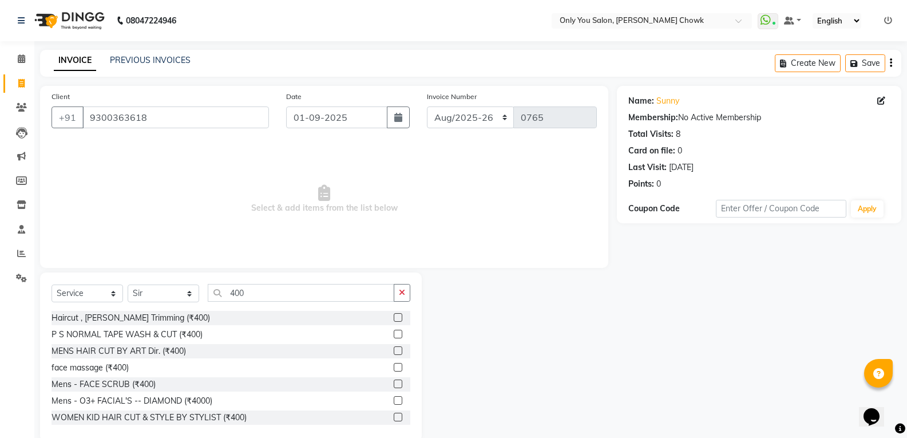
click at [394, 346] on label at bounding box center [398, 350] width 9 height 9
click at [394, 347] on input "checkbox" at bounding box center [397, 350] width 7 height 7
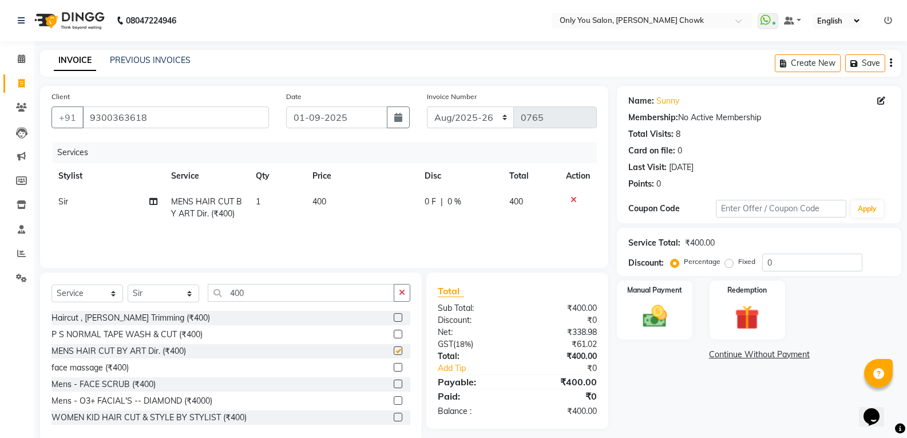
checkbox input "false"
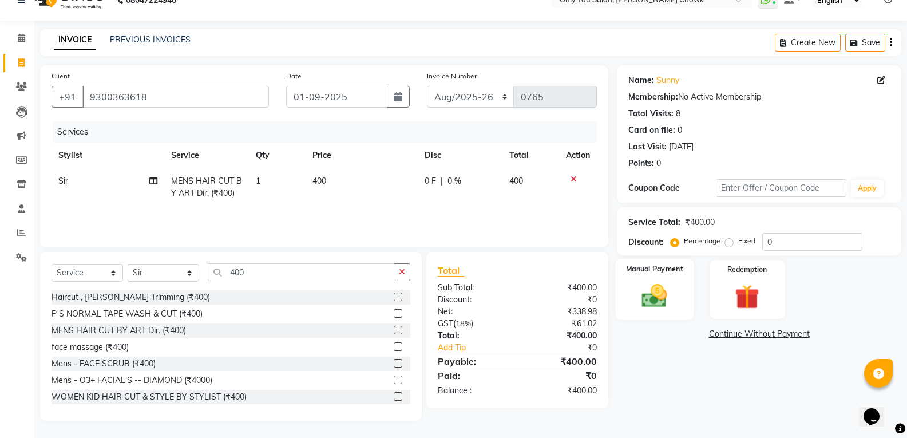
click at [646, 299] on img at bounding box center [654, 295] width 41 height 29
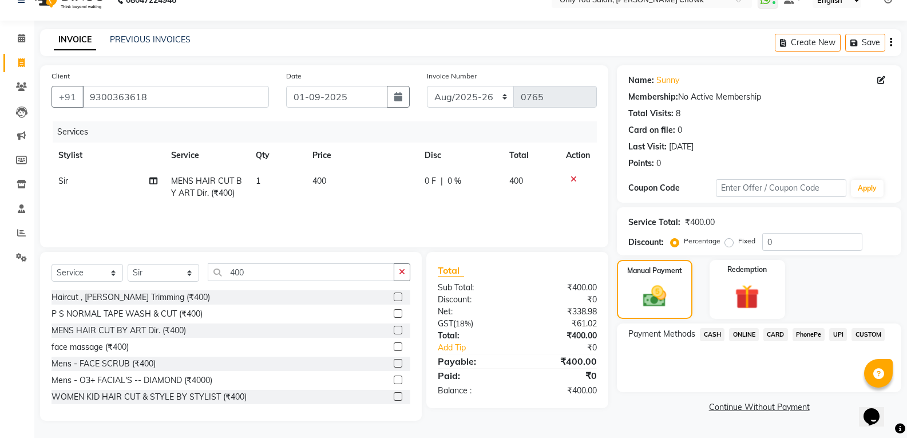
click at [751, 334] on span "ONLINE" at bounding box center [744, 334] width 30 height 13
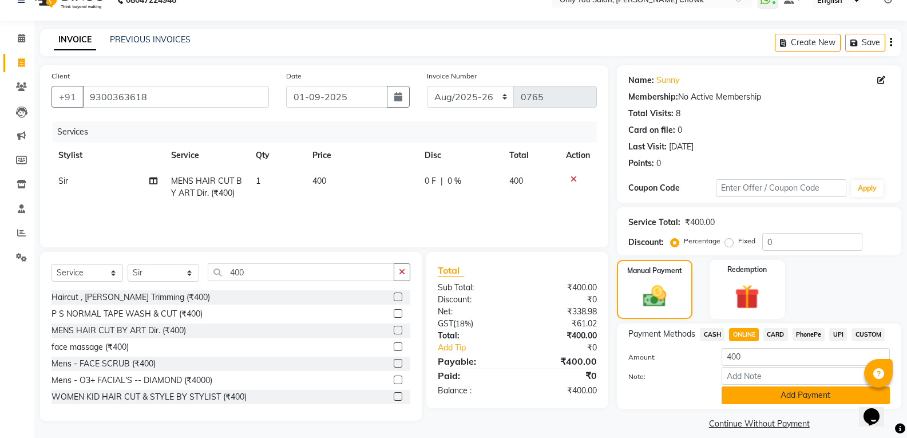
drag, startPoint x: 737, startPoint y: 391, endPoint x: 755, endPoint y: 384, distance: 18.7
click at [741, 389] on button "Add Payment" at bounding box center [806, 395] width 168 height 18
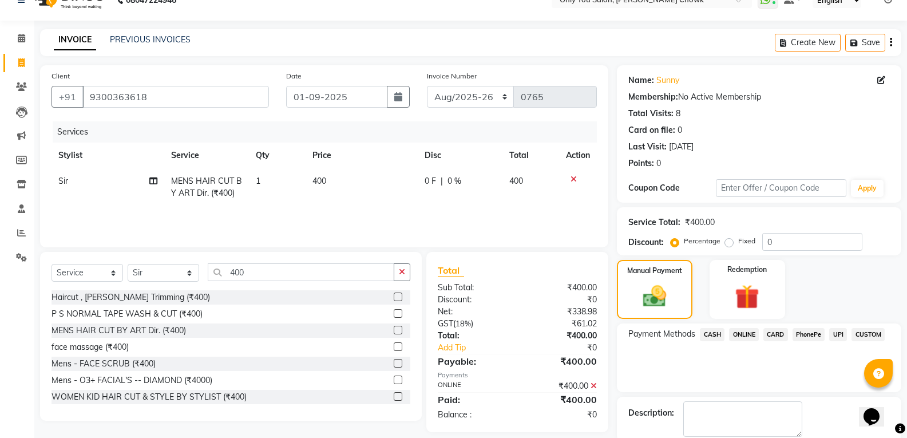
scroll to position [80, 0]
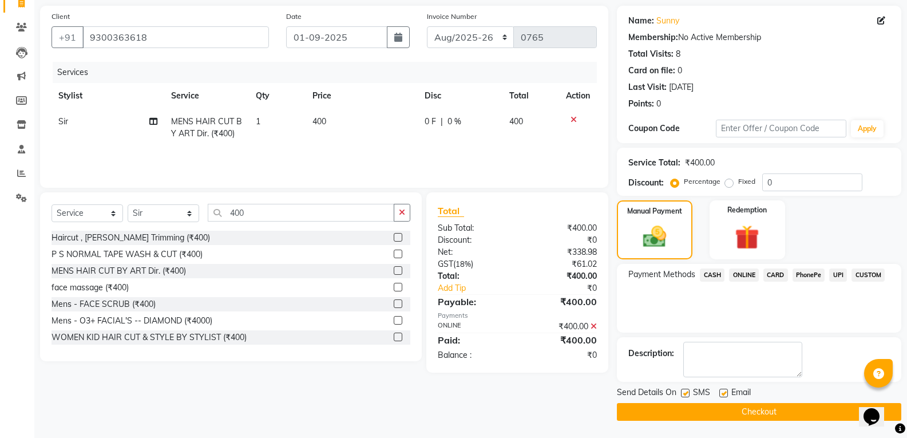
click at [709, 410] on button "Checkout" at bounding box center [759, 412] width 285 height 18
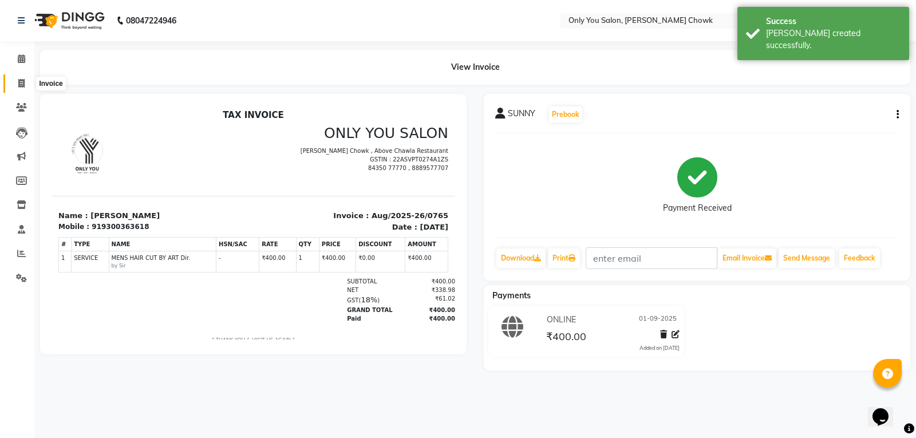
click at [23, 89] on span at bounding box center [21, 83] width 20 height 13
select select "service"
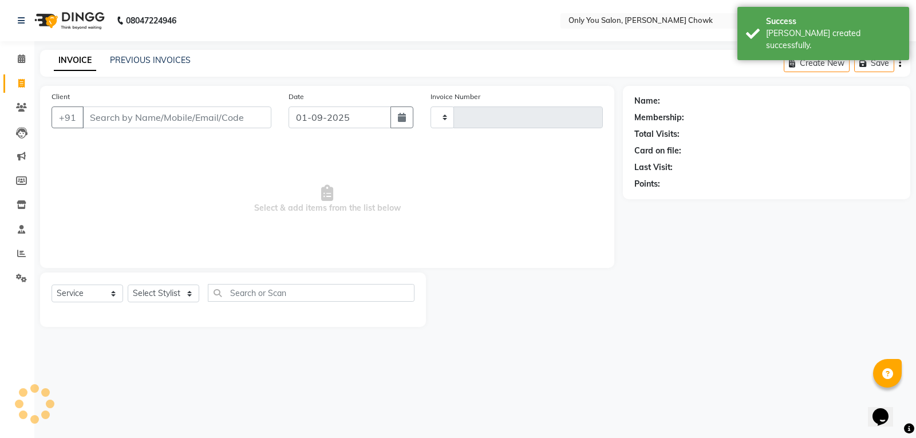
type input "0766"
select select "8713"
select select "package"
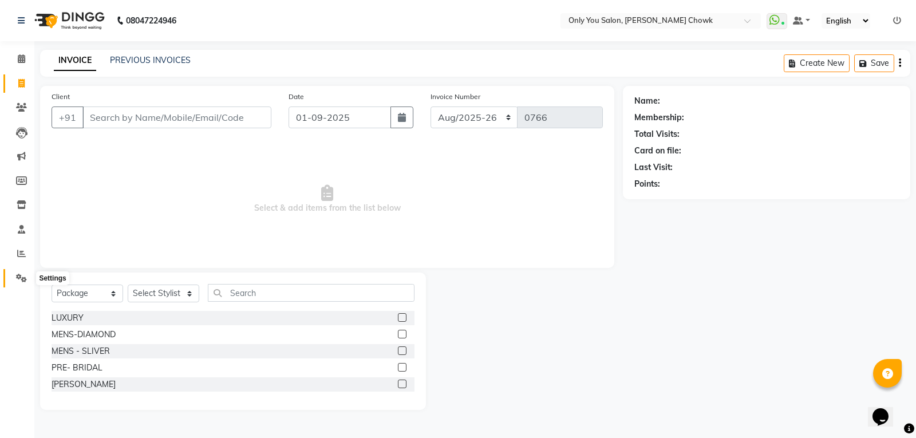
click at [23, 278] on icon at bounding box center [21, 278] width 11 height 9
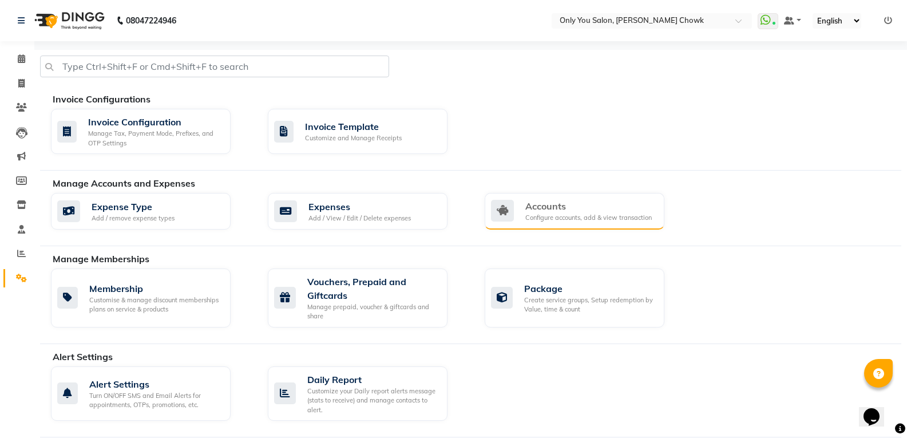
click at [535, 204] on div "Accounts" at bounding box center [589, 206] width 127 height 14
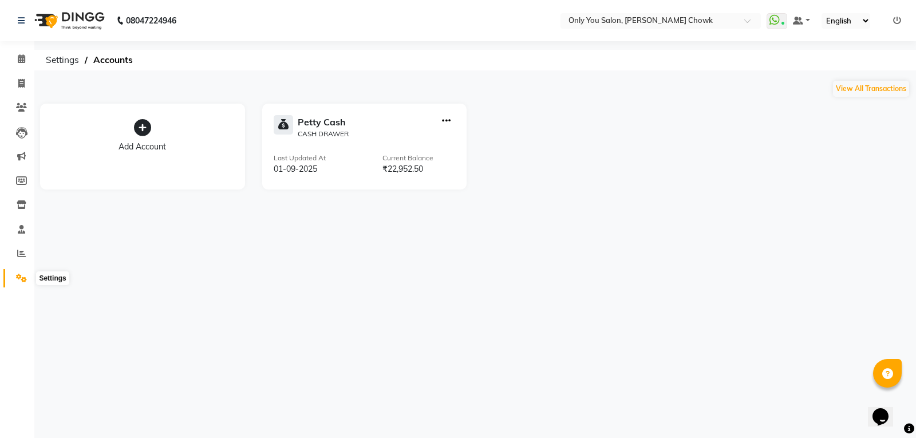
click at [18, 281] on icon at bounding box center [21, 278] width 11 height 9
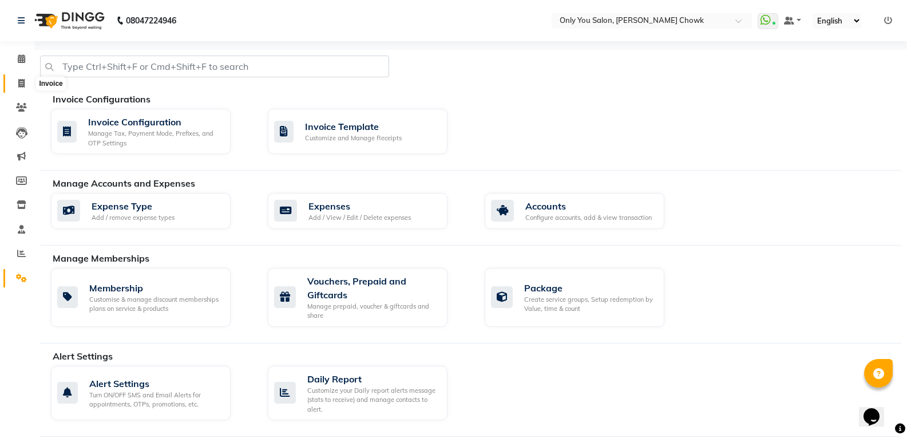
click at [26, 88] on span at bounding box center [21, 83] width 20 height 13
select select "service"
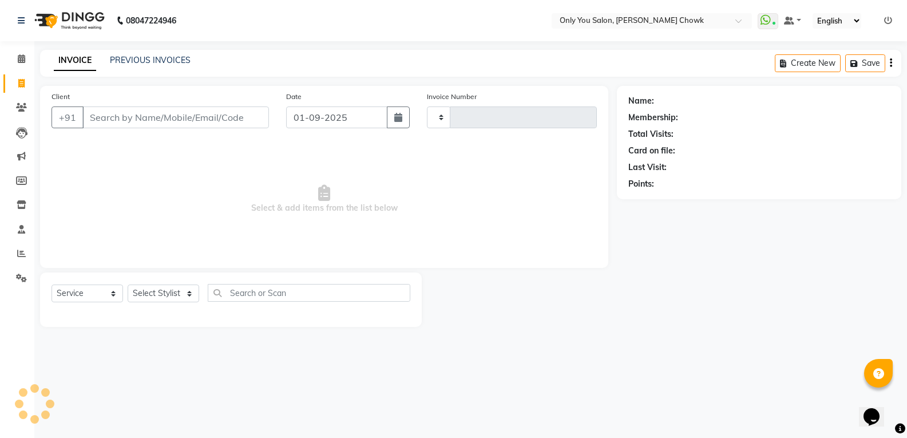
type input "0766"
select select "8713"
select select "package"
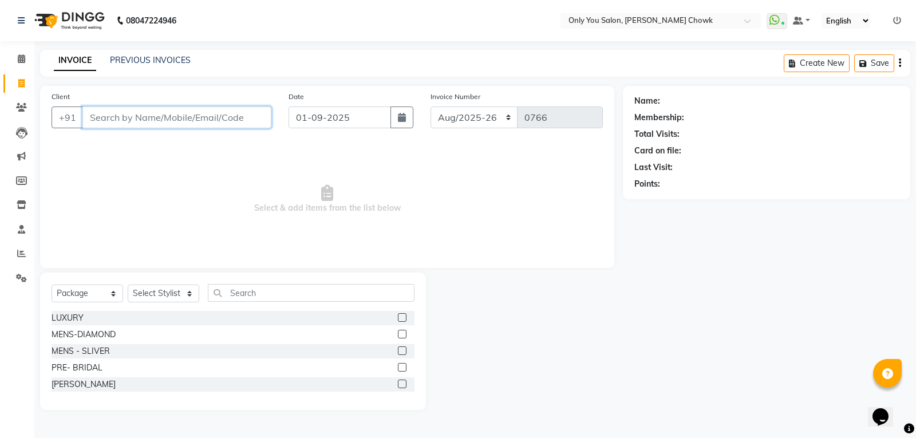
click at [141, 111] on input "Client" at bounding box center [176, 117] width 189 height 22
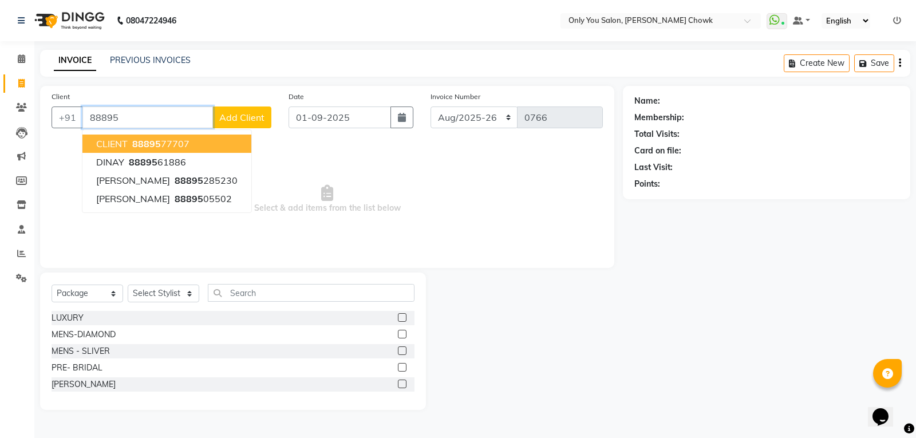
click at [132, 139] on span "88895" at bounding box center [146, 143] width 29 height 11
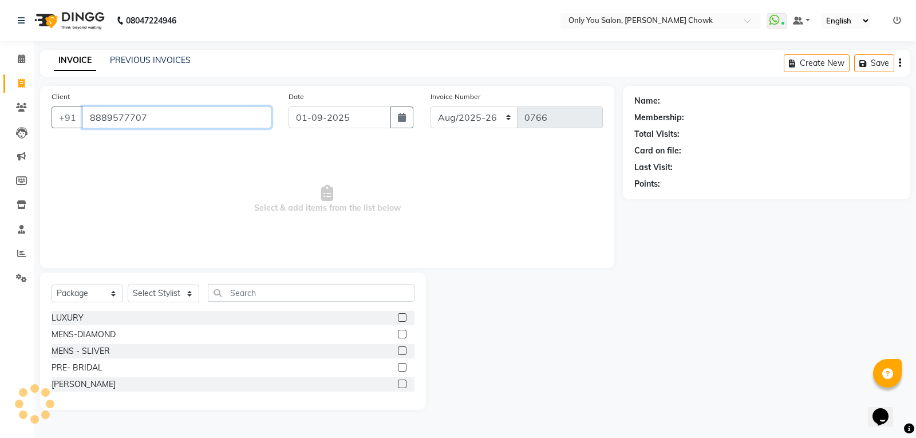
type input "8889577707"
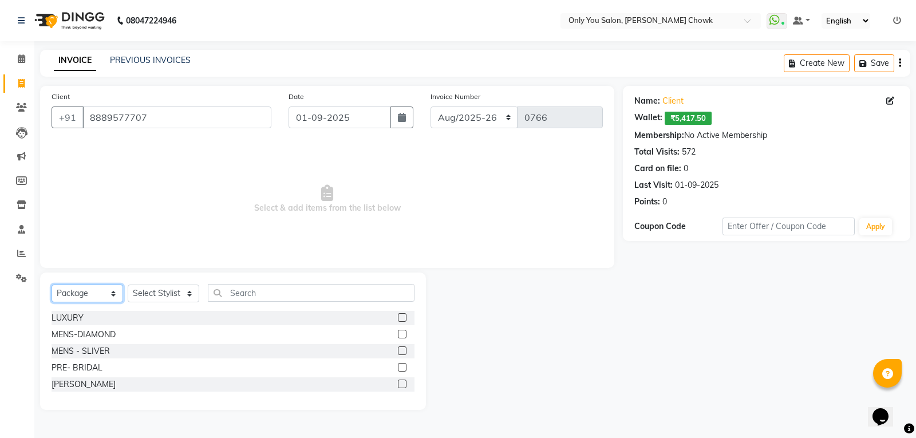
click at [93, 294] on select "Select Service Product Membership Package Voucher Prepaid Gift Card" at bounding box center [88, 294] width 72 height 18
select select "service"
click at [52, 285] on select "Select Service Product Membership Package Voucher Prepaid Gift Card" at bounding box center [88, 294] width 72 height 18
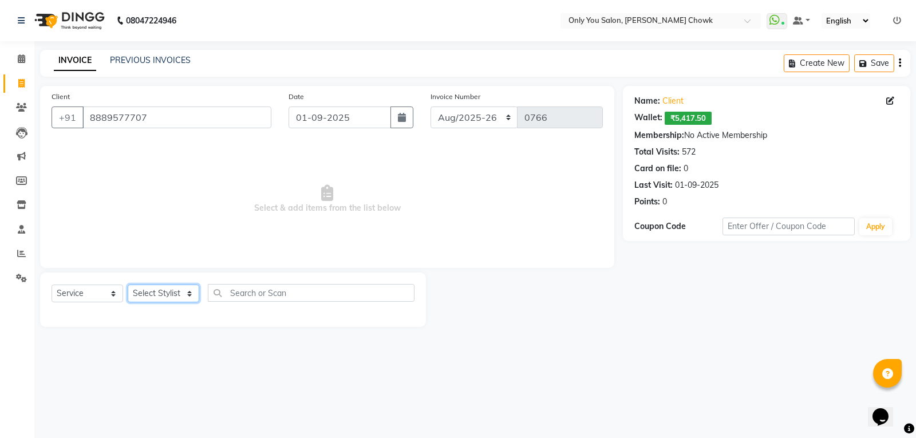
click at [135, 291] on select "Select Stylist [PERSON_NAME] [PERSON_NAME] [PERSON_NAME] MAMTA [PERSON_NAME] [P…" at bounding box center [164, 294] width 72 height 18
select select "88527"
click at [128, 285] on select "Select Stylist [PERSON_NAME] [PERSON_NAME] [PERSON_NAME] MAMTA [PERSON_NAME] [P…" at bounding box center [164, 294] width 72 height 18
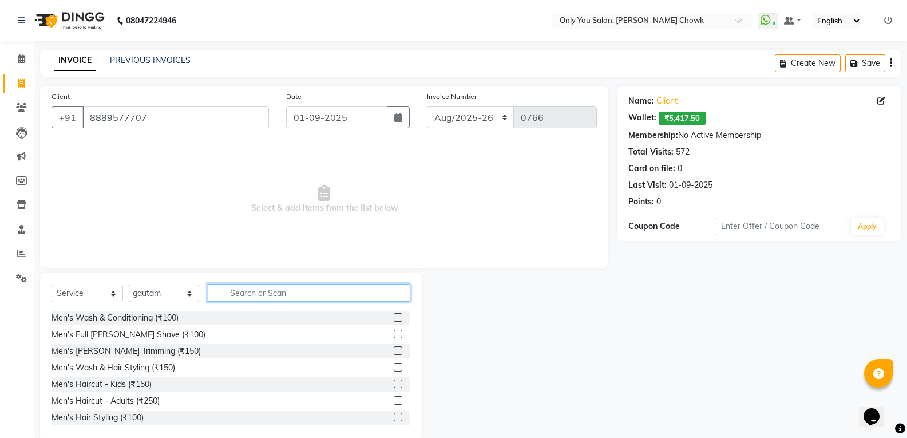
click at [331, 295] on input "text" at bounding box center [309, 293] width 203 height 18
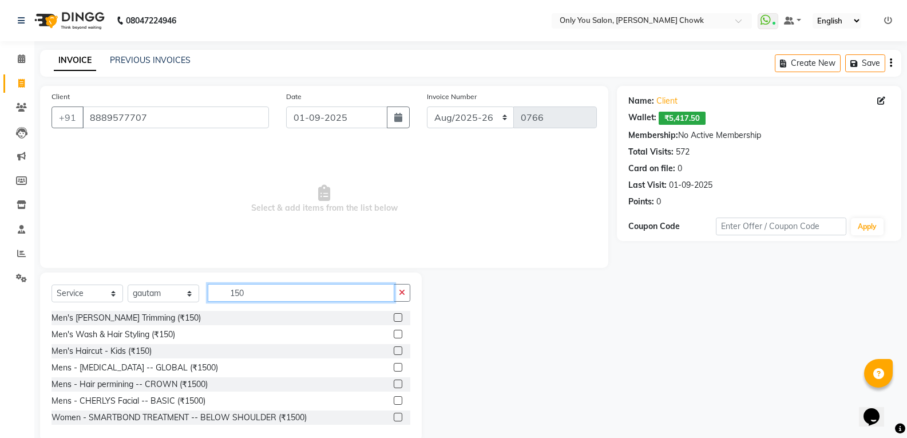
type input "150"
click at [394, 320] on label at bounding box center [398, 317] width 9 height 9
click at [394, 320] on input "checkbox" at bounding box center [397, 317] width 7 height 7
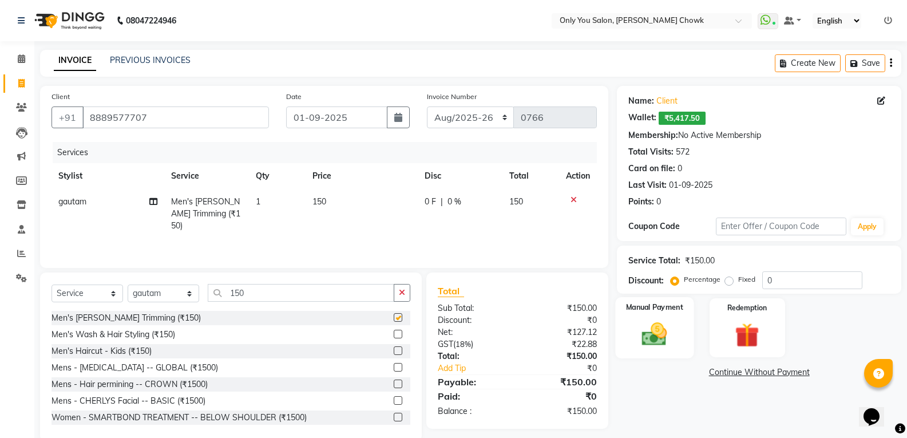
checkbox input "false"
click at [657, 340] on img at bounding box center [654, 333] width 41 height 29
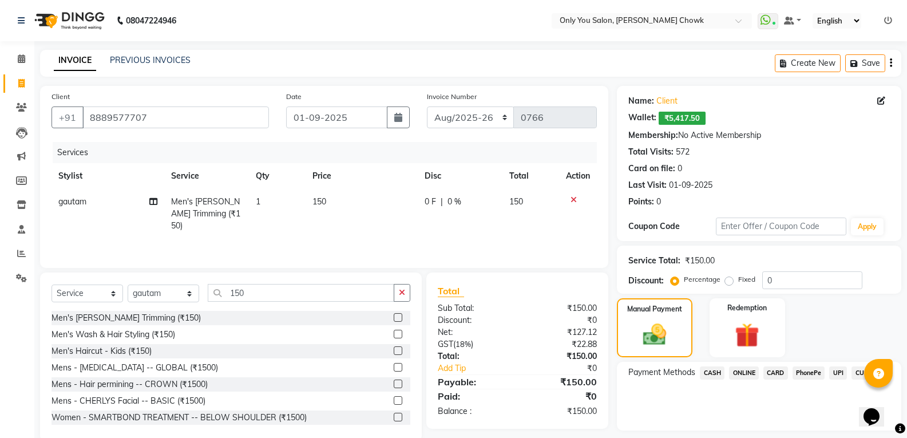
scroll to position [33, 0]
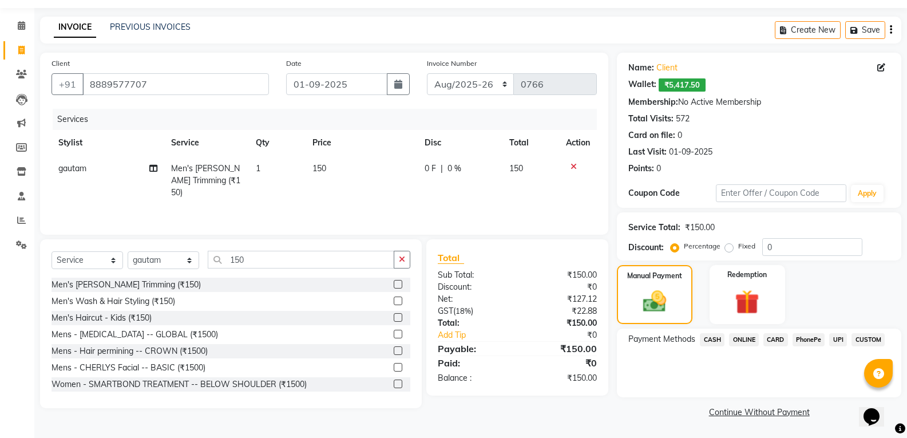
click at [718, 340] on span "CASH" at bounding box center [712, 339] width 25 height 13
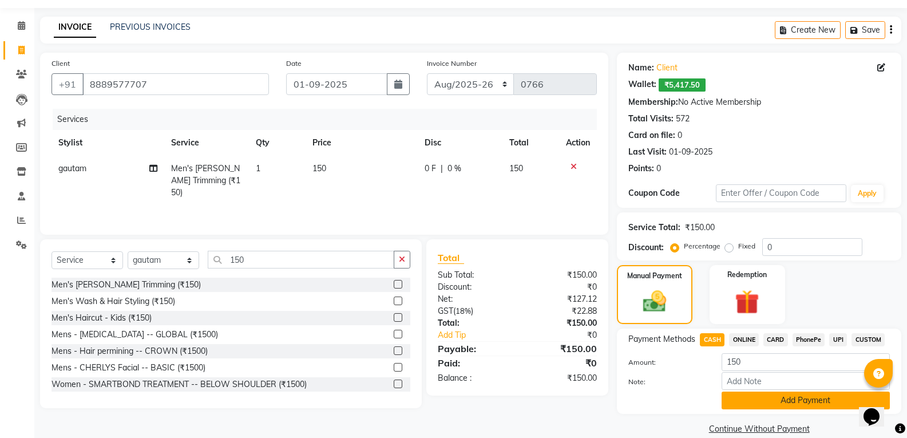
click at [748, 403] on button "Add Payment" at bounding box center [806, 401] width 168 height 18
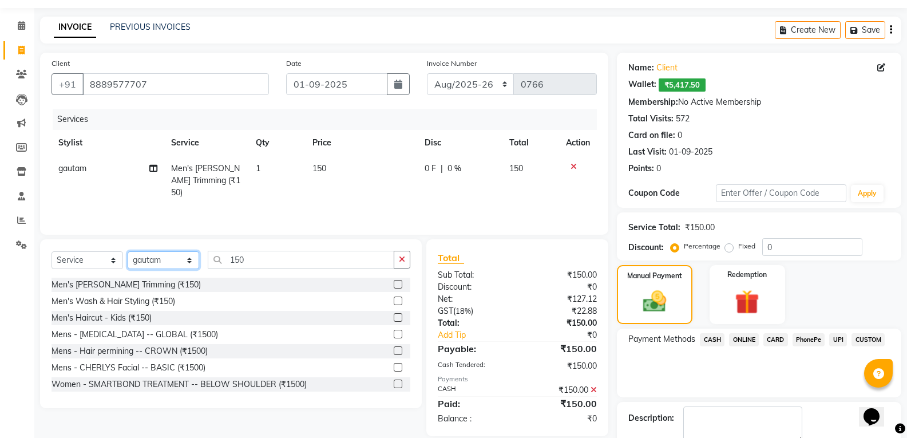
click at [167, 266] on select "Select Stylist [PERSON_NAME] [PERSON_NAME] [PERSON_NAME] MAMTA [PERSON_NAME] [P…" at bounding box center [164, 260] width 72 height 18
select select "21376"
click at [128, 251] on select "Select Stylist [PERSON_NAME] [PERSON_NAME] [PERSON_NAME] MAMTA [PERSON_NAME] [P…" at bounding box center [164, 260] width 72 height 18
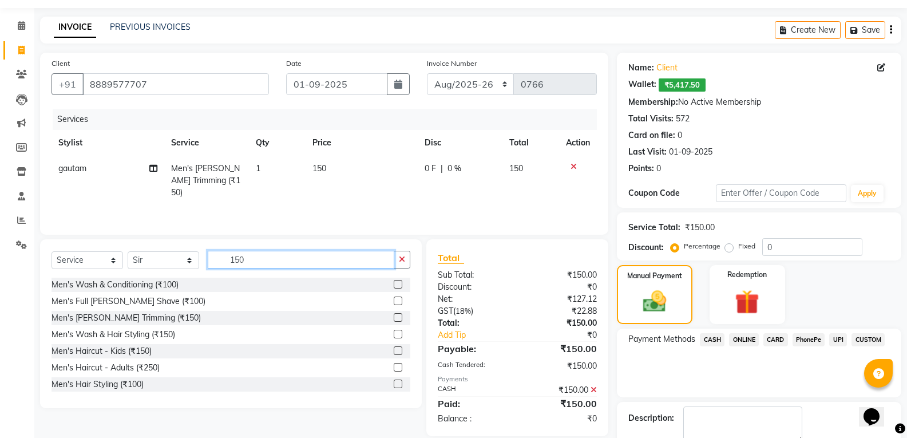
click at [291, 267] on input "150" at bounding box center [301, 260] width 187 height 18
type input "1"
type input "400"
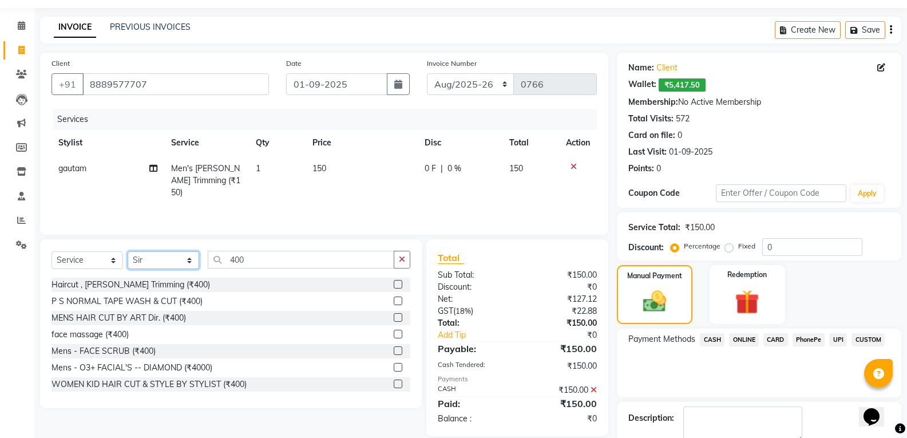
click at [154, 254] on select "Select Stylist [PERSON_NAME] [PERSON_NAME] [PERSON_NAME] MAMTA [PERSON_NAME] [P…" at bounding box center [164, 260] width 72 height 18
select select "90002"
click at [128, 251] on select "Select Stylist [PERSON_NAME] [PERSON_NAME] [PERSON_NAME] MAMTA [PERSON_NAME] [P…" at bounding box center [164, 260] width 72 height 18
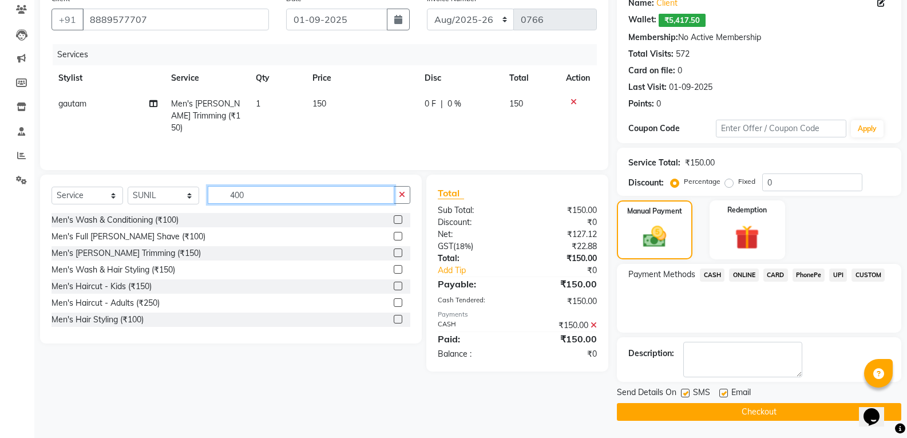
click at [287, 201] on input "400" at bounding box center [301, 195] width 187 height 18
type input "4"
type input "400"
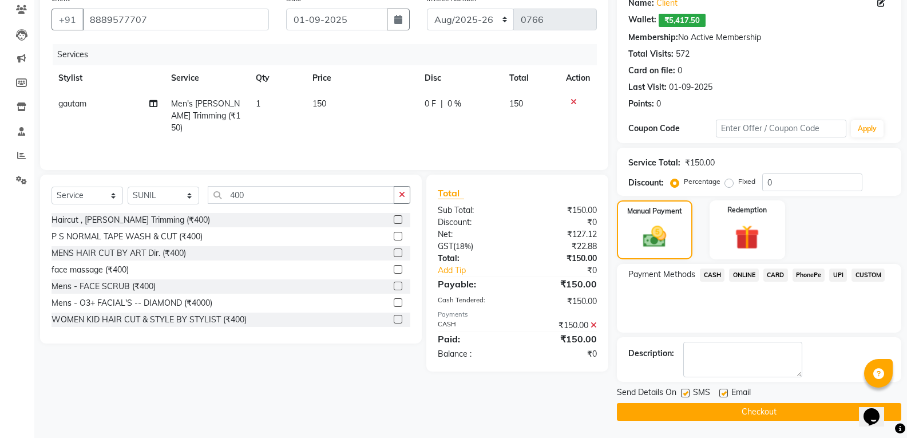
click at [384, 219] on div "Haircut , [PERSON_NAME] Trimming (₹400)" at bounding box center [231, 220] width 359 height 14
click at [401, 227] on div at bounding box center [402, 220] width 17 height 14
click at [414, 211] on div "Select Service Product Membership Package Voucher Prepaid Gift Card Select Styl…" at bounding box center [231, 259] width 382 height 169
drag, startPoint x: 389, startPoint y: 222, endPoint x: 400, endPoint y: 223, distance: 10.9
click at [400, 223] on div at bounding box center [402, 220] width 17 height 14
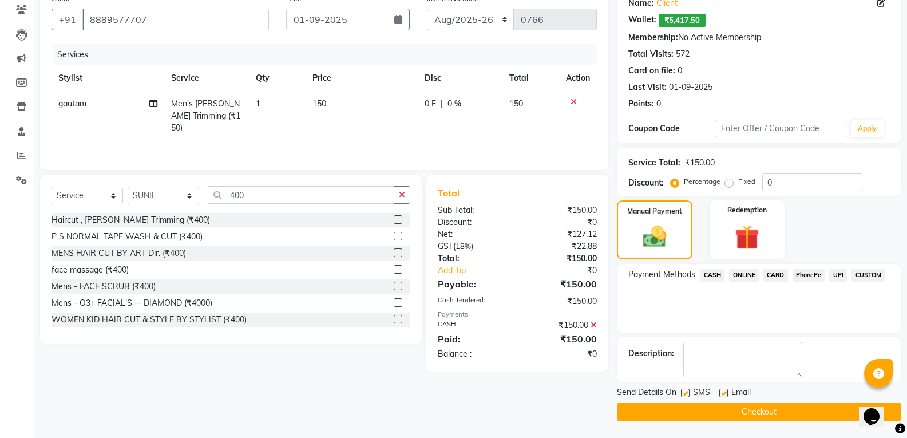
click at [394, 219] on label at bounding box center [398, 219] width 9 height 9
click at [394, 219] on input "checkbox" at bounding box center [397, 219] width 7 height 7
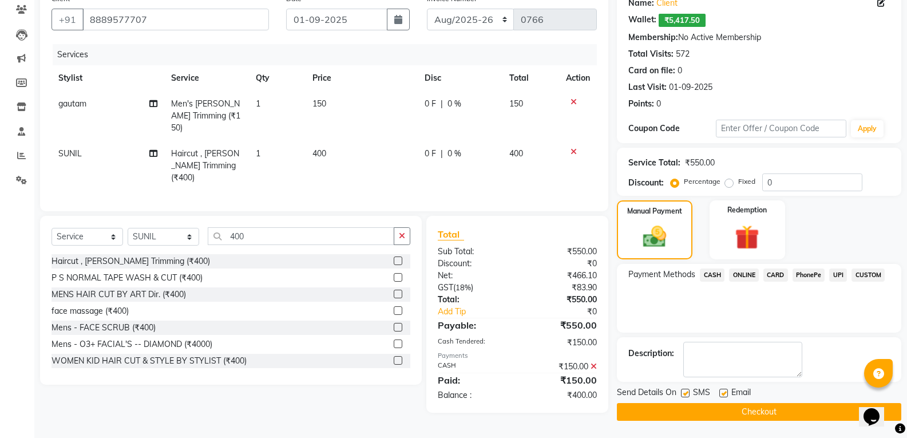
drag, startPoint x: 400, startPoint y: 247, endPoint x: 407, endPoint y: 246, distance: 7.0
click at [407, 254] on div "Haircut , [PERSON_NAME] Trimming (₹400) P S NORMAL TAPE WASH & CUT (₹400) MENS …" at bounding box center [231, 311] width 359 height 114
click at [394, 256] on label at bounding box center [398, 260] width 9 height 9
click at [394, 258] on input "checkbox" at bounding box center [397, 261] width 7 height 7
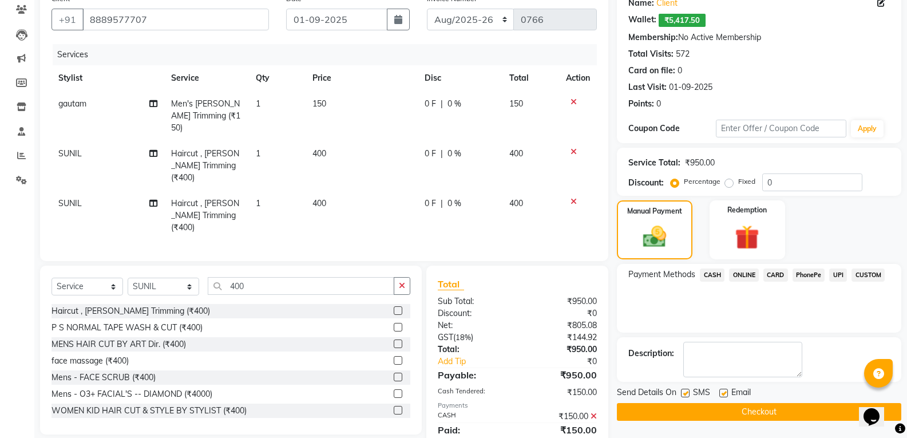
click at [568, 191] on td at bounding box center [578, 216] width 38 height 50
click at [579, 198] on div at bounding box center [578, 202] width 24 height 8
click at [580, 198] on div at bounding box center [578, 202] width 24 height 8
click at [577, 198] on div at bounding box center [578, 202] width 24 height 8
click at [571, 148] on icon at bounding box center [574, 152] width 6 height 8
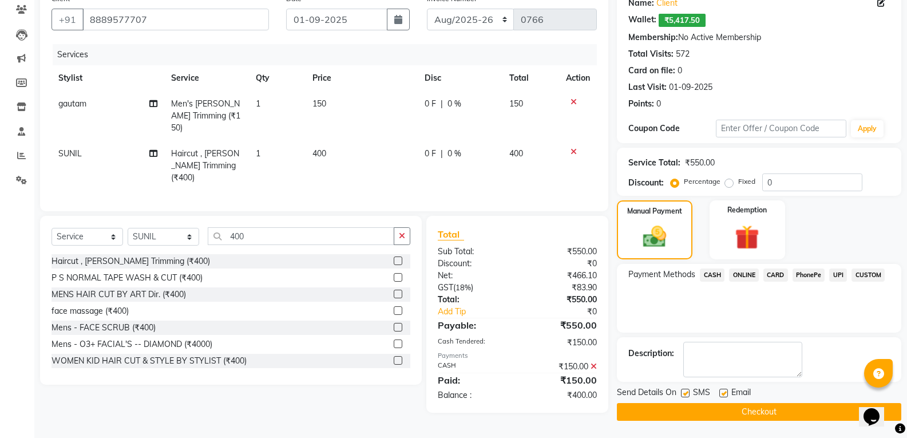
click at [716, 273] on span "CASH" at bounding box center [712, 274] width 25 height 13
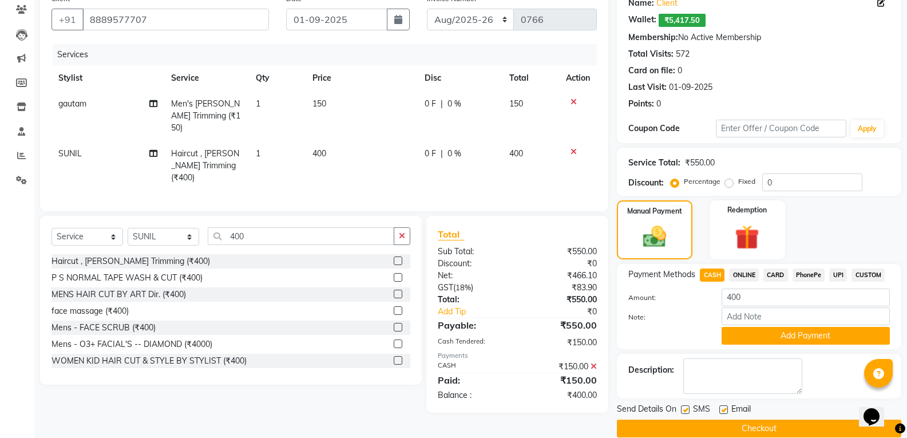
scroll to position [114, 0]
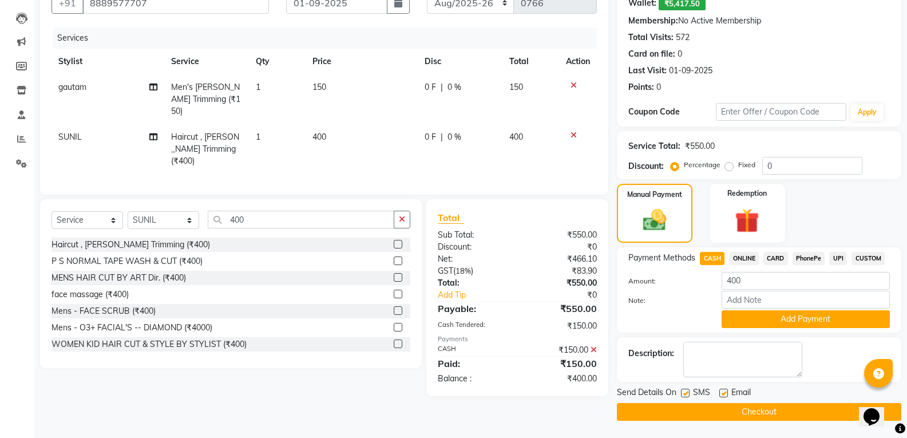
click at [571, 131] on icon at bounding box center [574, 135] width 6 height 8
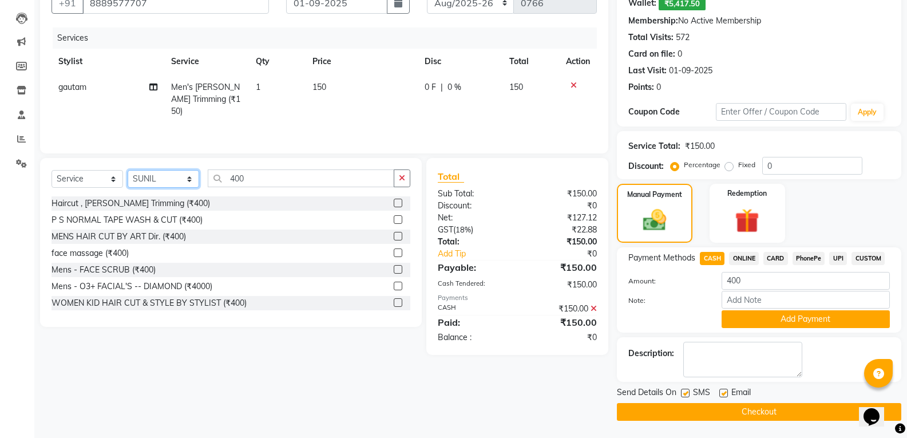
click at [155, 175] on select "Select Stylist [PERSON_NAME] [PERSON_NAME] [PERSON_NAME] MAMTA [PERSON_NAME] [P…" at bounding box center [164, 179] width 72 height 18
click at [283, 376] on div "Client [PHONE_NUMBER] Date [DATE] Invoice Number [DATE]-[DATE]-26 TRD/2025 0766…" at bounding box center [324, 195] width 586 height 449
click at [394, 200] on label at bounding box center [398, 203] width 9 height 9
click at [394, 200] on input "checkbox" at bounding box center [397, 203] width 7 height 7
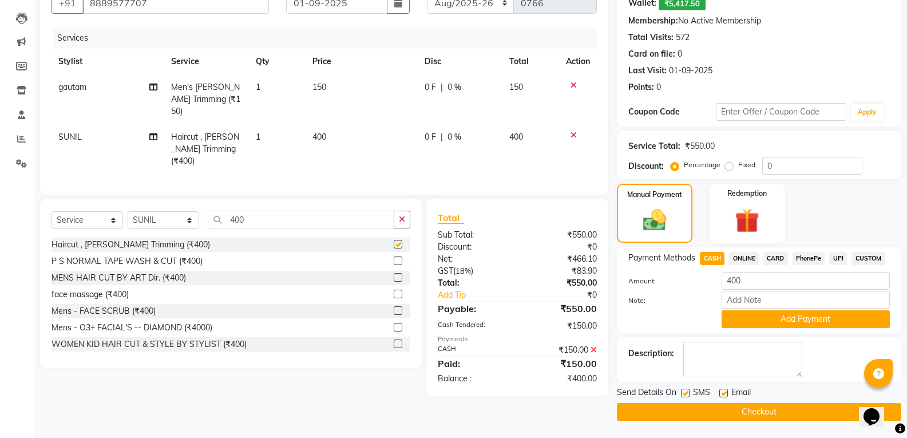
checkbox input "false"
click at [755, 320] on button "Add Payment" at bounding box center [806, 319] width 168 height 18
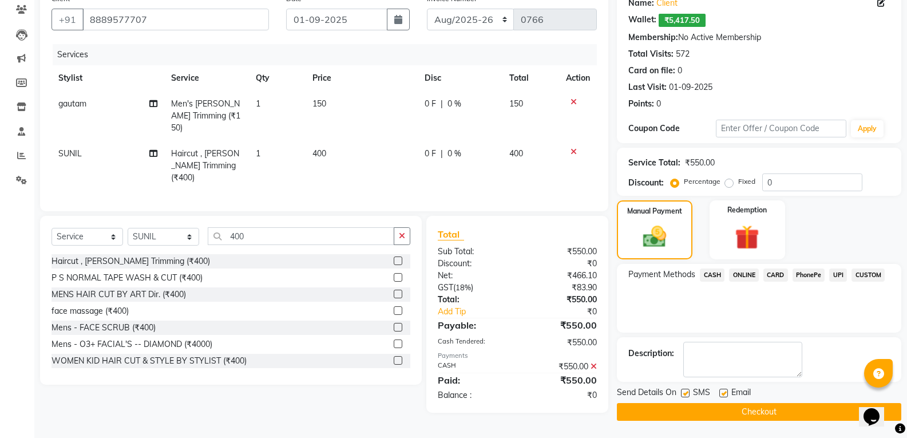
scroll to position [98, 0]
click at [641, 242] on img at bounding box center [654, 236] width 39 height 27
click at [664, 405] on button "Checkout" at bounding box center [759, 412] width 285 height 18
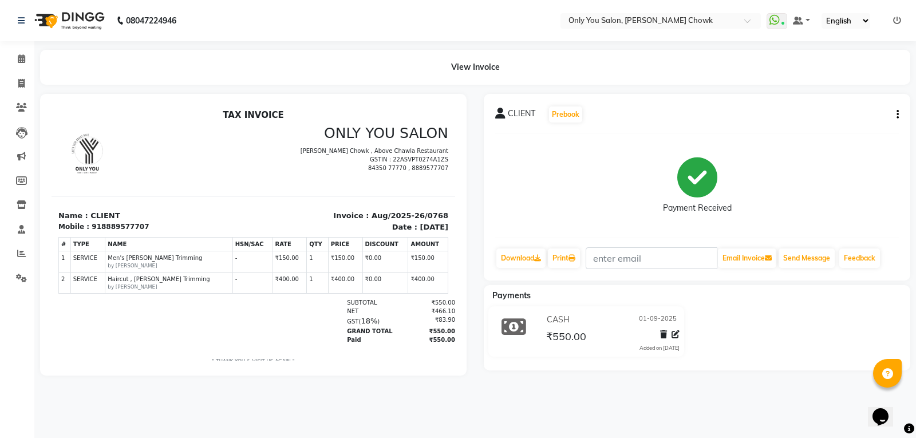
click at [523, 367] on div "Payments CASH [DATE] ₹550.00 Added on [DATE]" at bounding box center [697, 327] width 426 height 85
click at [19, 84] on icon at bounding box center [21, 83] width 6 height 9
select select "service"
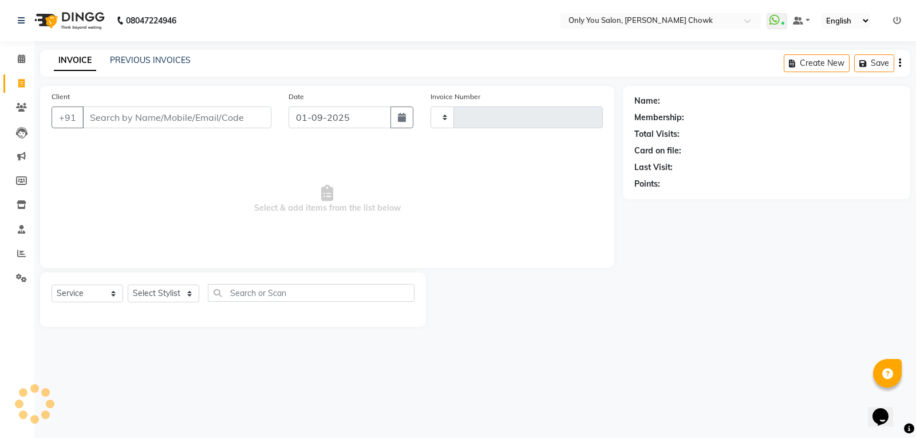
type input "0769"
select select "8713"
select select "package"
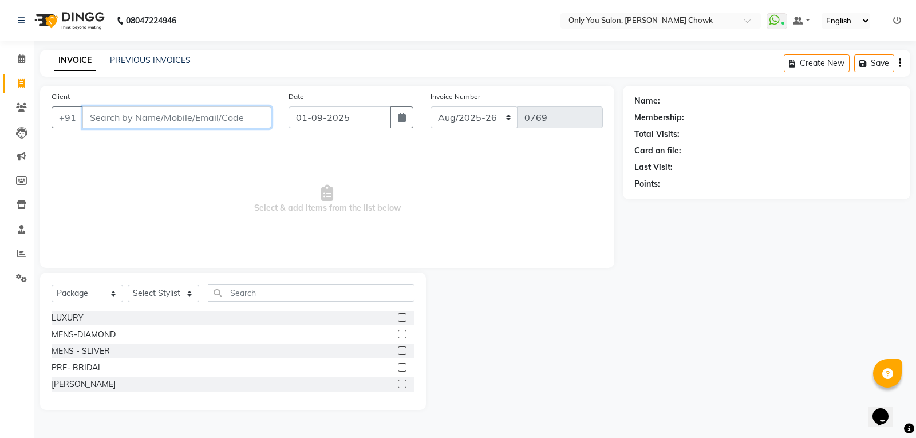
click at [125, 121] on input "Client" at bounding box center [176, 117] width 189 height 22
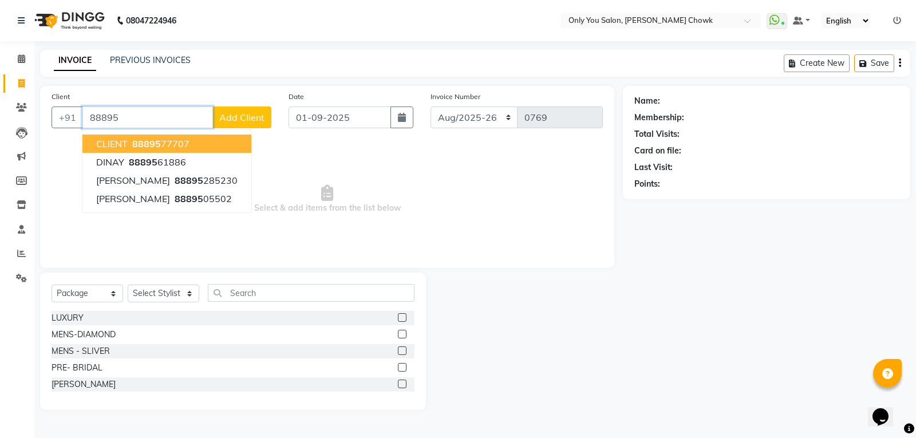
click at [120, 145] on span "CLIENT" at bounding box center [111, 143] width 31 height 11
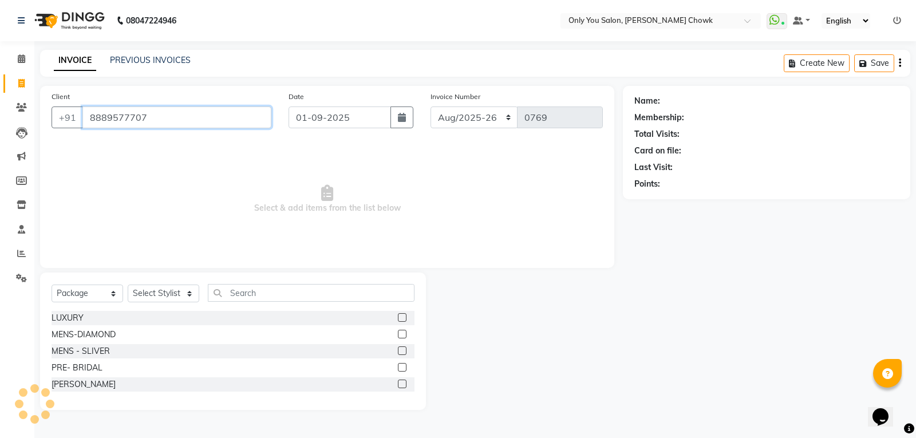
type input "8889577707"
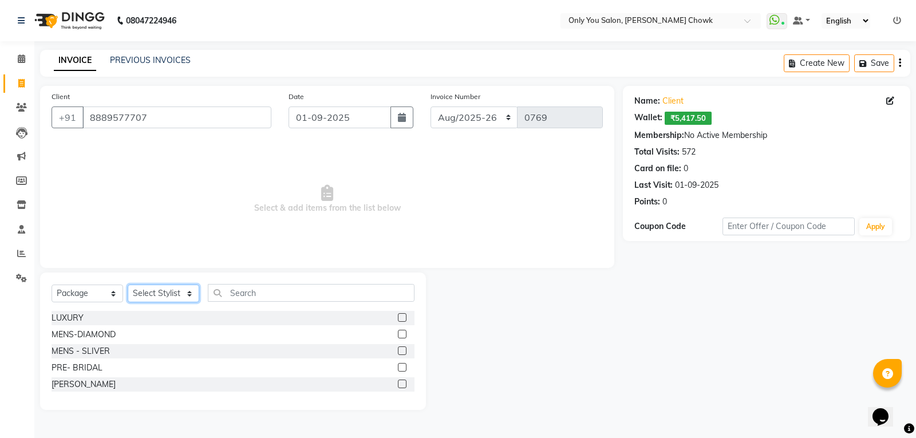
click at [164, 290] on select "Select Stylist [PERSON_NAME] [PERSON_NAME] [PERSON_NAME] MAMTA [PERSON_NAME] [P…" at bounding box center [164, 294] width 72 height 18
select select "21376"
click at [128, 285] on select "Select Stylist [PERSON_NAME] [PERSON_NAME] [PERSON_NAME] MAMTA [PERSON_NAME] [P…" at bounding box center [164, 294] width 72 height 18
click at [84, 294] on select "Select Service Product Membership Package Voucher Prepaid Gift Card" at bounding box center [88, 294] width 72 height 18
select select "service"
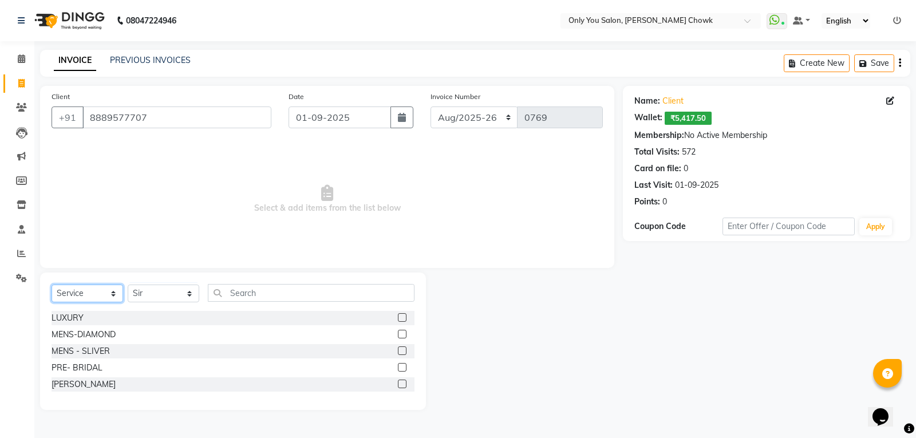
click at [52, 285] on select "Select Service Product Membership Package Voucher Prepaid Gift Card" at bounding box center [88, 294] width 72 height 18
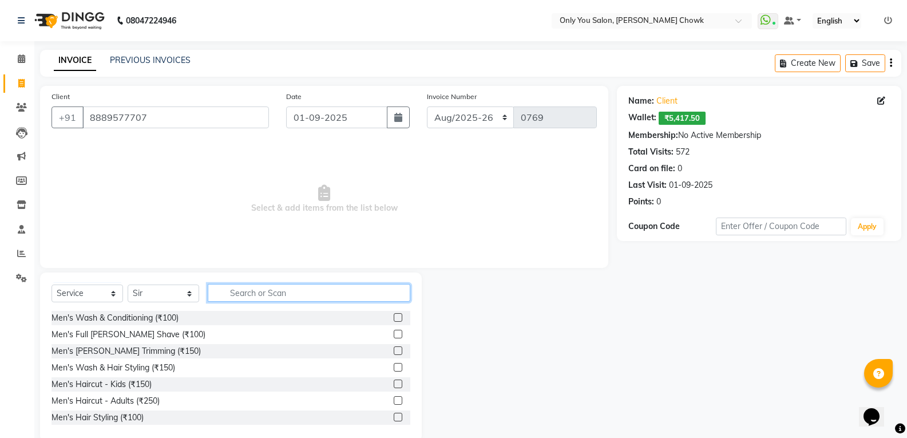
click at [236, 298] on input "text" at bounding box center [309, 293] width 203 height 18
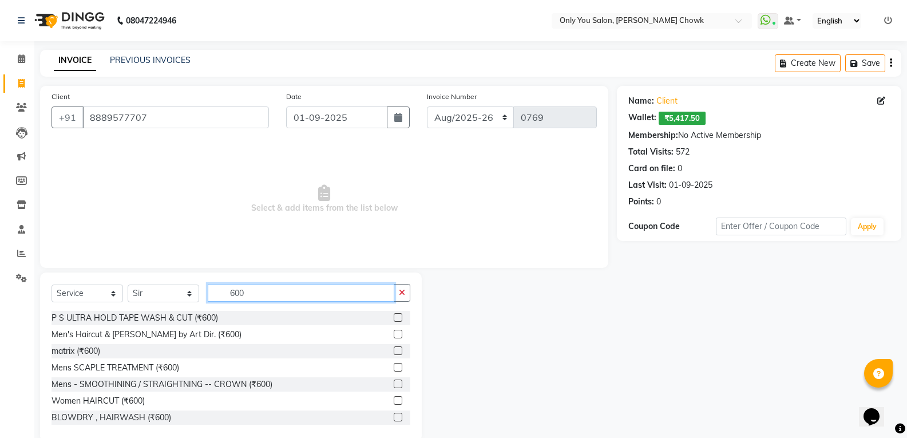
type input "600"
click at [394, 333] on label at bounding box center [398, 334] width 9 height 9
click at [394, 333] on input "checkbox" at bounding box center [397, 334] width 7 height 7
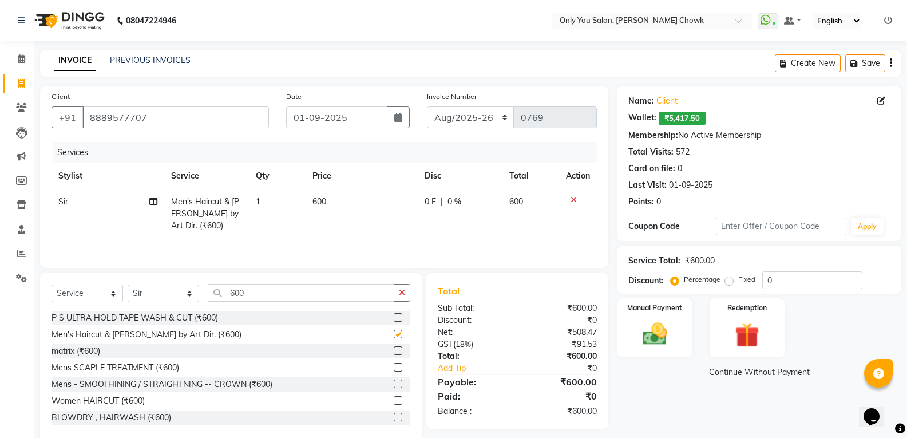
checkbox input "false"
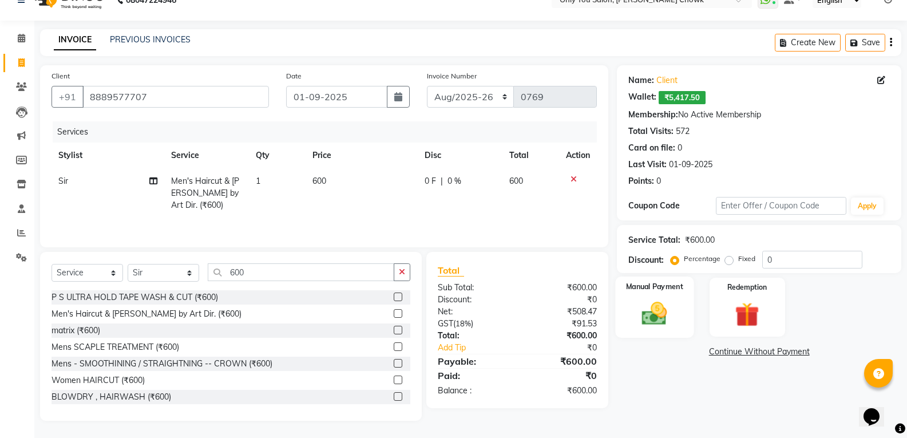
click at [656, 325] on img at bounding box center [654, 313] width 41 height 29
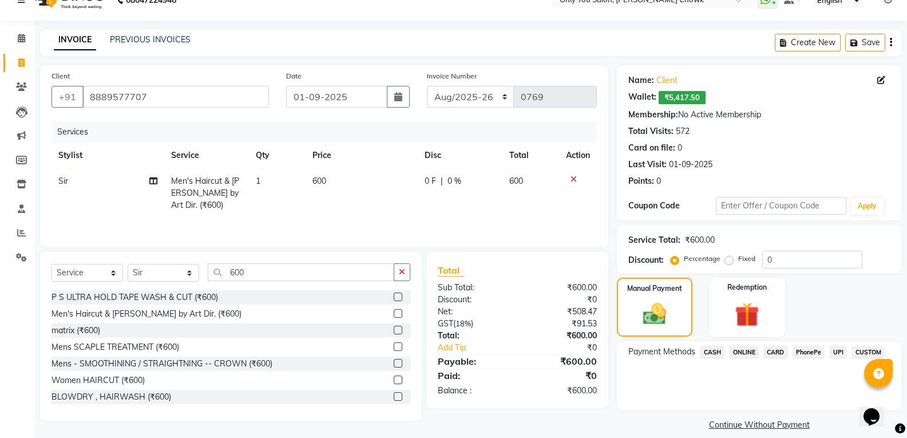
scroll to position [33, 0]
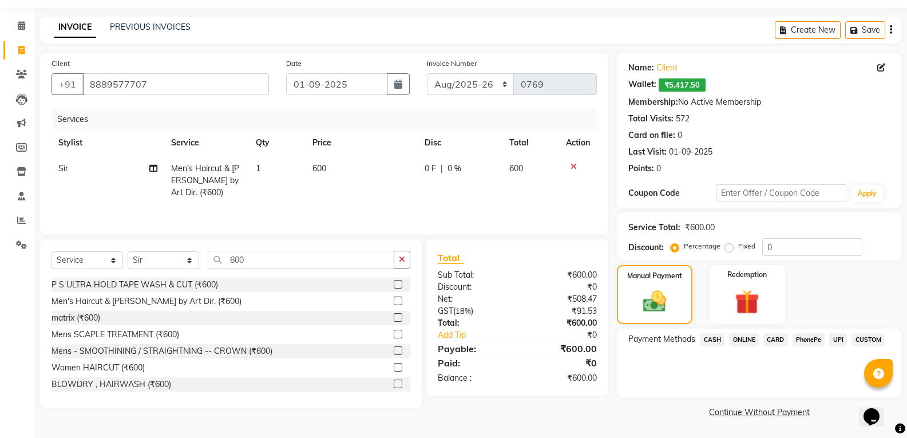
click at [706, 340] on span "CASH" at bounding box center [712, 339] width 25 height 13
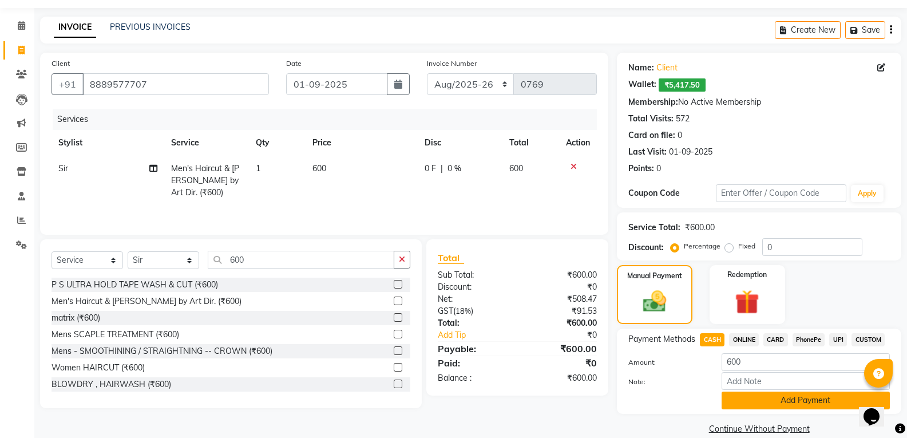
click at [751, 403] on button "Add Payment" at bounding box center [806, 401] width 168 height 18
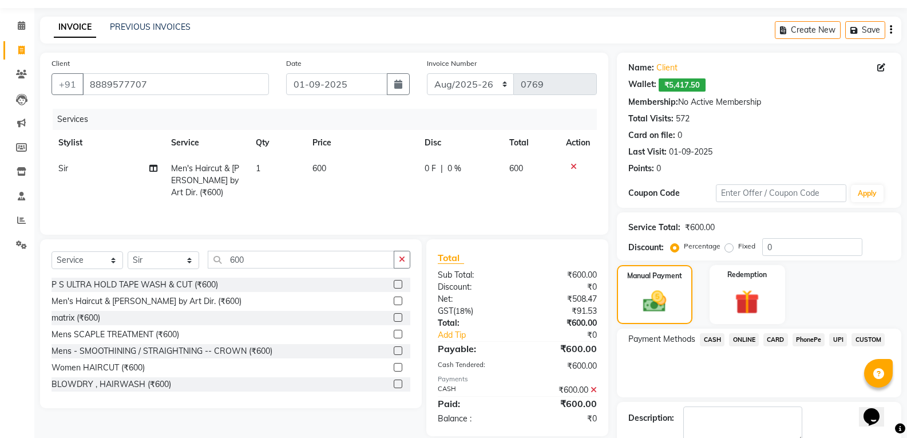
scroll to position [98, 0]
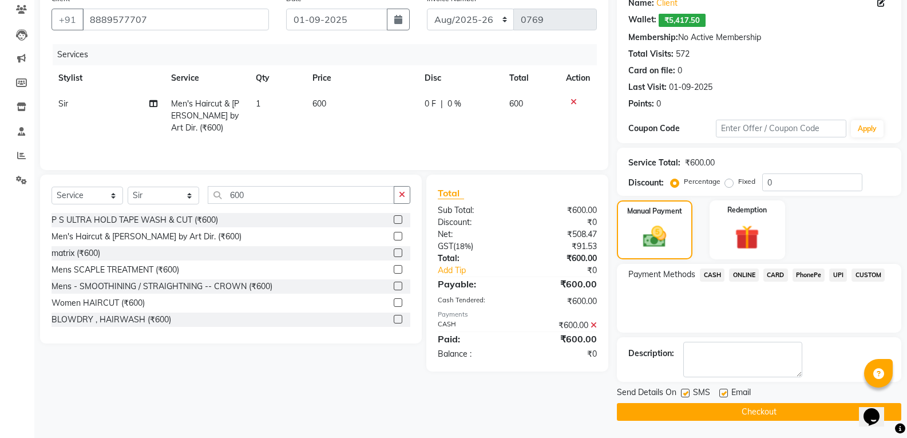
click at [808, 410] on button "Checkout" at bounding box center [759, 412] width 285 height 18
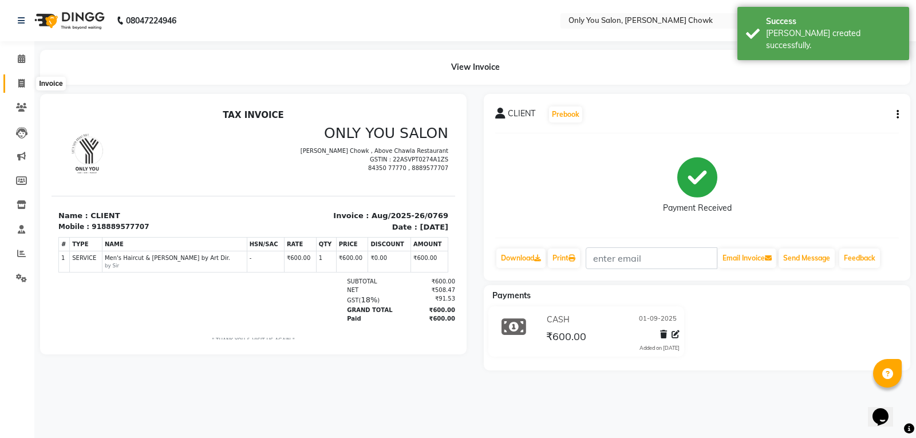
click at [24, 86] on icon at bounding box center [21, 83] width 6 height 9
select select "8713"
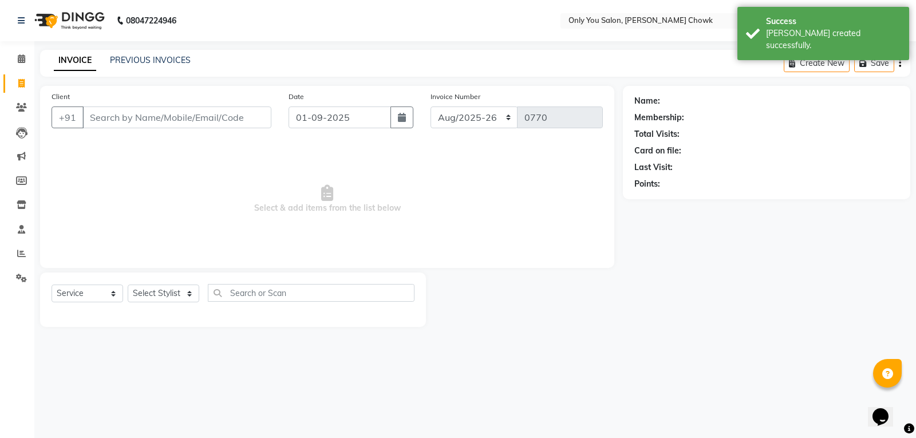
select select "package"
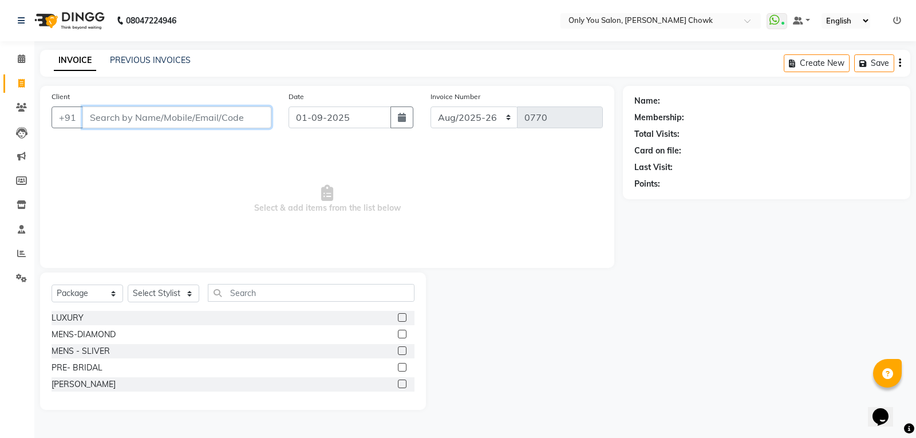
click at [104, 112] on input "Client" at bounding box center [176, 117] width 189 height 22
click at [102, 122] on input "Client" at bounding box center [176, 117] width 189 height 22
click at [119, 123] on input "Client" at bounding box center [176, 117] width 189 height 22
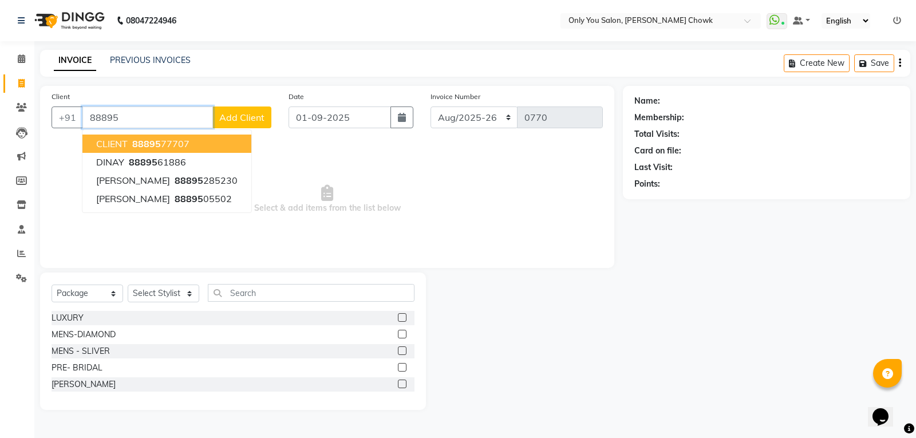
click at [117, 140] on span "CLIENT" at bounding box center [111, 143] width 31 height 11
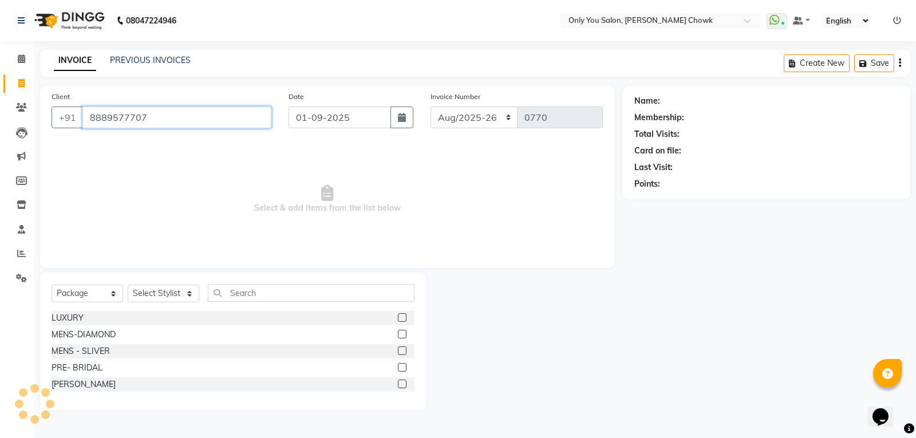
type input "8889577707"
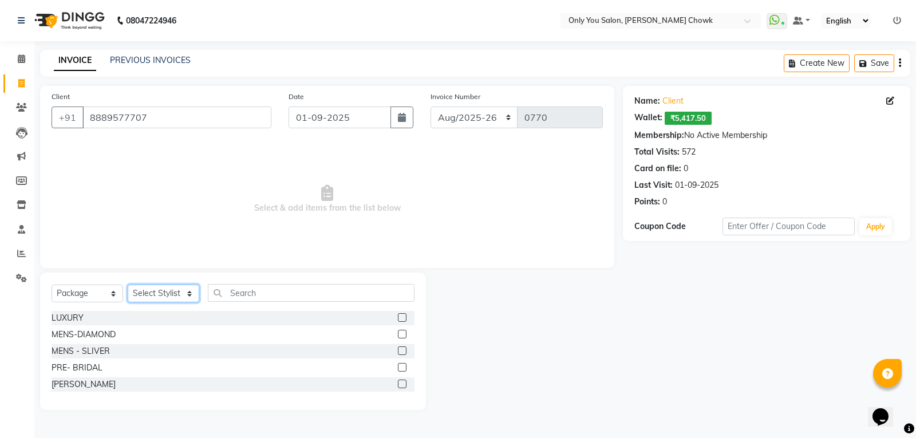
click at [133, 296] on select "Select Stylist [PERSON_NAME] [PERSON_NAME] [PERSON_NAME] MAMTA [PERSON_NAME] [P…" at bounding box center [164, 294] width 72 height 18
select select "21376"
click at [128, 285] on select "Select Stylist [PERSON_NAME] [PERSON_NAME] [PERSON_NAME] MAMTA [PERSON_NAME] [P…" at bounding box center [164, 294] width 72 height 18
click at [76, 287] on select "Select Service Product Membership Package Voucher Prepaid Gift Card" at bounding box center [88, 294] width 72 height 18
select select "service"
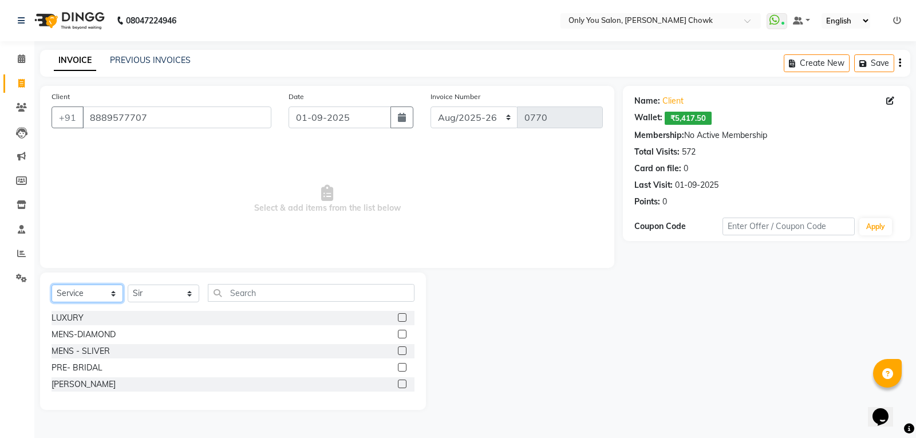
click at [52, 285] on select "Select Service Product Membership Package Voucher Prepaid Gift Card" at bounding box center [88, 294] width 72 height 18
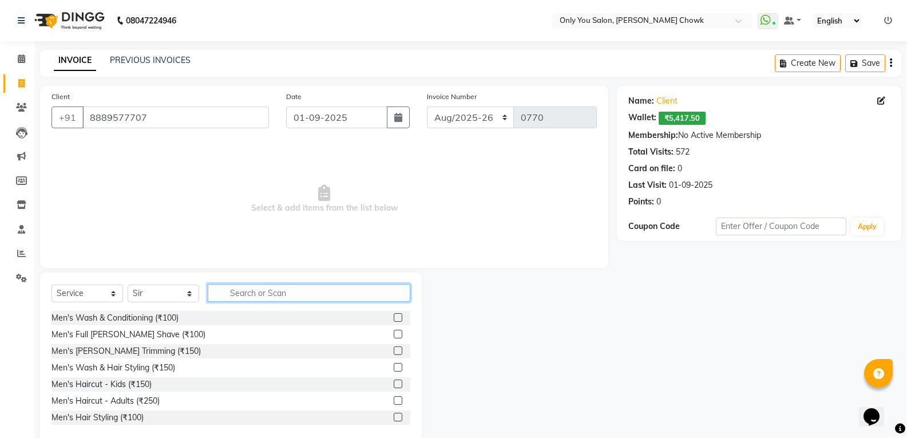
click at [342, 301] on input "text" at bounding box center [309, 293] width 203 height 18
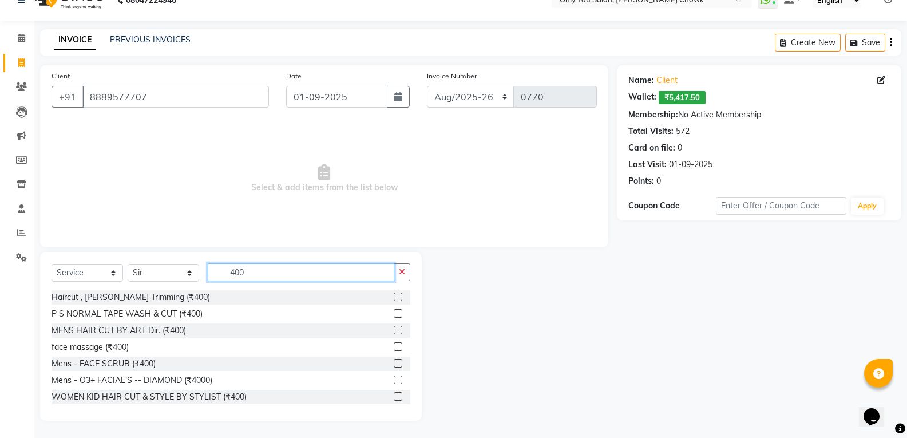
type input "400"
click at [394, 330] on label at bounding box center [398, 330] width 9 height 9
click at [394, 330] on input "checkbox" at bounding box center [397, 330] width 7 height 7
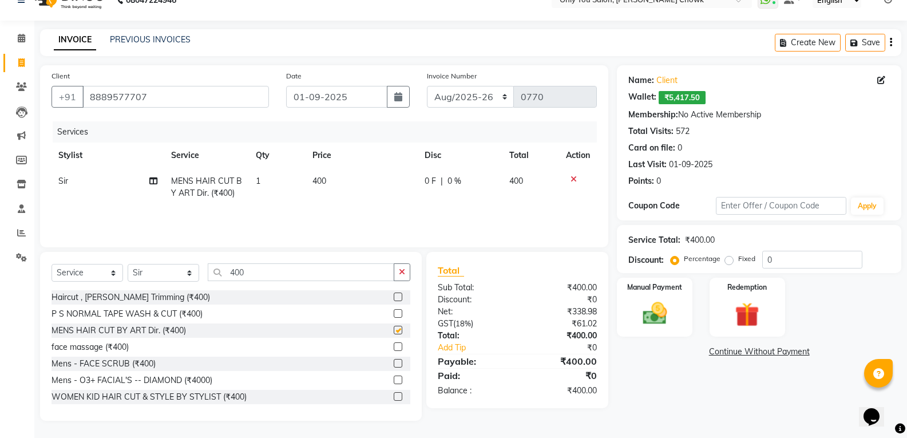
checkbox input "false"
click at [323, 274] on input "400" at bounding box center [301, 272] width 187 height 18
click at [572, 182] on icon at bounding box center [574, 179] width 6 height 8
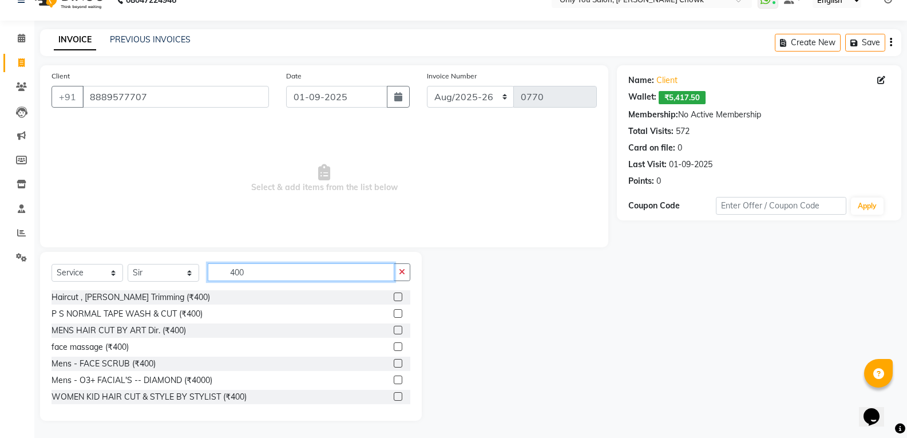
click at [250, 268] on input "400" at bounding box center [301, 272] width 187 height 18
type input "4"
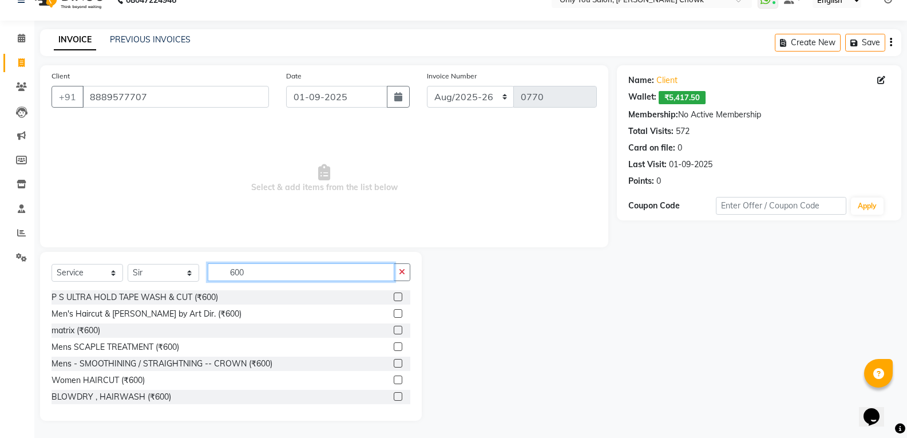
type input "600"
click at [394, 312] on label at bounding box center [398, 313] width 9 height 9
click at [394, 312] on input "checkbox" at bounding box center [397, 313] width 7 height 7
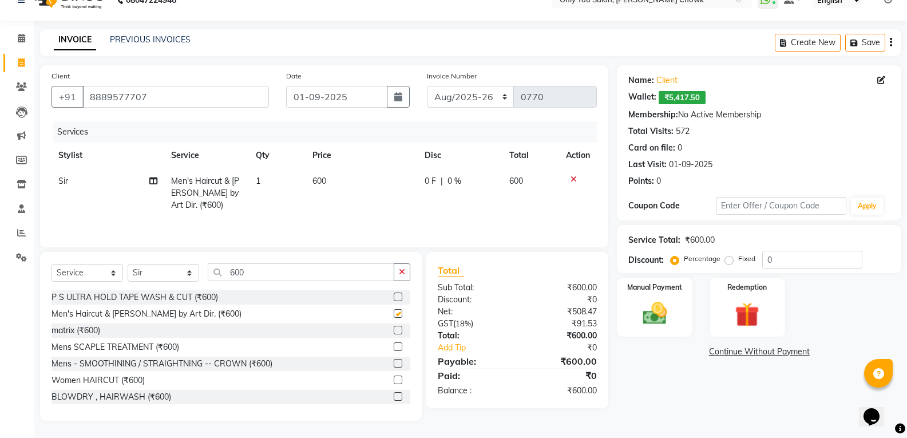
checkbox input "false"
click at [658, 325] on img at bounding box center [654, 313] width 41 height 29
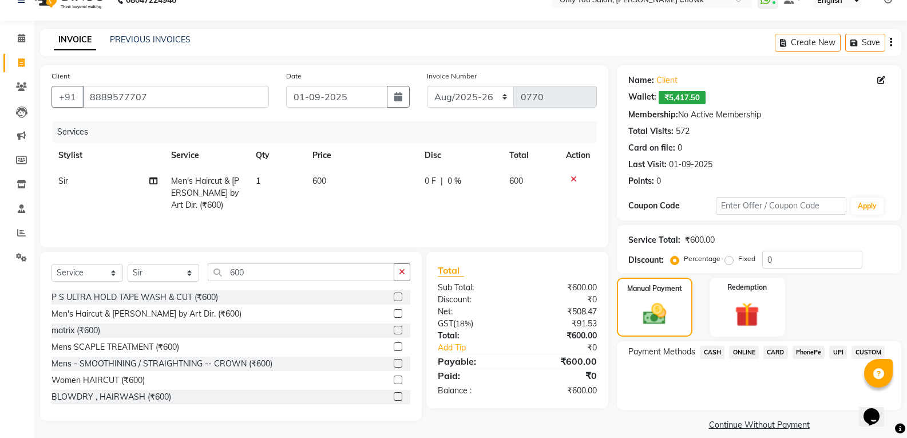
scroll to position [33, 0]
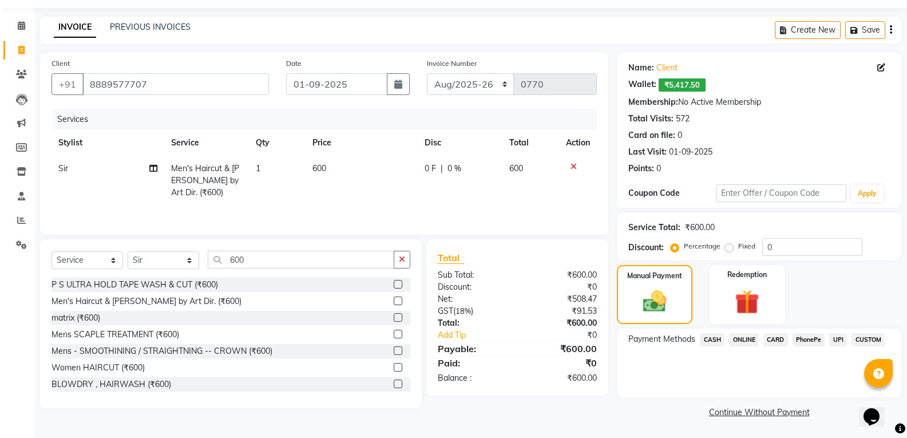
click at [720, 344] on span "CASH" at bounding box center [712, 339] width 25 height 13
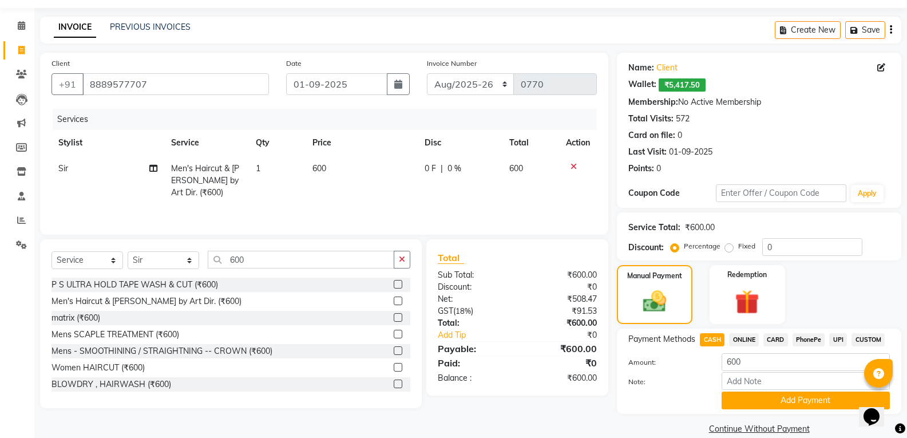
click at [734, 396] on button "Add Payment" at bounding box center [806, 401] width 168 height 18
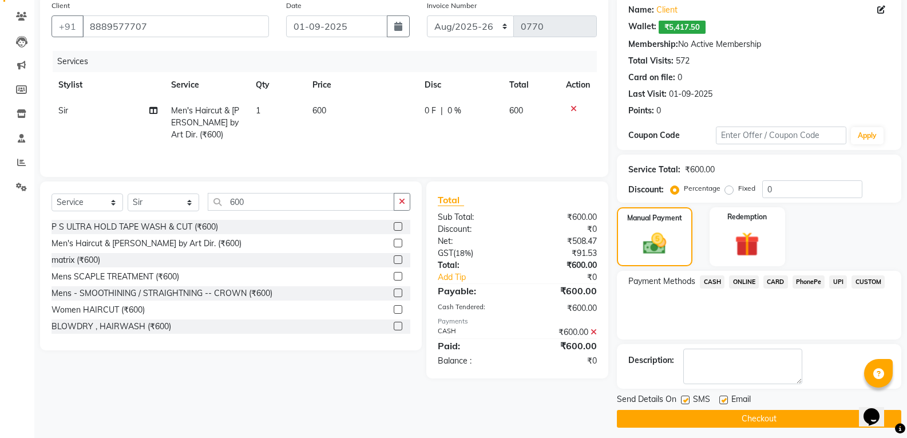
scroll to position [98, 0]
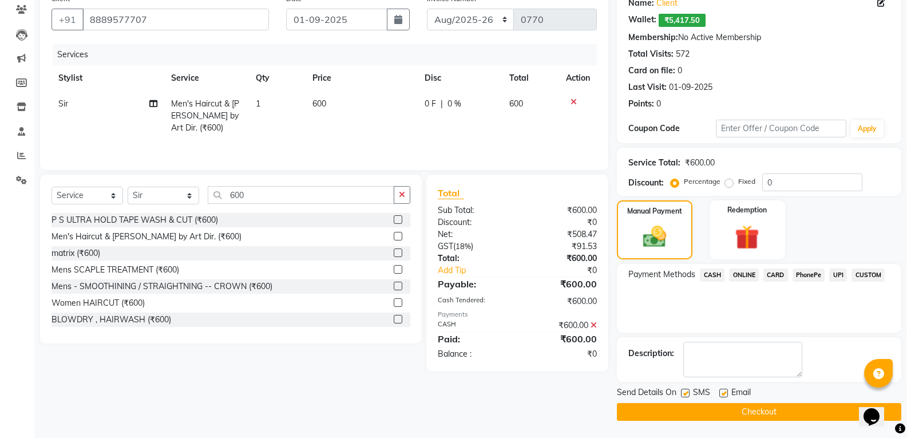
click at [740, 405] on button "Checkout" at bounding box center [759, 412] width 285 height 18
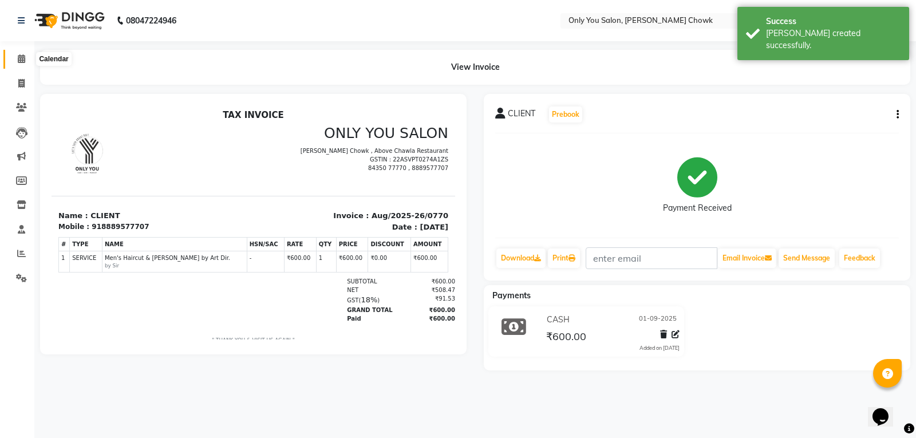
click at [17, 63] on span at bounding box center [21, 59] width 20 height 13
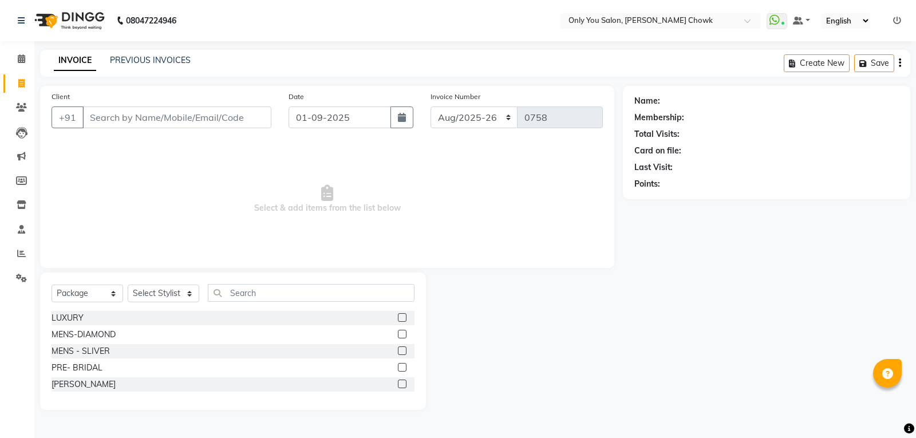
select select "8713"
select select "package"
drag, startPoint x: 25, startPoint y: 279, endPoint x: 33, endPoint y: 274, distance: 10.0
click at [25, 279] on icon at bounding box center [21, 278] width 11 height 9
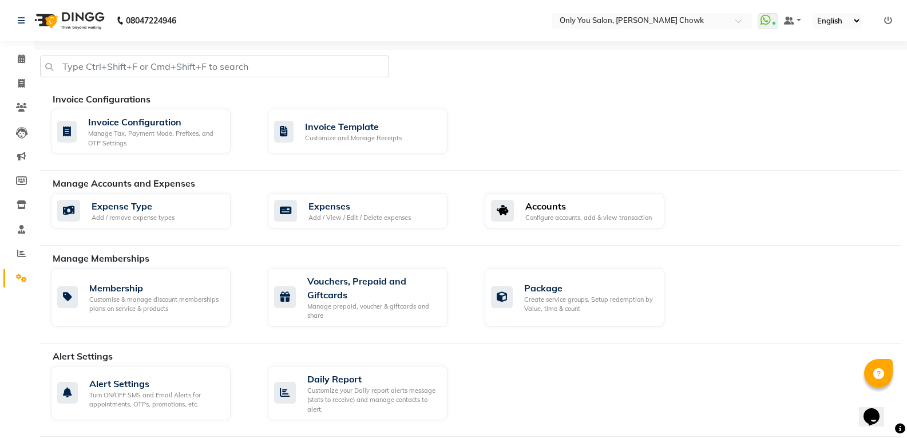
click at [543, 205] on div "Accounts" at bounding box center [589, 206] width 127 height 14
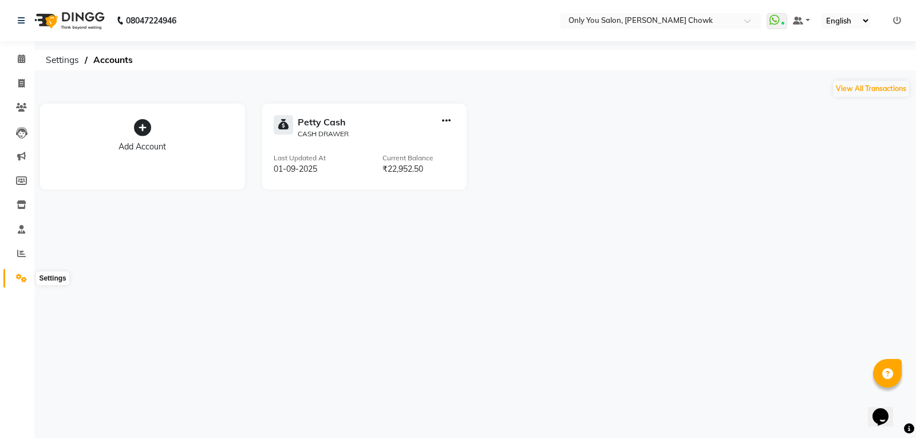
click at [23, 277] on icon at bounding box center [21, 278] width 11 height 9
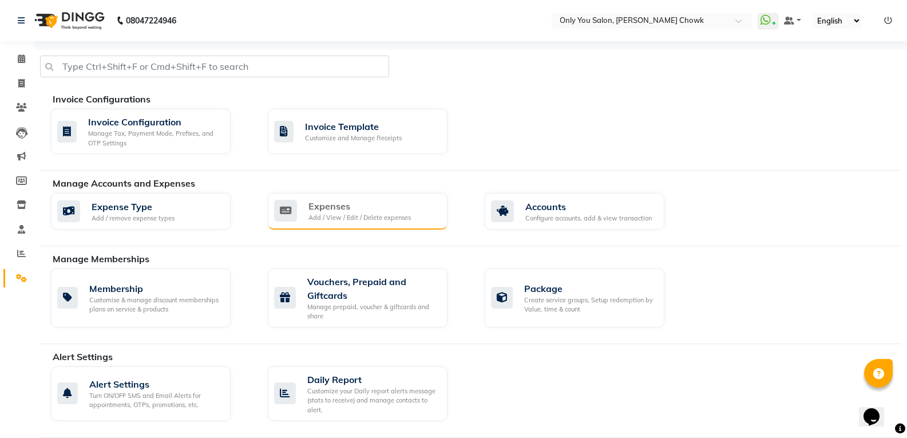
click at [353, 214] on div "Add / View / Edit / Delete expenses" at bounding box center [360, 218] width 102 height 10
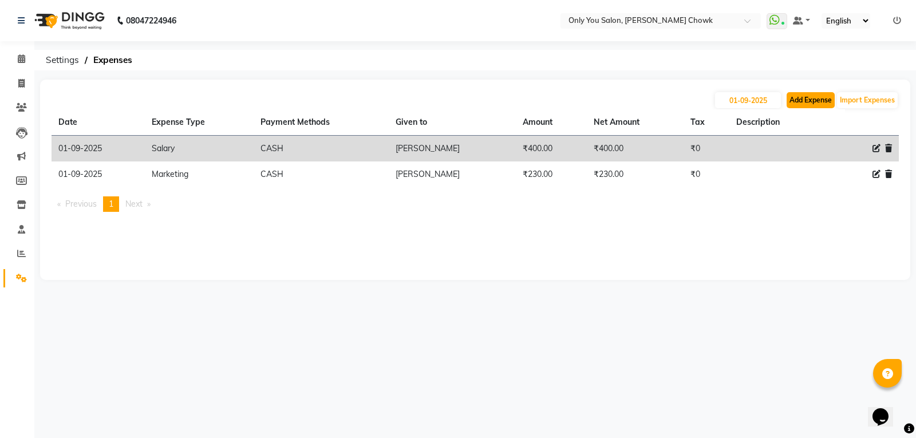
click at [808, 108] on button "Add Expense" at bounding box center [811, 100] width 48 height 16
select select "1"
select select "2923"
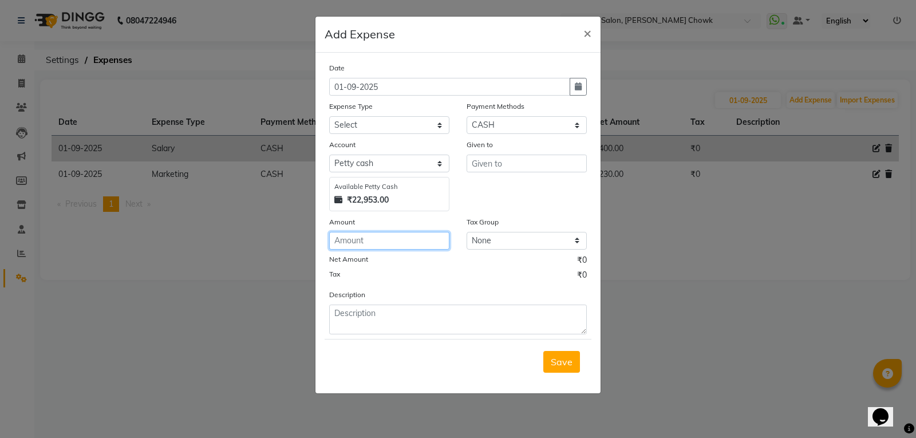
click at [380, 238] on input "number" at bounding box center [389, 241] width 120 height 18
type input "1000"
click at [392, 129] on select "Select 2010 petrol ARIT ARYU Boss Aunty Boss Uncle choti CLIENT Client Snacks C…" at bounding box center [389, 125] width 120 height 18
select select "4318"
click at [329, 116] on select "Select 2010 petrol ARIT ARYU Boss Aunty Boss Uncle choti CLIENT Client Snacks C…" at bounding box center [389, 125] width 120 height 18
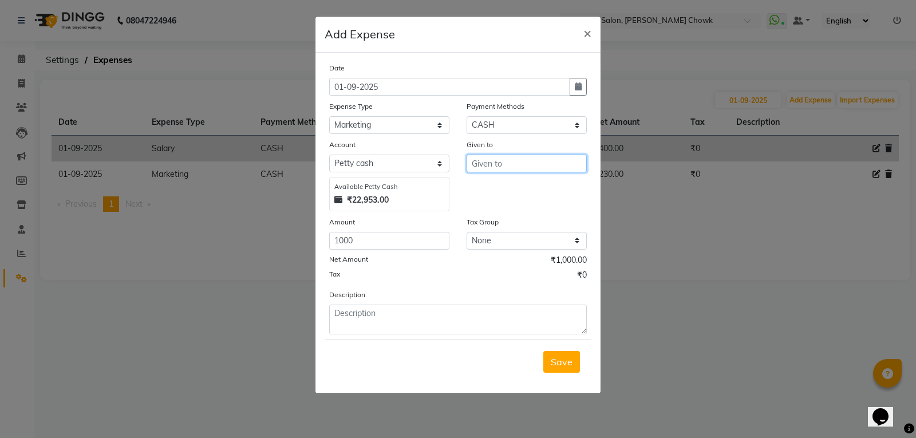
click at [484, 160] on input "text" at bounding box center [527, 164] width 120 height 18
click at [509, 187] on span "MAMTA" at bounding box center [498, 187] width 35 height 11
type input "MAMTA SAHU"
click at [578, 358] on button "Save" at bounding box center [561, 362] width 37 height 22
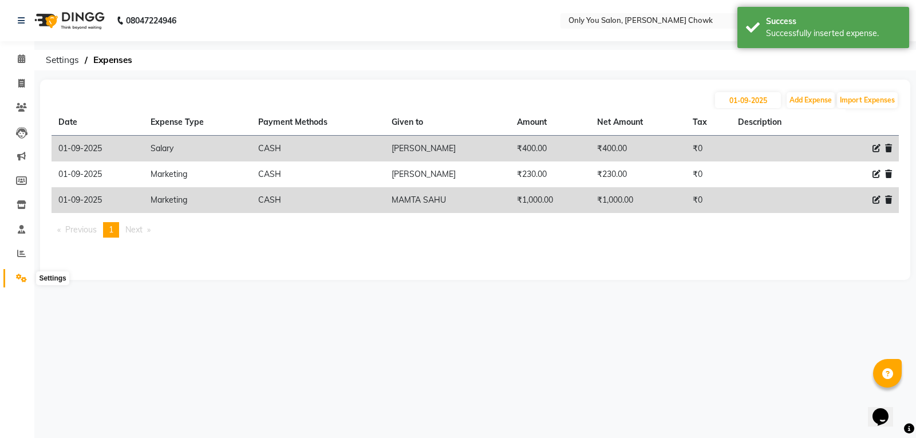
click at [22, 272] on span at bounding box center [21, 278] width 20 height 13
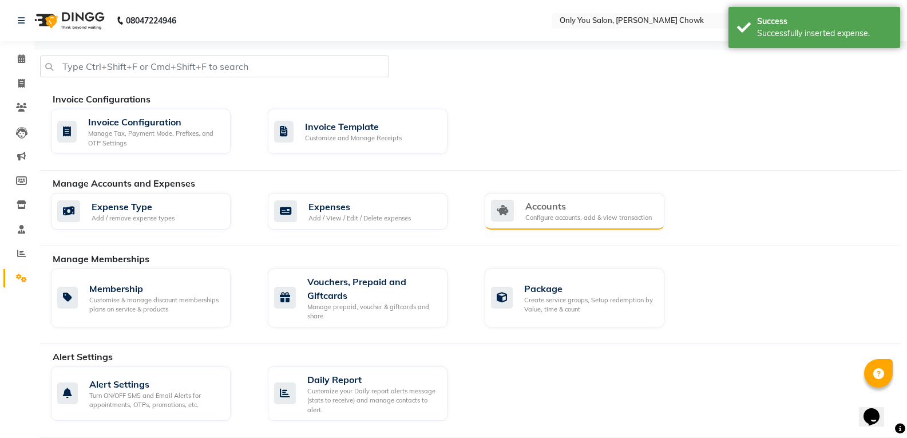
click at [547, 224] on div "Accounts Configure accounts, add & view transaction" at bounding box center [575, 211] width 180 height 37
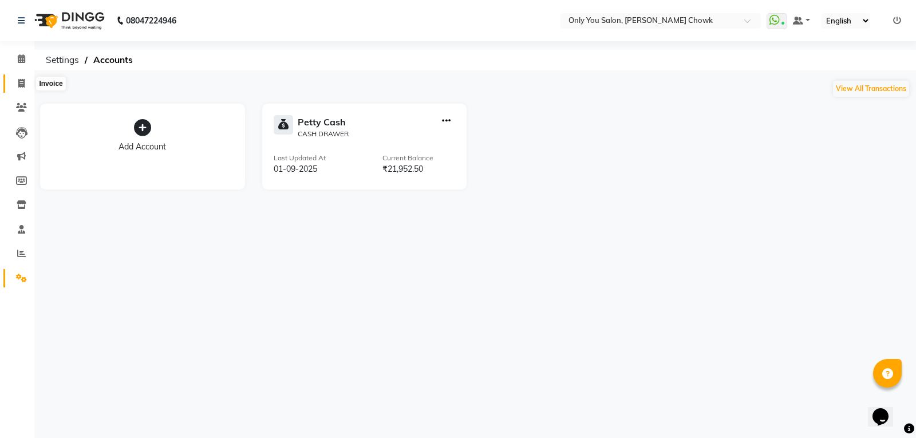
click at [19, 85] on icon at bounding box center [21, 83] width 6 height 9
select select "8713"
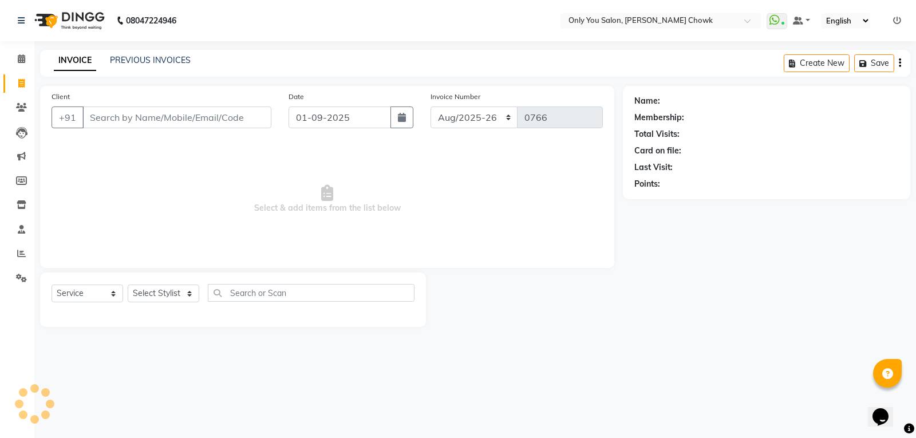
select select "package"
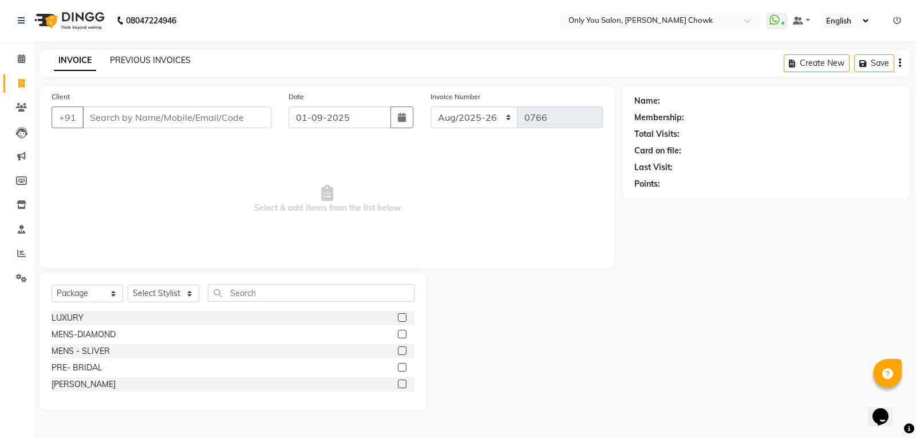
click at [156, 62] on link "PREVIOUS INVOICES" at bounding box center [150, 60] width 81 height 10
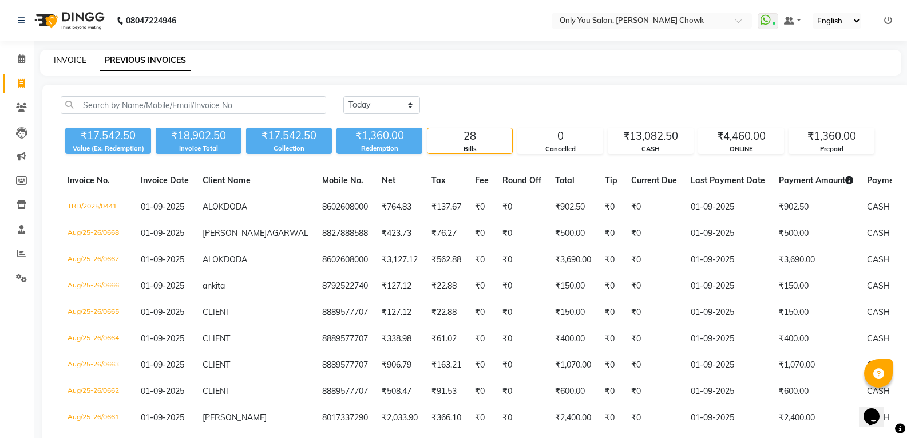
click at [85, 62] on link "INVOICE" at bounding box center [70, 60] width 33 height 10
select select "service"
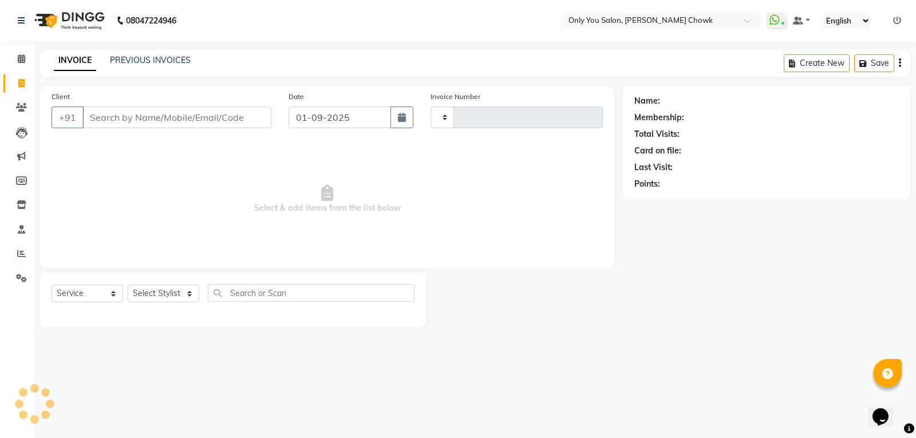
type input "0766"
select select "8713"
select select "package"
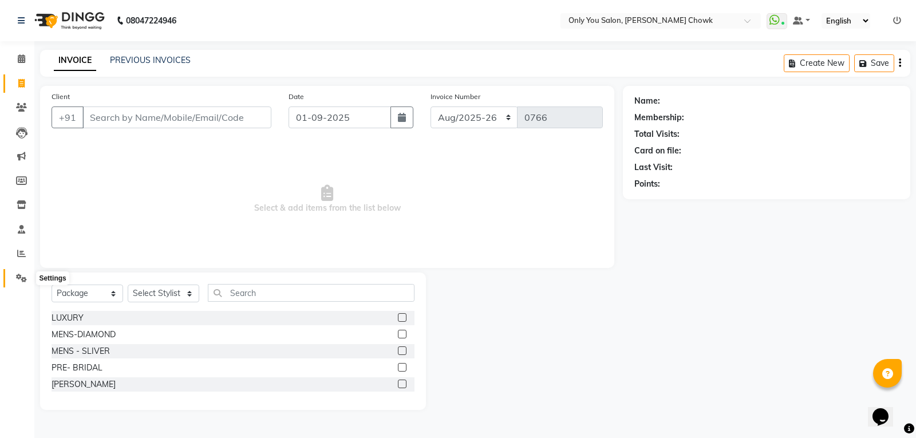
click at [21, 278] on icon at bounding box center [21, 278] width 11 height 9
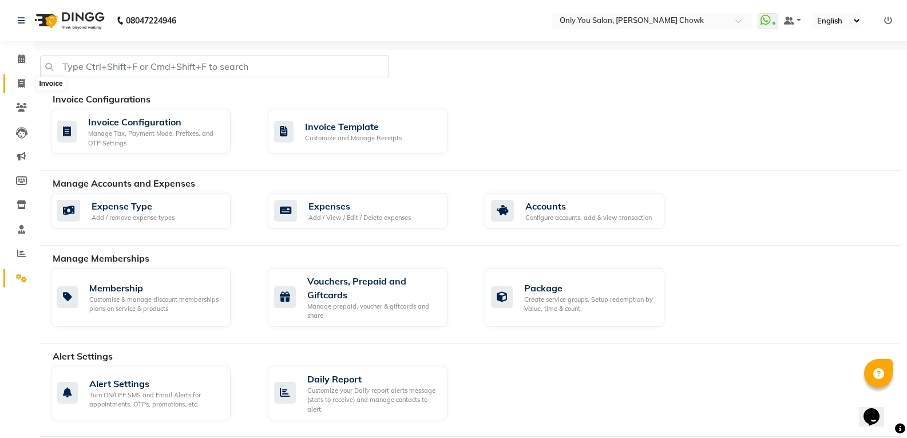
click at [21, 82] on icon at bounding box center [21, 83] width 6 height 9
select select "service"
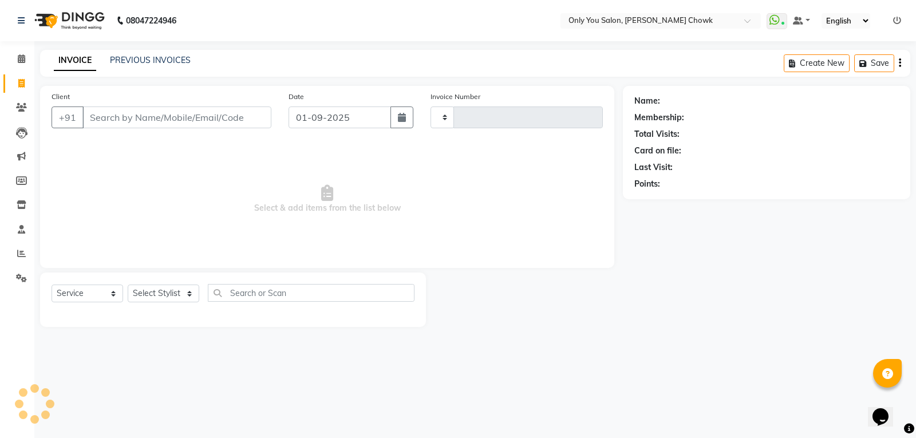
type input "0766"
select select "8713"
select select "package"
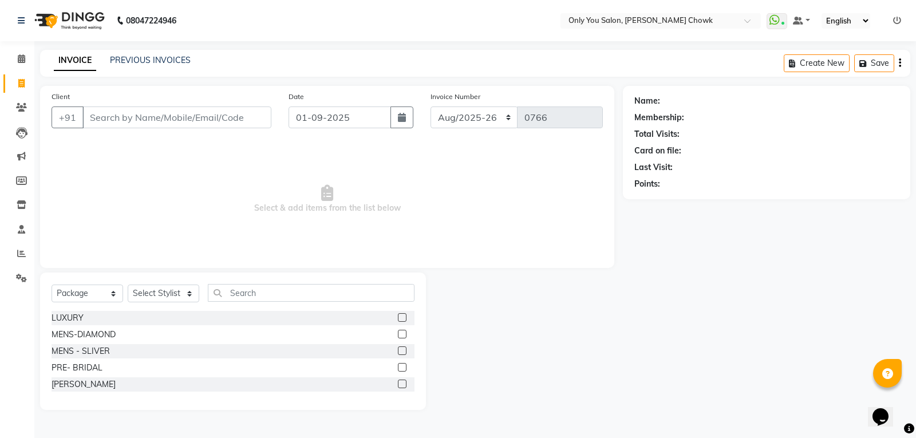
click at [163, 65] on div "PREVIOUS INVOICES" at bounding box center [150, 60] width 81 height 12
click at [163, 63] on link "PREVIOUS INVOICES" at bounding box center [150, 60] width 81 height 10
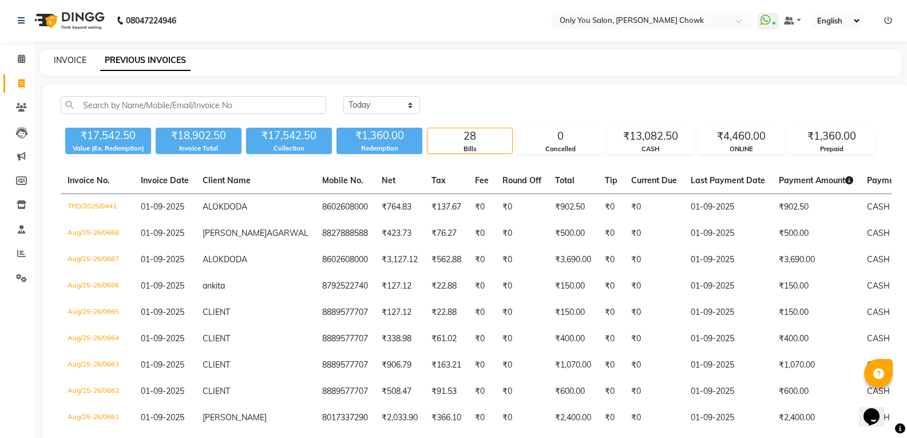
click at [68, 57] on link "INVOICE" at bounding box center [70, 60] width 33 height 10
select select "service"
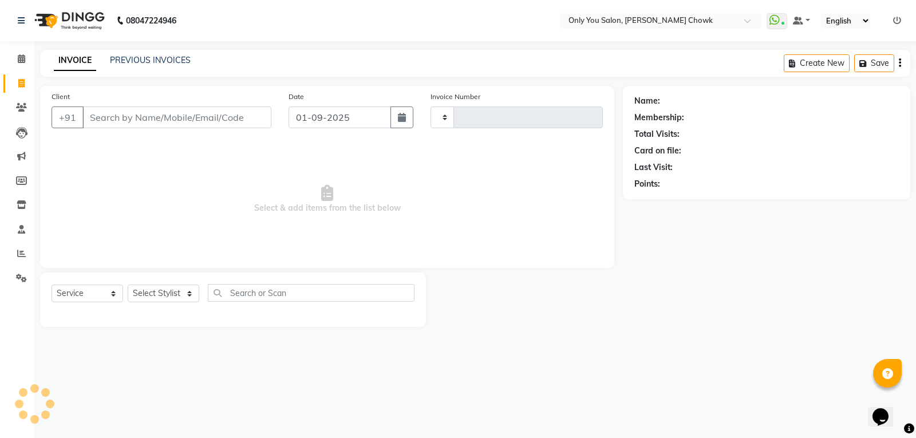
type input "0766"
select select "package"
select select "8713"
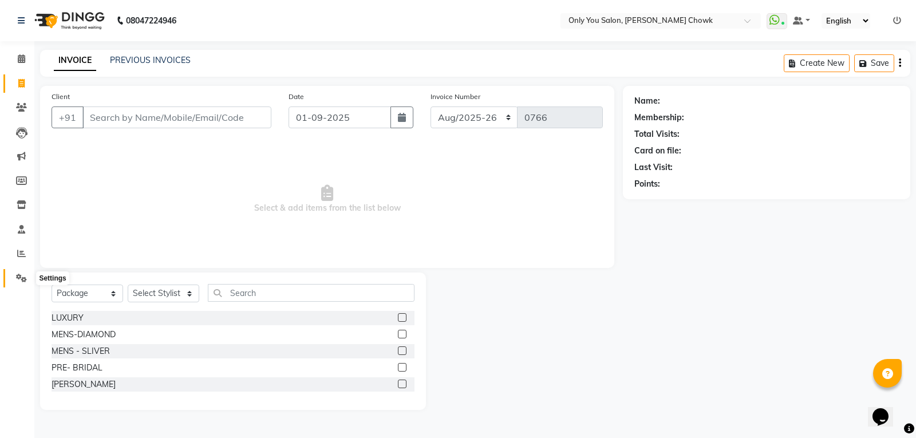
click at [28, 279] on span at bounding box center [21, 278] width 20 height 13
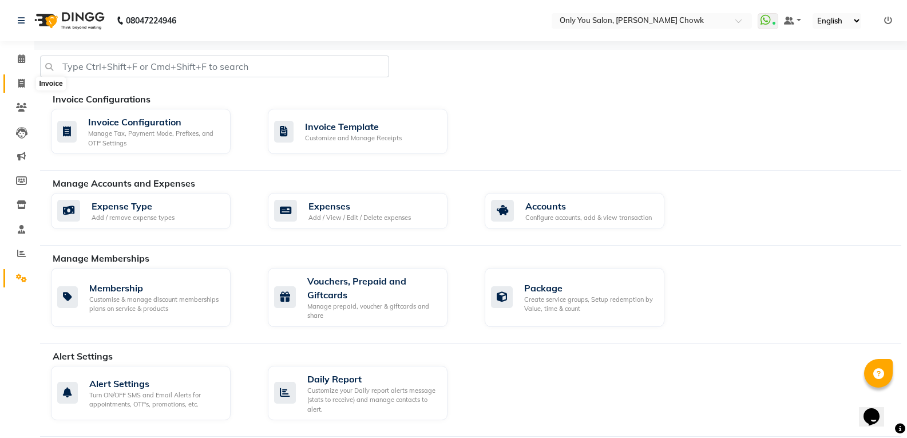
click at [21, 80] on icon at bounding box center [21, 83] width 6 height 9
select select "service"
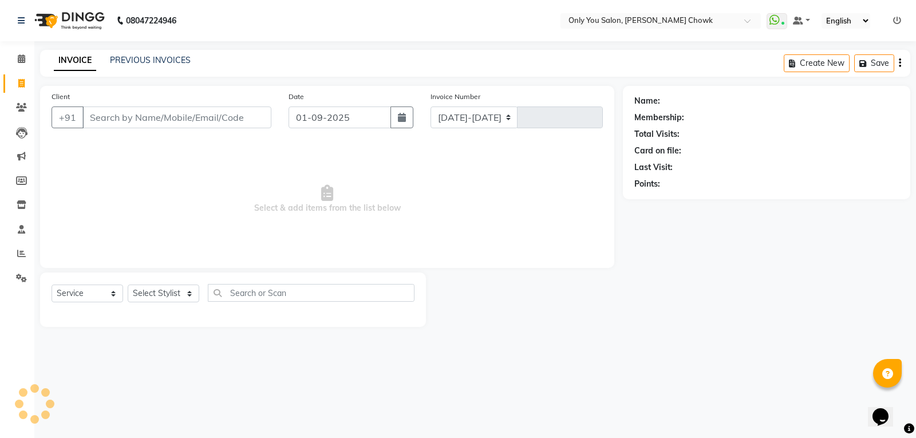
select select "8713"
type input "0766"
select select "package"
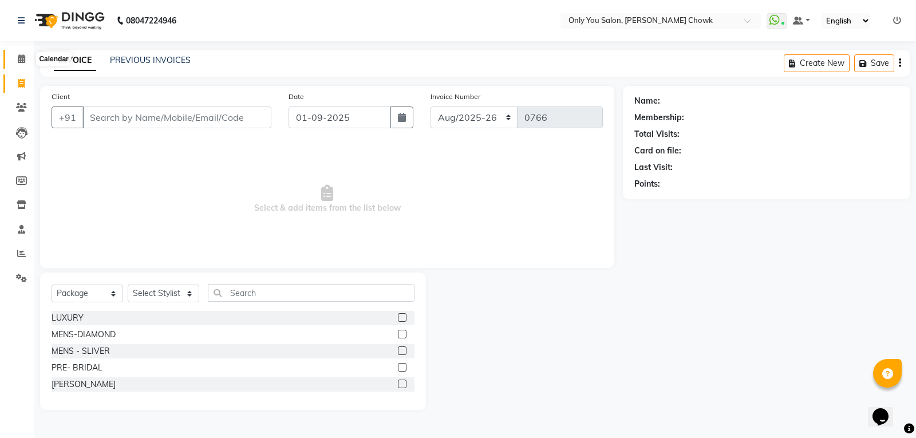
click at [13, 57] on span at bounding box center [21, 59] width 20 height 13
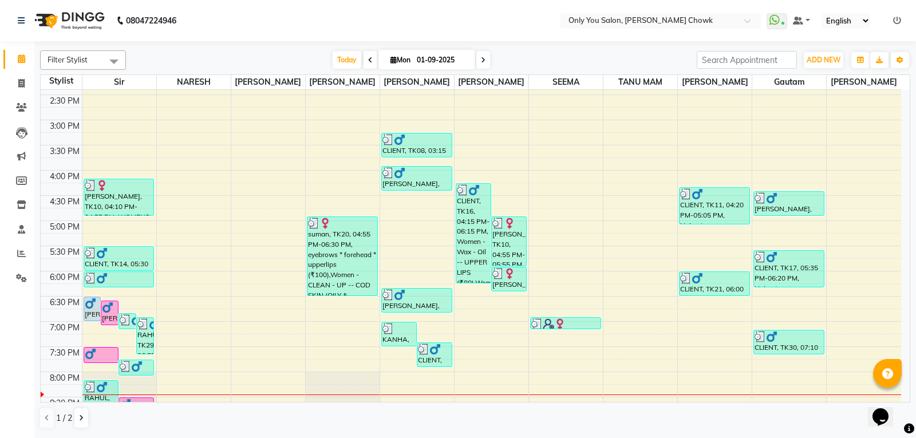
scroll to position [343, 0]
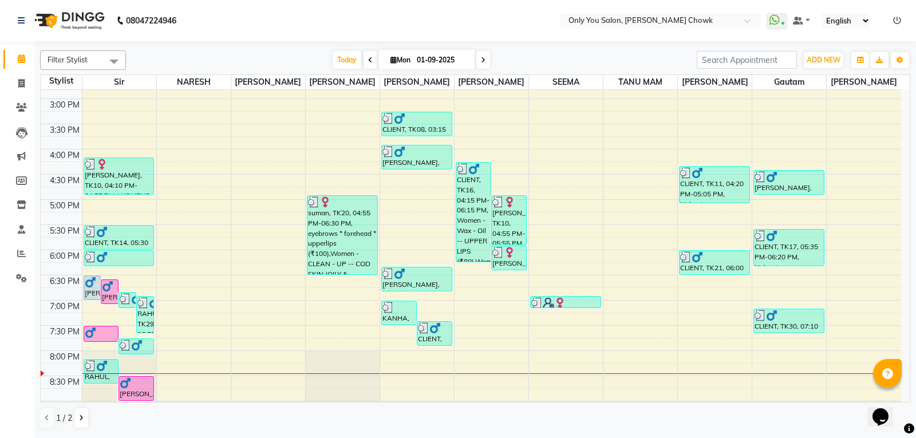
click at [485, 61] on span at bounding box center [483, 60] width 14 height 18
type input "02-09-2025"
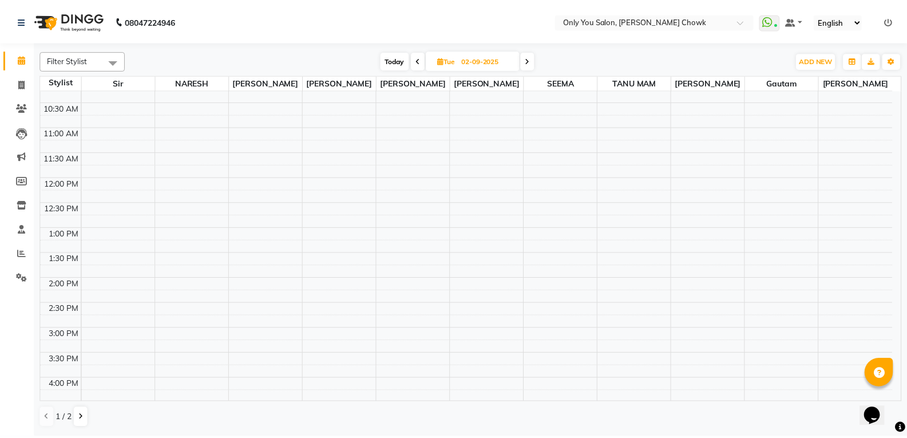
scroll to position [114, 0]
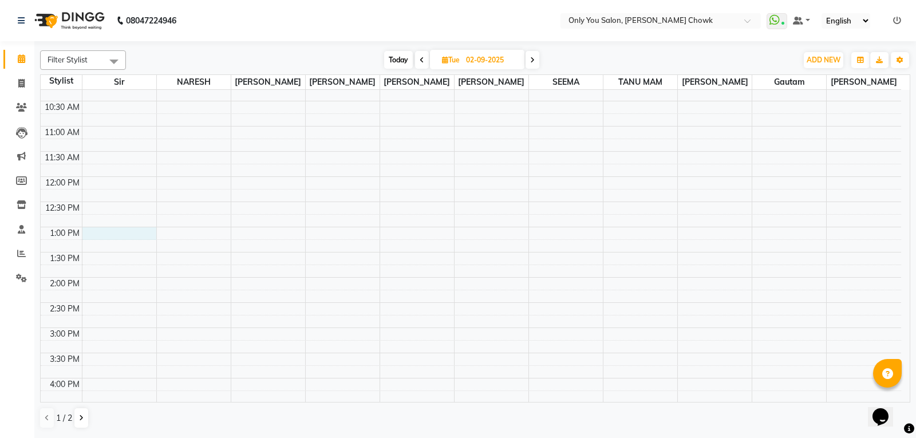
click at [94, 235] on div "8:00 AM 8:30 AM 9:00 AM 9:30 AM 10:00 AM 10:30 AM 11:00 AM 11:30 AM 12:00 PM 12…" at bounding box center [471, 327] width 860 height 705
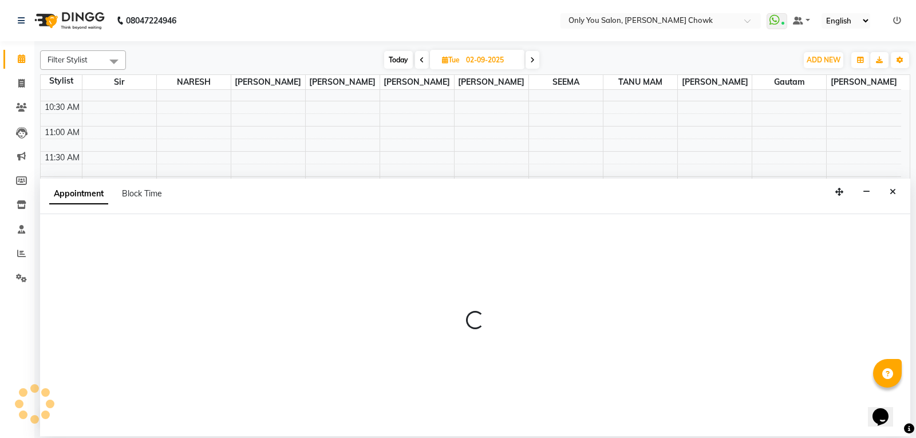
select select "21376"
select select "780"
select select "tentative"
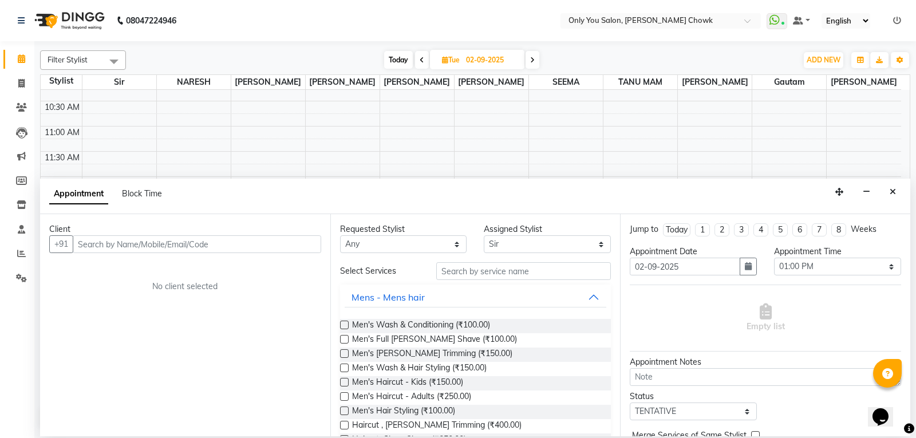
click at [104, 244] on input "text" at bounding box center [197, 244] width 248 height 18
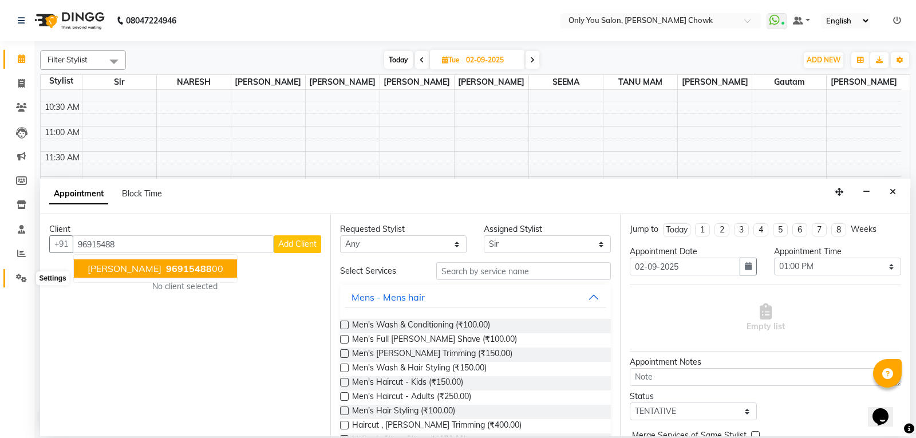
type input "96915488"
click at [18, 278] on icon at bounding box center [21, 278] width 11 height 9
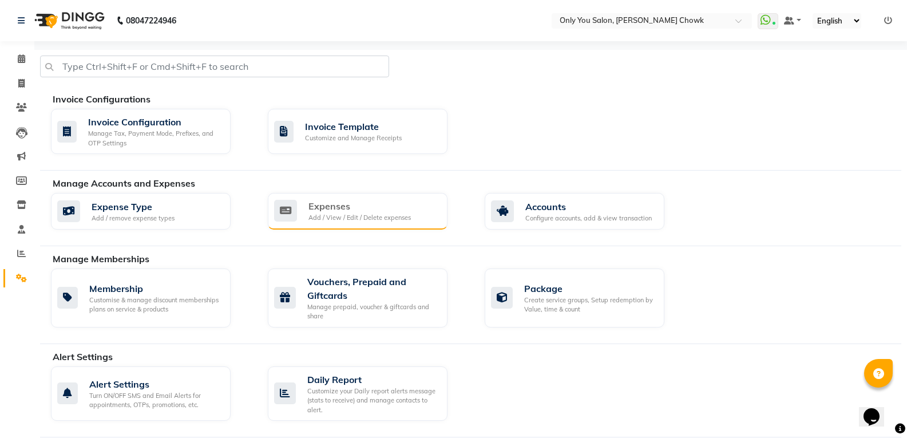
click at [382, 202] on div "Expenses" at bounding box center [360, 206] width 102 height 14
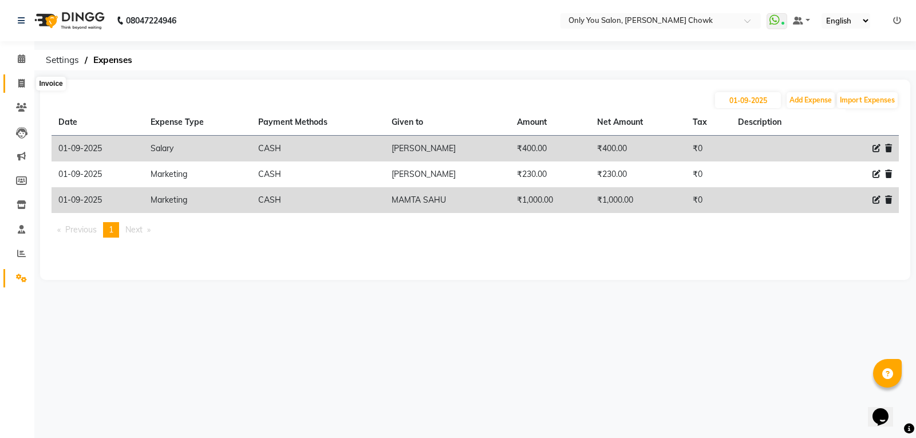
click at [19, 81] on icon at bounding box center [21, 83] width 6 height 9
select select "service"
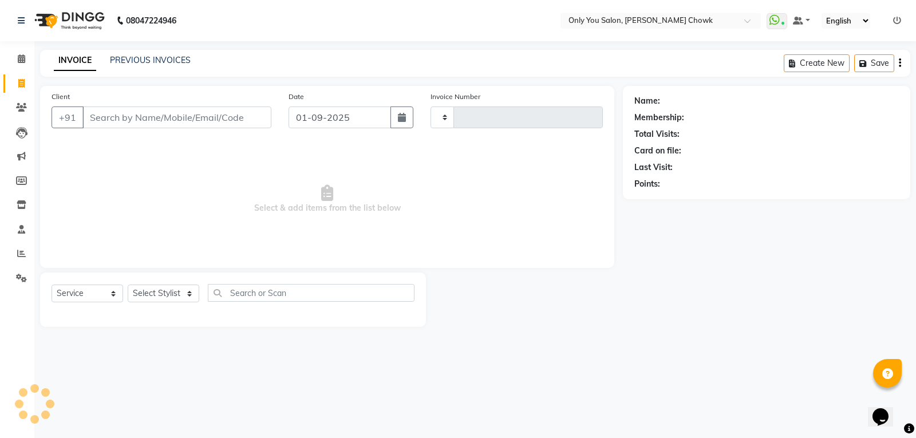
type input "0766"
select select "8713"
click at [125, 123] on input "Client" at bounding box center [176, 117] width 189 height 22
select select "package"
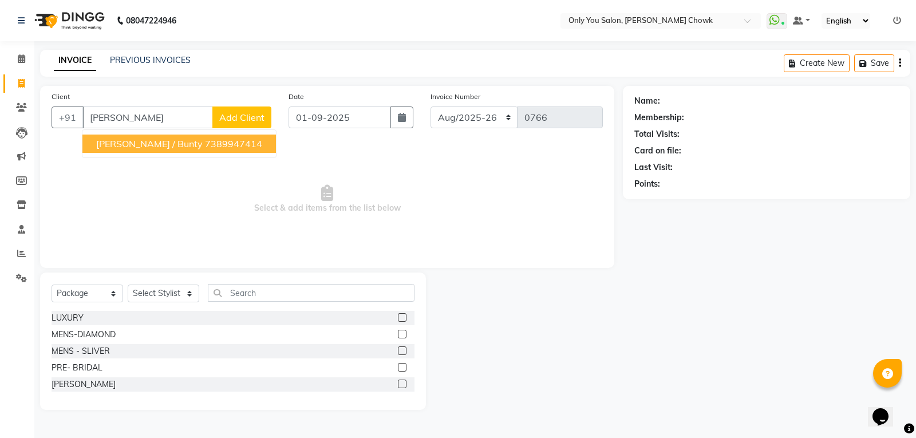
click at [140, 146] on span "[PERSON_NAME] / bunty" at bounding box center [149, 143] width 106 height 11
type input "7389947414"
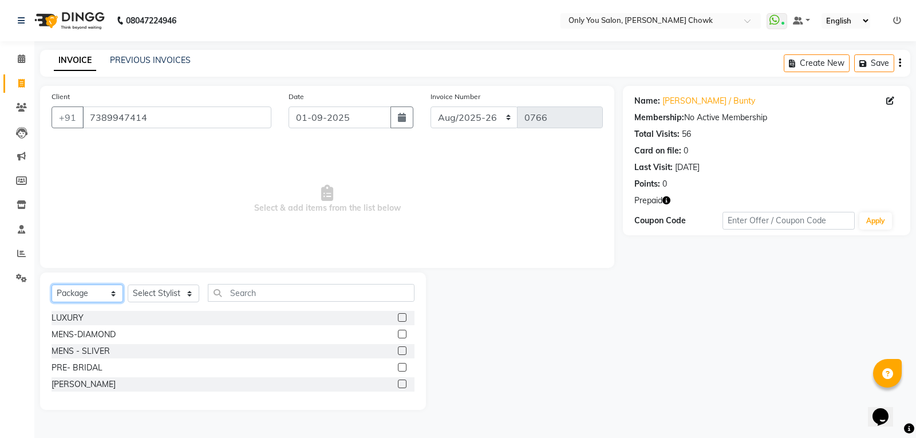
click at [94, 295] on select "Select Service Product Membership Package Voucher Prepaid Gift Card" at bounding box center [88, 294] width 72 height 18
select select "service"
click at [52, 285] on select "Select Service Product Membership Package Voucher Prepaid Gift Card" at bounding box center [88, 294] width 72 height 18
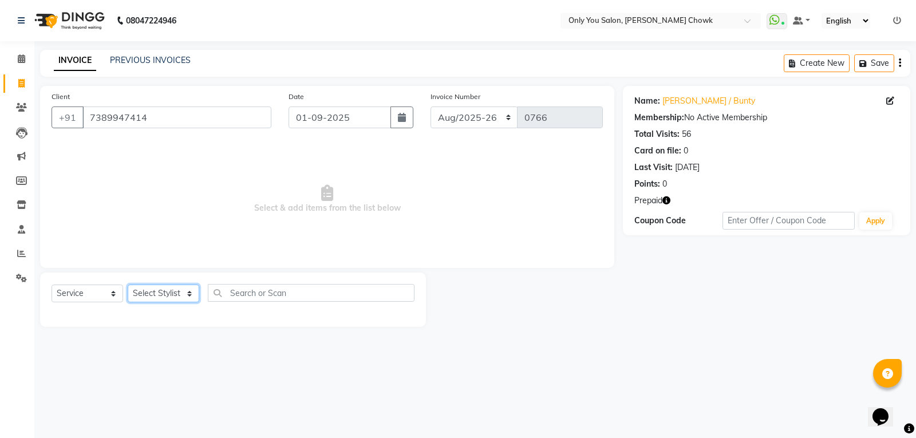
click at [164, 291] on select "Select Stylist [PERSON_NAME] [PERSON_NAME] [PERSON_NAME] MAMTA [PERSON_NAME] [P…" at bounding box center [164, 294] width 72 height 18
select select "59571"
click at [128, 285] on select "Select Stylist [PERSON_NAME] [PERSON_NAME] [PERSON_NAME] MAMTA [PERSON_NAME] [P…" at bounding box center [164, 294] width 72 height 18
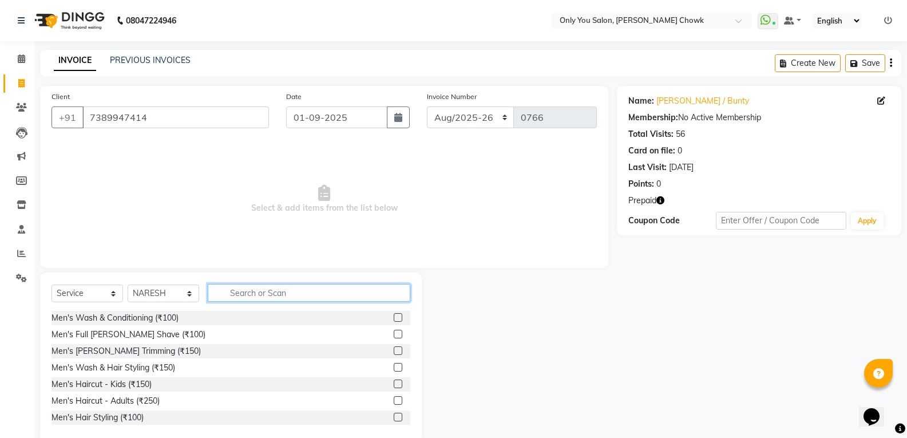
click at [268, 298] on input "text" at bounding box center [309, 293] width 203 height 18
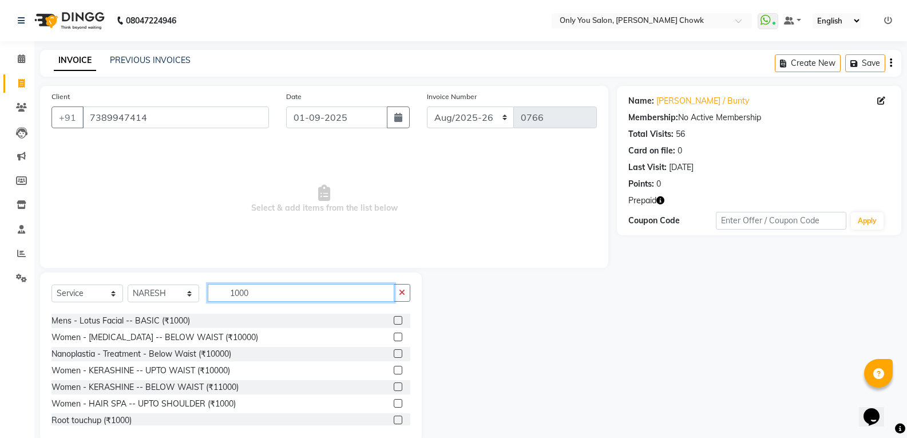
scroll to position [114, 0]
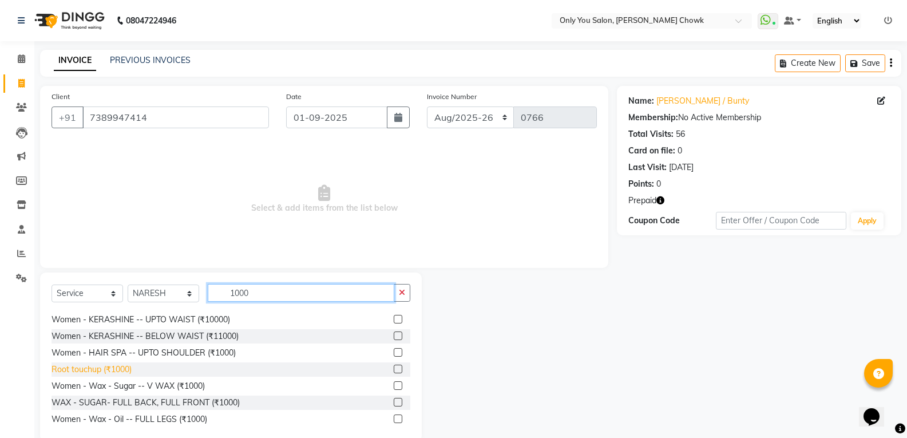
type input "1000"
click at [124, 371] on div "Root touchup (₹1000)" at bounding box center [92, 370] width 80 height 12
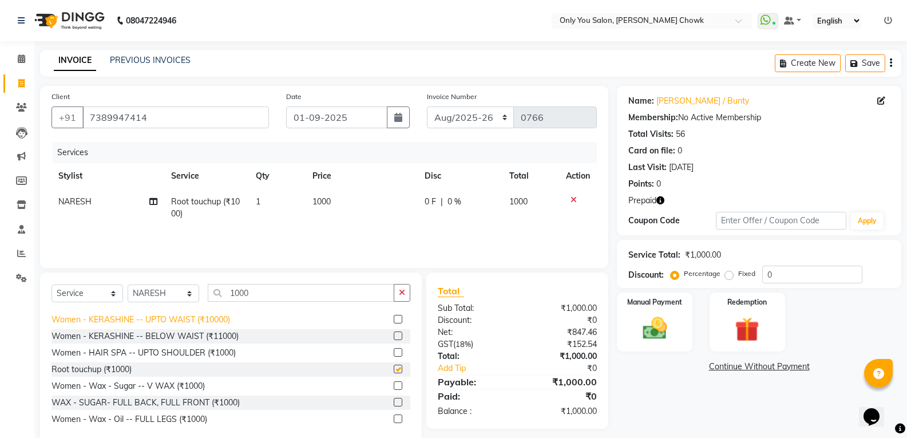
checkbox input "false"
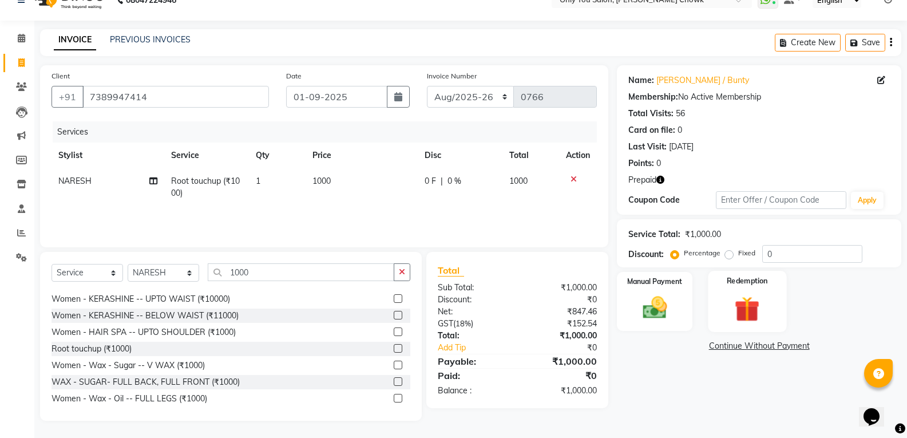
click at [747, 324] on img at bounding box center [747, 308] width 41 height 31
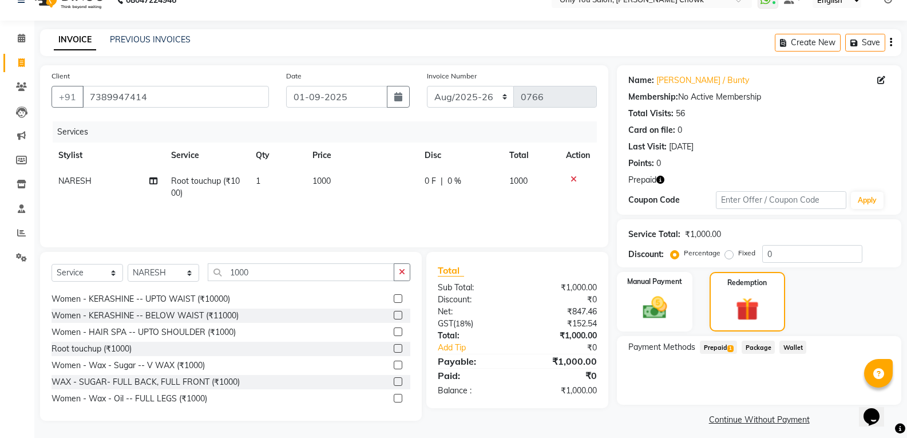
click at [720, 346] on span "Prepaid 1" at bounding box center [718, 347] width 37 height 13
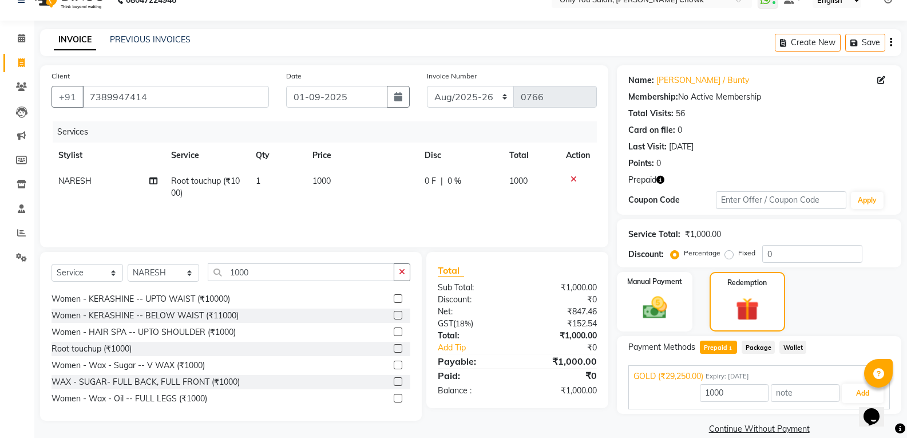
scroll to position [37, 0]
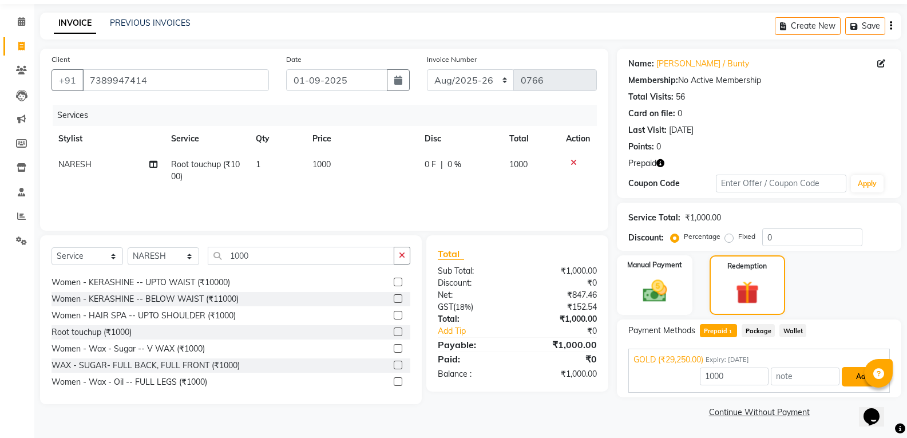
click at [849, 373] on button "Add" at bounding box center [863, 376] width 42 height 19
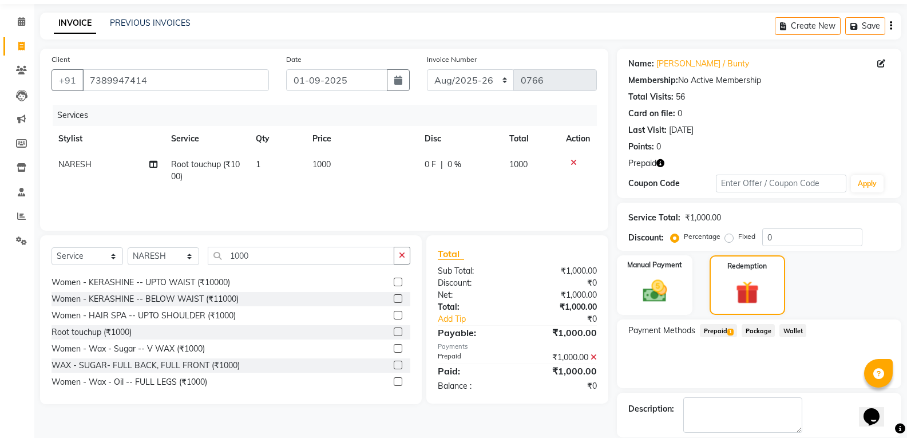
scroll to position [93, 0]
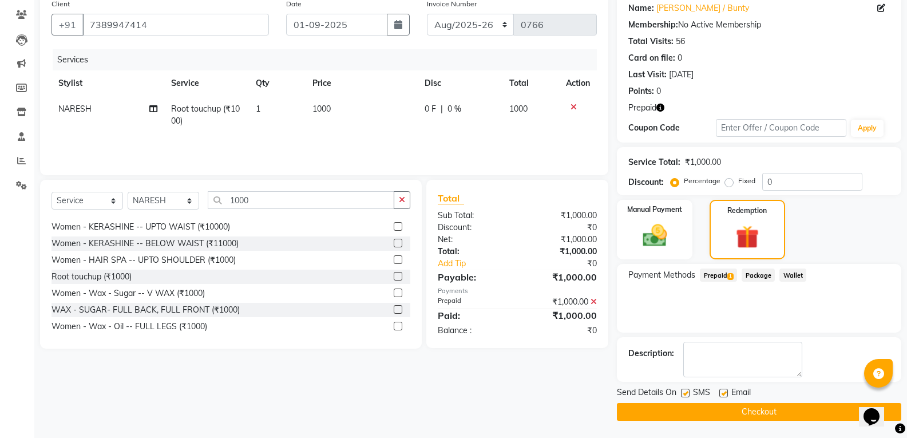
click at [828, 419] on button "Checkout" at bounding box center [759, 412] width 285 height 18
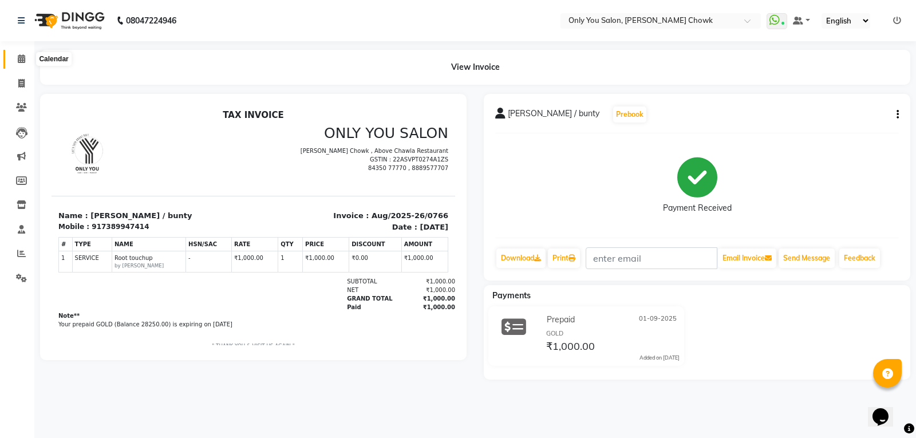
click at [24, 56] on icon at bounding box center [21, 58] width 7 height 9
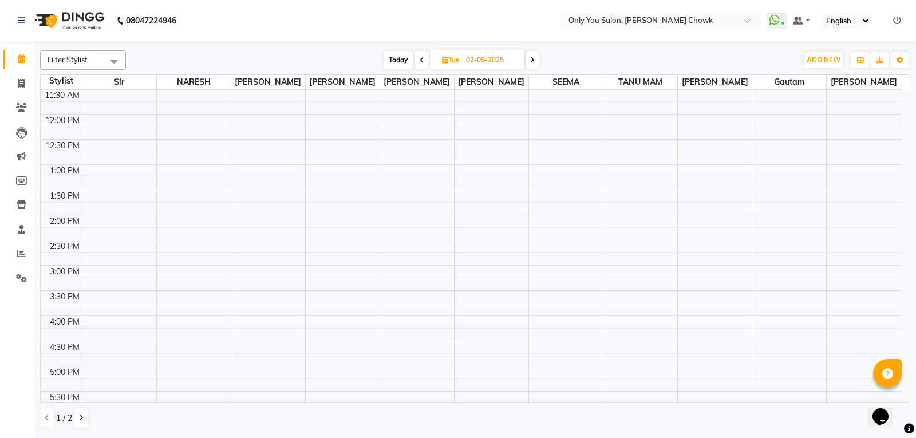
scroll to position [142, 0]
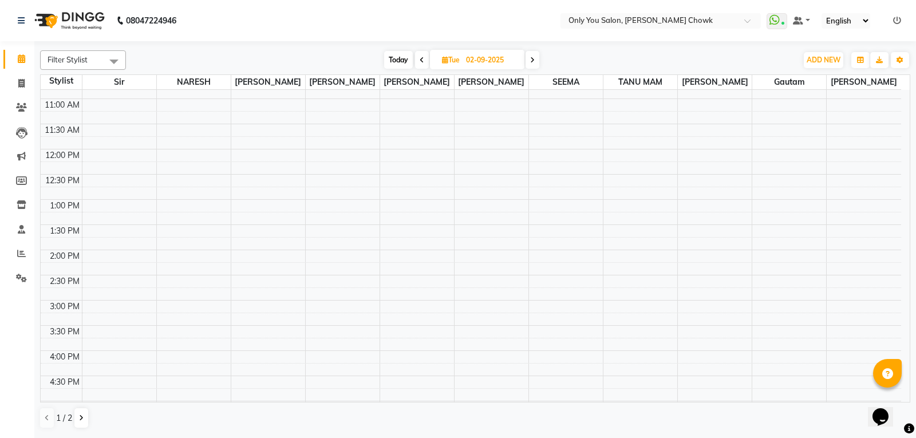
click at [119, 210] on div "8:00 AM 8:30 AM 9:00 AM 9:30 AM 10:00 AM 10:30 AM 11:00 AM 11:30 AM 12:00 PM 12…" at bounding box center [471, 300] width 860 height 705
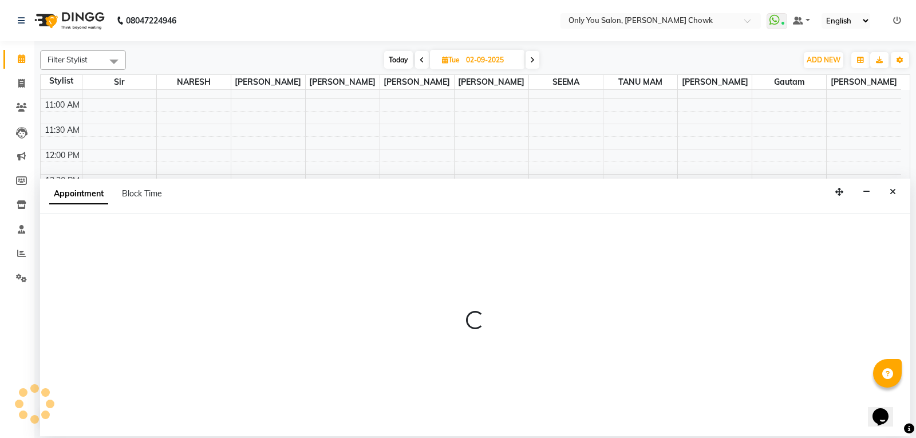
select select "21376"
select select "tentative"
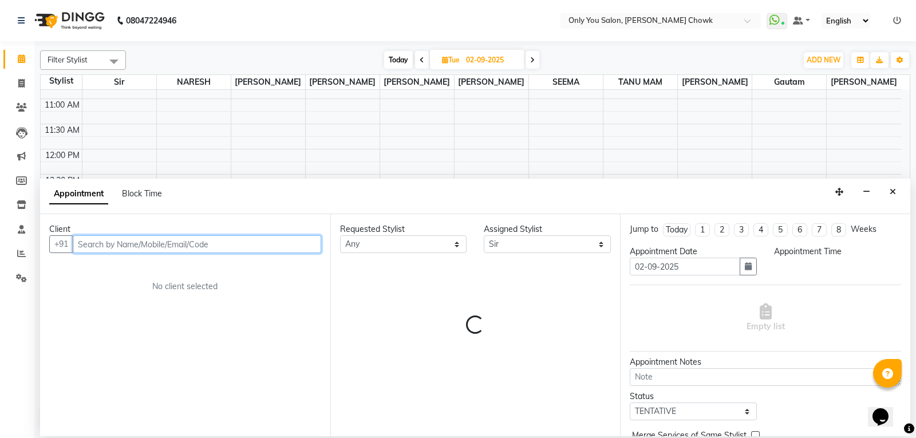
select select "780"
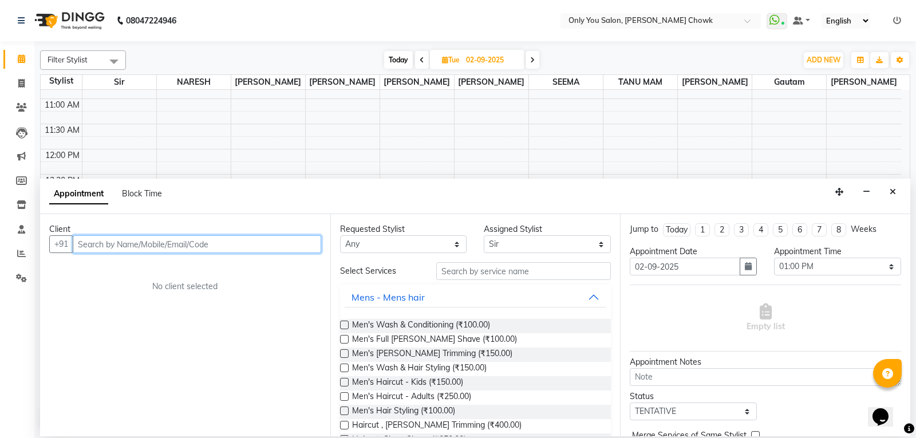
click at [165, 250] on input "text" at bounding box center [197, 244] width 248 height 18
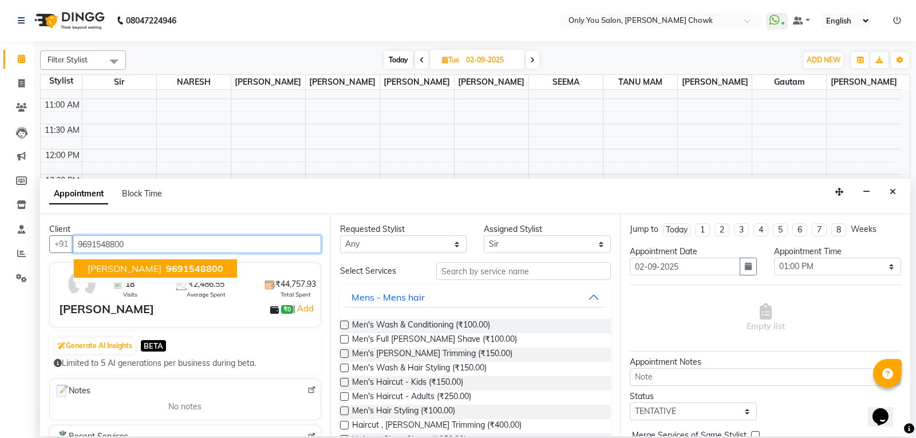
click at [215, 273] on span "9691548800" at bounding box center [194, 268] width 57 height 11
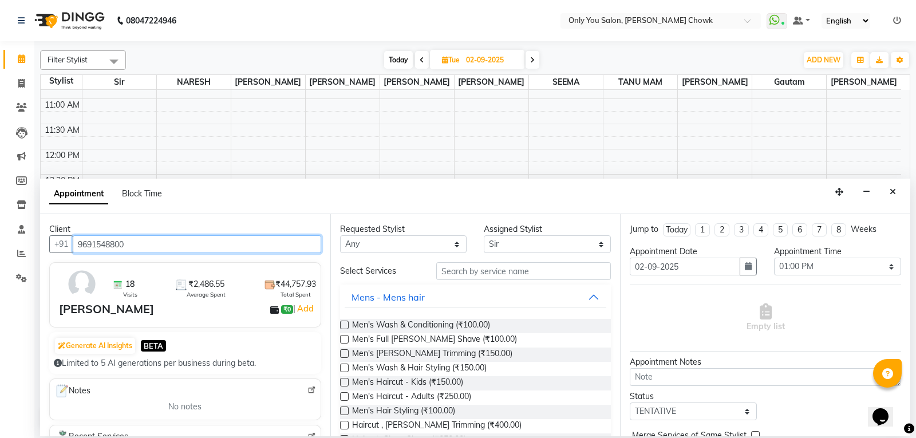
type input "9691548800"
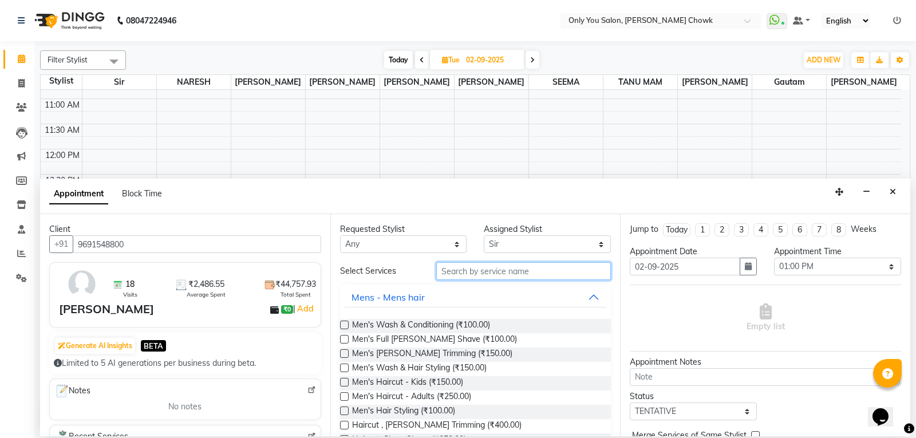
click at [551, 277] on input "text" at bounding box center [523, 271] width 175 height 18
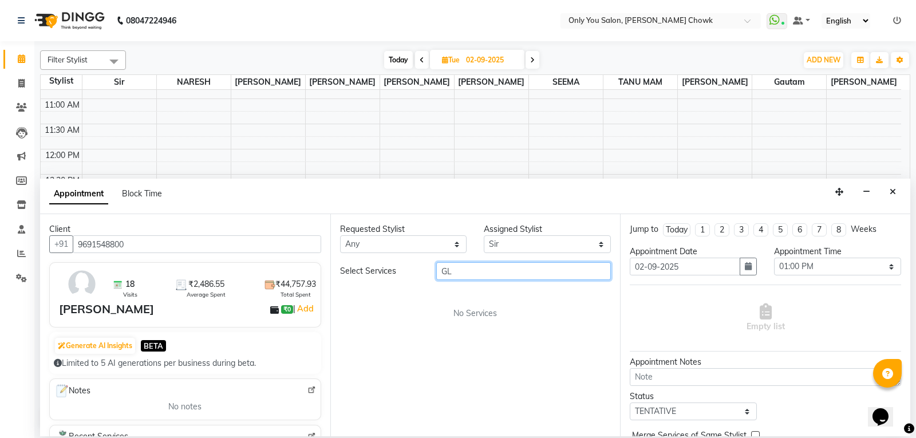
type input "G"
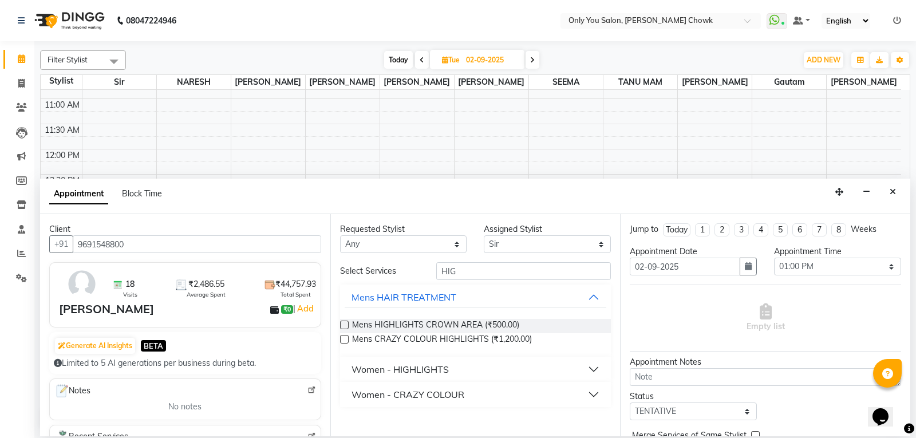
click at [511, 366] on button "Women - HIGHLIGHTS" at bounding box center [476, 369] width 262 height 21
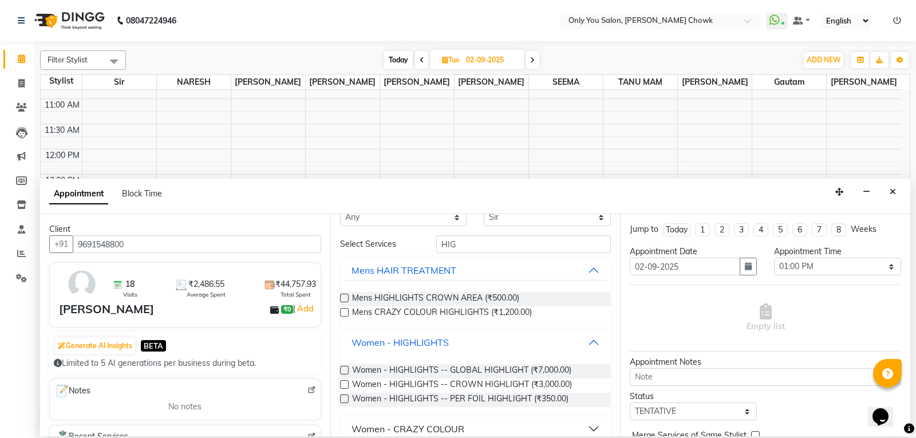
scroll to position [41, 0]
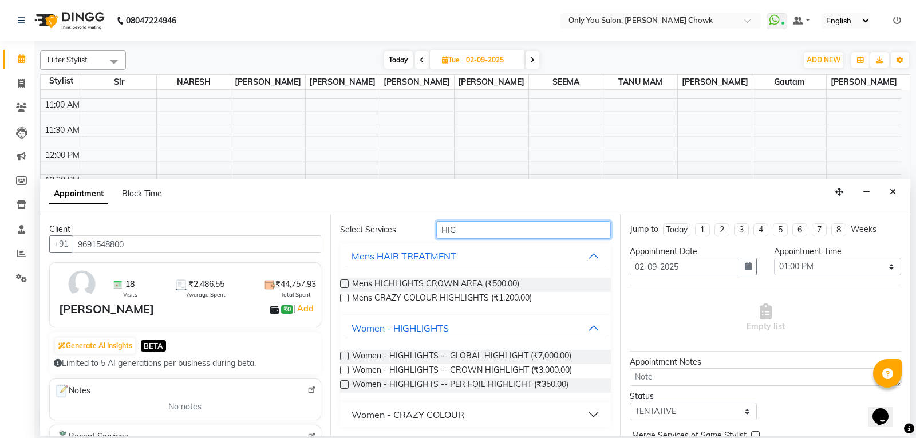
click at [505, 228] on input "HIG" at bounding box center [523, 230] width 175 height 18
type input "H"
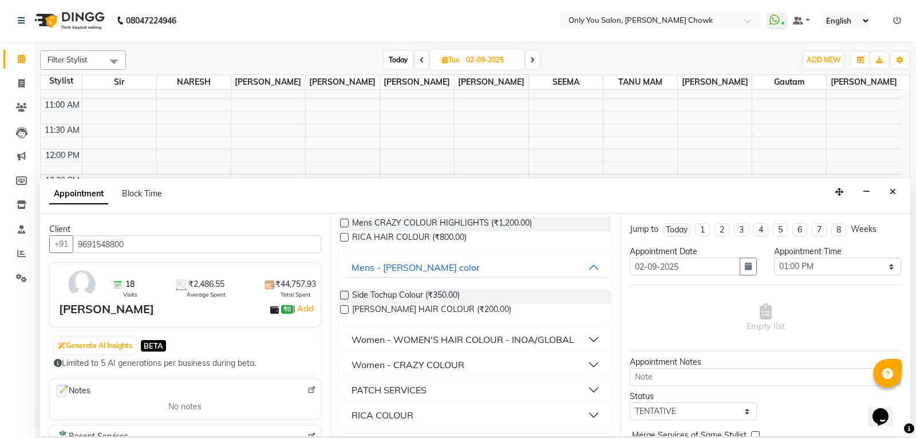
scroll to position [131, 0]
type input "COLO"
click at [552, 341] on div "Women - WOMEN'S HAIR COLOUR - INOA/GLOBAL" at bounding box center [462, 339] width 223 height 14
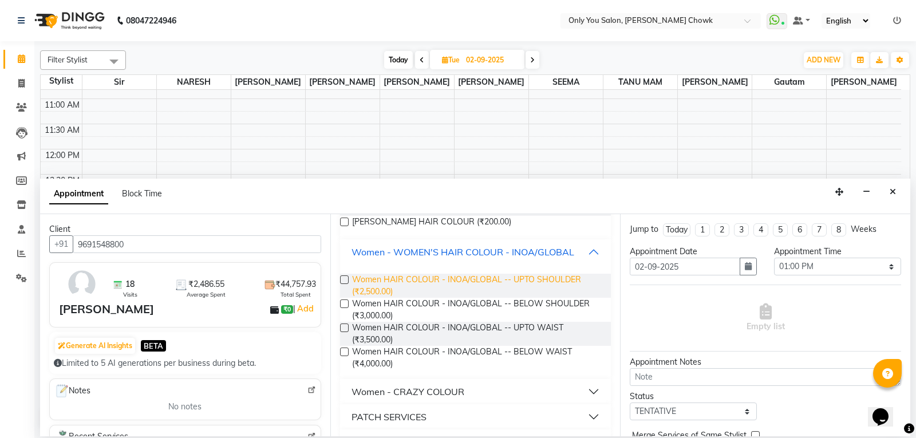
scroll to position [246, 0]
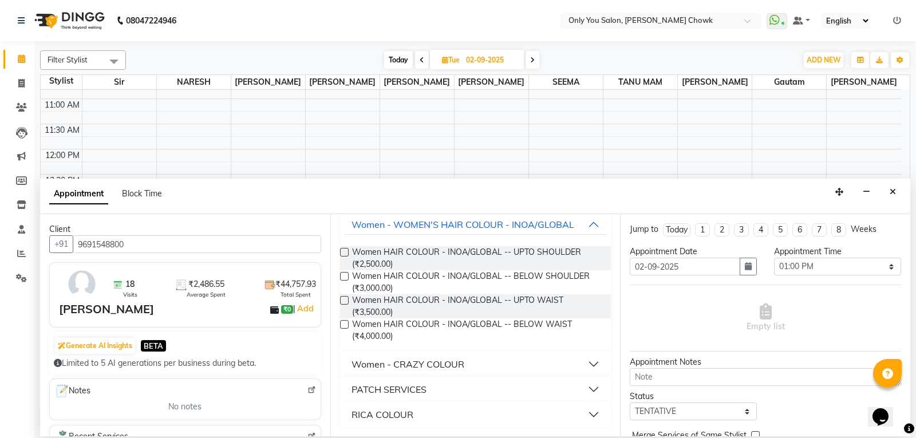
click at [344, 277] on label at bounding box center [344, 276] width 9 height 9
click at [344, 277] on input "checkbox" at bounding box center [343, 277] width 7 height 7
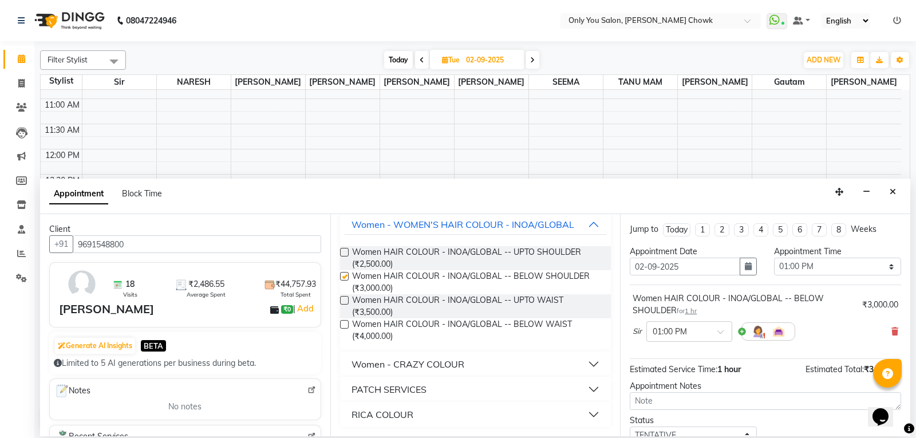
checkbox input "false"
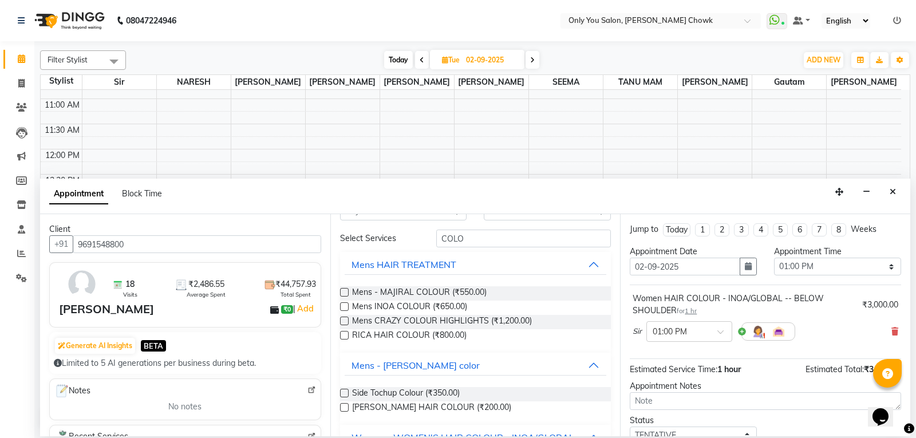
scroll to position [17, 0]
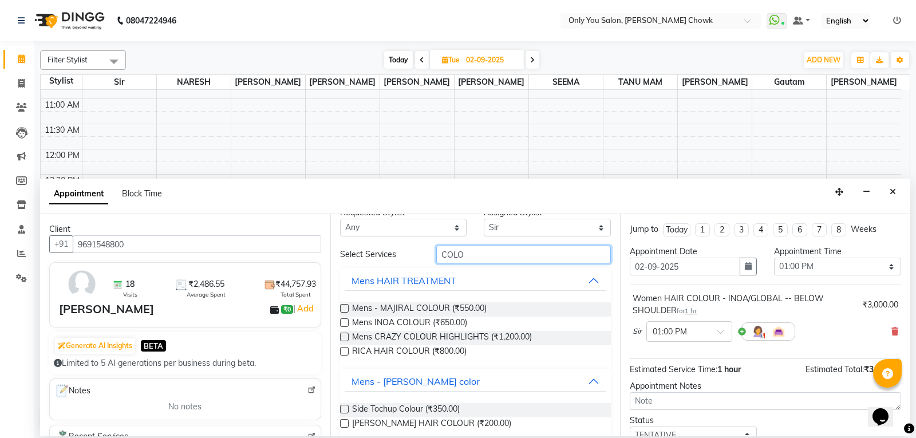
click at [558, 256] on input "COLO" at bounding box center [523, 255] width 175 height 18
type input "C"
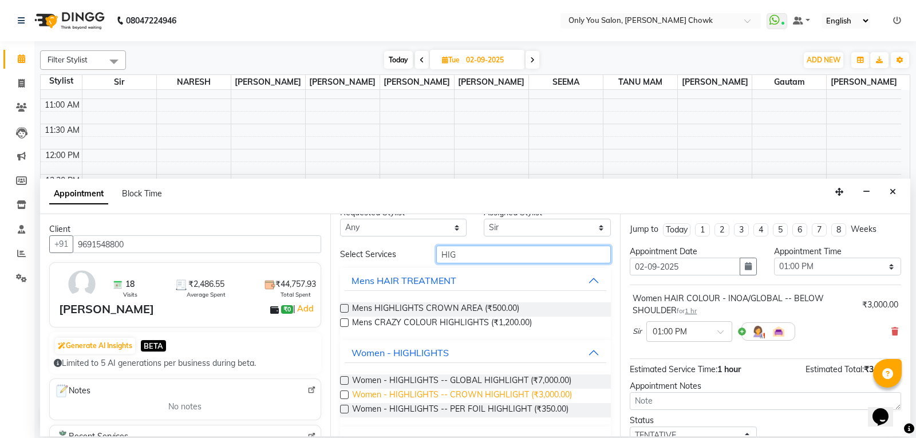
type input "HIG"
click at [559, 394] on span "Women - HIGHLIGHTS -- CROWN HIGHLIGHT (₹3,000.00)" at bounding box center [462, 396] width 220 height 14
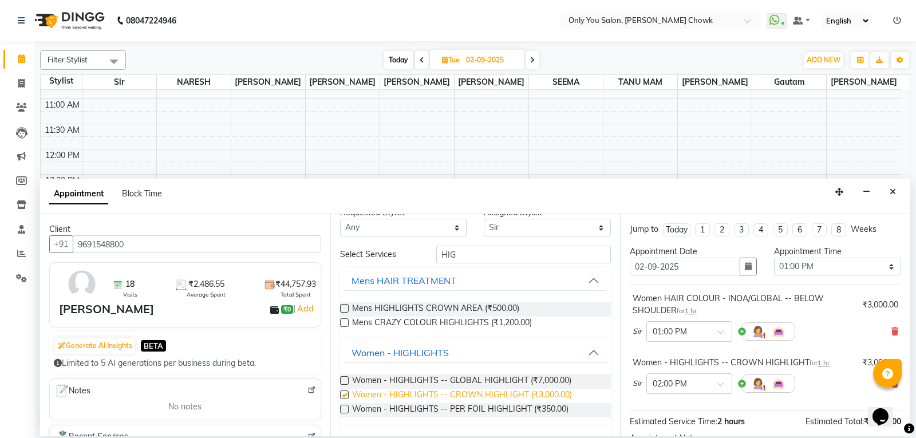
checkbox input "false"
click at [557, 377] on span "Women - HIGHLIGHTS -- GLOBAL HIGHLIGHT (₹7,000.00)" at bounding box center [461, 381] width 219 height 14
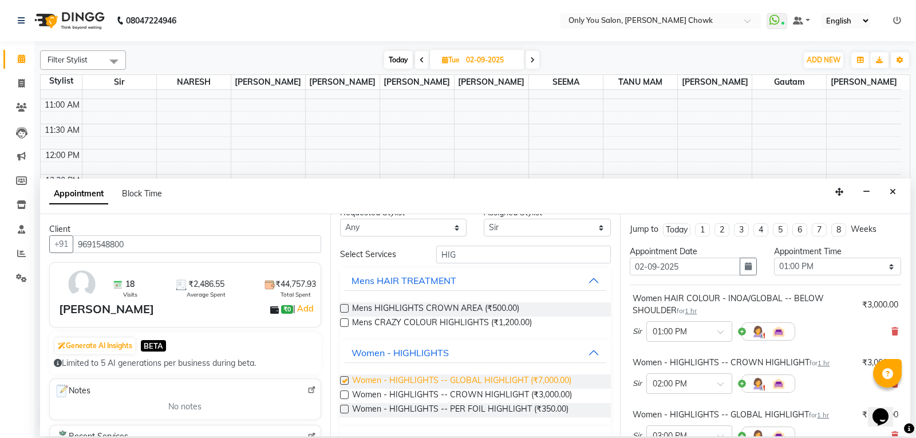
checkbox input "false"
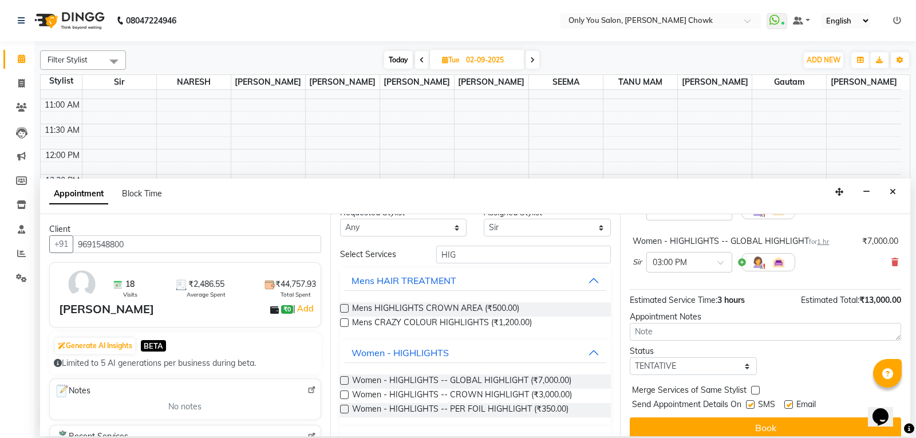
scroll to position [184, 0]
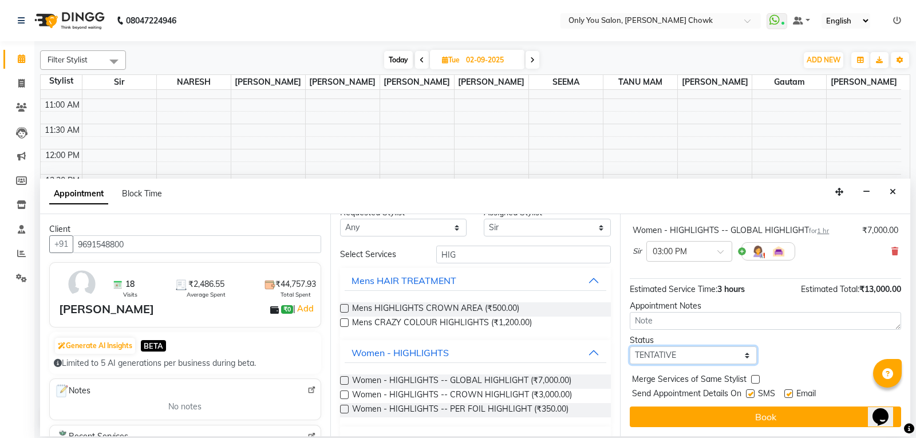
click at [668, 350] on select "Select TENTATIVE CONFIRM UPCOMING" at bounding box center [693, 355] width 127 height 18
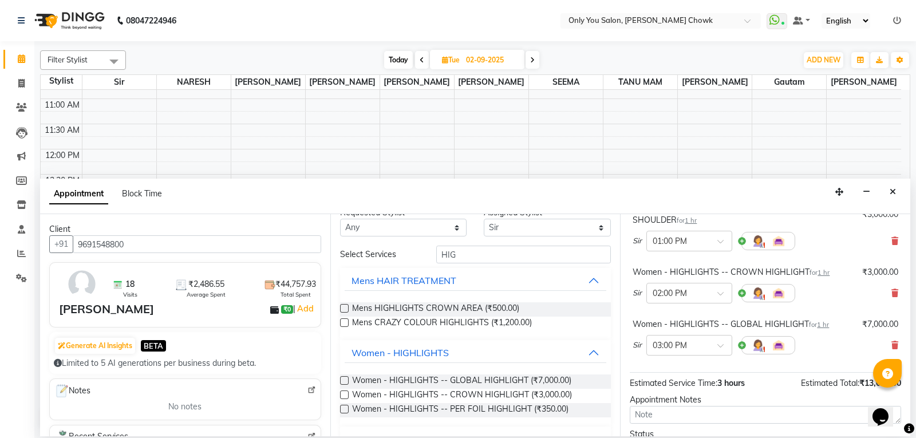
scroll to position [70, 0]
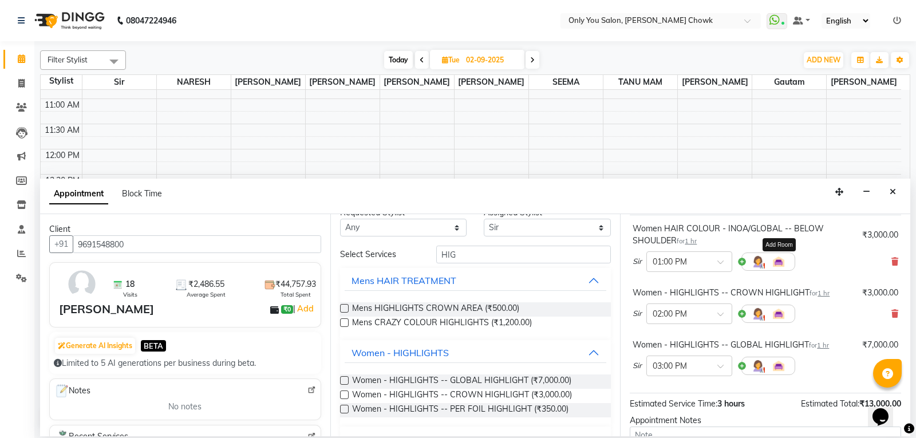
click at [780, 267] on img at bounding box center [779, 262] width 14 height 14
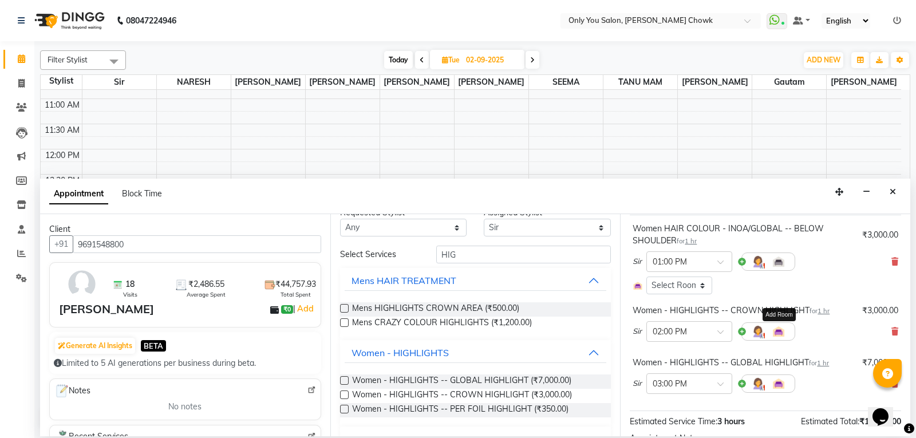
click at [777, 334] on img at bounding box center [779, 332] width 14 height 14
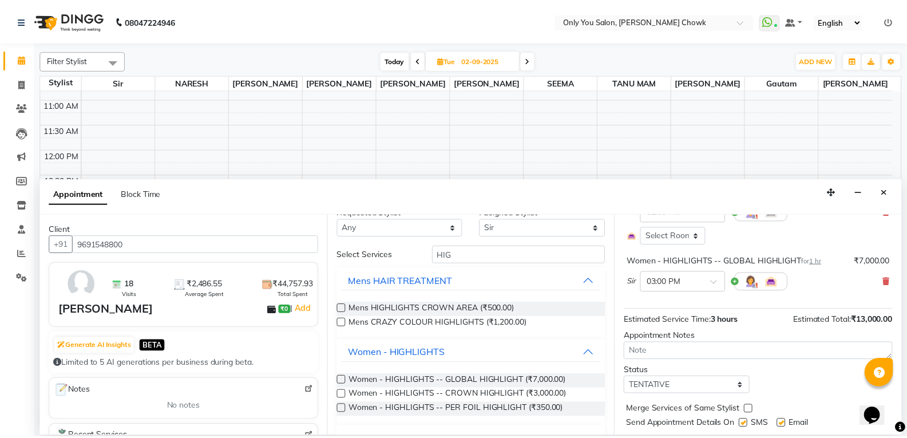
scroll to position [220, 0]
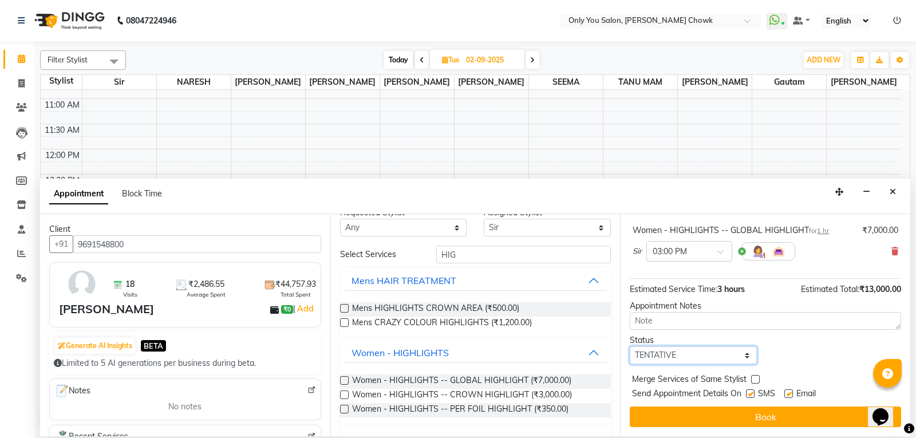
click at [708, 357] on select "Select TENTATIVE CONFIRM UPCOMING" at bounding box center [693, 355] width 127 height 18
select select "confirm booking"
click at [630, 346] on select "Select TENTATIVE CONFIRM UPCOMING" at bounding box center [693, 355] width 127 height 18
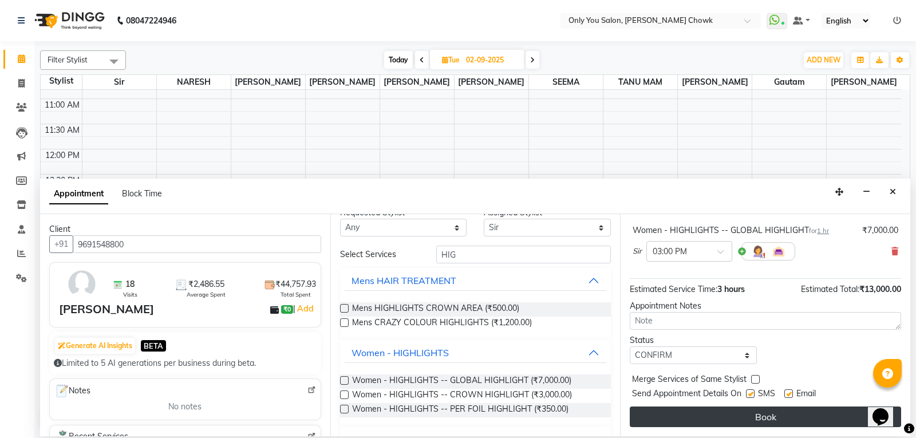
click at [716, 420] on button "Book" at bounding box center [765, 416] width 271 height 21
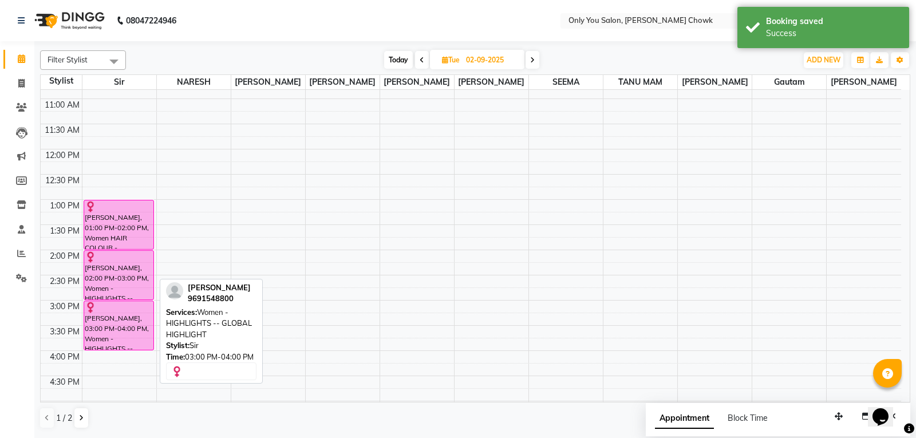
click at [128, 325] on div "[PERSON_NAME], 03:00 PM-04:00 PM, Women - HIGHLIGHTS -- GLOBAL HIGHLIGHT" at bounding box center [119, 325] width 70 height 49
select select "6"
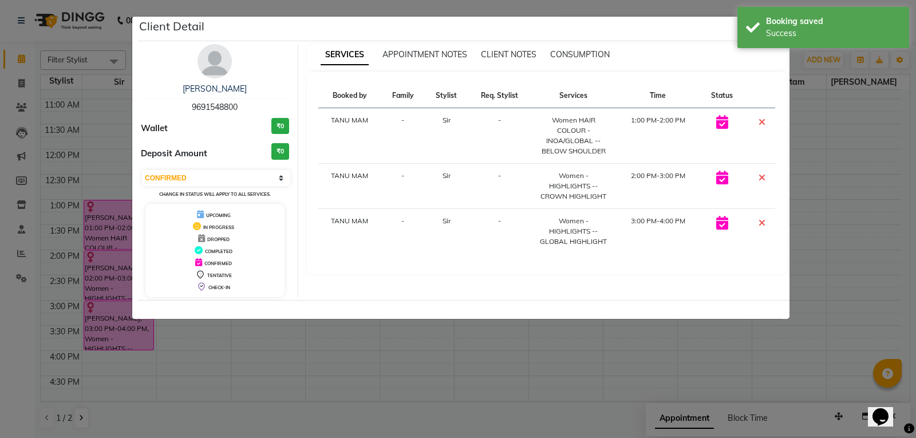
click at [761, 172] on span at bounding box center [762, 177] width 7 height 11
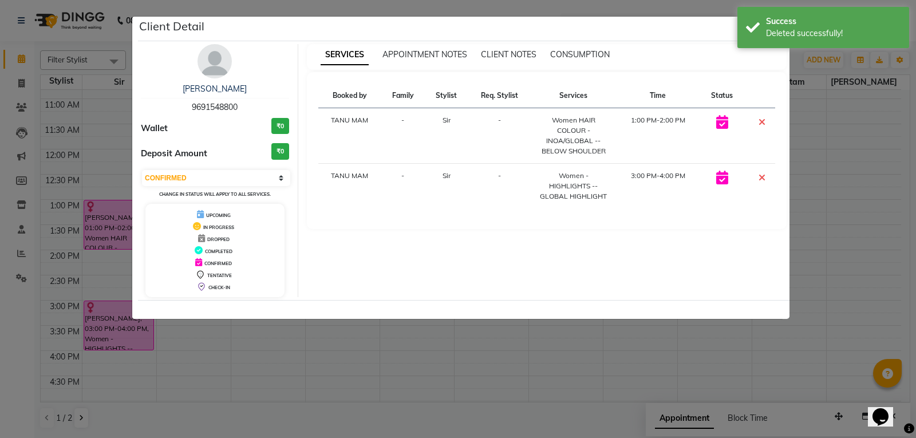
click at [759, 179] on icon at bounding box center [762, 177] width 7 height 9
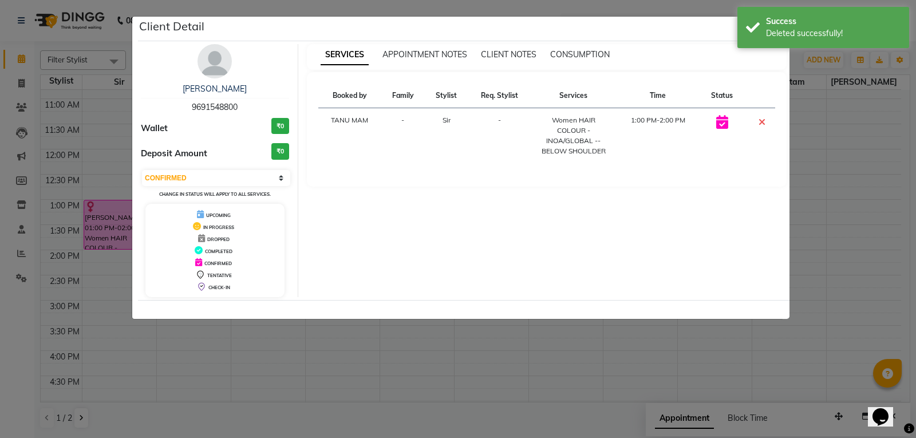
click at [915, 267] on ngb-modal-window "Client Detail [PERSON_NAME] 9691548800 Wallet ₹0 Deposit Amount ₹0 Select CONFI…" at bounding box center [458, 219] width 916 height 438
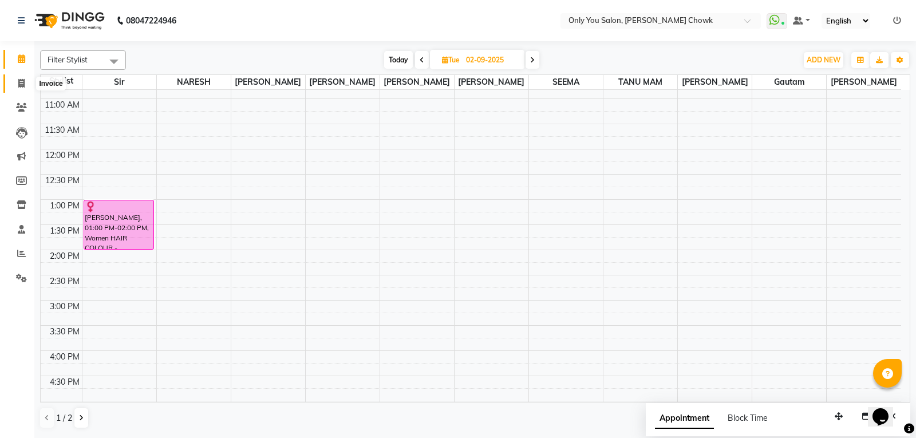
click at [23, 81] on icon at bounding box center [21, 83] width 6 height 9
select select "service"
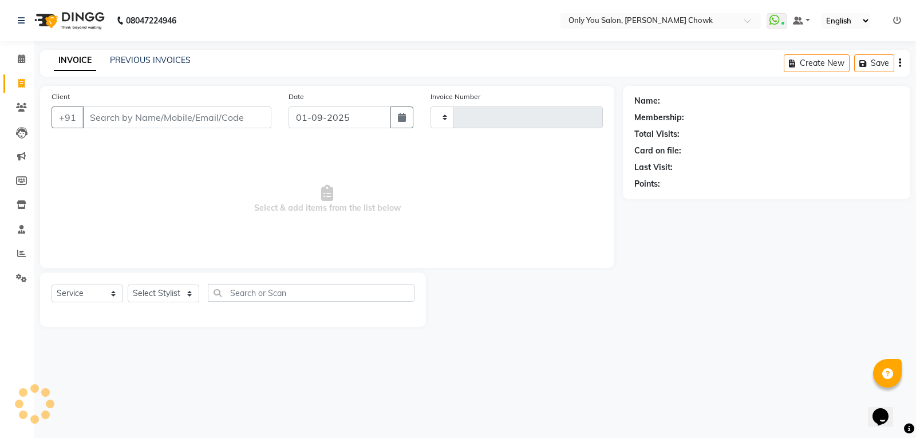
type input "0767"
select select "8713"
click at [122, 123] on input "Client" at bounding box center [176, 117] width 189 height 22
select select "package"
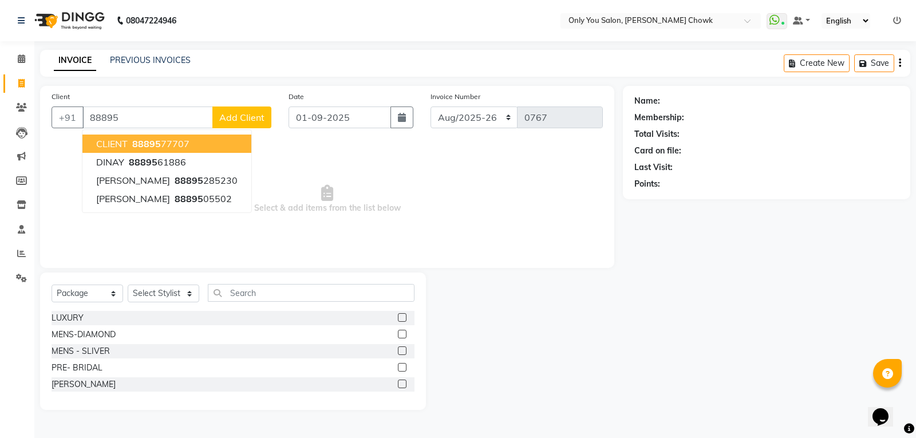
click at [223, 143] on button "CLIENT 88895 77707" at bounding box center [166, 144] width 169 height 18
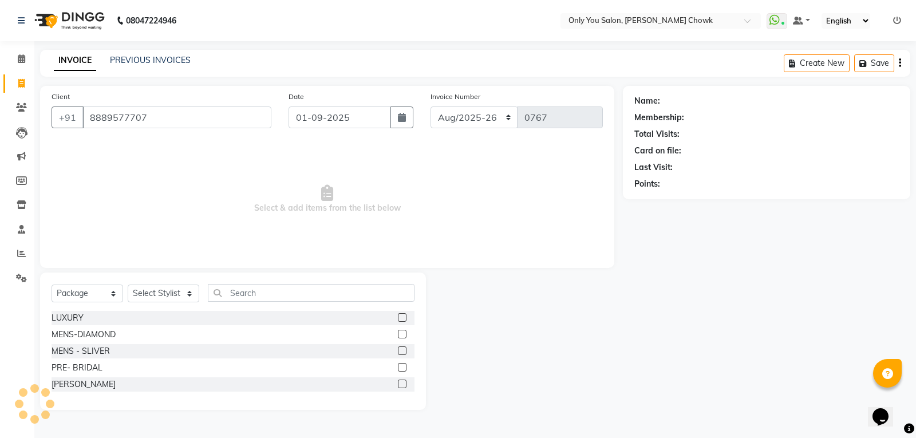
type input "8889577707"
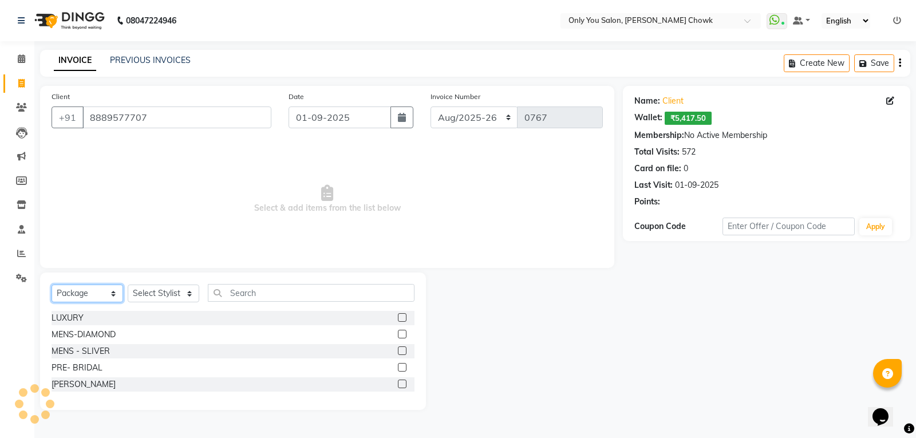
click at [93, 298] on select "Select Service Product Membership Package Voucher Prepaid Gift Card" at bounding box center [88, 294] width 72 height 18
select select "service"
click at [52, 285] on select "Select Service Product Membership Package Voucher Prepaid Gift Card" at bounding box center [88, 294] width 72 height 18
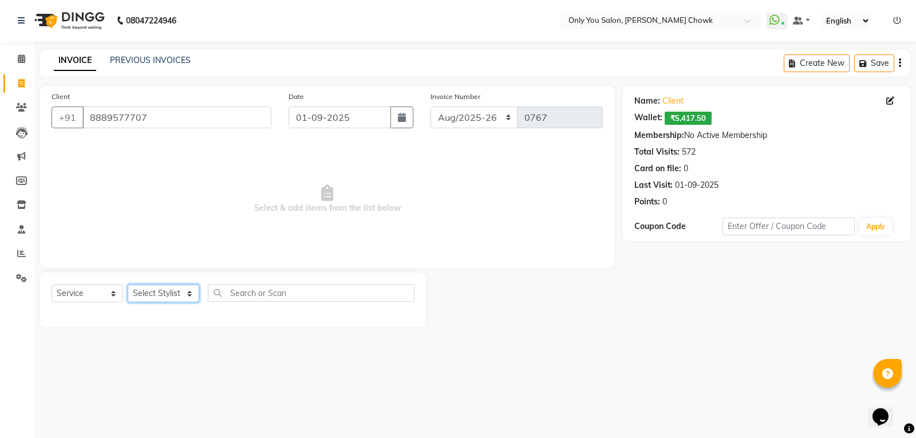
click at [152, 289] on select "Select Stylist [PERSON_NAME] [PERSON_NAME] [PERSON_NAME] MAMTA [PERSON_NAME] [P…" at bounding box center [164, 294] width 72 height 18
select select "90002"
click at [128, 285] on select "Select Stylist [PERSON_NAME] [PERSON_NAME] [PERSON_NAME] MAMTA [PERSON_NAME] [P…" at bounding box center [164, 294] width 72 height 18
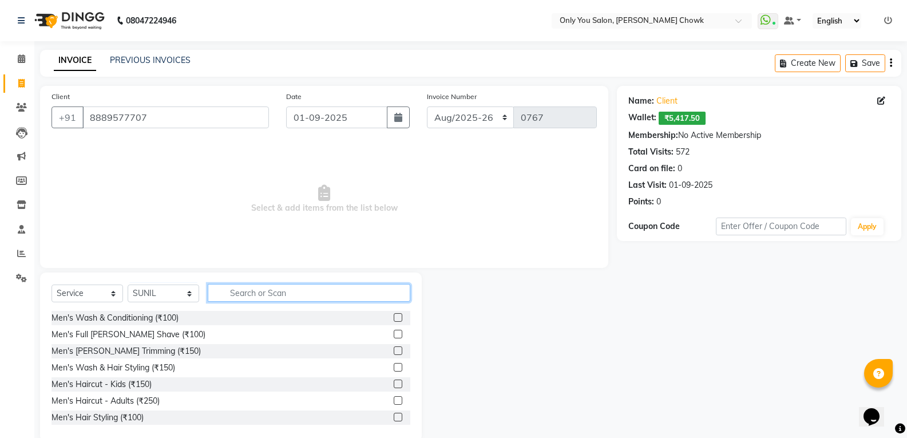
click at [274, 295] on input "text" at bounding box center [309, 293] width 203 height 18
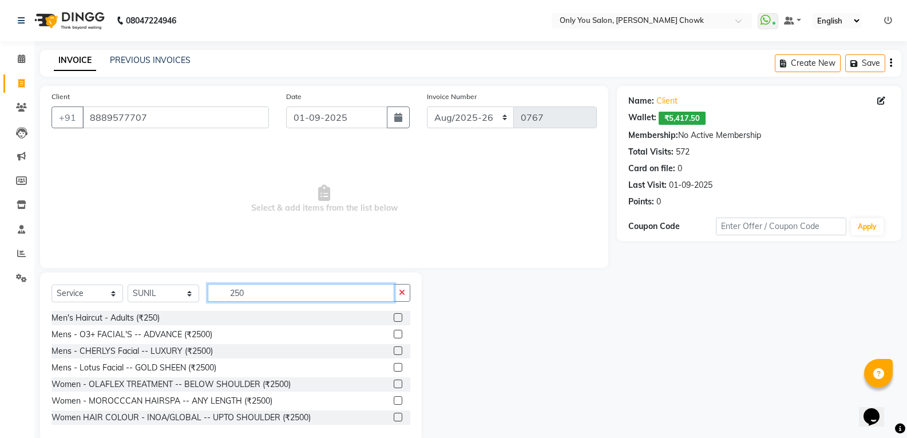
type input "250"
click at [394, 315] on label at bounding box center [398, 317] width 9 height 9
click at [394, 315] on input "checkbox" at bounding box center [397, 317] width 7 height 7
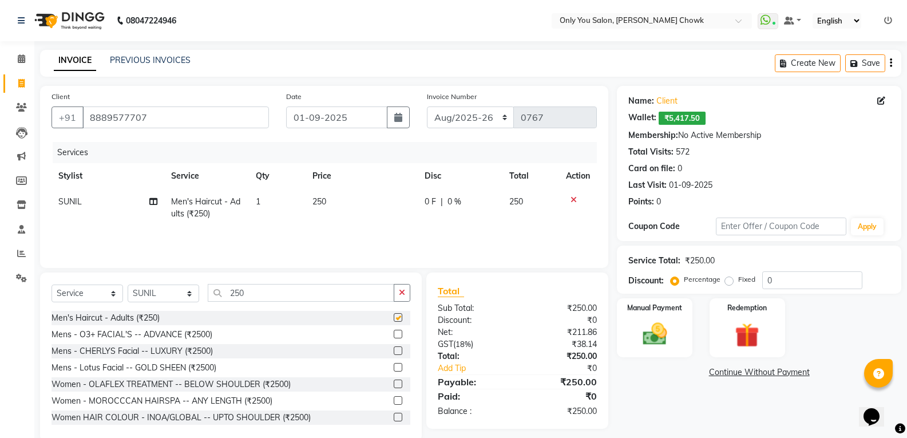
checkbox input "false"
click at [651, 334] on img at bounding box center [654, 333] width 41 height 29
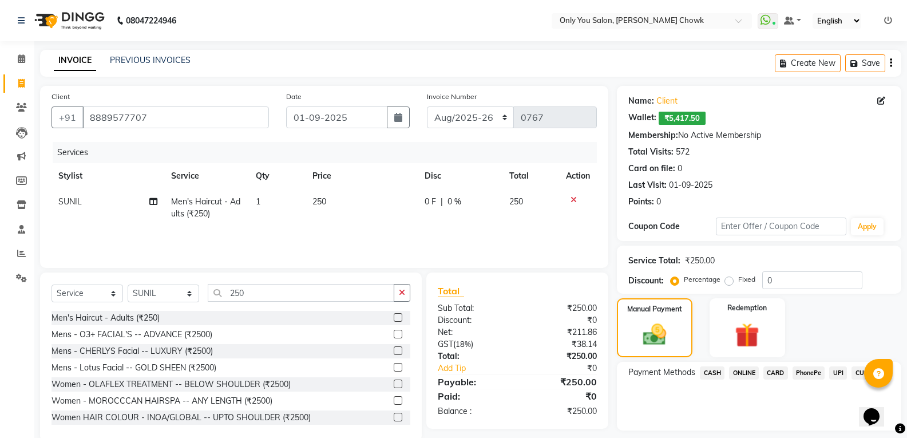
scroll to position [33, 0]
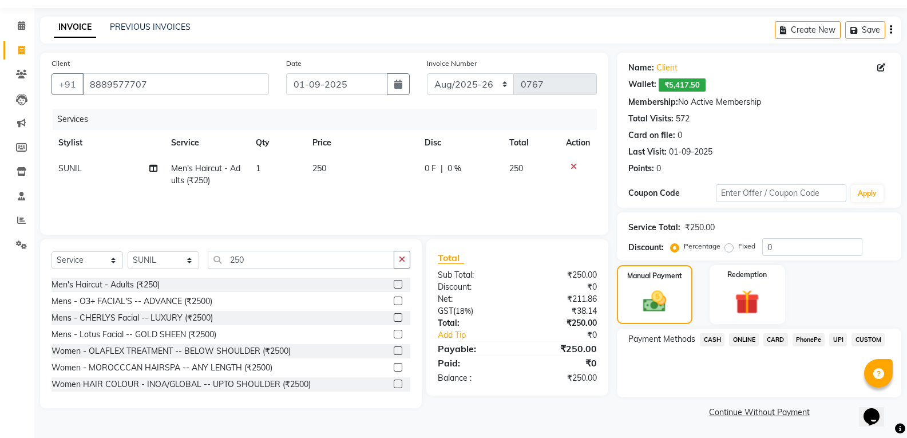
click at [747, 337] on span "ONLINE" at bounding box center [744, 339] width 30 height 13
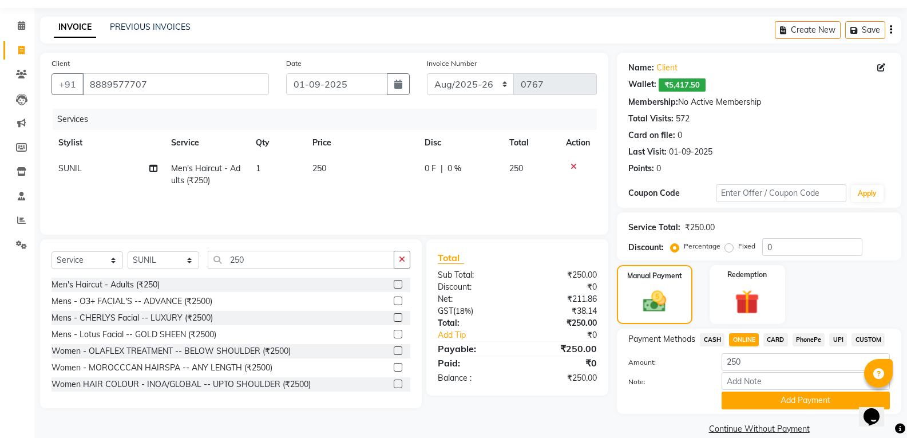
scroll to position [50, 0]
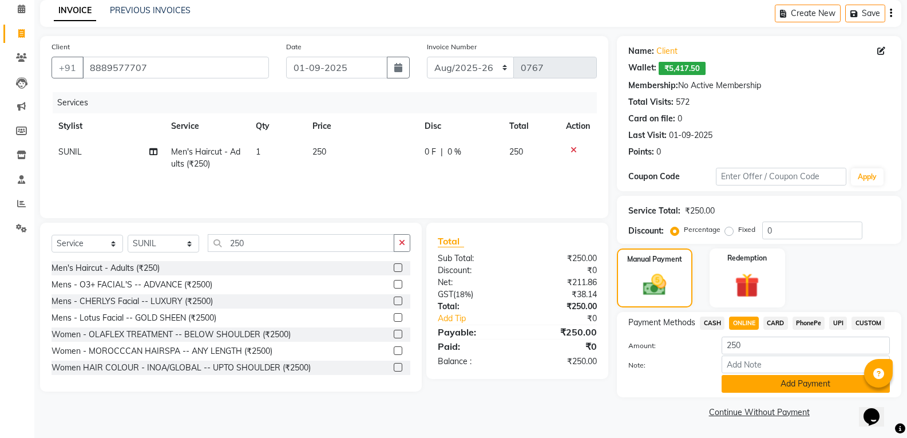
click at [789, 379] on button "Add Payment" at bounding box center [806, 384] width 168 height 18
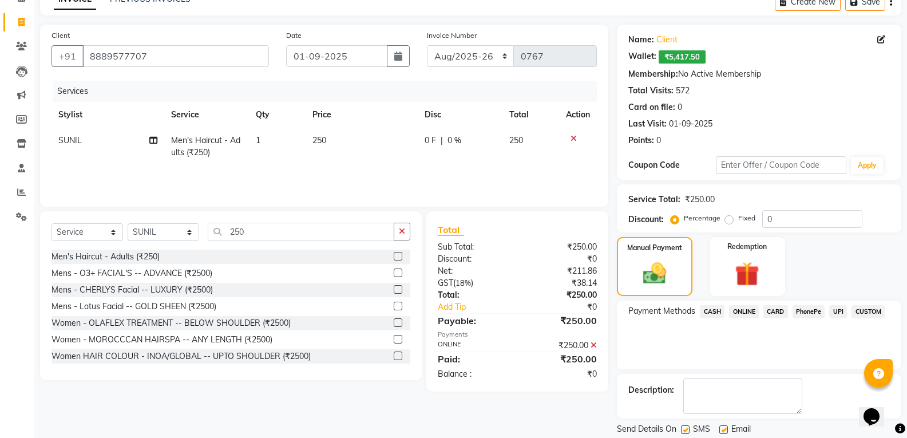
scroll to position [98, 0]
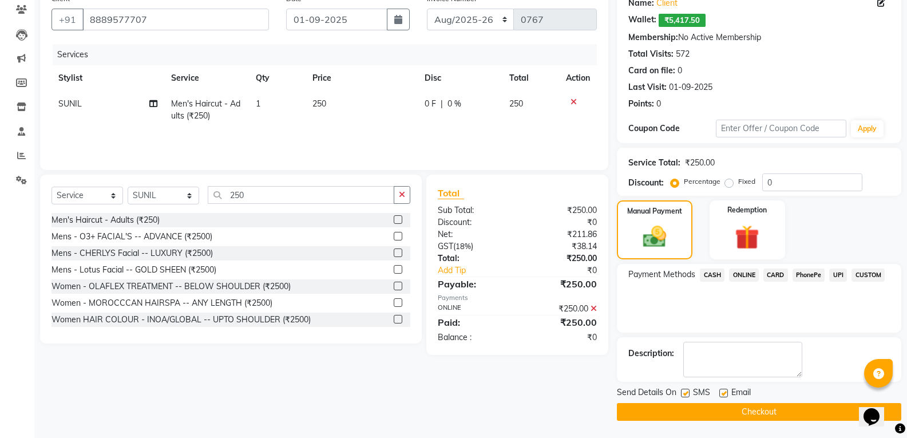
click at [757, 410] on button "Checkout" at bounding box center [759, 412] width 285 height 18
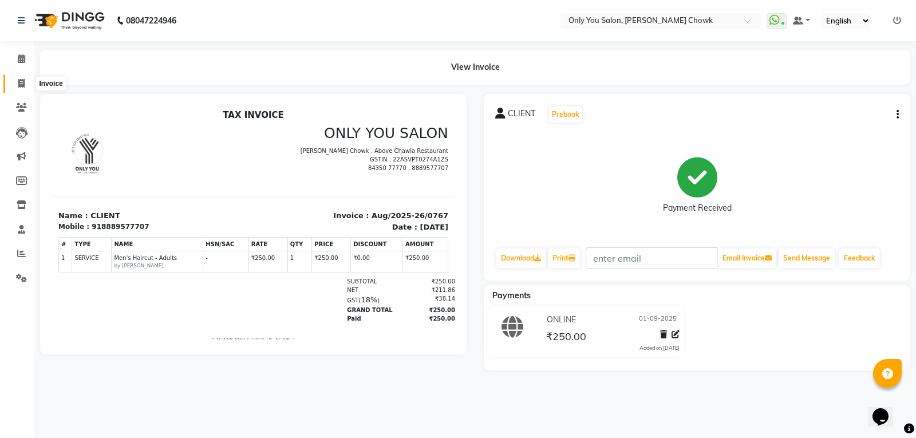
click at [25, 82] on span at bounding box center [21, 83] width 20 height 13
select select "service"
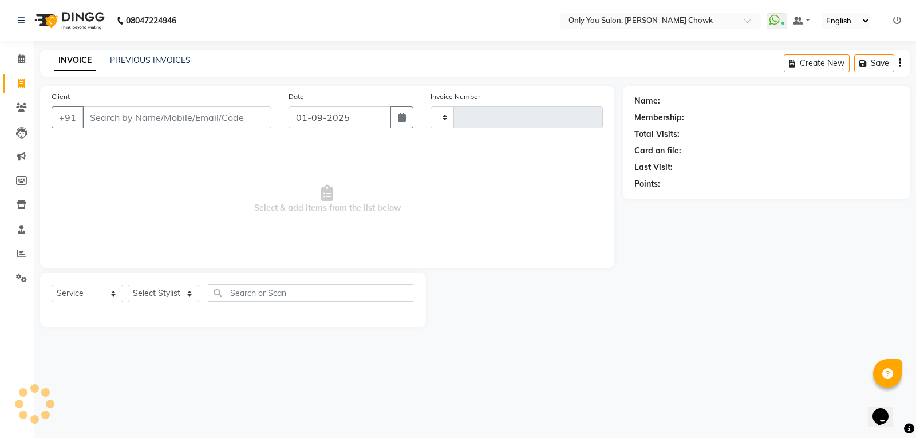
type input "0768"
select select "8713"
select select "package"
